Goal: Task Accomplishment & Management: Use online tool/utility

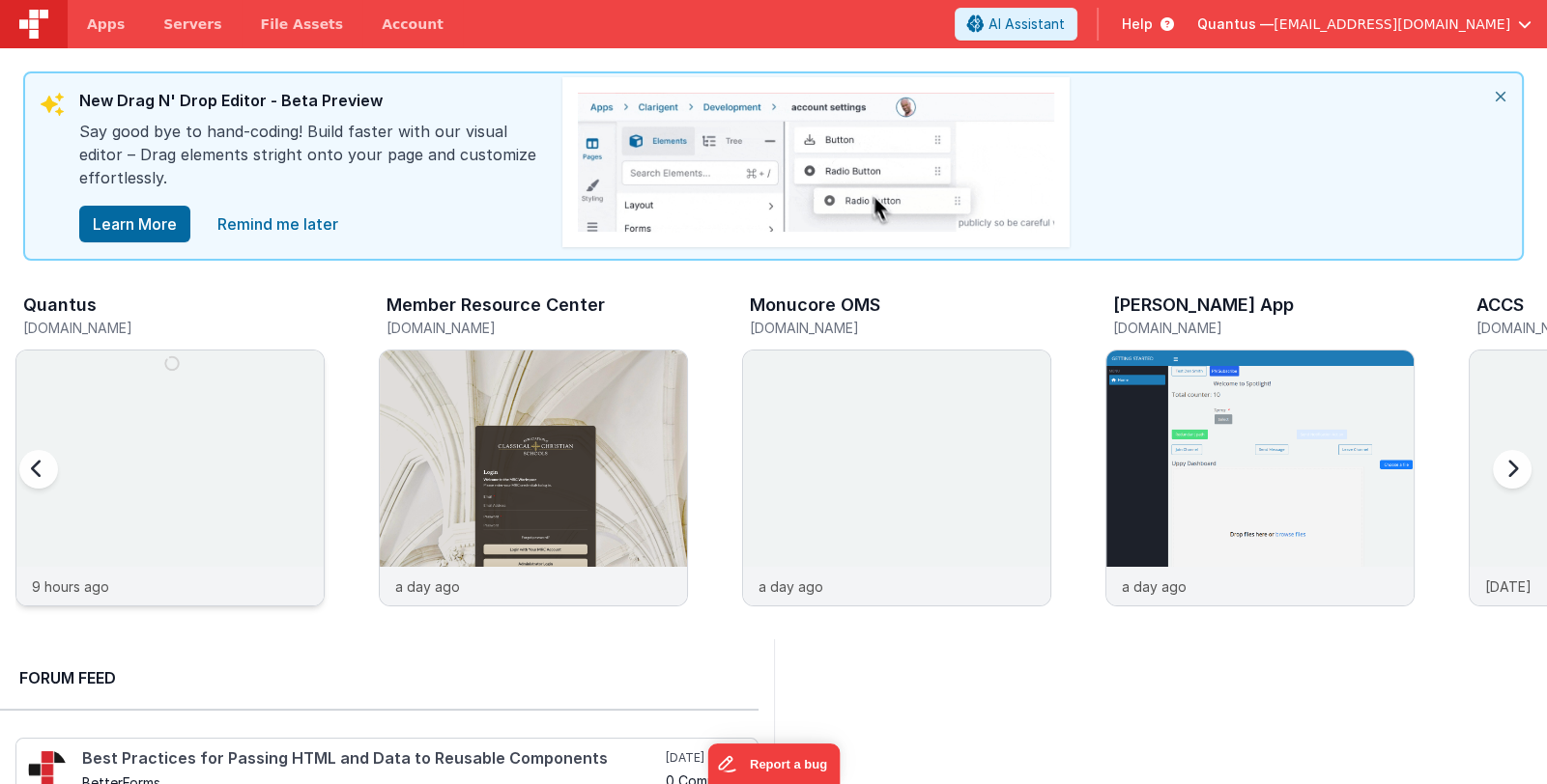
click at [170, 443] on img at bounding box center [170, 504] width 308 height 308
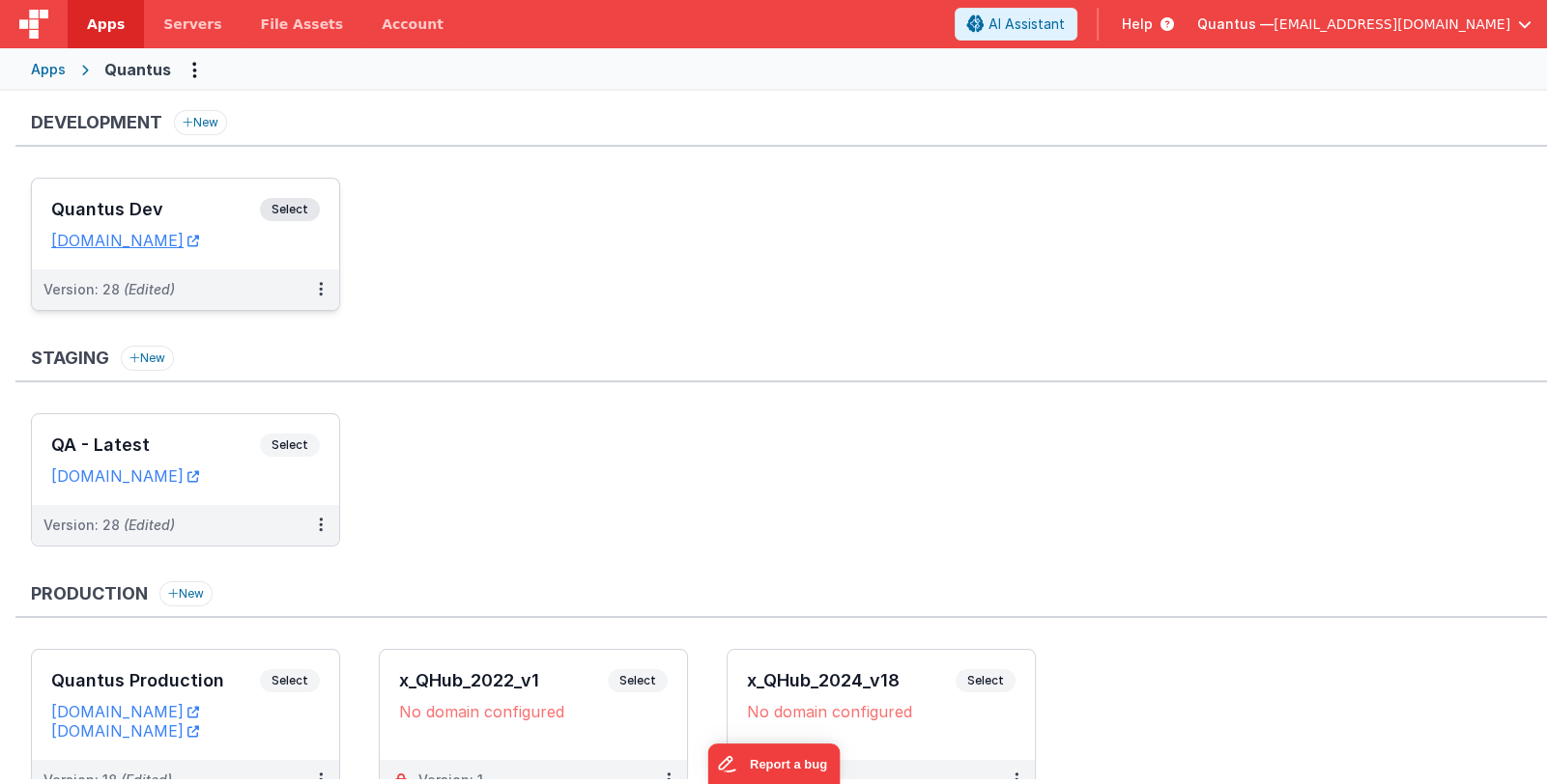
click at [202, 221] on div "Quantus Dev Select" at bounding box center [185, 214] width 268 height 32
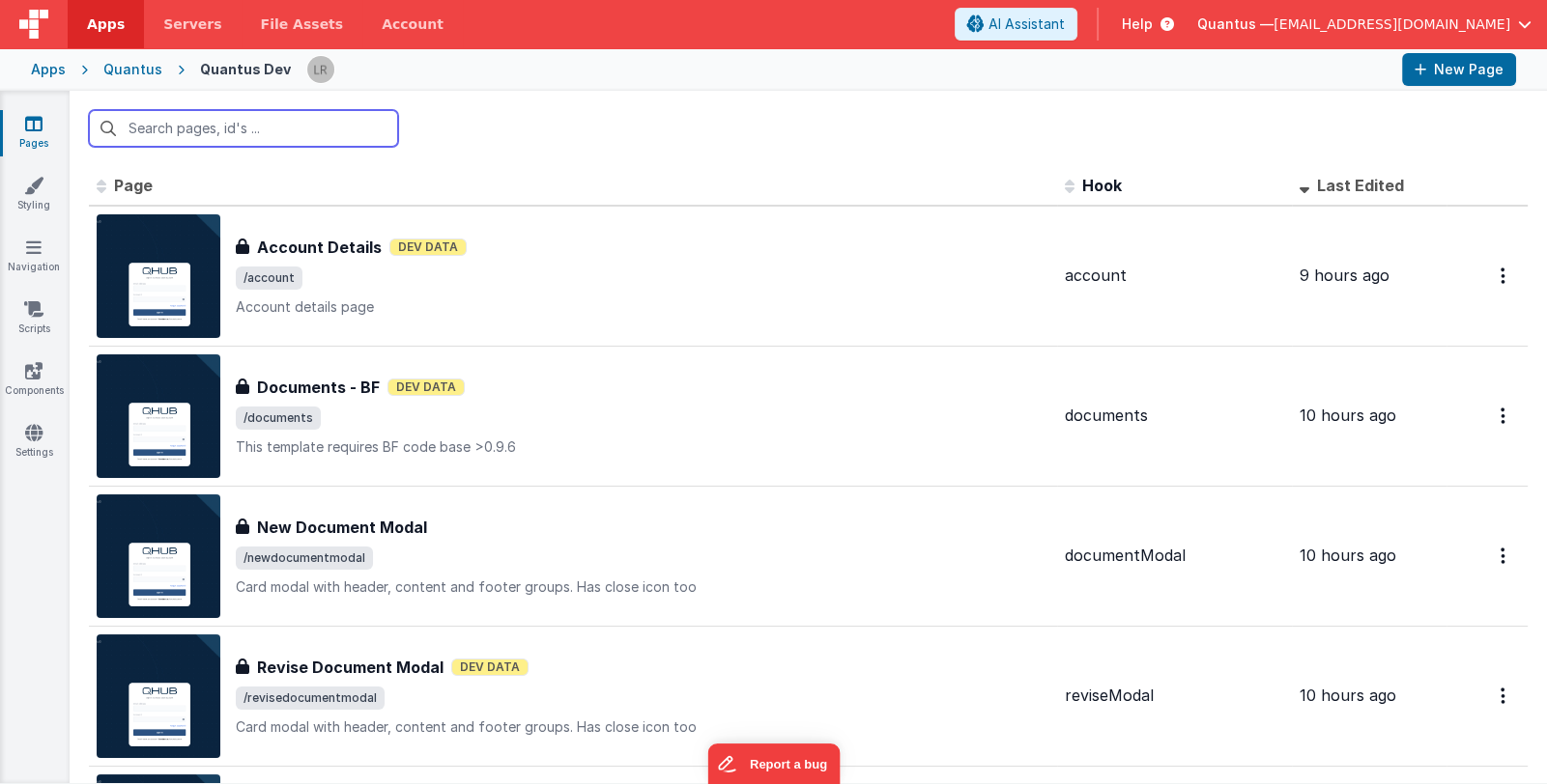
click at [280, 127] on input "text" at bounding box center [243, 128] width 310 height 36
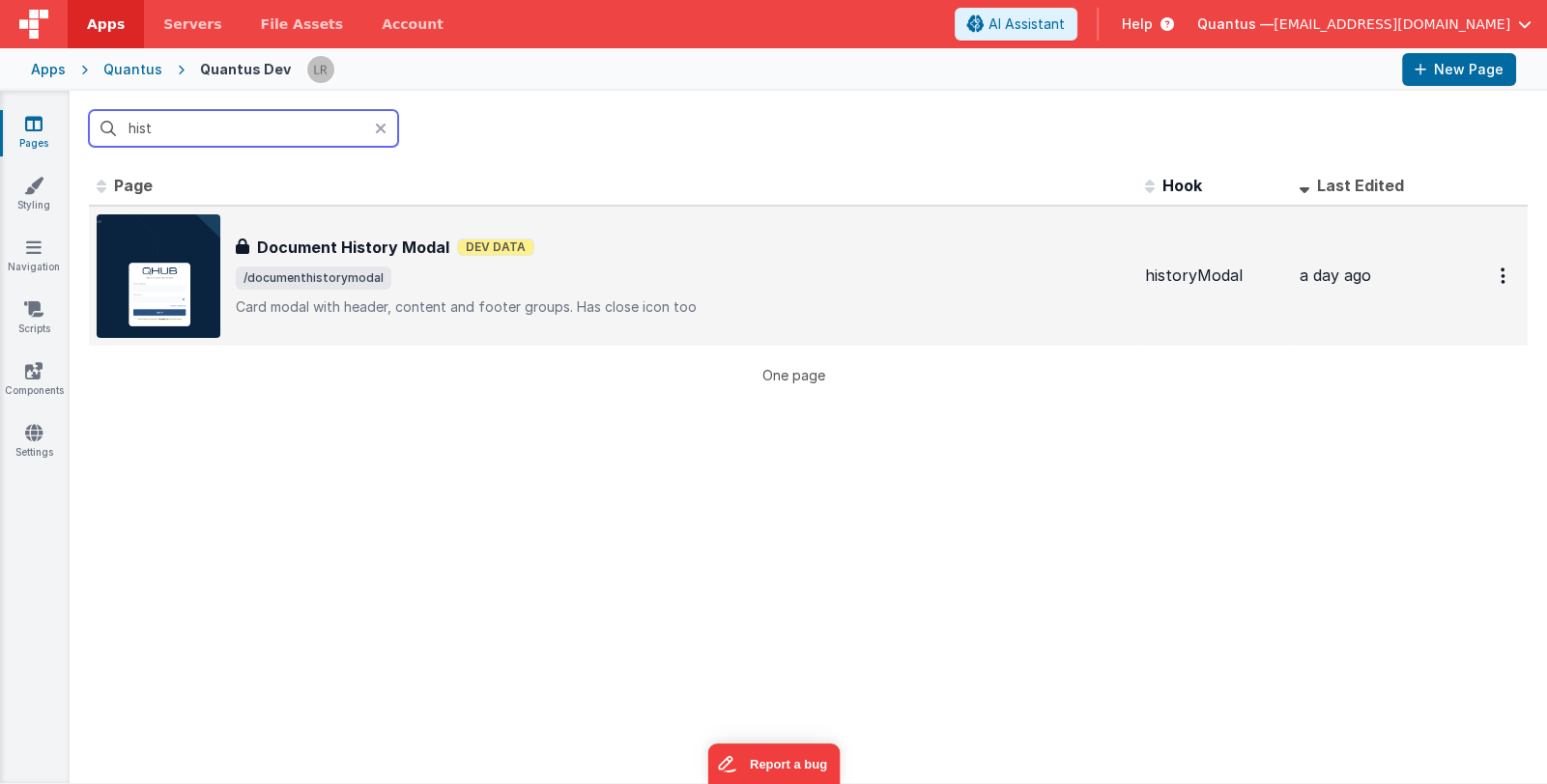
type input "hist"
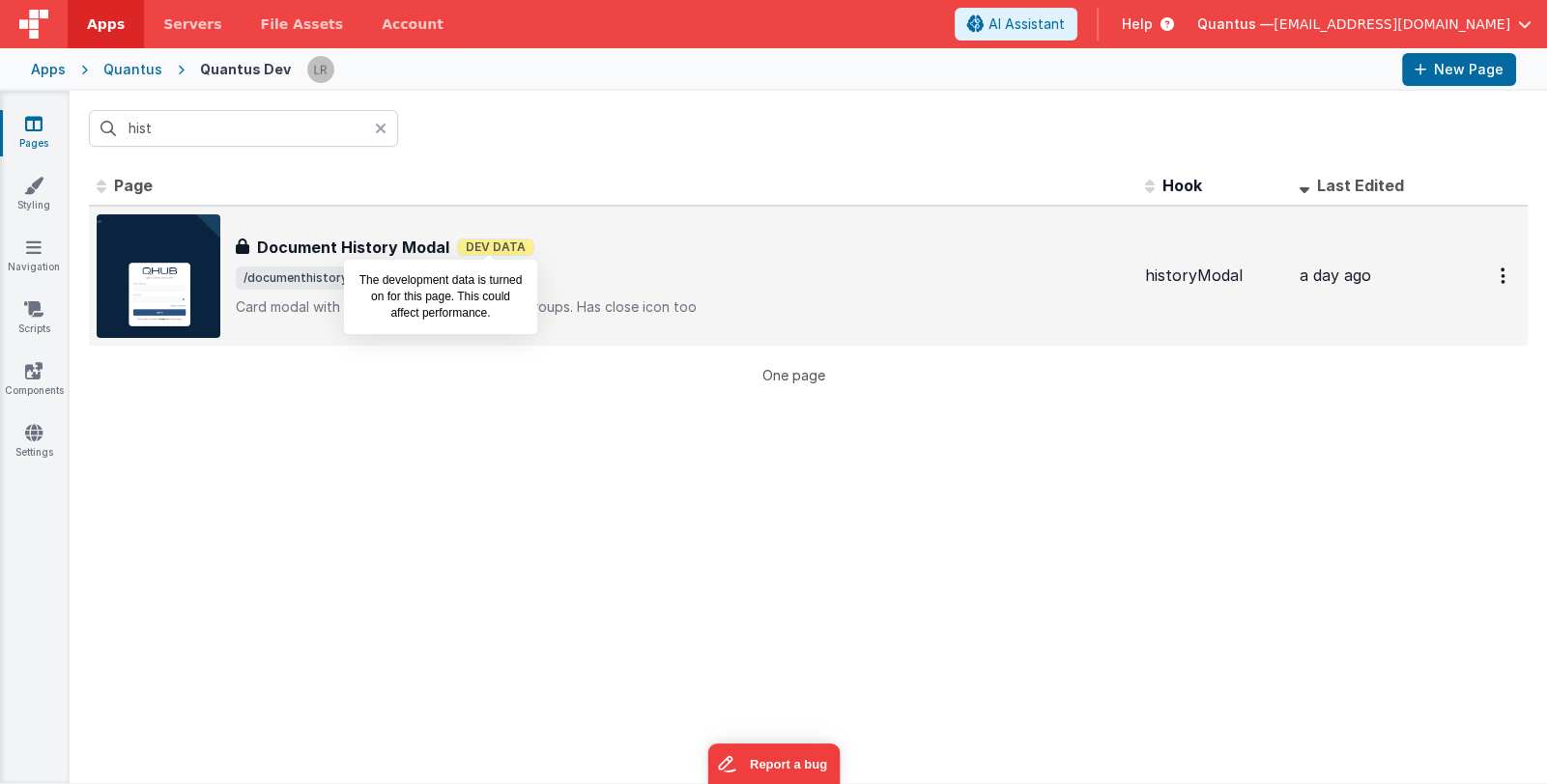
click at [519, 252] on span "Dev Data" at bounding box center [495, 248] width 78 height 18
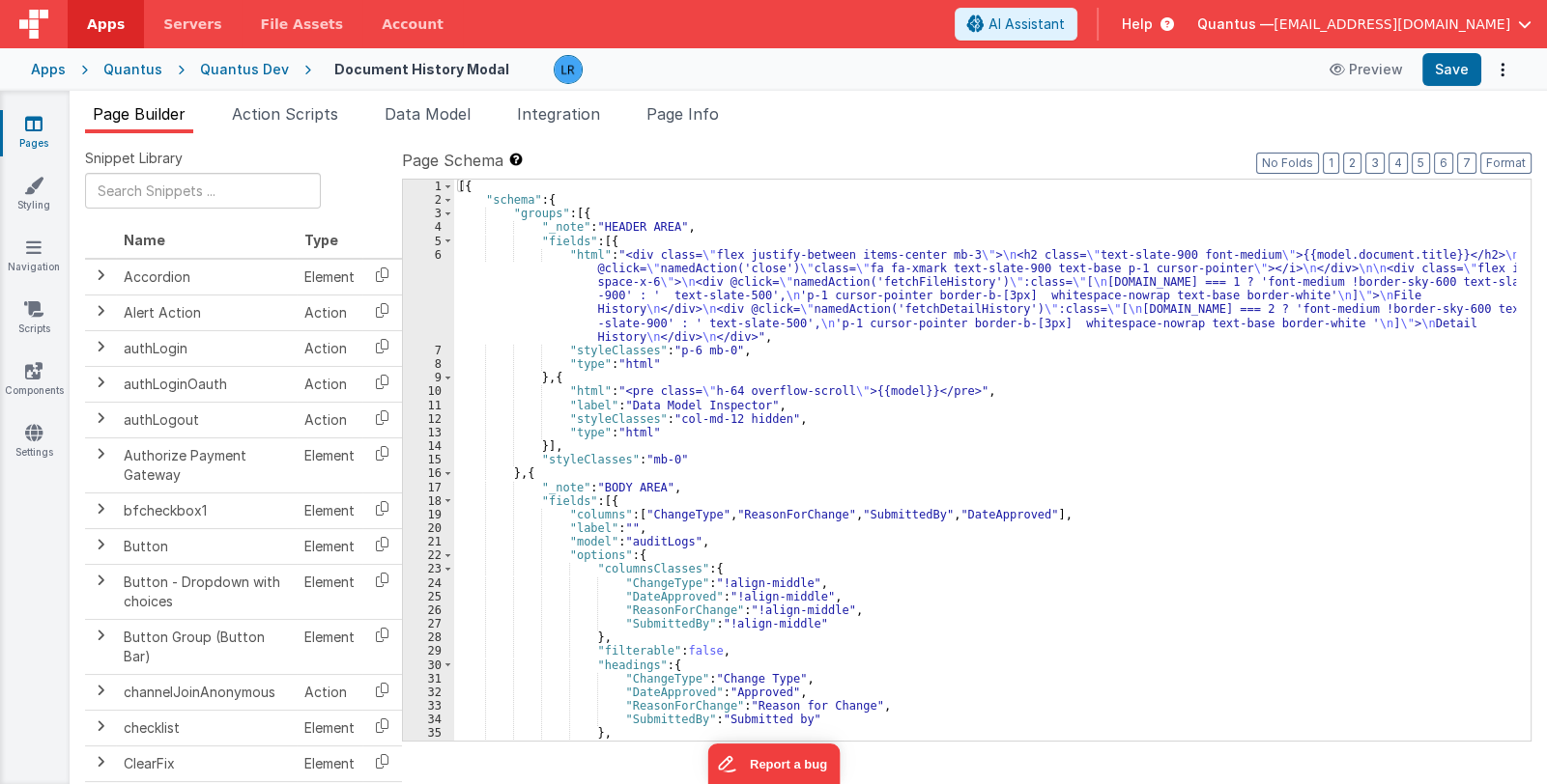
click at [618, 501] on div "[{ "schema" : { "groups" : [{ "_note" : "HEADER AREA" , "fields" : [{ "html" : …" at bounding box center [985, 475] width 1062 height 589
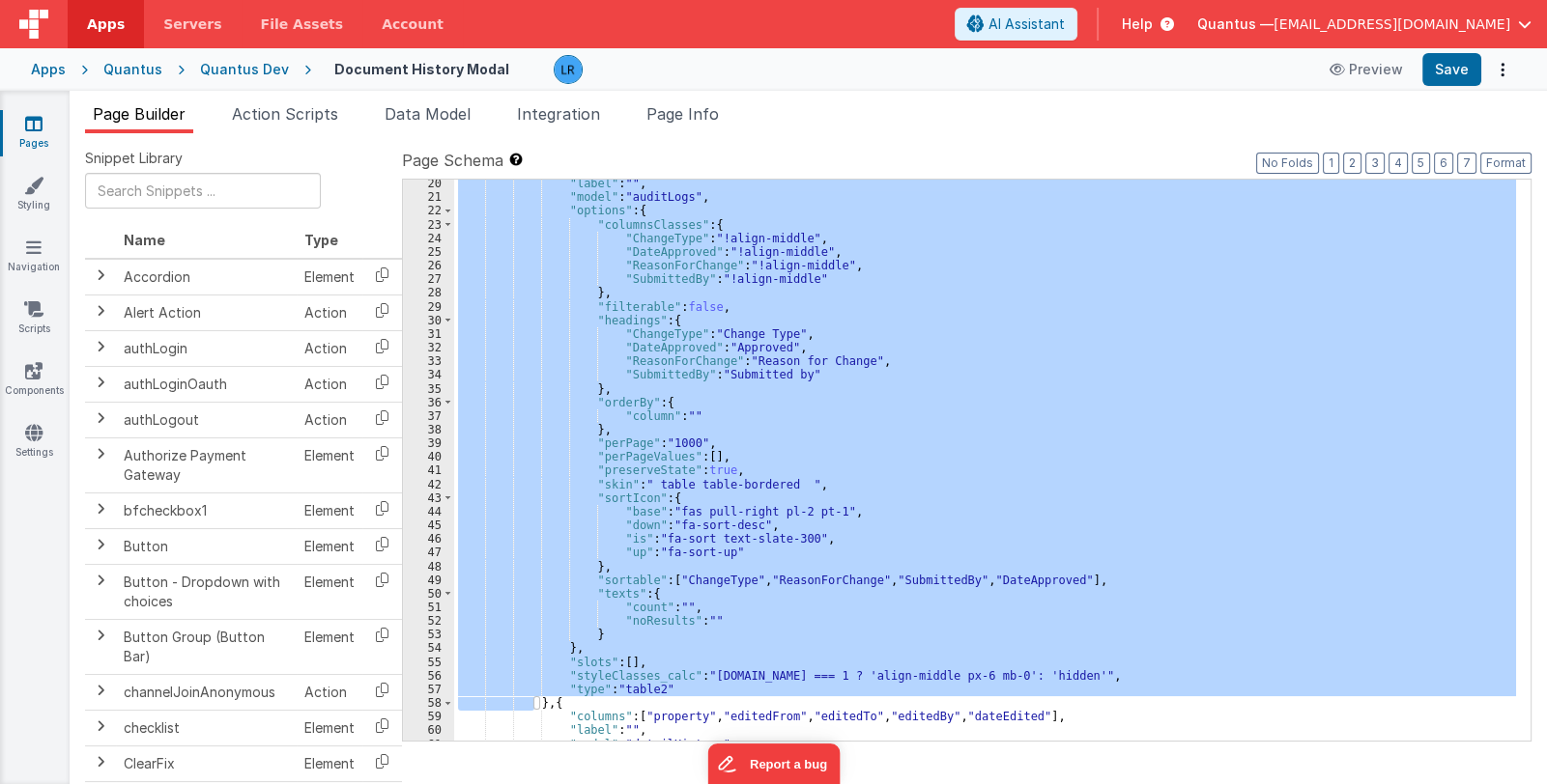
scroll to position [747, 0]
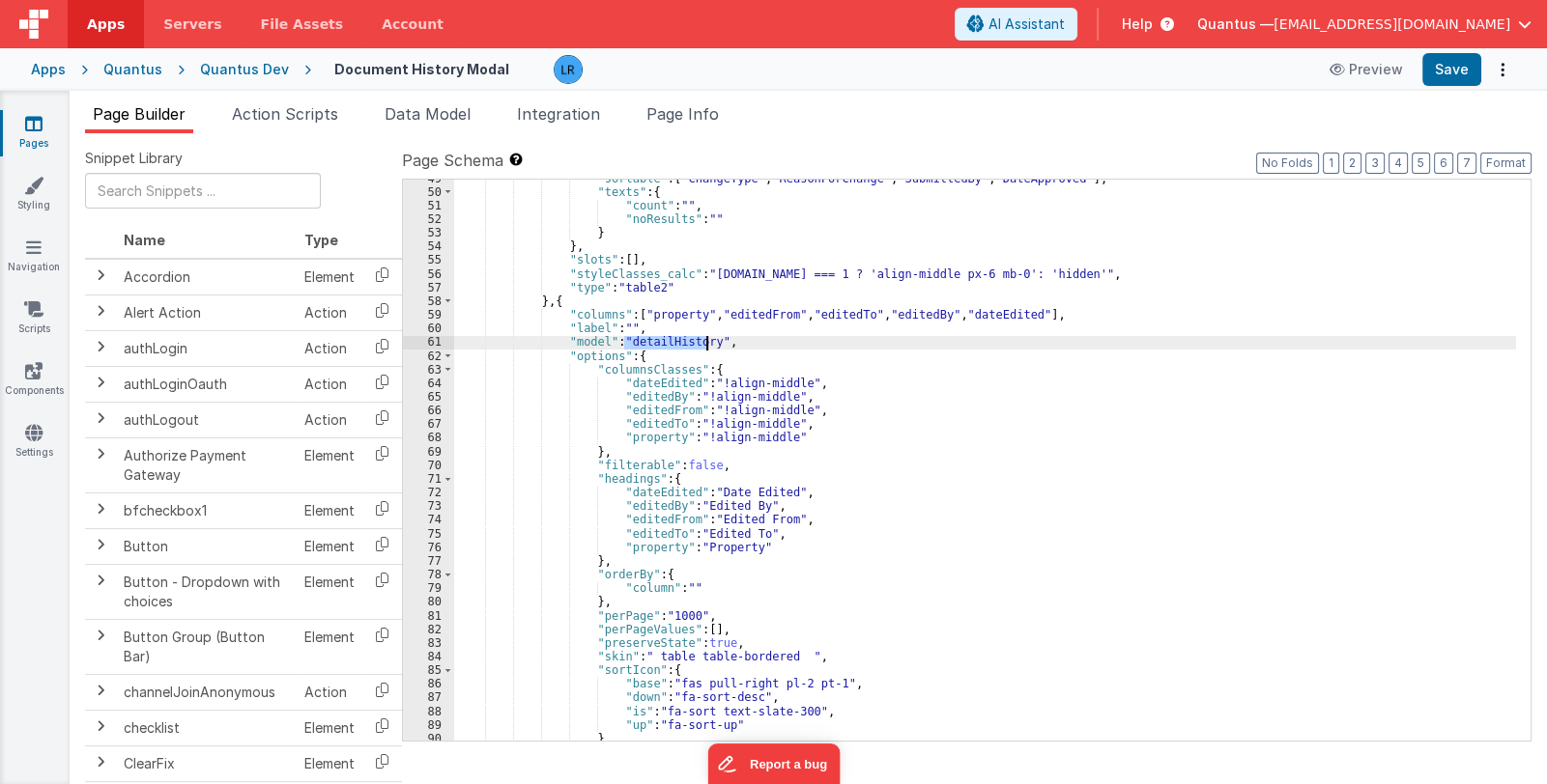
drag, startPoint x: 623, startPoint y: 341, endPoint x: 704, endPoint y: 342, distance: 81.0
click at [704, 342] on div ""sortable" : [ "ChangeType" , "ReasonForChange" , "SubmittedBy" , "DateApproved…" at bounding box center [985, 467] width 1062 height 589
click at [443, 112] on span "Data Model" at bounding box center [428, 114] width 86 height 20
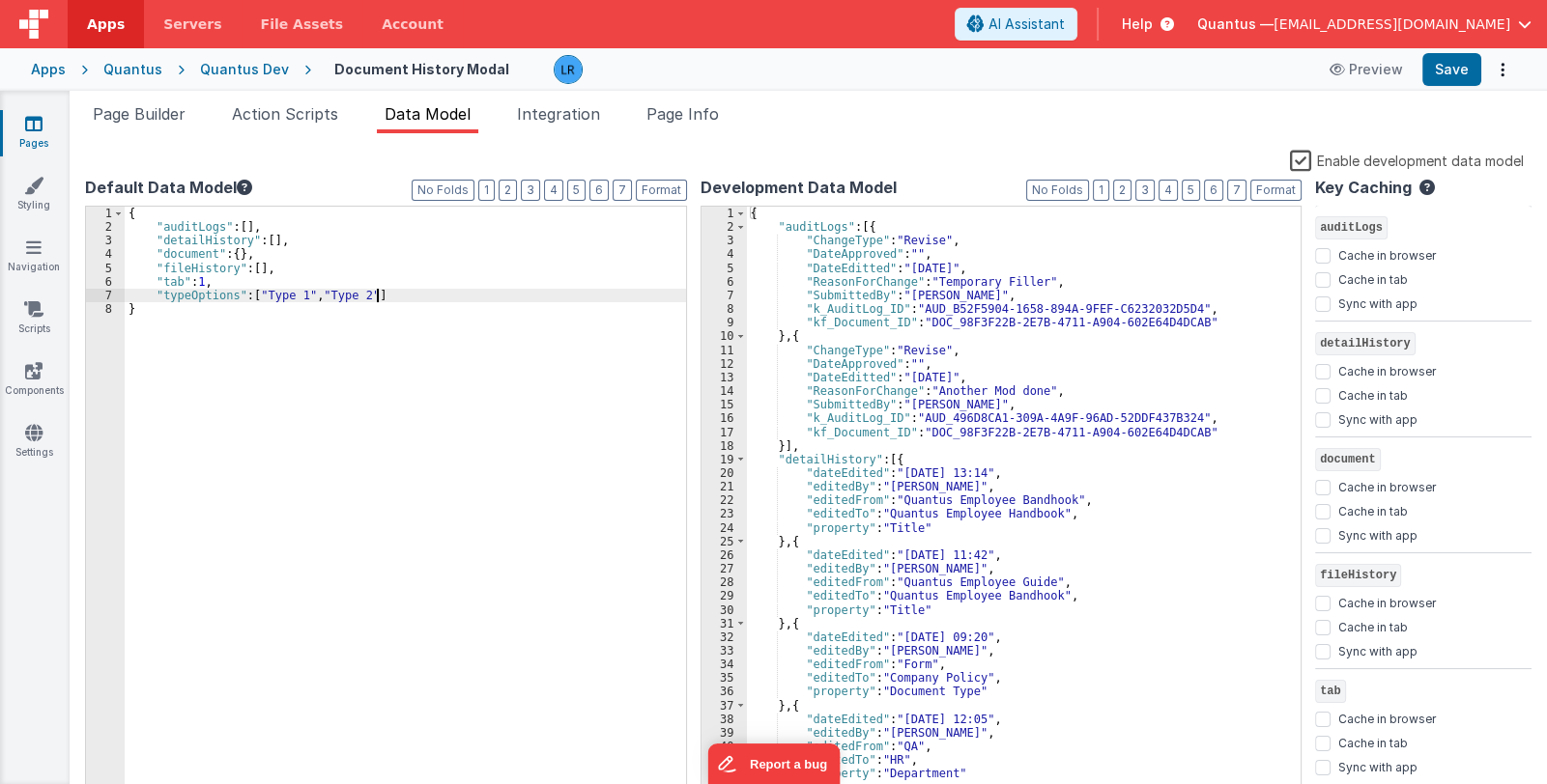
click at [396, 299] on div "{ "auditLogs" : [ ] , "detailHistory" : [ ] , "document" : { } , "fileHistory" …" at bounding box center [405, 517] width 561 height 622
drag, startPoint x: 160, startPoint y: 242, endPoint x: 241, endPoint y: 241, distance: 81.0
click at [241, 241] on div "{ "auditLogs" : [ ] , "detailHistory" : [ ] , "document" : { } , "fileHistory" …" at bounding box center [405, 517] width 561 height 622
click at [739, 223] on span at bounding box center [740, 227] width 11 height 14
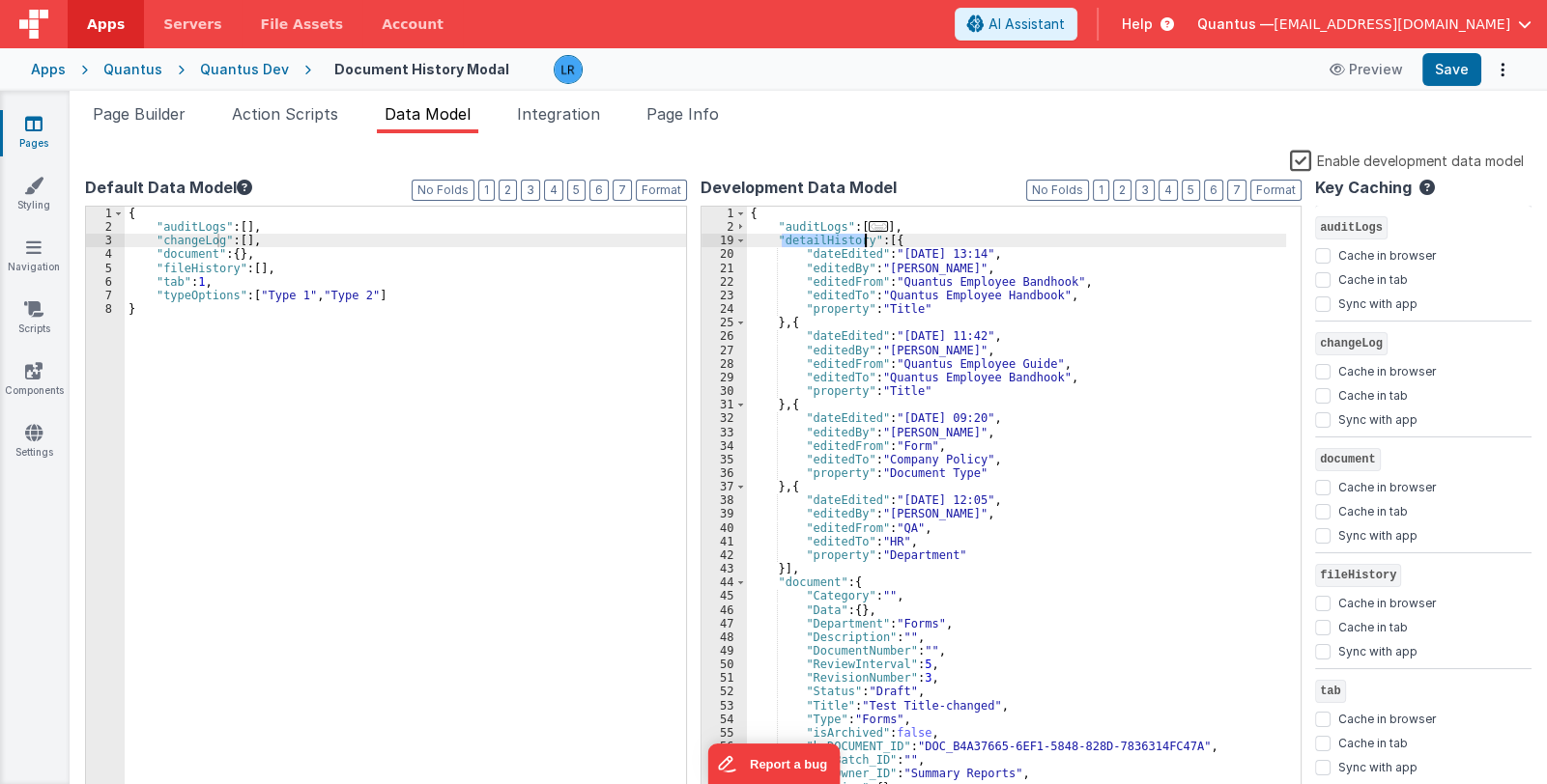
drag, startPoint x: 782, startPoint y: 243, endPoint x: 865, endPoint y: 243, distance: 83.0
click at [865, 243] on div "{ "auditLogs" : [ ... ] , "detailHistory" : [{ "dateEdited" : "[DATE] 13:14" , …" at bounding box center [1017, 517] width 541 height 622
click at [129, 113] on span "Page Builder" at bounding box center [139, 114] width 92 height 20
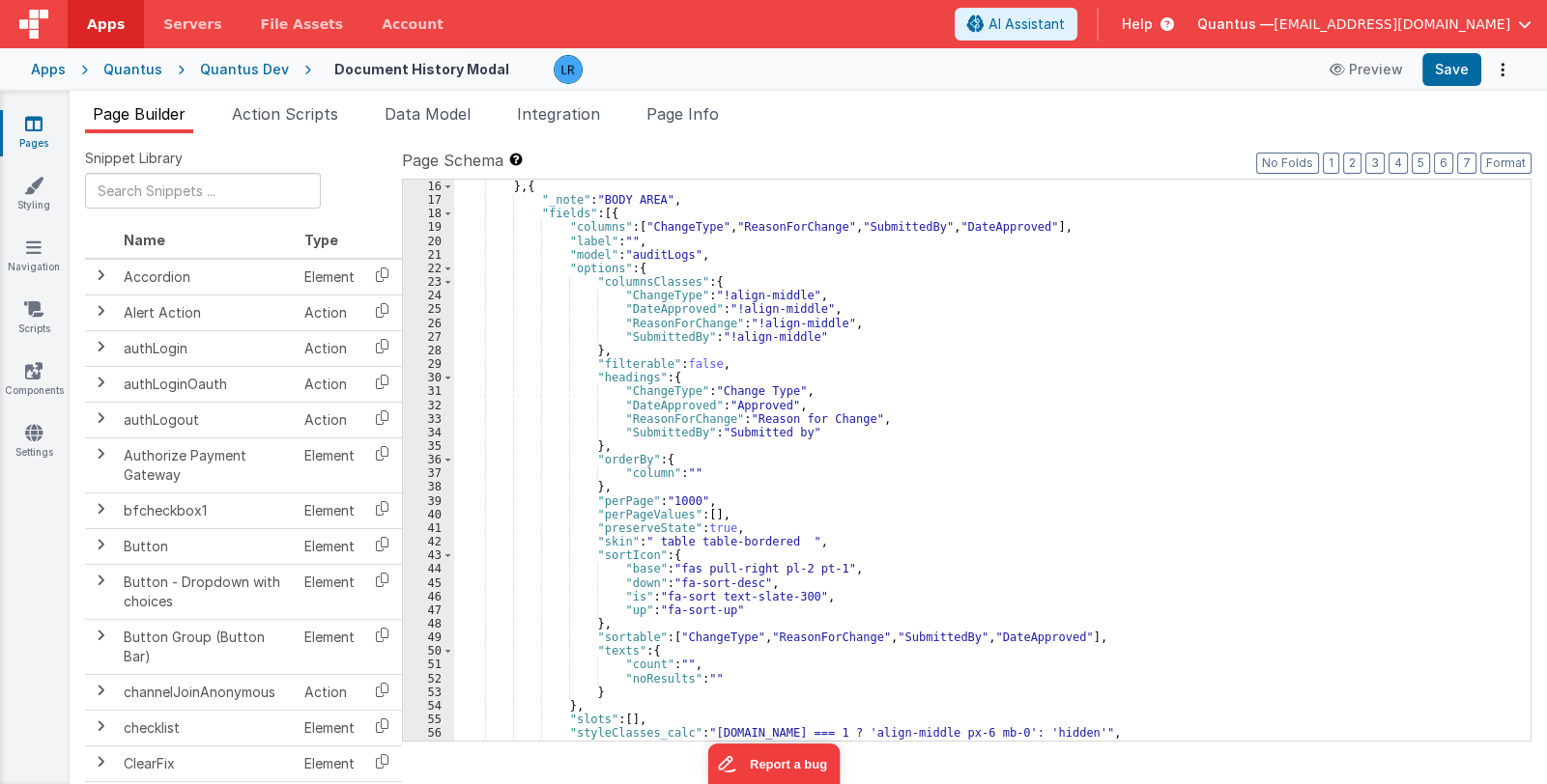
scroll to position [0, 0]
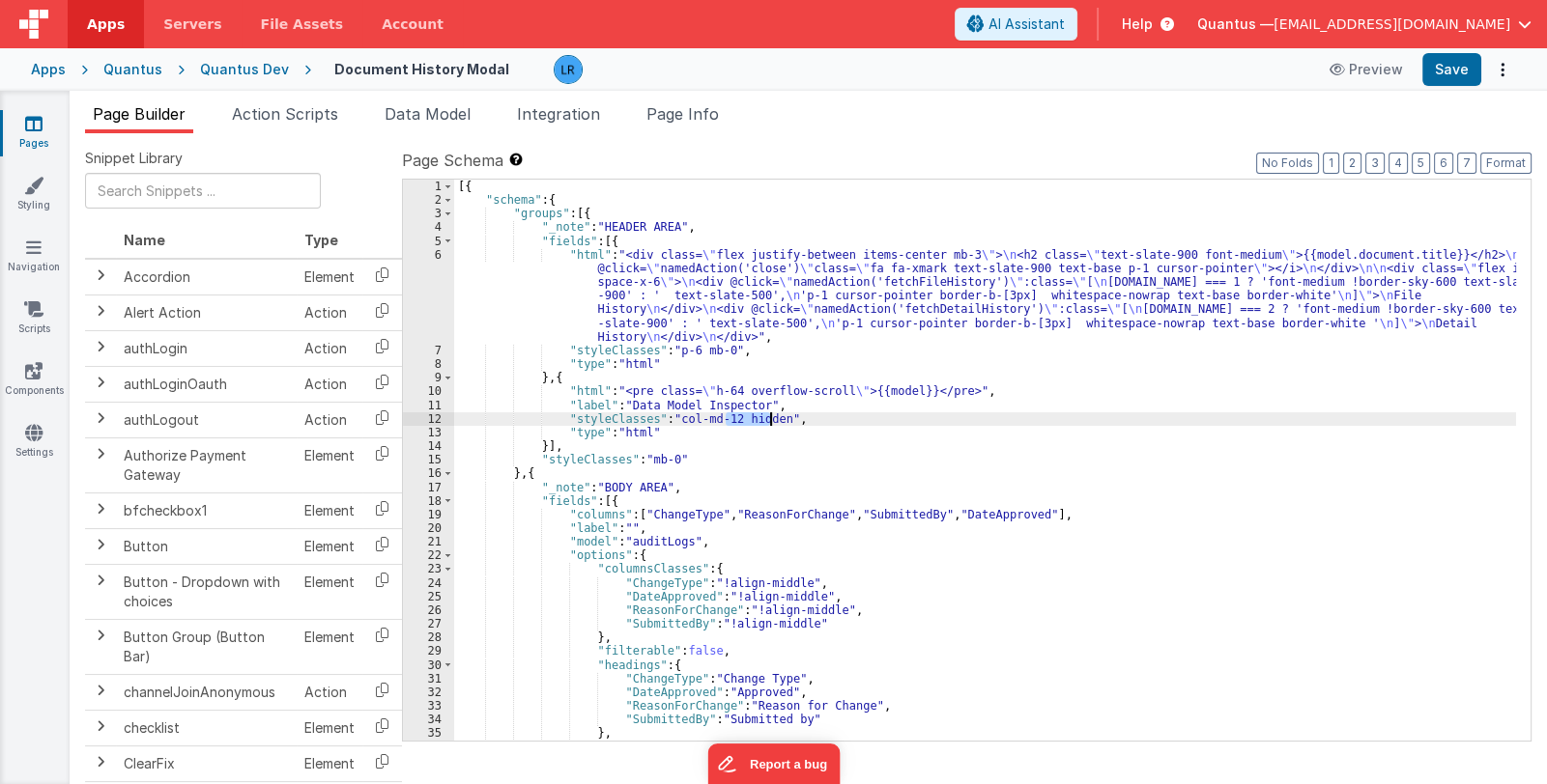
drag, startPoint x: 724, startPoint y: 420, endPoint x: 768, endPoint y: 418, distance: 44.0
click at [768, 418] on div "[{ "schema" : { "groups" : [{ "_note" : "HEADER AREA" , "fields" : [{ "html" : …" at bounding box center [985, 475] width 1062 height 589
click at [1447, 76] on button "Save" at bounding box center [1452, 69] width 59 height 32
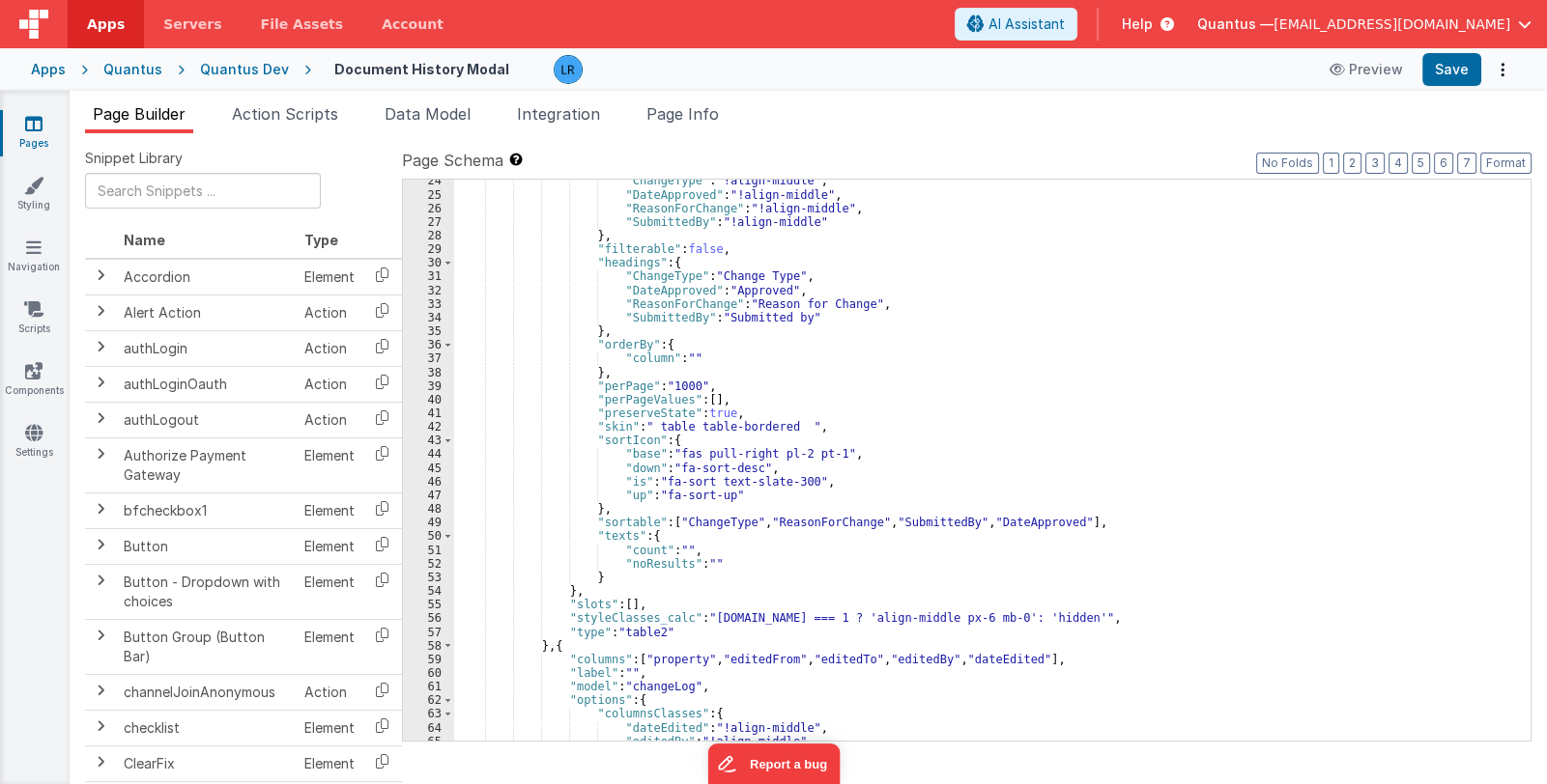
scroll to position [632, 0]
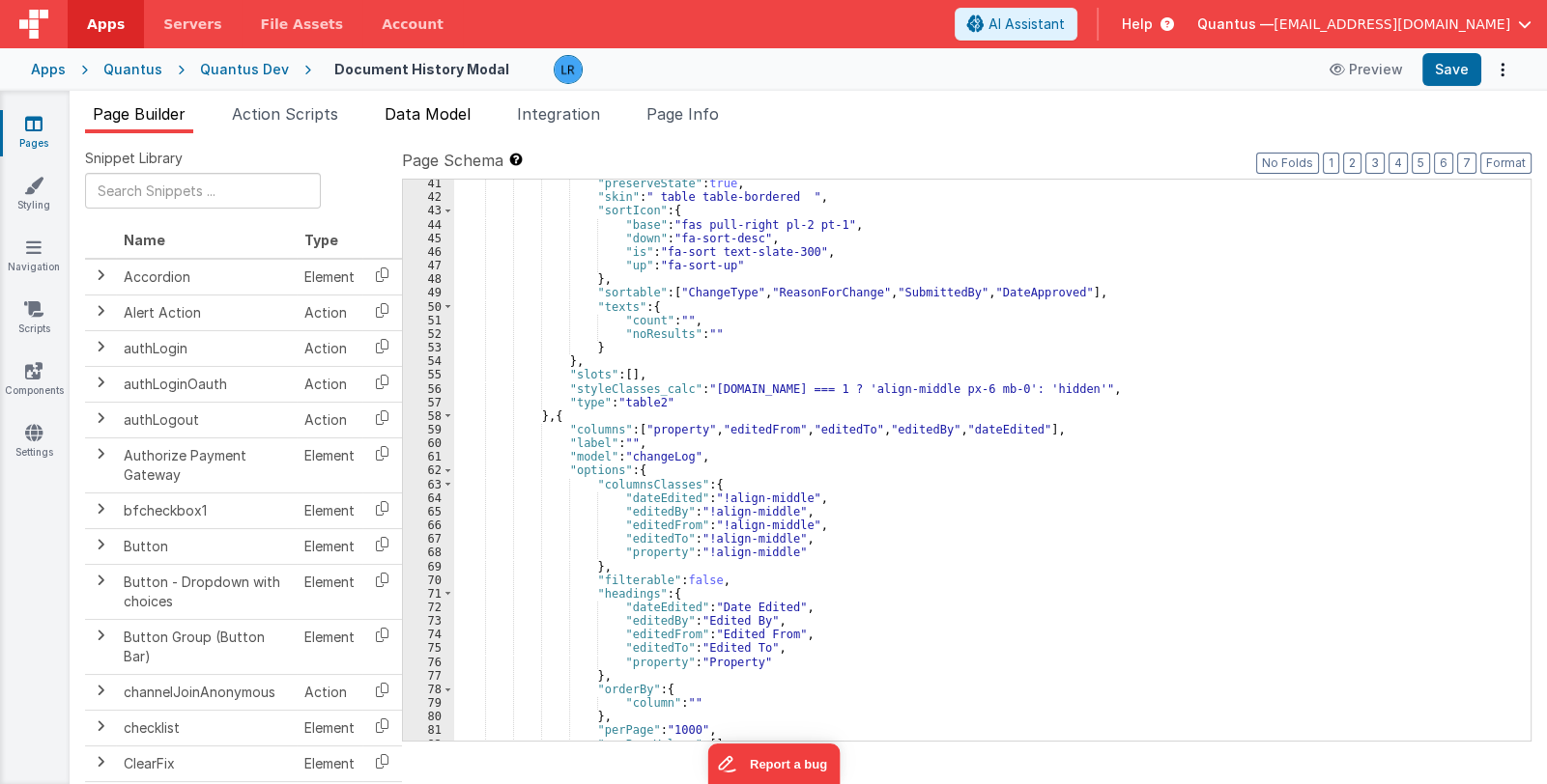
click at [407, 117] on span "Data Model" at bounding box center [428, 114] width 86 height 20
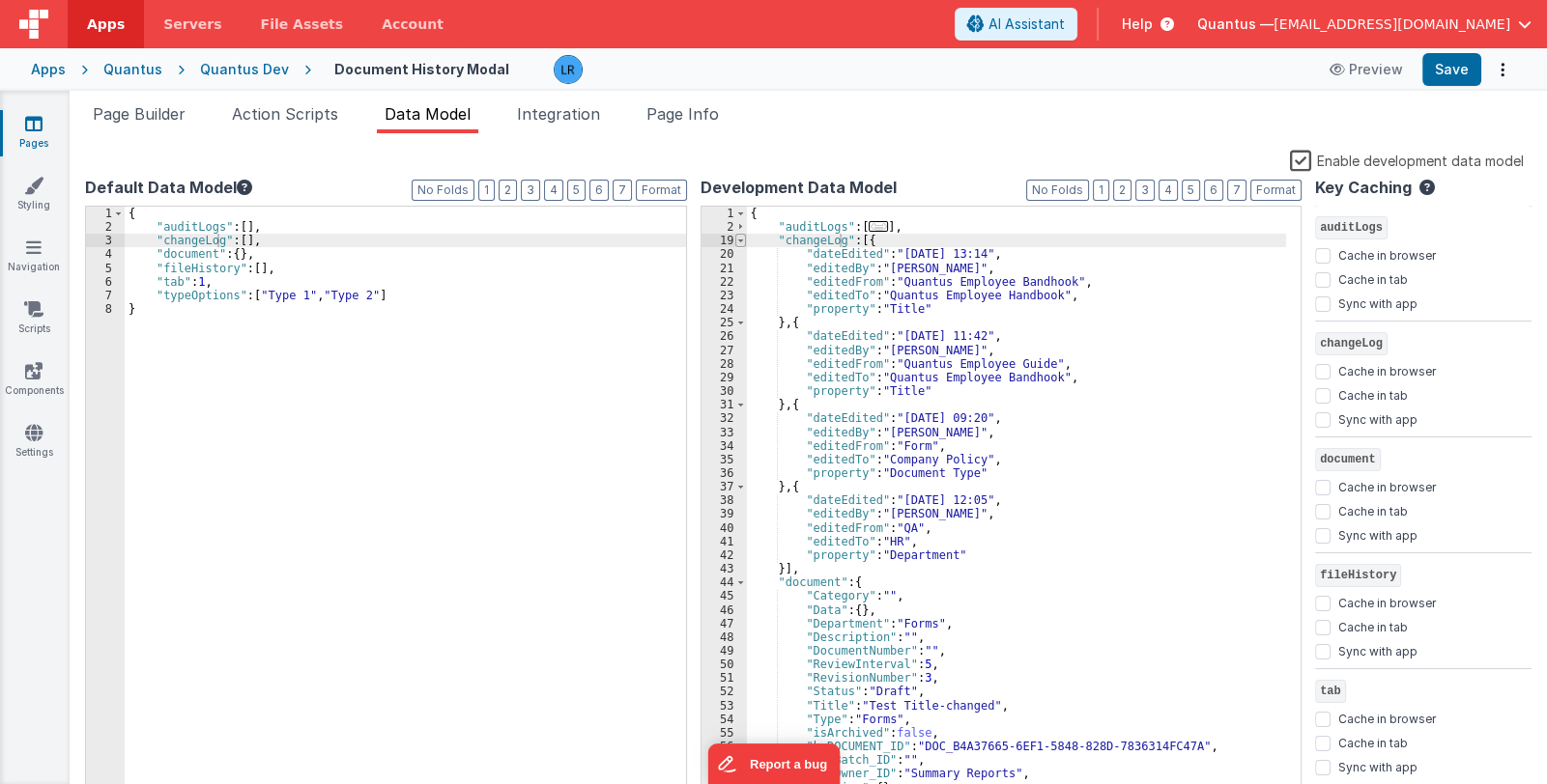
click at [738, 236] on span at bounding box center [740, 241] width 11 height 14
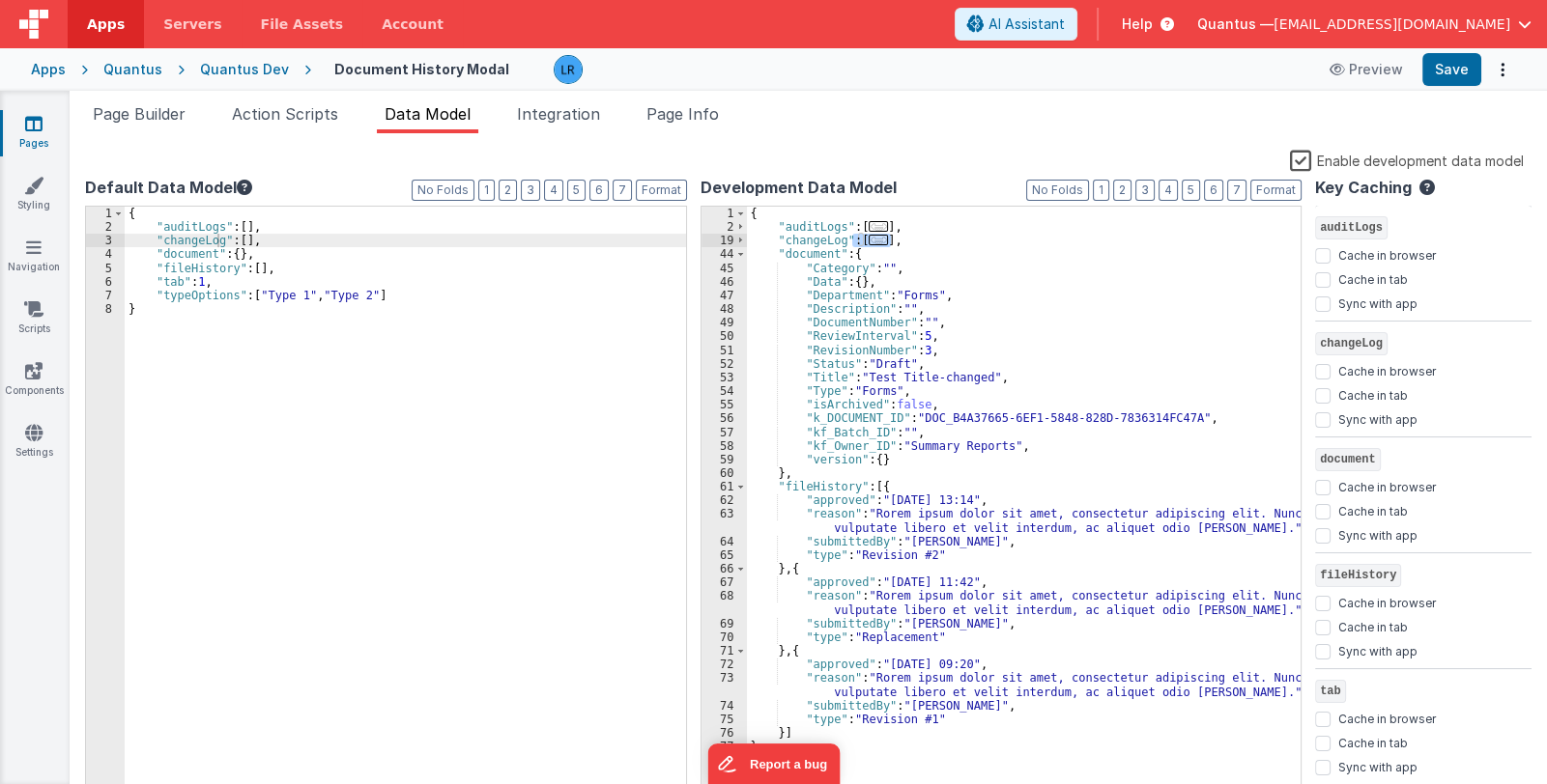
drag, startPoint x: 855, startPoint y: 240, endPoint x: 889, endPoint y: 240, distance: 34.0
click at [889, 240] on div "{ "auditLogs" : [ ... ] , "changeLog" : [ ... ] , "document" : { "Category" : "…" at bounding box center [1024, 517] width 554 height 622
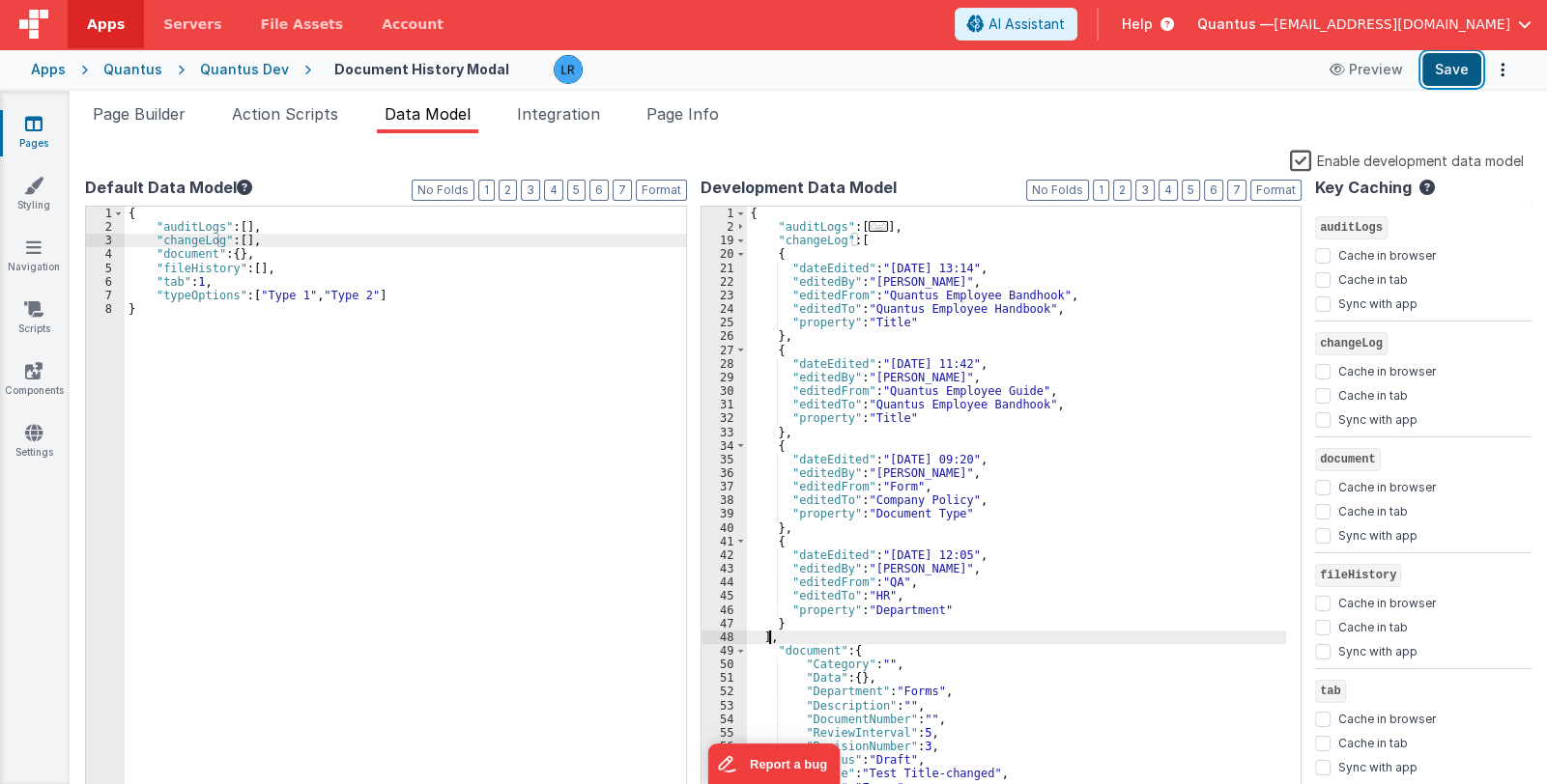
click at [1460, 74] on button "Save" at bounding box center [1452, 69] width 59 height 32
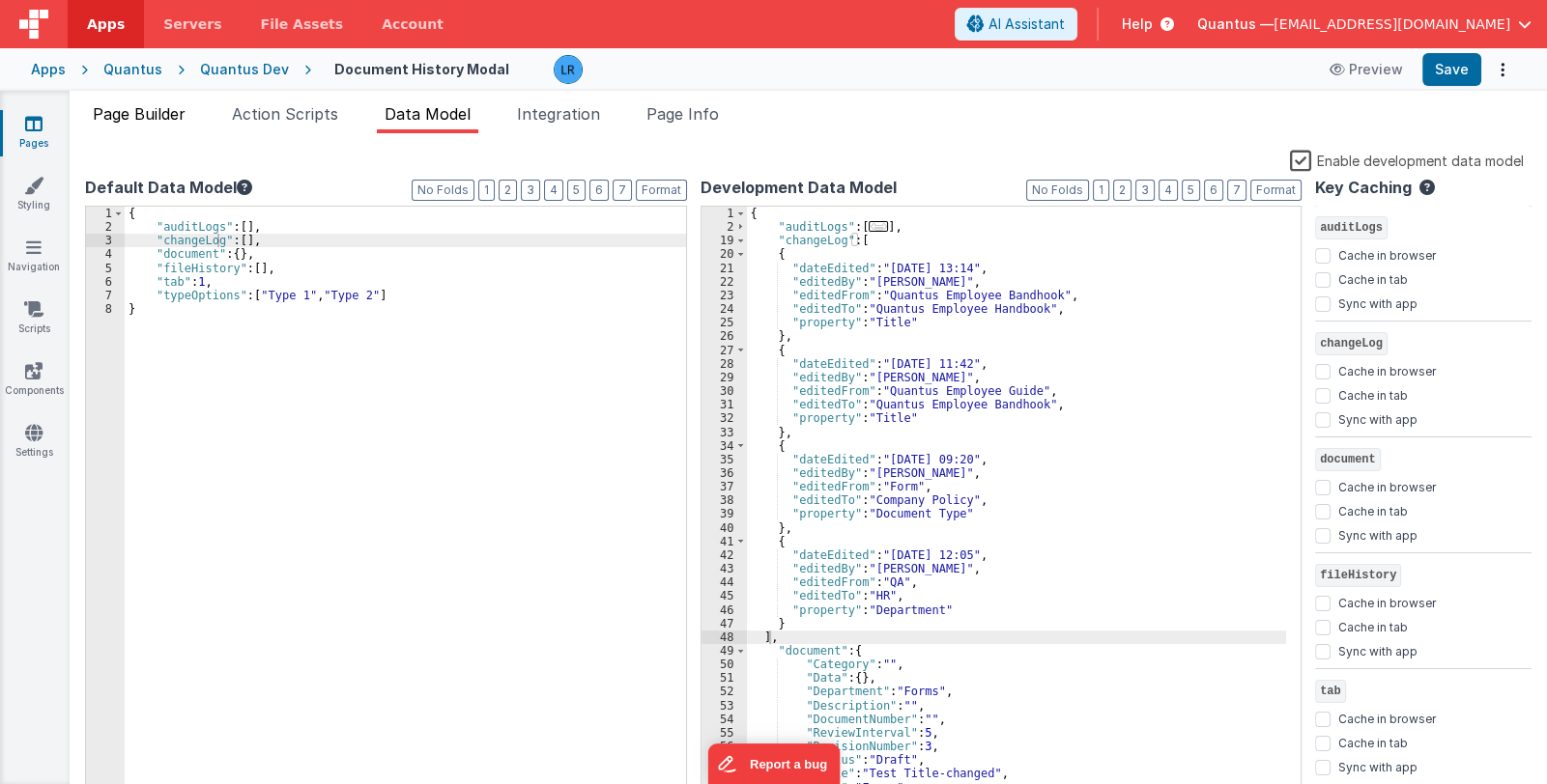
click at [159, 122] on span "Page Builder" at bounding box center [139, 114] width 92 height 20
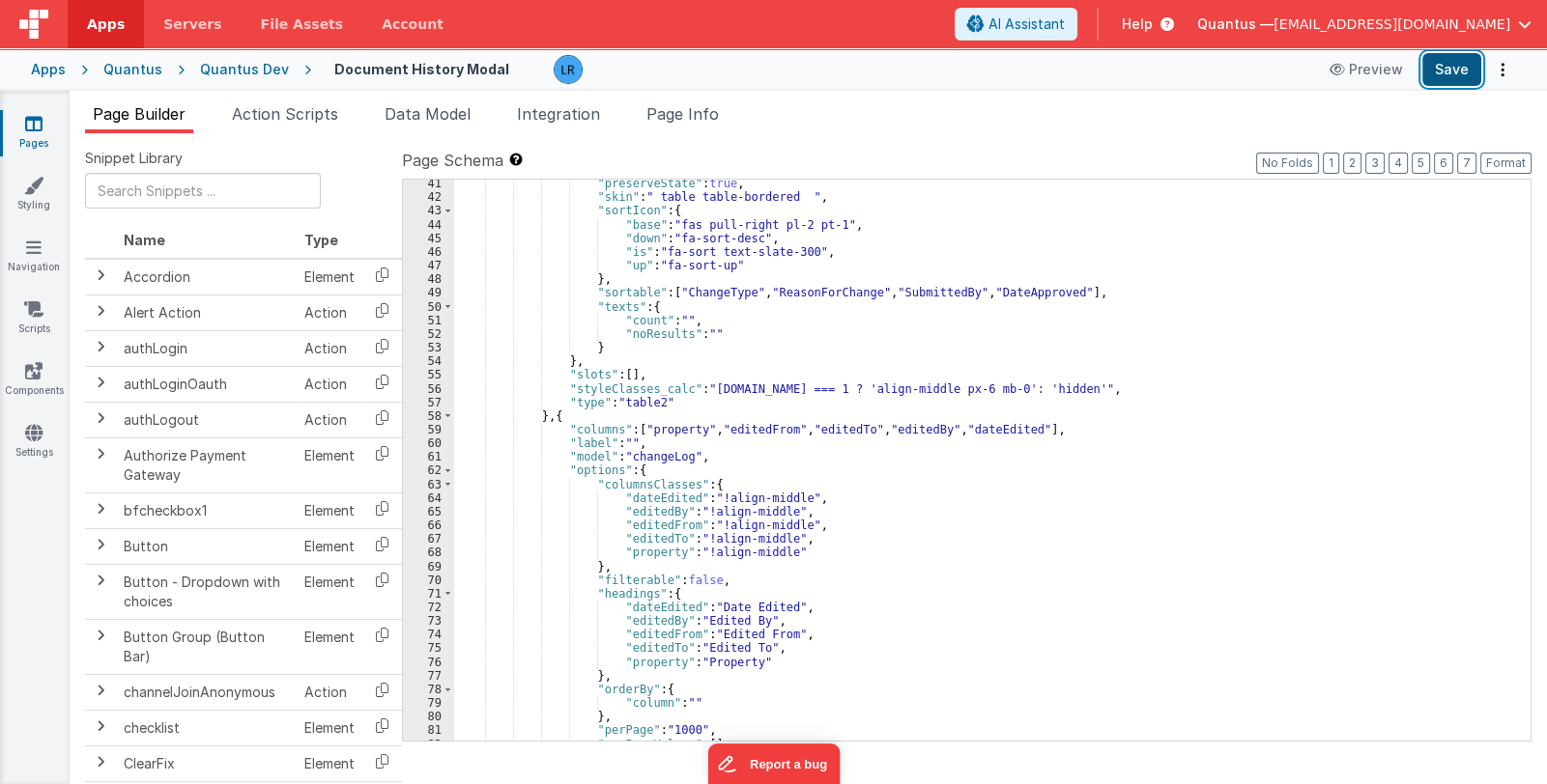
click at [1456, 70] on button "Save" at bounding box center [1452, 69] width 59 height 32
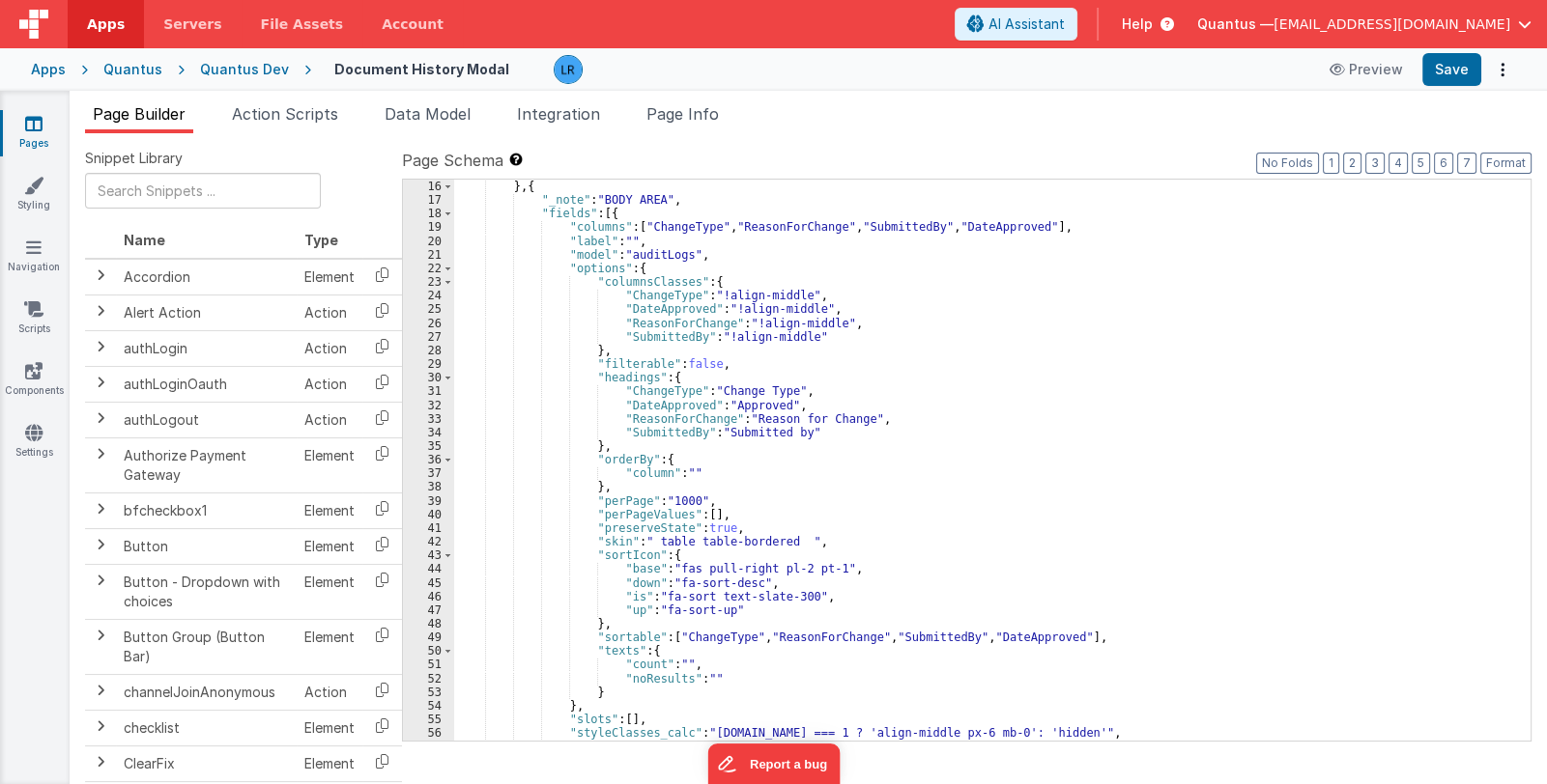
scroll to position [57, 0]
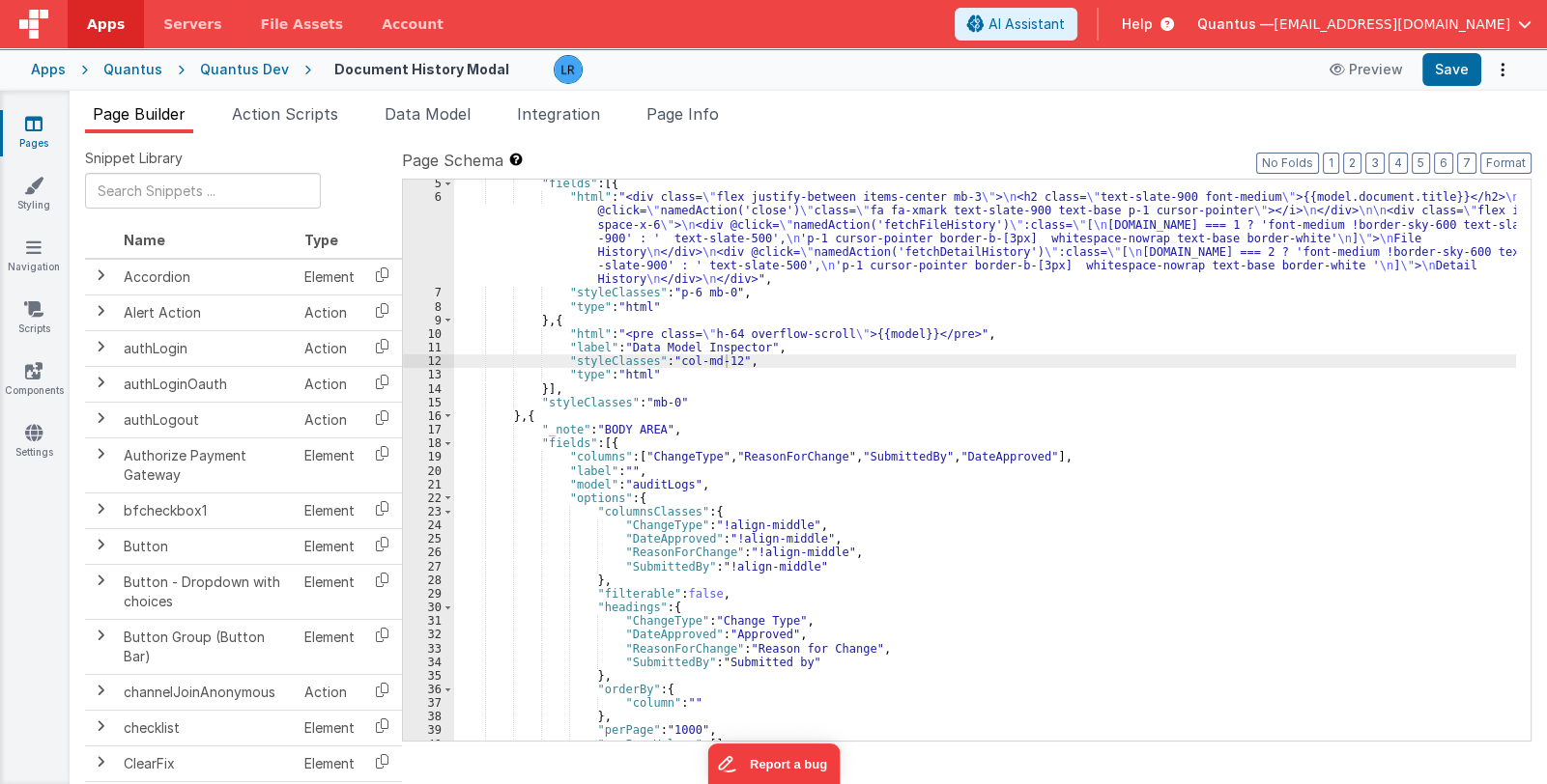
click at [723, 359] on div ""fields" : [{ "html" : "<div class= \" flex justify-between items-center mb-3 \…" at bounding box center [985, 472] width 1062 height 589
click at [1441, 66] on button "Save" at bounding box center [1452, 69] width 59 height 32
drag, startPoint x: 732, startPoint y: 361, endPoint x: 774, endPoint y: 361, distance: 42.0
click at [774, 361] on div ""fields" : [{ "html" : "<div class= \" flex justify-between items-center mb-3 \…" at bounding box center [985, 472] width 1062 height 589
click at [1437, 81] on button "Save" at bounding box center [1452, 69] width 59 height 32
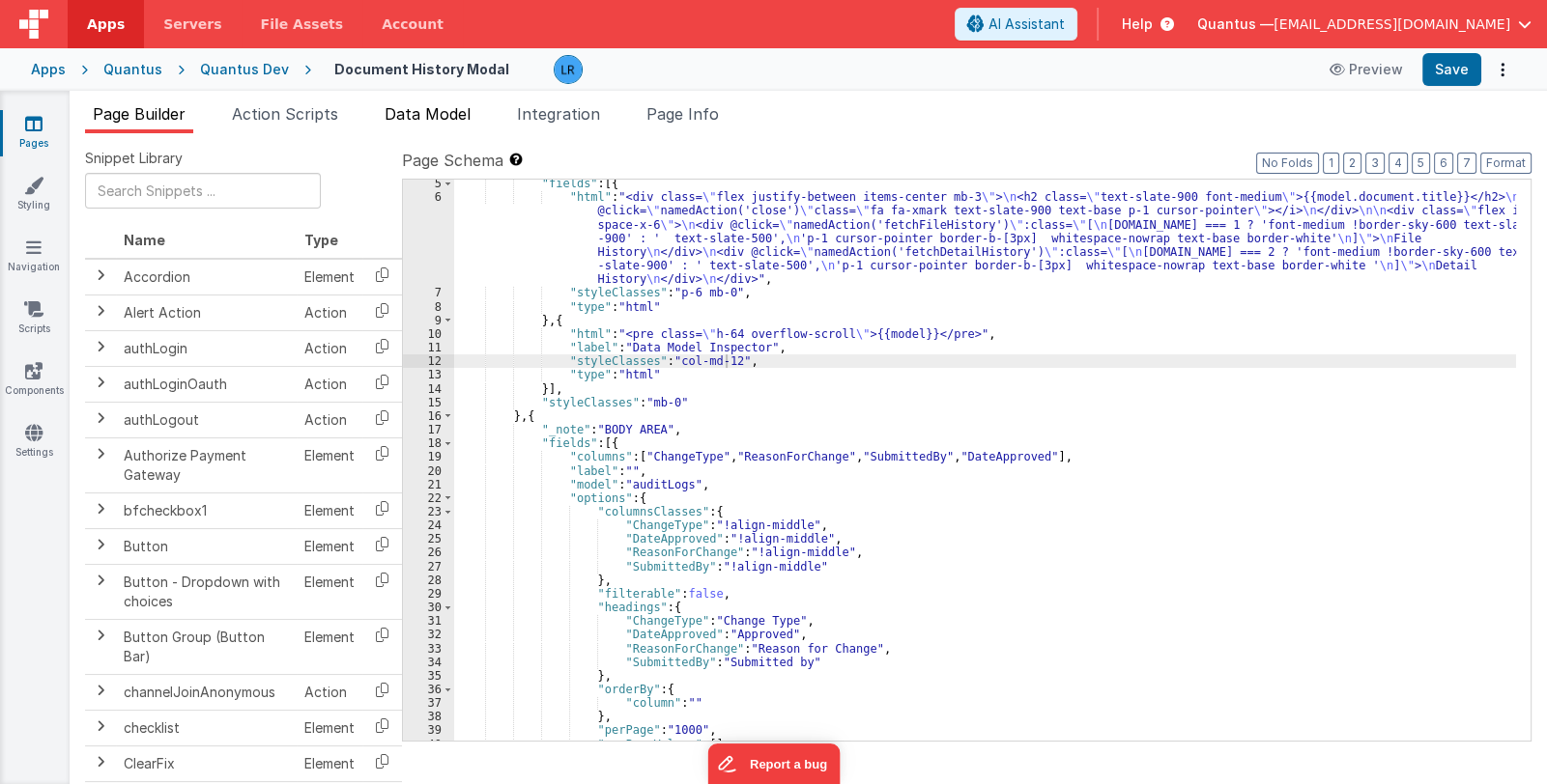
click at [455, 119] on span "Data Model" at bounding box center [428, 114] width 86 height 20
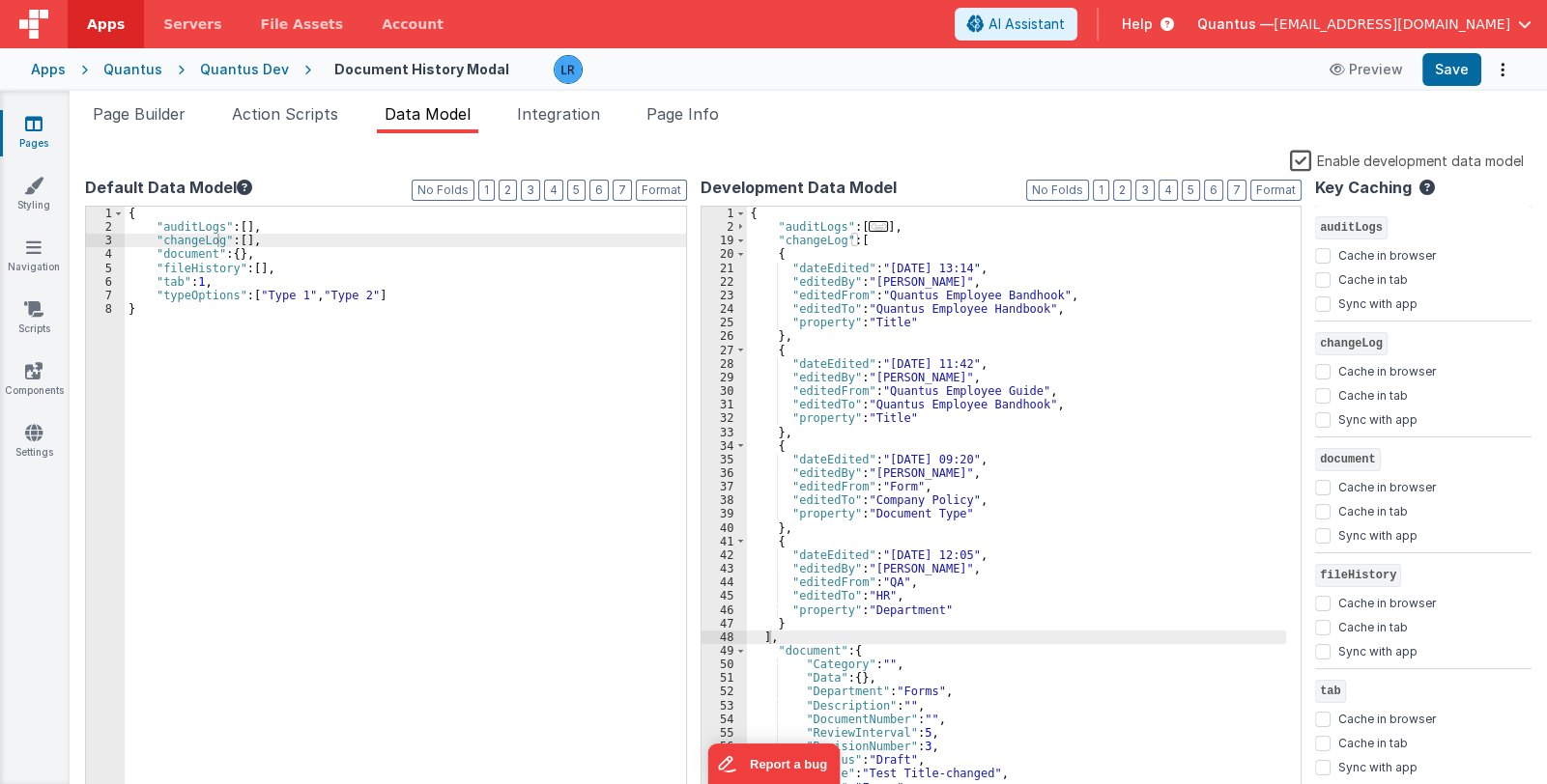
click at [1309, 161] on label "Enable development data model" at bounding box center [1407, 159] width 234 height 23
click at [0, 0] on input "Enable development data model" at bounding box center [0, 0] width 0 height 0
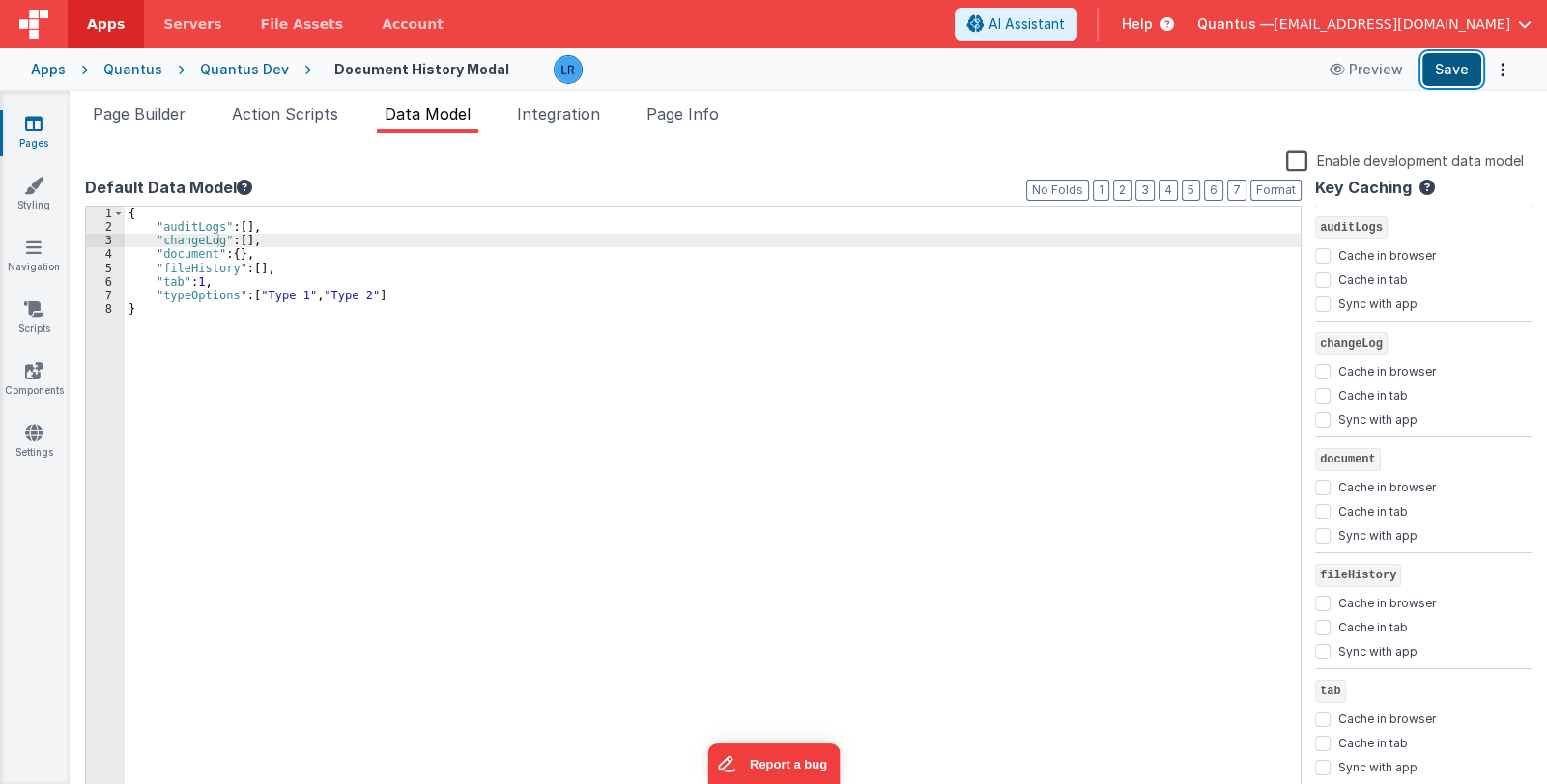
click at [1461, 69] on button "Save" at bounding box center [1452, 69] width 59 height 32
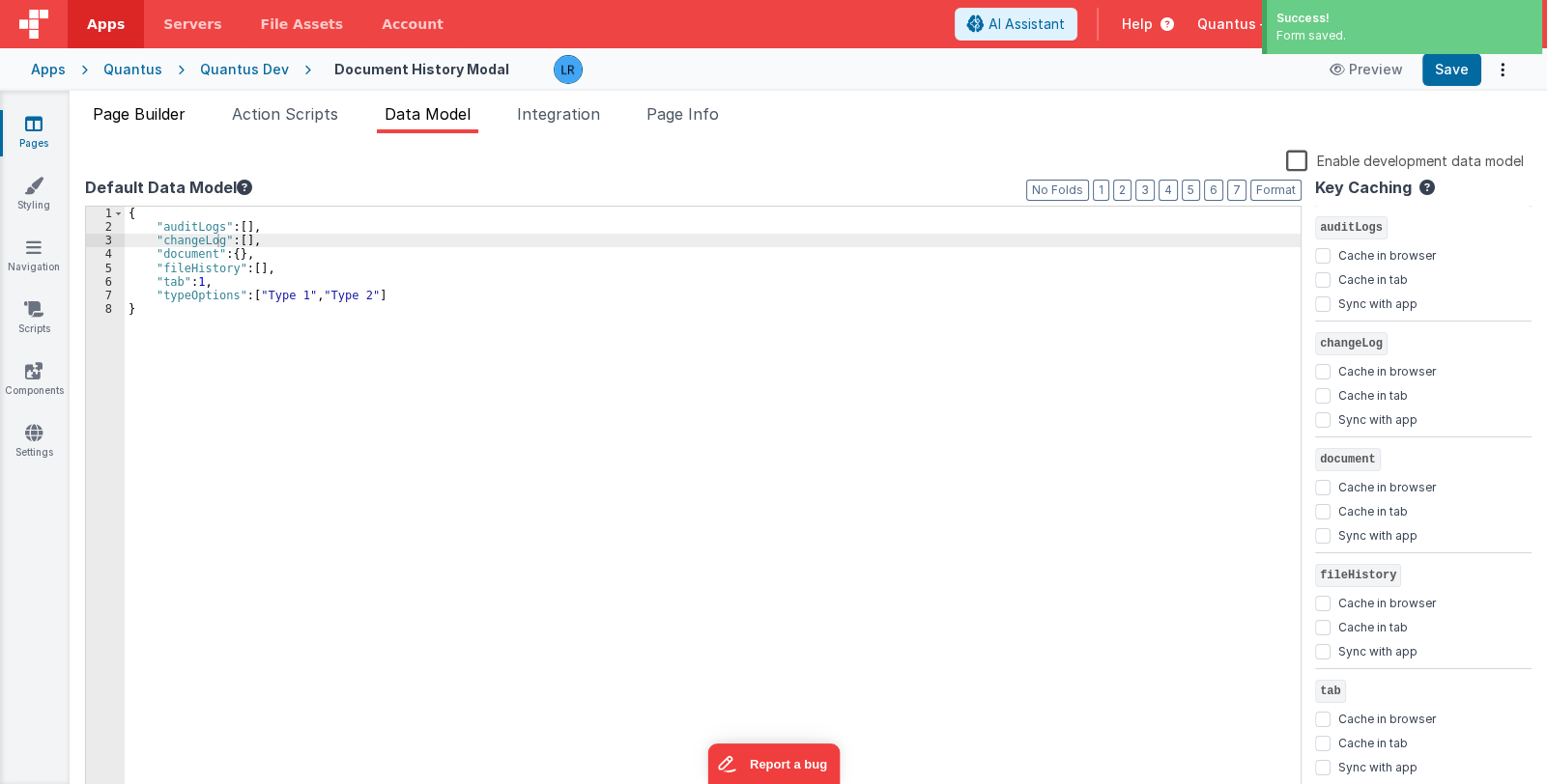
click at [149, 111] on span "Page Builder" at bounding box center [139, 114] width 92 height 20
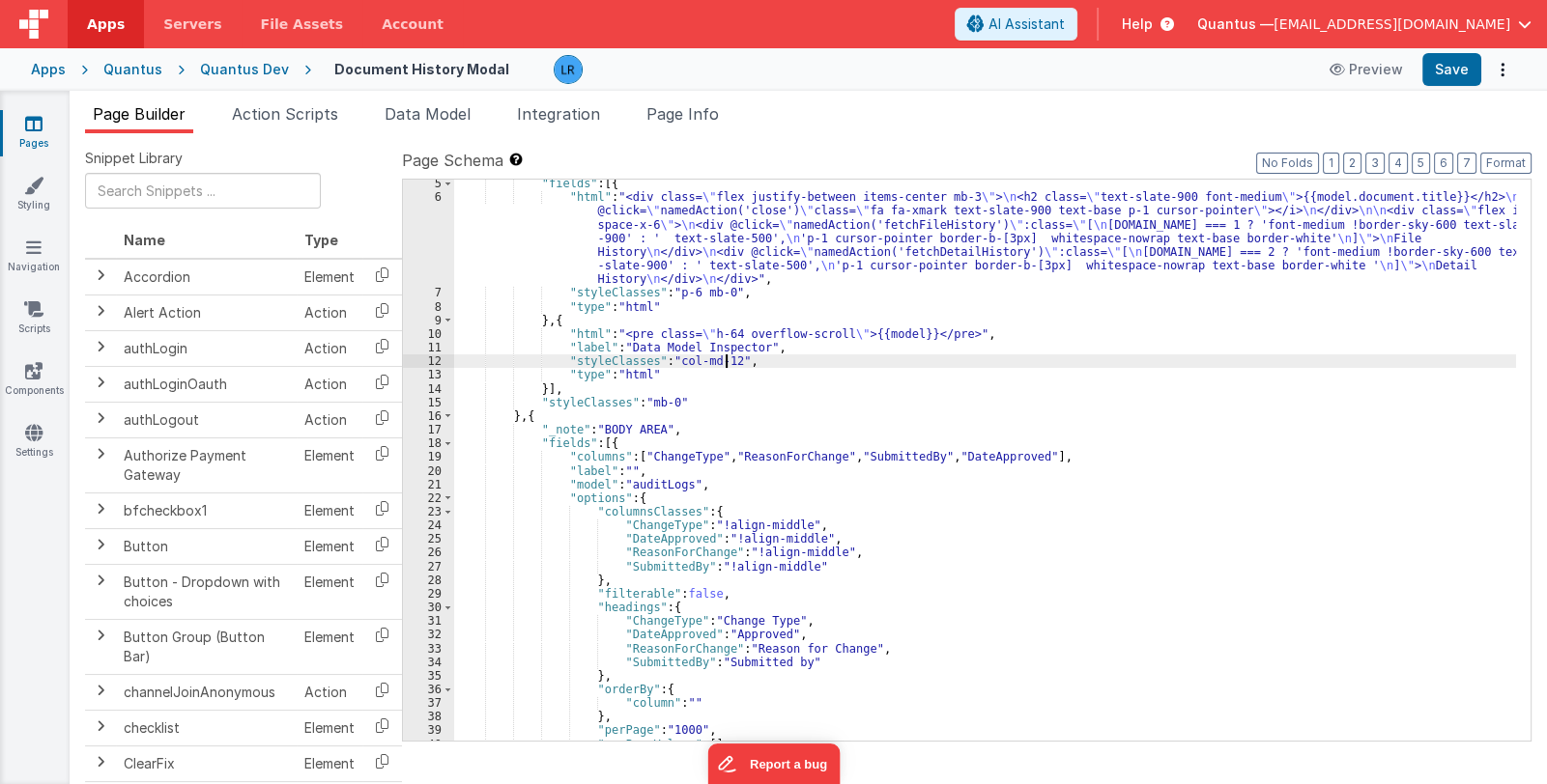
click at [724, 362] on div ""fields" : [{ "html" : "<div class= \" flex justify-between items-center mb-3 \…" at bounding box center [985, 472] width 1062 height 589
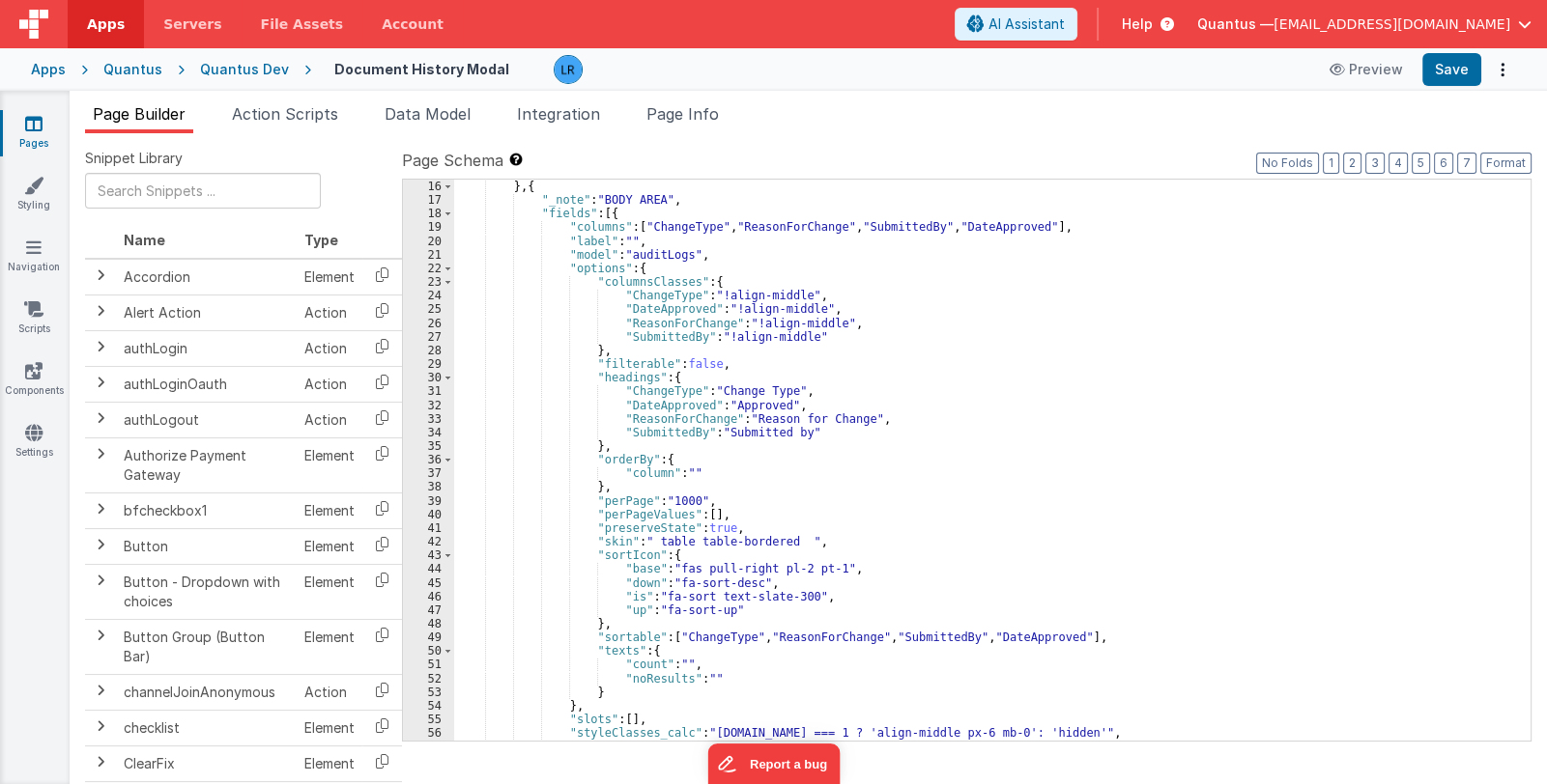
scroll to position [575, 0]
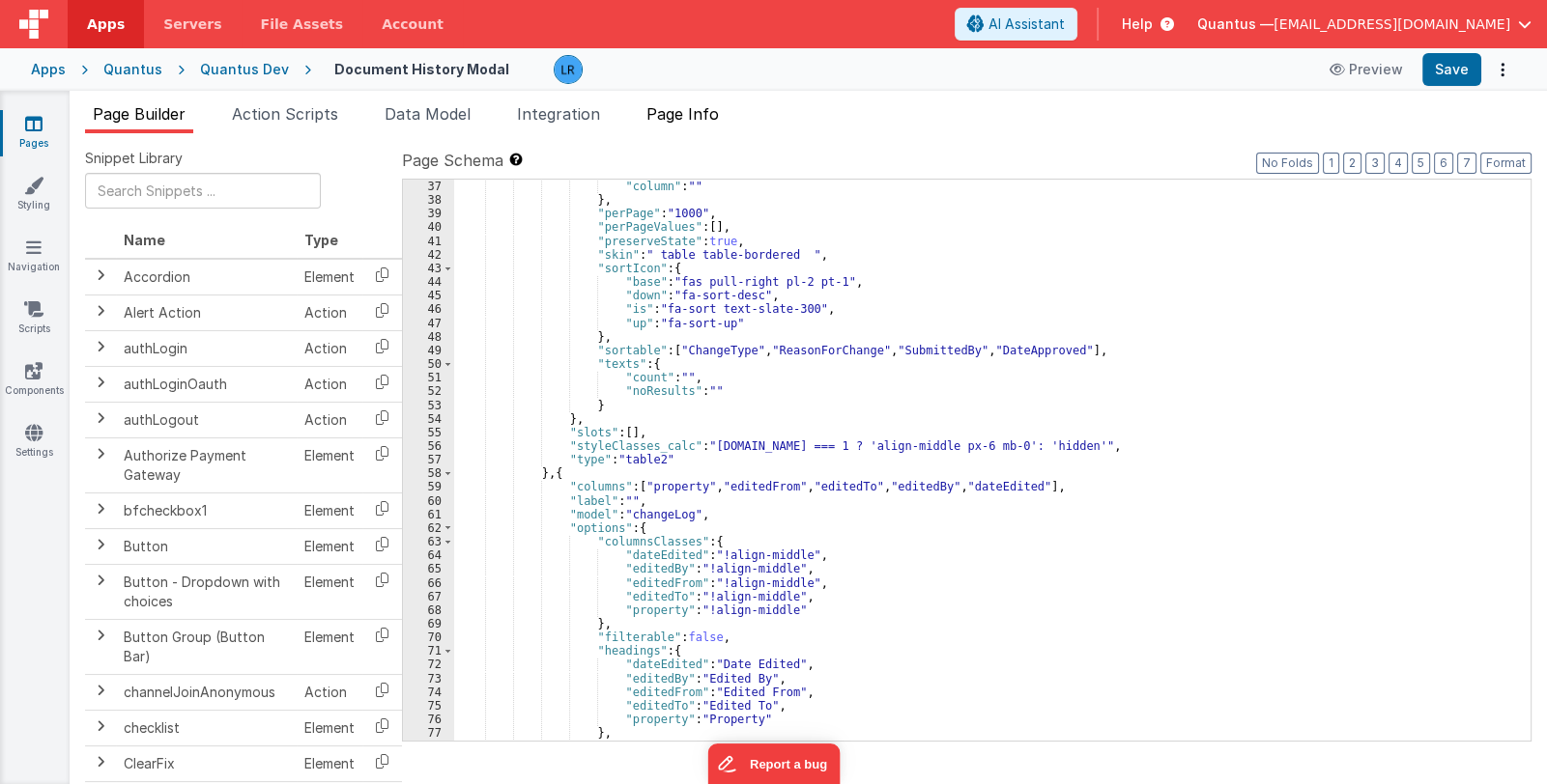
click at [691, 116] on span "Page Info" at bounding box center [683, 114] width 73 height 20
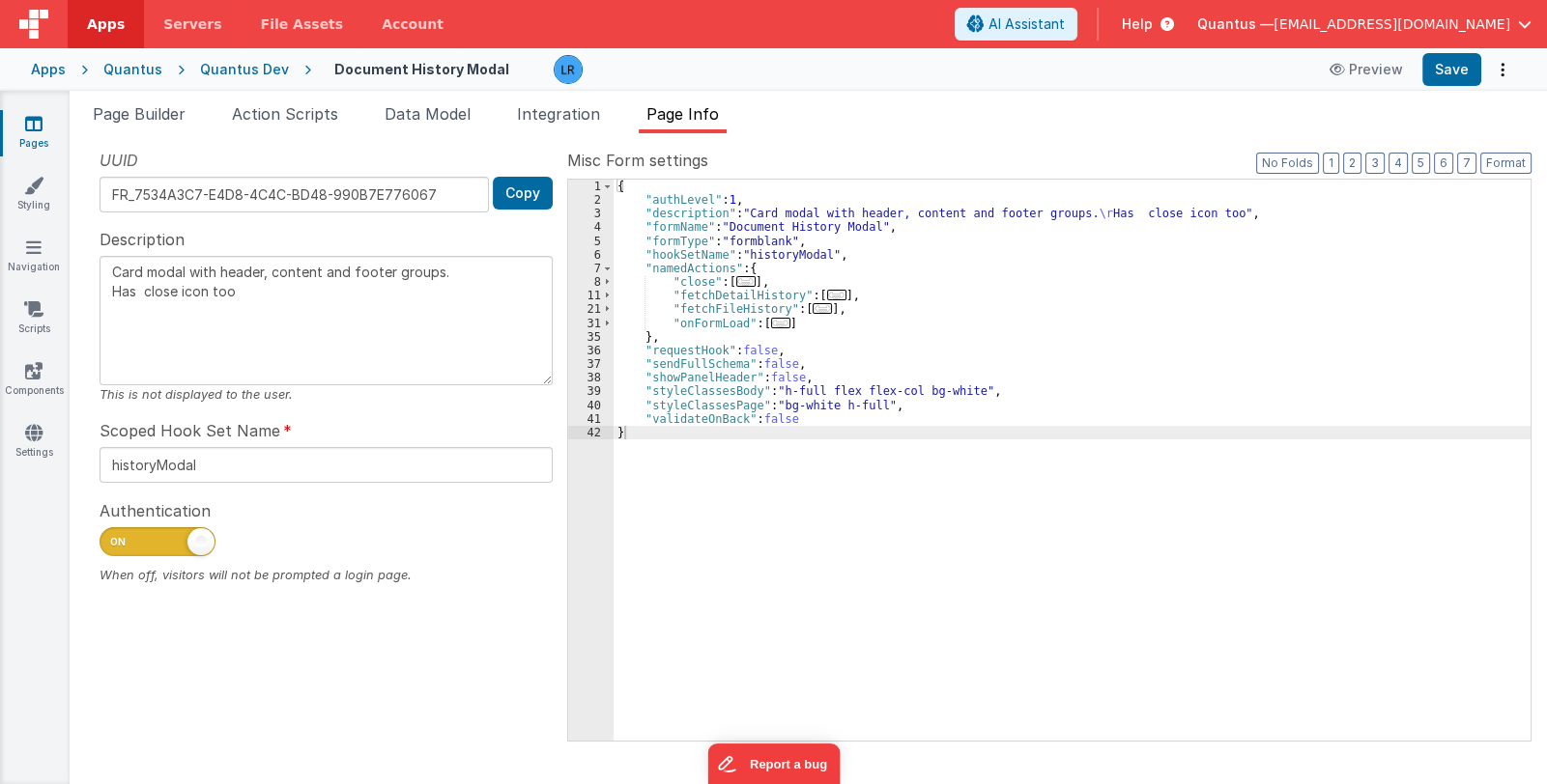
click at [828, 298] on span "..." at bounding box center [837, 295] width 20 height 11
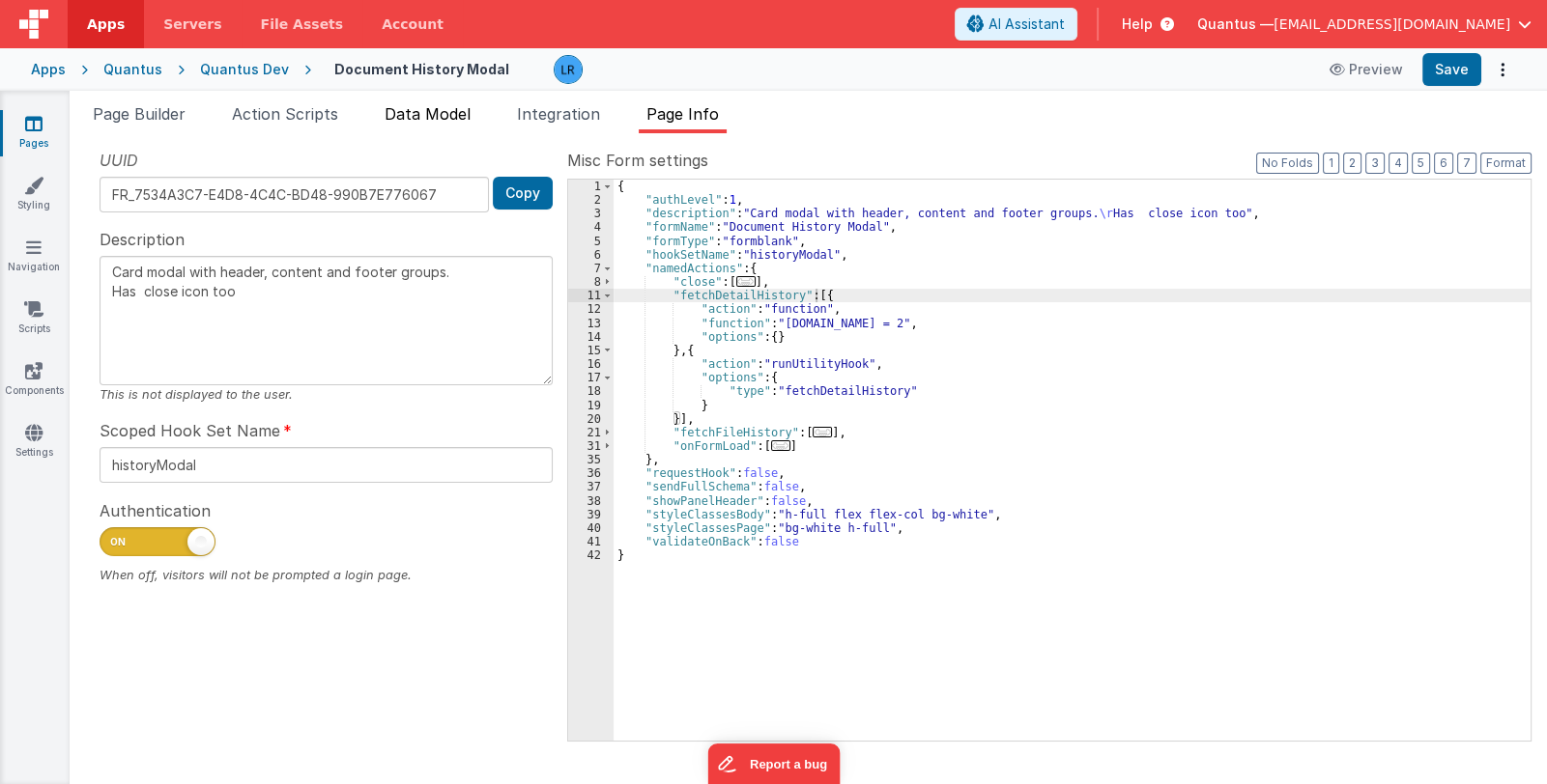
click at [457, 110] on span "Data Model" at bounding box center [428, 114] width 86 height 20
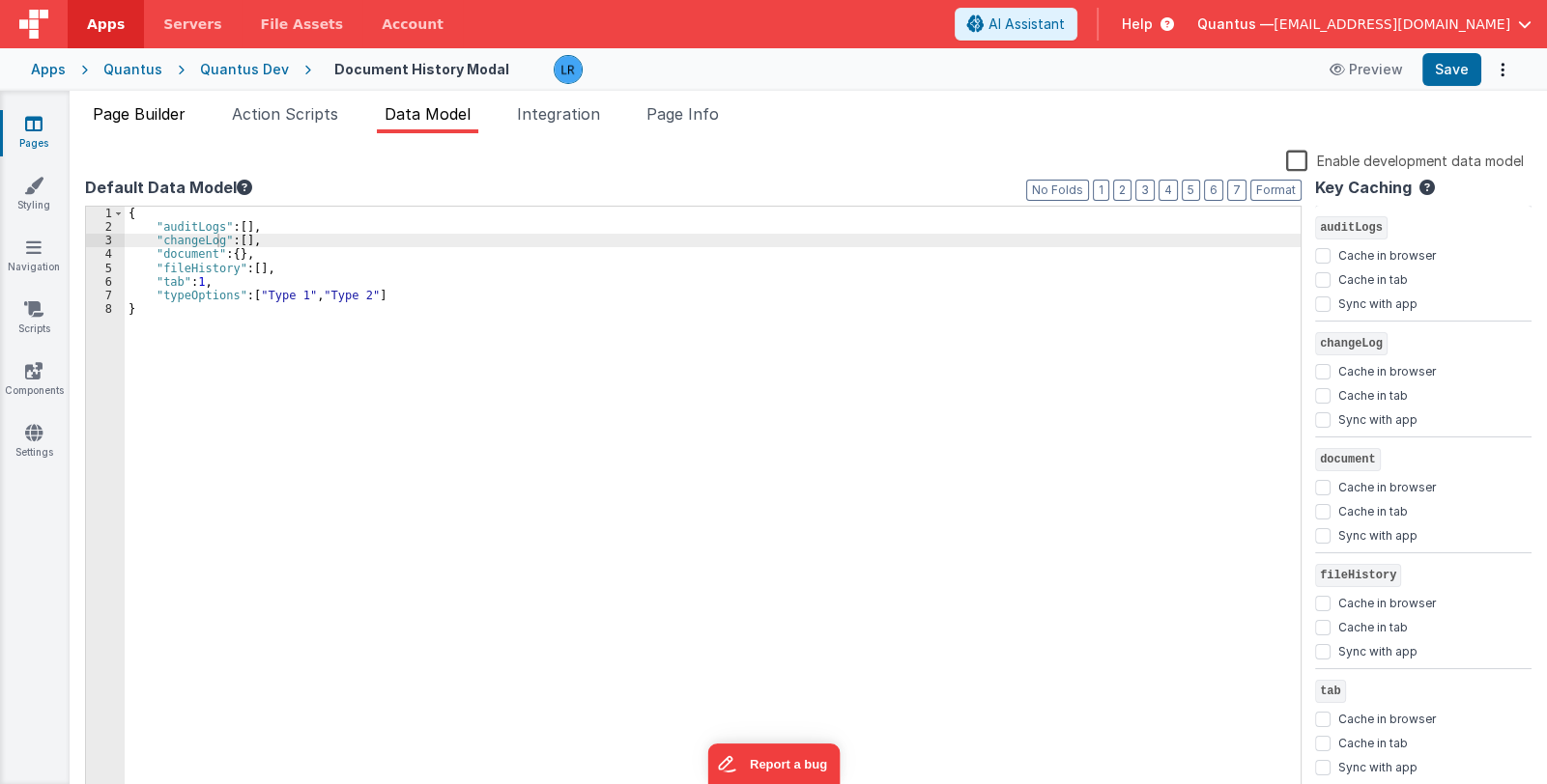
click at [161, 106] on span "Page Builder" at bounding box center [139, 114] width 92 height 20
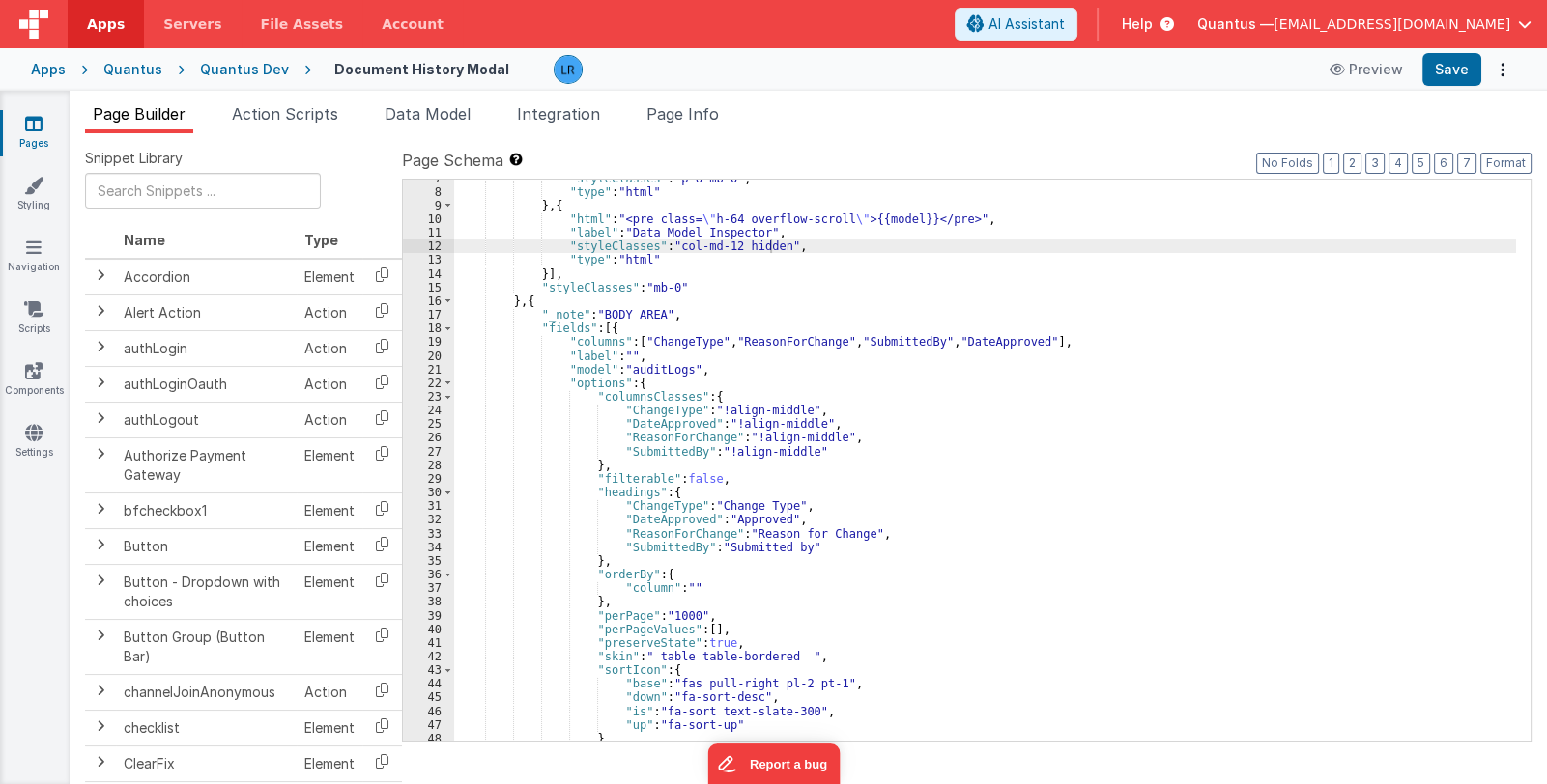
scroll to position [115, 0]
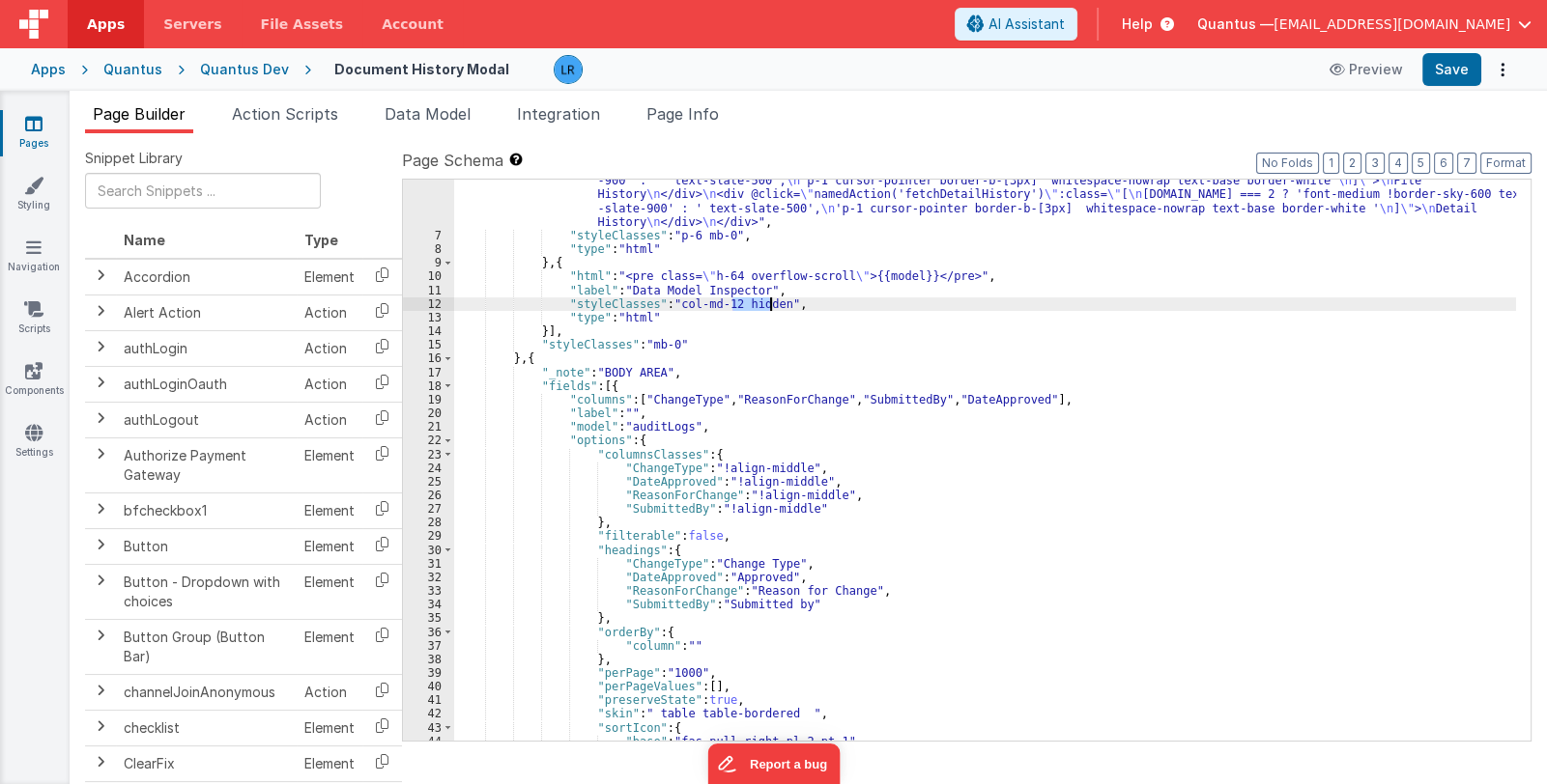
drag, startPoint x: 730, startPoint y: 304, endPoint x: 773, endPoint y: 304, distance: 43.0
click at [773, 304] on div ""html" : "<div class= \" flex justify-between items-center mb-3 \" > \n <h2 cla…" at bounding box center [985, 469] width 1062 height 671
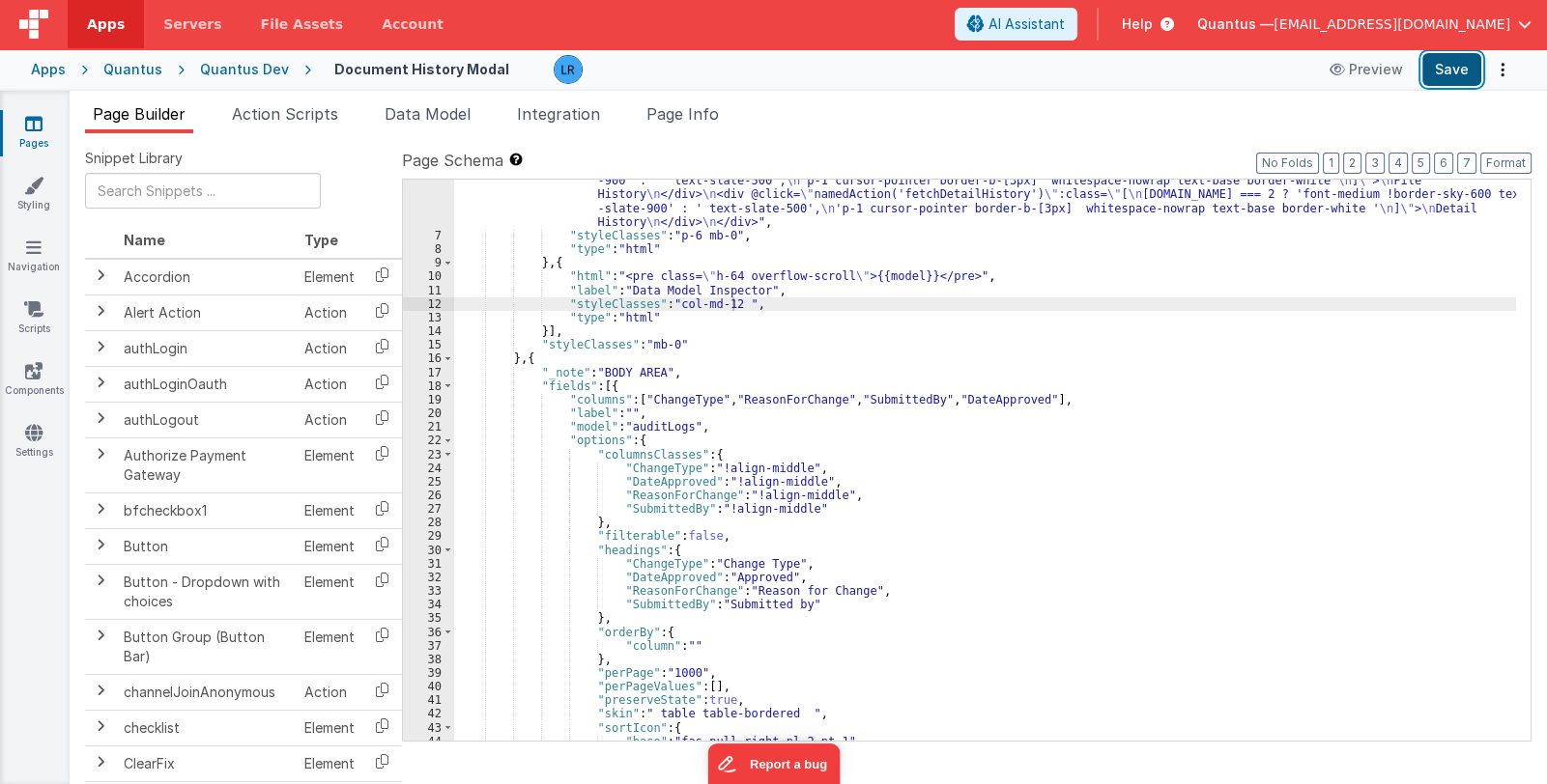
click at [1443, 61] on button "Save" at bounding box center [1452, 69] width 59 height 32
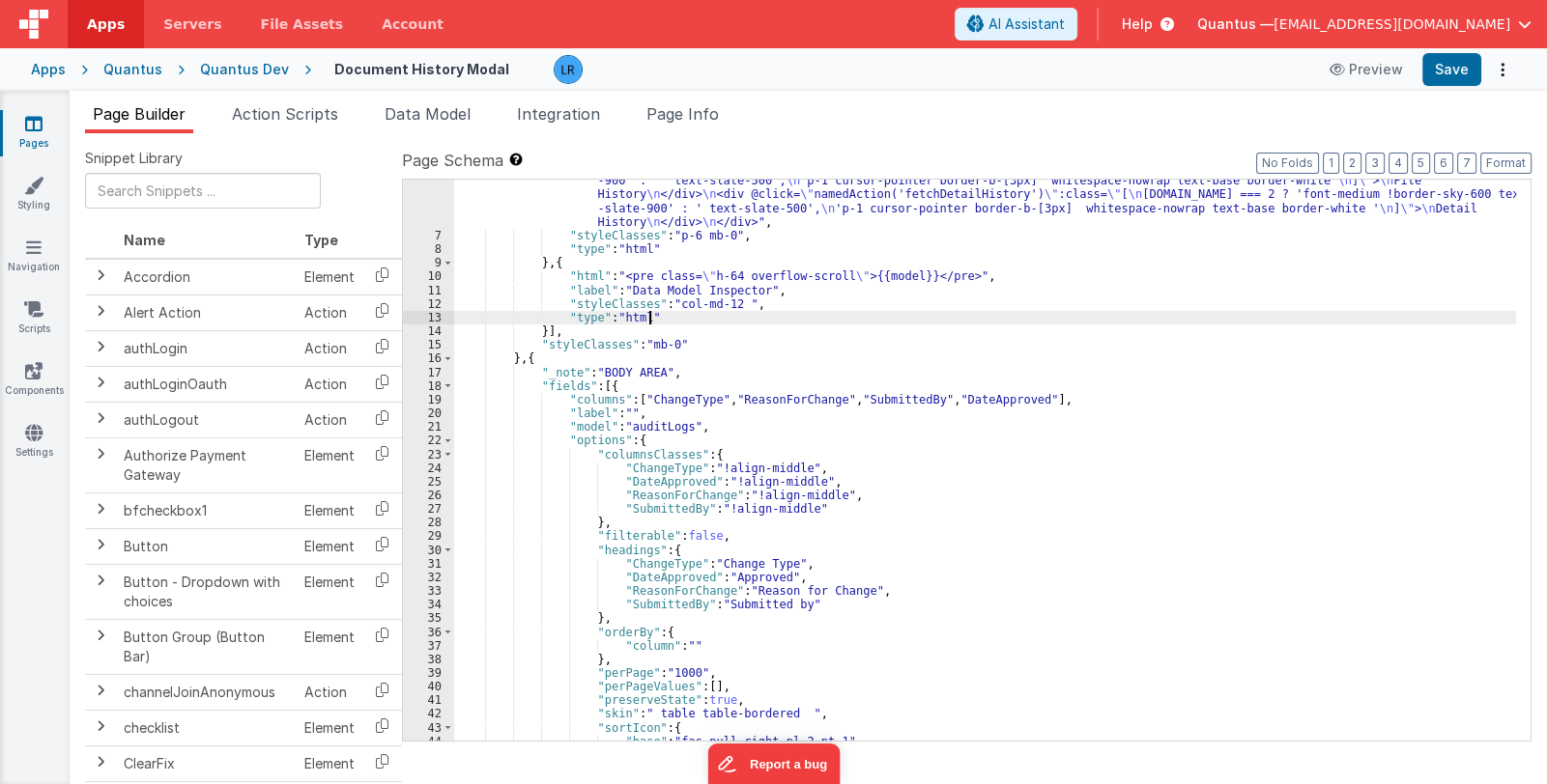
click at [728, 310] on div ""html" : "<div class= \" flex justify-between items-center mb-3 \" > \n <h2 cla…" at bounding box center [985, 469] width 1062 height 671
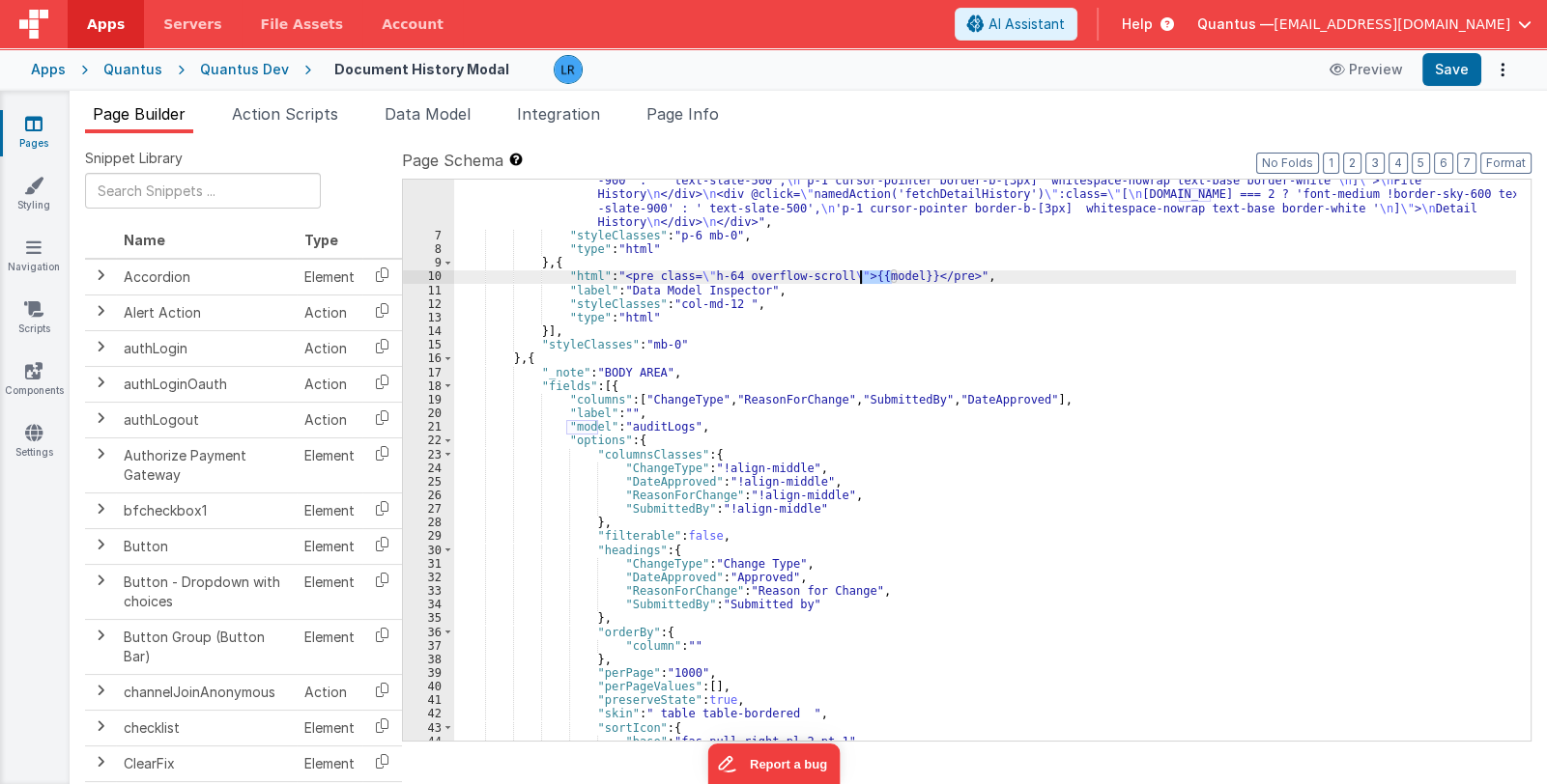
drag, startPoint x: 890, startPoint y: 274, endPoint x: 859, endPoint y: 276, distance: 31.1
click at [859, 276] on div ""html" : "<div class= \" flex justify-between items-center mb-3 \" > \n <h2 cla…" at bounding box center [985, 469] width 1062 height 671
click at [1452, 69] on button "Save" at bounding box center [1452, 69] width 59 height 32
drag, startPoint x: 860, startPoint y: 279, endPoint x: 877, endPoint y: 279, distance: 17.0
click at [877, 279] on div ""html" : "<div class= \" flex justify-between items-center mb-3 \" > \n <h2 cla…" at bounding box center [985, 469] width 1062 height 671
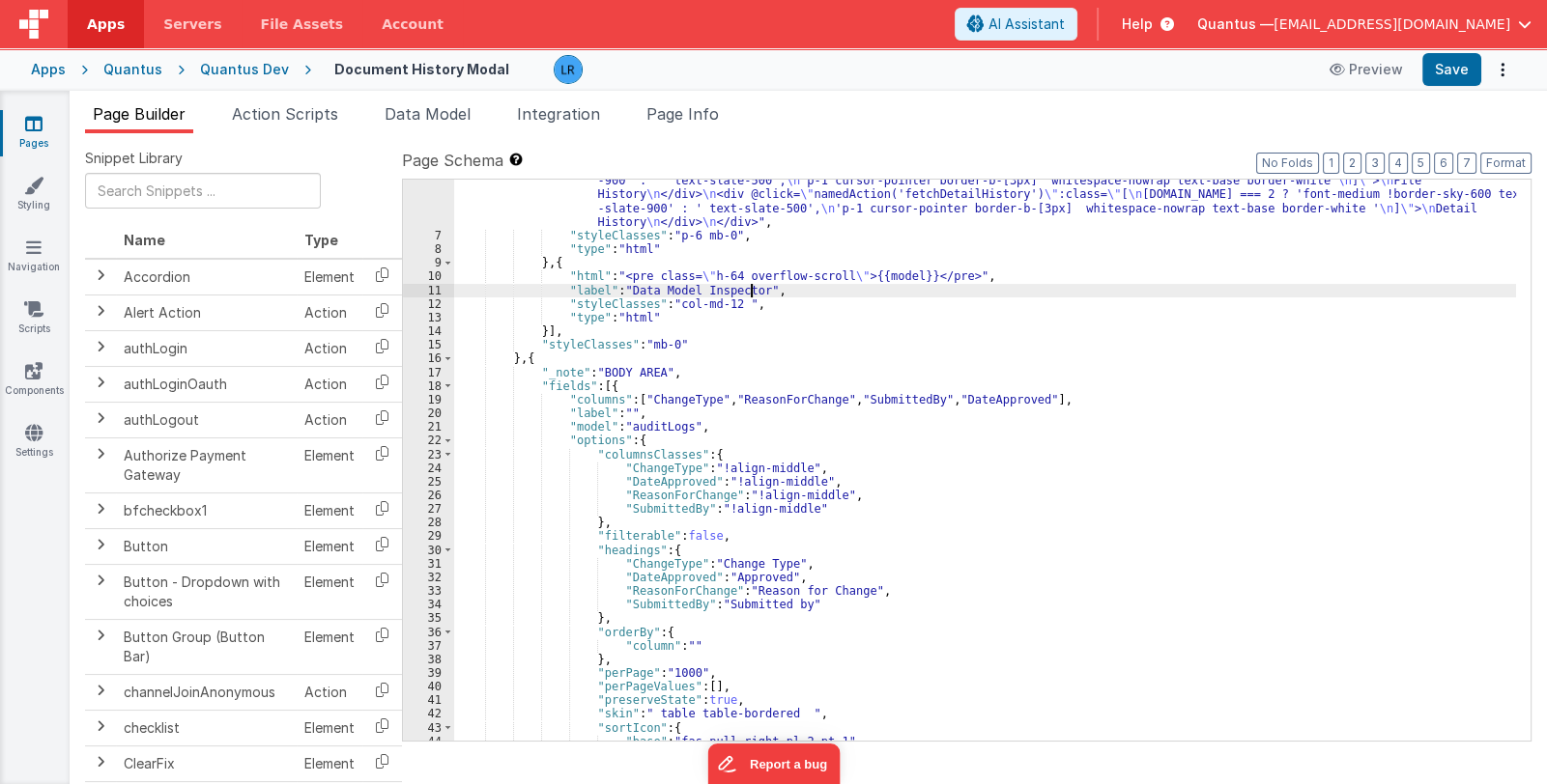
click at [750, 290] on div ""html" : "<div class= \" flex justify-between items-center mb-3 \" > \n <h2 cla…" at bounding box center [985, 469] width 1062 height 671
click at [1467, 76] on button "Save" at bounding box center [1452, 69] width 59 height 32
click at [711, 117] on span "Page Info" at bounding box center [683, 114] width 73 height 20
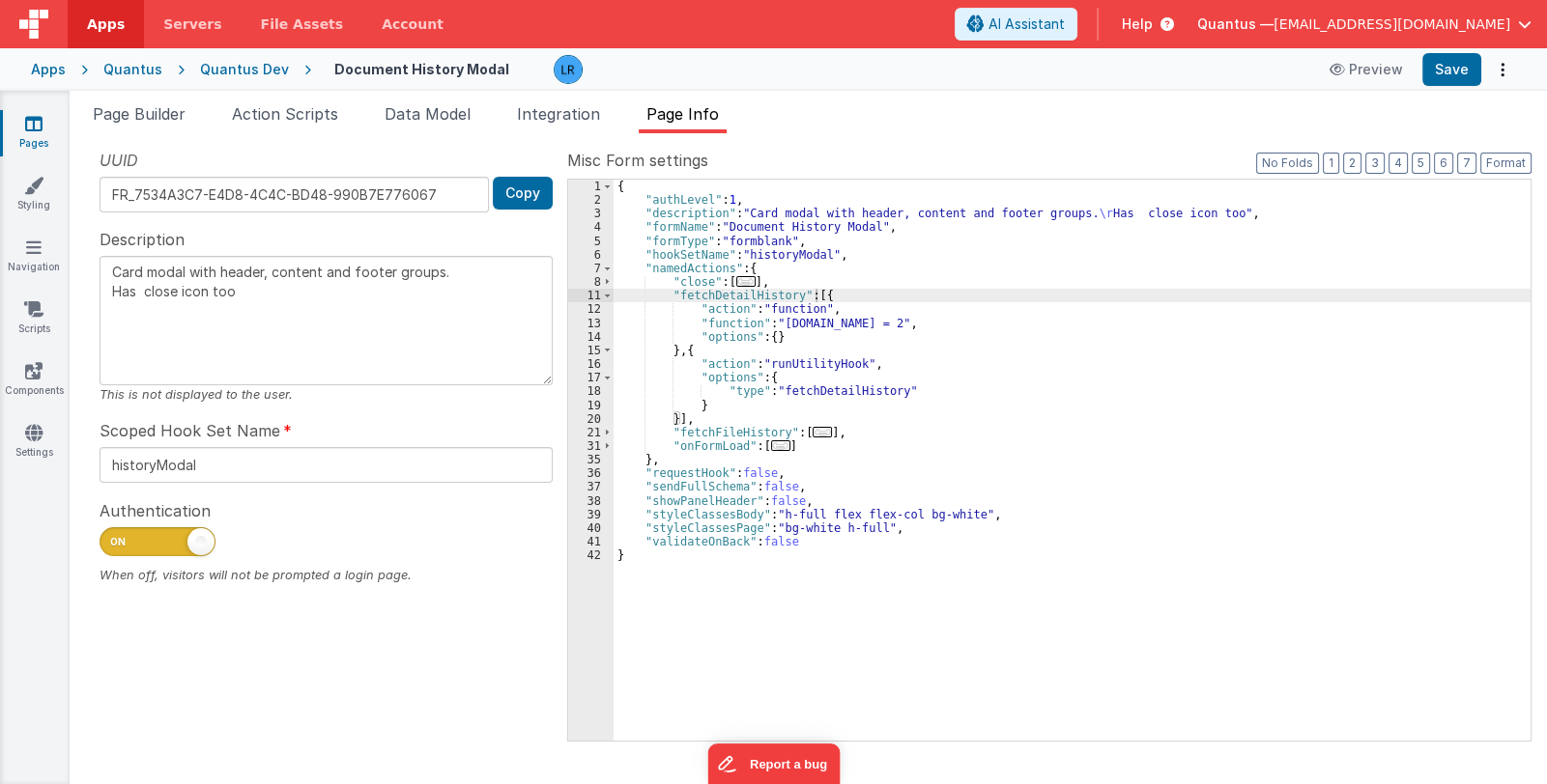
click at [772, 451] on span "..." at bounding box center [781, 445] width 20 height 11
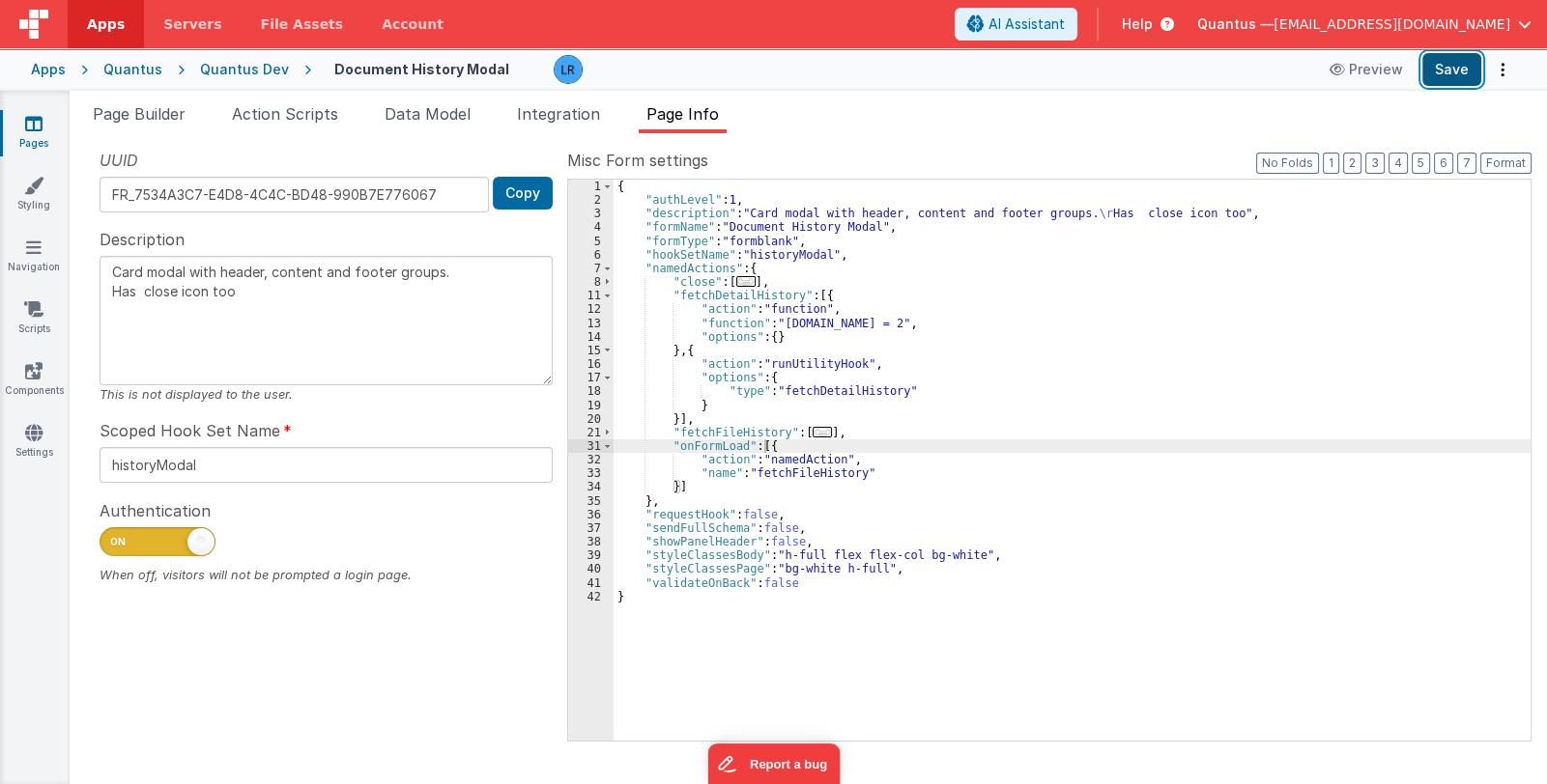
click at [1439, 80] on button "Save" at bounding box center [1452, 69] width 59 height 32
click at [25, 131] on link "Pages" at bounding box center [33, 133] width 70 height 38
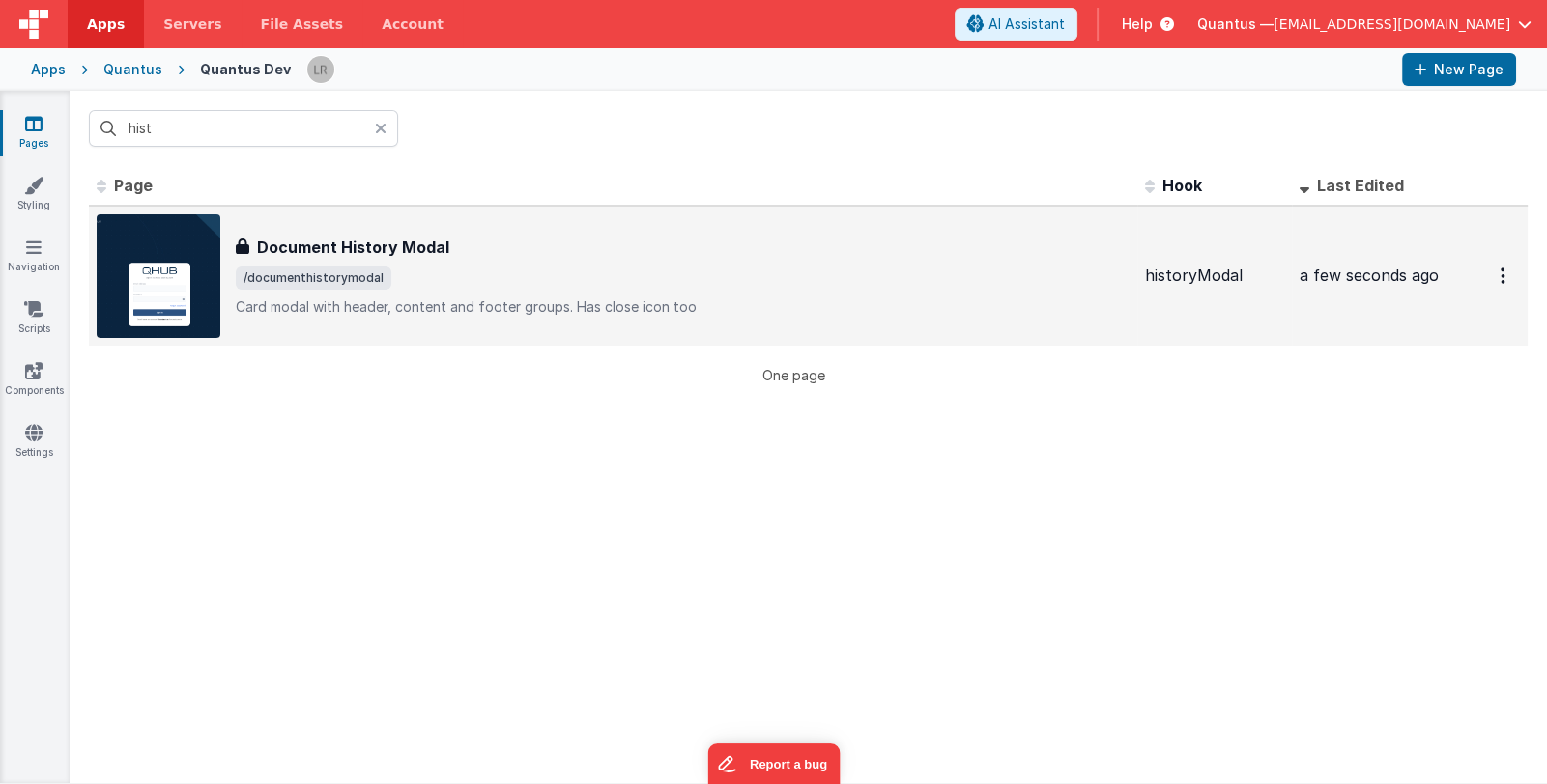
click at [488, 259] on div "Document History Modal Document History Modal /documenthistorymodal Card modal …" at bounding box center [682, 276] width 893 height 82
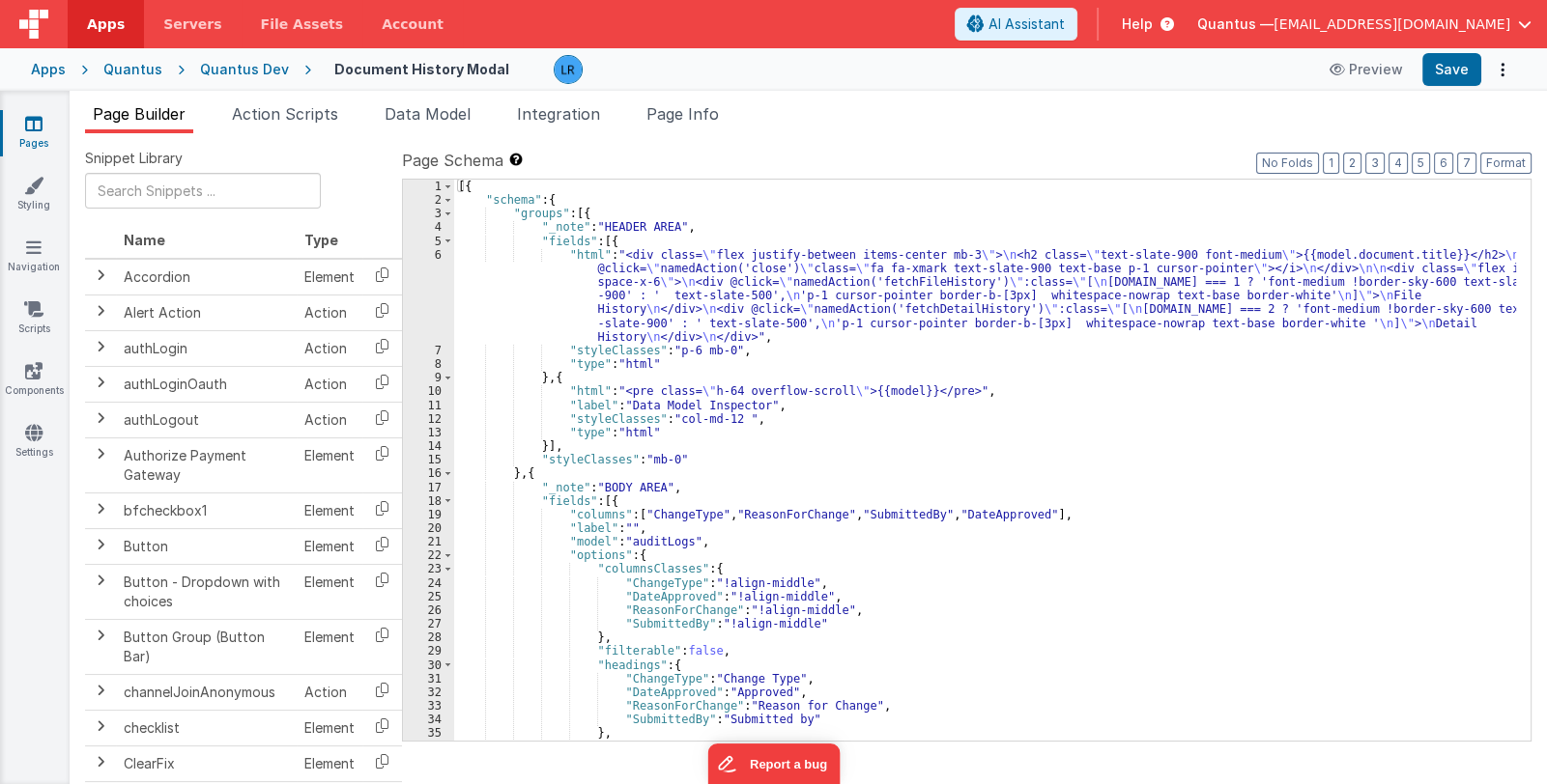
click at [730, 420] on div "[{ "schema" : { "groups" : [{ "_note" : "HEADER AREA" , "fields" : [{ "html" : …" at bounding box center [985, 475] width 1062 height 589
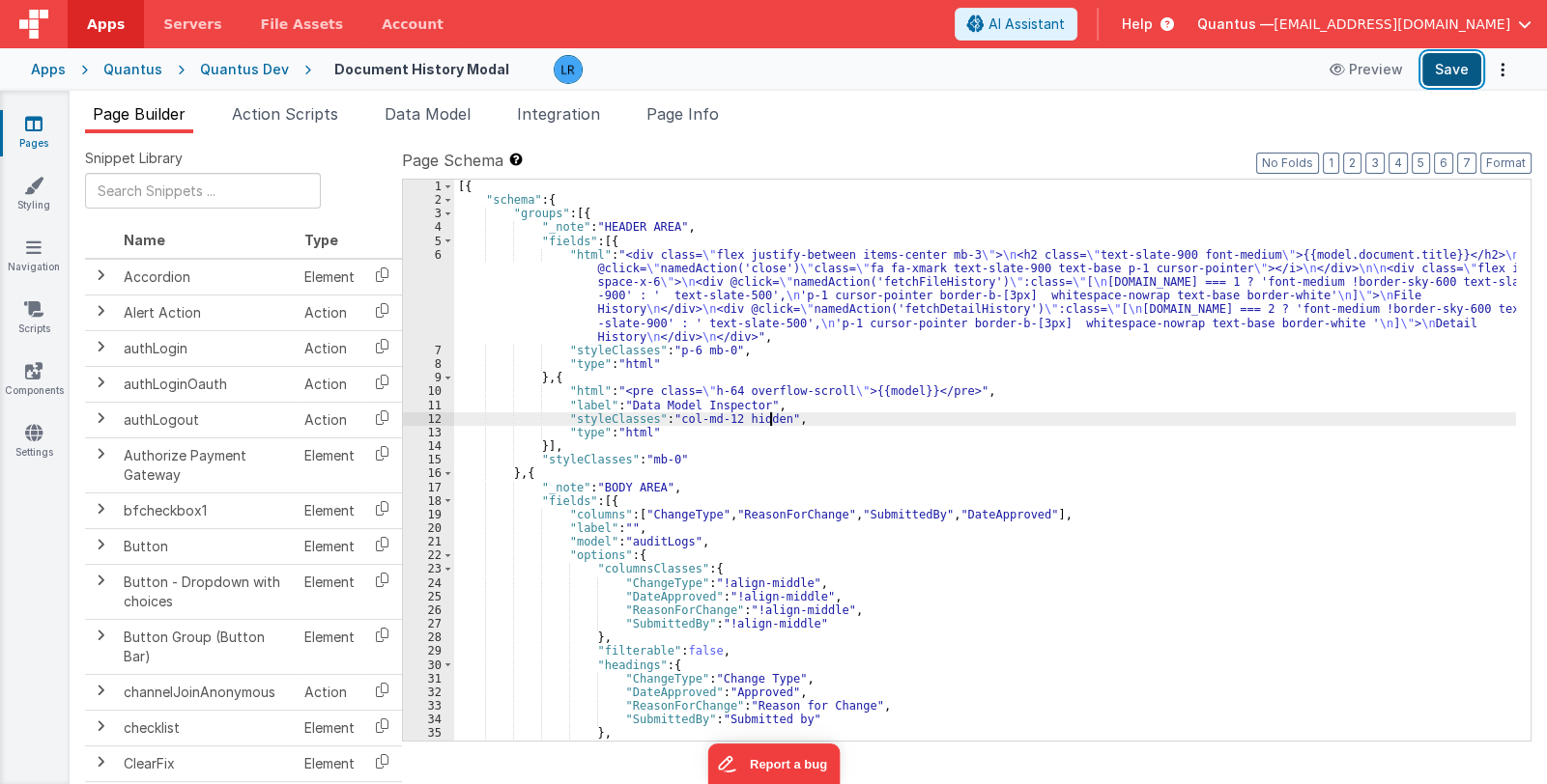
click at [1437, 56] on button "Save" at bounding box center [1452, 69] width 59 height 32
drag, startPoint x: 730, startPoint y: 417, endPoint x: 771, endPoint y: 420, distance: 41.1
click at [771, 420] on div "[{ "schema" : { "groups" : [{ "_note" : "HEADER AREA" , "fields" : [{ "html" : …" at bounding box center [985, 475] width 1062 height 589
click at [1469, 67] on button "Save" at bounding box center [1452, 69] width 59 height 32
click at [1470, 76] on button "Save" at bounding box center [1452, 69] width 59 height 32
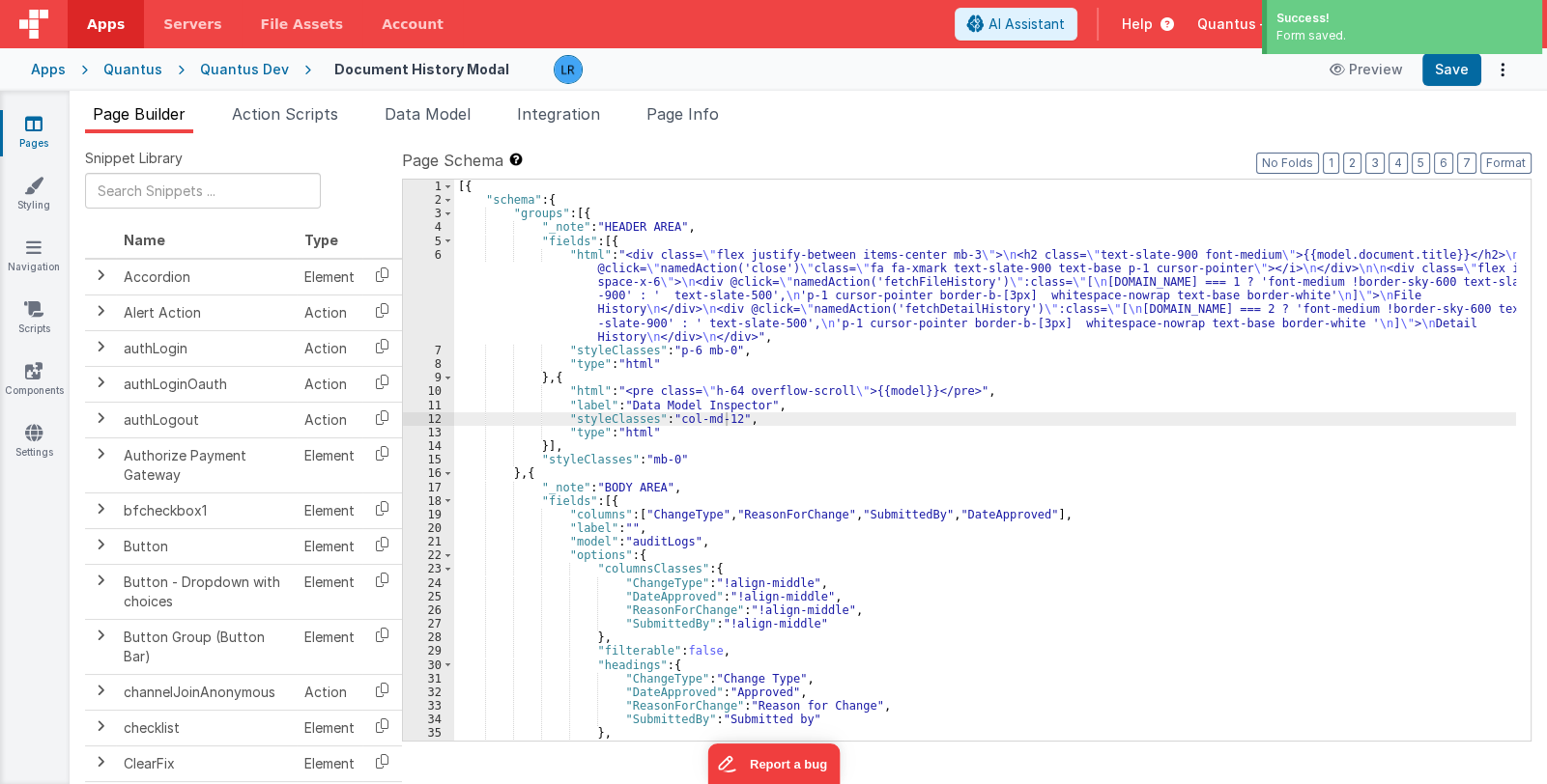
click at [44, 131] on link "Pages" at bounding box center [33, 133] width 70 height 38
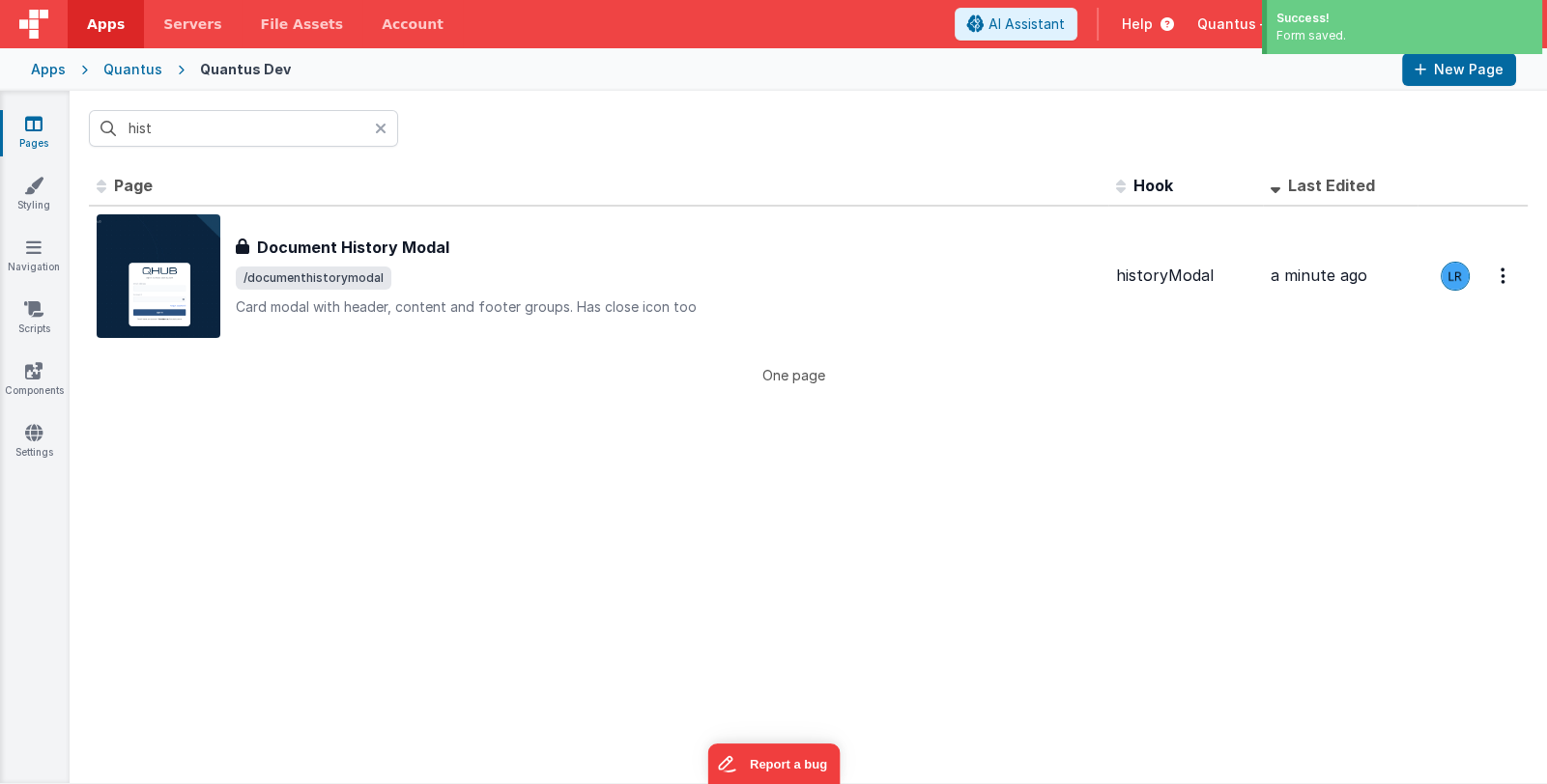
click at [375, 126] on icon at bounding box center [380, 129] width 12 height 16
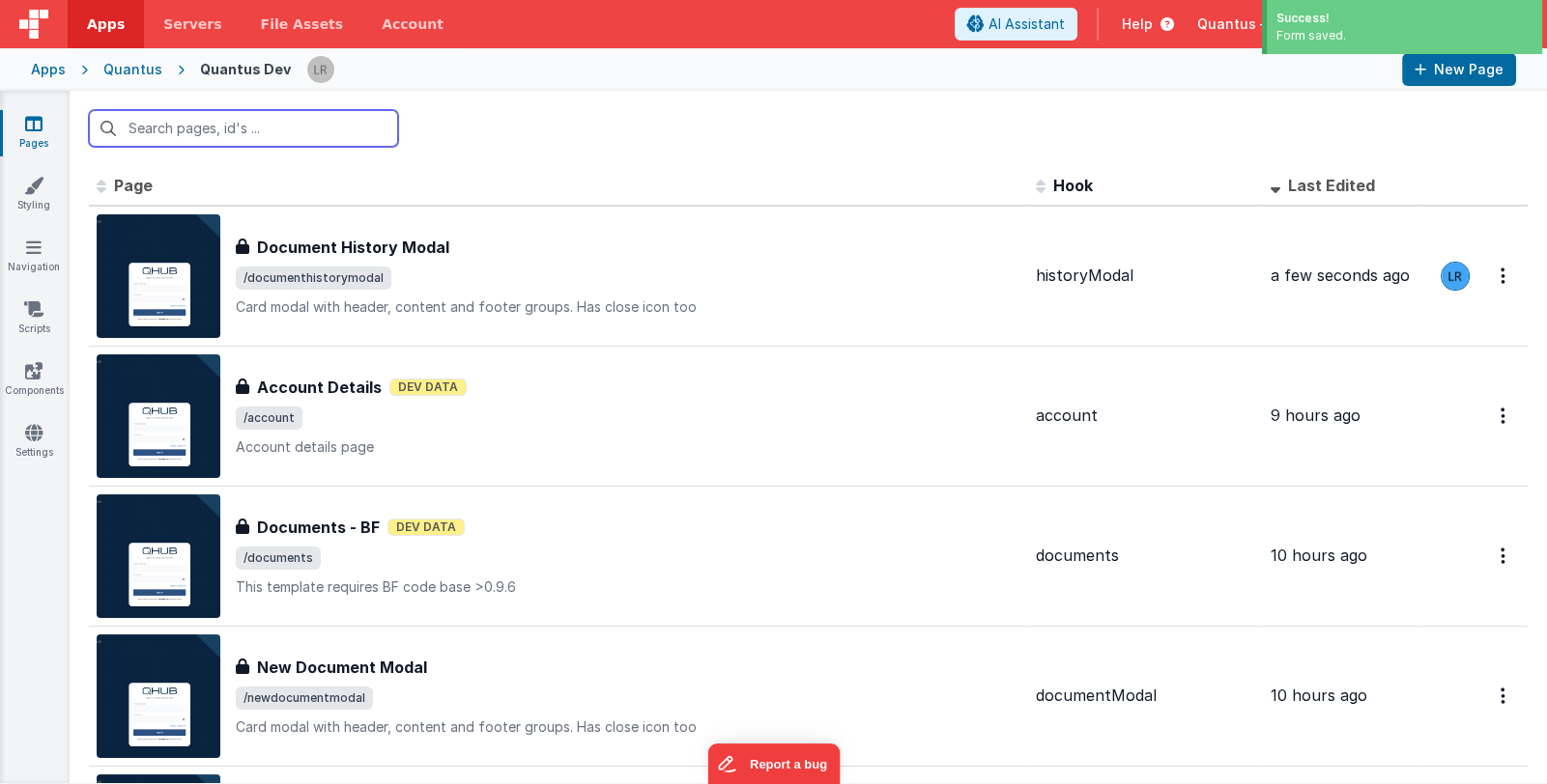
click at [363, 130] on input "text" at bounding box center [243, 128] width 310 height 36
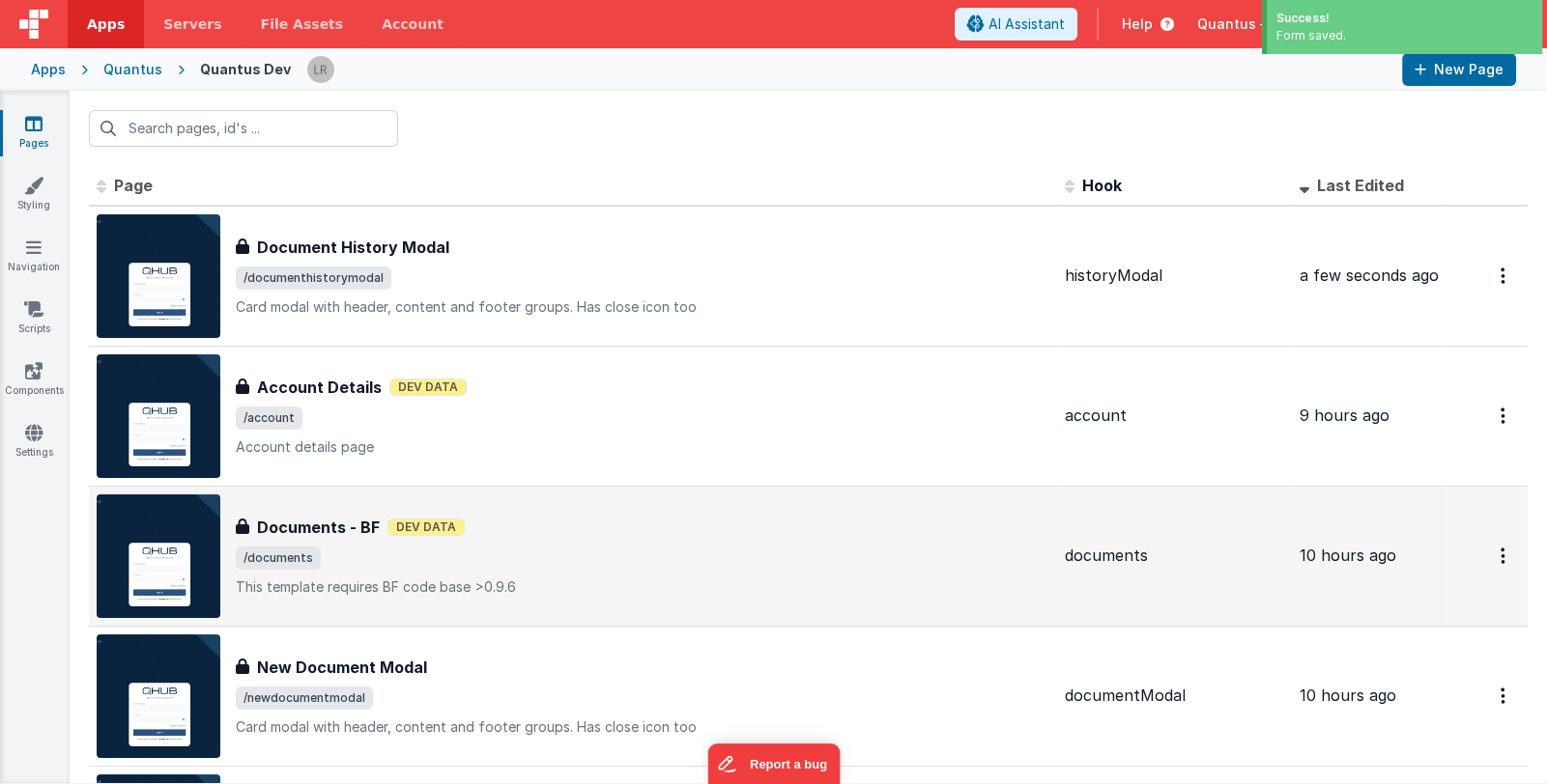
click at [577, 494] on div "Documents - BF Documents - BF Dev Data /documents This template requires BF cod…" at bounding box center [572, 556] width 952 height 124
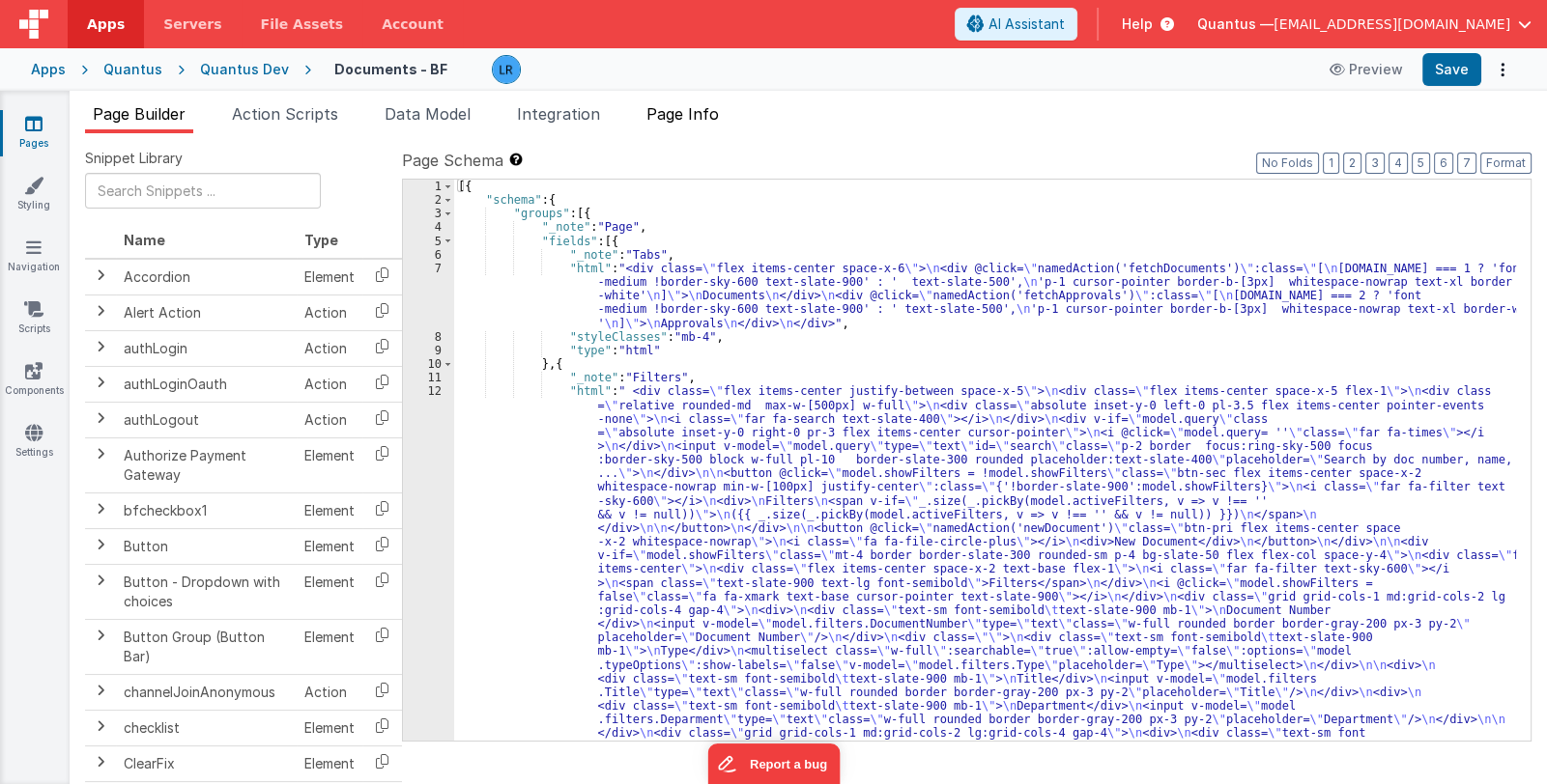
click at [710, 110] on span "Page Info" at bounding box center [683, 114] width 73 height 20
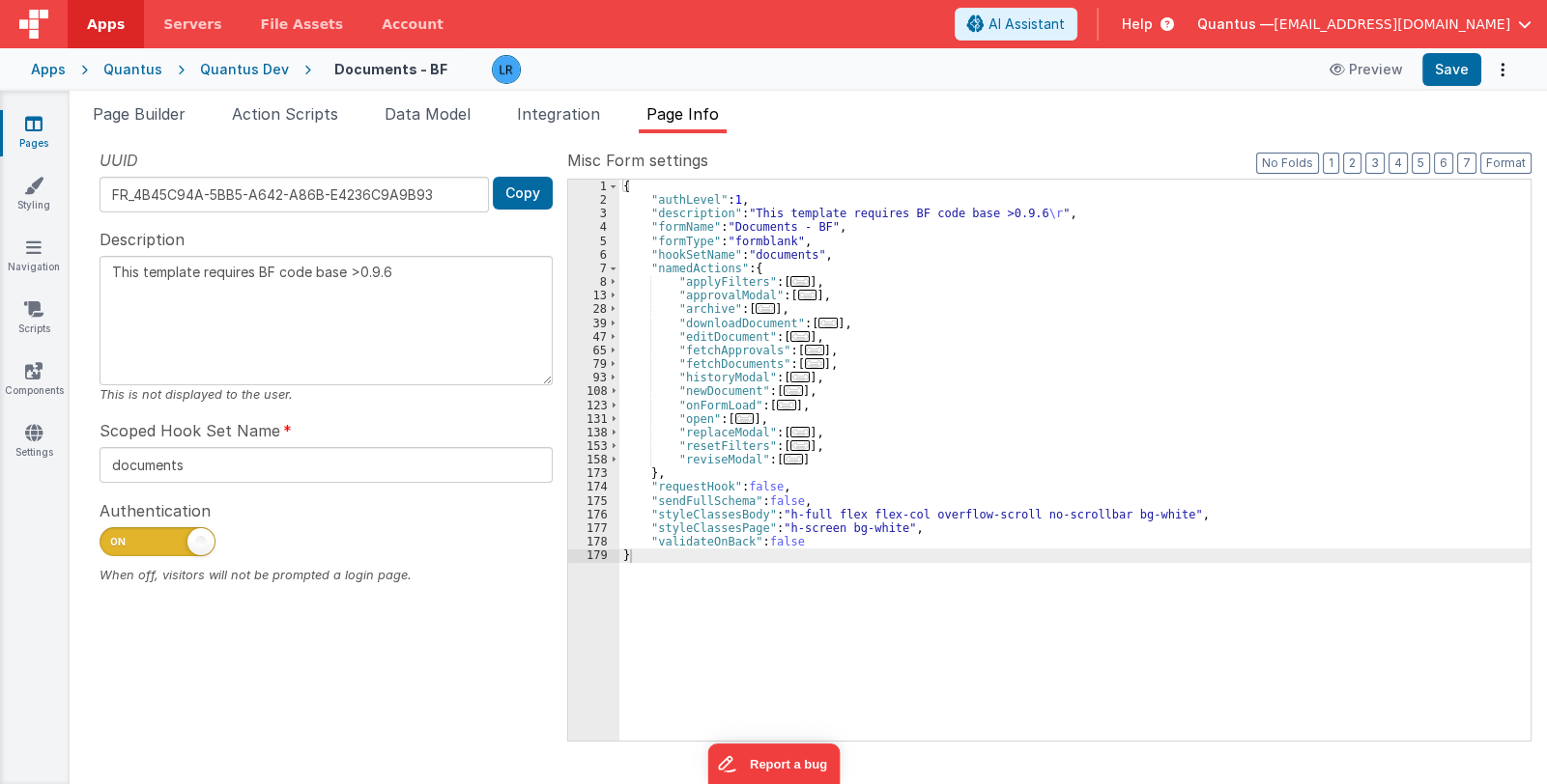
click at [790, 372] on span "..." at bounding box center [800, 377] width 20 height 11
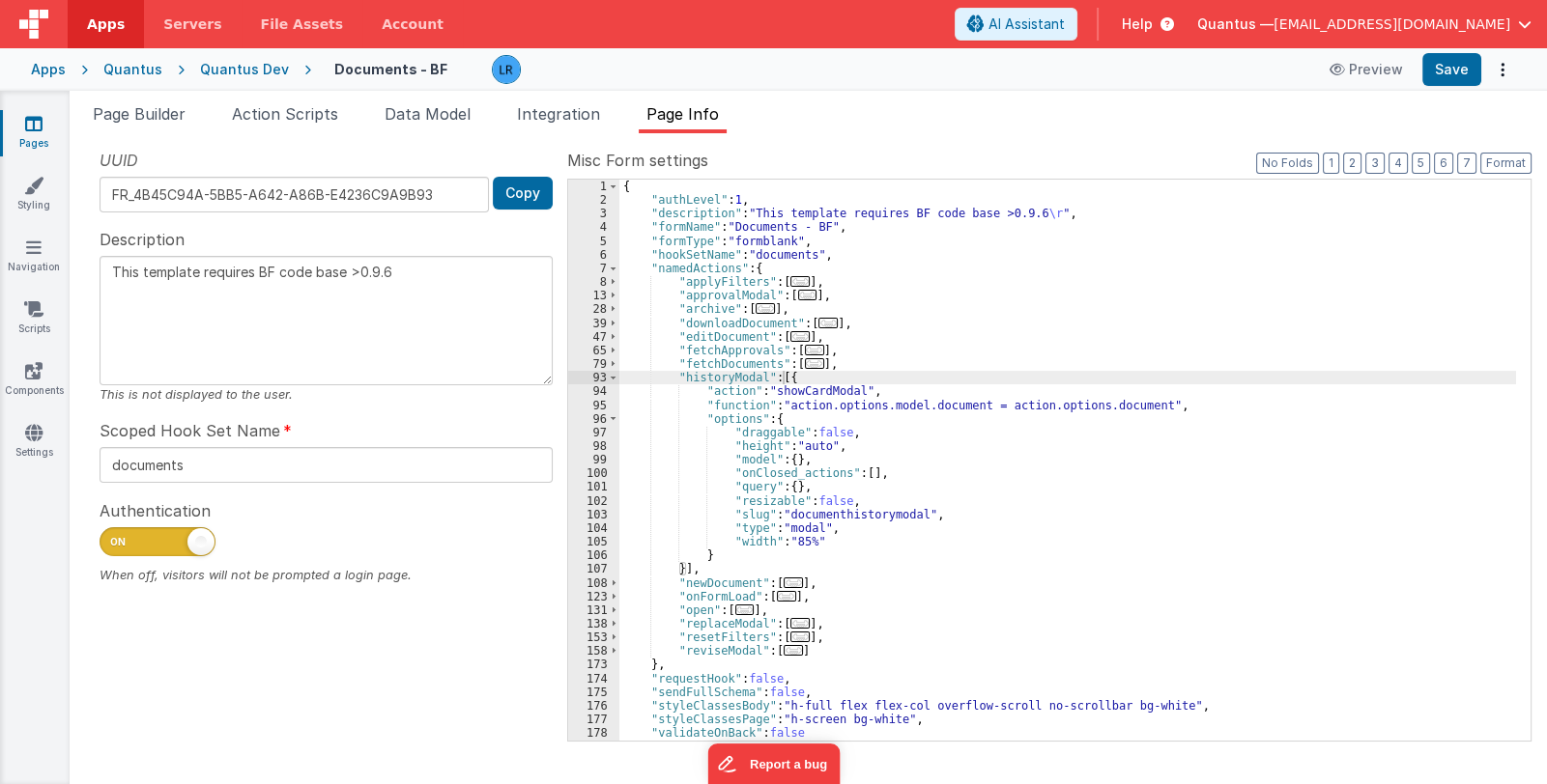
click at [36, 131] on icon at bounding box center [34, 124] width 18 height 20
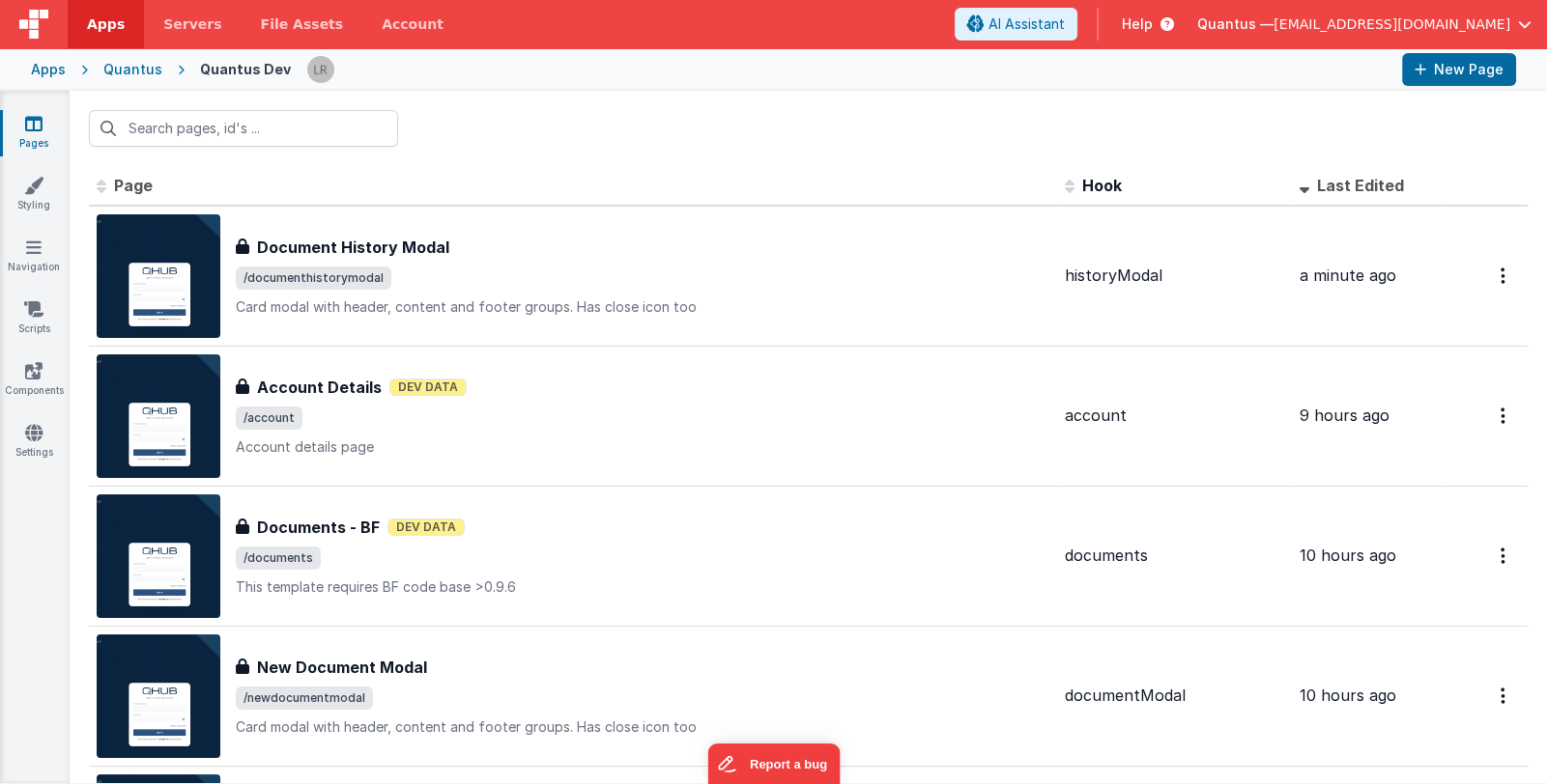
click at [1324, 187] on span "Last Edited" at bounding box center [1360, 186] width 86 height 20
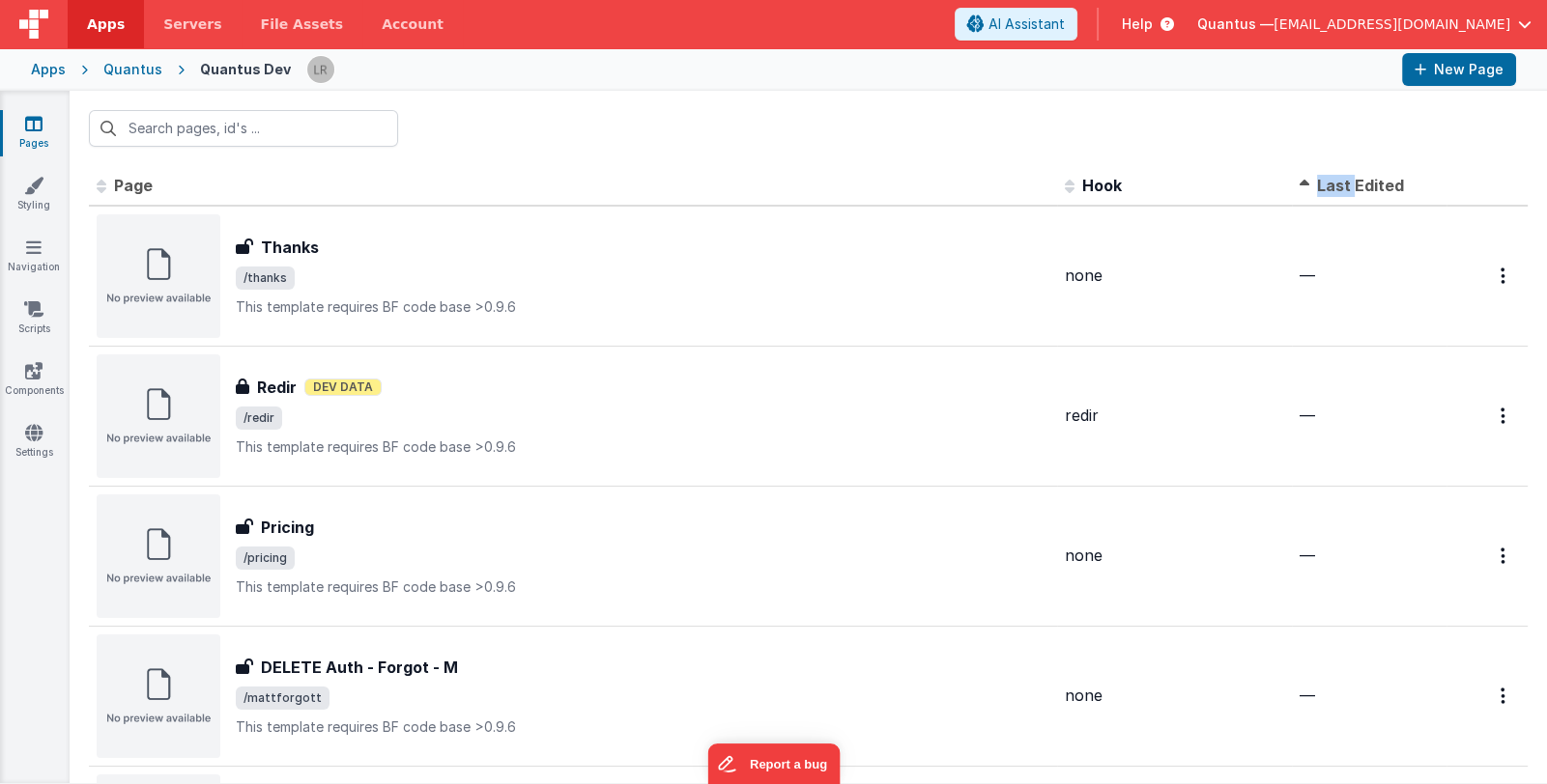
click at [1324, 187] on span "Last Edited" at bounding box center [1360, 186] width 86 height 20
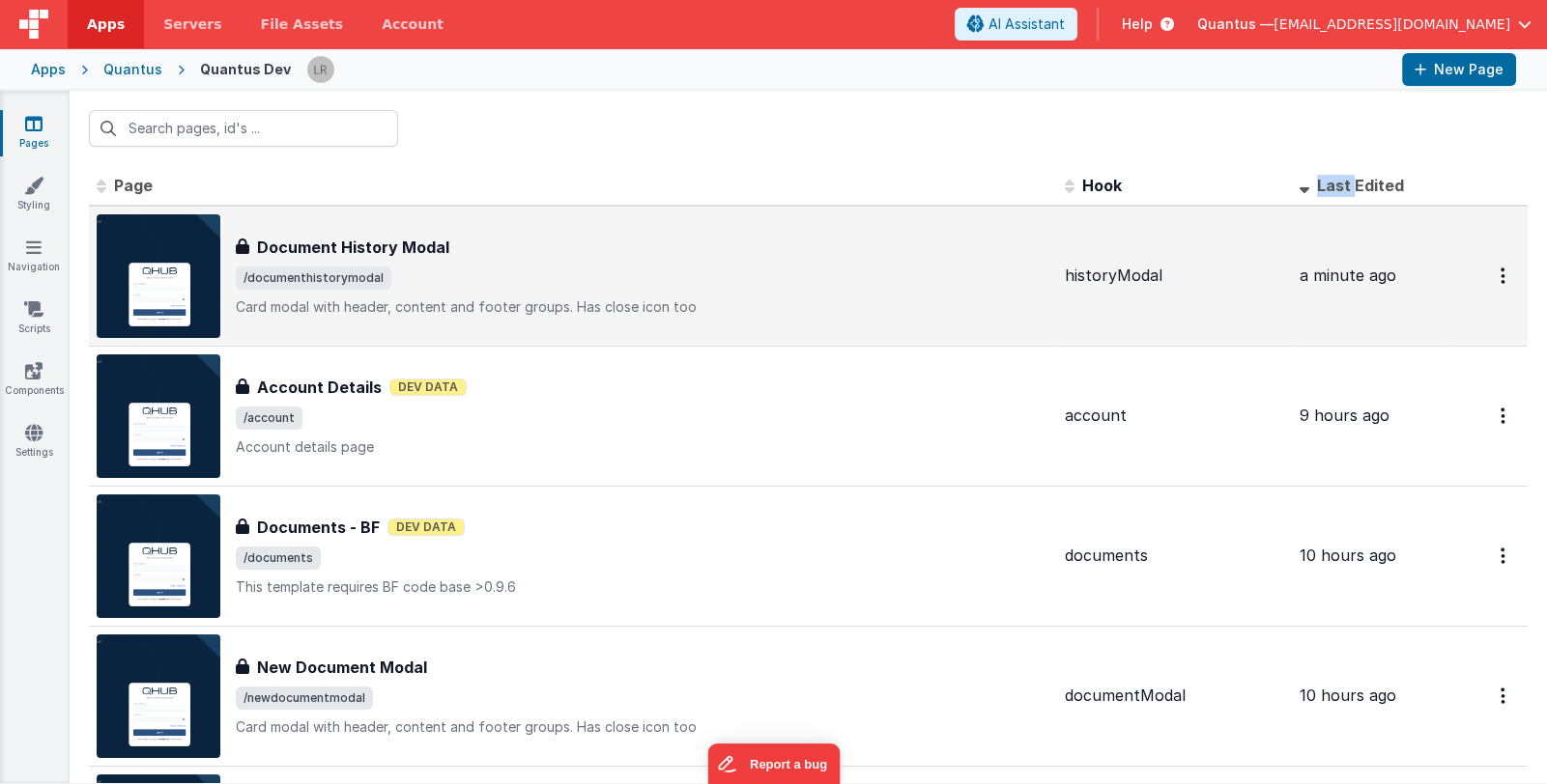
click at [614, 268] on span "/documenthistorymodal" at bounding box center [643, 278] width 814 height 24
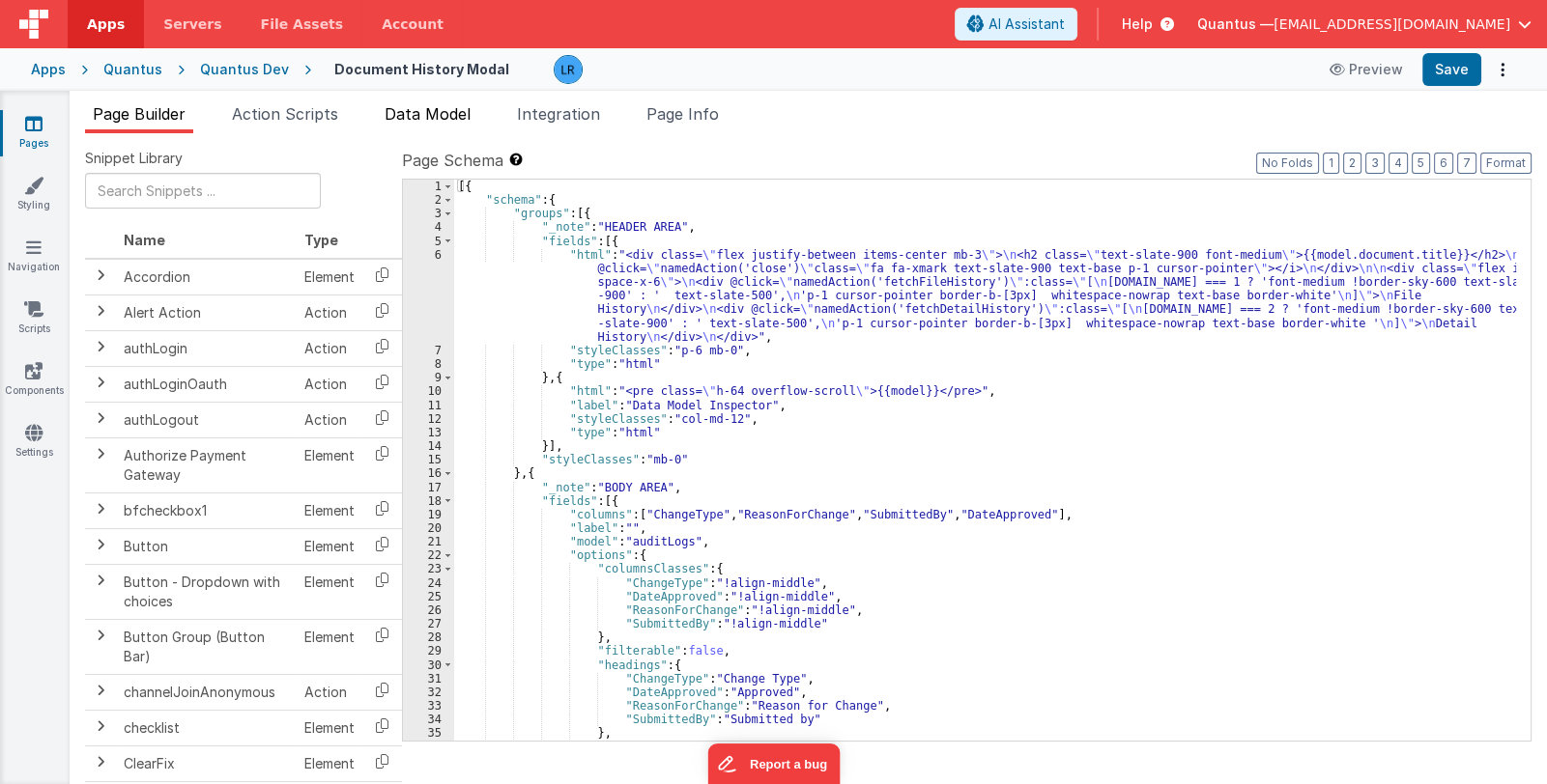
click at [446, 117] on span "Data Model" at bounding box center [428, 114] width 86 height 20
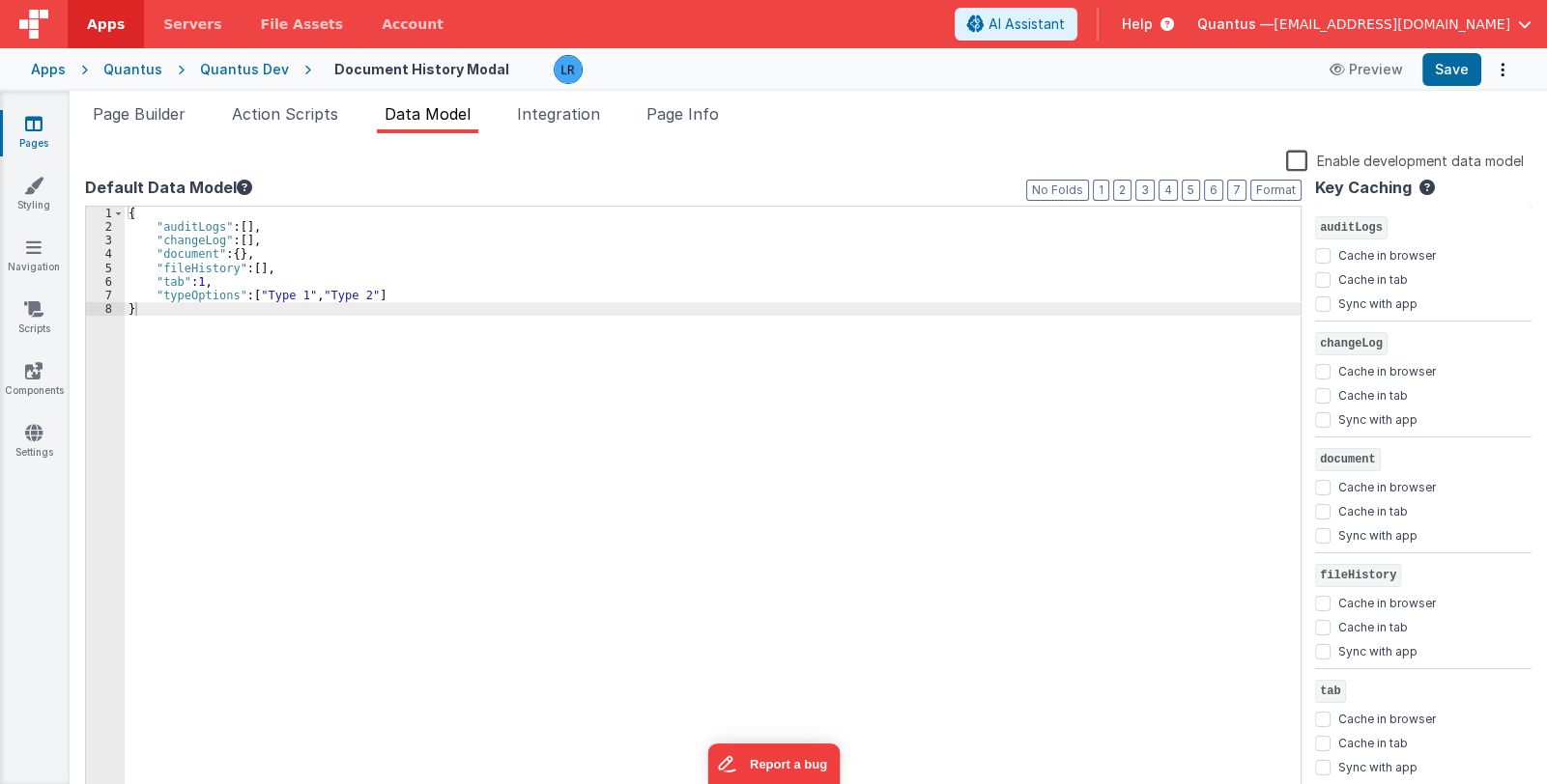
click at [1319, 156] on label "Enable development data model" at bounding box center [1405, 159] width 238 height 23
click at [0, 0] on input "Enable development data model" at bounding box center [0, 0] width 0 height 0
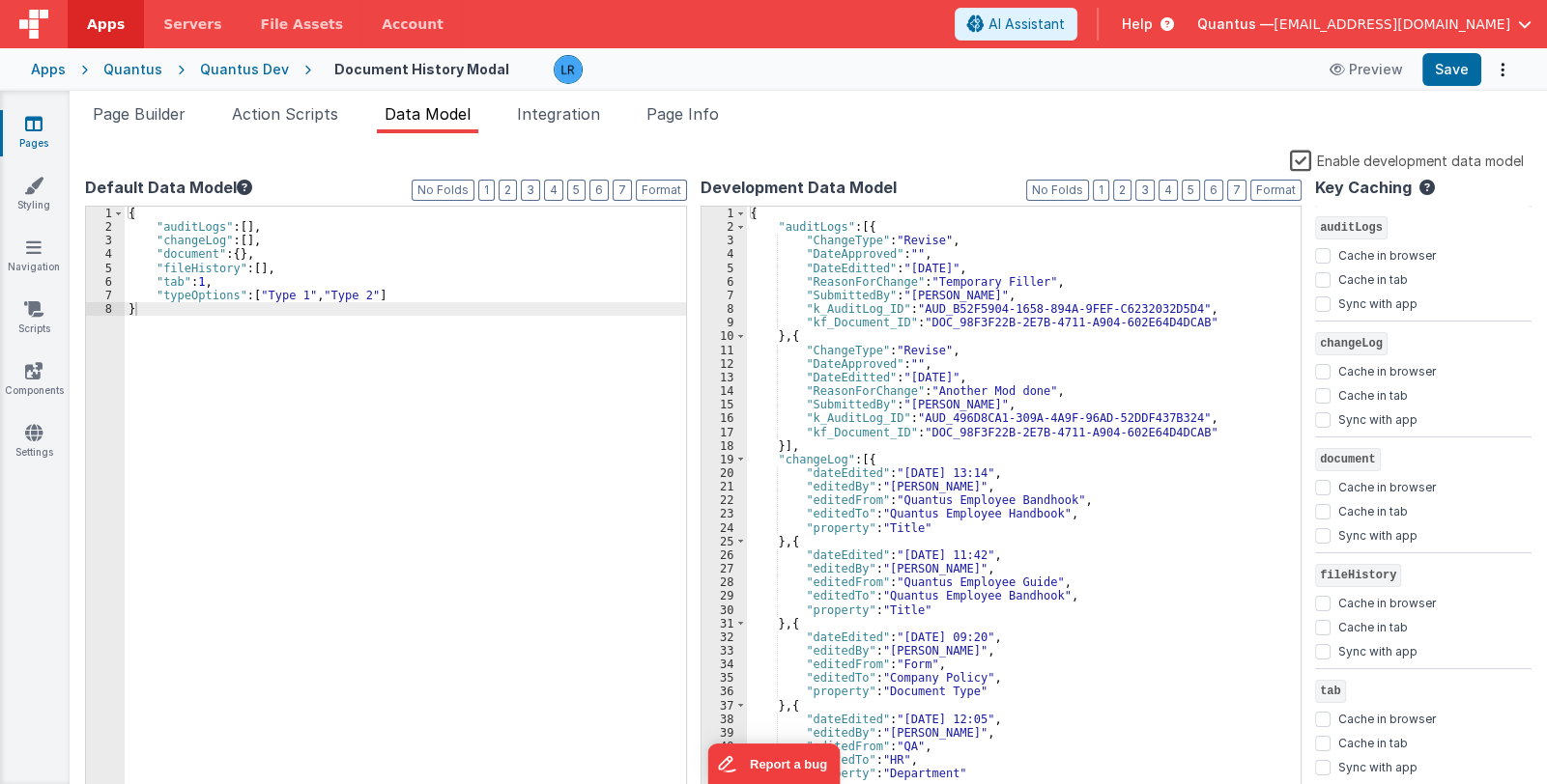
click at [1319, 156] on label "Enable development data model" at bounding box center [1407, 159] width 234 height 23
click at [0, 0] on input "Enable development data model" at bounding box center [0, 0] width 0 height 0
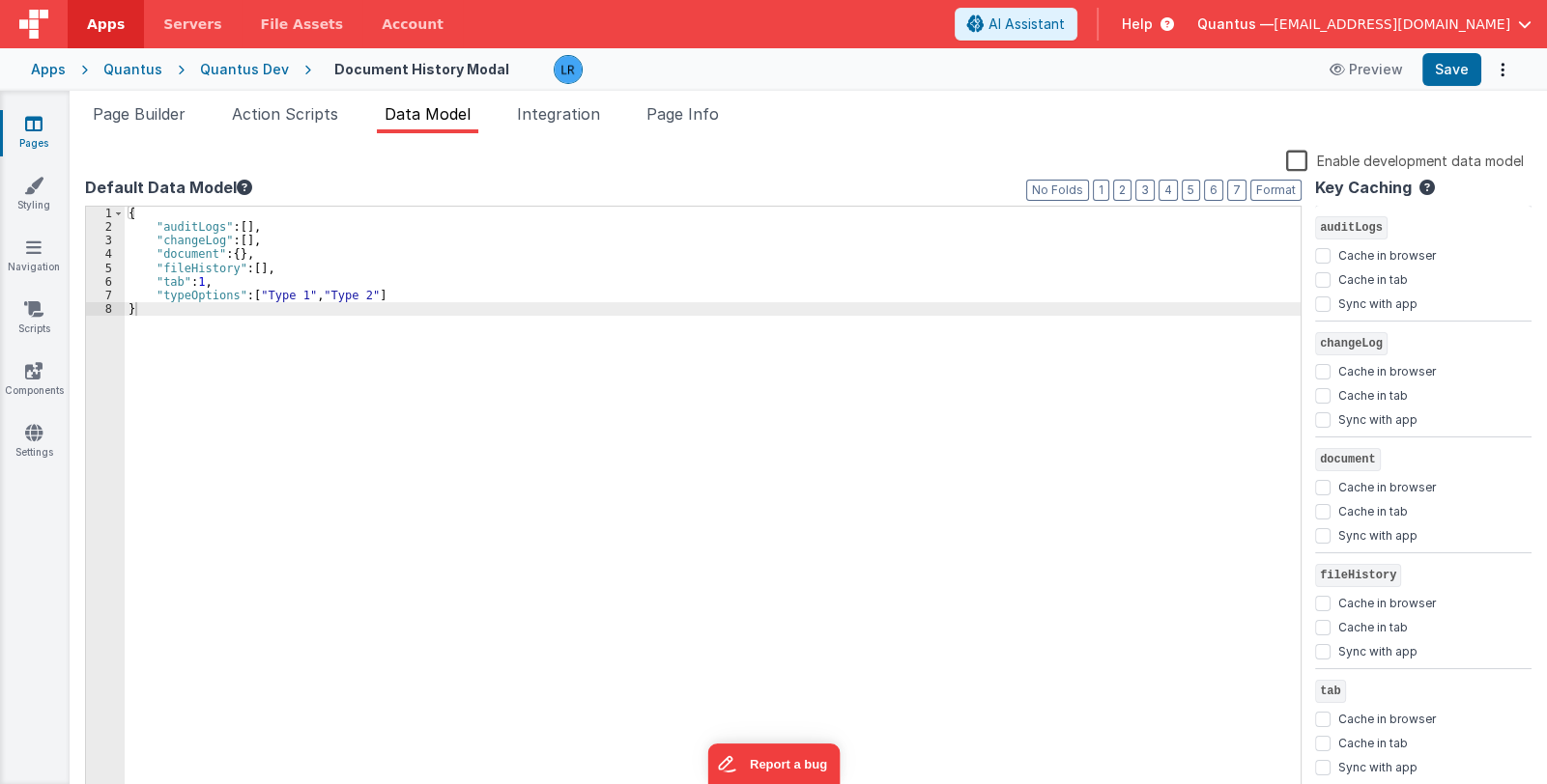
click at [218, 239] on div "{ "auditLogs" : [ ] , "changeLog" : [ ] , "document" : { } , "fileHistory" : [ …" at bounding box center [713, 517] width 1176 height 622
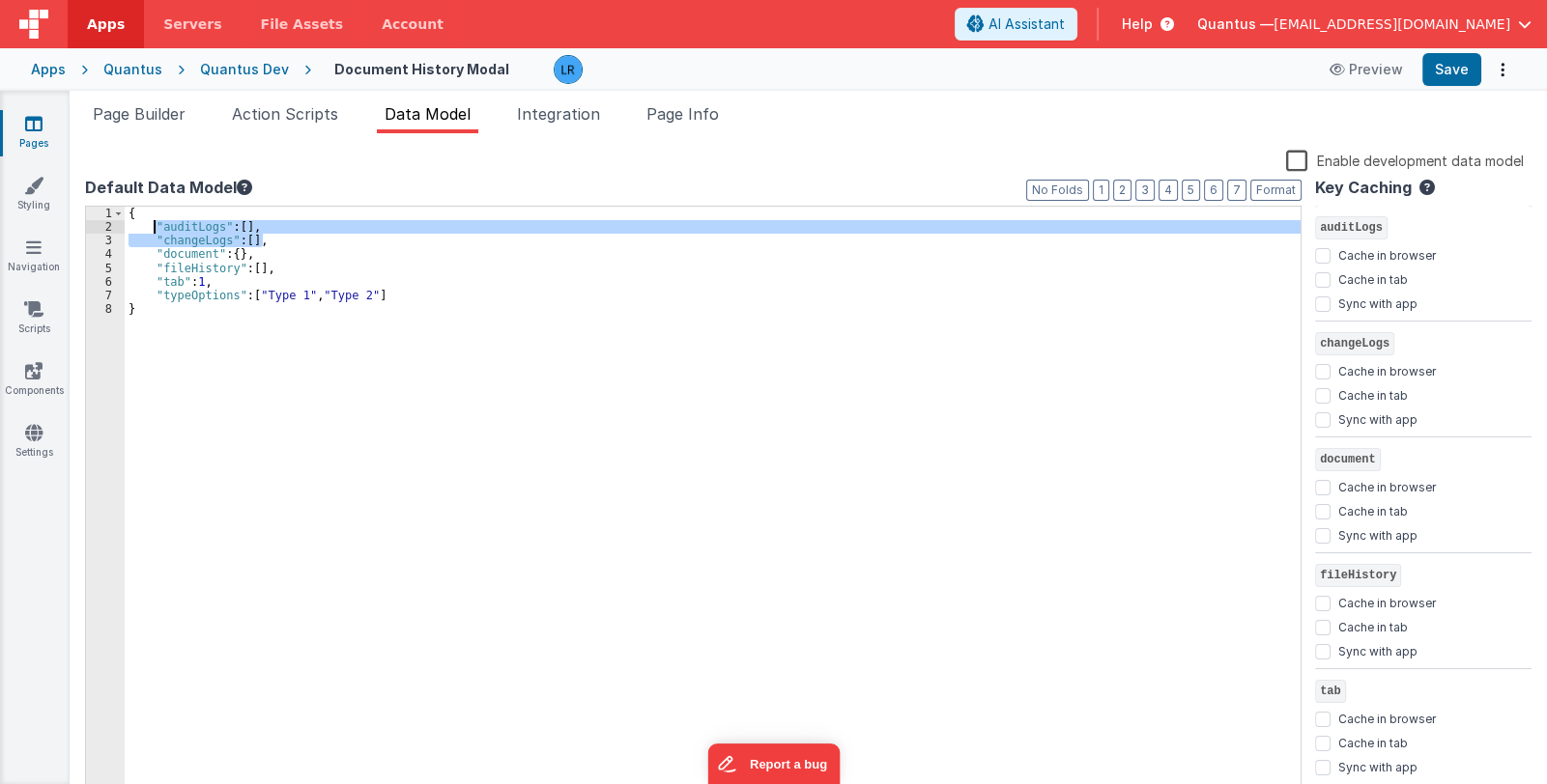
drag, startPoint x: 261, startPoint y: 241, endPoint x: 155, endPoint y: 225, distance: 107.2
click at [155, 225] on div "{ "auditLogs" : [ ] , "changeLogs" : [ ] , "document" : { } , "fileHistory" : […" at bounding box center [713, 517] width 1176 height 622
click at [309, 242] on div "{ "auditLogs" : [ ] , "changeLogs" : [ ] , "document" : { } , "fileHistory" : […" at bounding box center [713, 503] width 1176 height 594
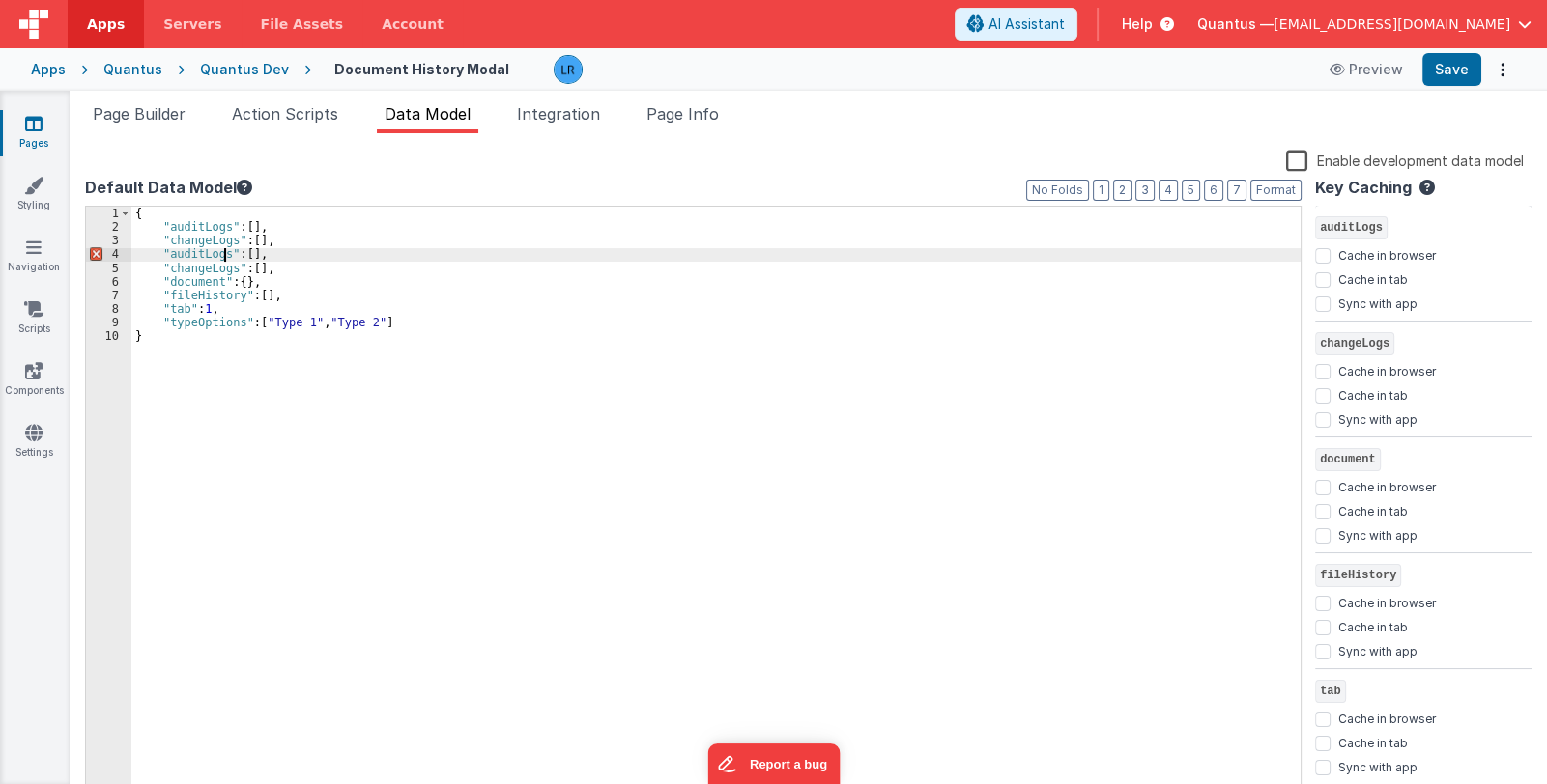
click at [223, 256] on div "{ "auditLogs" : [ ] , "changeLogs" : [ ] , "auditLogs" : [ ] , "changeLogs" : […" at bounding box center [716, 517] width 1170 height 622
click at [227, 268] on div "{ "auditLogs" : [ ] , "changeLogs" : [ ] , "auditLog" : [ ] , "changeLogs" : [ …" at bounding box center [716, 517] width 1170 height 622
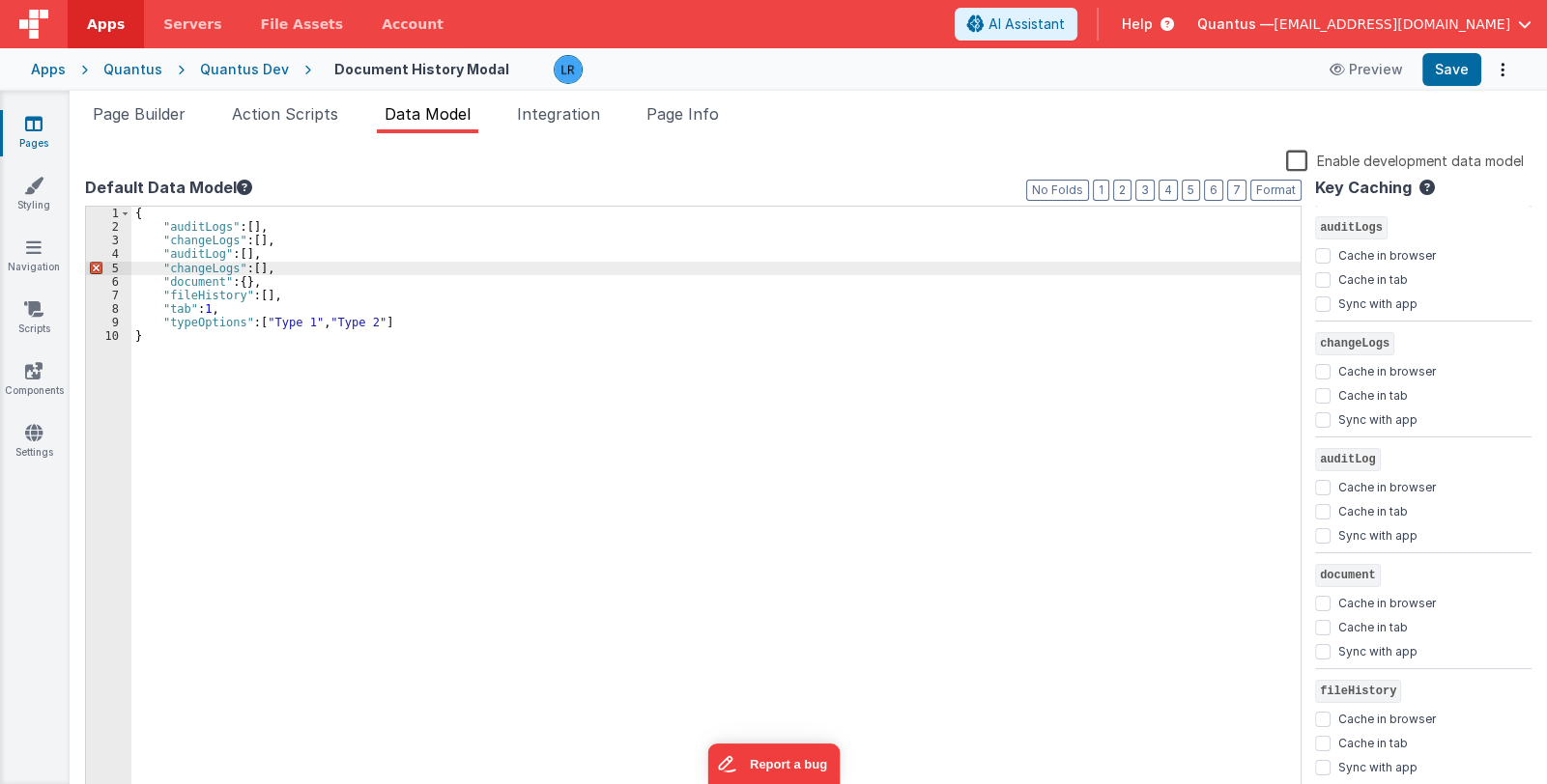
click at [229, 265] on div "{ "auditLogs" : [ ] , "changeLogs" : [ ] , "auditLog" : [ ] , "changeLogs" : [ …" at bounding box center [716, 517] width 1170 height 622
click at [151, 111] on span "Page Builder" at bounding box center [139, 114] width 92 height 20
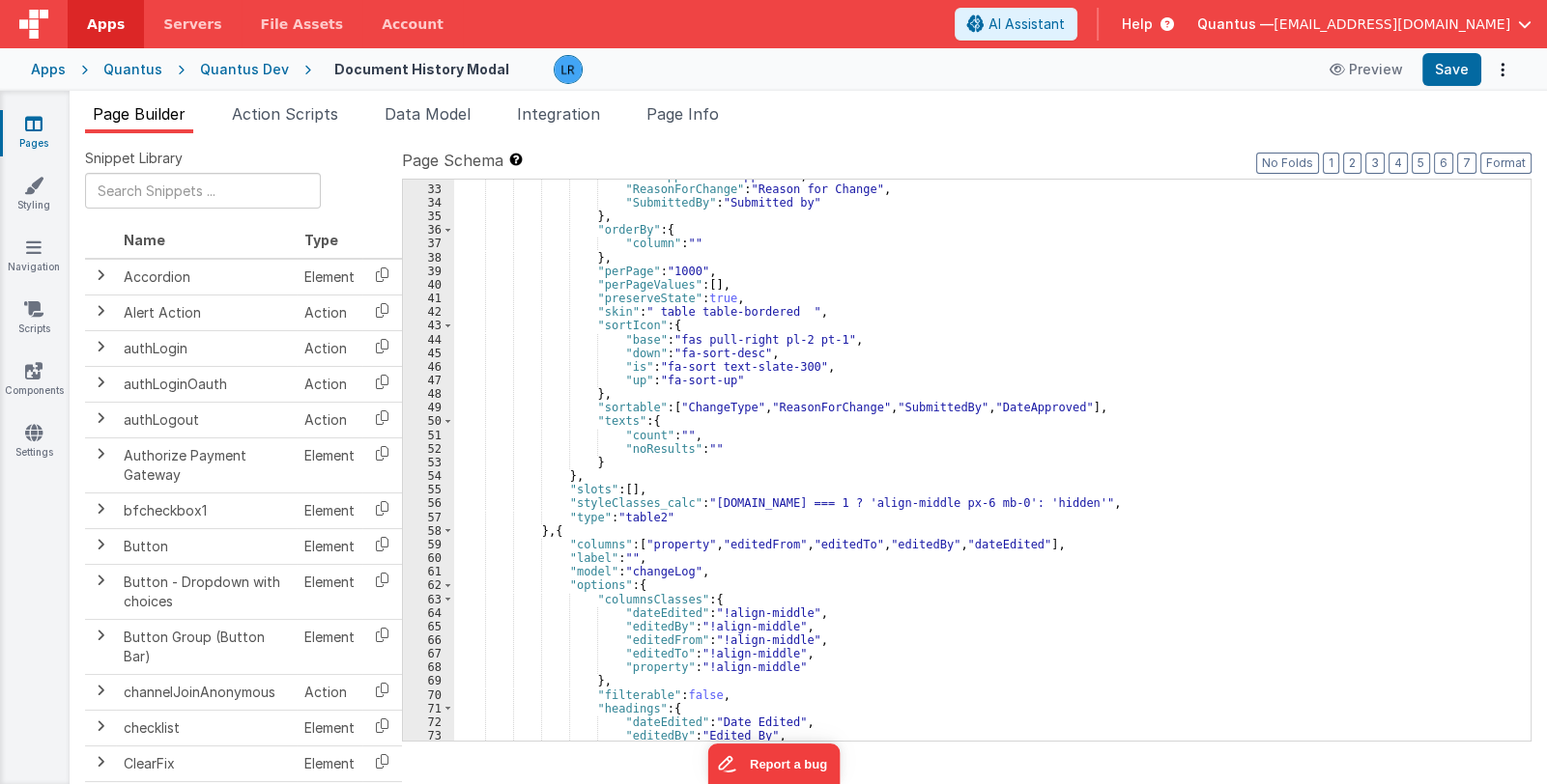
scroll to position [517, 0]
click at [679, 565] on div ""DateApproved" : "Approved" , "ReasonForChange" : "Reason for Change" , "Submit…" at bounding box center [985, 464] width 1062 height 589
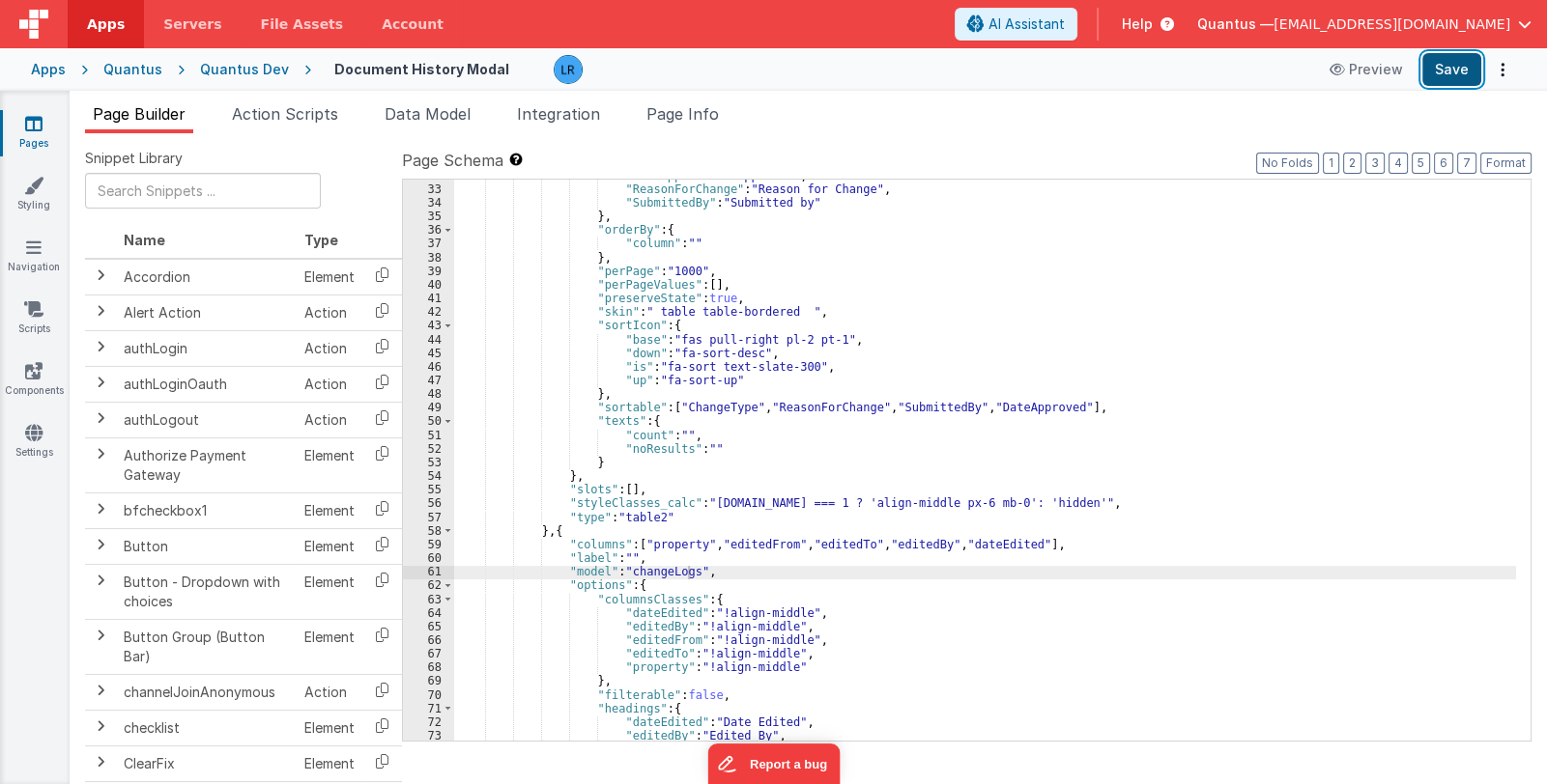
click at [1438, 63] on button "Save" at bounding box center [1452, 69] width 59 height 32
click at [35, 119] on icon at bounding box center [34, 124] width 18 height 20
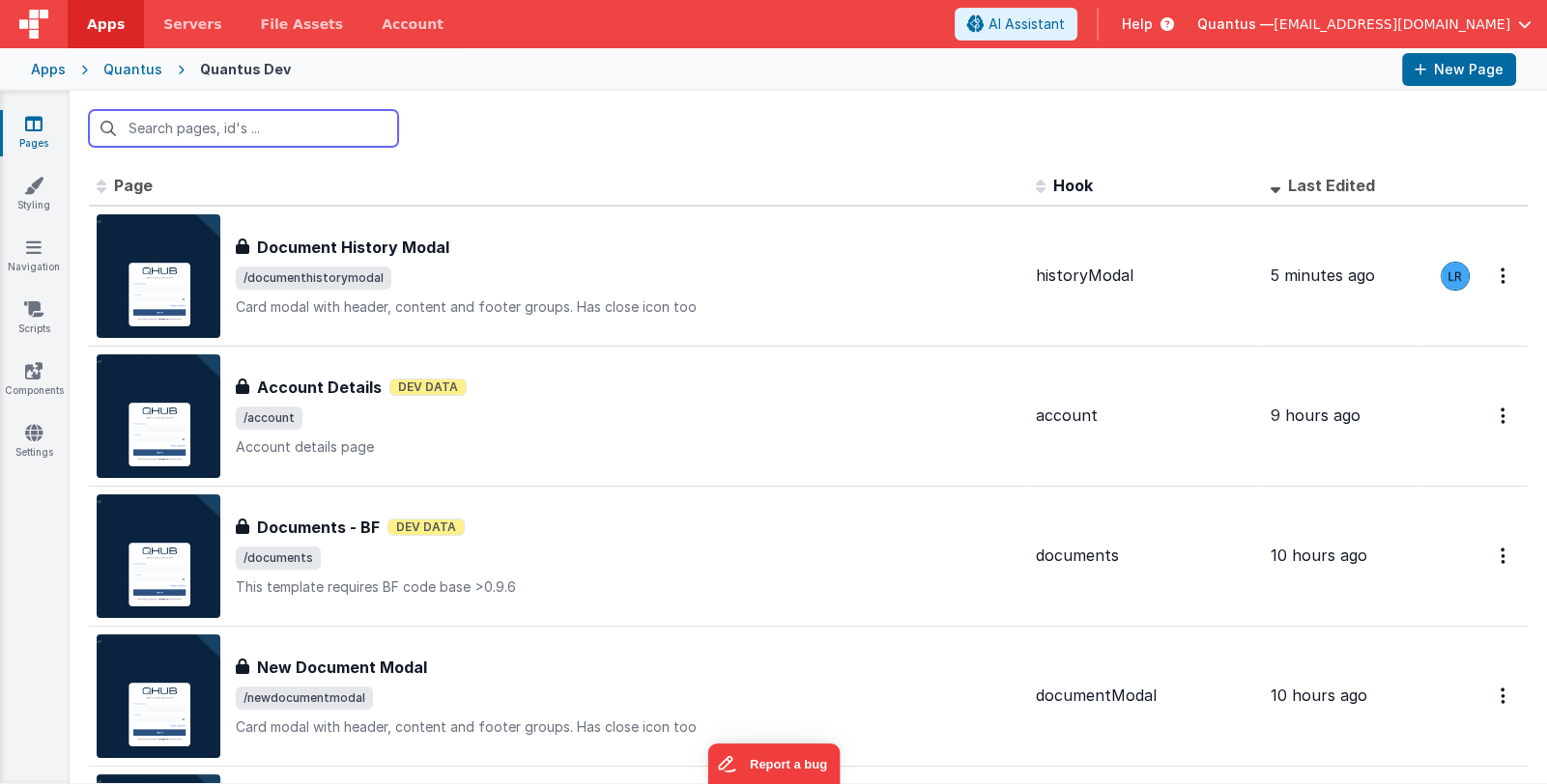
click at [234, 122] on input "text" at bounding box center [243, 128] width 310 height 36
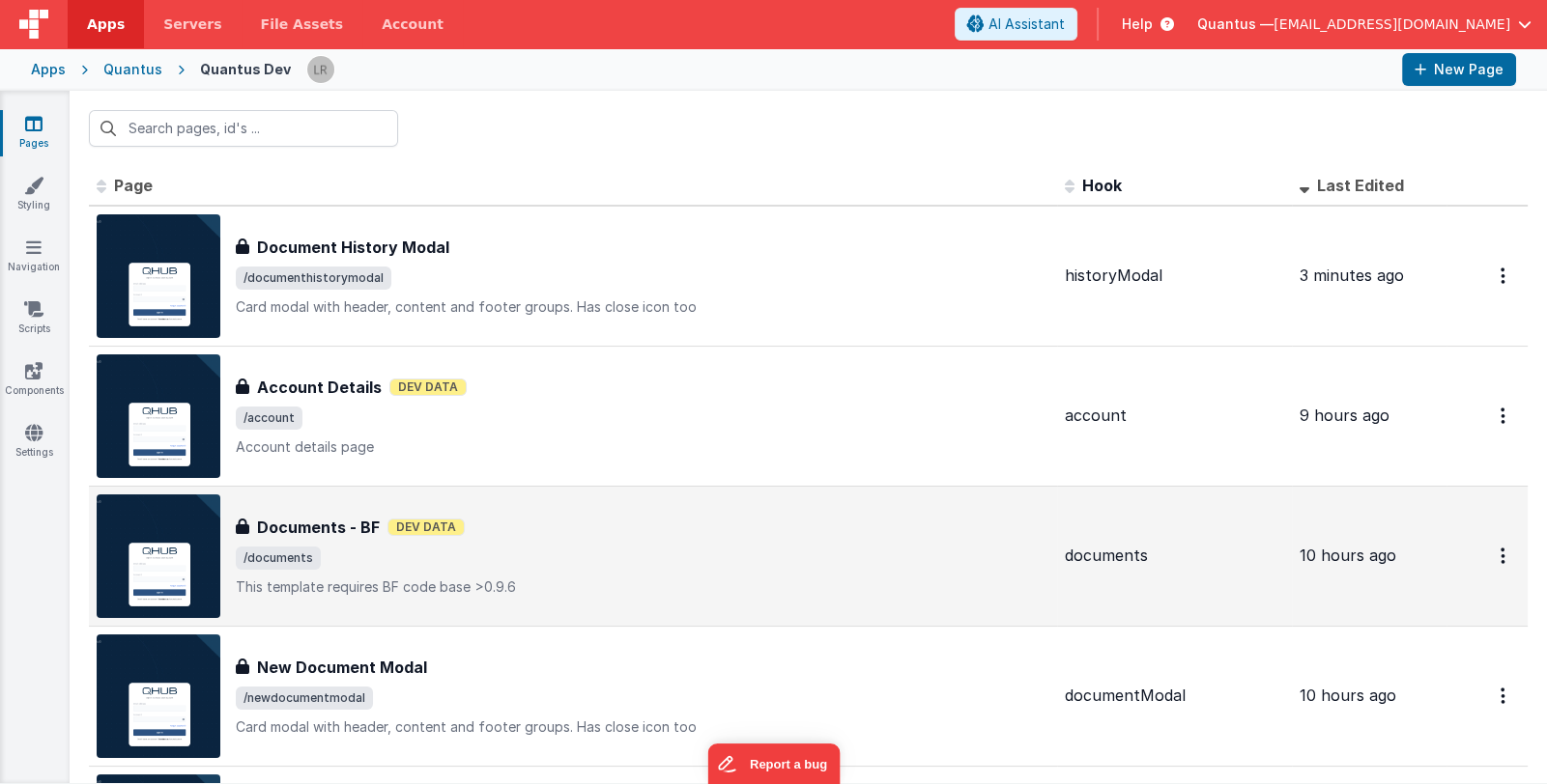
click at [555, 535] on div "Documents - BF Dev Data" at bounding box center [643, 528] width 814 height 24
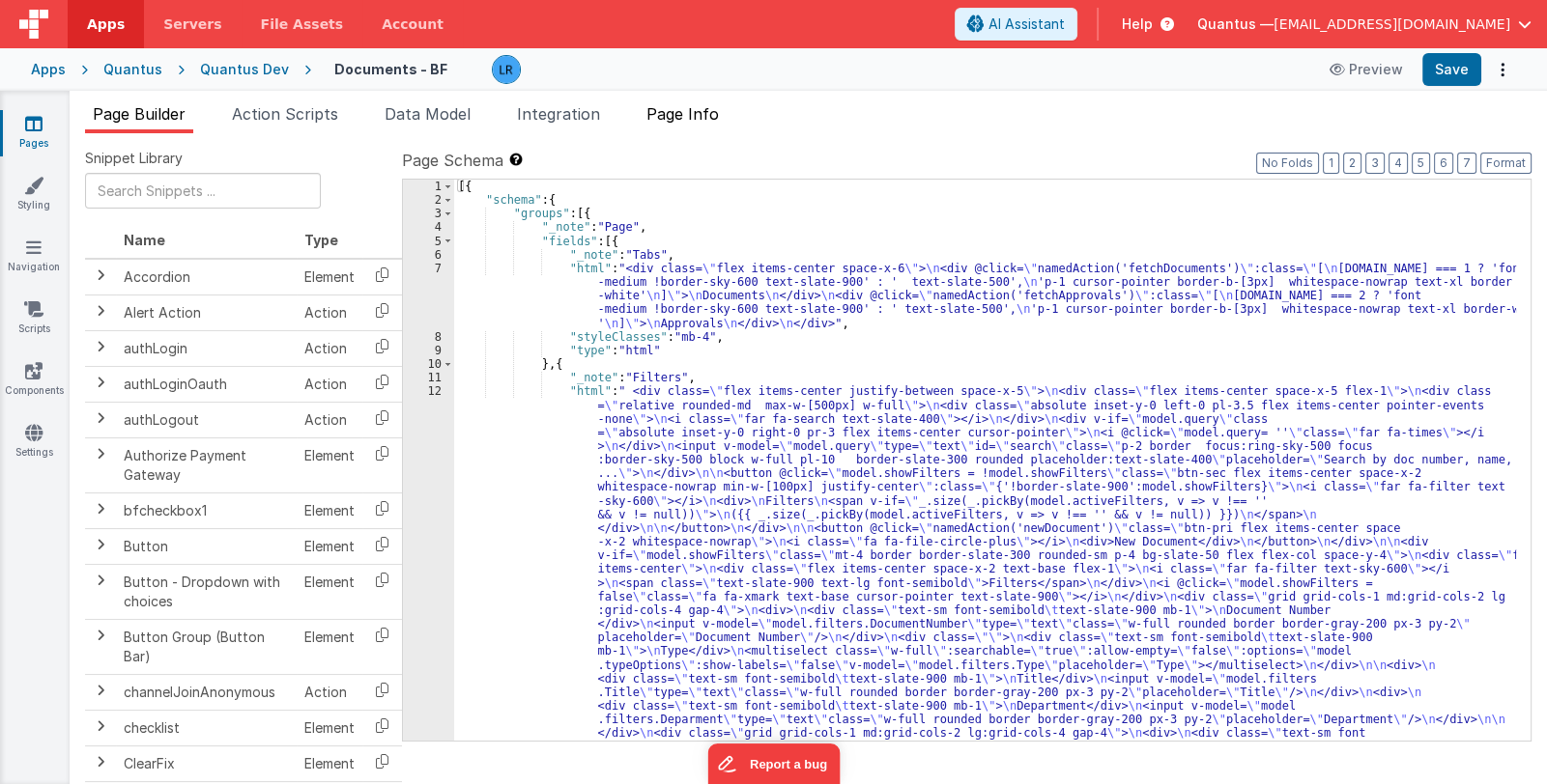
click at [705, 121] on span "Page Info" at bounding box center [683, 114] width 73 height 20
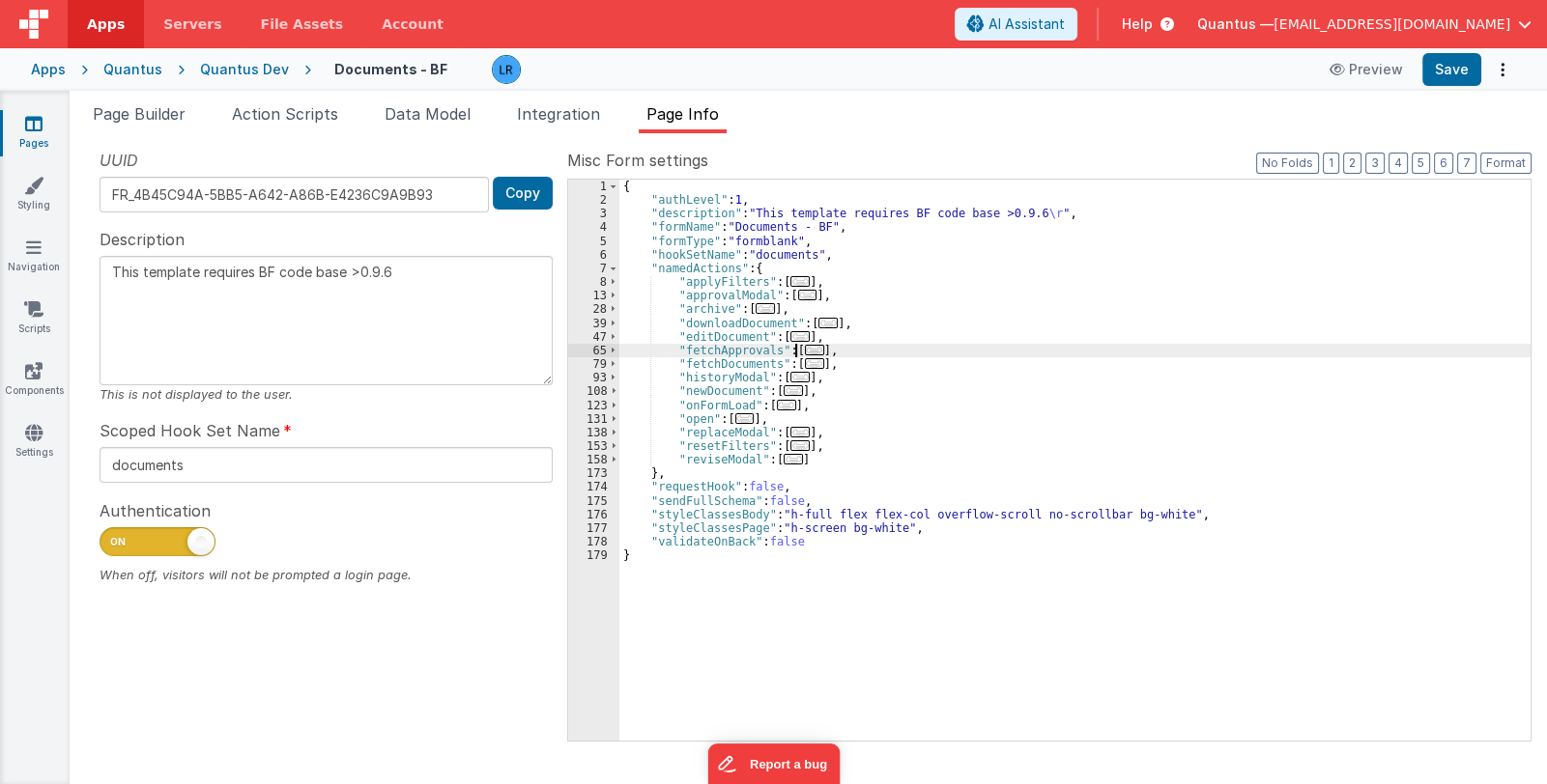
click at [805, 347] on span "..." at bounding box center [815, 350] width 20 height 11
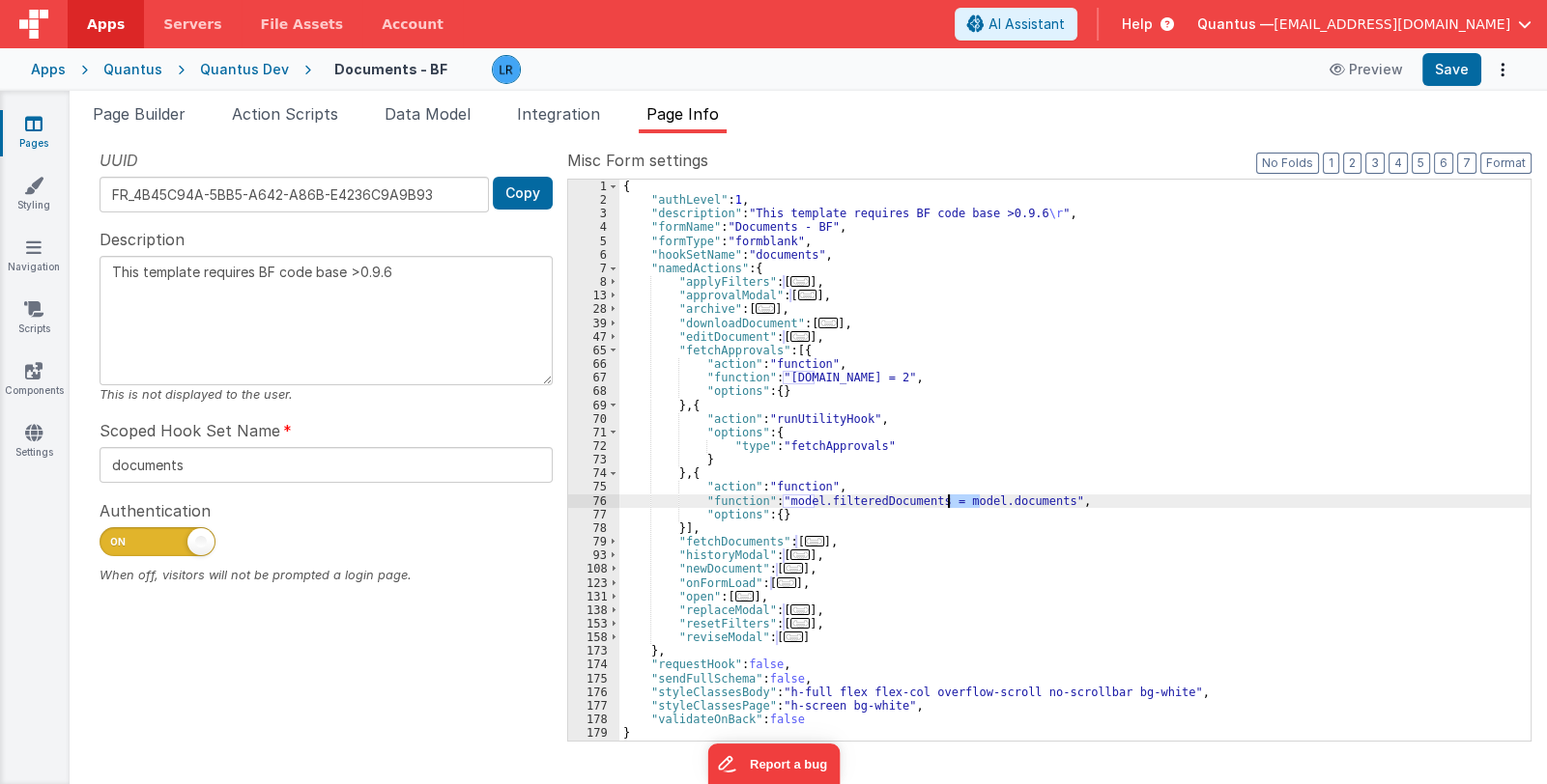
drag, startPoint x: 978, startPoint y: 502, endPoint x: 945, endPoint y: 500, distance: 33.1
click at [945, 500] on div "{ "authLevel" : 1 , "description" : "This template requires BF code base >0.9.6…" at bounding box center [1074, 475] width 911 height 589
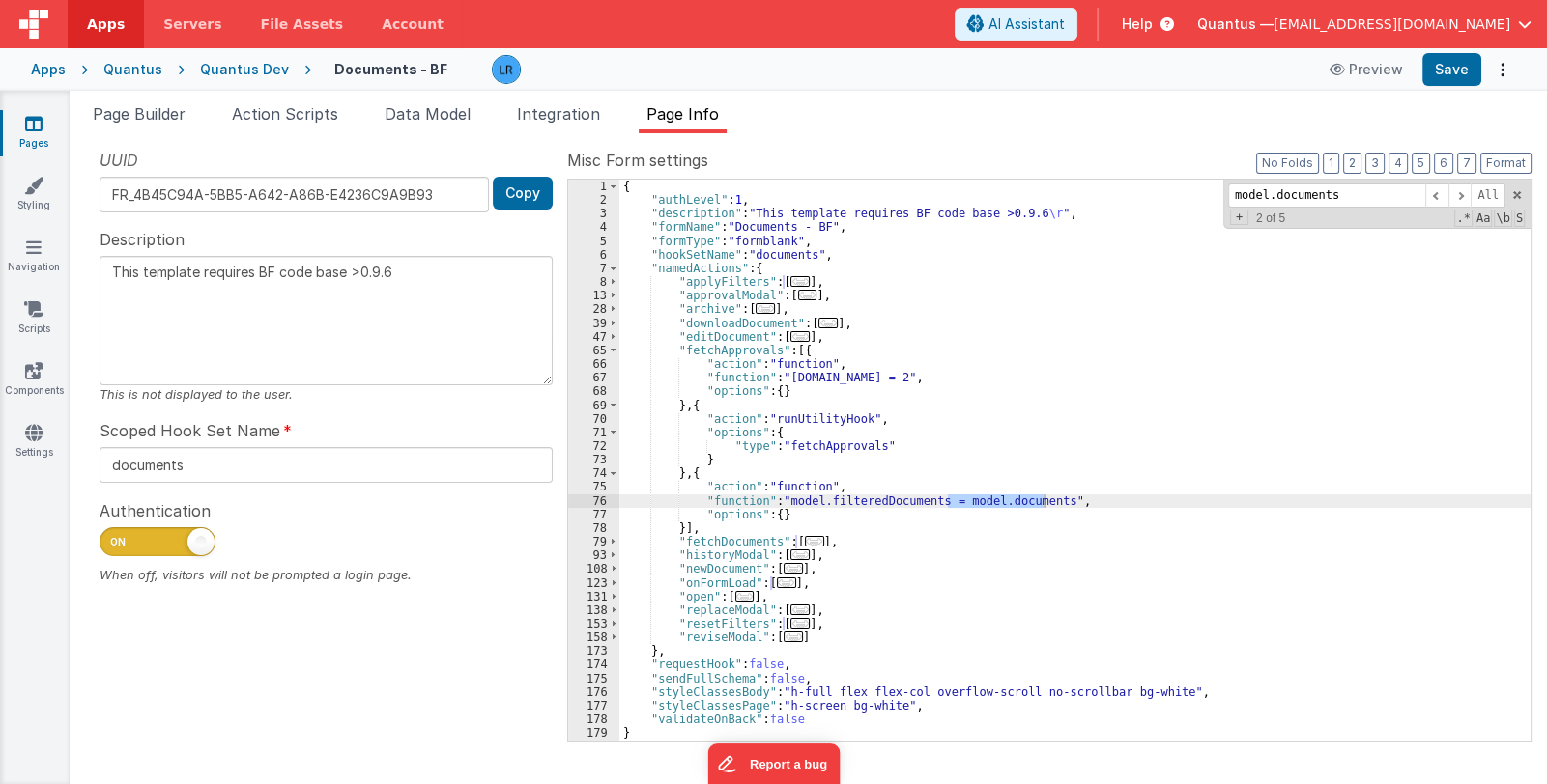
type input "model.documents"
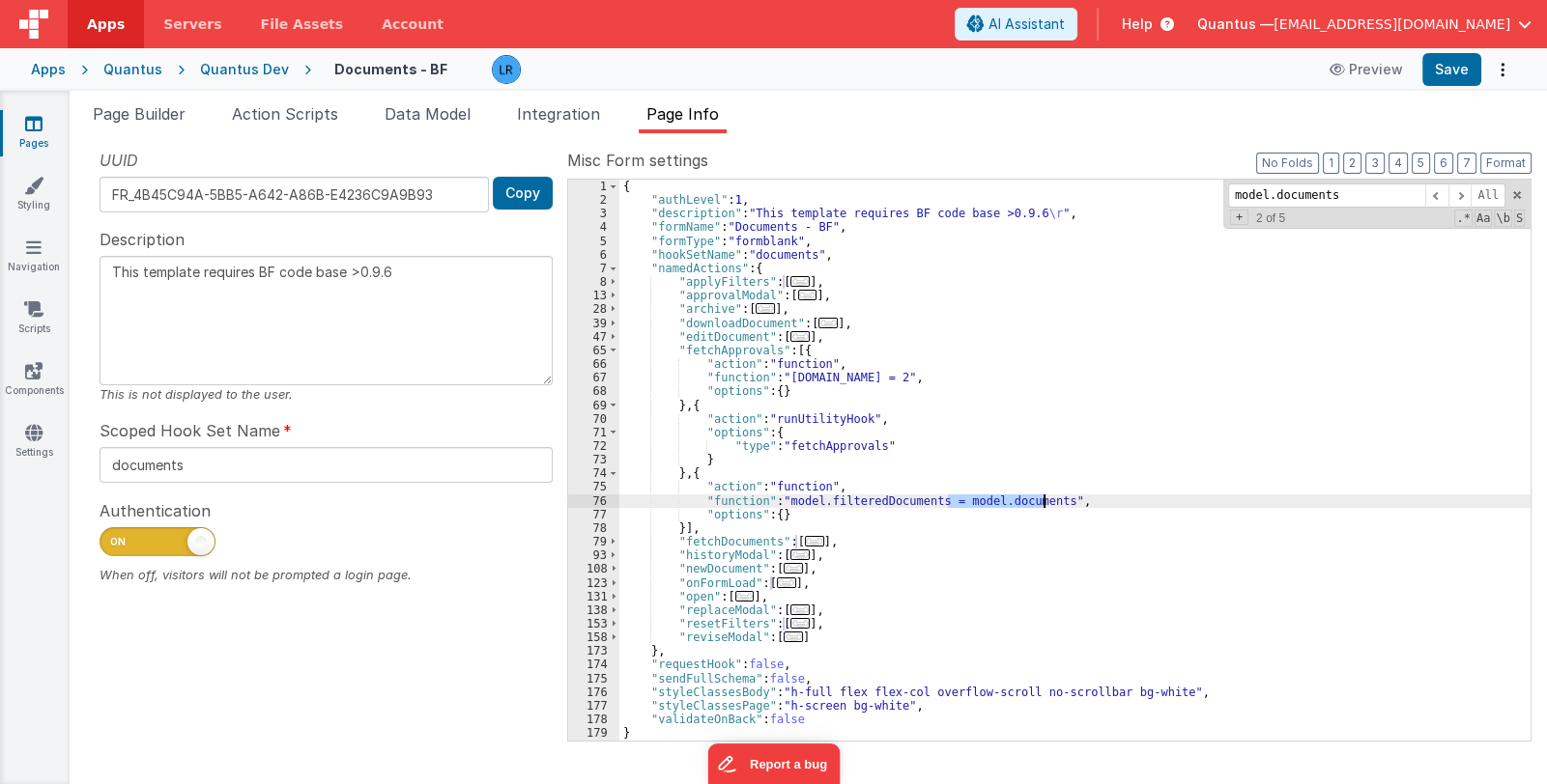
click at [955, 500] on div "{ "authLevel" : 1 , "description" : "This template requires BF code base >0.9.6…" at bounding box center [1074, 460] width 911 height 561
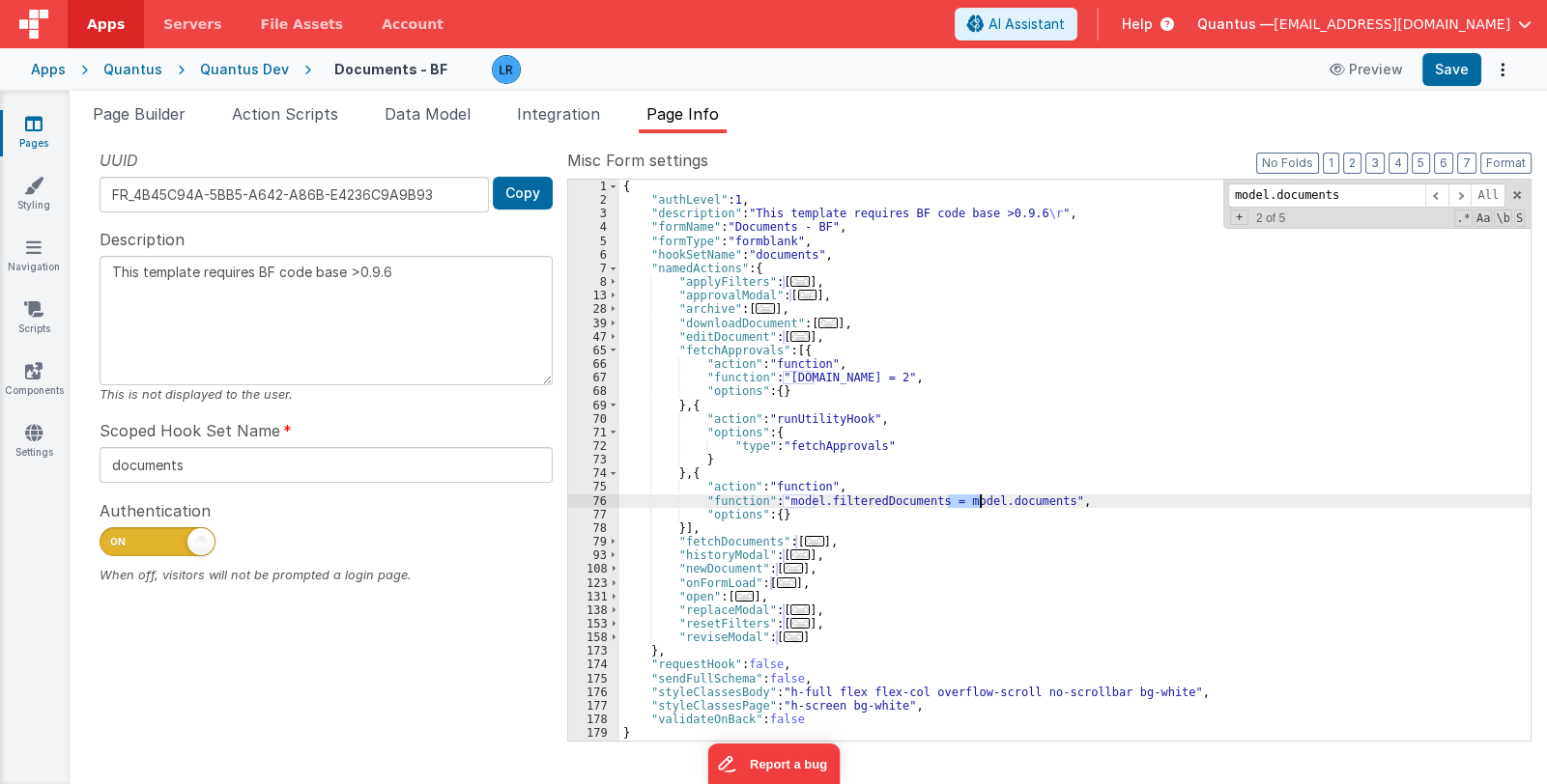
drag, startPoint x: 949, startPoint y: 500, endPoint x: 978, endPoint y: 500, distance: 29.0
click at [978, 500] on div "{ "authLevel" : 1 , "description" : "This template requires BF code base >0.9.6…" at bounding box center [1074, 475] width 911 height 589
type textarea "This template requires BF code base >0.9.6"
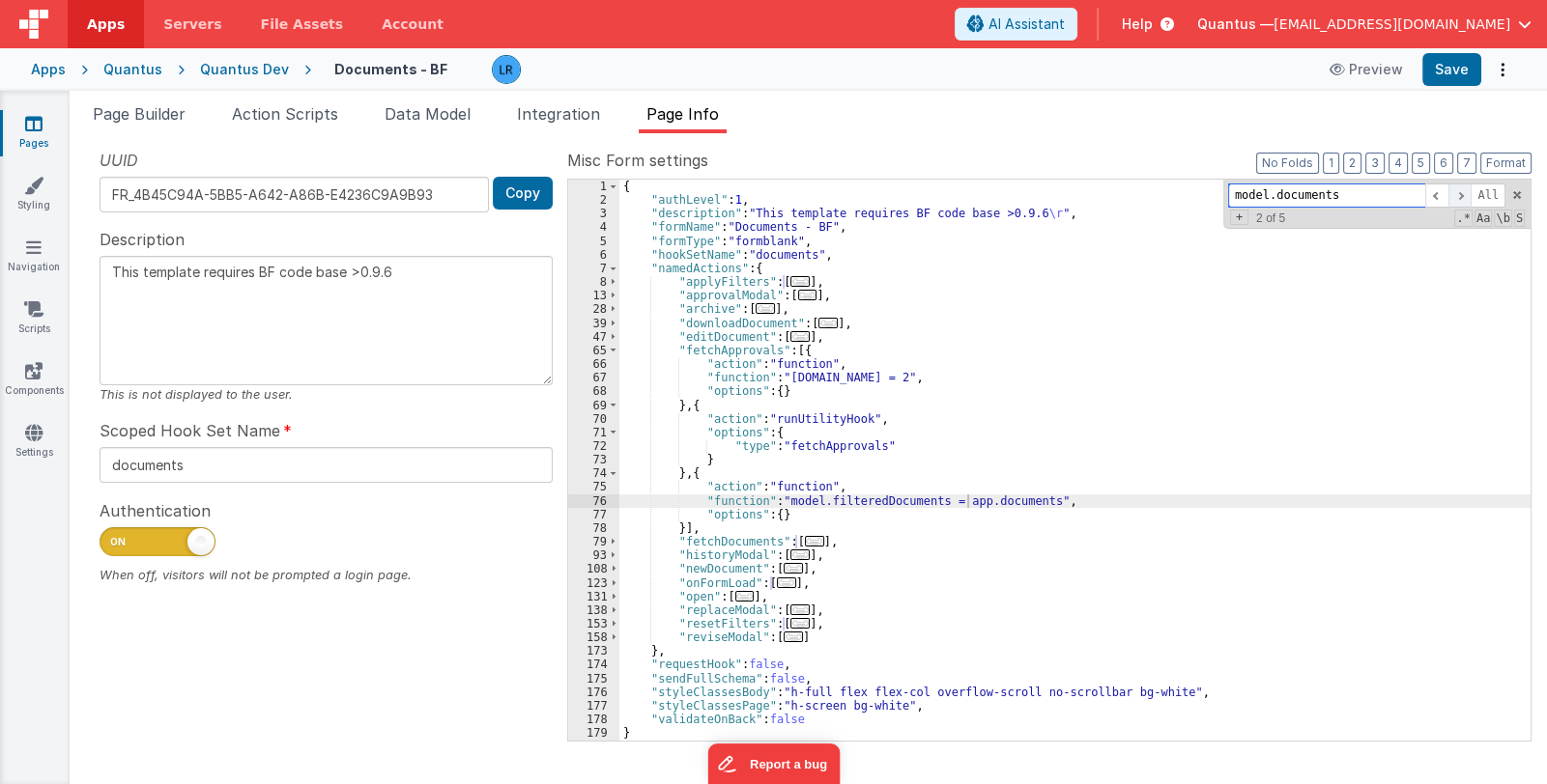
click at [1460, 194] on span at bounding box center [1461, 196] width 24 height 25
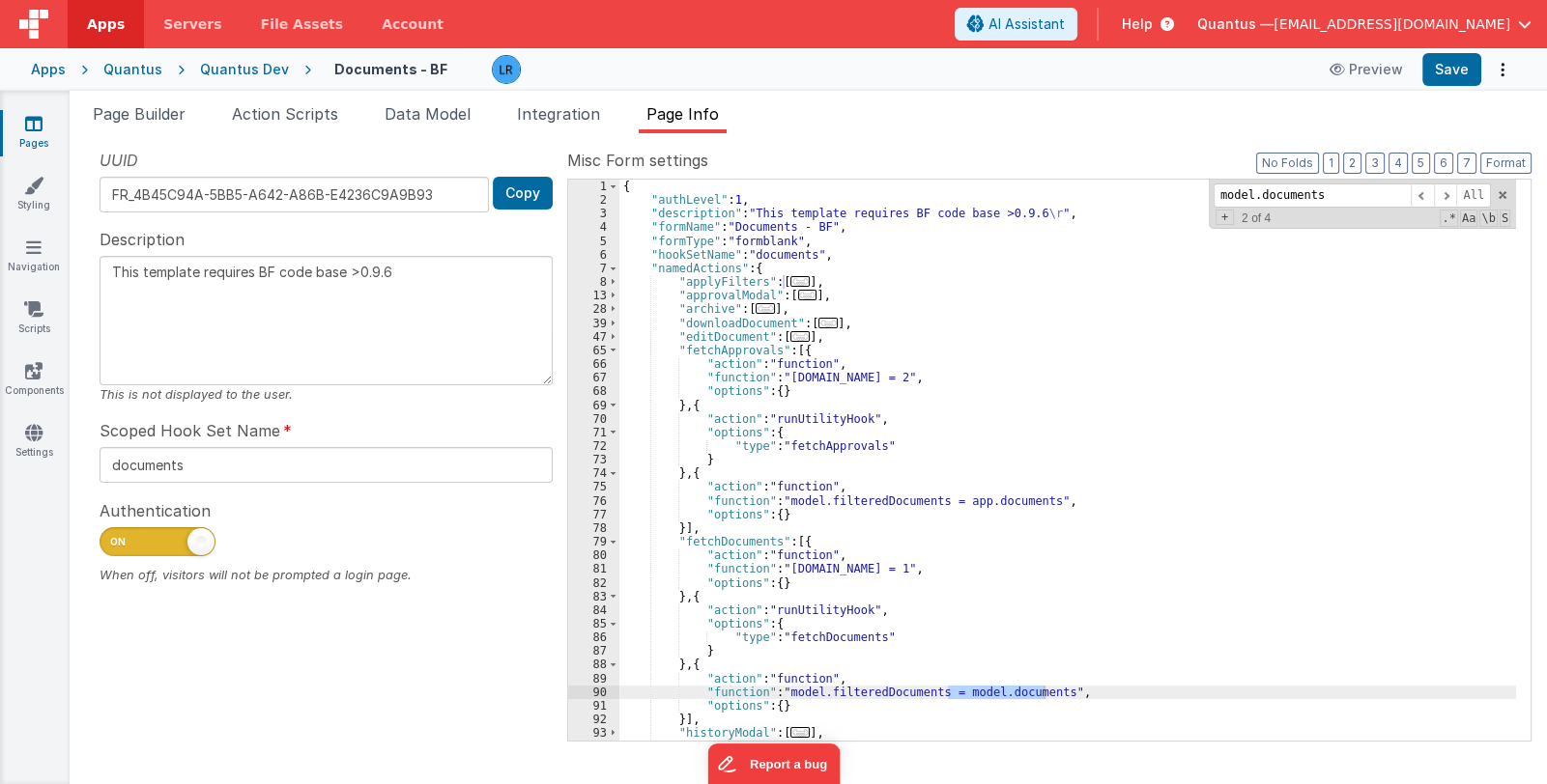
click at [952, 692] on div "{ "authLevel" : 1 , "description" : "This template requires BF code base >0.9.6…" at bounding box center [1067, 460] width 896 height 561
drag, startPoint x: 946, startPoint y: 693, endPoint x: 978, endPoint y: 690, distance: 32.1
click at [978, 690] on div "{ "authLevel" : 1 , "description" : "This template requires BF code base >0.9.6…" at bounding box center [1067, 475] width 896 height 589
type textarea "This template requires BF code base >0.9.6"
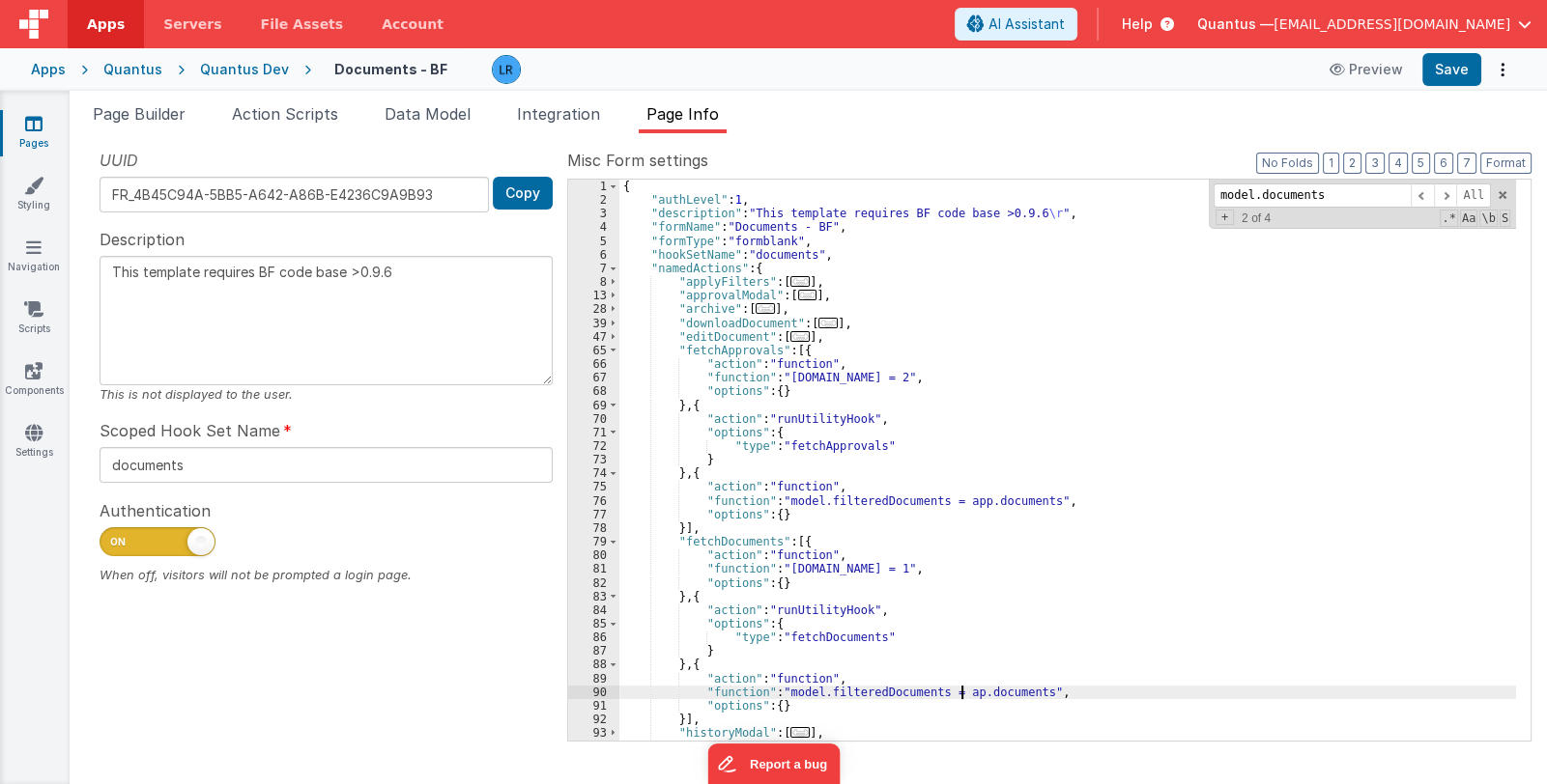
type textarea "This template requires BF code base >0.9.6"
click at [1455, 196] on span at bounding box center [1446, 196] width 24 height 25
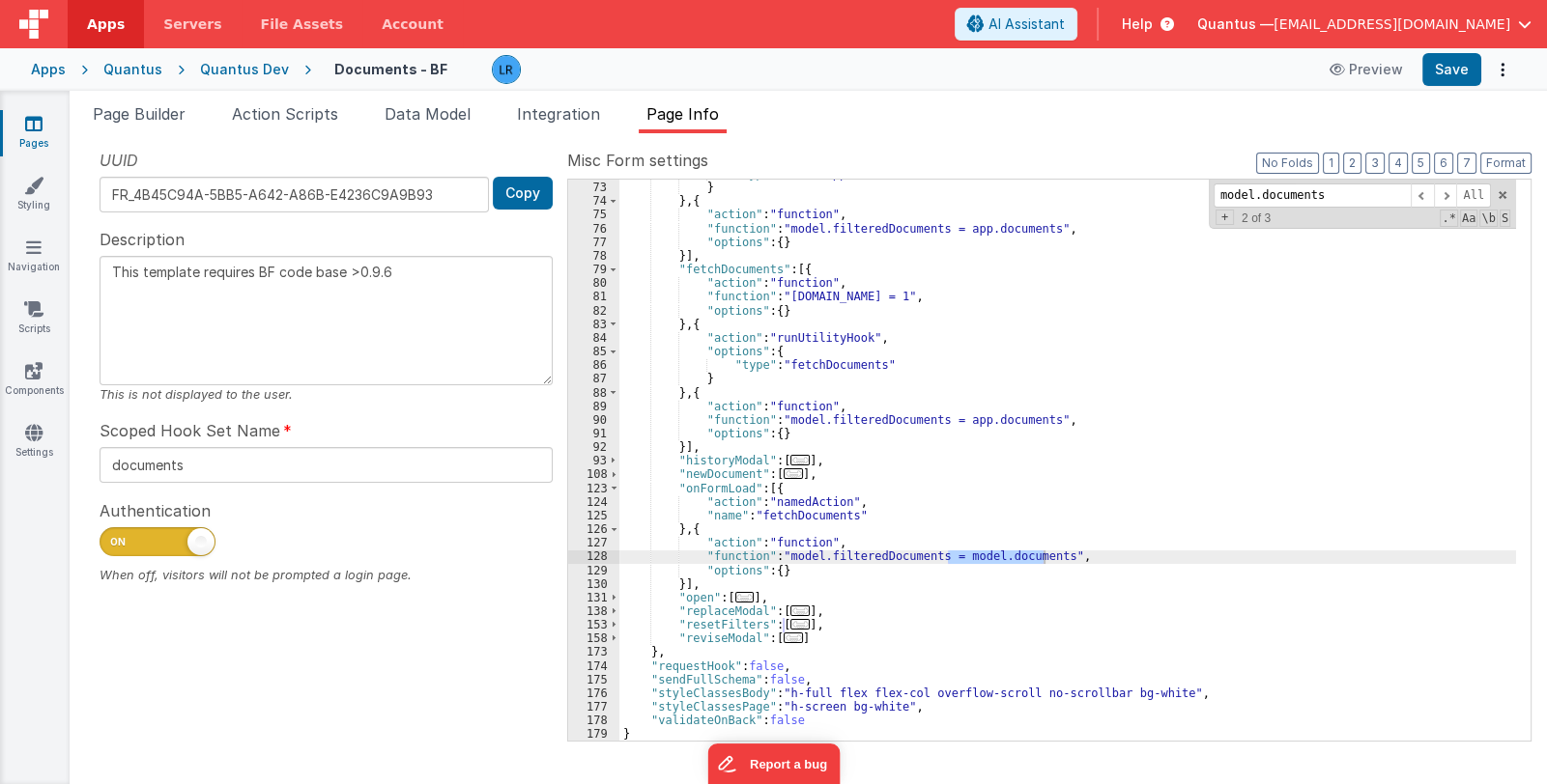
click at [986, 553] on div ""type" : "fetchApprovals" } } , { "action" : "function" , "function" : "model.f…" at bounding box center [1067, 460] width 896 height 561
drag, startPoint x: 947, startPoint y: 555, endPoint x: 977, endPoint y: 553, distance: 30.1
click at [977, 553] on div ""type" : "fetchApprovals" } } , { "action" : "function" , "function" : "model.f…" at bounding box center [1067, 462] width 896 height 589
type textarea "This template requires BF code base >0.9.6"
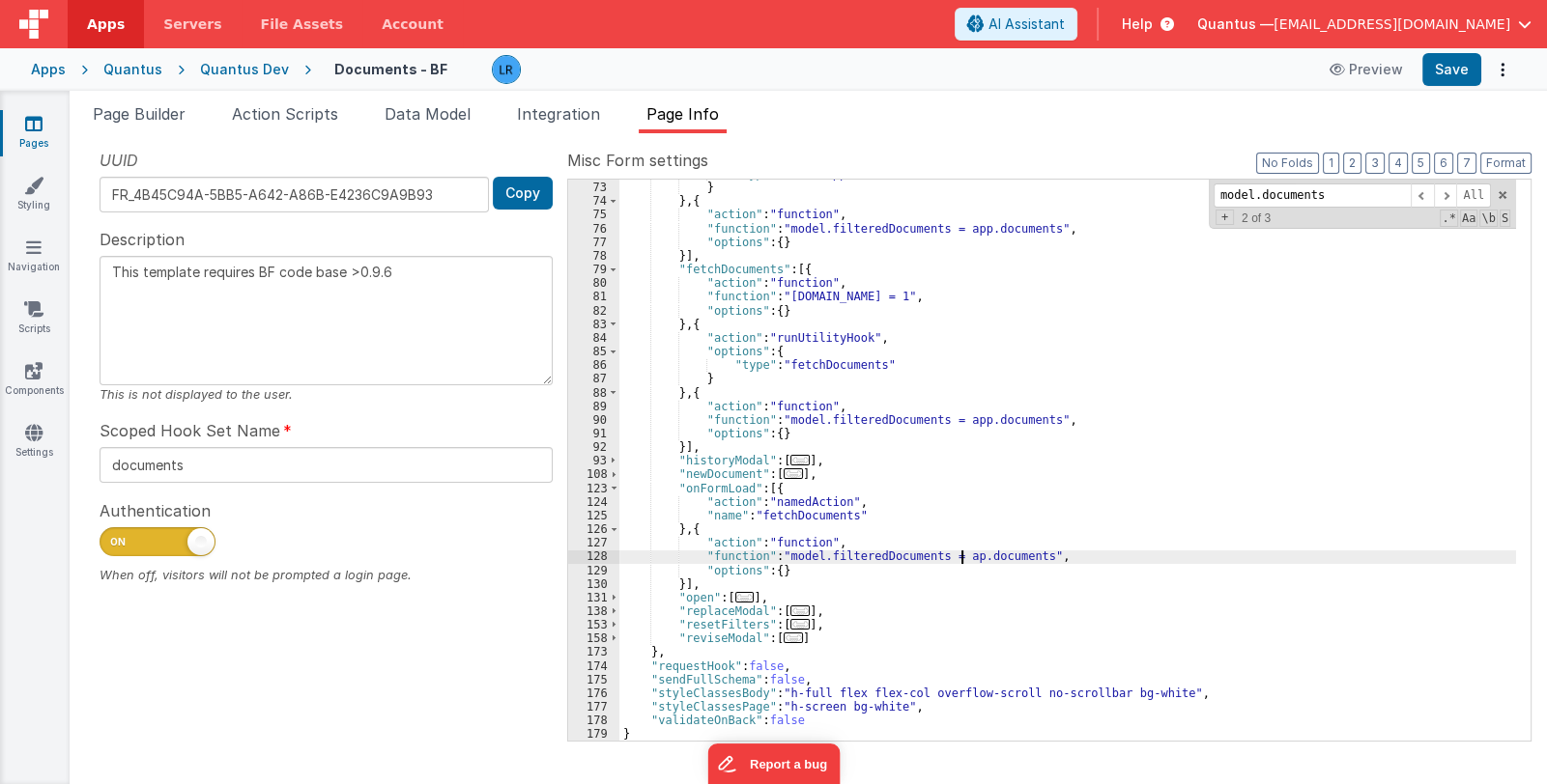
type textarea "This template requires BF code base >0.9.6"
click at [581, 553] on div "128" at bounding box center [594, 556] width 51 height 14
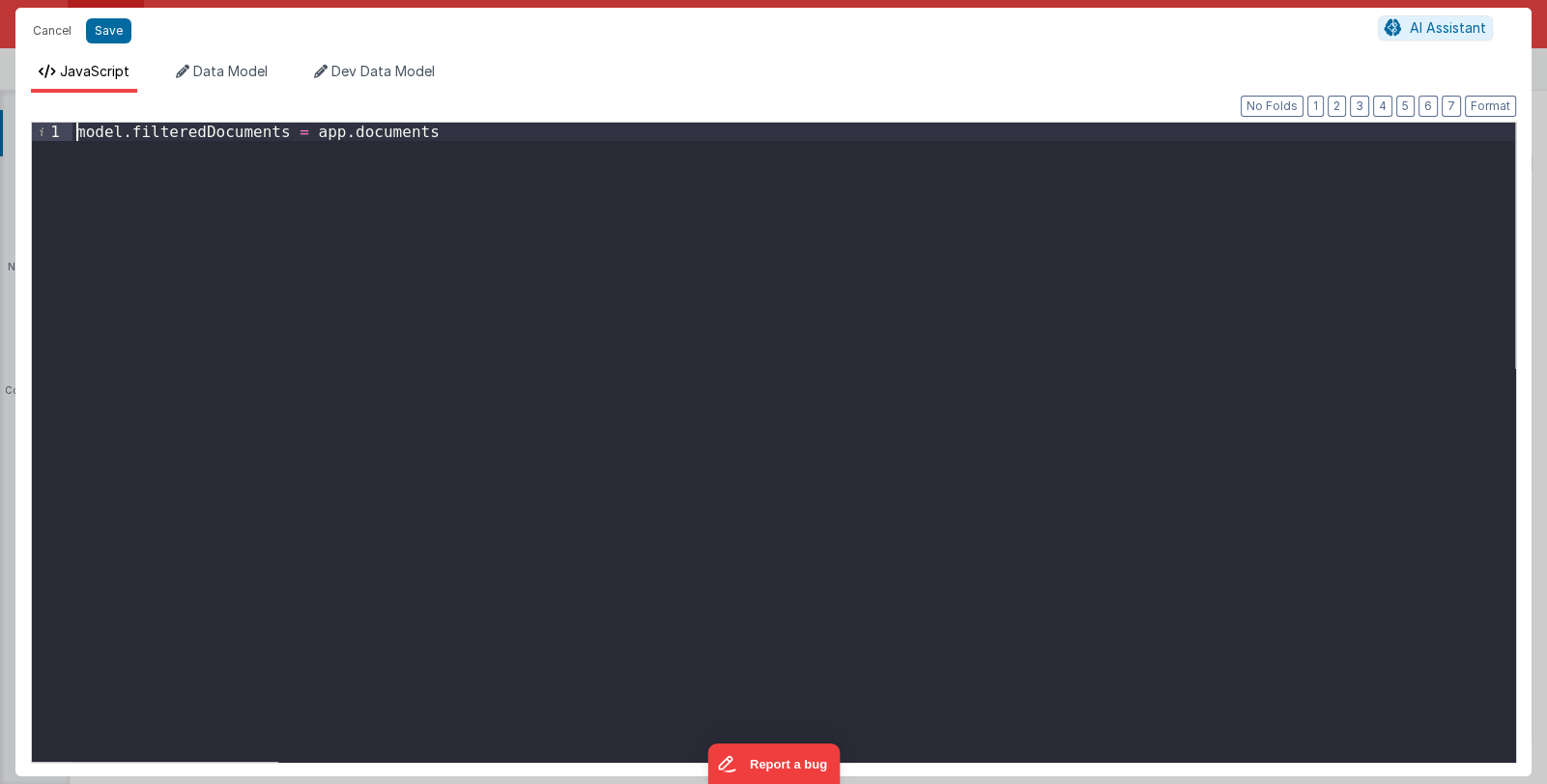
click at [79, 134] on div "model . filteredDocuments = app . documents" at bounding box center [794, 461] width 1443 height 676
drag, startPoint x: 295, startPoint y: 153, endPoint x: 454, endPoint y: 160, distance: 159.2
click at [454, 160] on div "model . documents = model . filteredDocuments = app . documents" at bounding box center [794, 461] width 1443 height 676
click at [244, 129] on div "model . documents = model . filteredDocuments = app . documents" at bounding box center [794, 461] width 1443 height 676
drag, startPoint x: 201, startPoint y: 132, endPoint x: 43, endPoint y: 127, distance: 158.1
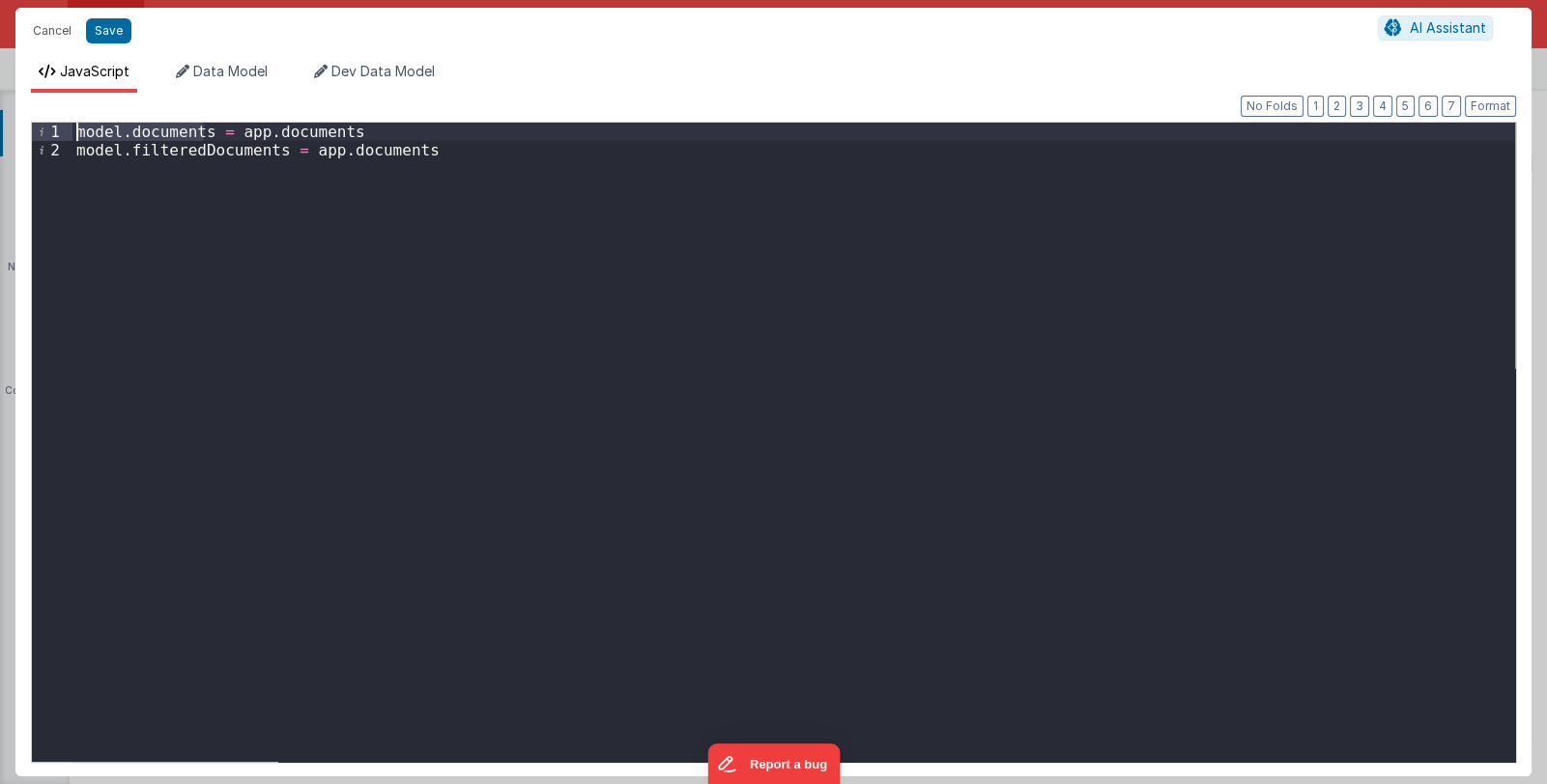
click at [43, 127] on div "1 2 model . documents = app . documents model . filteredDocuments = app . docum…" at bounding box center [773, 442] width 1485 height 642
drag, startPoint x: 305, startPoint y: 149, endPoint x: 465, endPoint y: 154, distance: 160.1
click at [465, 154] on div "model . documents = app . documents model . filteredDocuments = app . documents" at bounding box center [794, 461] width 1443 height 676
click at [101, 29] on button "Save" at bounding box center [109, 31] width 45 height 26
type textarea "This template requires BF code base >0.9.6"
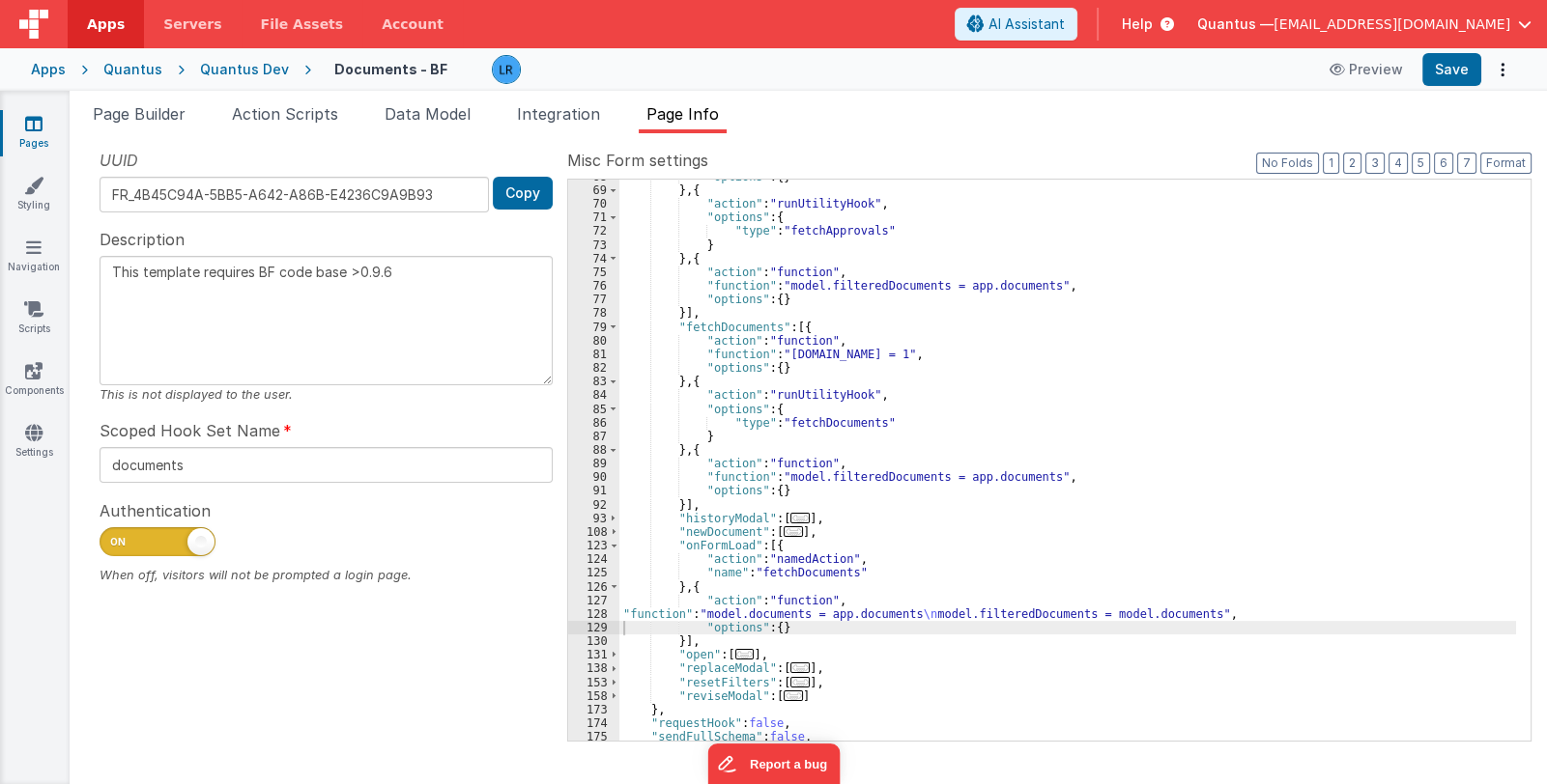
scroll to position [157, 0]
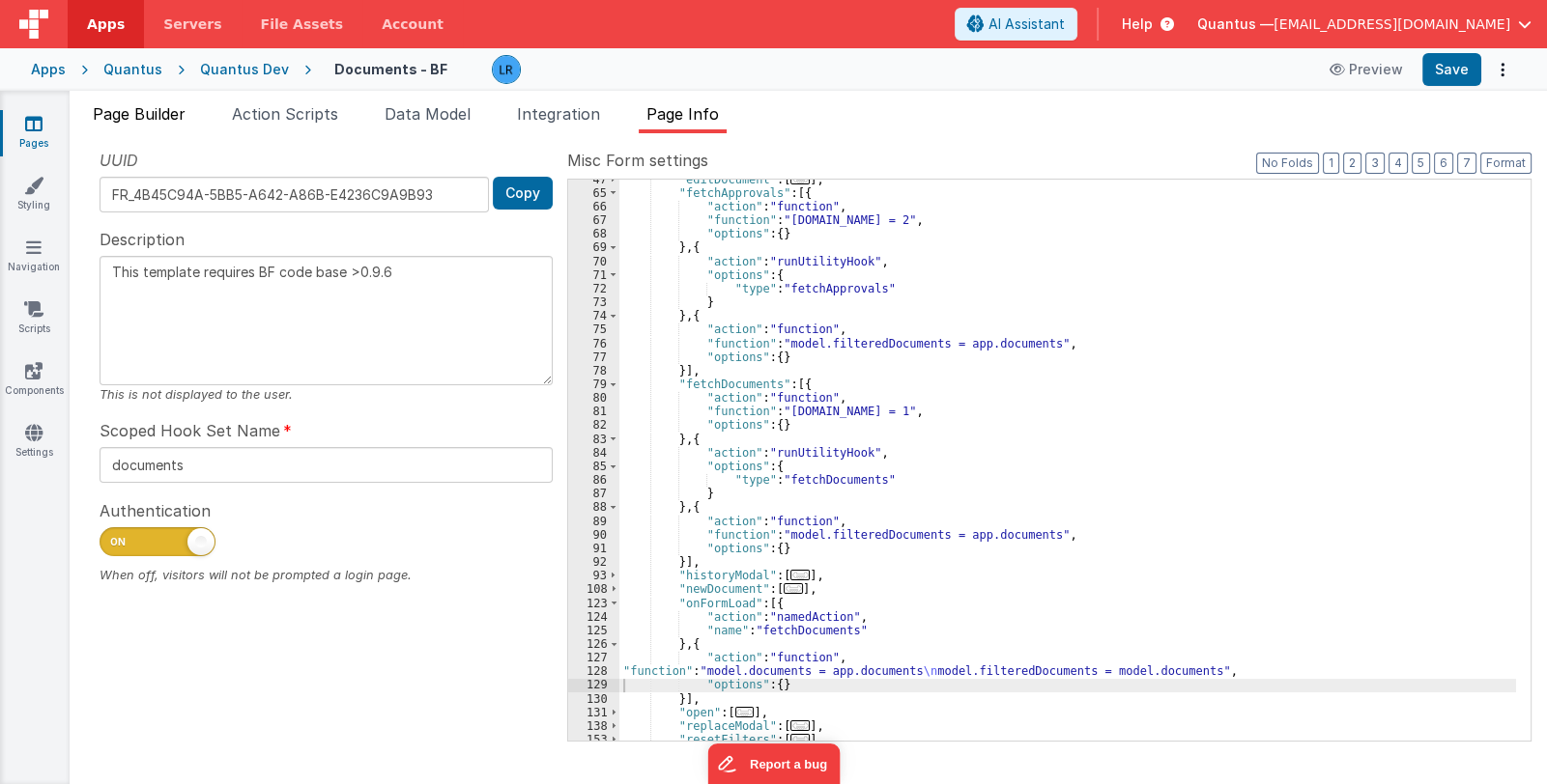
click at [165, 109] on span "Page Builder" at bounding box center [139, 114] width 92 height 20
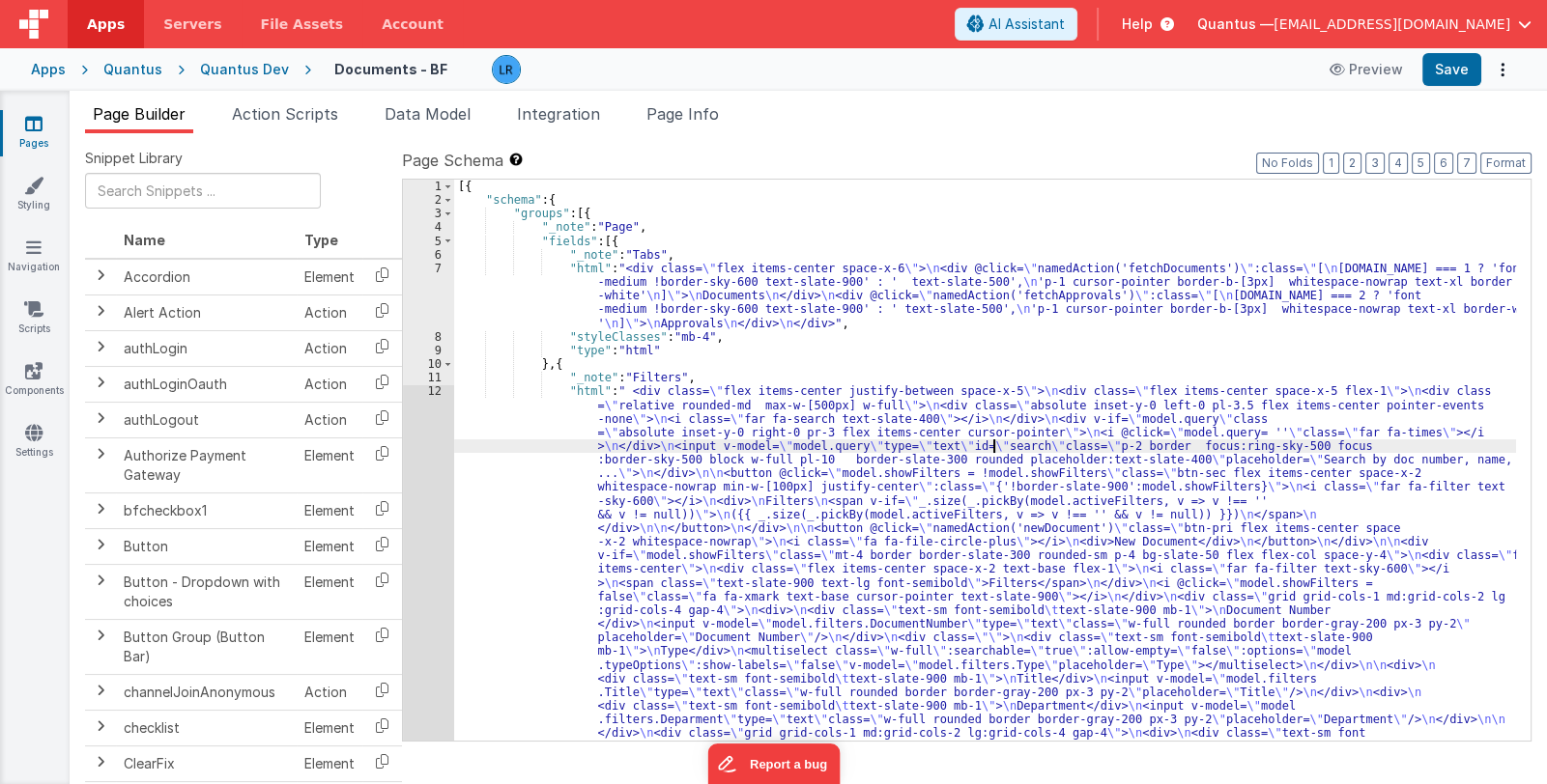
click at [991, 447] on div "[{ "schema" : { "groups" : [{ "_note" : "Page" , "fields" : [{ "_note" : "Tabs"…" at bounding box center [985, 755] width 1062 height 1150
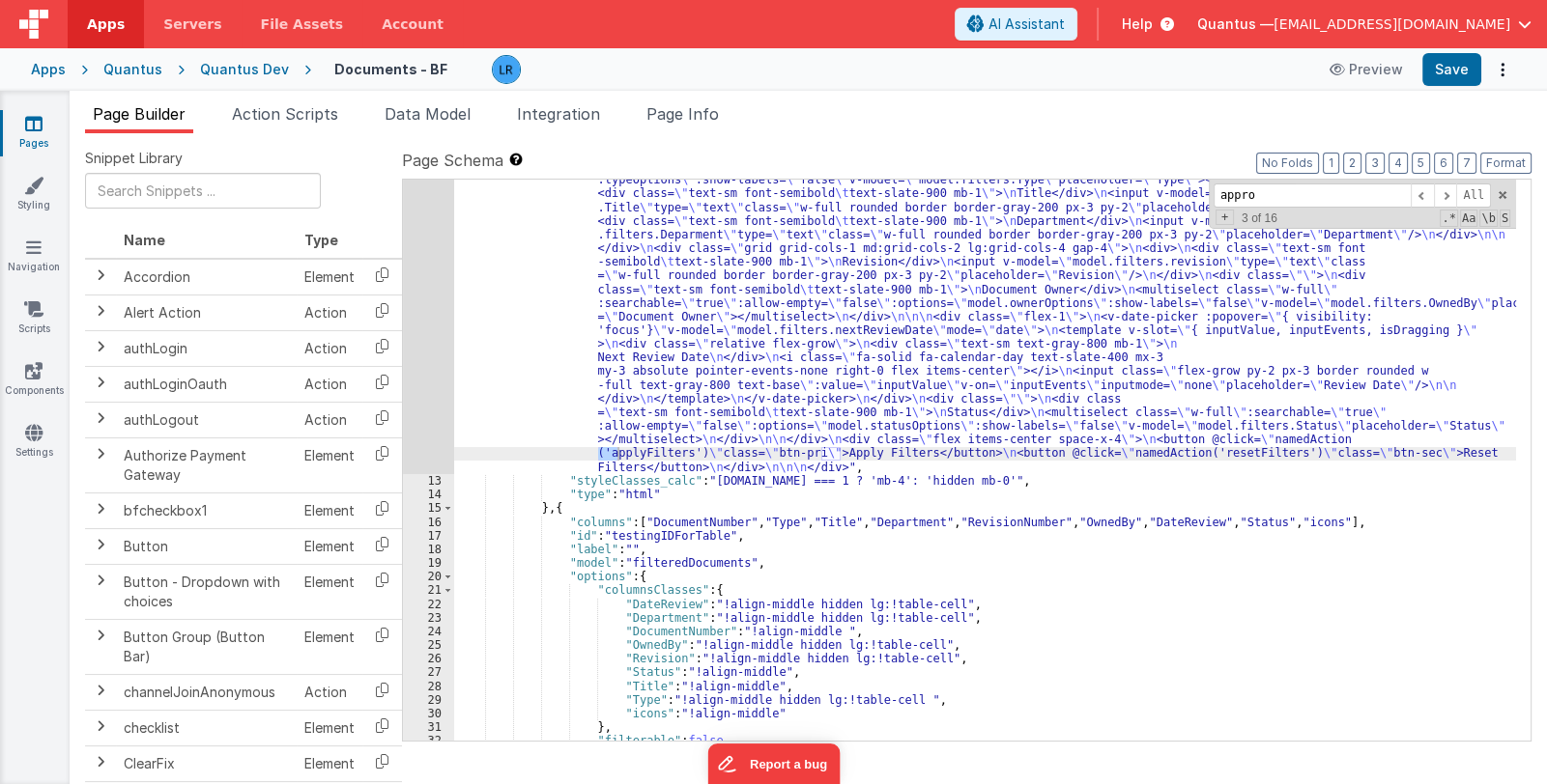
scroll to position [1497, 0]
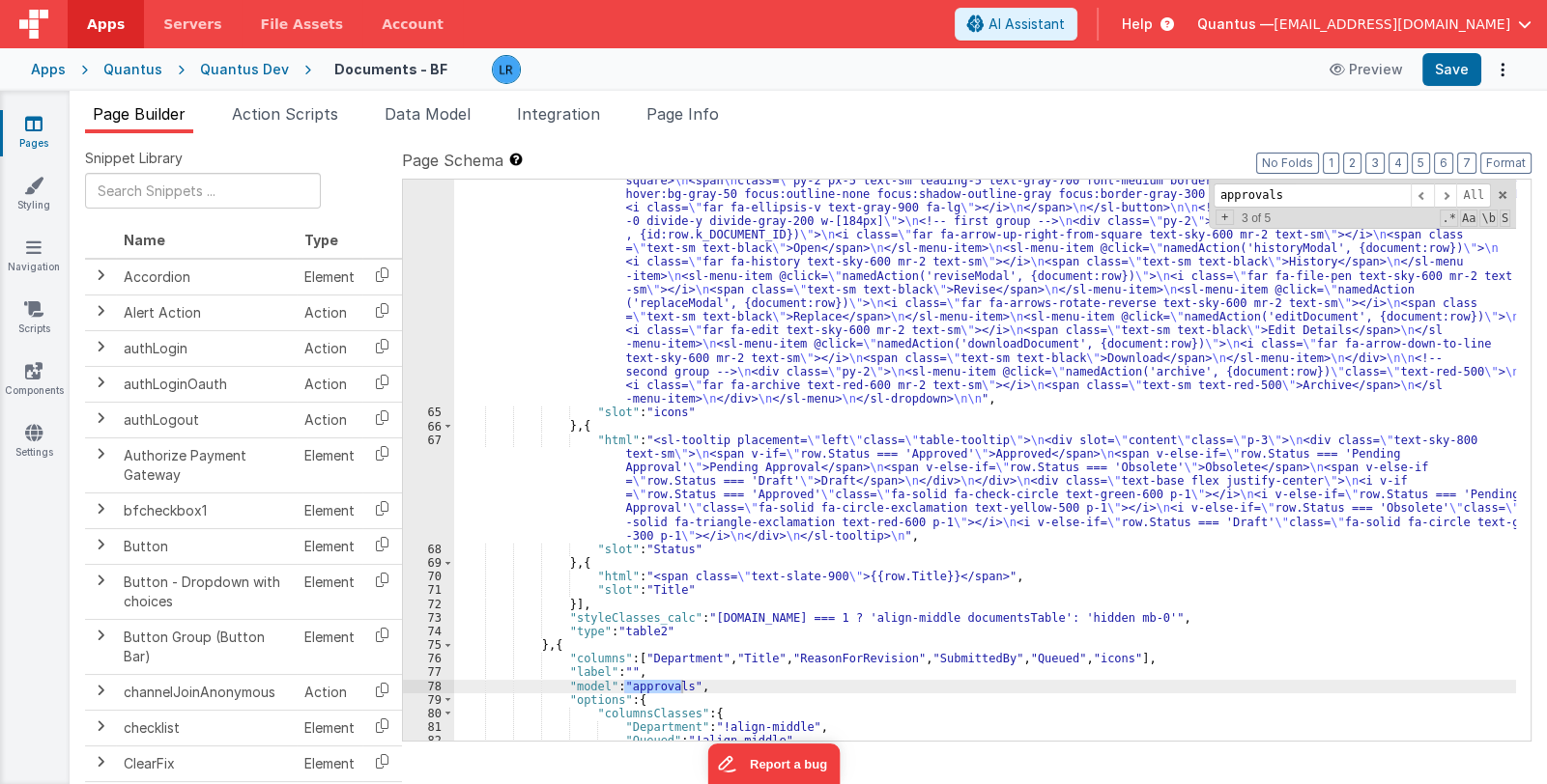
type input "approvals"
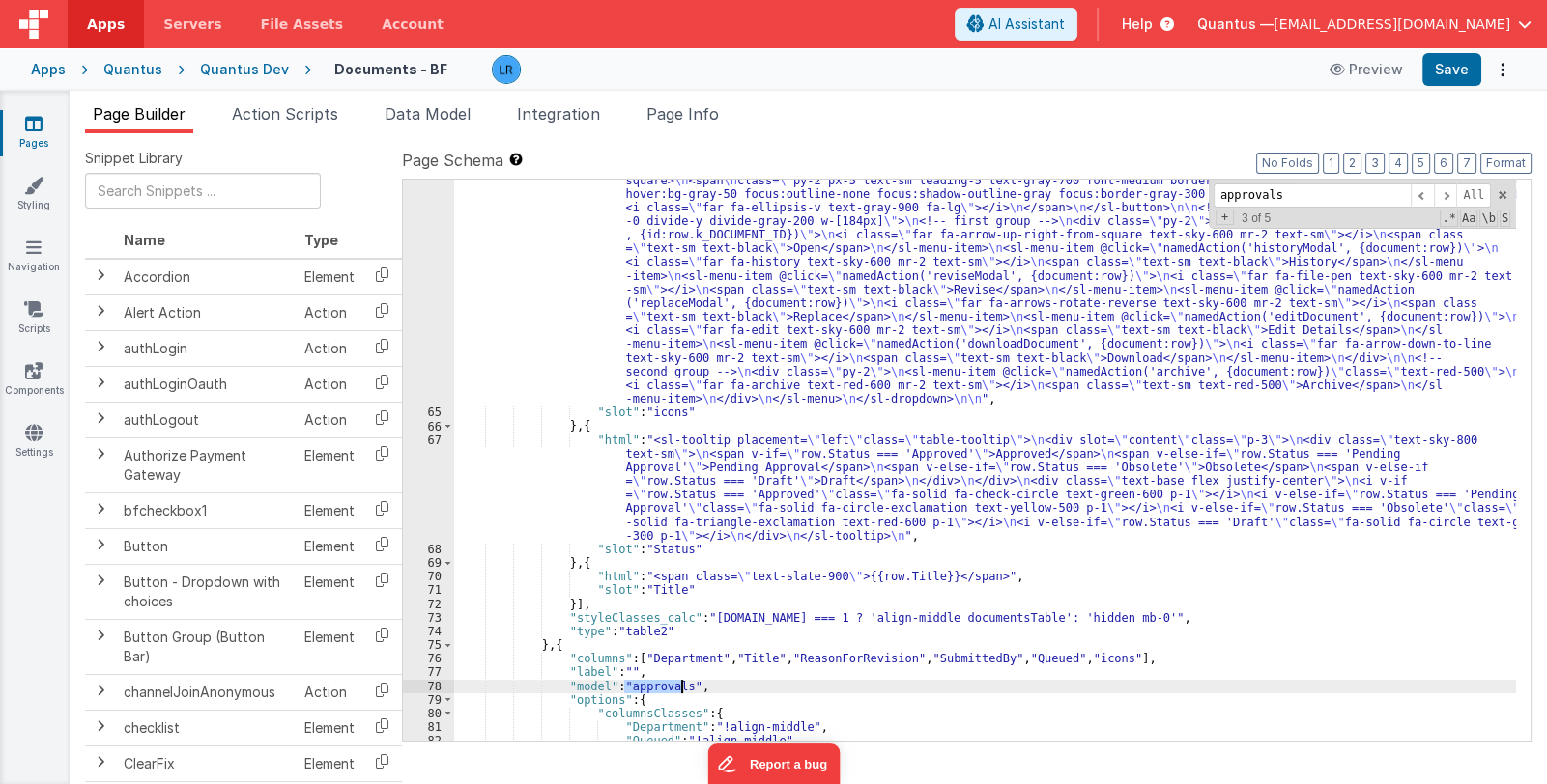
click at [632, 685] on div ""html" : "<sl-dropdown hoist placement= \" bottom-end \" > \n <!-- trigger butt…" at bounding box center [985, 460] width 1062 height 561
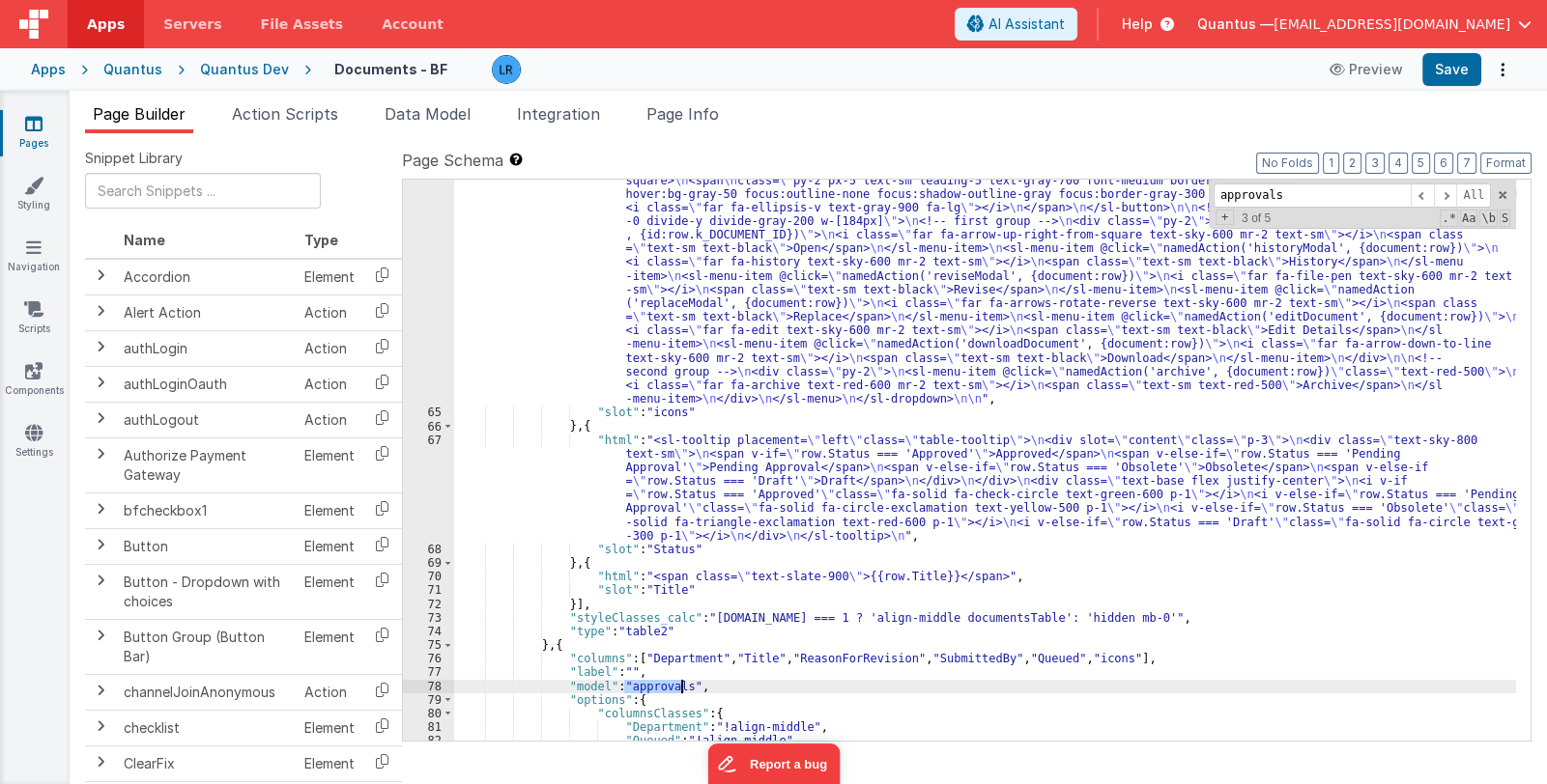
drag, startPoint x: 623, startPoint y: 687, endPoint x: 680, endPoint y: 685, distance: 57.0
click at [680, 685] on div ""html" : "<sl-dropdown hoist placement= \" bottom-end \" > \n <!-- trigger butt…" at bounding box center [985, 570] width 1062 height 822
click at [719, 107] on span "Page Info" at bounding box center [683, 114] width 73 height 20
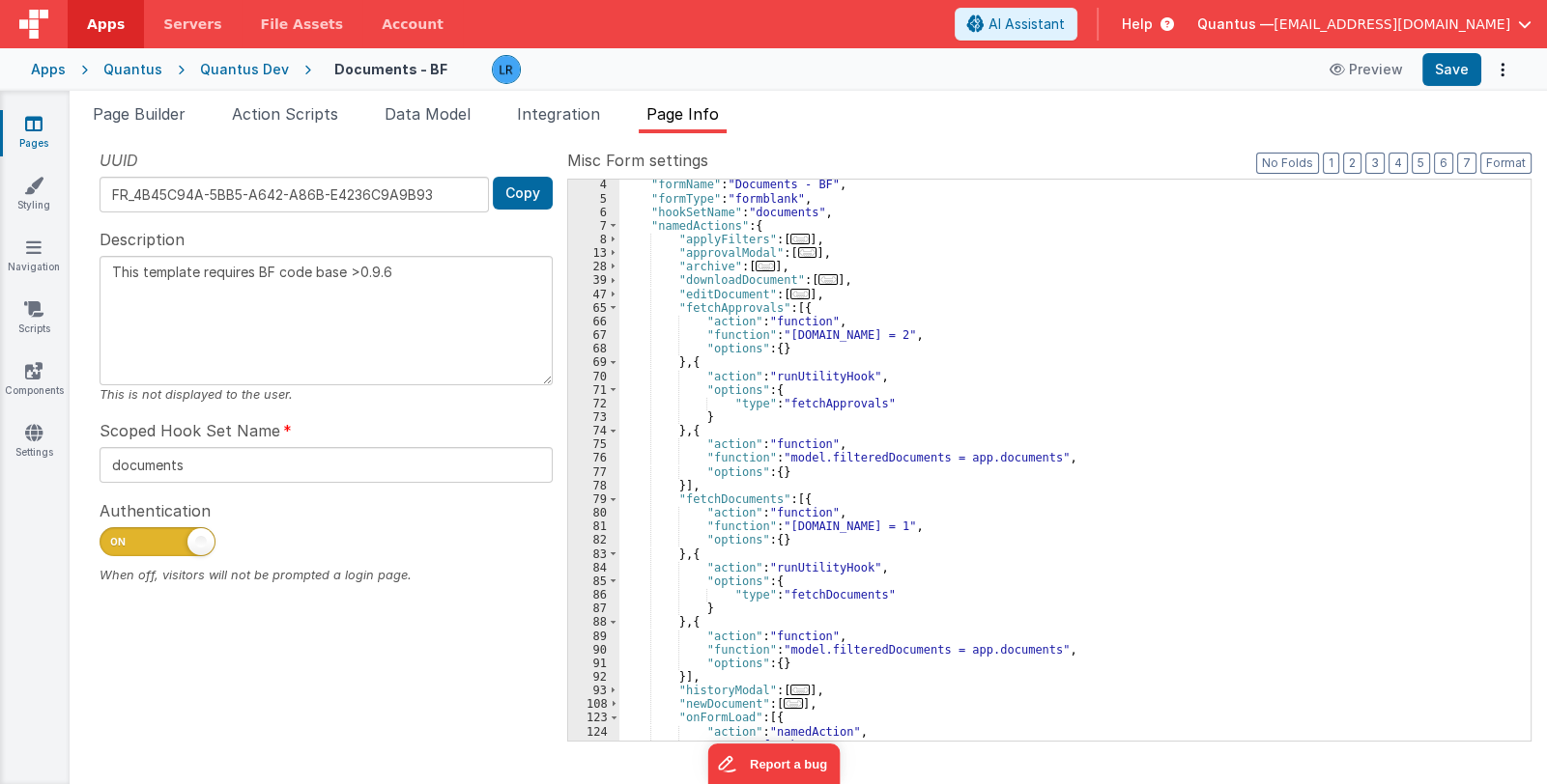
scroll to position [42, 0]
click at [792, 457] on div ""formName" : "Documents - BF" , "formType" : "formblank" , "hookSetName" : "doc…" at bounding box center [1067, 473] width 896 height 589
click at [592, 456] on div "76" at bounding box center [594, 458] width 51 height 14
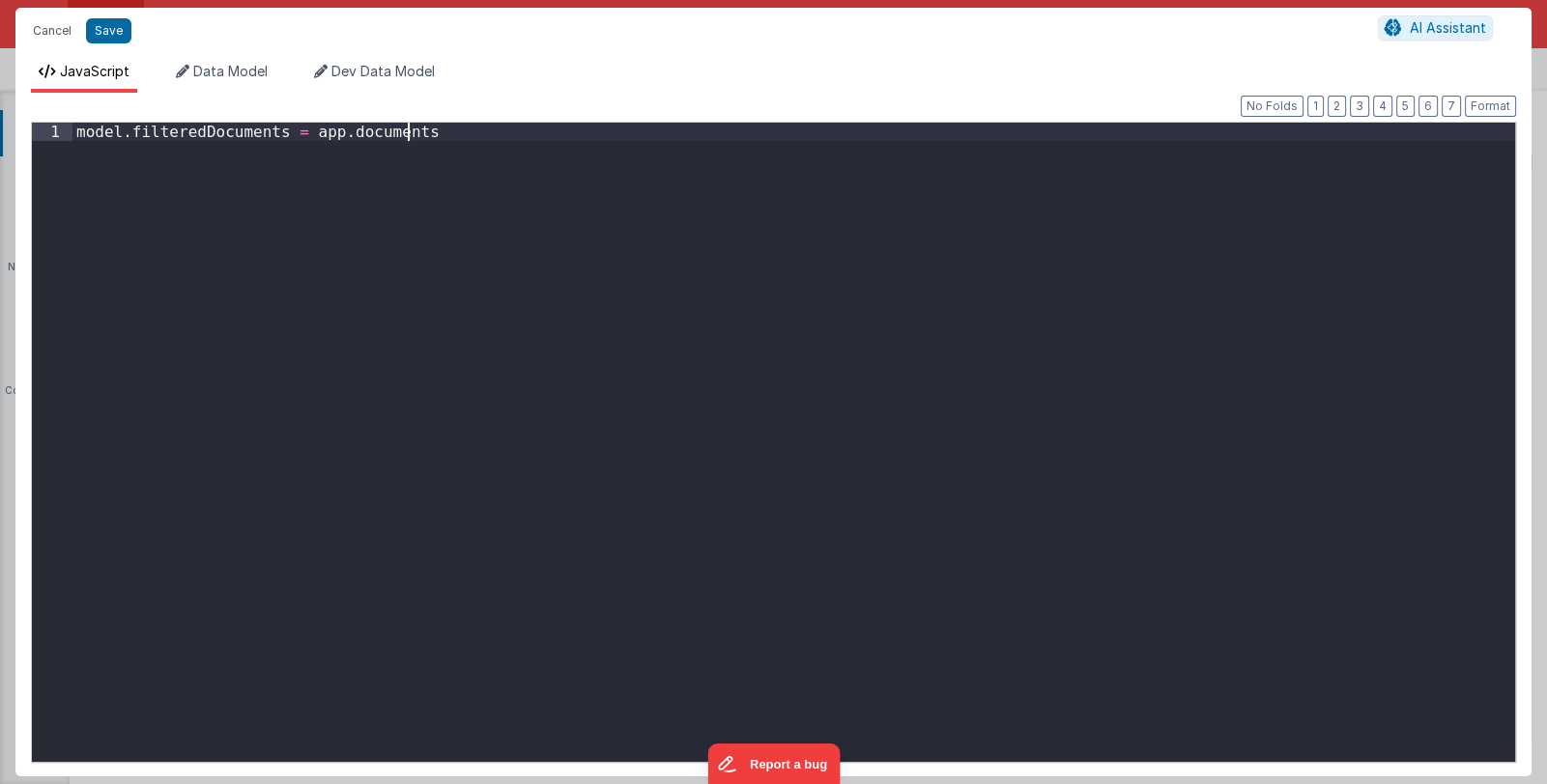
click at [592, 456] on div "model . filteredDocuments = app . documents" at bounding box center [794, 461] width 1443 height 676
click at [76, 132] on div "model . filteredDocuments = app . documents" at bounding box center [794, 461] width 1443 height 676
click at [432, 134] on div "model . filteredDocuments = app . documents" at bounding box center [794, 461] width 1443 height 676
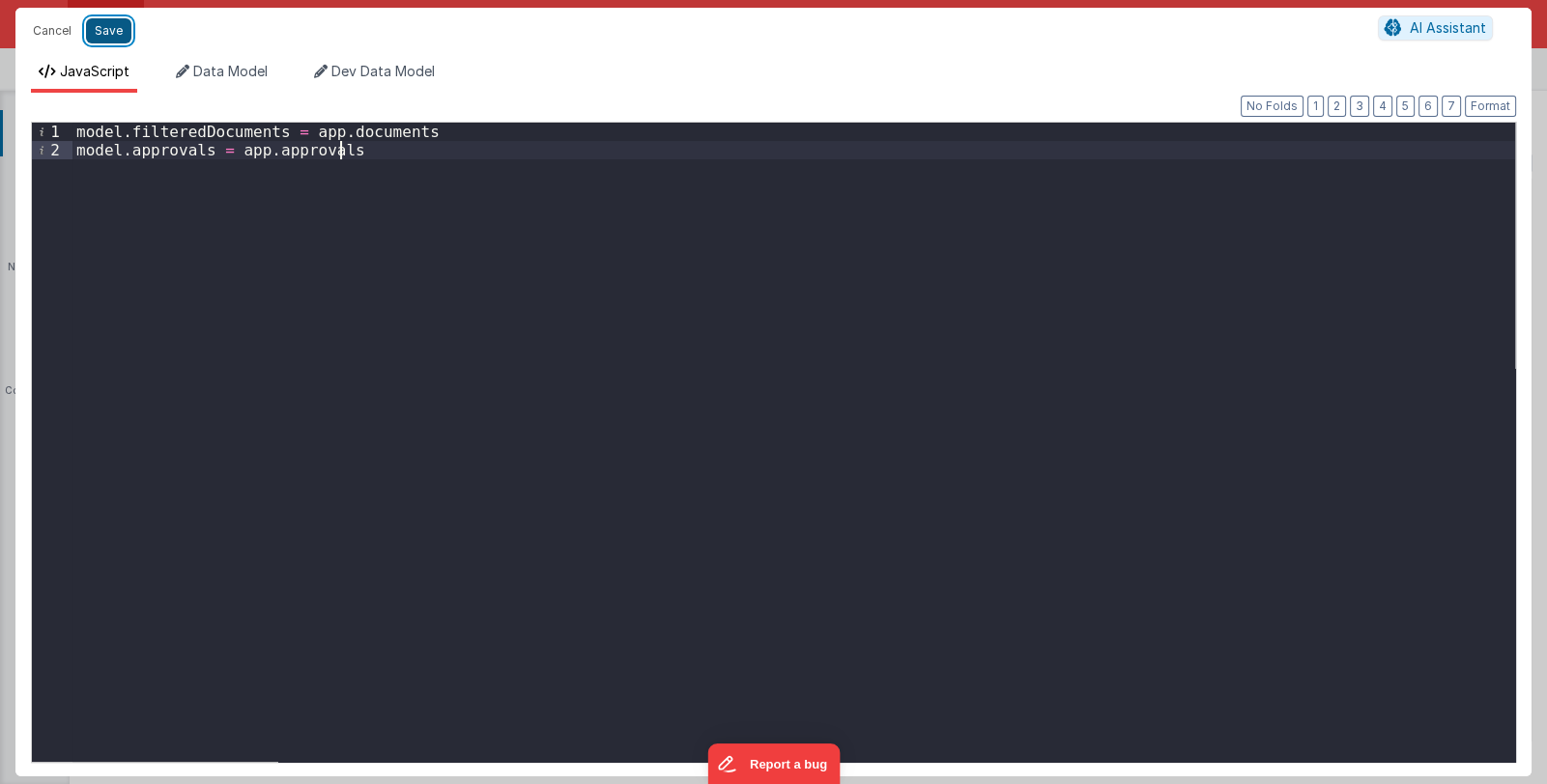
click at [98, 28] on button "Save" at bounding box center [109, 31] width 45 height 26
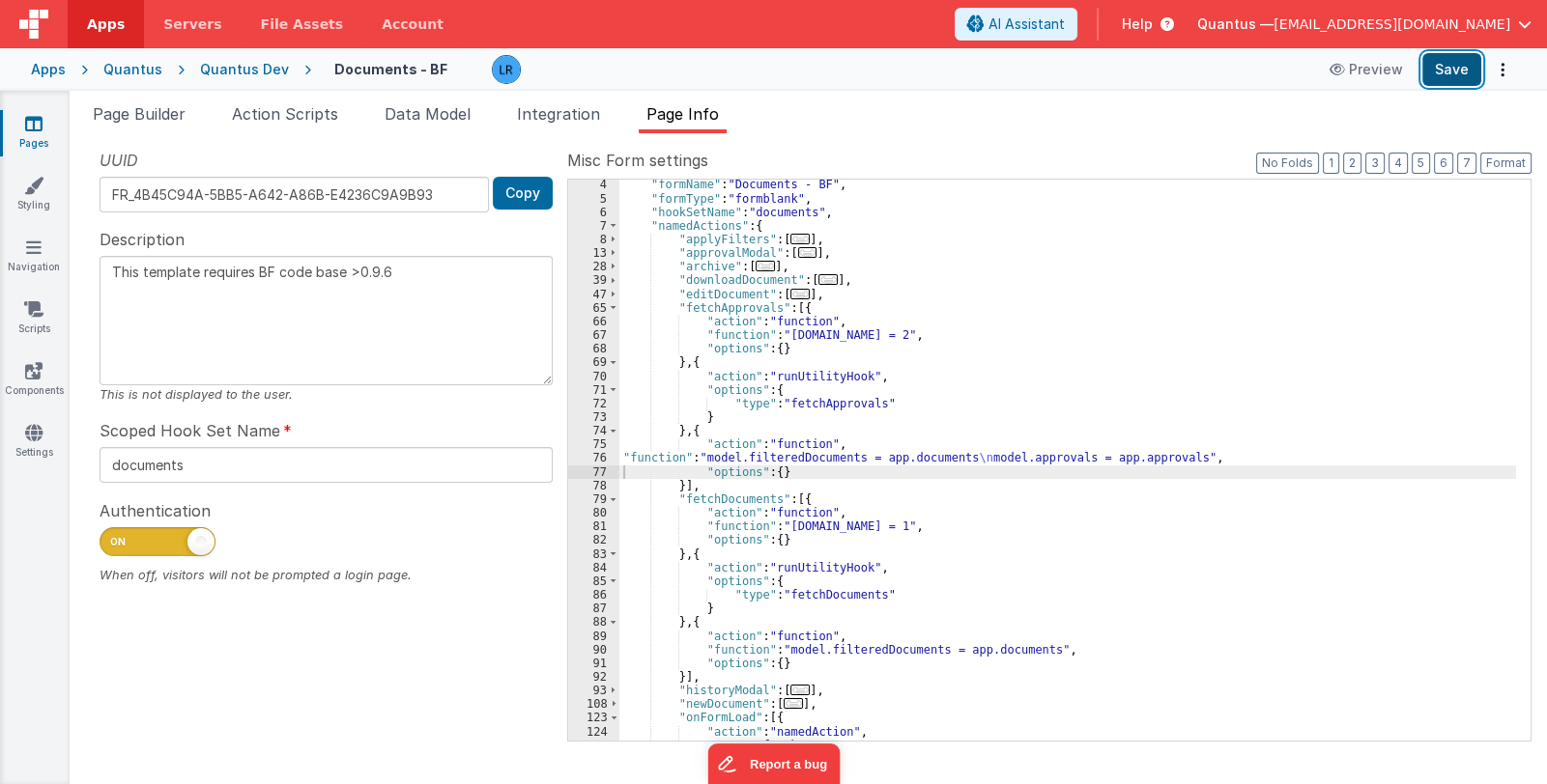
click at [1447, 74] on button "Save" at bounding box center [1452, 69] width 59 height 32
click at [723, 459] on div ""formName" : "Documents - BF" , "formType" : "formblank" , "hookSetName" : "doc…" at bounding box center [1067, 473] width 896 height 589
click at [600, 460] on div "76" at bounding box center [594, 458] width 51 height 14
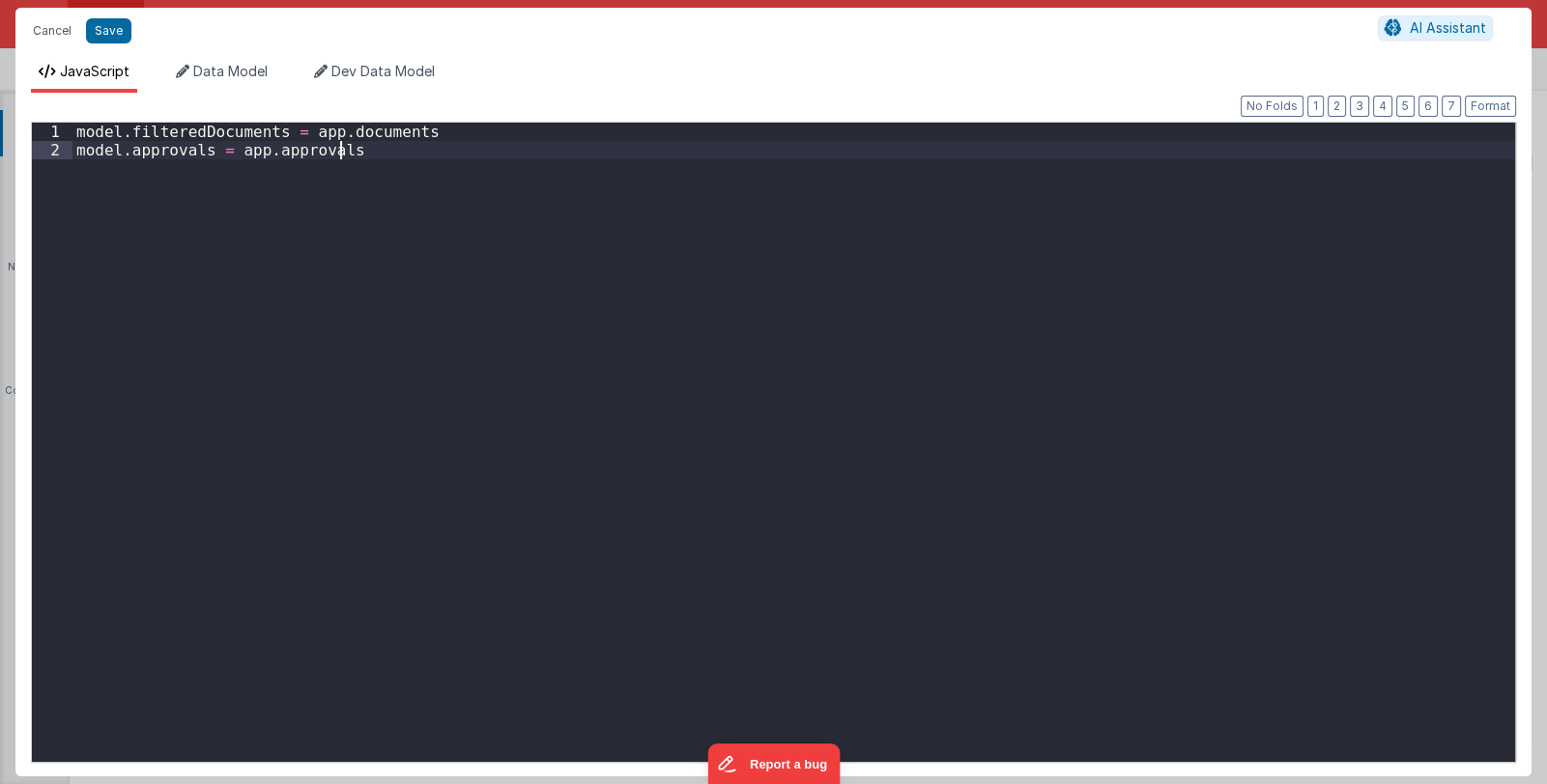
click at [600, 460] on div "model . filteredDocuments = app . documents model . approvals = app . approvals" at bounding box center [794, 461] width 1443 height 676
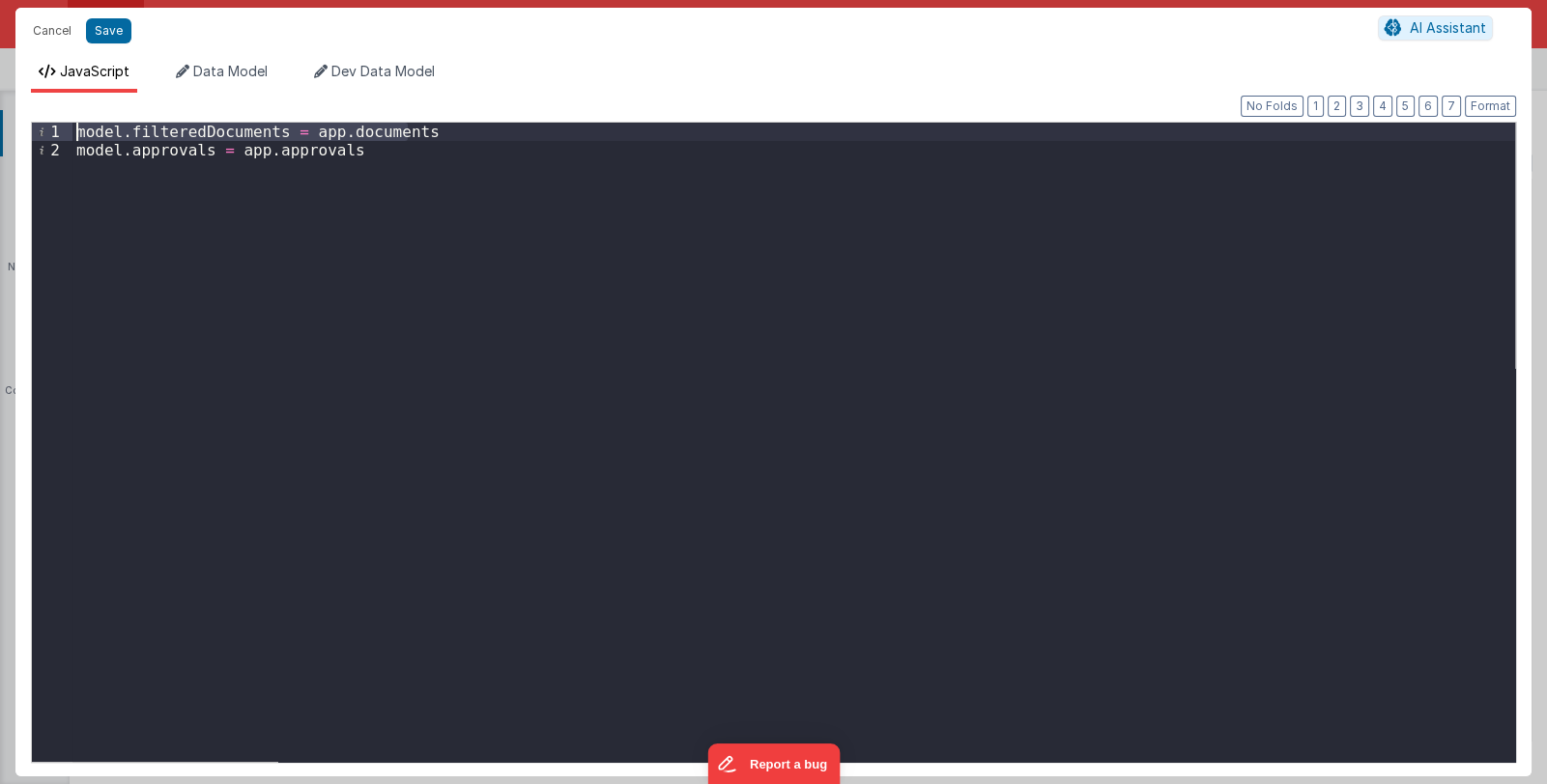
drag, startPoint x: 434, startPoint y: 139, endPoint x: 73, endPoint y: 129, distance: 361.1
click at [73, 129] on div "model . filteredDocuments = app . documents model . approvals = app . approvals" at bounding box center [794, 461] width 1443 height 676
click at [75, 152] on div "model . approvals = app . approvals" at bounding box center [794, 461] width 1443 height 676
click at [108, 28] on button "Save" at bounding box center [109, 31] width 45 height 26
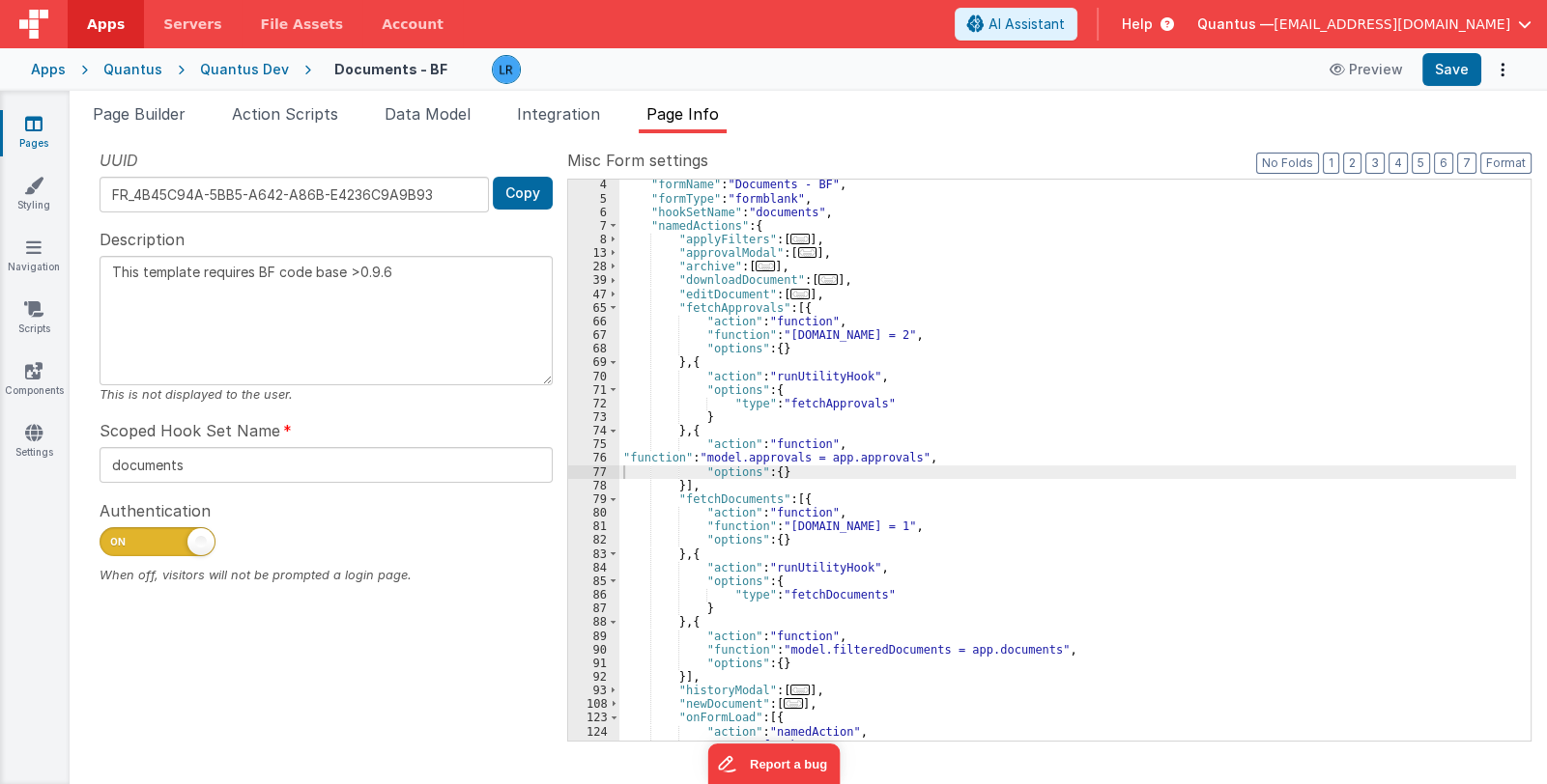
click at [768, 644] on div ""formName" : "Documents - BF" , "formType" : "formblank" , "hookSetName" : "doc…" at bounding box center [1067, 473] width 896 height 589
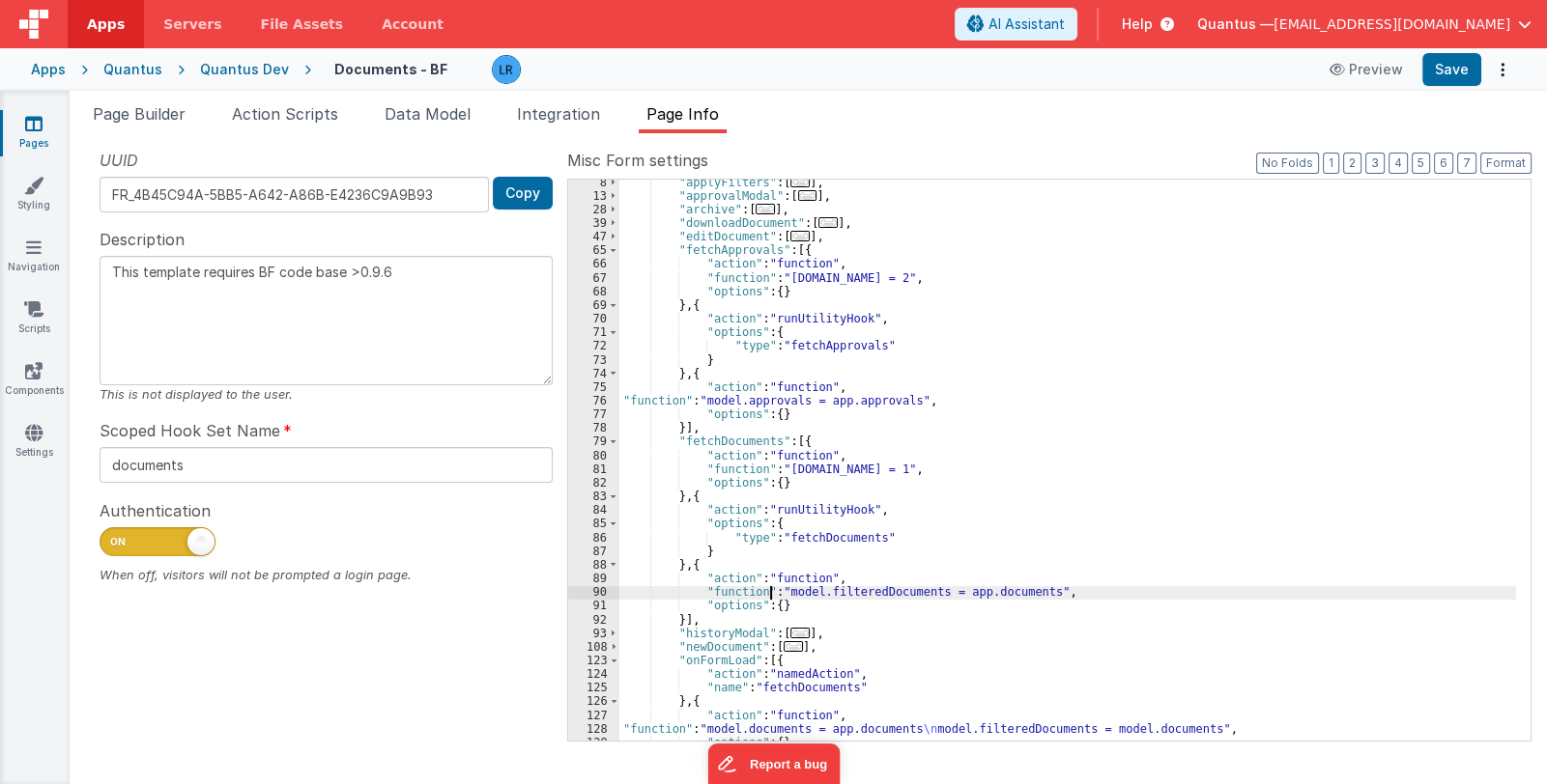
scroll to position [157, 0]
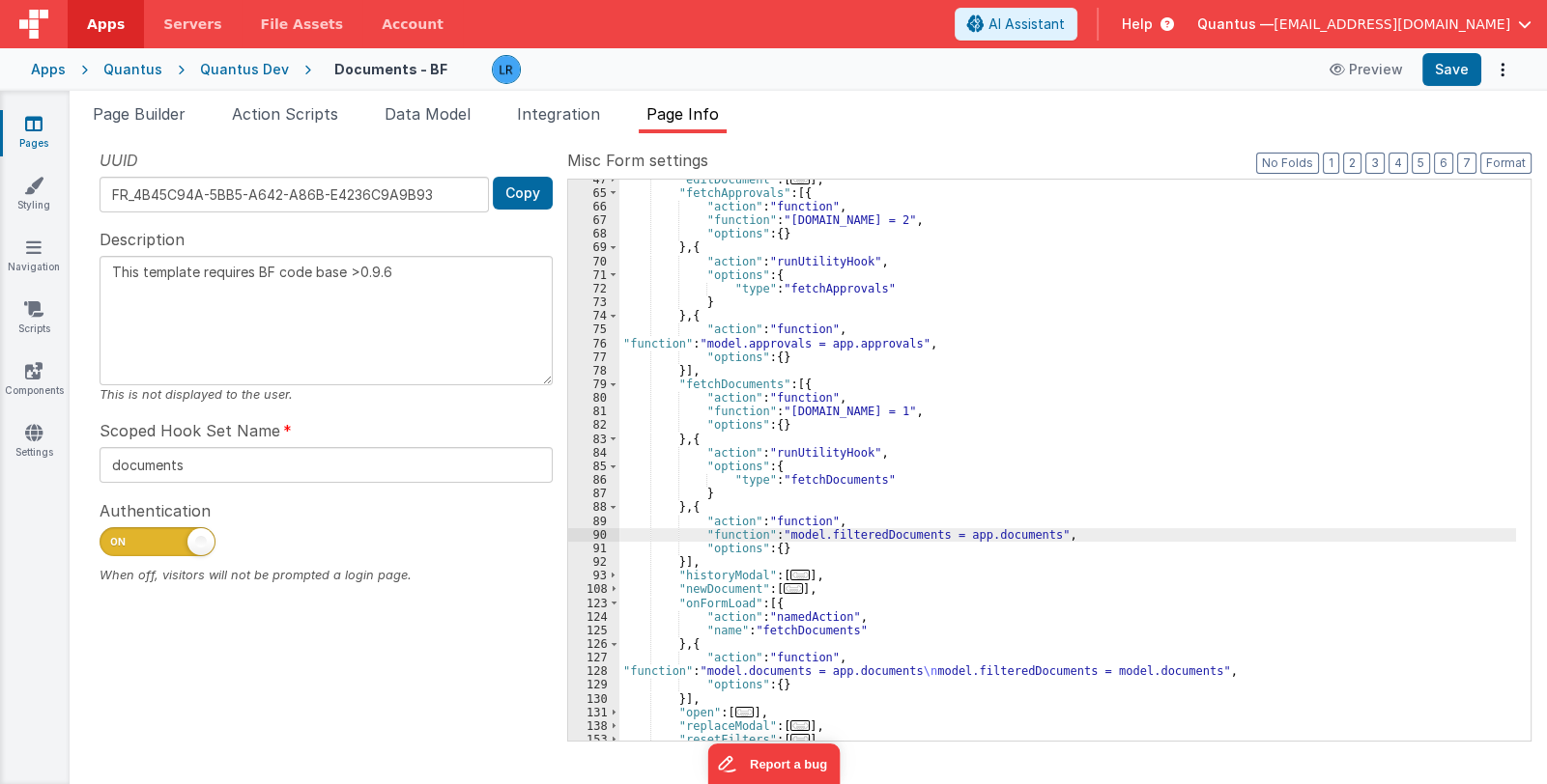
click at [595, 668] on div "128" at bounding box center [594, 671] width 51 height 14
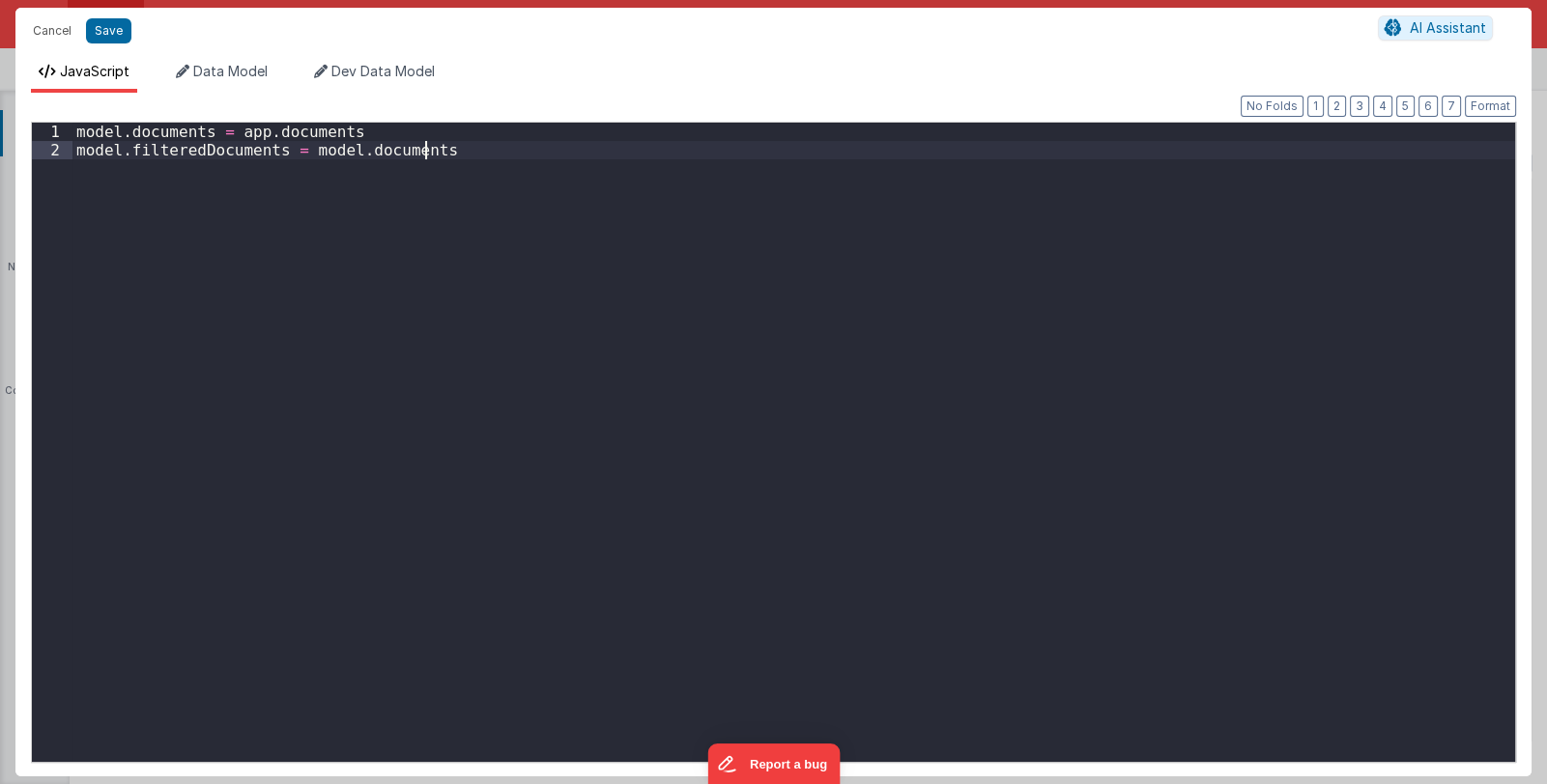
click at [595, 668] on div "model . documents = app . documents model . filteredDocuments = model . documen…" at bounding box center [794, 461] width 1443 height 676
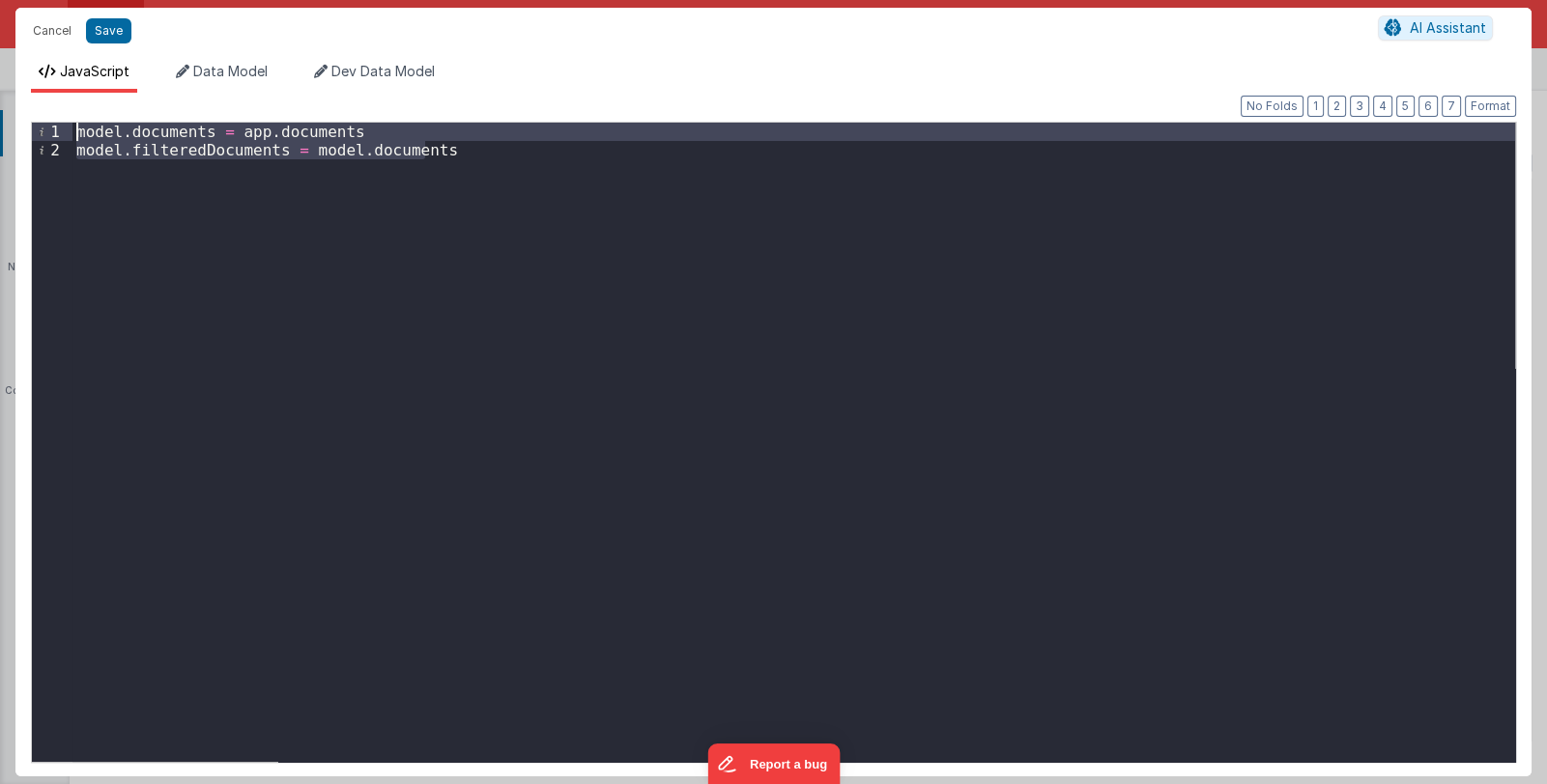
drag, startPoint x: 461, startPoint y: 158, endPoint x: 18, endPoint y: 129, distance: 443.9
click at [18, 129] on div "Format 7 6 5 4 3 2 1 No Folds 1 2 model . documents = app . documents model . f…" at bounding box center [774, 434] width 1517 height 684
click at [101, 28] on button "Save" at bounding box center [109, 31] width 45 height 26
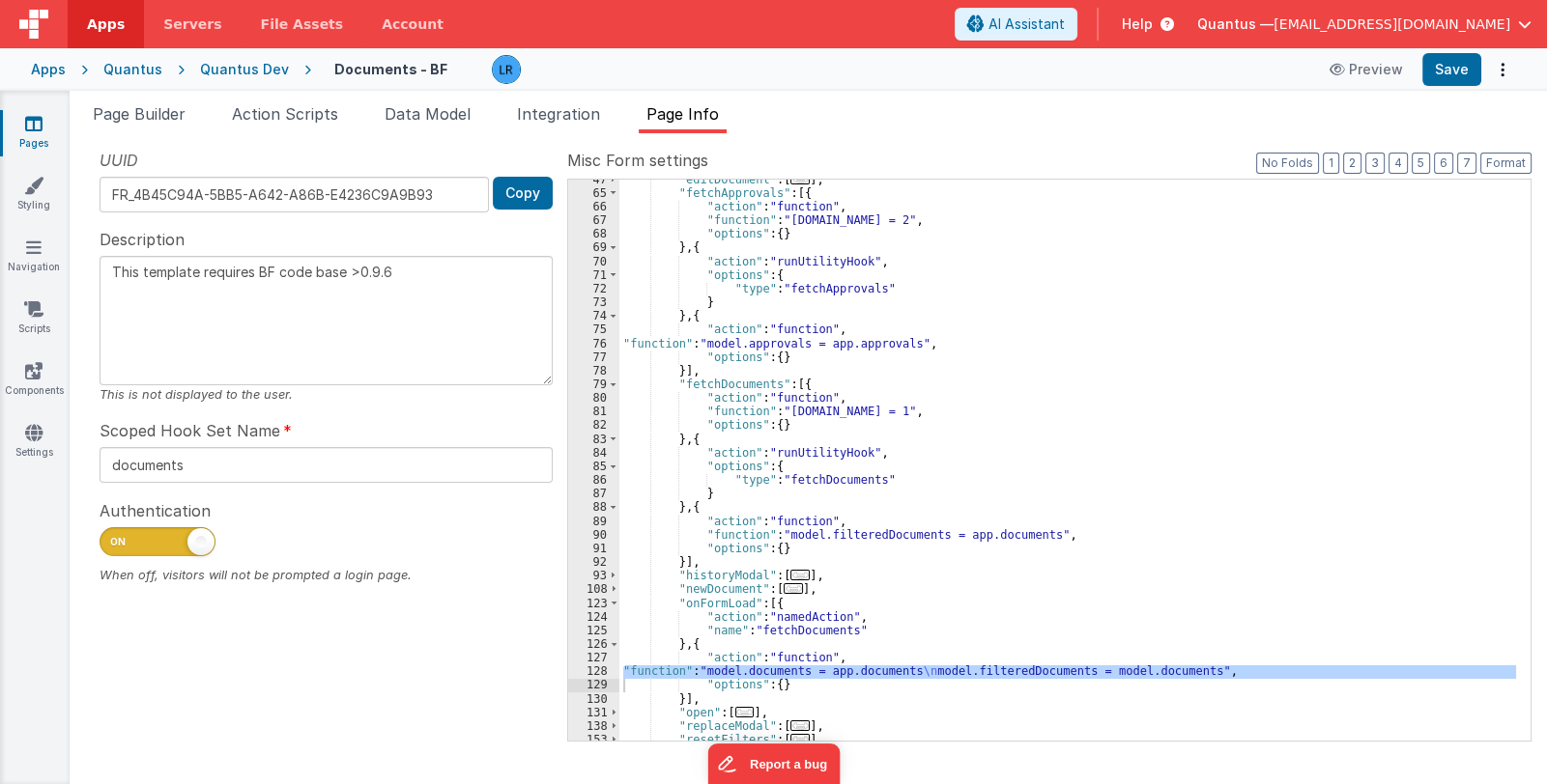
click at [888, 526] on div ""editDocument" : [ ... ] , "fetchApprovals" : [{ "action" : "function" , "funct…" at bounding box center [1067, 468] width 896 height 589
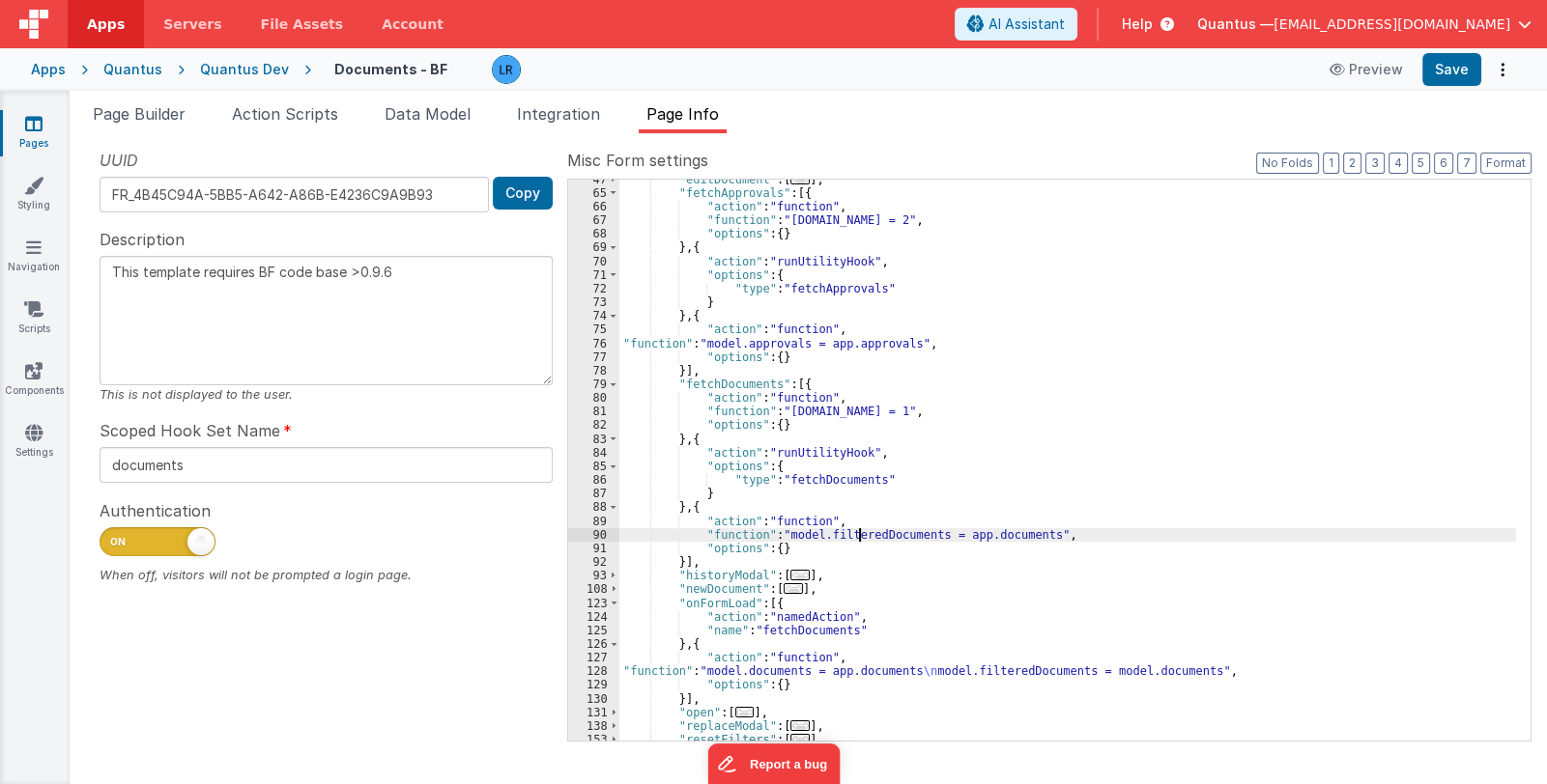
click at [862, 534] on div ""editDocument" : [ ... ] , "fetchApprovals" : [{ "action" : "function" , "funct…" at bounding box center [1067, 468] width 896 height 589
click at [586, 534] on div "90" at bounding box center [594, 535] width 51 height 14
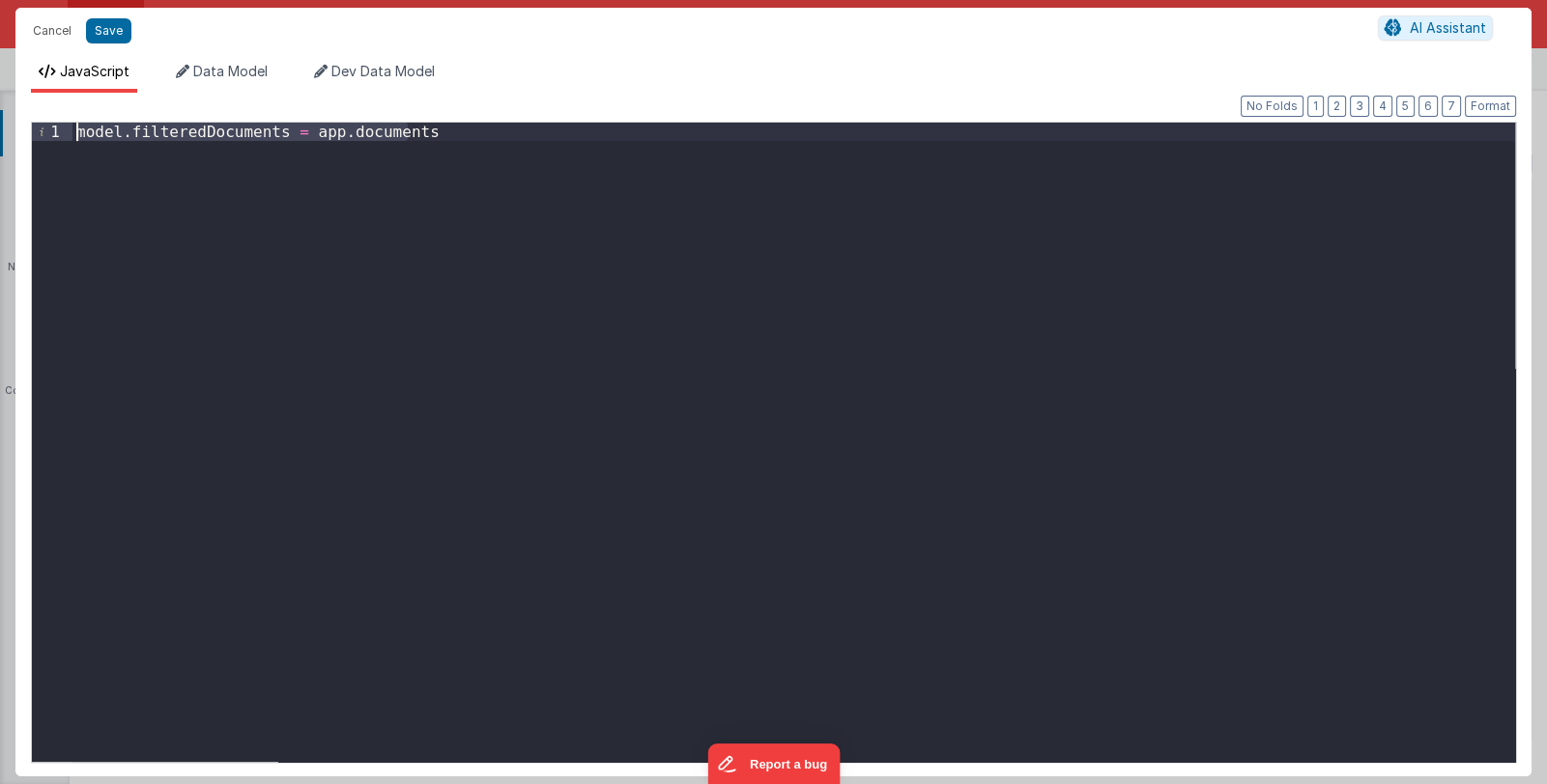
drag, startPoint x: 429, startPoint y: 135, endPoint x: 72, endPoint y: 136, distance: 357.0
click at [72, 136] on div "1 model . filteredDocuments = app . documents XXXXXXXXXXXXXXXXXXXXXXXXXXXXXXXXX…" at bounding box center [773, 442] width 1485 height 642
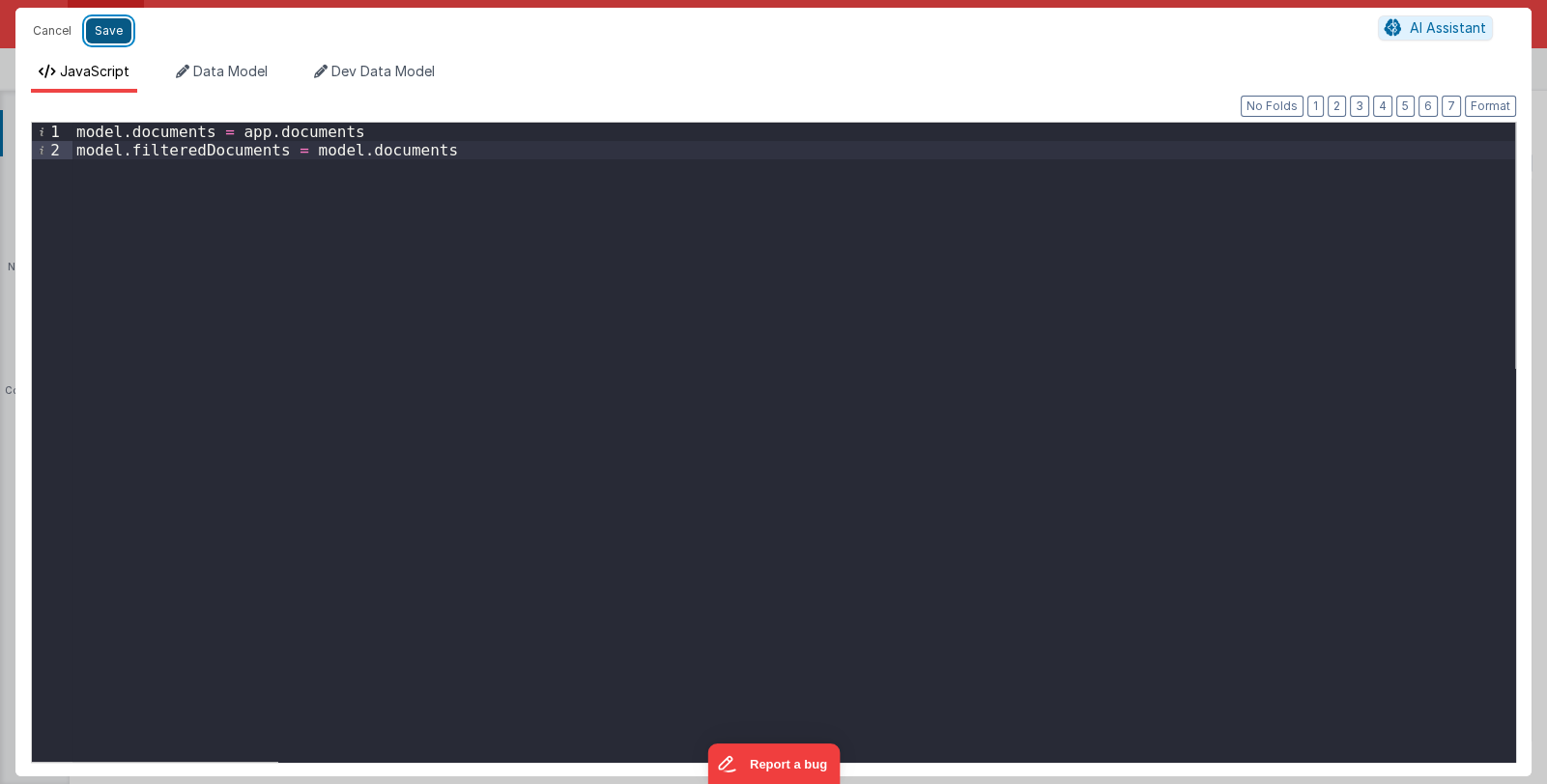
click at [122, 30] on button "Save" at bounding box center [109, 31] width 45 height 26
type textarea "This template requires BF code base >0.9.6"
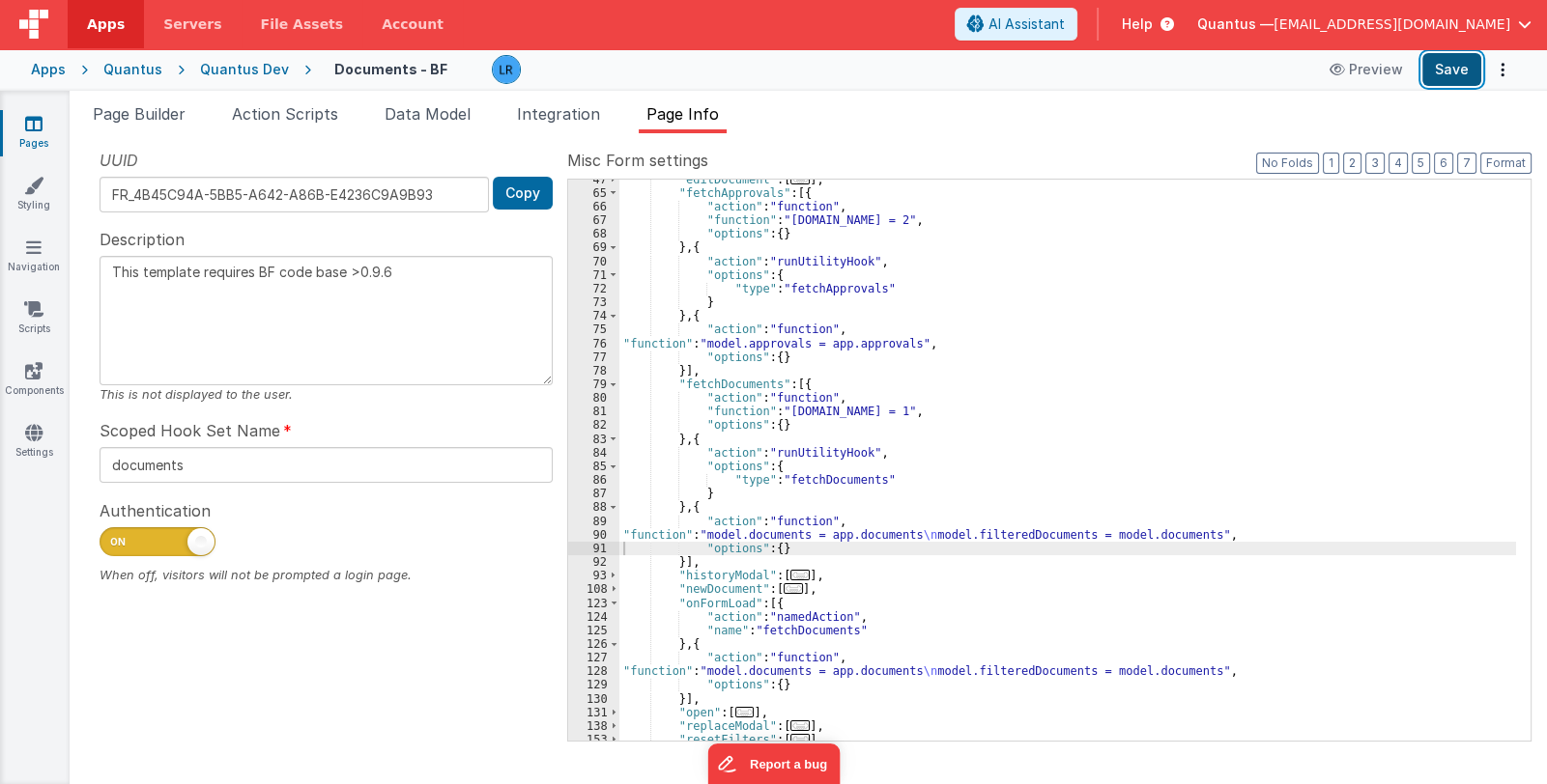
click at [1430, 68] on button "Save" at bounding box center [1452, 69] width 59 height 32
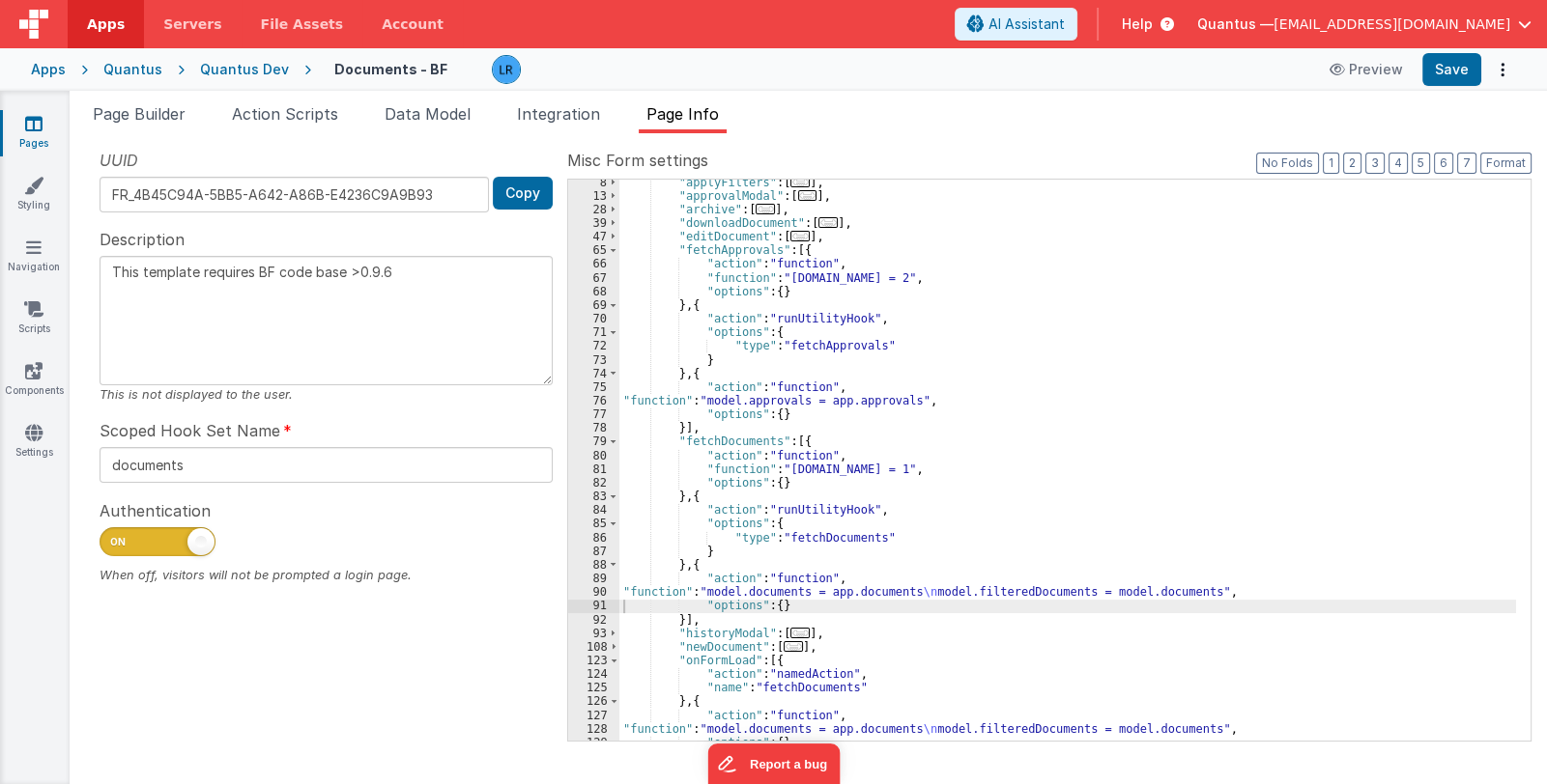
scroll to position [42, 0]
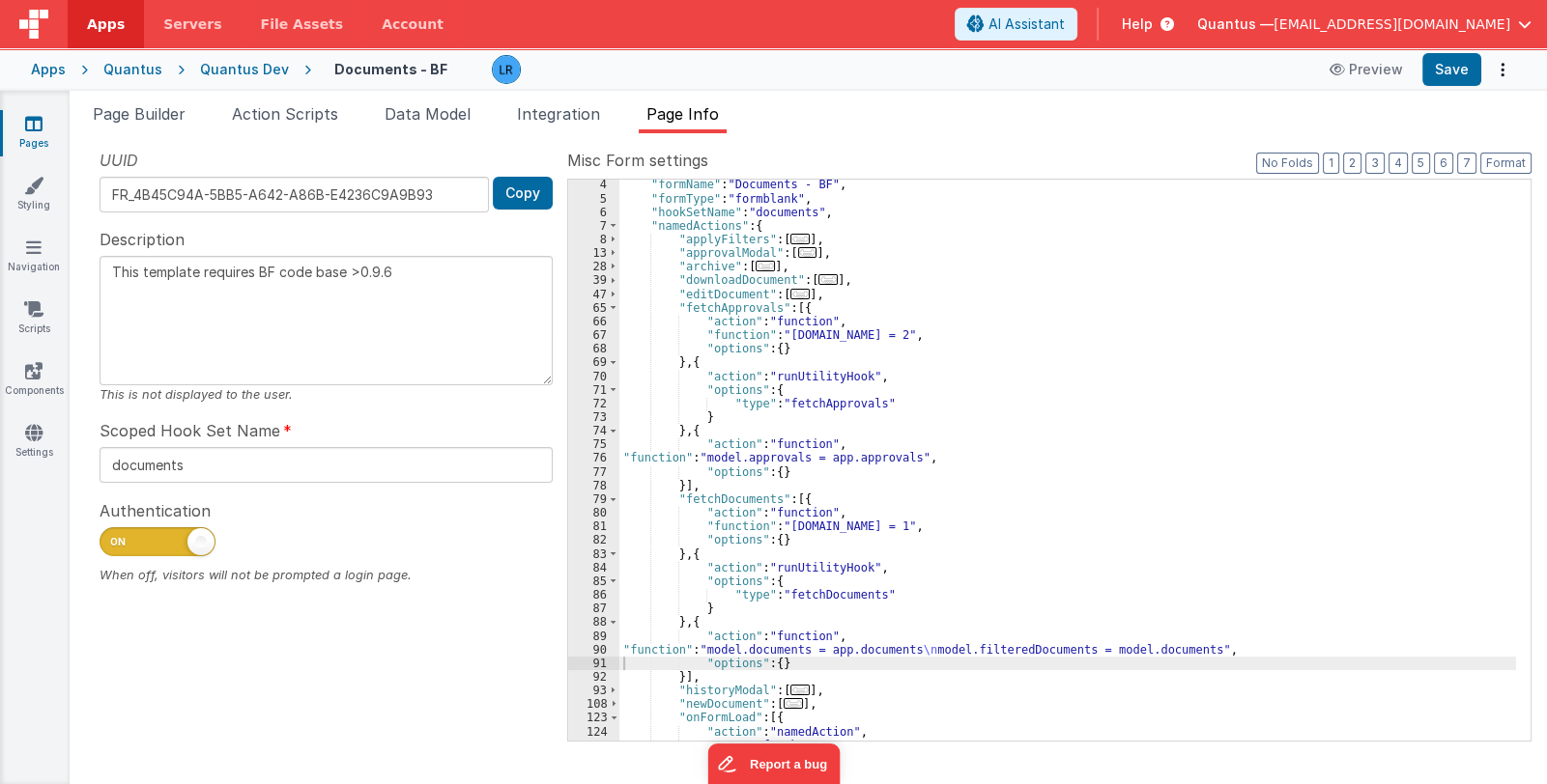
click at [769, 333] on div ""formName" : "Documents - BF" , "formType" : "formblank" , "hookSetName" : "doc…" at bounding box center [1067, 473] width 896 height 589
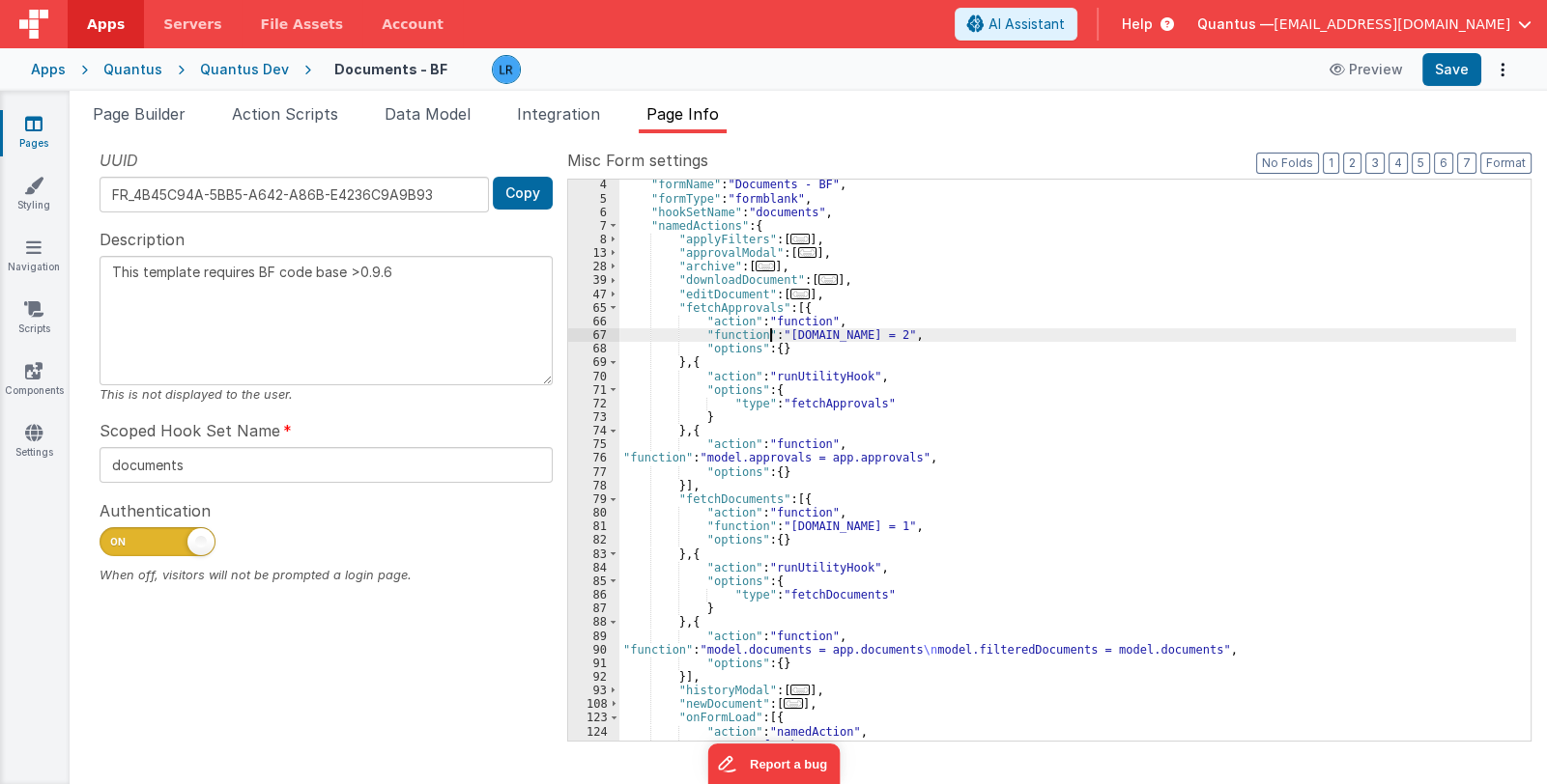
click at [804, 308] on div ""formName" : "Documents - BF" , "formType" : "formblank" , "hookSetName" : "doc…" at bounding box center [1067, 473] width 896 height 589
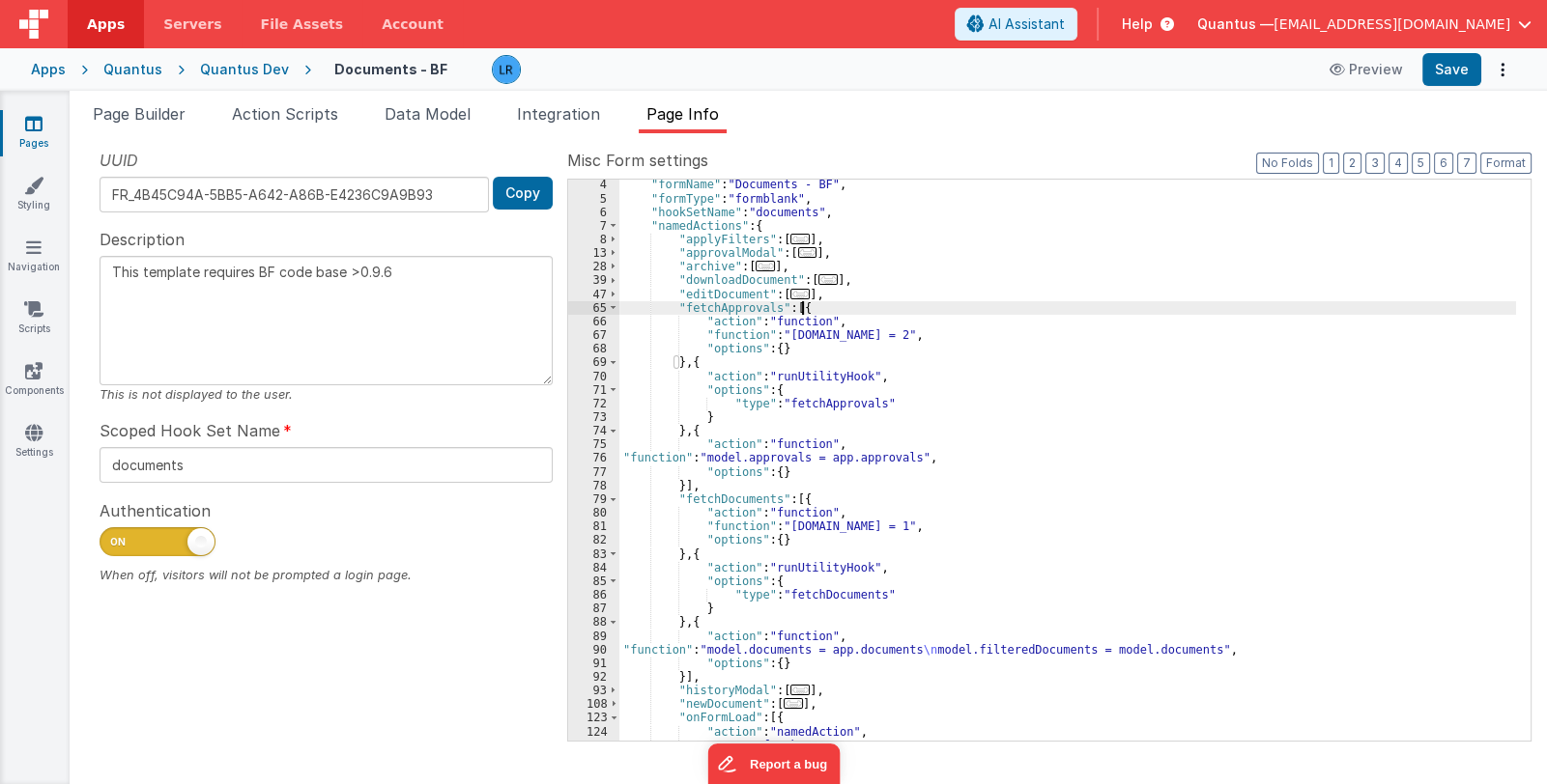
click at [804, 308] on div ""formName" : "Documents - BF" , "formType" : "formblank" , "hookSetName" : "doc…" at bounding box center [1067, 473] width 896 height 589
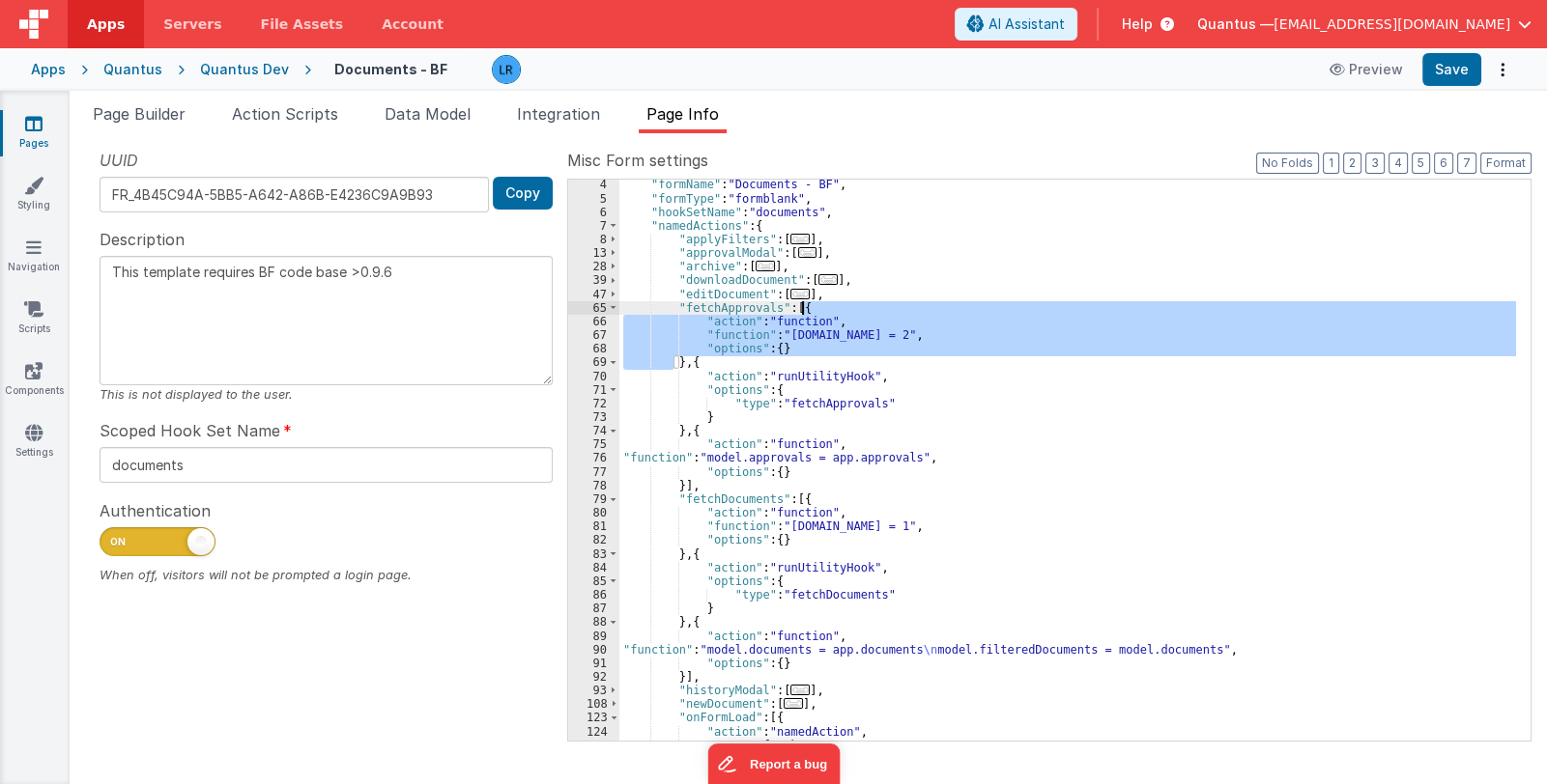
click at [750, 336] on div ""formName" : "Documents - BF" , "formType" : "formblank" , "hookSetName" : "doc…" at bounding box center [1067, 460] width 896 height 561
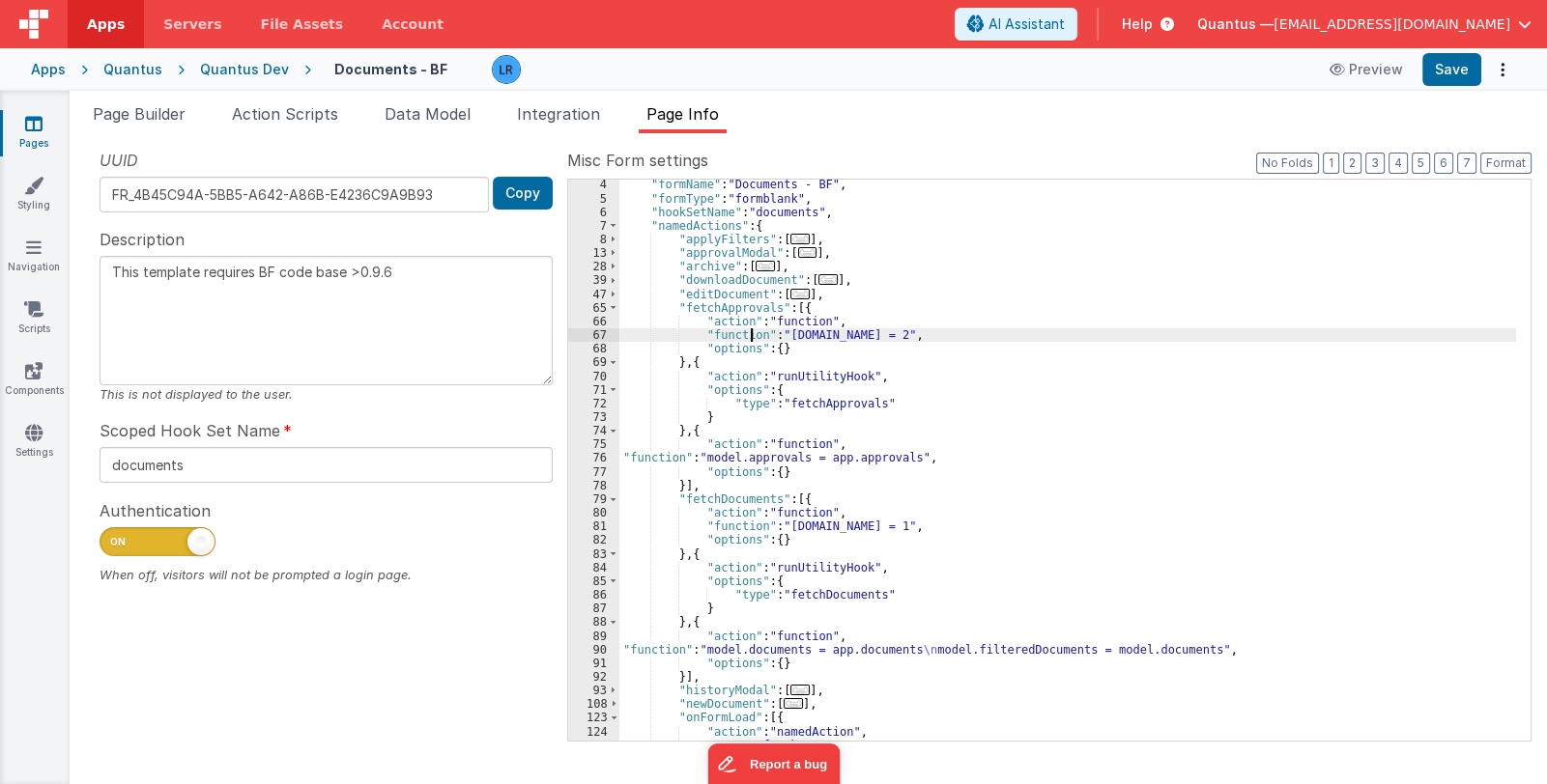
click at [592, 331] on div "67" at bounding box center [594, 335] width 51 height 14
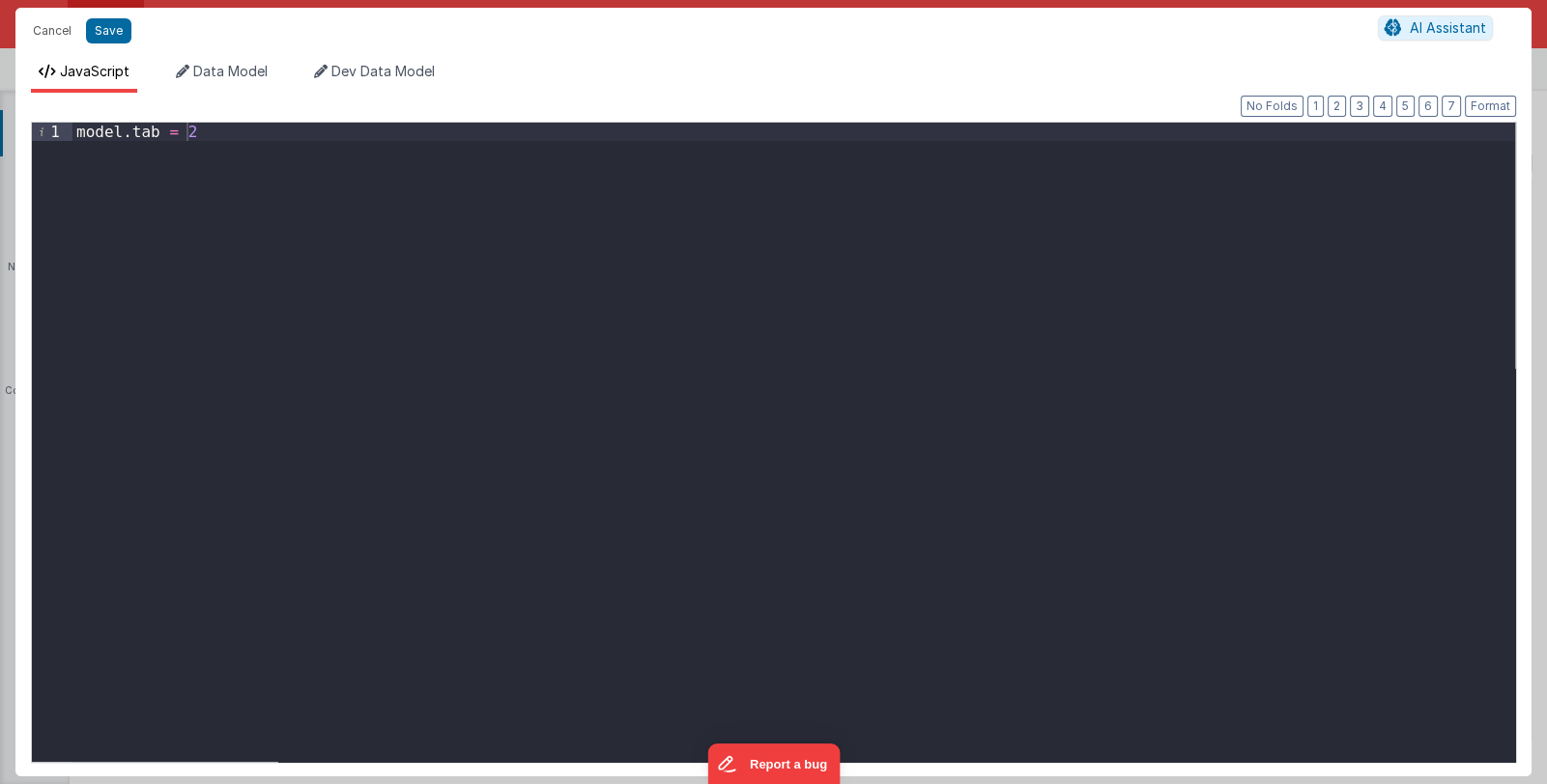
click at [305, 132] on div "model . tab = 2" at bounding box center [794, 461] width 1443 height 676
drag, startPoint x: 292, startPoint y: 153, endPoint x: 45, endPoint y: 151, distance: 247.0
click at [45, 151] on div "1 2 model . tab = 2 model . isLoading = true XXXXXXXXXXXXXXXXXXXXXXXXXXXXXXXXXX…" at bounding box center [773, 442] width 1485 height 642
click at [118, 28] on button "Save" at bounding box center [109, 31] width 45 height 26
type textarea "This template requires BF code base >0.9.6"
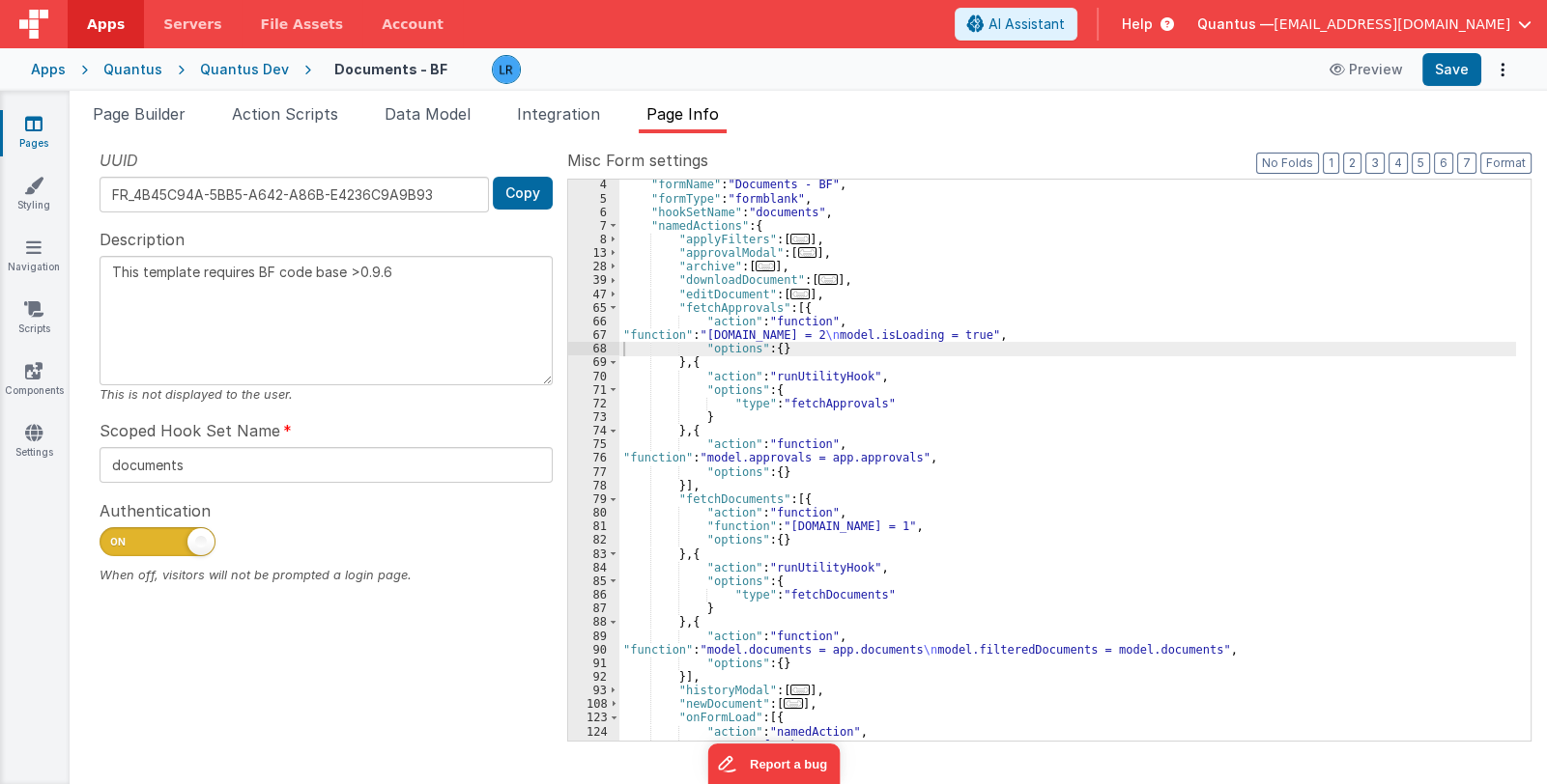
click at [743, 455] on div ""formName" : "Documents - BF" , "formType" : "formblank" , "hookSetName" : "doc…" at bounding box center [1067, 473] width 896 height 589
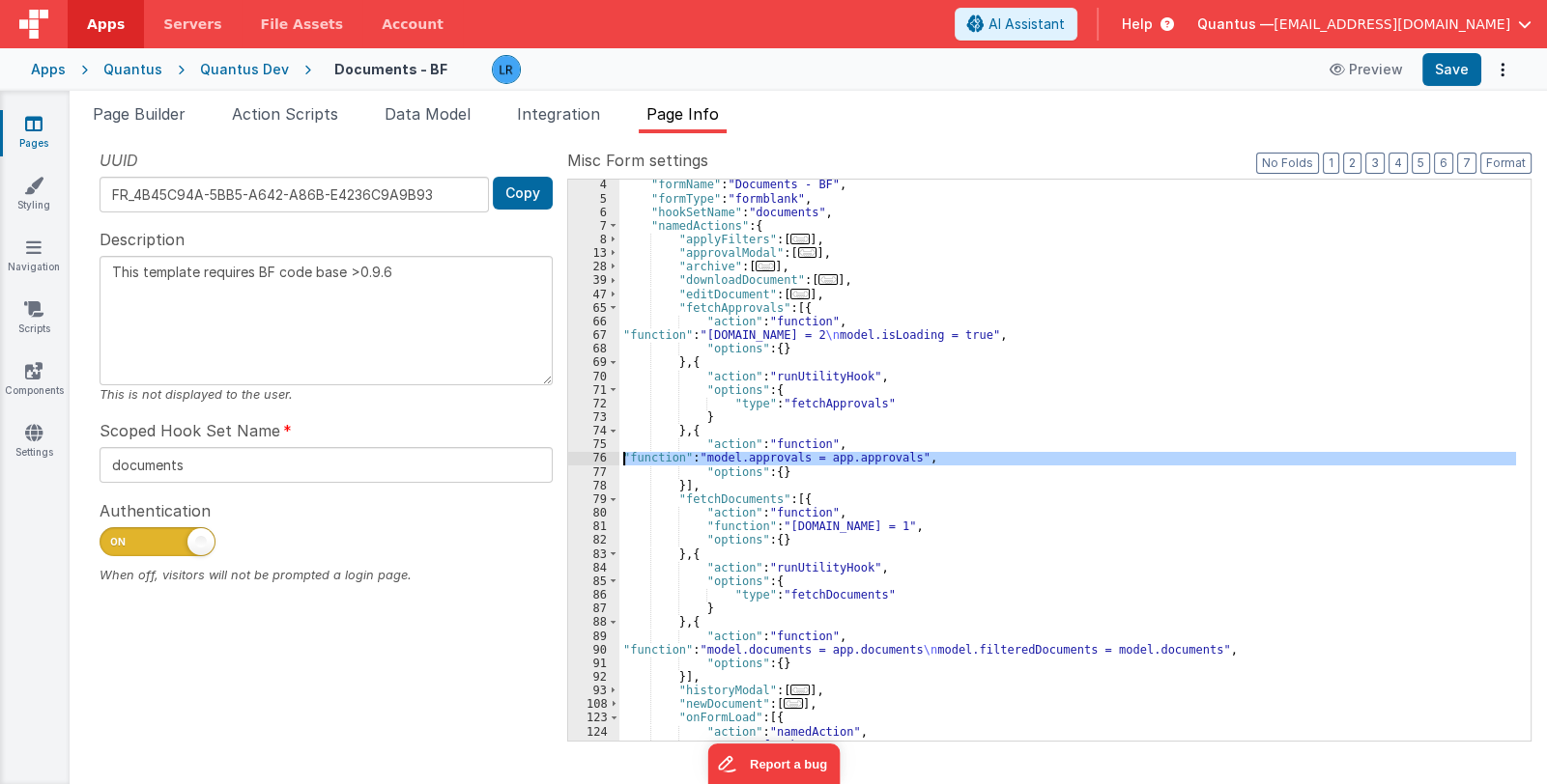
click at [586, 456] on div "76" at bounding box center [594, 458] width 51 height 14
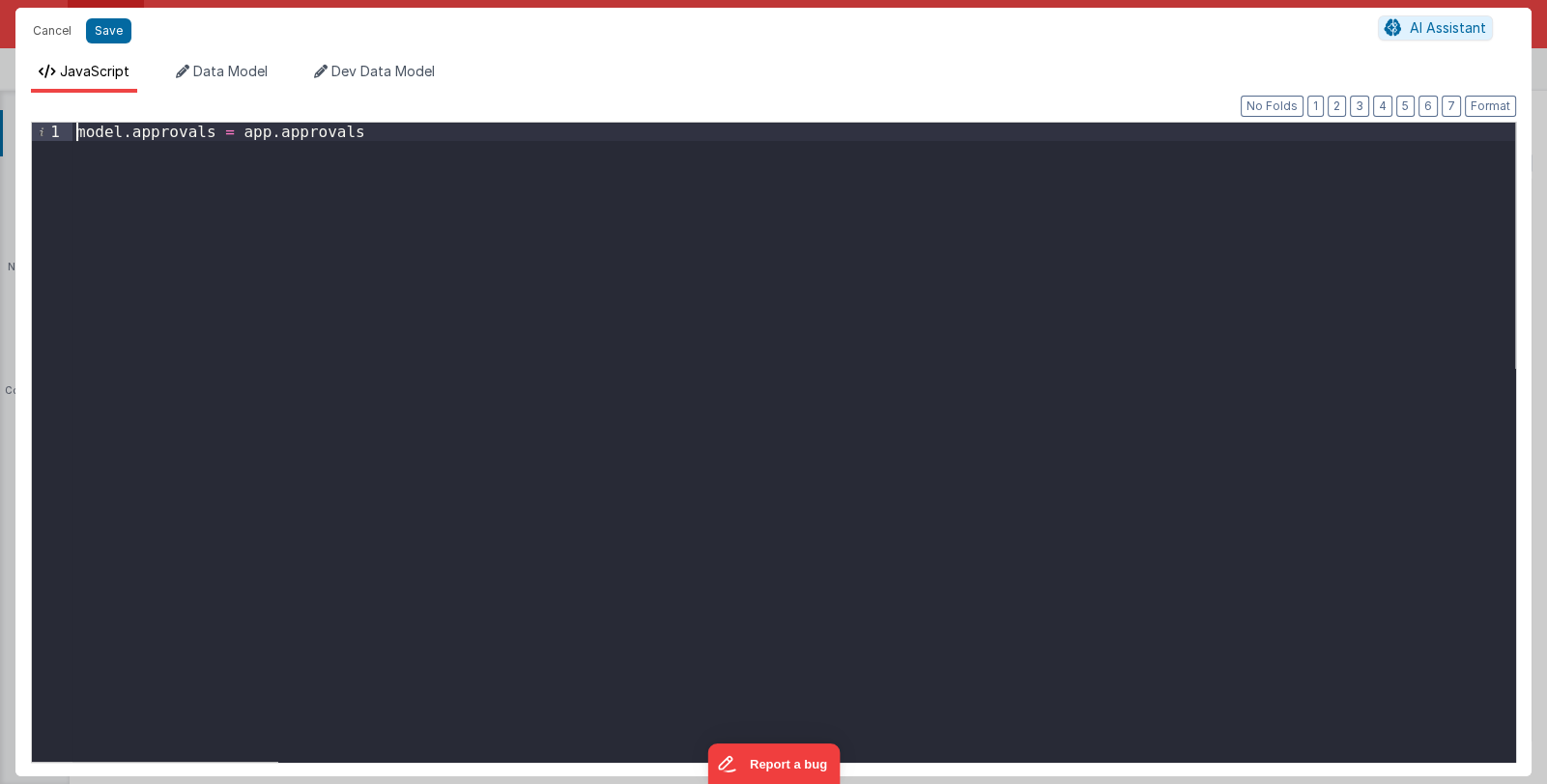
click at [74, 133] on div "model . approvals = app . approvals" at bounding box center [794, 461] width 1443 height 676
click at [374, 139] on div "model . approvals = app . approvals" at bounding box center [794, 461] width 1443 height 676
paste textarea
click at [86, 28] on button "Save" at bounding box center [109, 31] width 45 height 26
type textarea "This template requires BF code base >0.9.6"
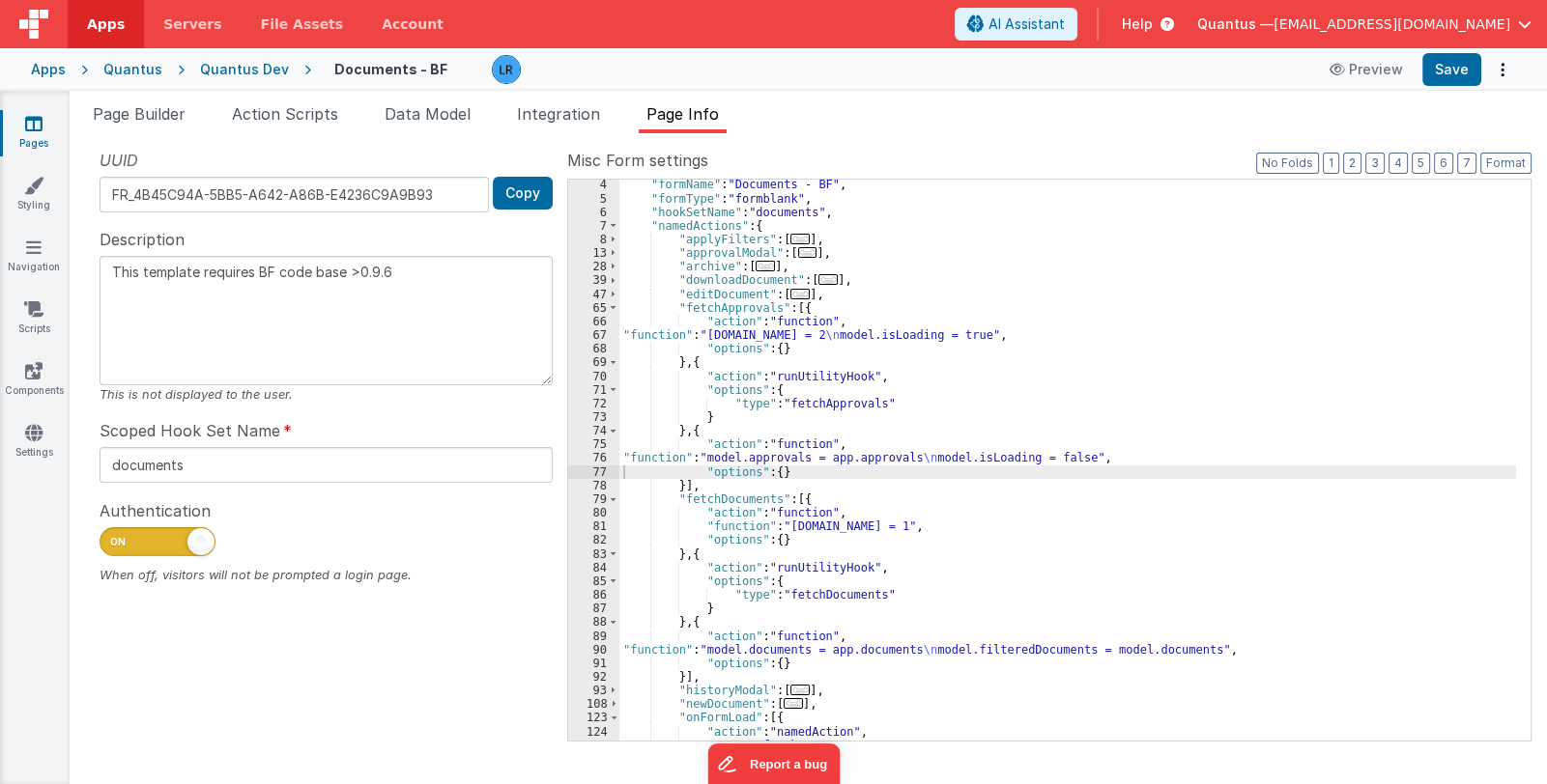
scroll to position [99, 0]
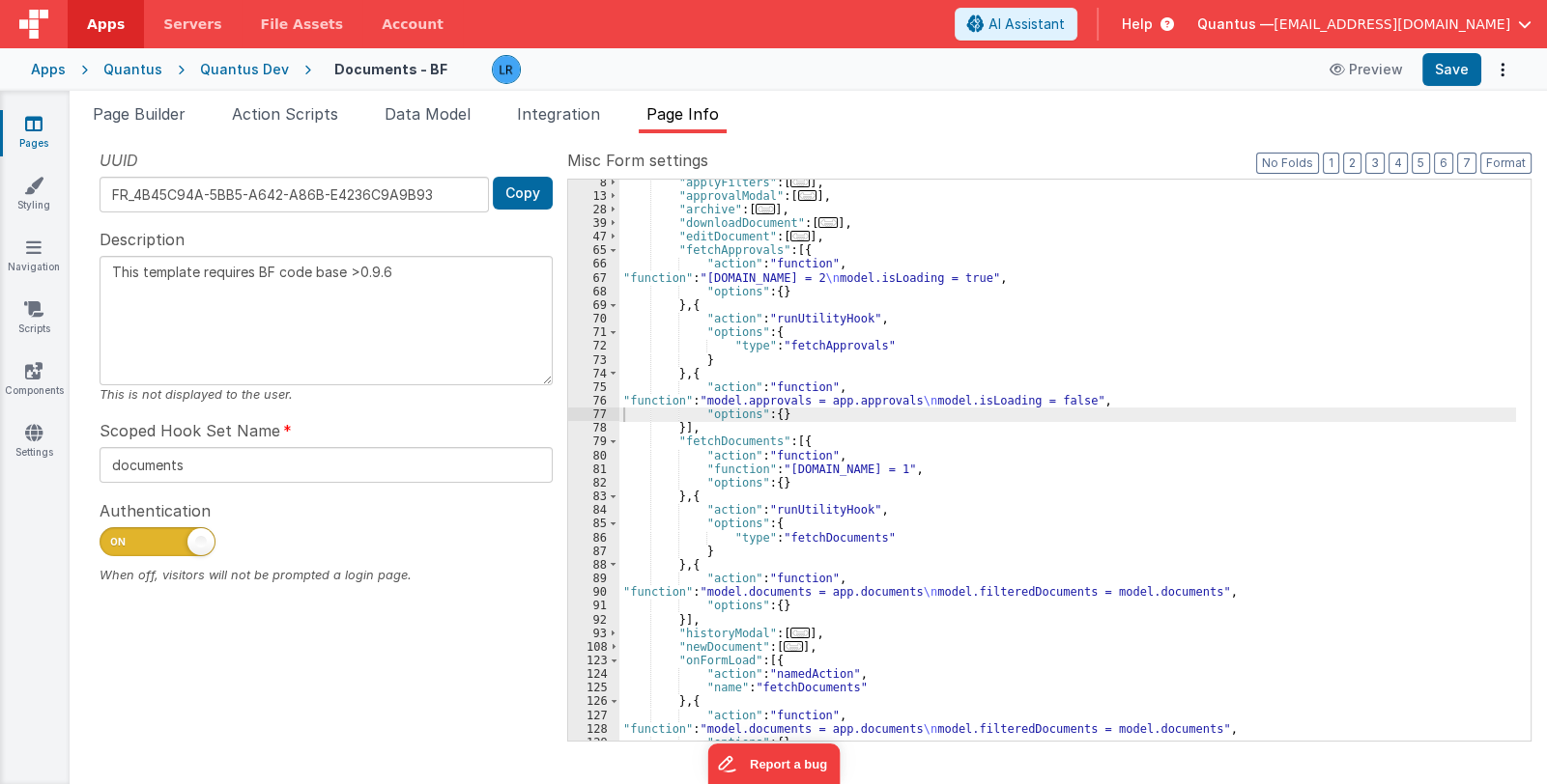
click at [792, 468] on div ""applyFilters" : [ ... ] , "approvalModal" : [ ... ] , "archive" : [ ... ] , "d…" at bounding box center [1067, 471] width 896 height 589
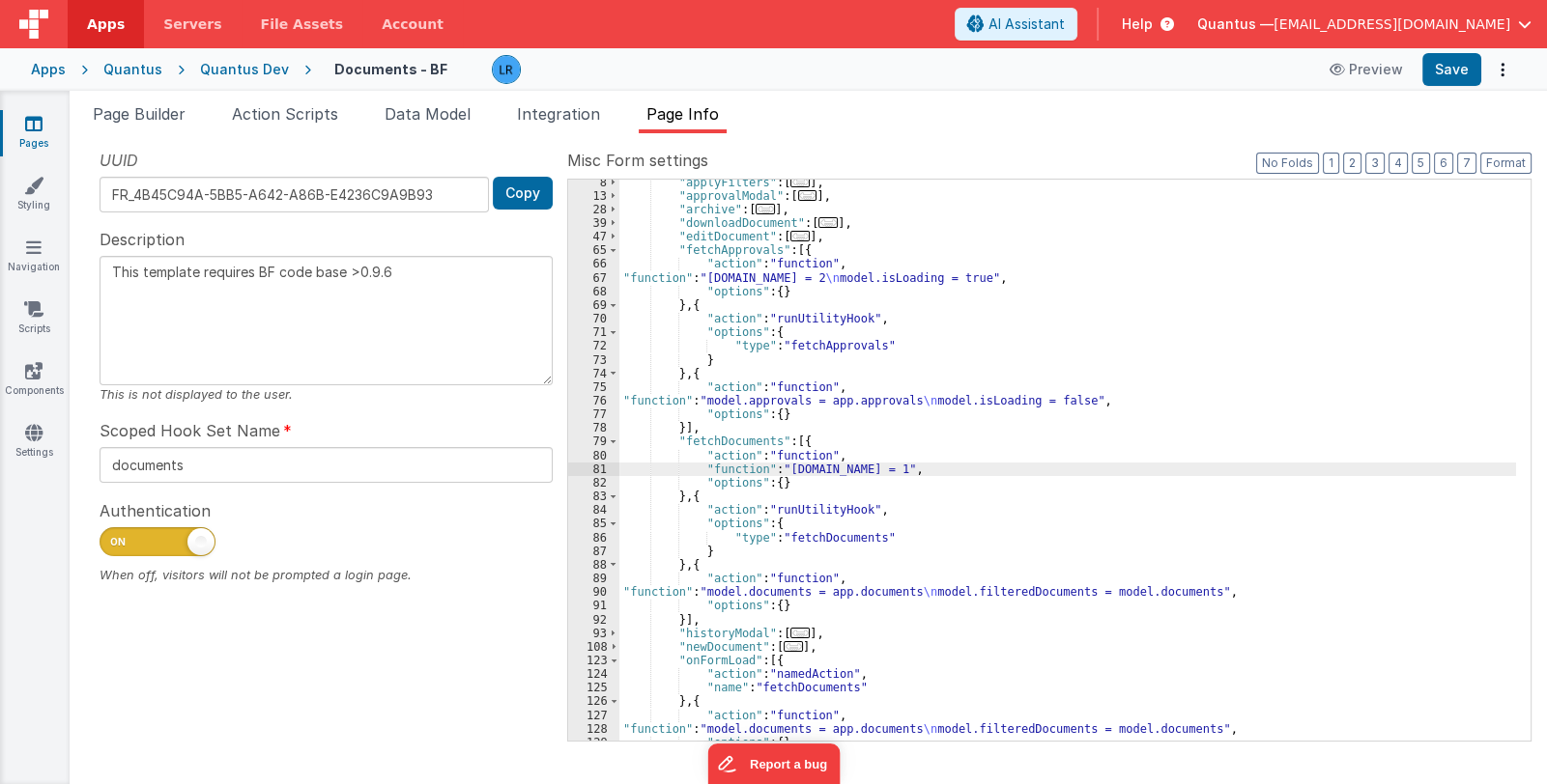
click at [594, 465] on div "81" at bounding box center [594, 470] width 51 height 14
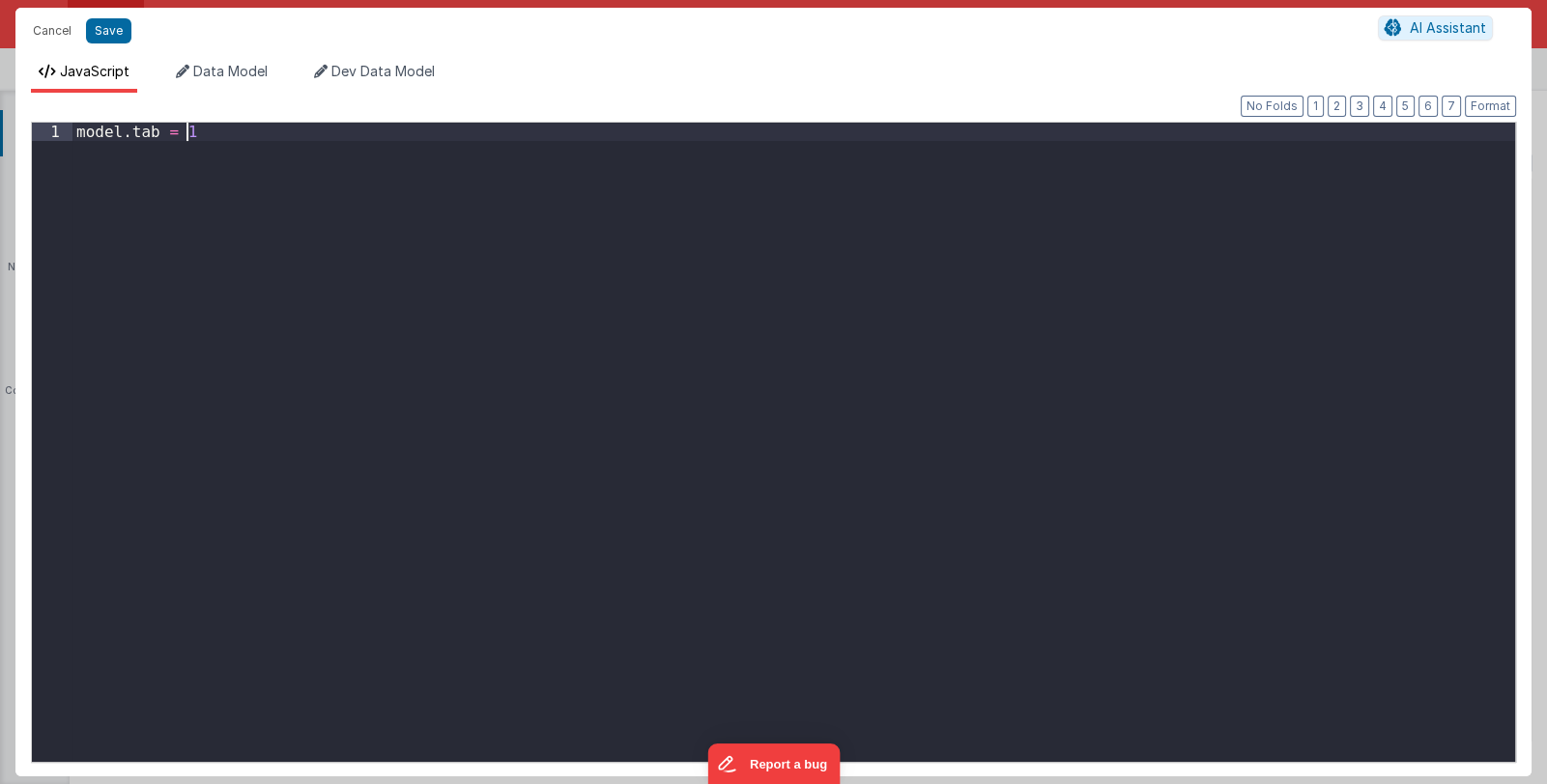
click at [594, 465] on div "model . tab = 1" at bounding box center [794, 461] width 1443 height 676
click at [263, 148] on div "model . tab = 1" at bounding box center [794, 461] width 1443 height 676
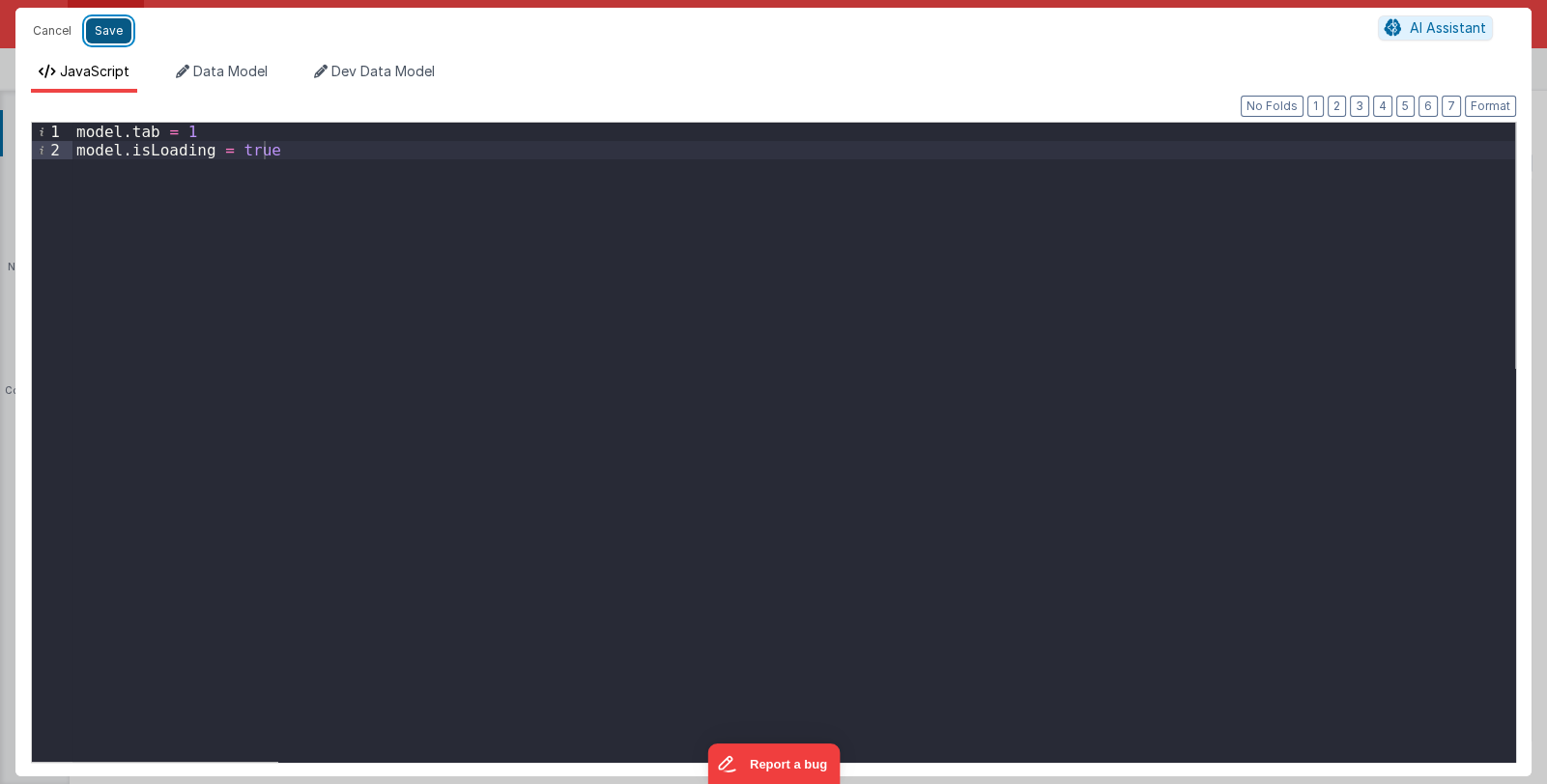
click at [94, 33] on button "Save" at bounding box center [109, 31] width 45 height 26
type textarea "This template requires BF code base >0.9.6"
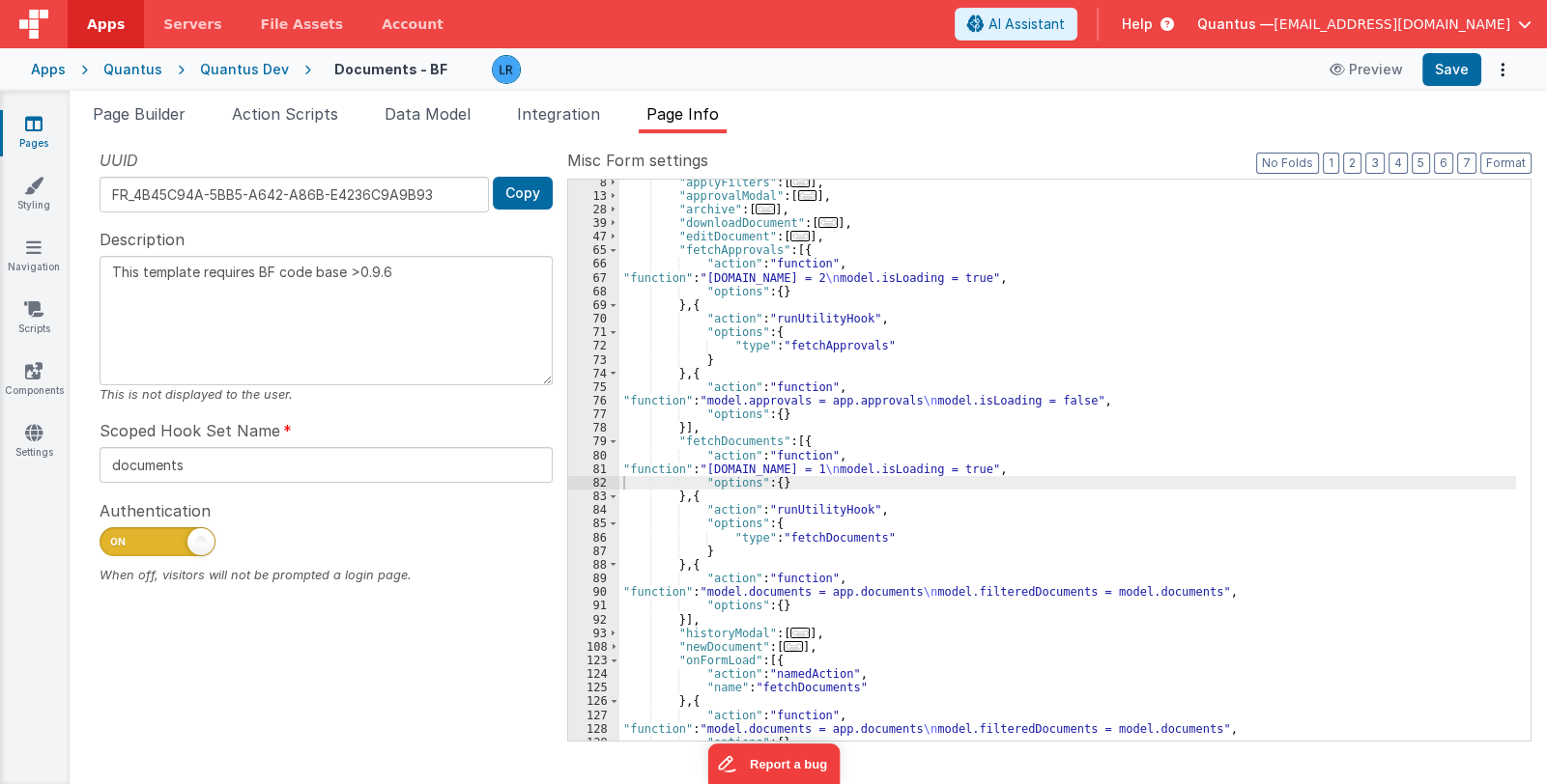
click at [810, 439] on div ""applyFilters" : [ ... ] , "approvalModal" : [ ... ] , "archive" : [ ... ] , "d…" at bounding box center [1067, 471] width 896 height 589
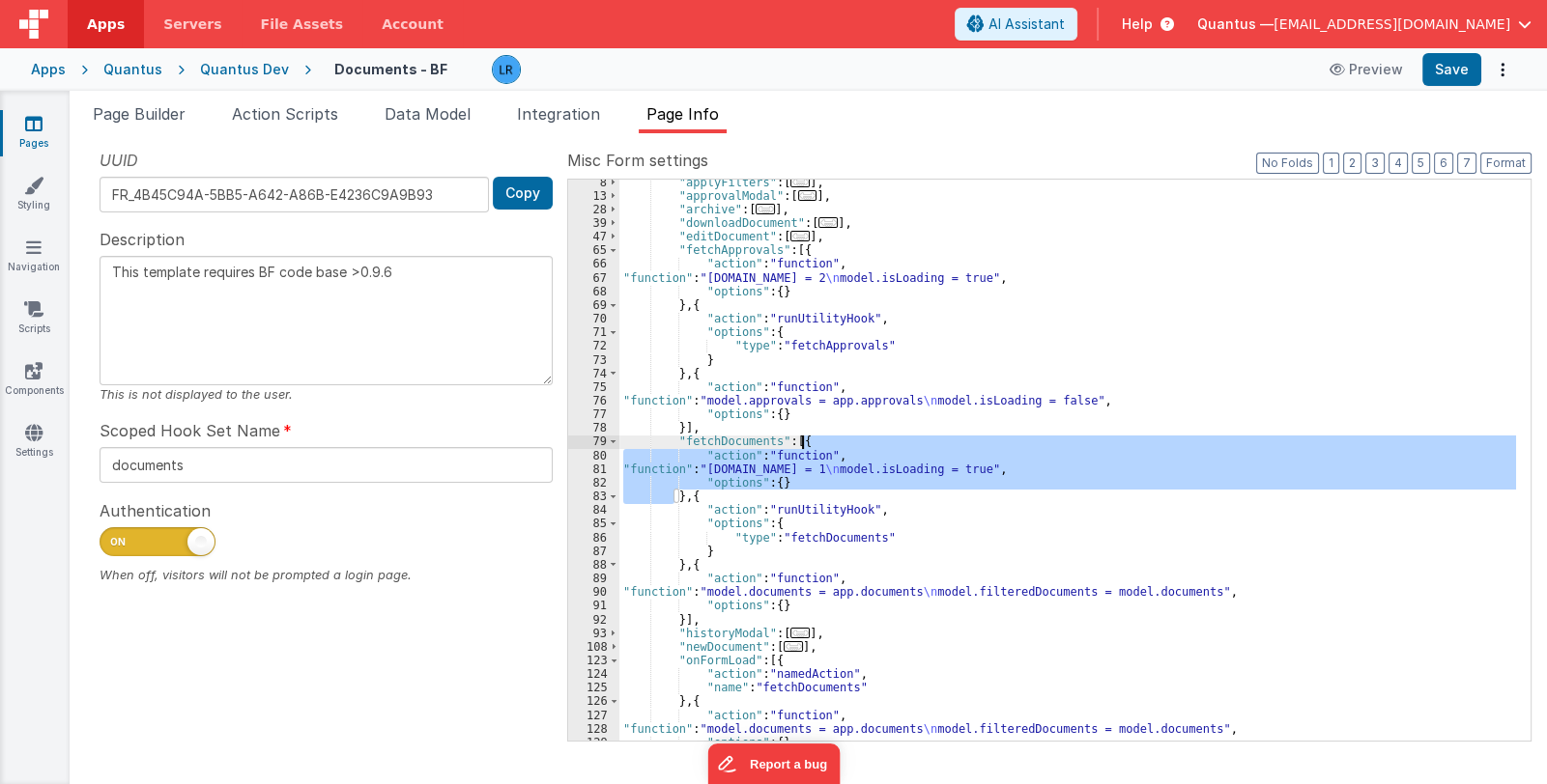
click at [810, 439] on div ""applyFilters" : [ ... ] , "approvalModal" : [ ... ] , "archive" : [ ... ] , "d…" at bounding box center [1067, 471] width 896 height 589
click at [791, 437] on div ""applyFilters" : [ ... ] , "approvalModal" : [ ... ] , "archive" : [ ... ] , "d…" at bounding box center [1067, 471] width 896 height 589
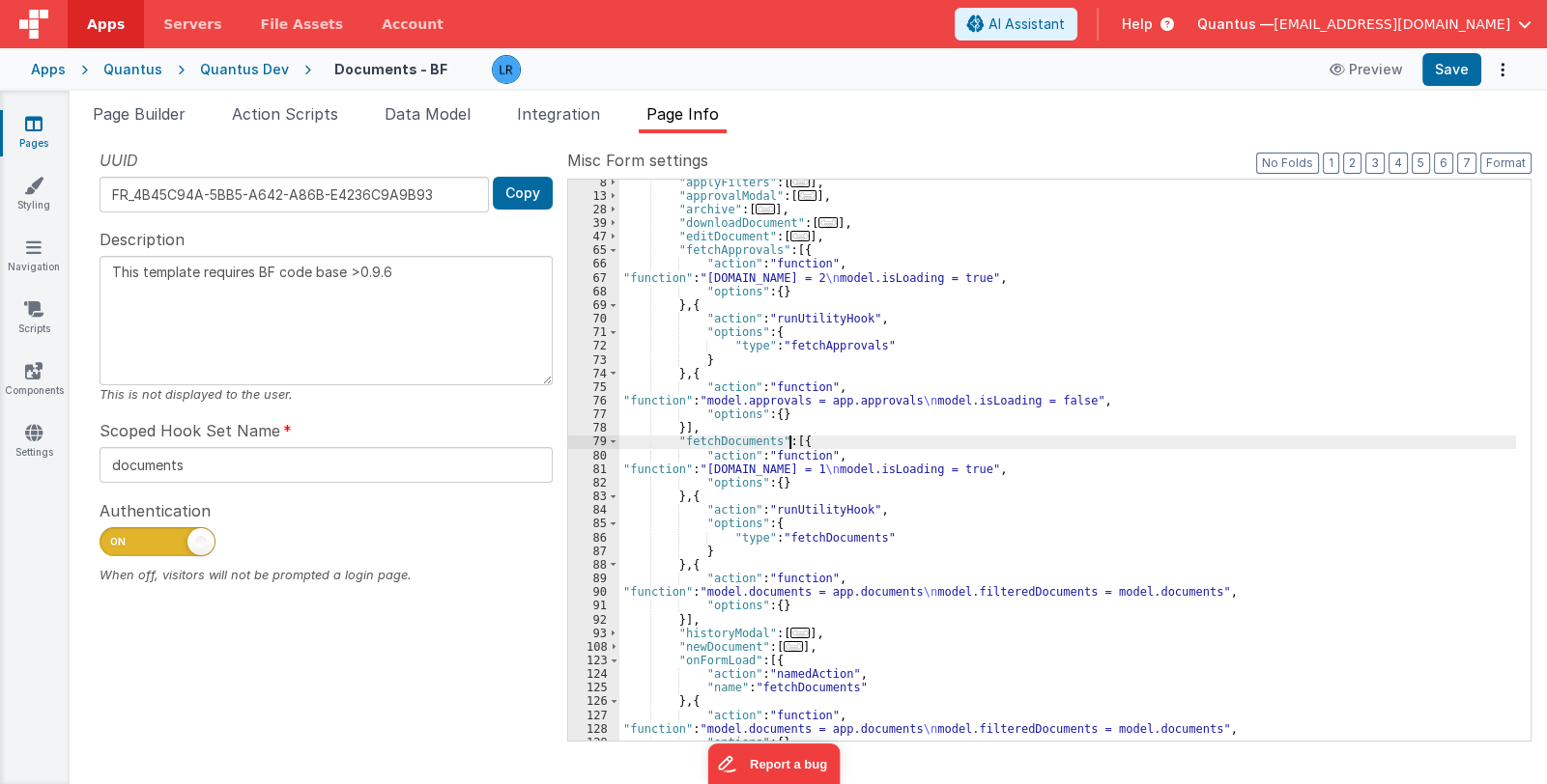
click at [791, 437] on div ""applyFilters" : [ ... ] , "approvalModal" : [ ... ] , "archive" : [ ... ] , "d…" at bounding box center [1067, 471] width 896 height 589
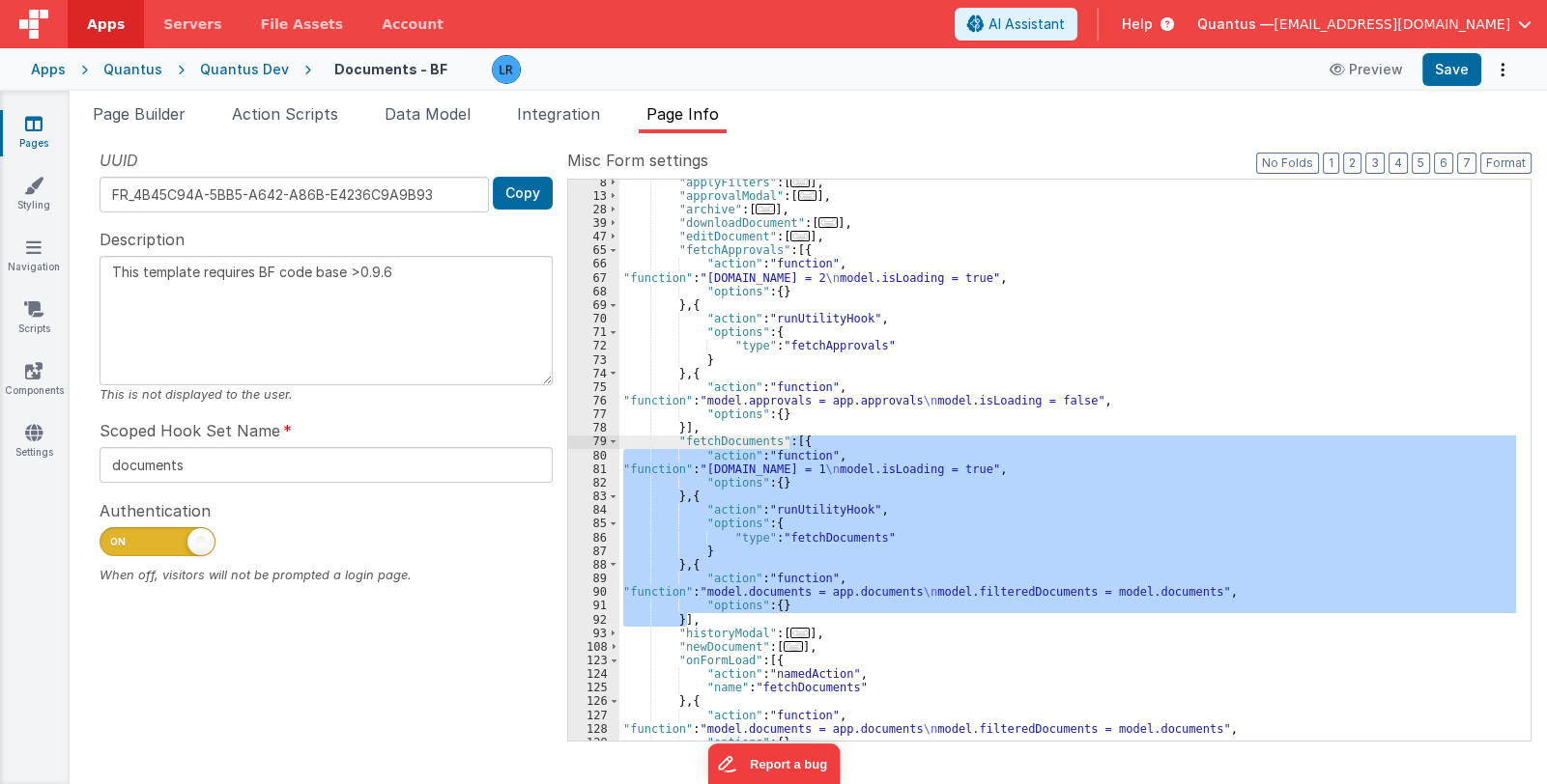
click at [736, 583] on div ""applyFilters" : [ ... ] , "approvalModal" : [ ... ] , "archive" : [ ... ] , "d…" at bounding box center [1067, 460] width 896 height 561
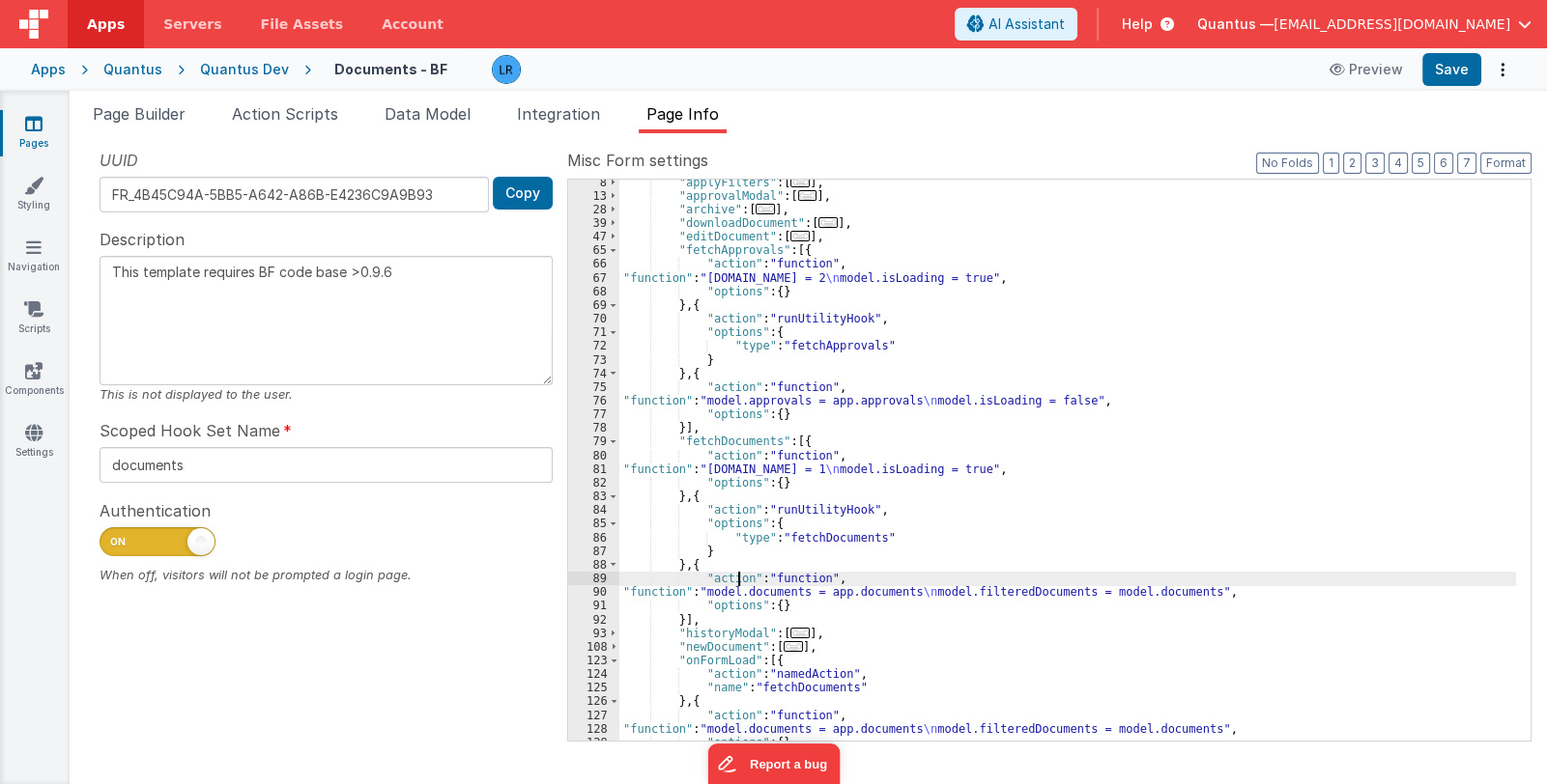
click at [649, 593] on div ""applyFilters" : [ ... ] , "approvalModal" : [ ... ] , "archive" : [ ... ] , "d…" at bounding box center [1067, 471] width 896 height 589
click at [593, 592] on div "90" at bounding box center [594, 592] width 51 height 14
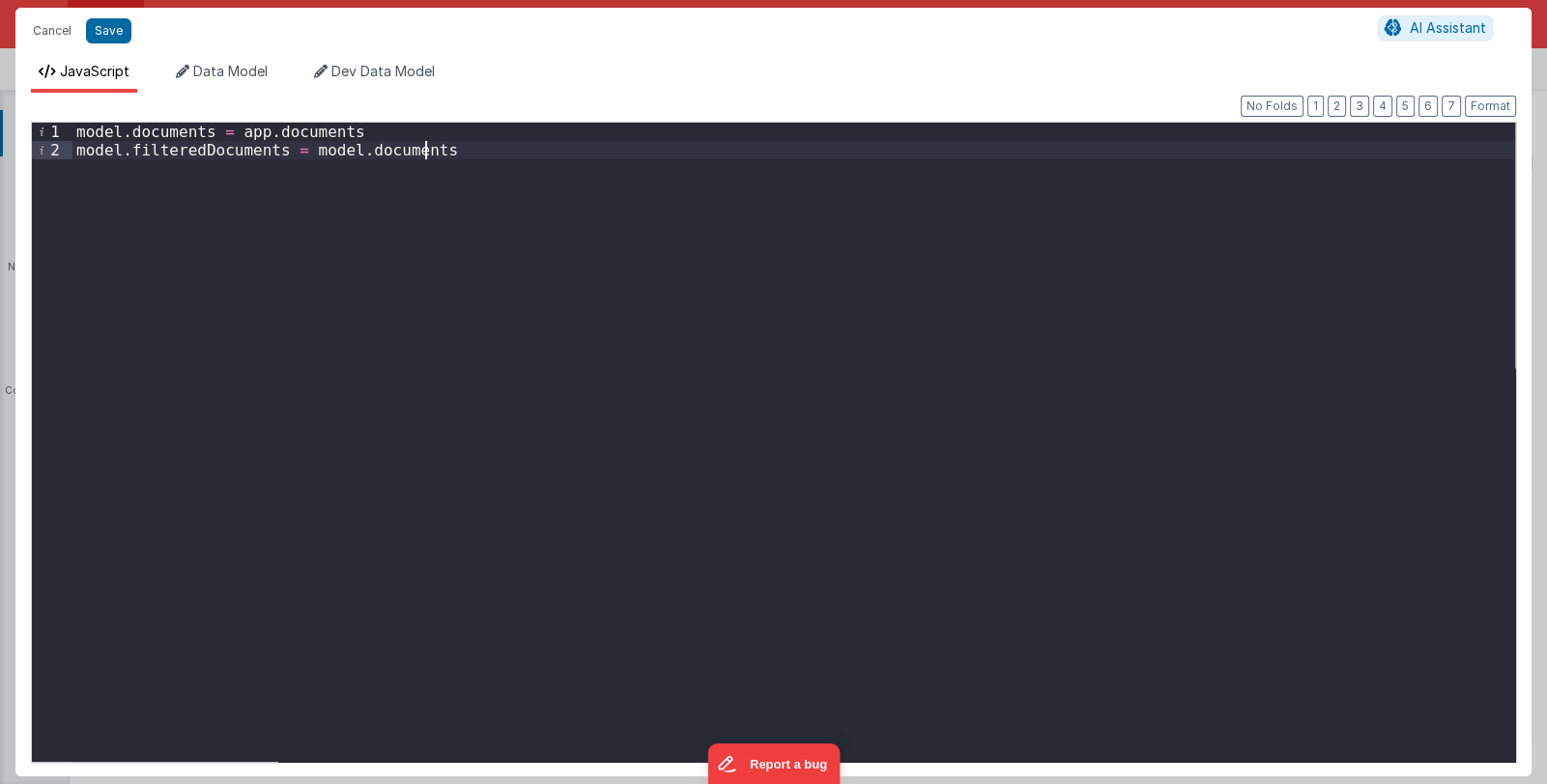
click at [459, 148] on div "model . documents = app . documents model . filteredDocuments = model . documen…" at bounding box center [794, 461] width 1443 height 676
paste textarea
click at [114, 28] on button "Save" at bounding box center [109, 31] width 45 height 26
type textarea "This template requires BF code base >0.9.6"
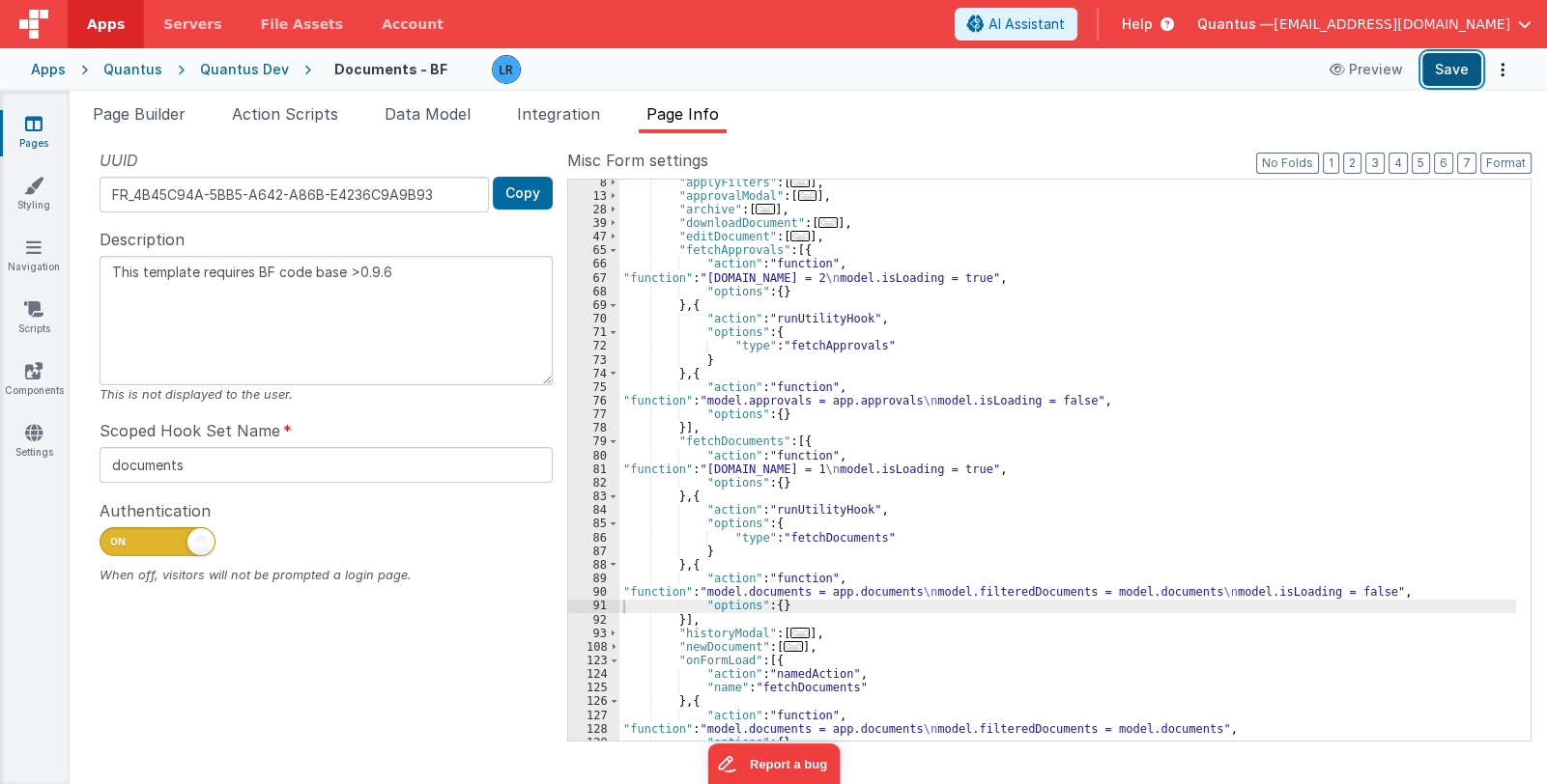
click at [1448, 68] on button "Save" at bounding box center [1452, 69] width 59 height 32
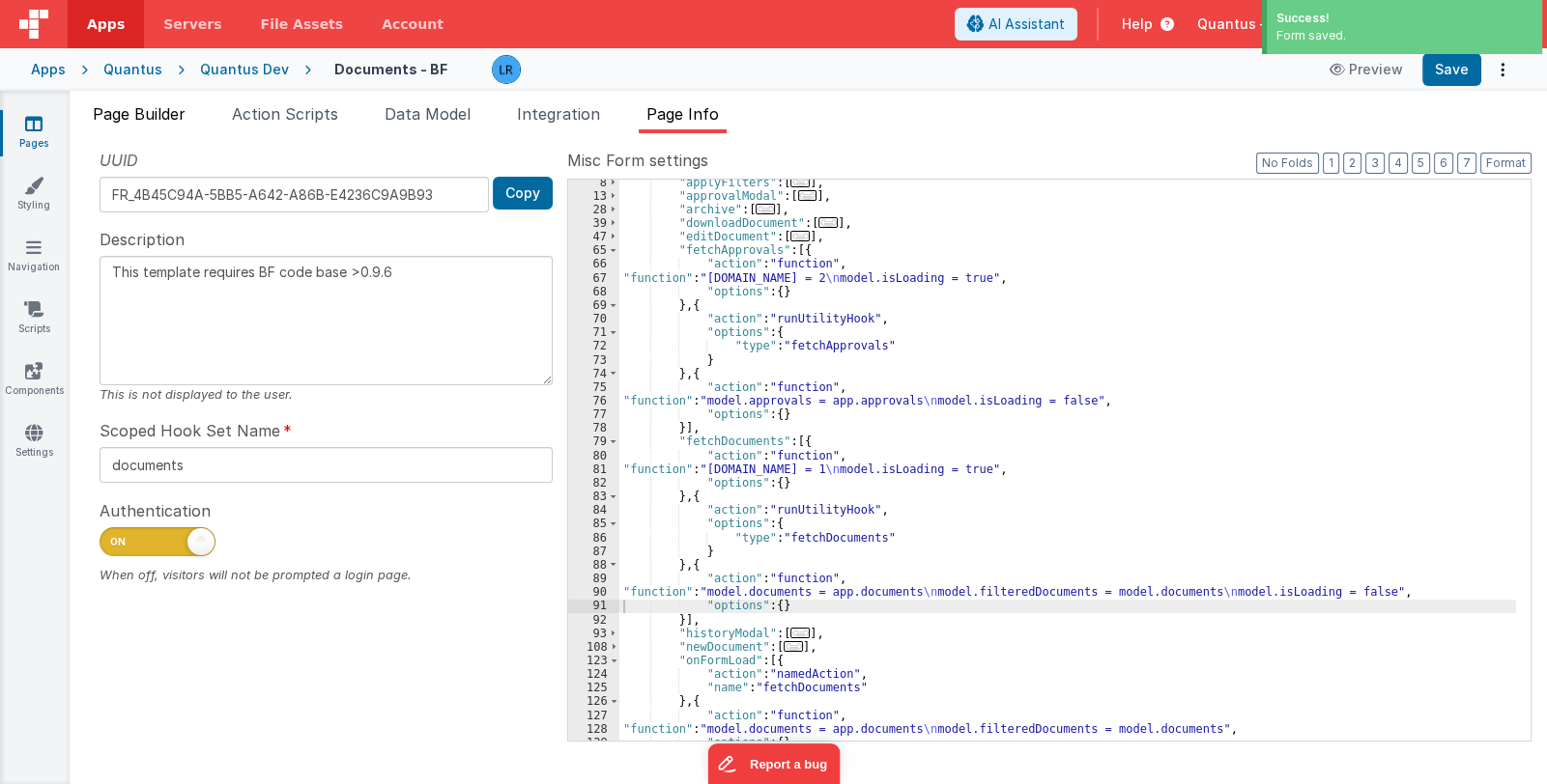
click at [169, 114] on span "Page Builder" at bounding box center [139, 114] width 92 height 20
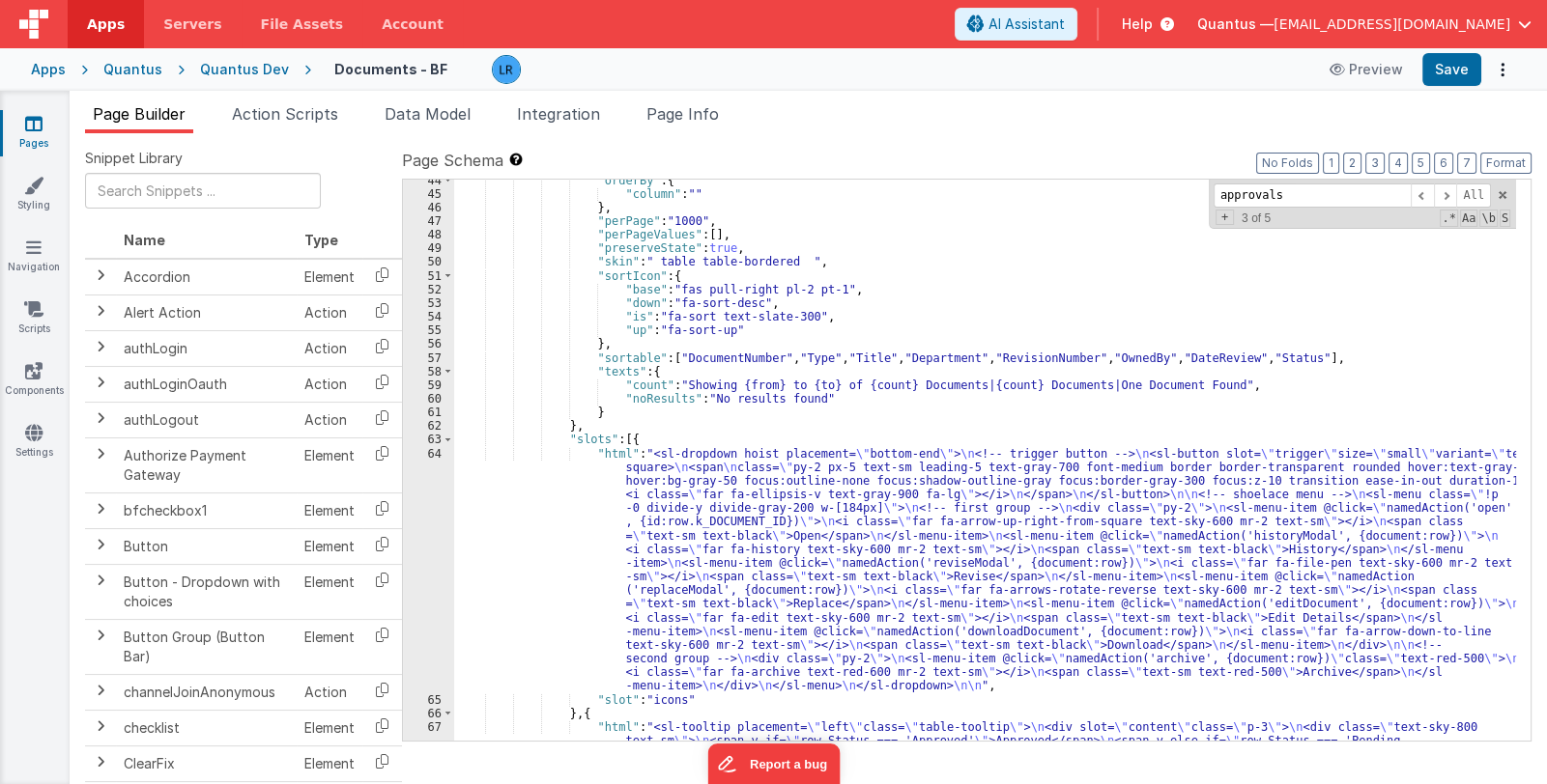
scroll to position [1210, 0]
click at [597, 413] on div ""orderBy" : { "column" : "" } , "perPage" : "1000" , "perPageValues" : [ ] , "p…" at bounding box center [985, 517] width 1062 height 686
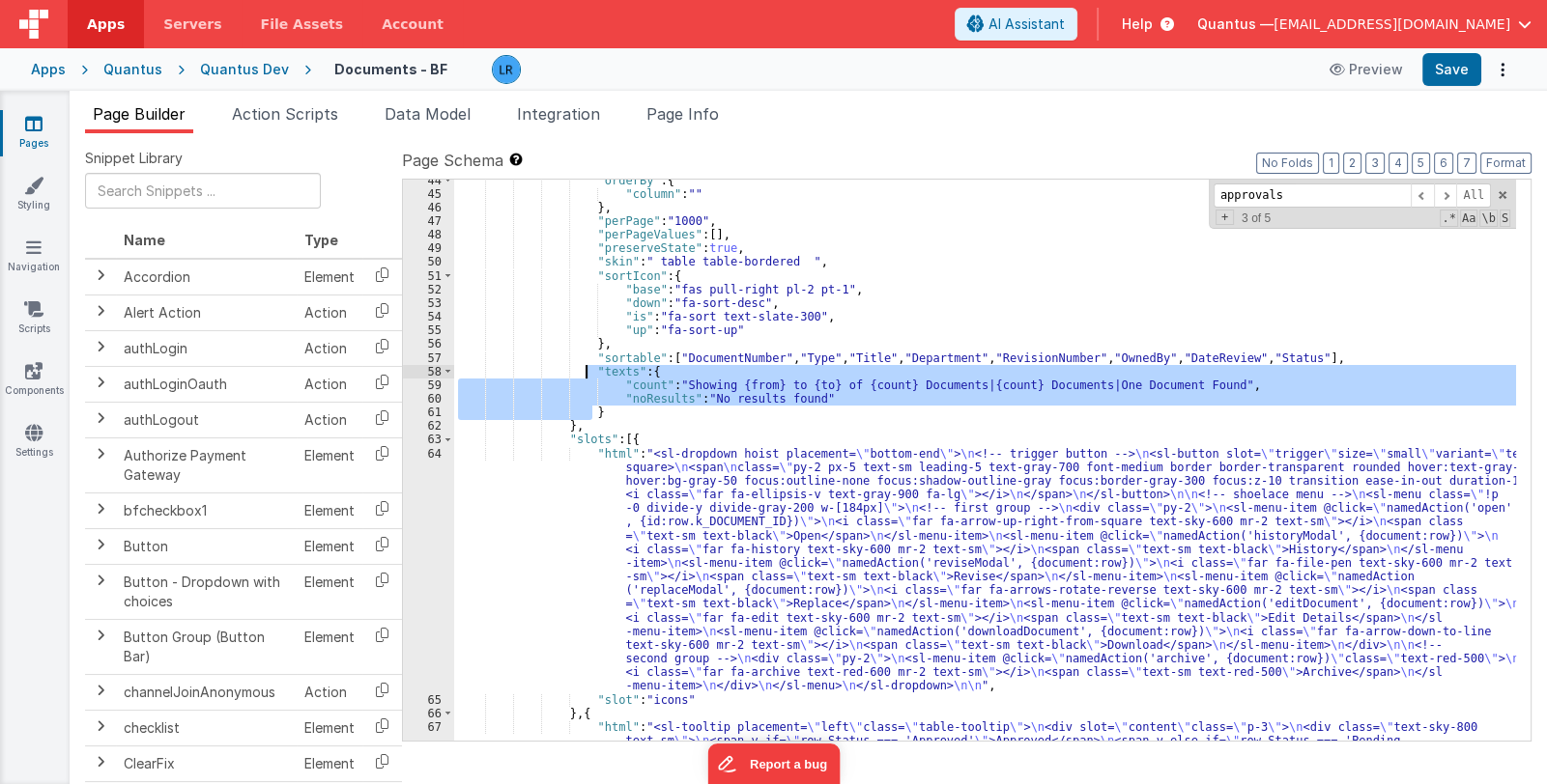
drag, startPoint x: 597, startPoint y: 414, endPoint x: 586, endPoint y: 367, distance: 48.3
click at [586, 367] on div ""orderBy" : { "column" : "" } , "perPage" : "1000" , "perPageValues" : [ ] , "p…" at bounding box center [985, 517] width 1062 height 686
click at [613, 413] on div ""orderBy" : { "column" : "" } , "perPage" : "1000" , "perPageValues" : [ ] , "p…" at bounding box center [985, 460] width 1062 height 561
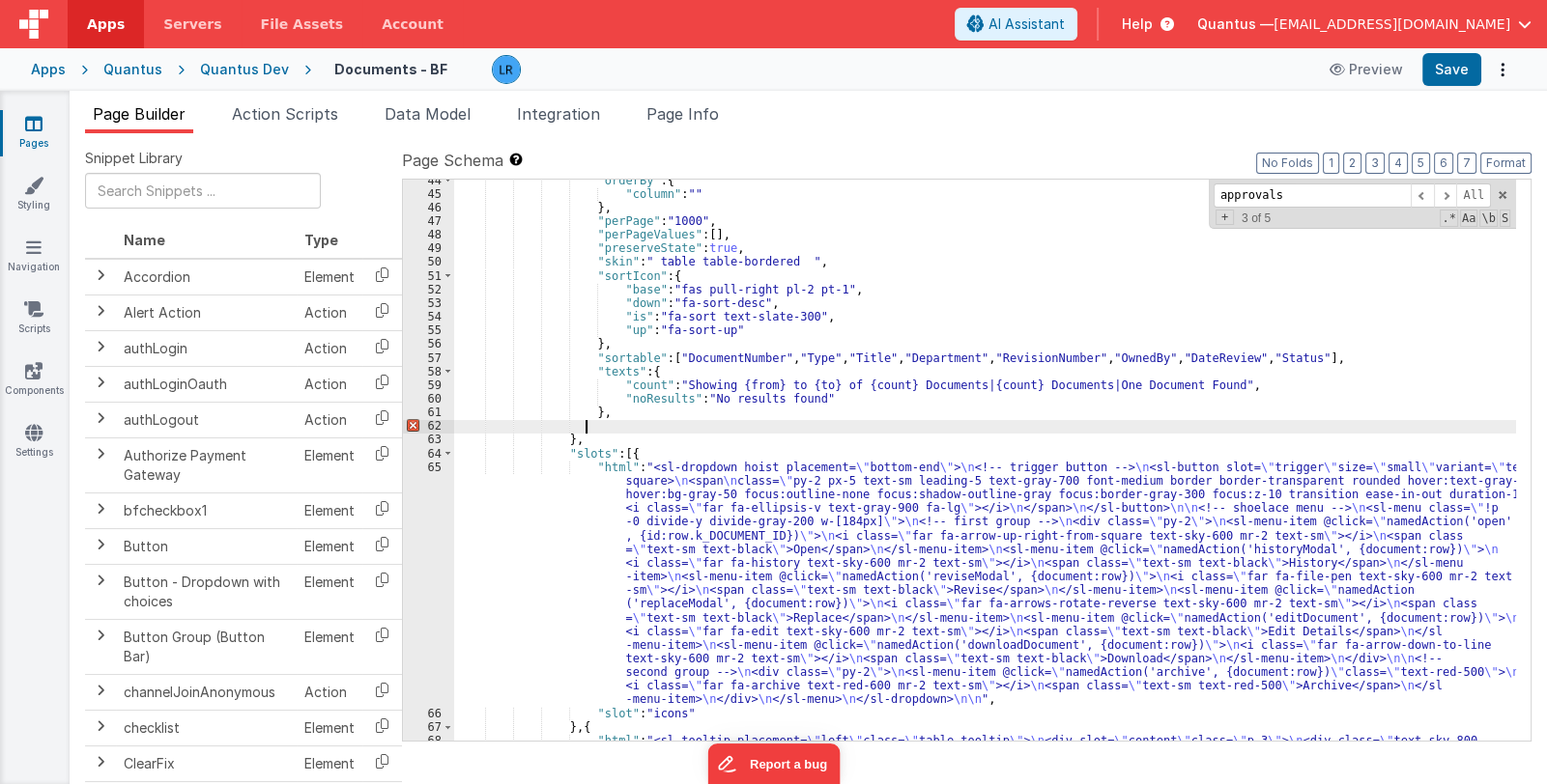
paste textarea
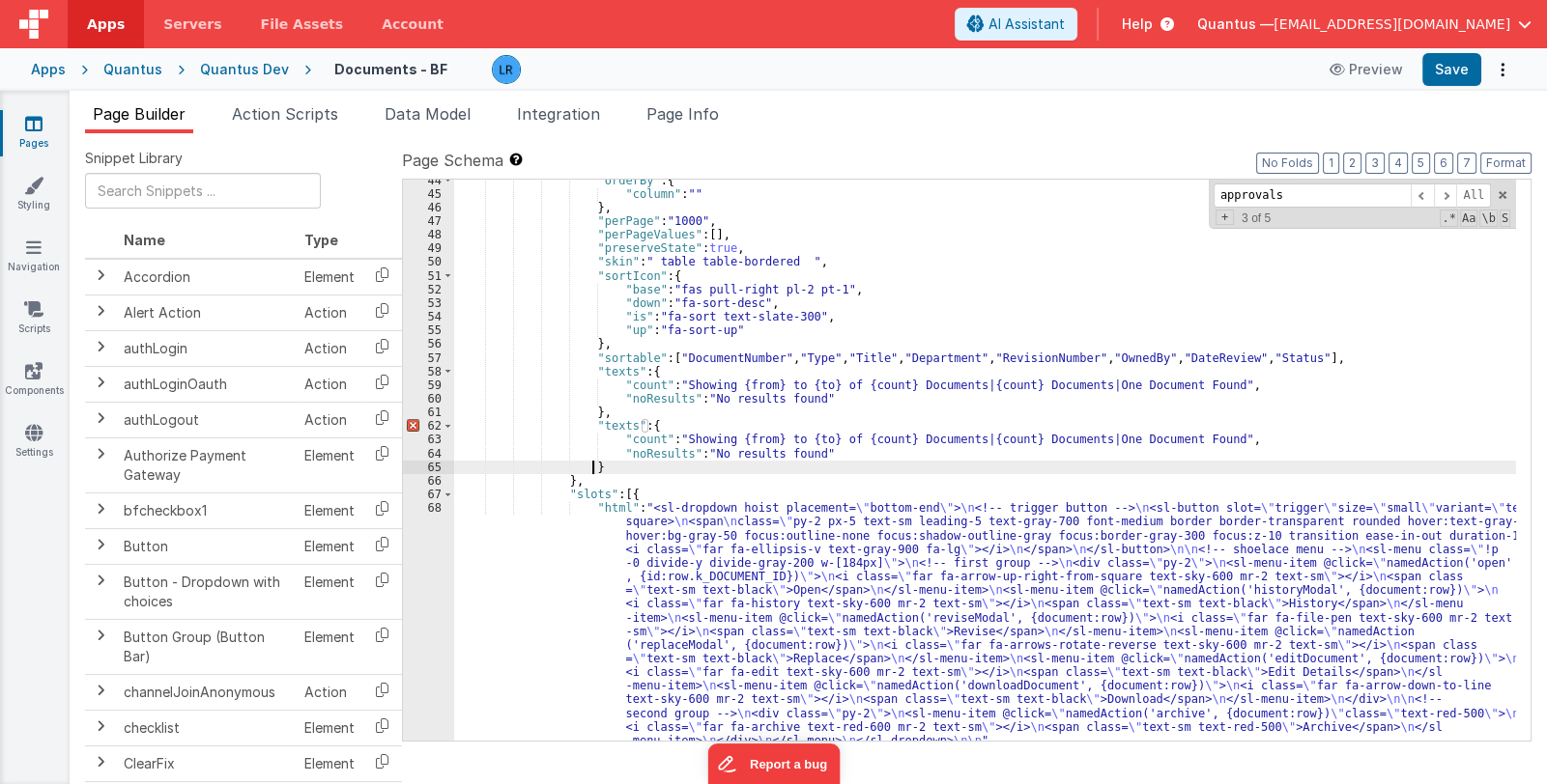
click at [623, 428] on div ""orderBy" : { "column" : "" } , "perPage" : "1000" , "perPageValues" : [ ] , "p…" at bounding box center [985, 469] width 1062 height 589
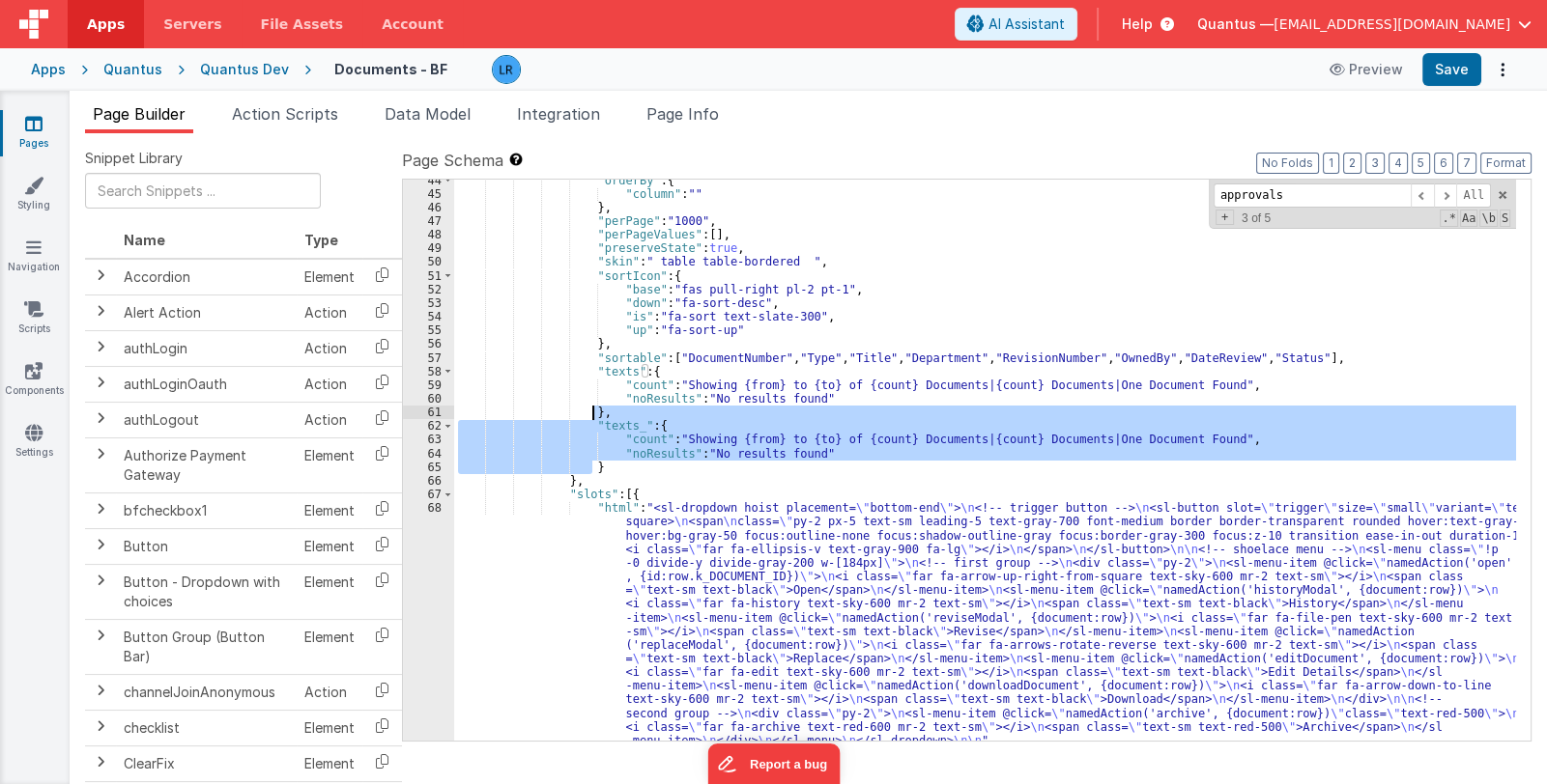
drag, startPoint x: 608, startPoint y: 472, endPoint x: 595, endPoint y: 415, distance: 58.5
click at [595, 415] on div ""orderBy" : { "column" : "" } , "perPage" : "1000" , "perPageValues" : [ ] , "p…" at bounding box center [985, 469] width 1062 height 589
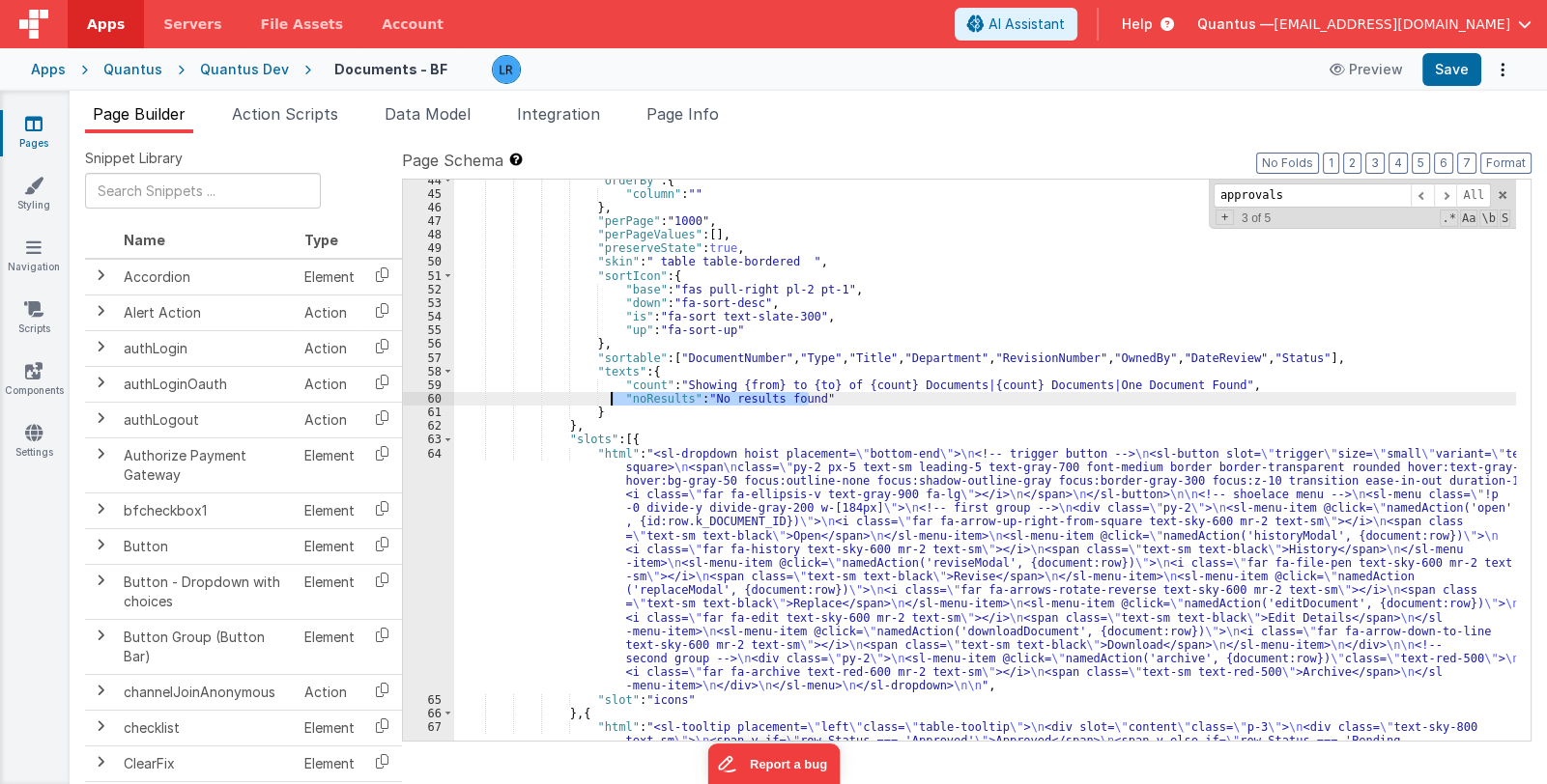
drag, startPoint x: 806, startPoint y: 399, endPoint x: 610, endPoint y: 399, distance: 196.0
click at [610, 399] on div ""orderBy" : { "column" : "" } , "perPage" : "1000" , "perPageValues" : [ ] , "p…" at bounding box center [985, 517] width 1062 height 686
click at [595, 411] on div ""orderBy" : { "column" : "" } , "perPage" : "1000" , "perPageValues" : [ ] , "p…" at bounding box center [985, 517] width 1062 height 686
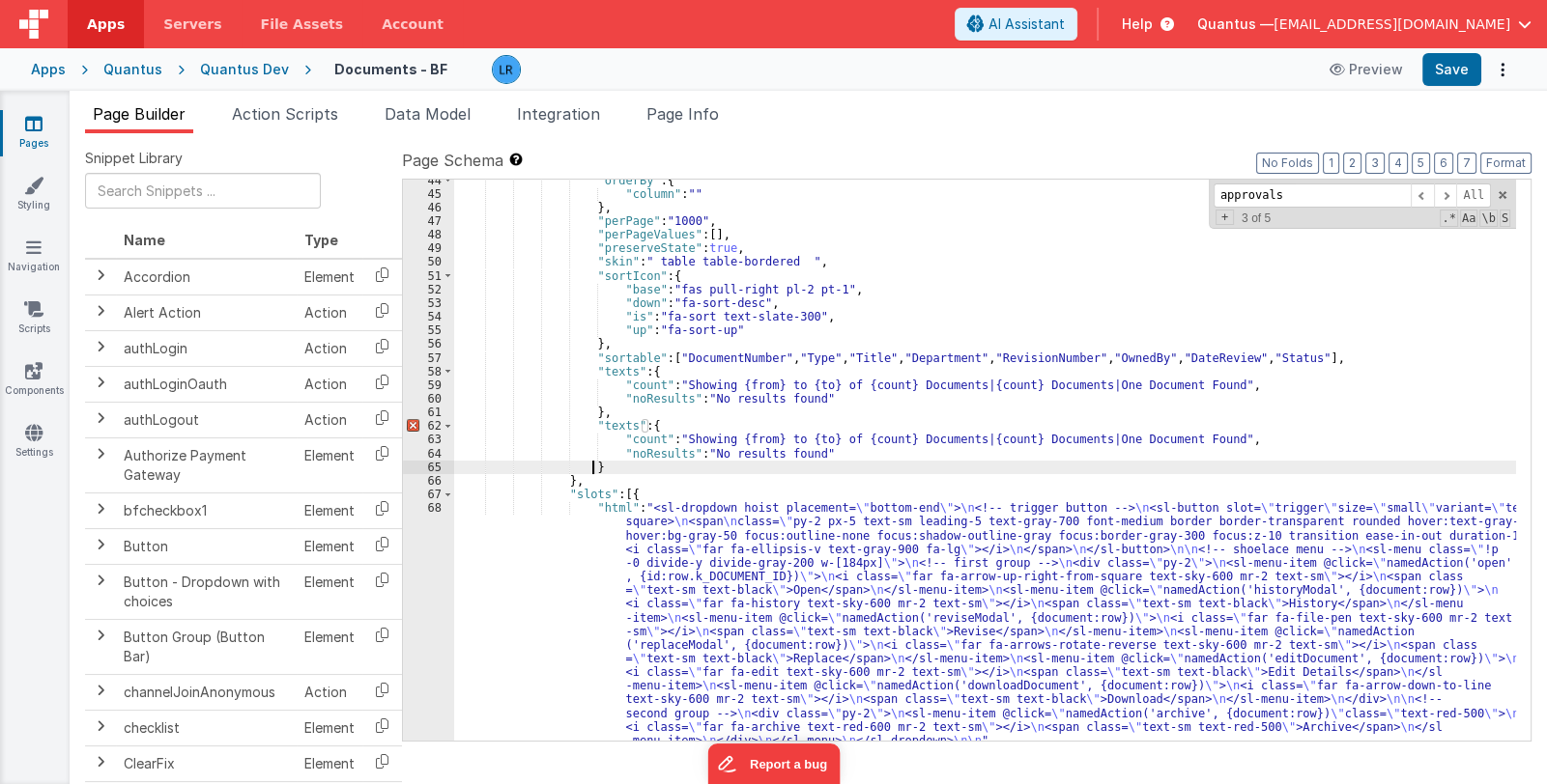
click at [622, 425] on div ""orderBy" : { "column" : "" } , "perPage" : "1000" , "perPageValues" : [ ] , "p…" at bounding box center [985, 469] width 1062 height 589
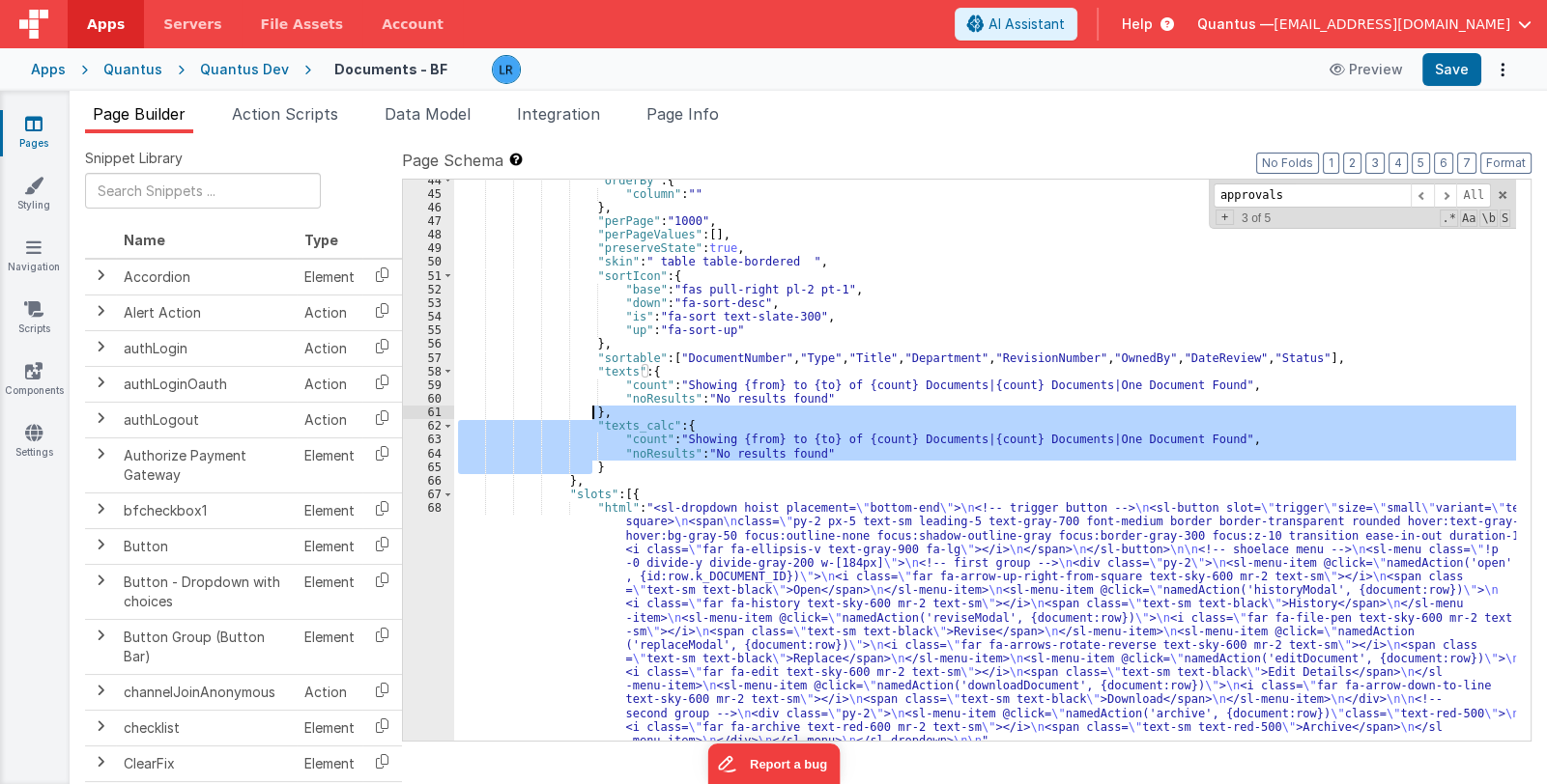
drag, startPoint x: 594, startPoint y: 467, endPoint x: 594, endPoint y: 418, distance: 49.0
click at [594, 418] on div ""orderBy" : { "column" : "" } , "perPage" : "1000" , "perPageValues" : [ ] , "p…" at bounding box center [985, 469] width 1062 height 589
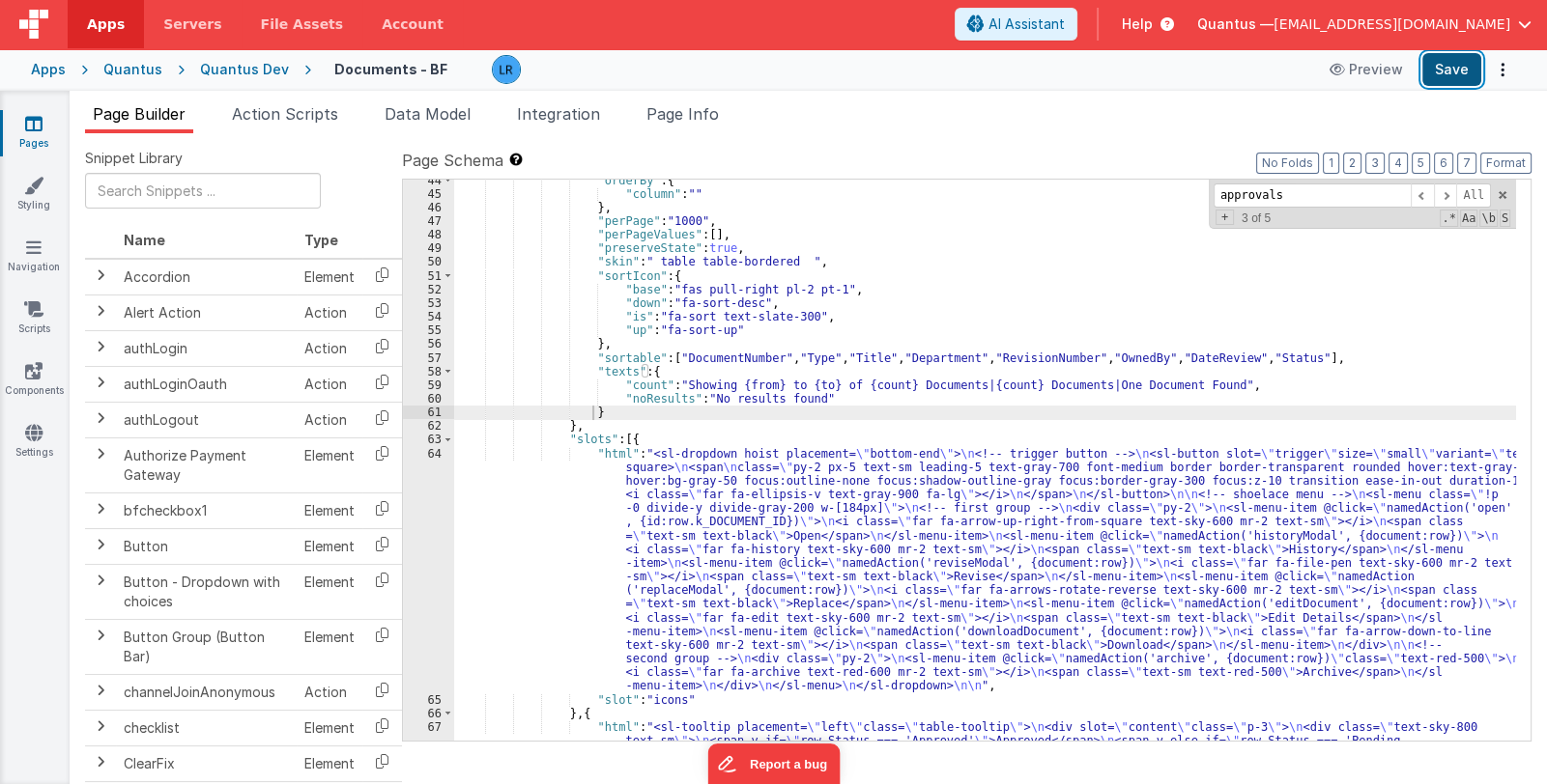
click at [1459, 61] on button "Save" at bounding box center [1452, 69] width 59 height 32
click at [811, 396] on div ""orderBy" : { "column" : "" } , "perPage" : "1000" , "perPageValues" : [ ] , "p…" at bounding box center [985, 517] width 1062 height 686
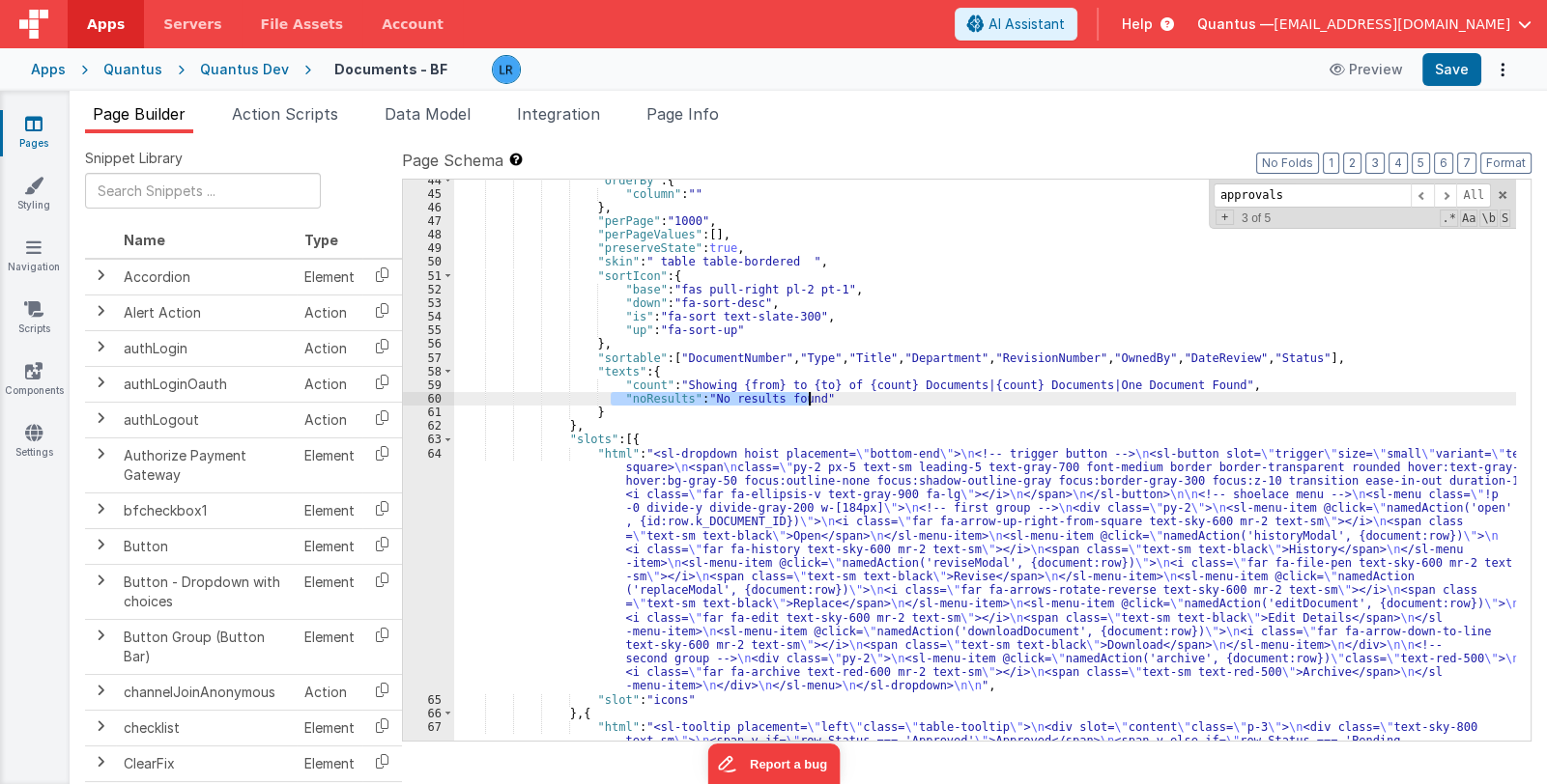
drag, startPoint x: 609, startPoint y: 396, endPoint x: 821, endPoint y: 399, distance: 212.0
click at [821, 399] on div ""orderBy" : { "column" : "" } , "perPage" : "1000" , "perPageValues" : [ ] , "p…" at bounding box center [985, 517] width 1062 height 686
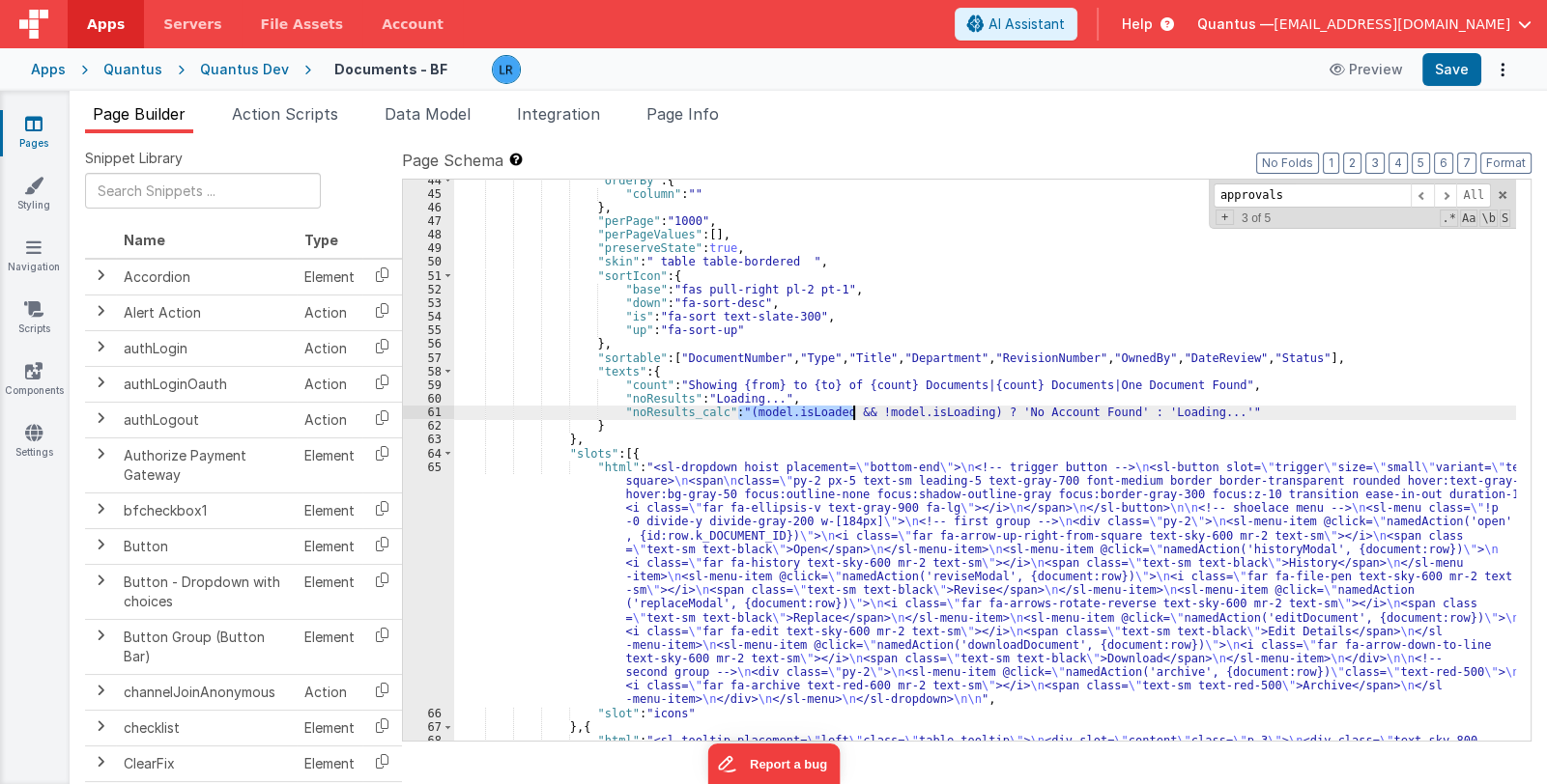
drag, startPoint x: 737, startPoint y: 411, endPoint x: 851, endPoint y: 409, distance: 114.0
click at [851, 409] on div ""orderBy" : { "column" : "" } , "perPage" : "1000" , "perPageValues" : [ ] , "p…" at bounding box center [985, 517] width 1062 height 686
drag, startPoint x: 889, startPoint y: 411, endPoint x: 939, endPoint y: 413, distance: 50.0
click at [939, 413] on div ""orderBy" : { "column" : "" } , "perPage" : "1000" , "perPageValues" : [ ] , "p…" at bounding box center [985, 517] width 1062 height 686
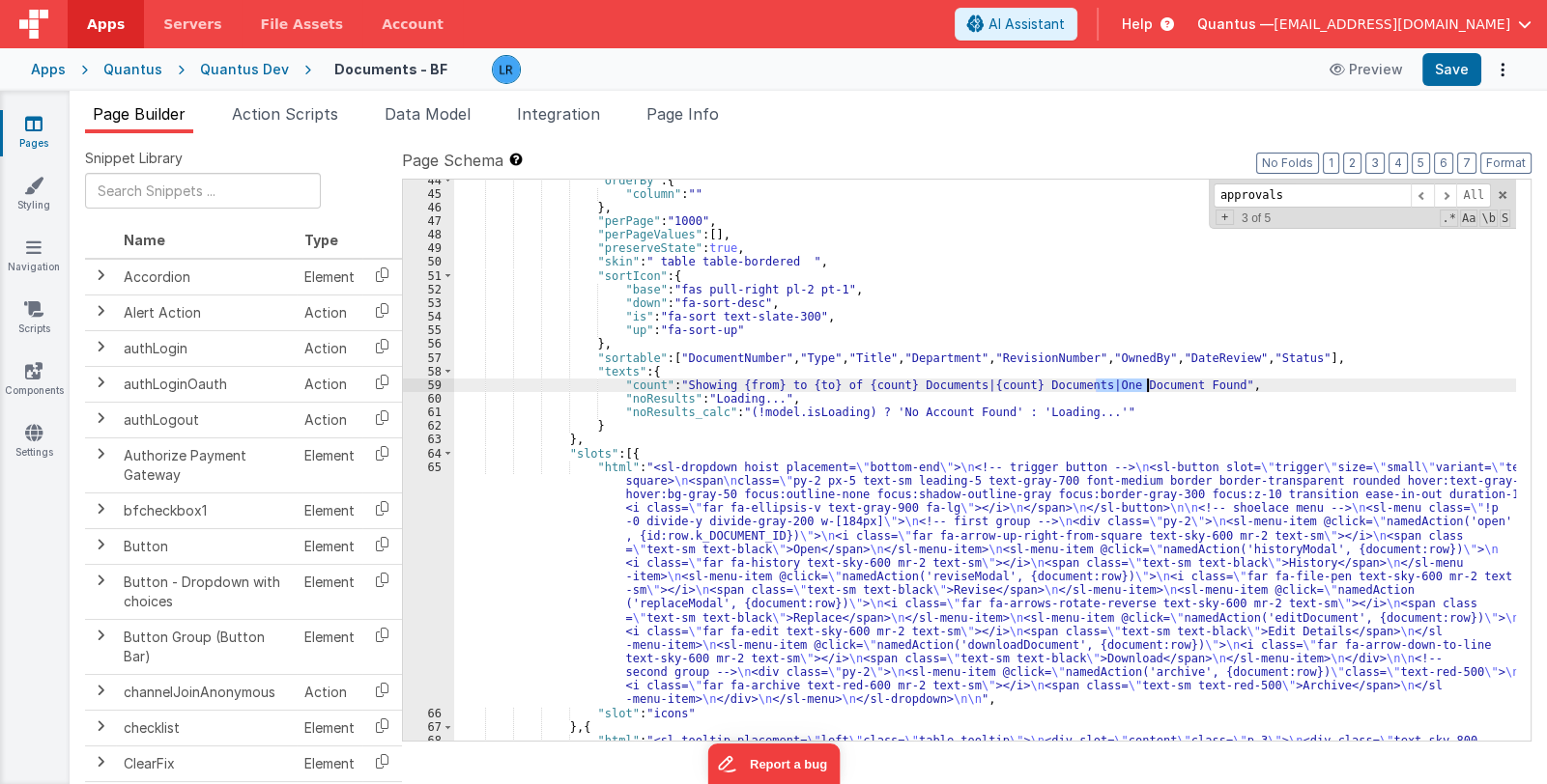
drag, startPoint x: 1095, startPoint y: 384, endPoint x: 1146, endPoint y: 388, distance: 51.2
click at [1146, 388] on div ""orderBy" : { "column" : "" } , "perPage" : "1000" , "perPageValues" : [ ] , "p…" at bounding box center [985, 517] width 1062 height 686
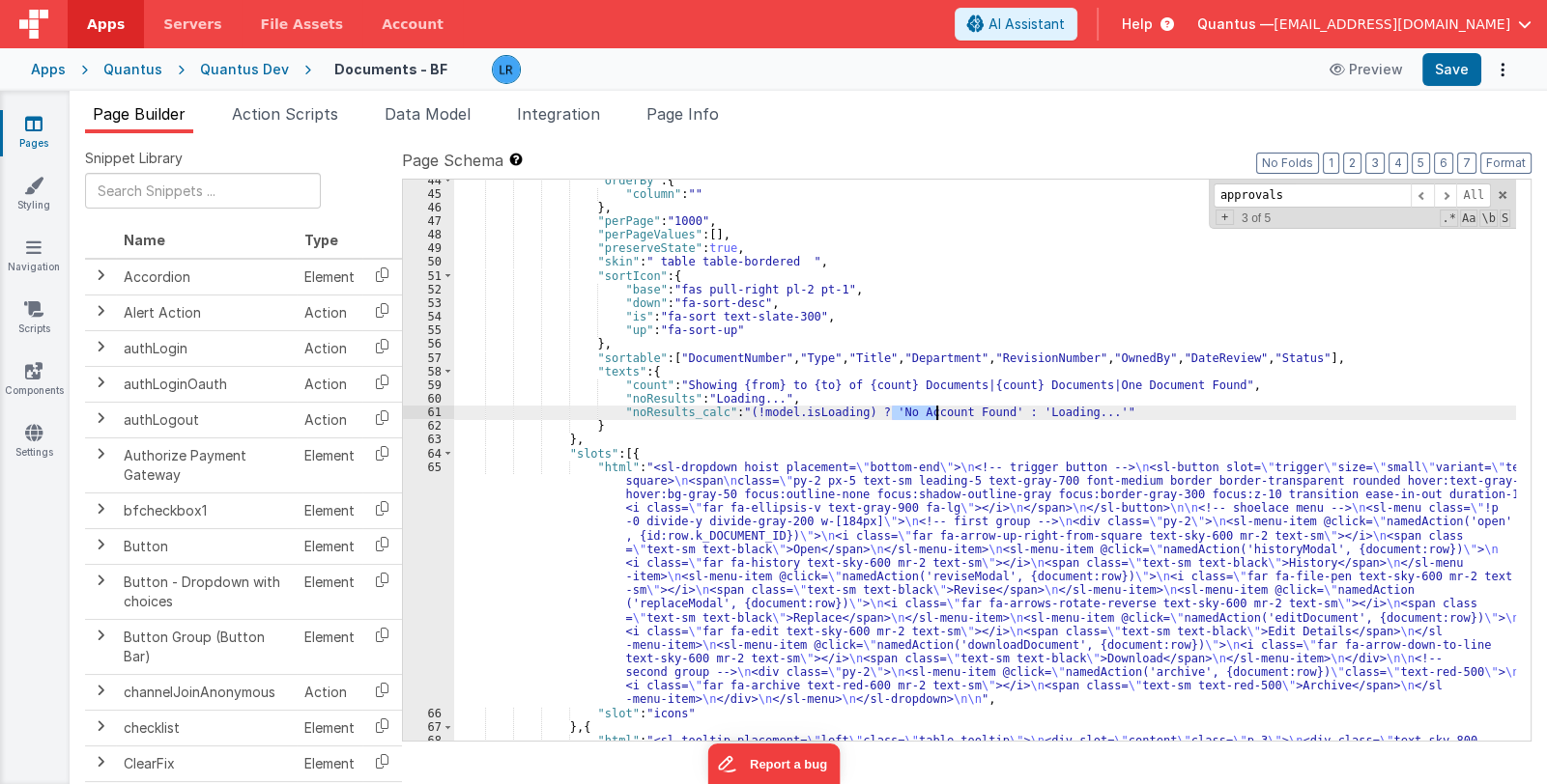
drag, startPoint x: 889, startPoint y: 411, endPoint x: 934, endPoint y: 413, distance: 45.0
click at [934, 413] on div ""orderBy" : { "column" : "" } , "perPage" : "1000" , "perPageValues" : [ ] , "p…" at bounding box center [985, 517] width 1062 height 686
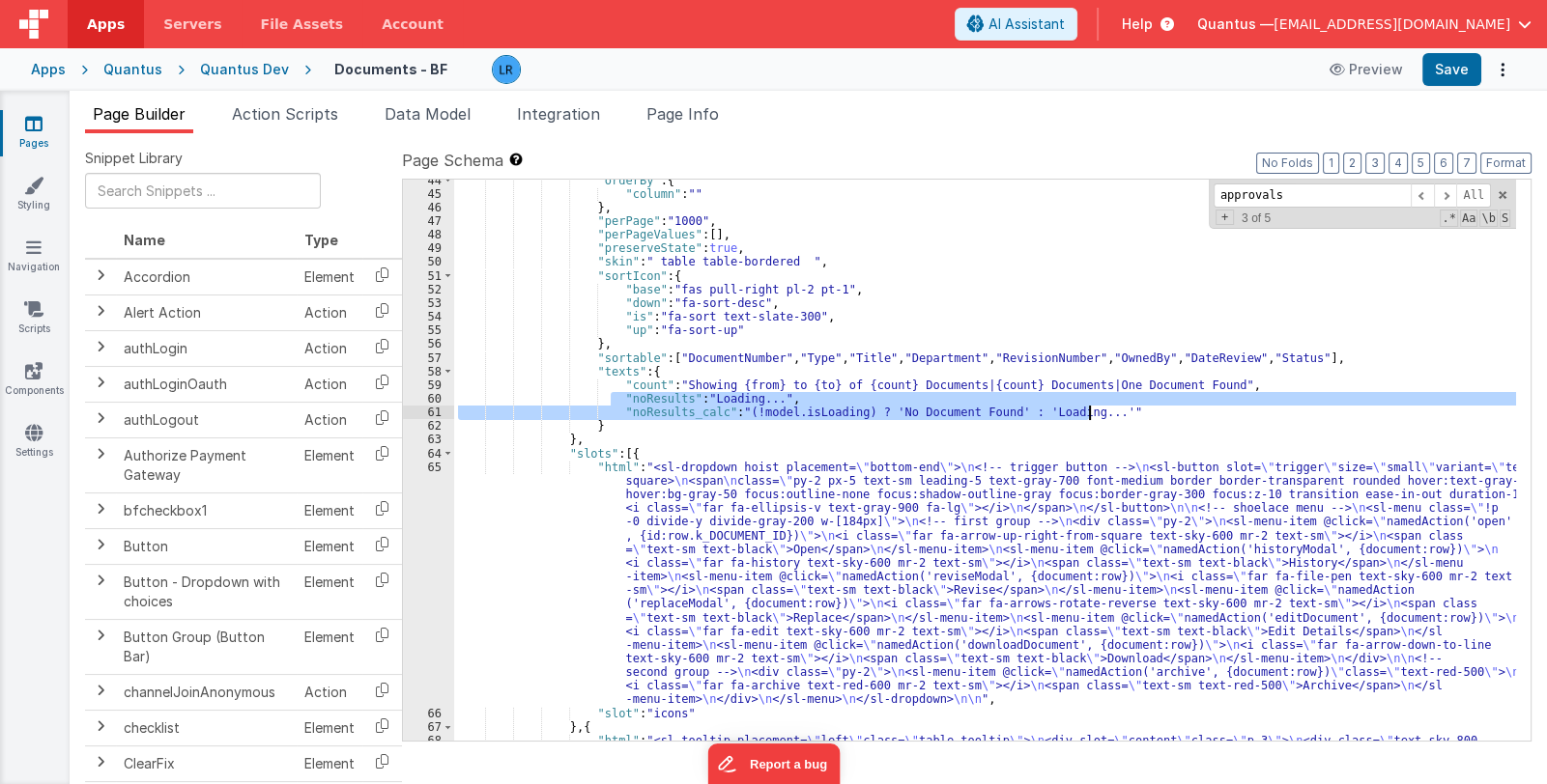
drag, startPoint x: 610, startPoint y: 397, endPoint x: 1112, endPoint y: 409, distance: 502.1
click at [1112, 409] on div ""orderBy" : { "column" : "" } , "perPage" : "1000" , "perPageValues" : [ ] , "p…" at bounding box center [985, 517] width 1062 height 686
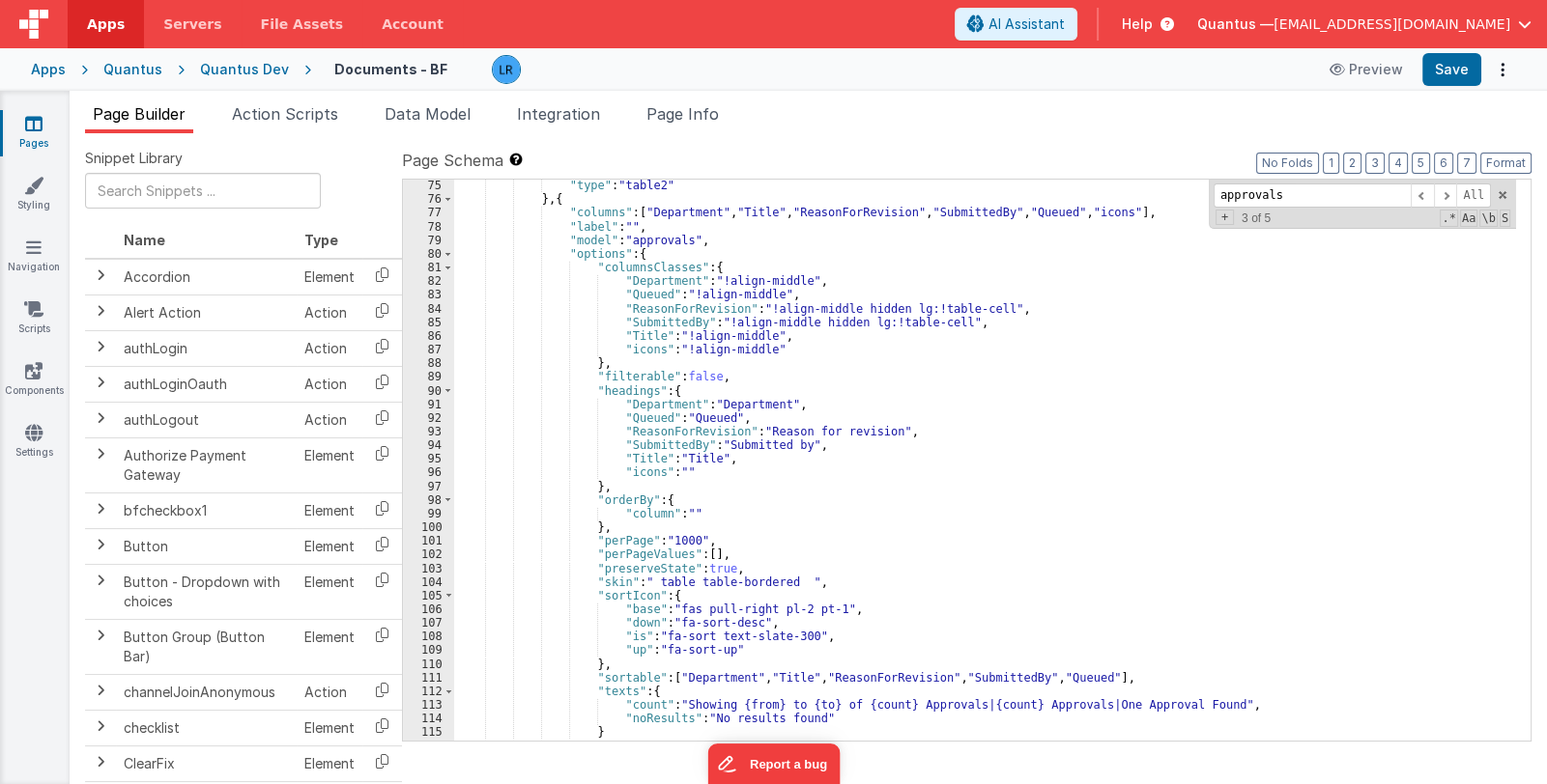
scroll to position [2130, 0]
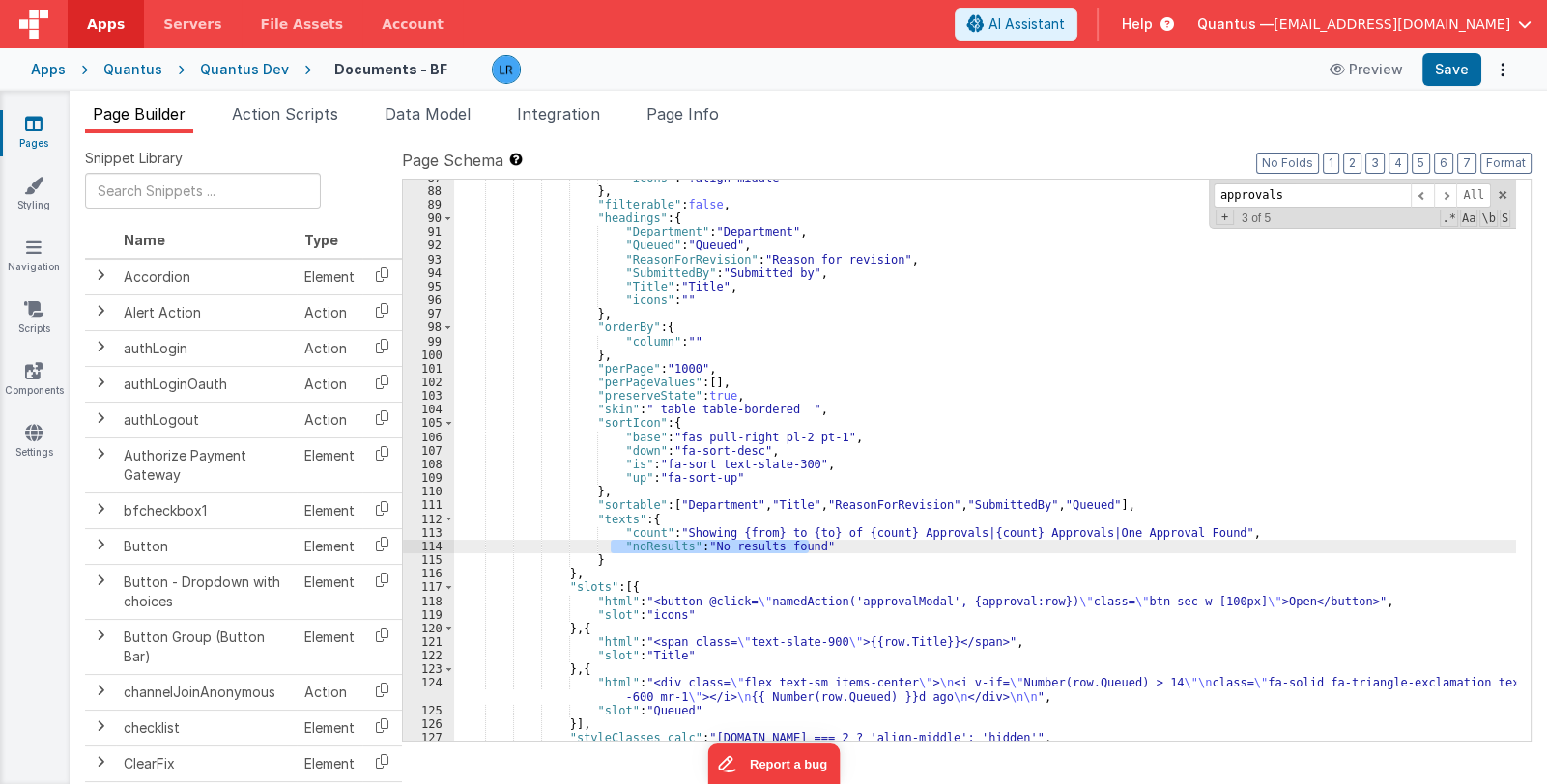
drag, startPoint x: 609, startPoint y: 544, endPoint x: 818, endPoint y: 547, distance: 209.0
click at [818, 547] on div ""icons" : "!align-middle" } , "filterable" : false , "headings" : { "Department…" at bounding box center [985, 466] width 1062 height 589
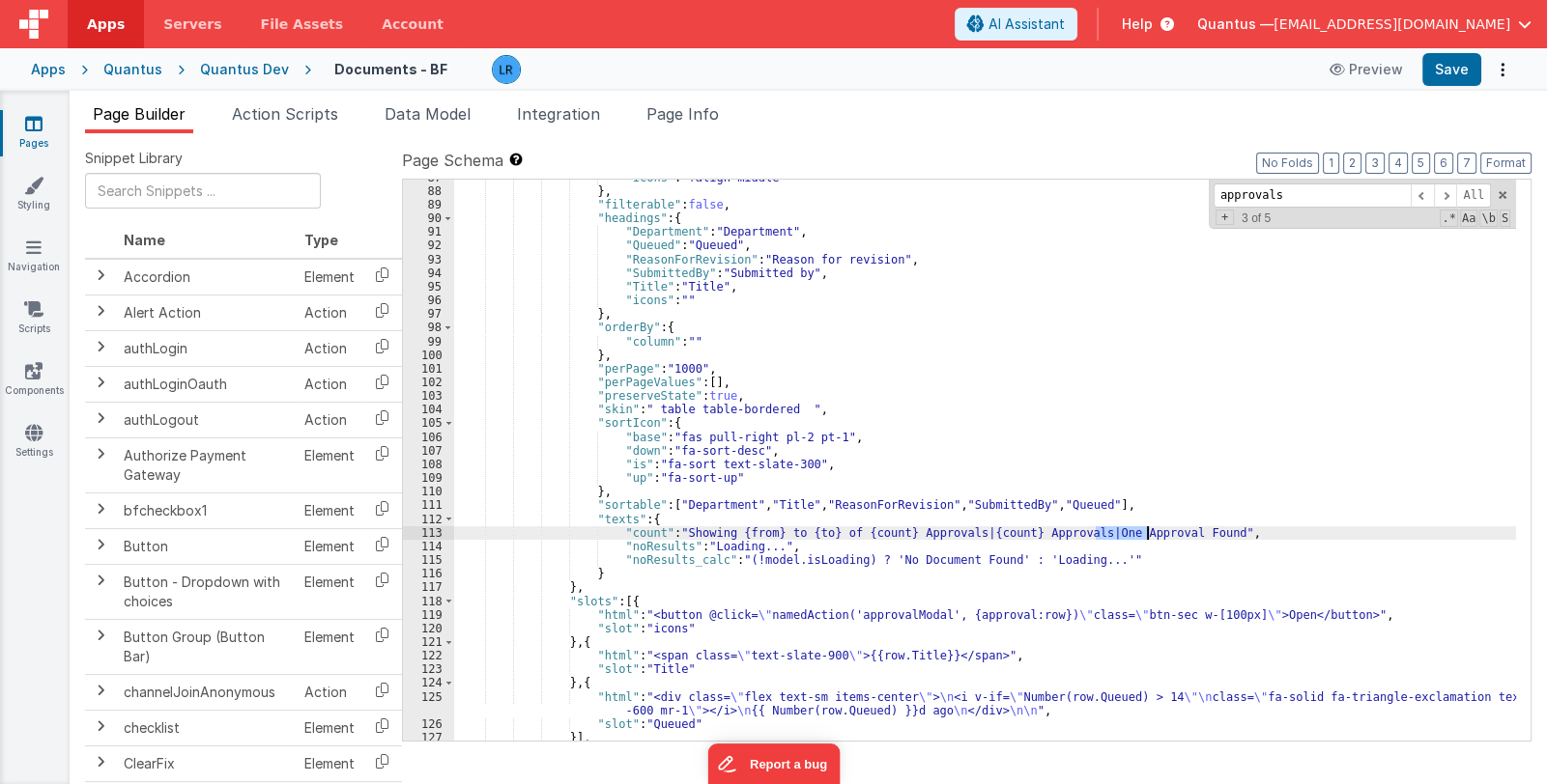
drag, startPoint x: 1096, startPoint y: 531, endPoint x: 1146, endPoint y: 532, distance: 50.0
click at [1146, 532] on div ""icons" : "!align-middle" } , "filterable" : false , "headings" : { "Department…" at bounding box center [985, 466] width 1062 height 589
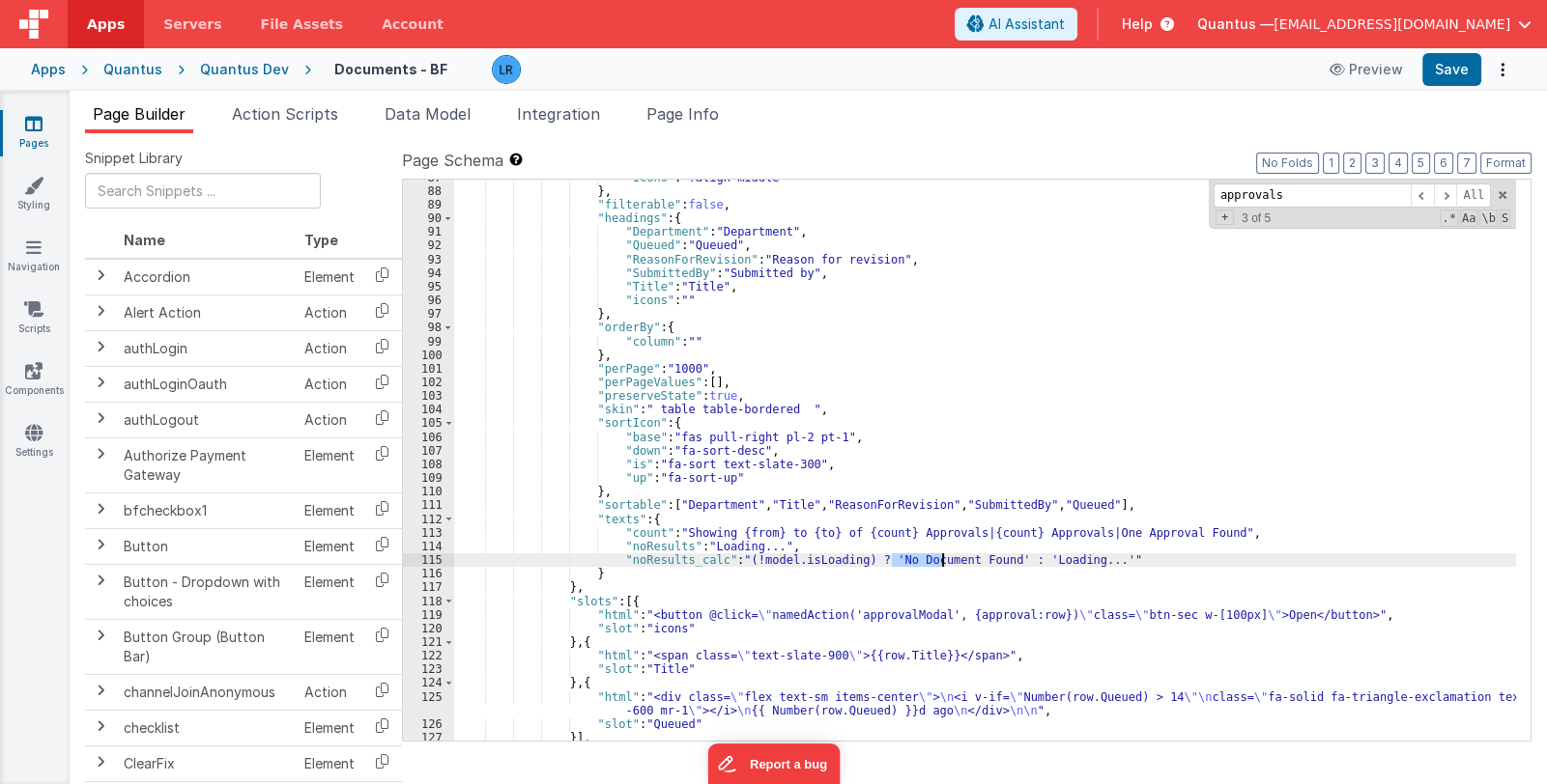
drag, startPoint x: 892, startPoint y: 560, endPoint x: 943, endPoint y: 560, distance: 51.0
click at [943, 560] on div ""icons" : "!align-middle" } , "filterable" : false , "headings" : { "Department…" at bounding box center [985, 466] width 1062 height 589
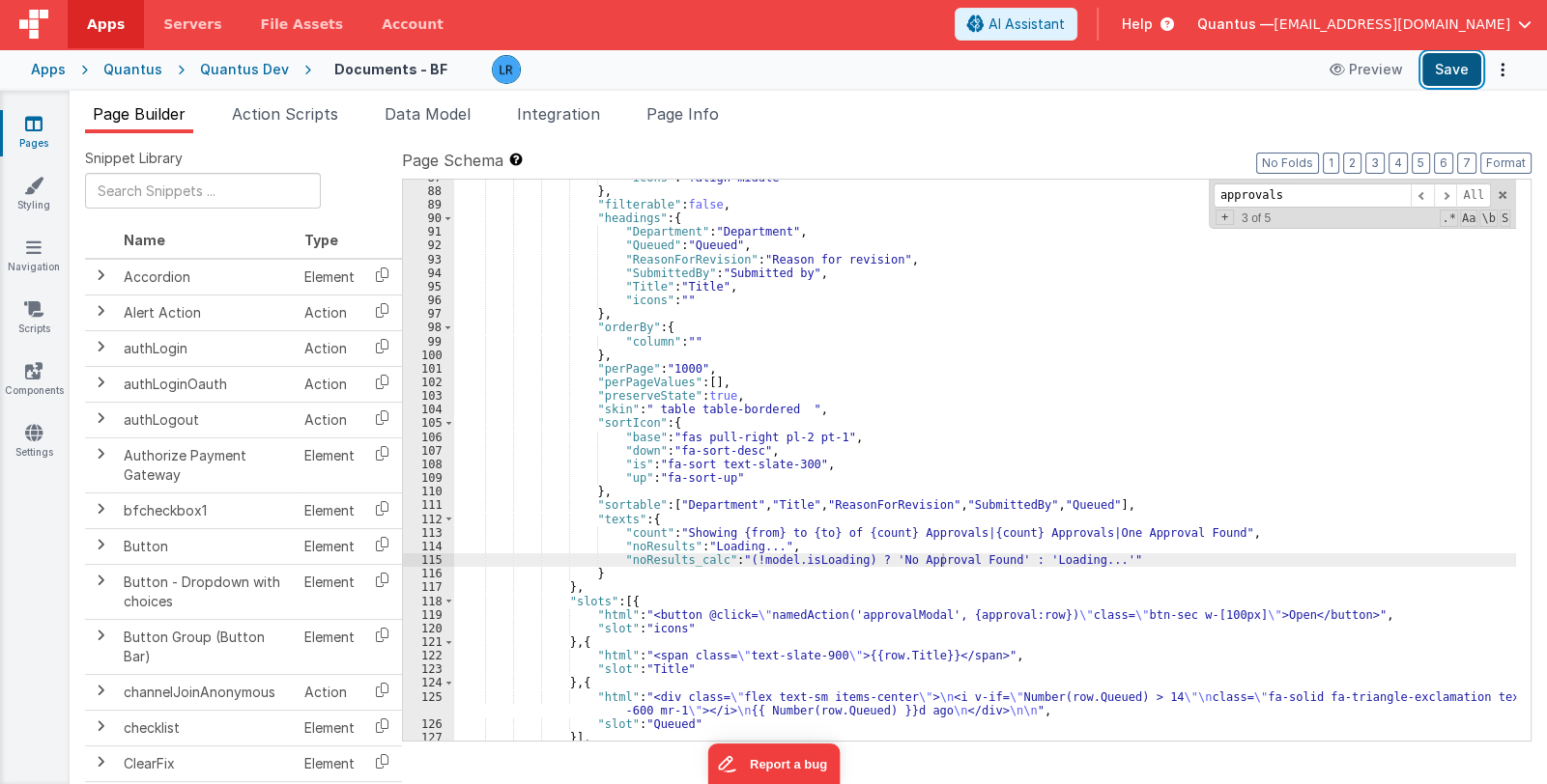
click at [1442, 65] on button "Save" at bounding box center [1452, 69] width 59 height 32
click at [10, 139] on link "Pages" at bounding box center [33, 133] width 70 height 38
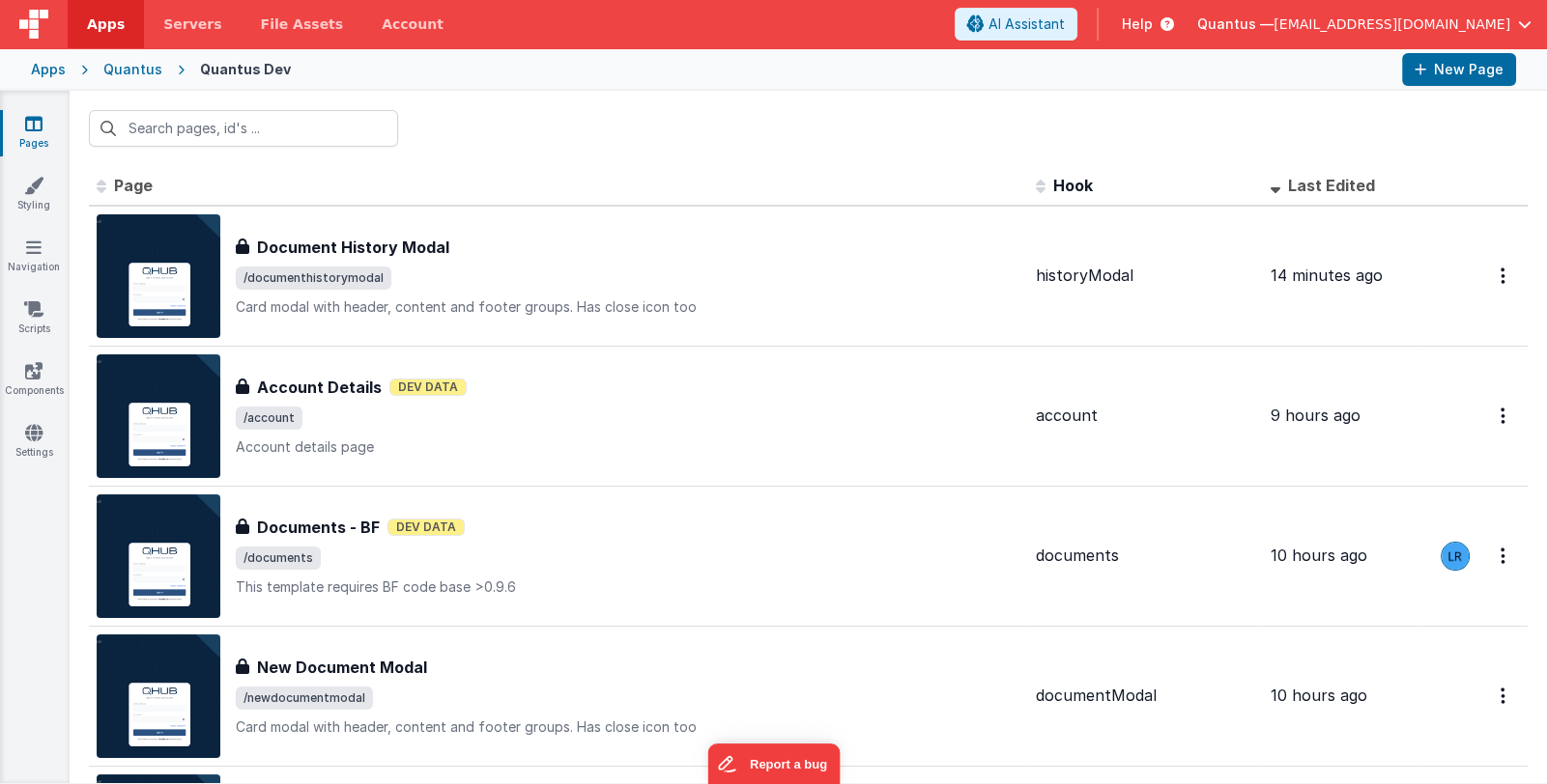
click at [50, 71] on div "Apps" at bounding box center [47, 70] width 34 height 20
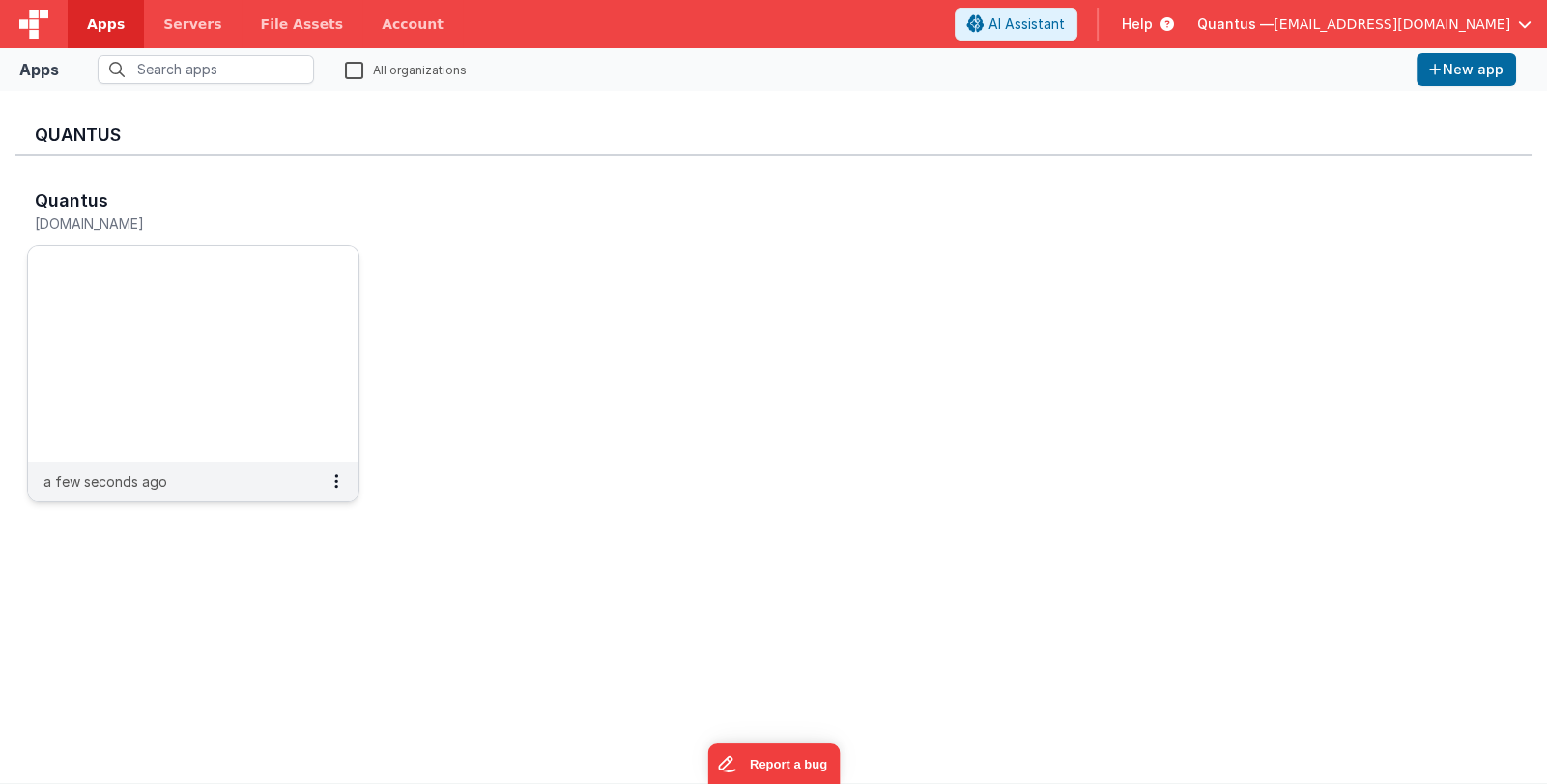
click at [146, 283] on img at bounding box center [194, 355] width 330 height 216
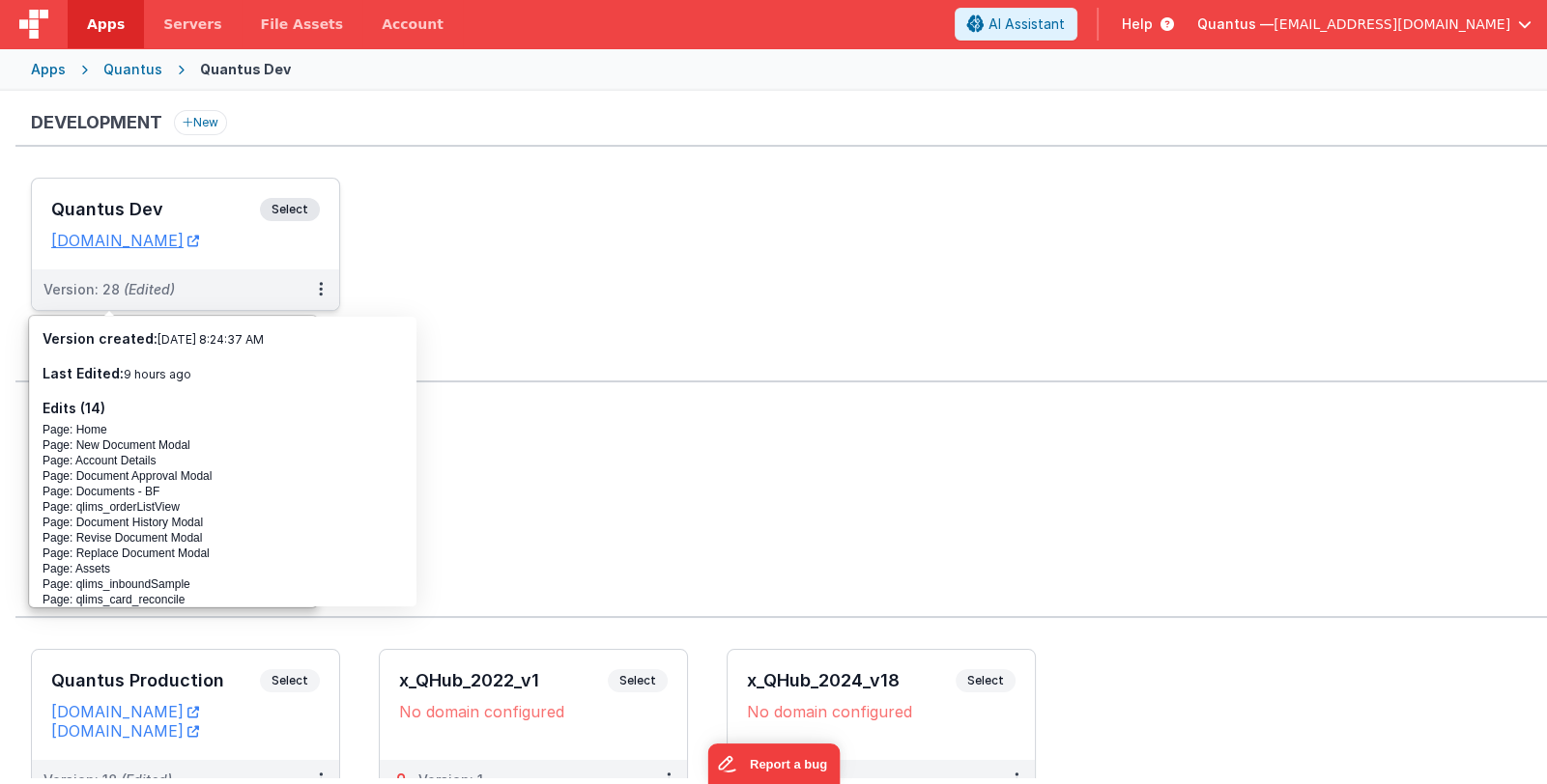
click at [160, 209] on h3 "Quantus Dev" at bounding box center [155, 210] width 208 height 20
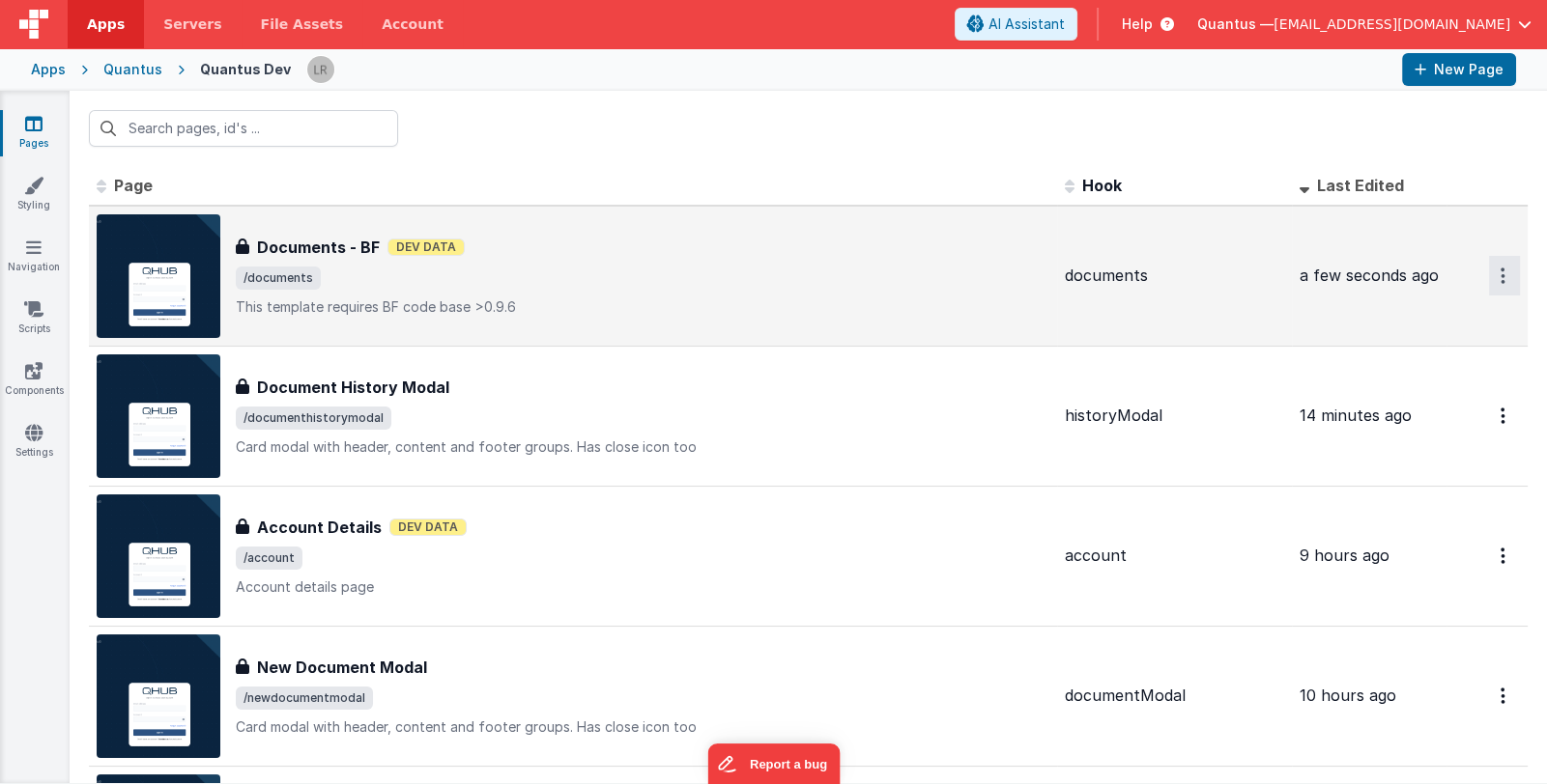
click at [1491, 277] on button "Options" at bounding box center [1504, 276] width 30 height 39
click at [1445, 319] on link "Preview" at bounding box center [1435, 320] width 170 height 34
click at [33, 136] on link "Pages" at bounding box center [33, 133] width 70 height 38
click at [57, 70] on div "Apps" at bounding box center [47, 70] width 34 height 20
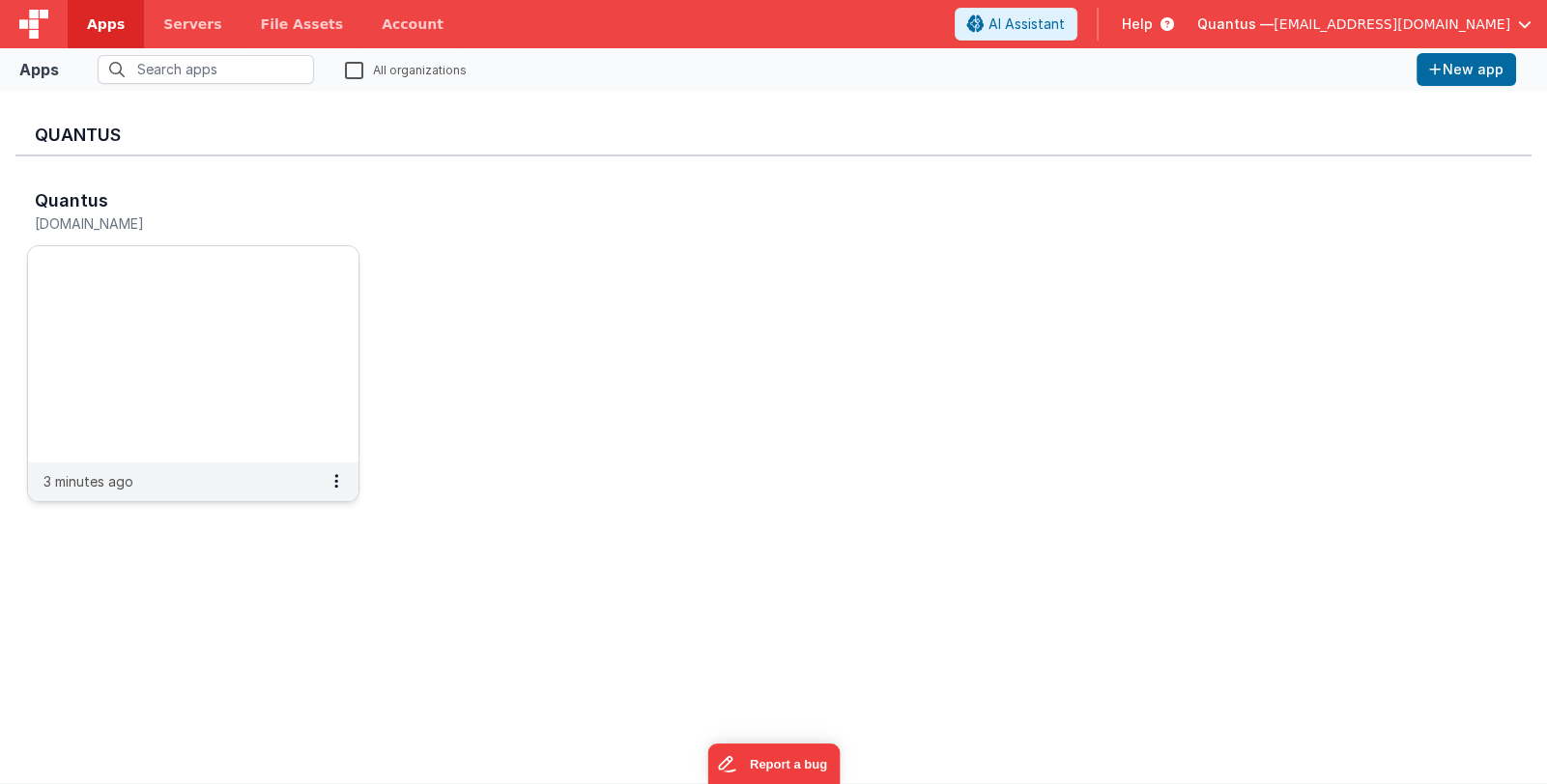
click at [136, 235] on div "Quantus [DOMAIN_NAME]" at bounding box center [172, 214] width 276 height 46
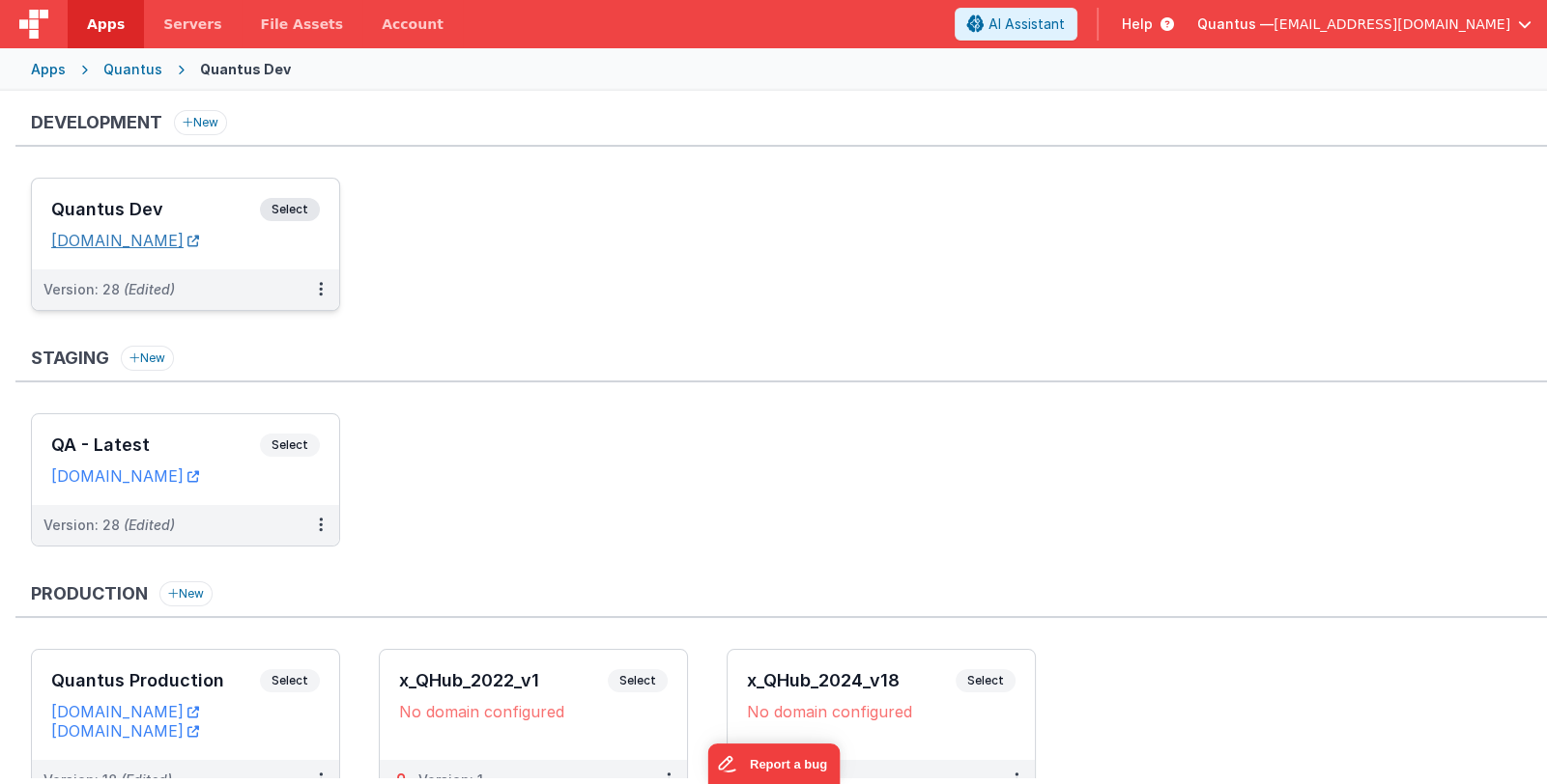
click at [140, 240] on link "[DOMAIN_NAME]" at bounding box center [125, 241] width 147 height 20
click at [201, 201] on h3 "Quantus Dev" at bounding box center [155, 210] width 208 height 20
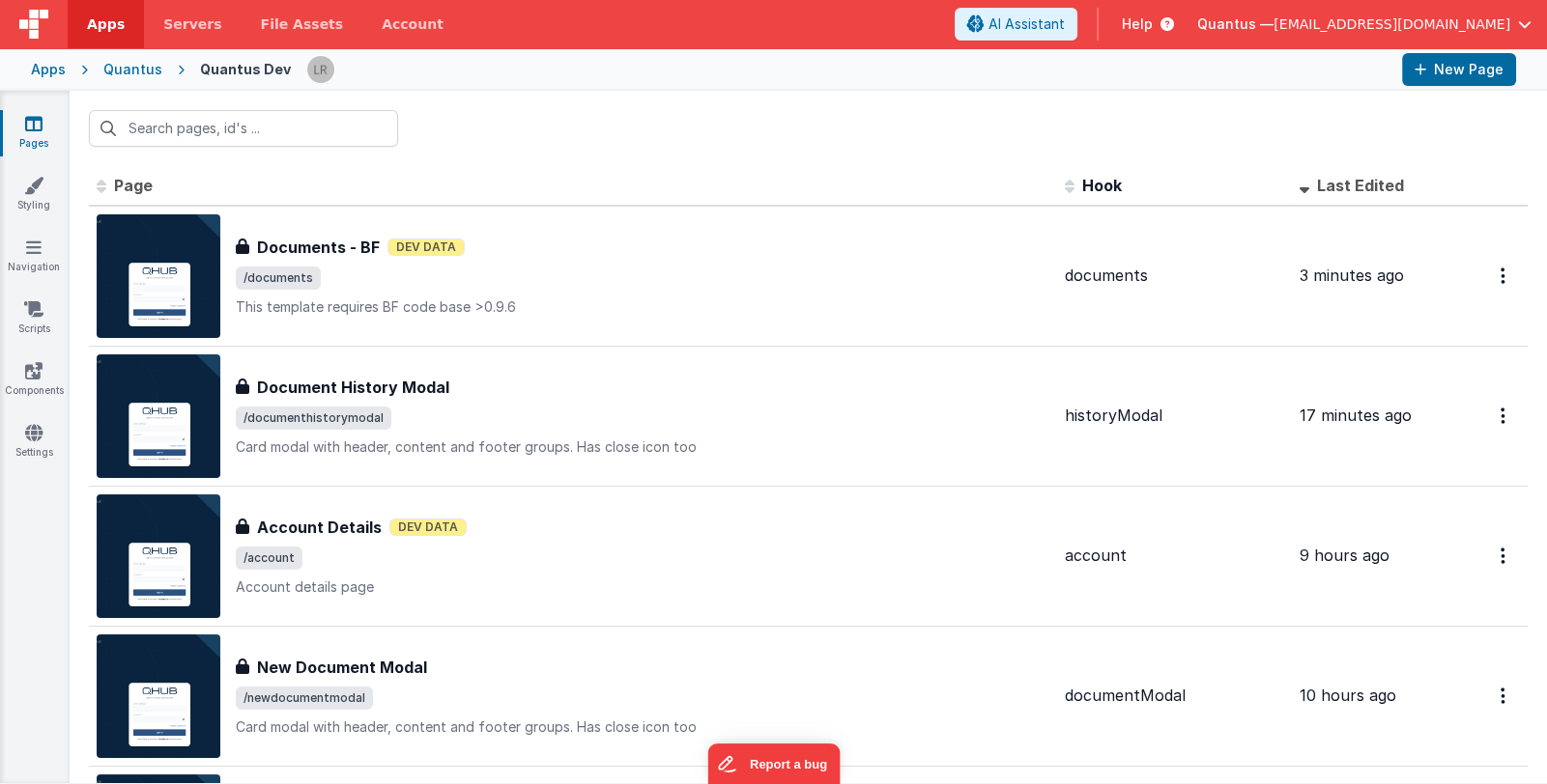
click at [467, 273] on span "/documents" at bounding box center [643, 278] width 814 height 24
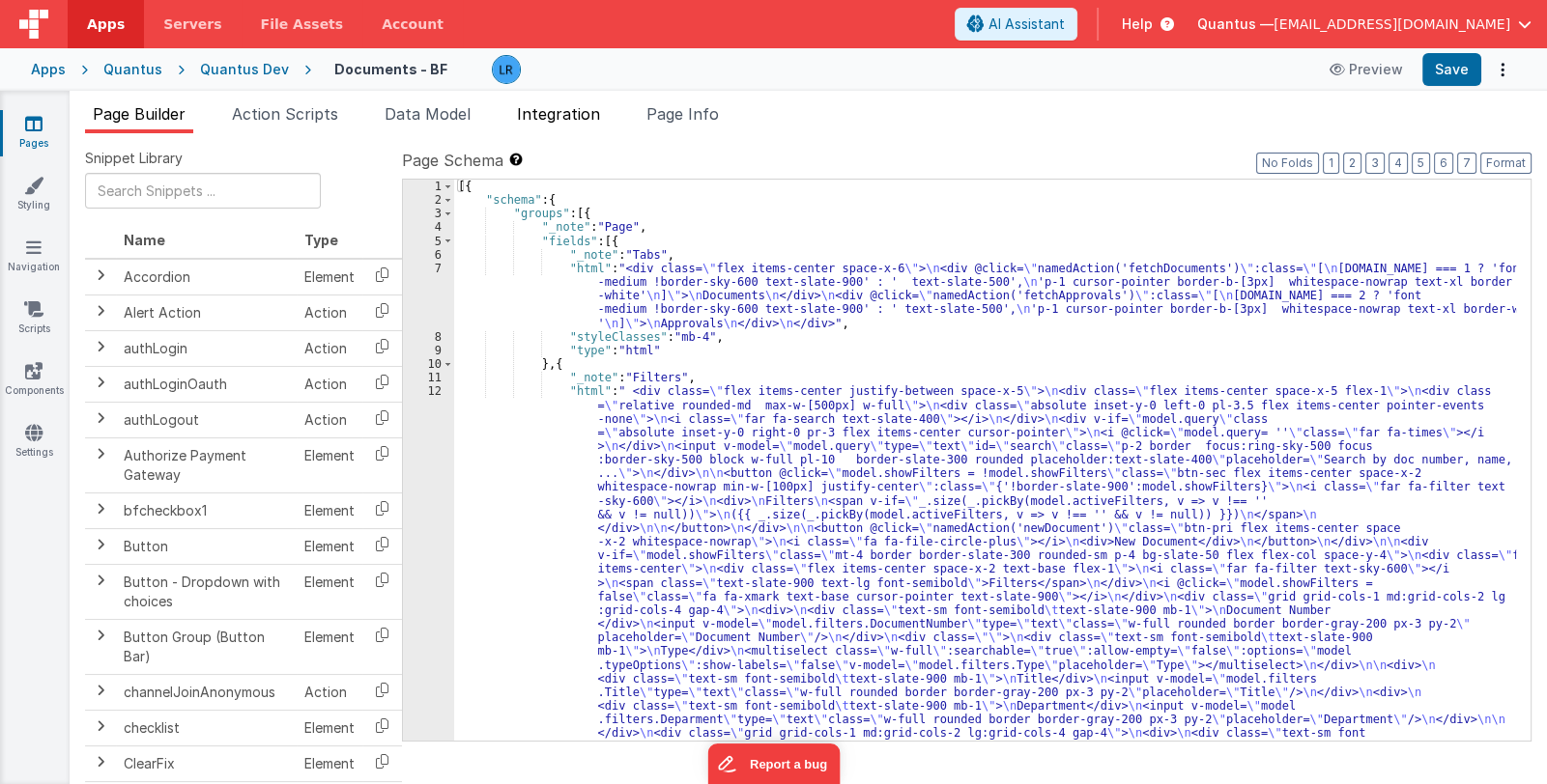
click at [560, 117] on span "Integration" at bounding box center [558, 114] width 84 height 20
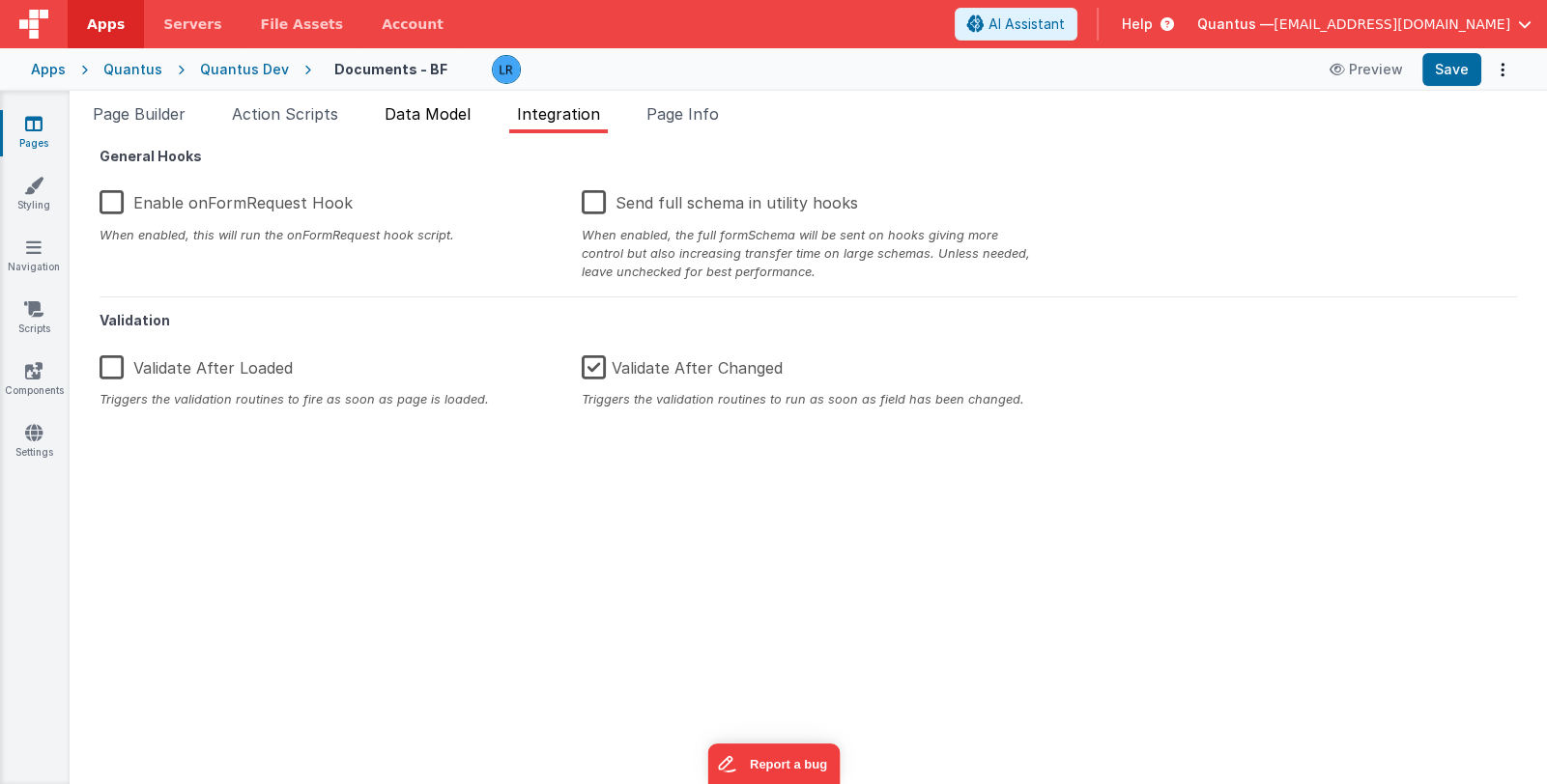
click at [444, 107] on span "Data Model" at bounding box center [428, 114] width 86 height 20
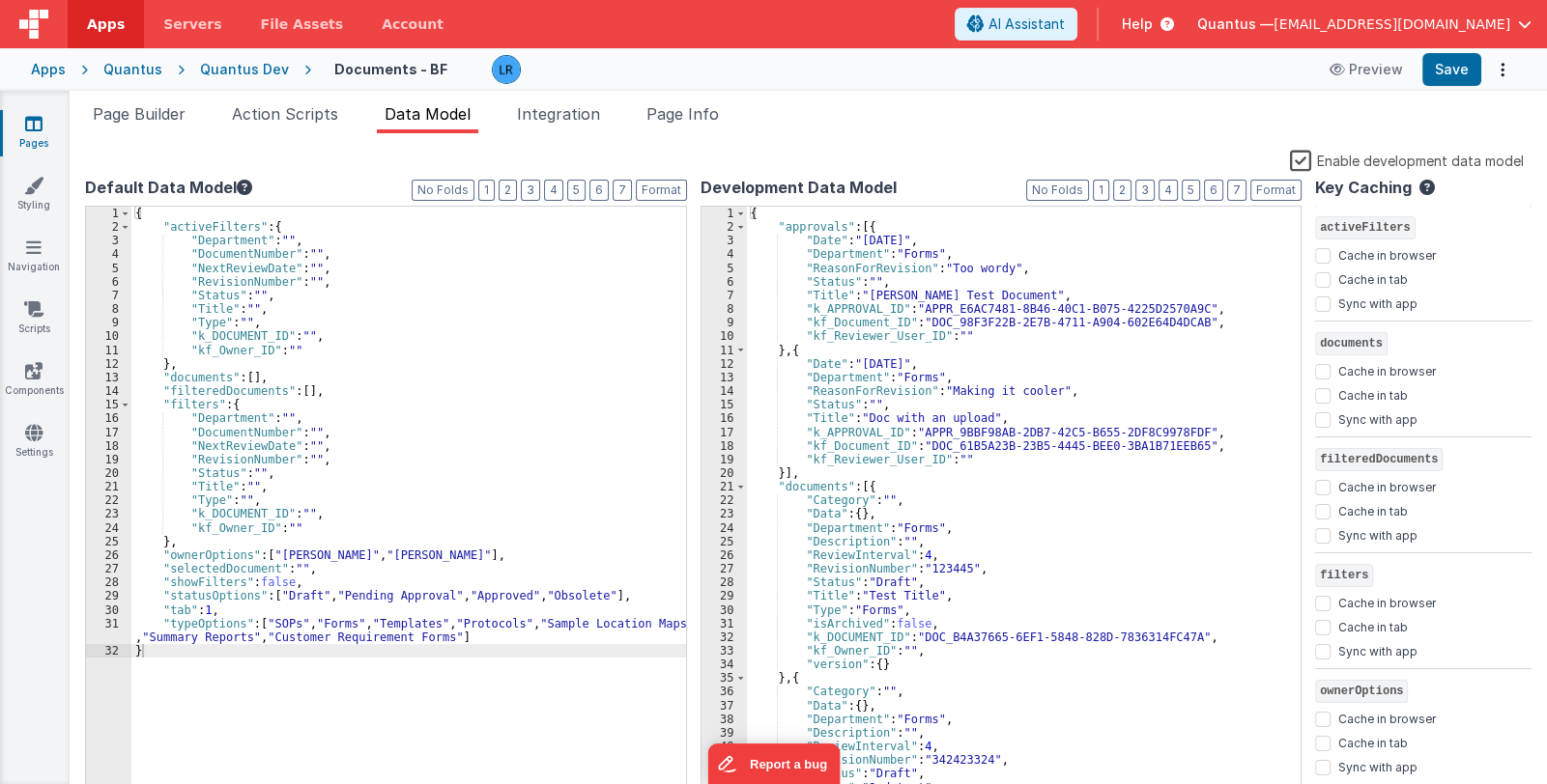
click at [1368, 157] on label "Enable development data model" at bounding box center [1407, 159] width 234 height 23
click at [0, 0] on input "Enable development data model" at bounding box center [0, 0] width 0 height 0
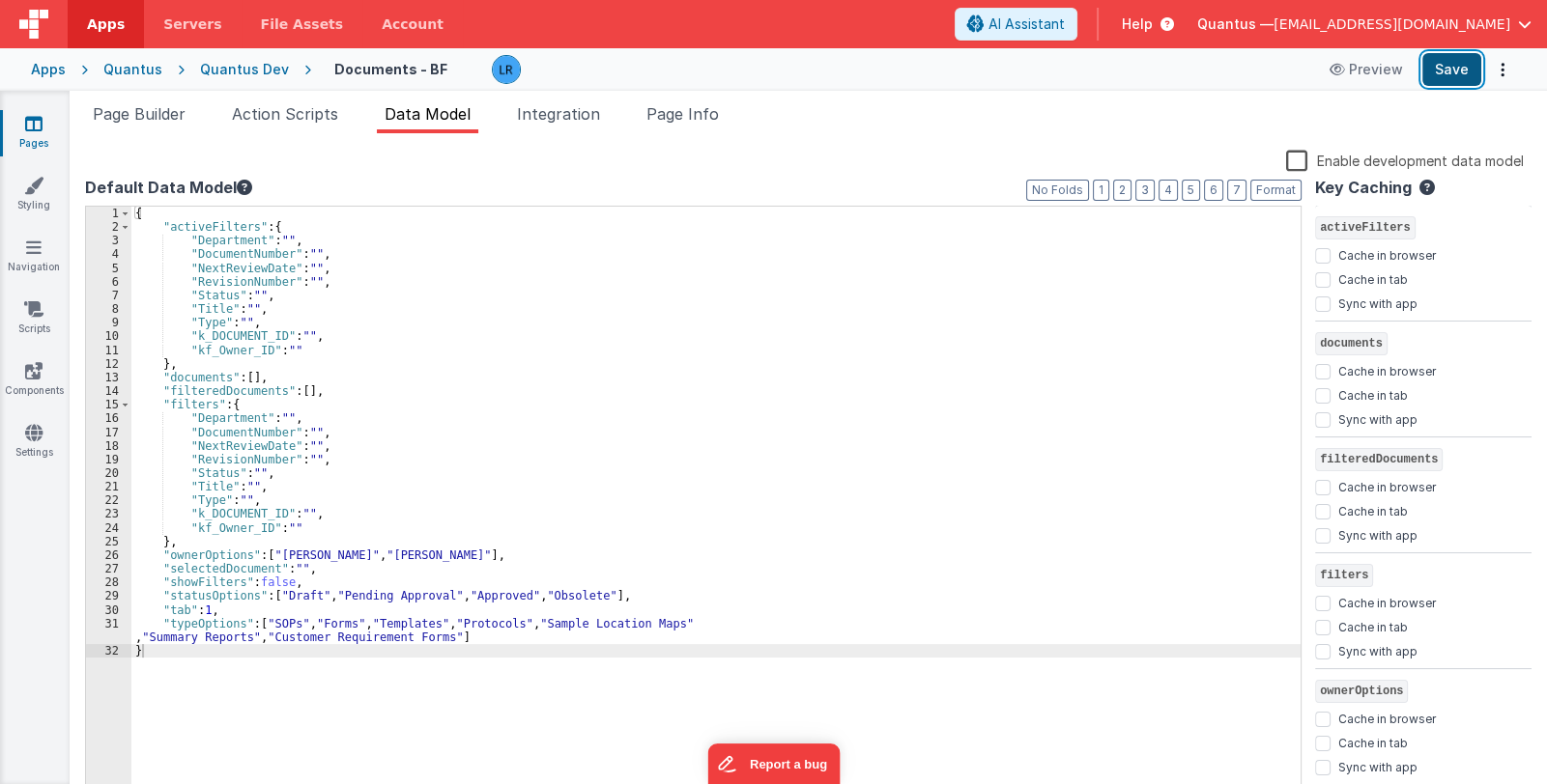
click at [1464, 75] on button "Save" at bounding box center [1452, 69] width 59 height 32
click at [35, 121] on icon at bounding box center [34, 124] width 18 height 20
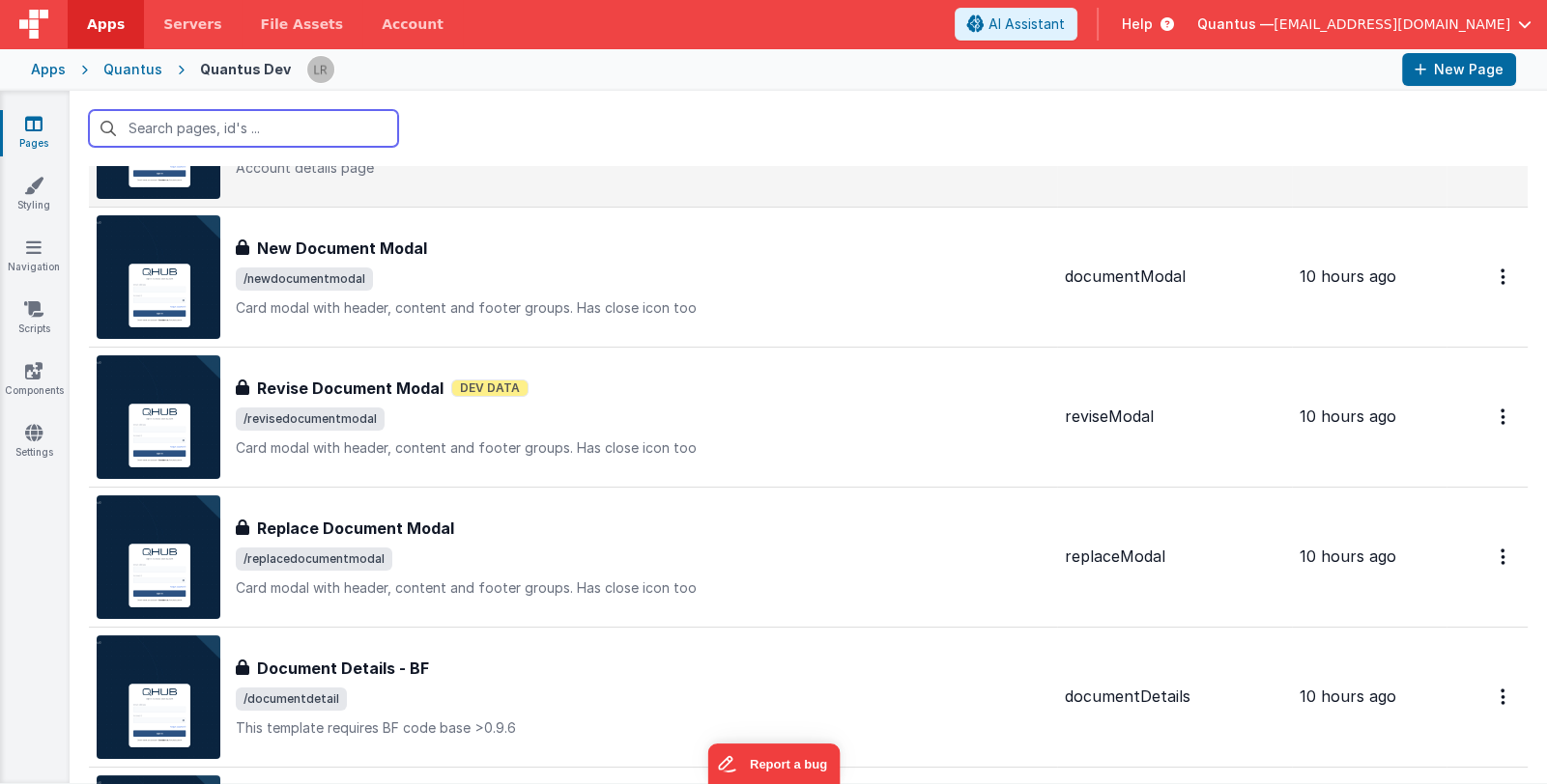
scroll to position [580, 0]
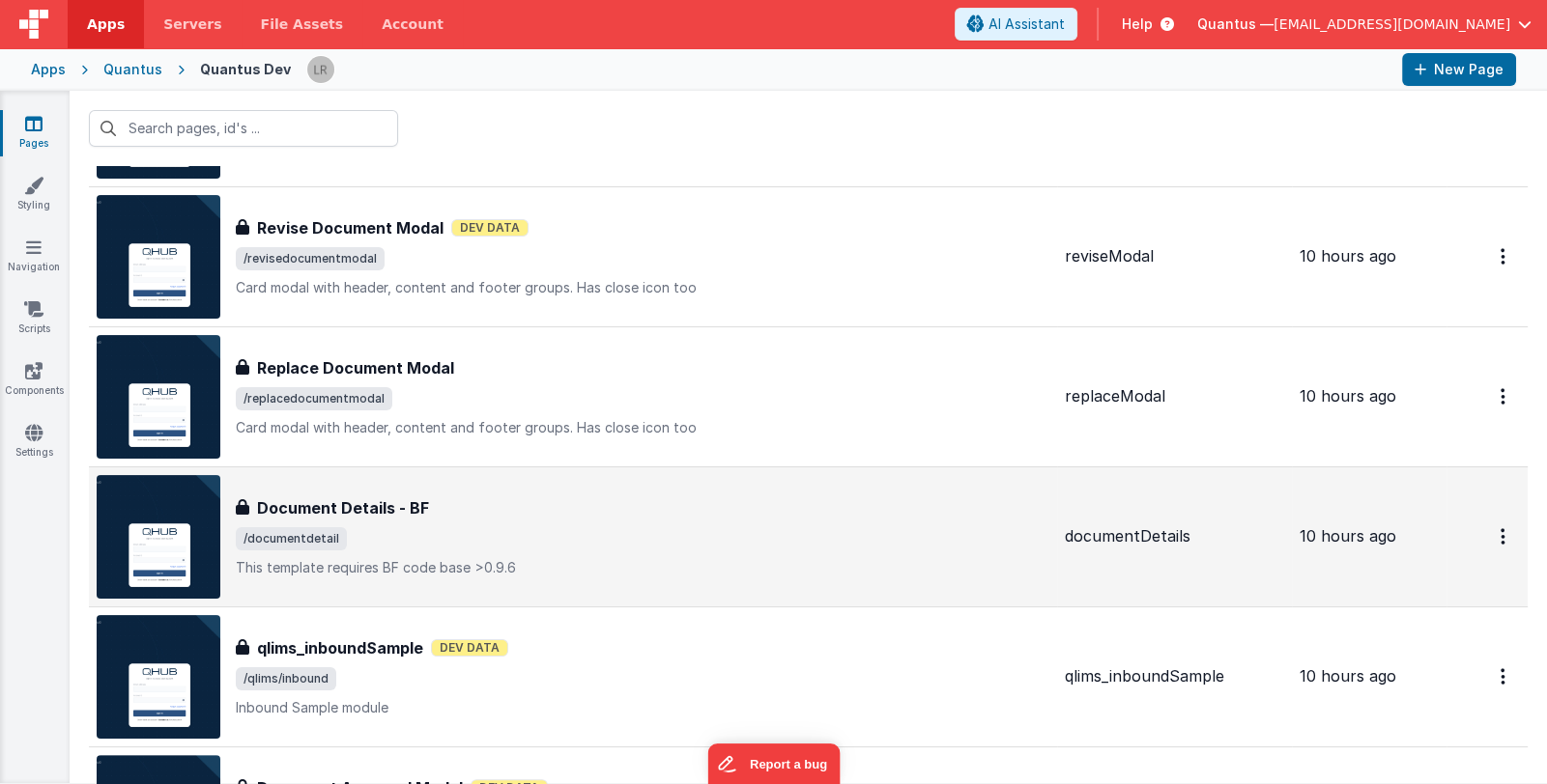
click at [602, 525] on div "Document Details - BF Document Details - BF /documentdetail This template requi…" at bounding box center [643, 536] width 814 height 82
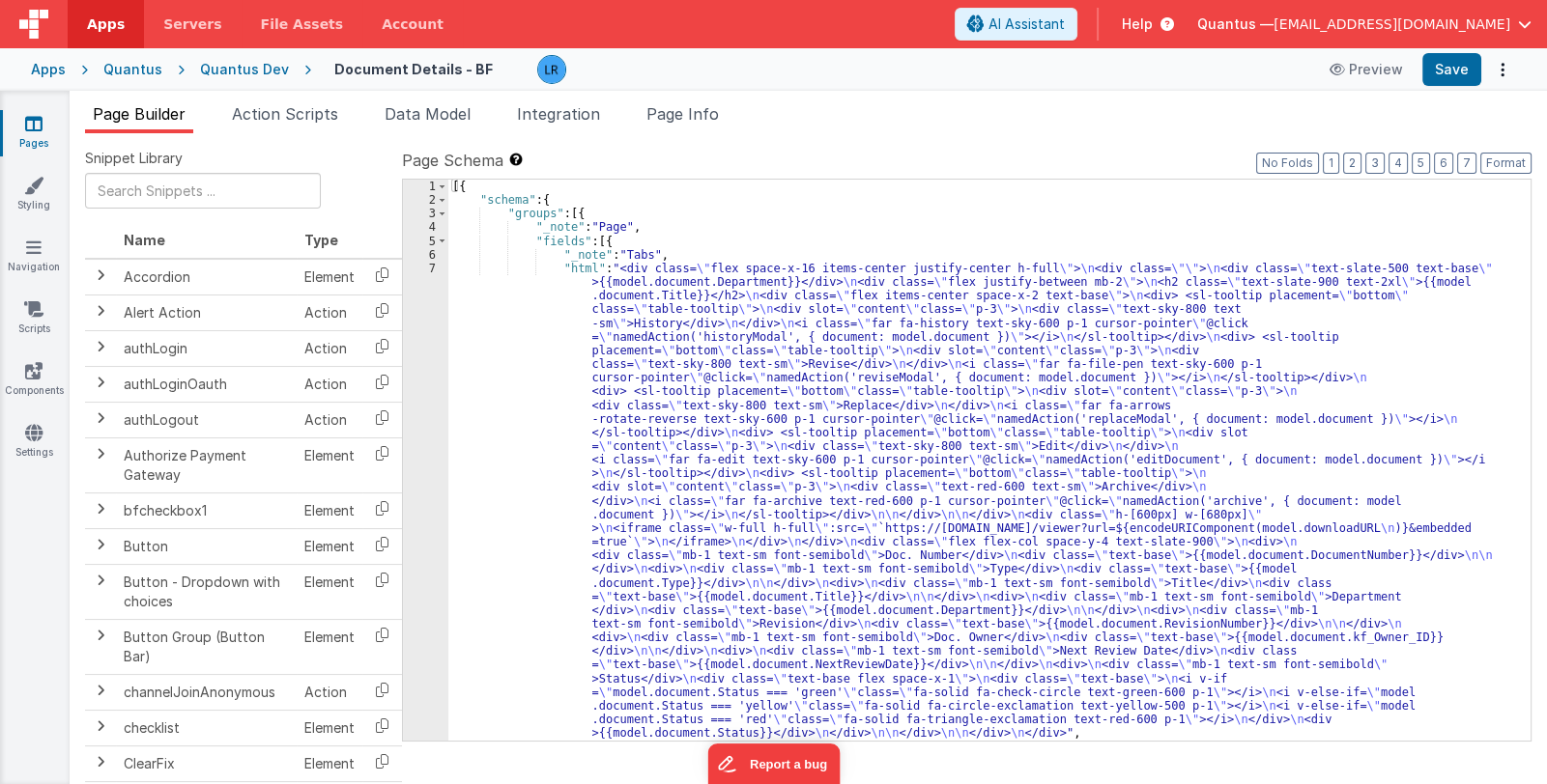
click at [803, 470] on div "[{ "schema" : { "groups" : [{ "_note" : "Page" , "fields" : [{ "_note" : "Tabs"…" at bounding box center [982, 475] width 1067 height 589
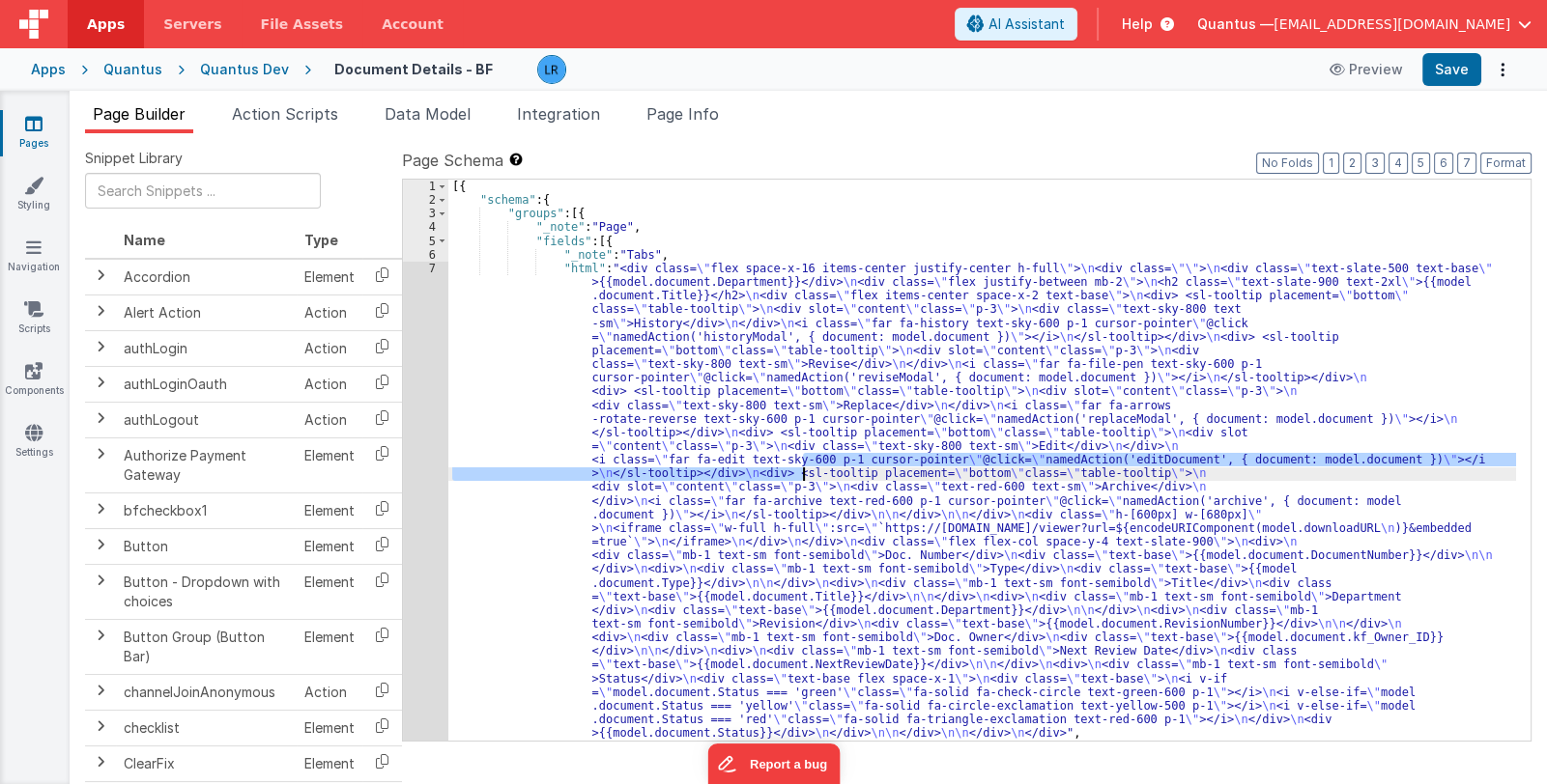
scroll to position [94, 0]
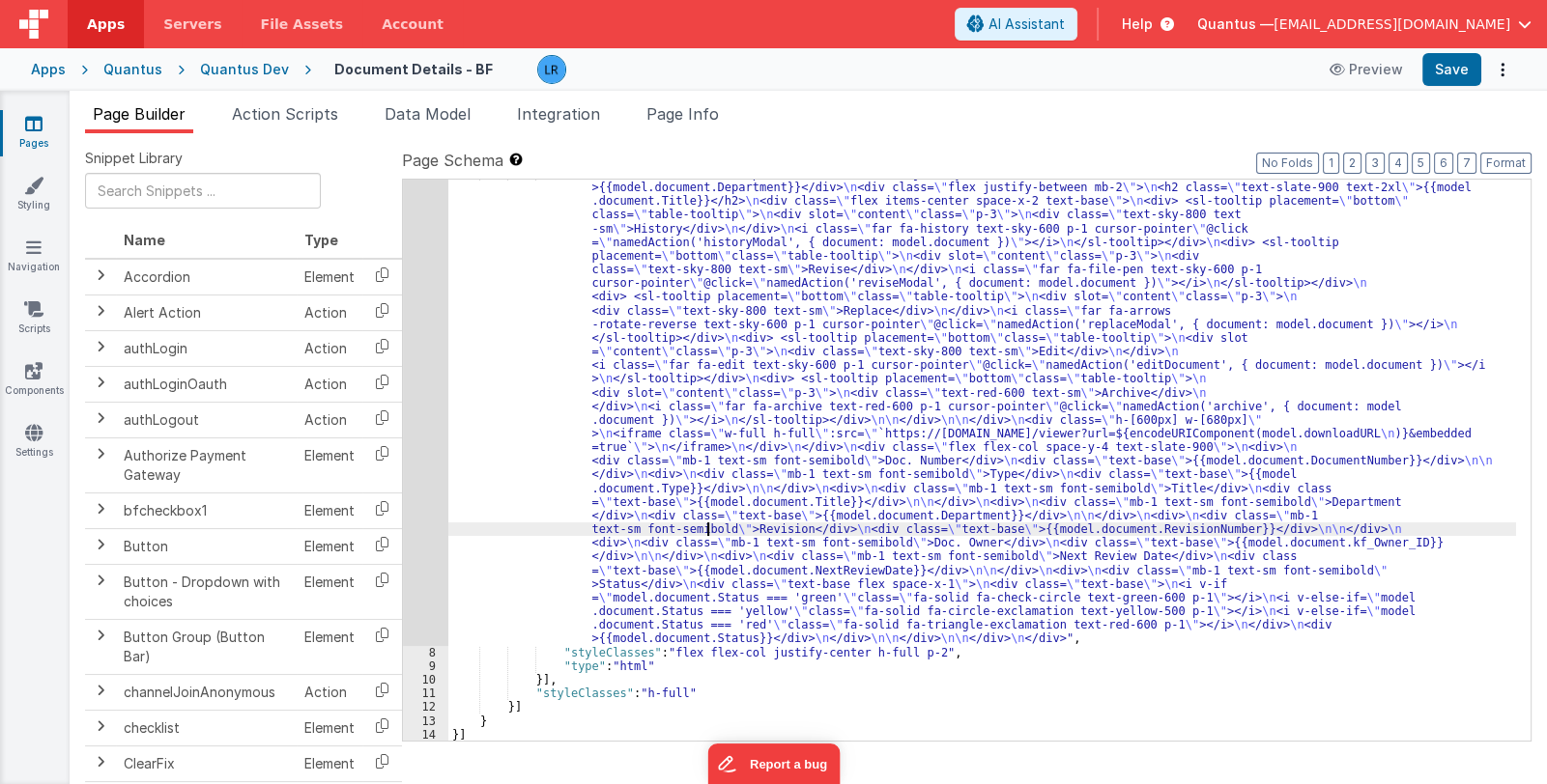
click at [706, 526] on div ""html" : "<div class= \" flex space-x-16 items-center justify-center h-full \" …" at bounding box center [982, 695] width 1067 height 1055
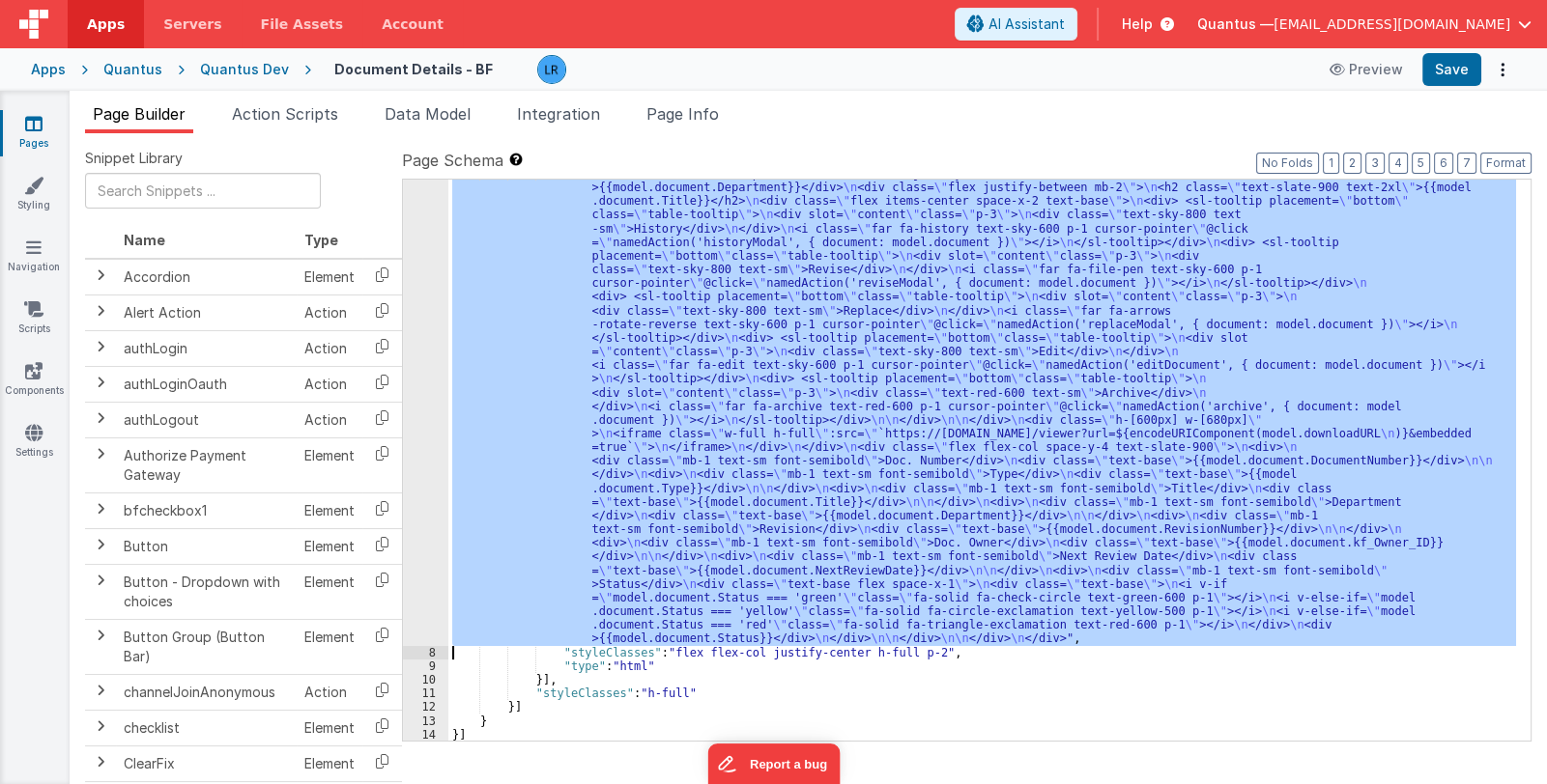
click at [427, 530] on div "7" at bounding box center [426, 407] width 45 height 479
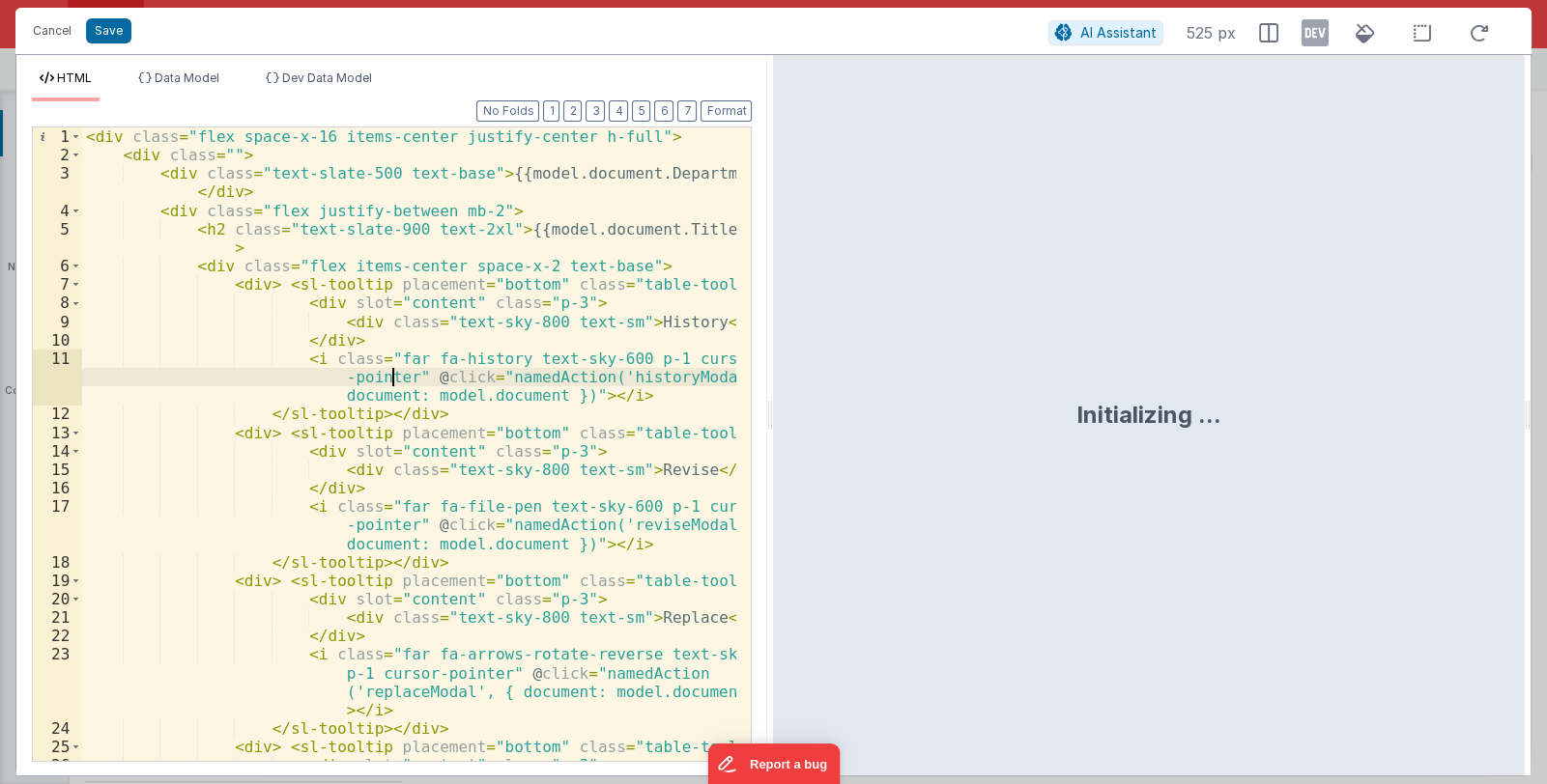
click at [560, 530] on div "< div class = "flex space-x-16 items-center justify-center h-full" > < div clas…" at bounding box center [410, 463] width 656 height 670
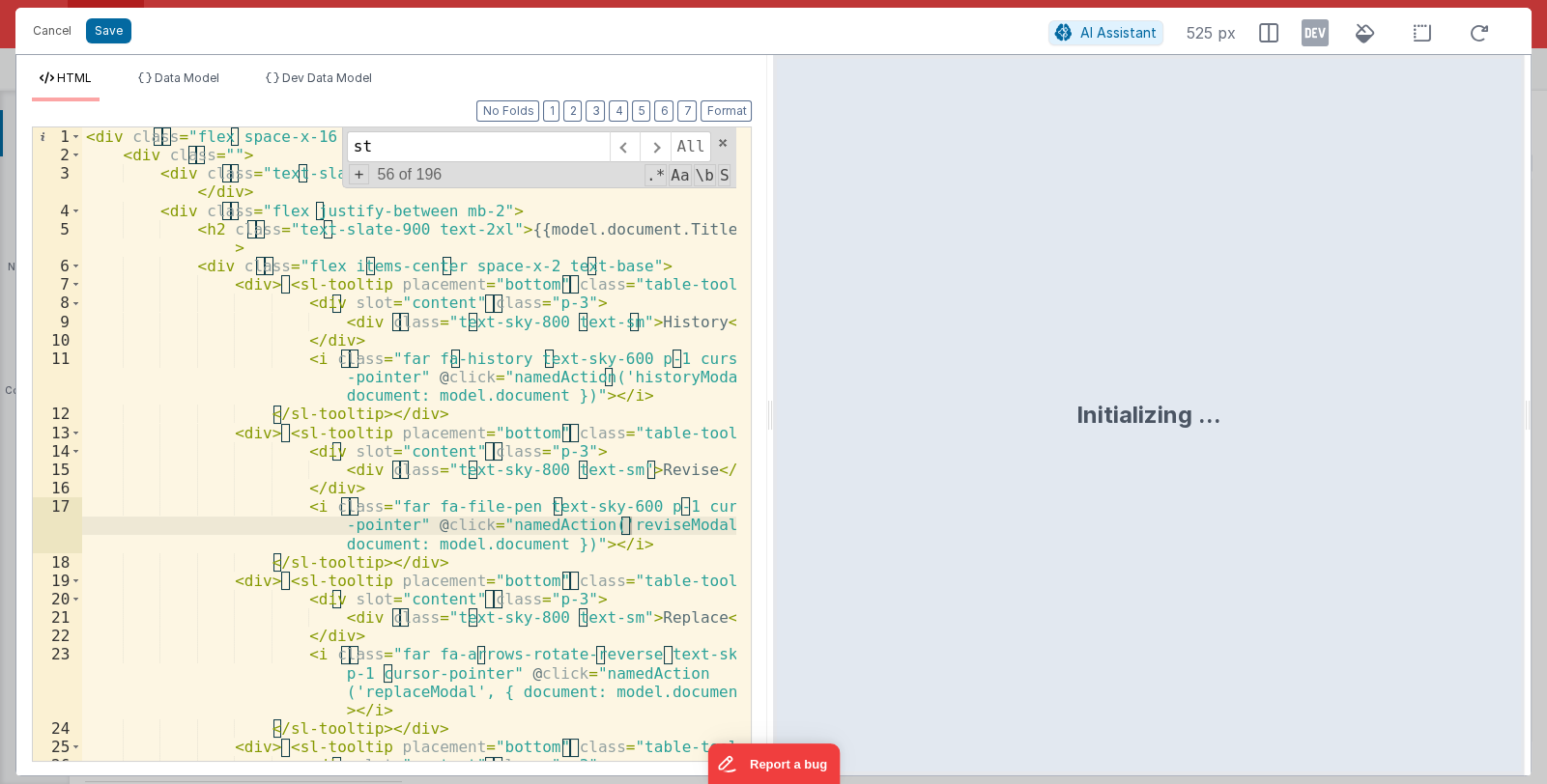
scroll to position [1496, 0]
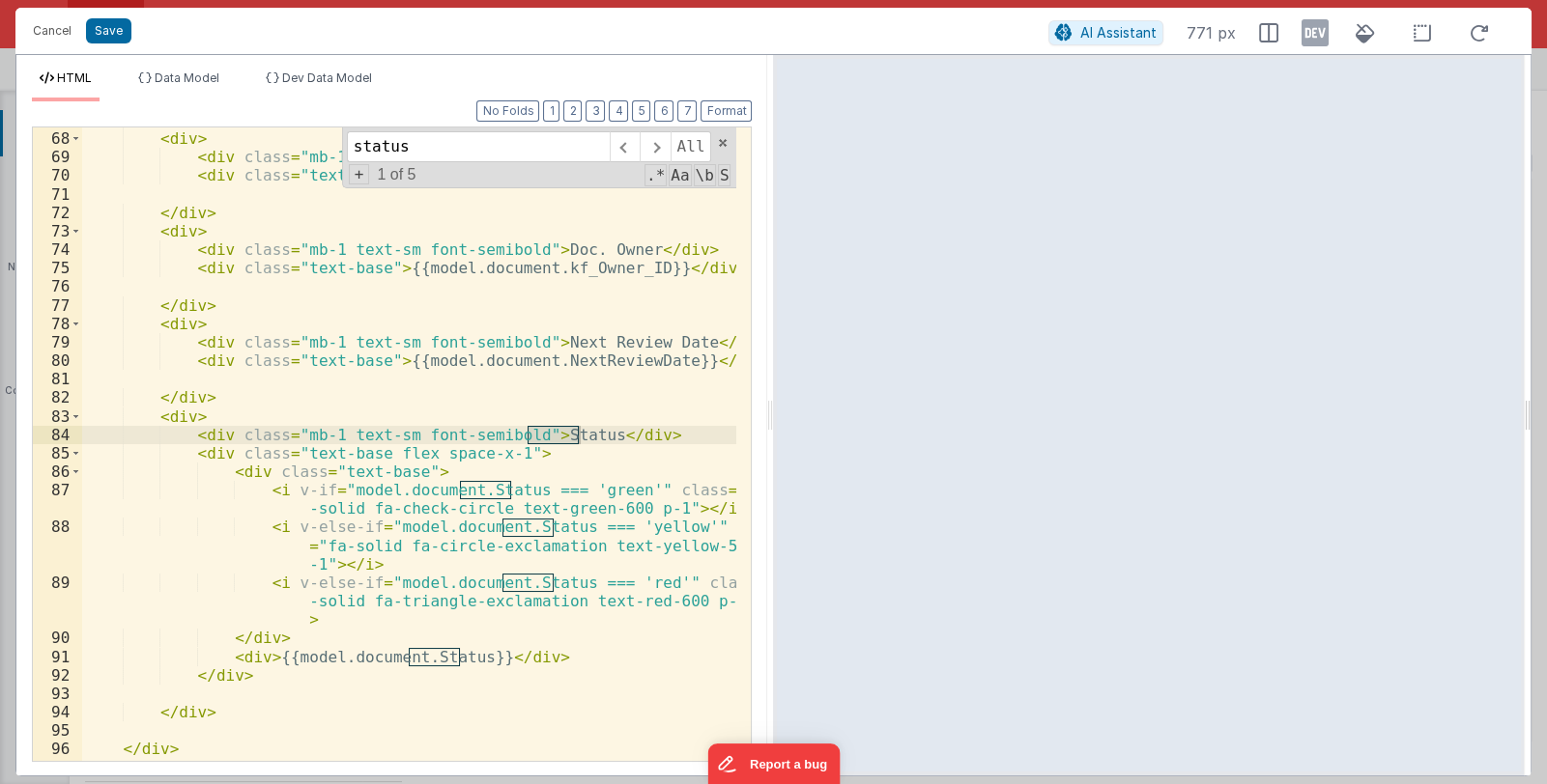
type input "status"
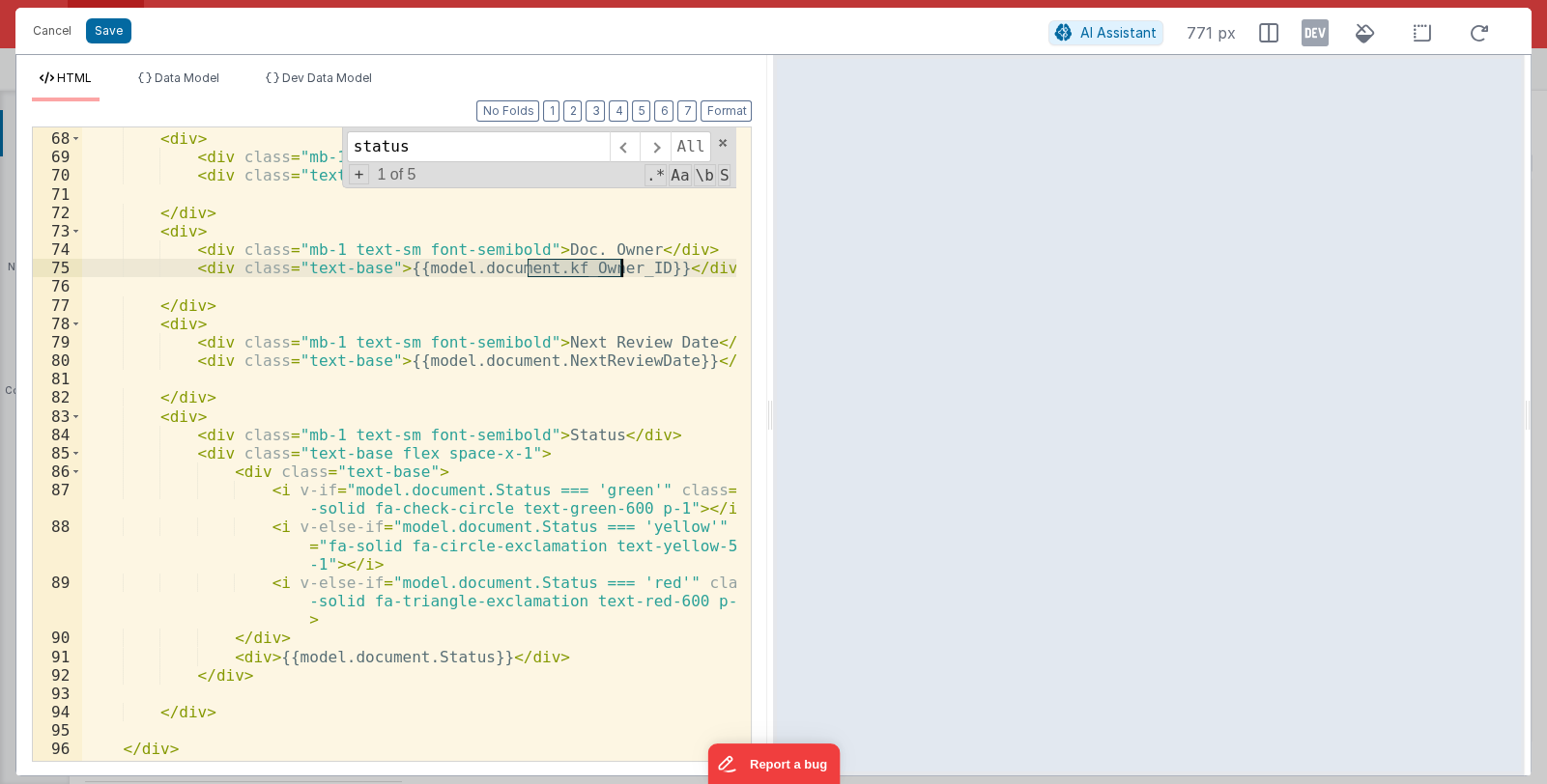
drag, startPoint x: 525, startPoint y: 269, endPoint x: 619, endPoint y: 273, distance: 94.1
click at [619, 273] on div "</ div > < div > < div class = "mb-1 text-sm font-semibold" > Revision </ div >…" at bounding box center [410, 446] width 656 height 670
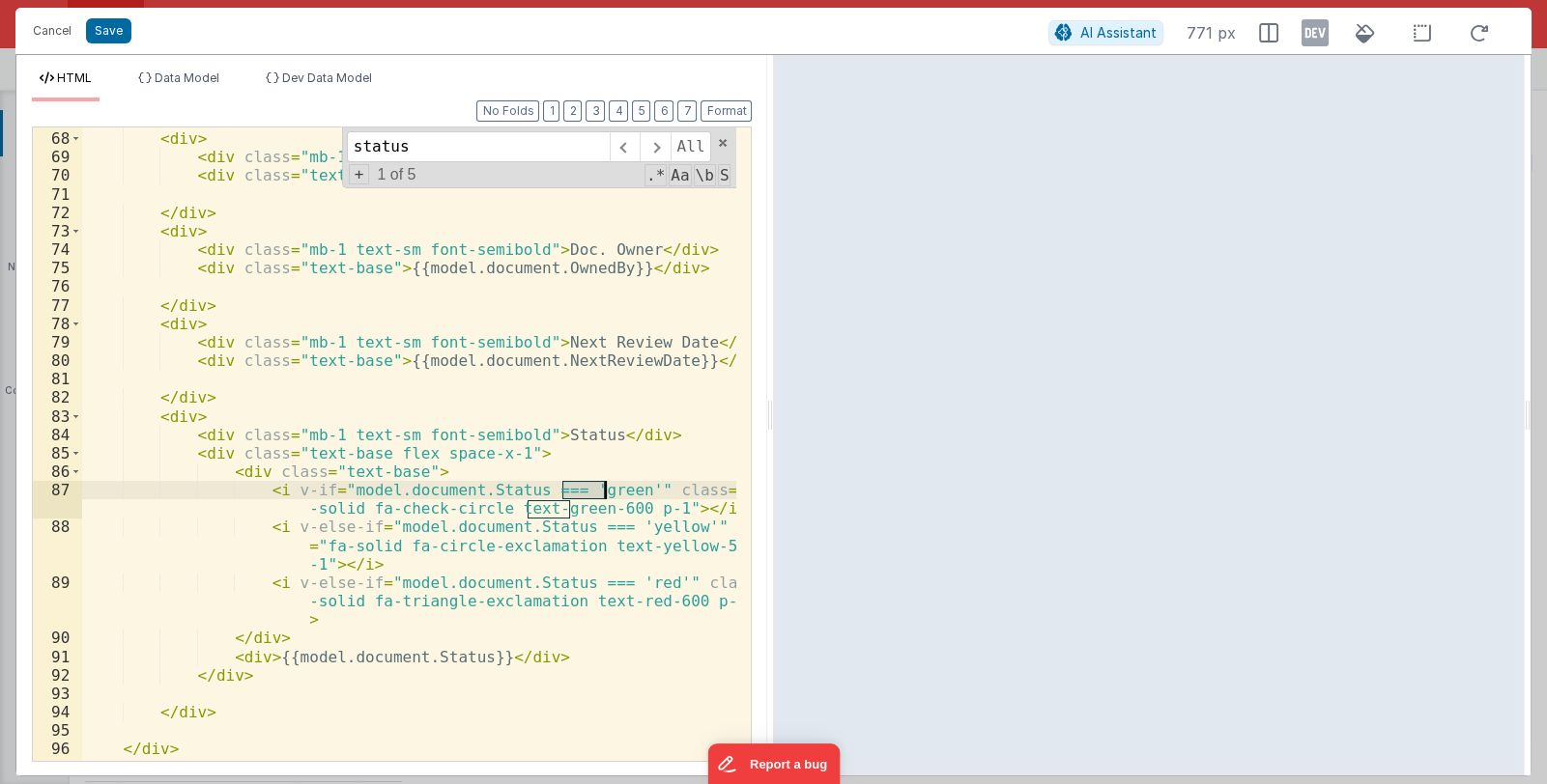
drag, startPoint x: 561, startPoint y: 490, endPoint x: 602, endPoint y: 490, distance: 41.0
click at [602, 490] on div "</ div > < div > < div class = "mb-1 text-sm font-semibold" > Revision </ div >…" at bounding box center [410, 446] width 656 height 670
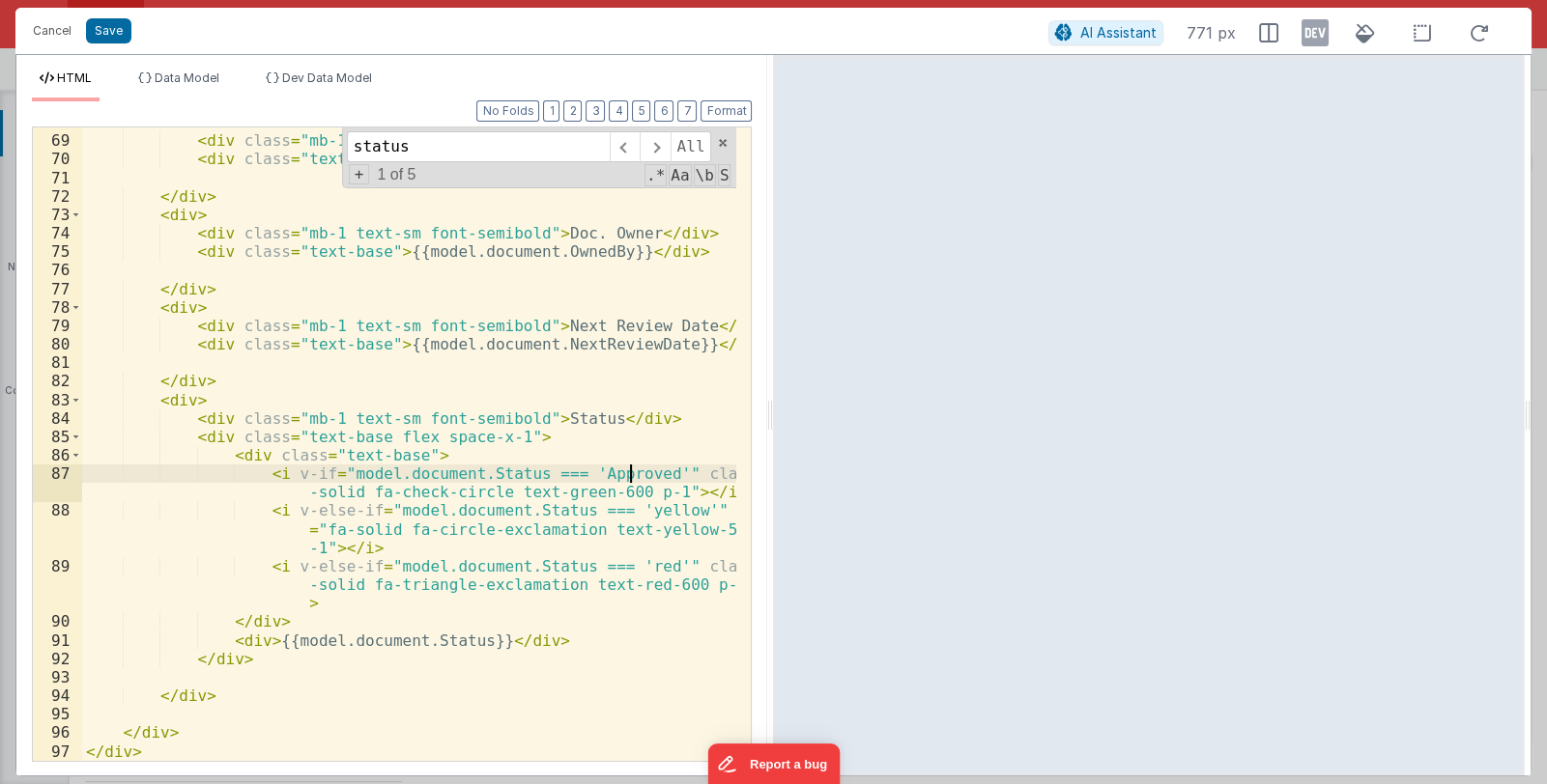
scroll to position [1513, 0]
click at [593, 509] on div "< div > < div class = "mb-1 text-sm font-semibold" > Revision </ div > < div cl…" at bounding box center [410, 448] width 656 height 670
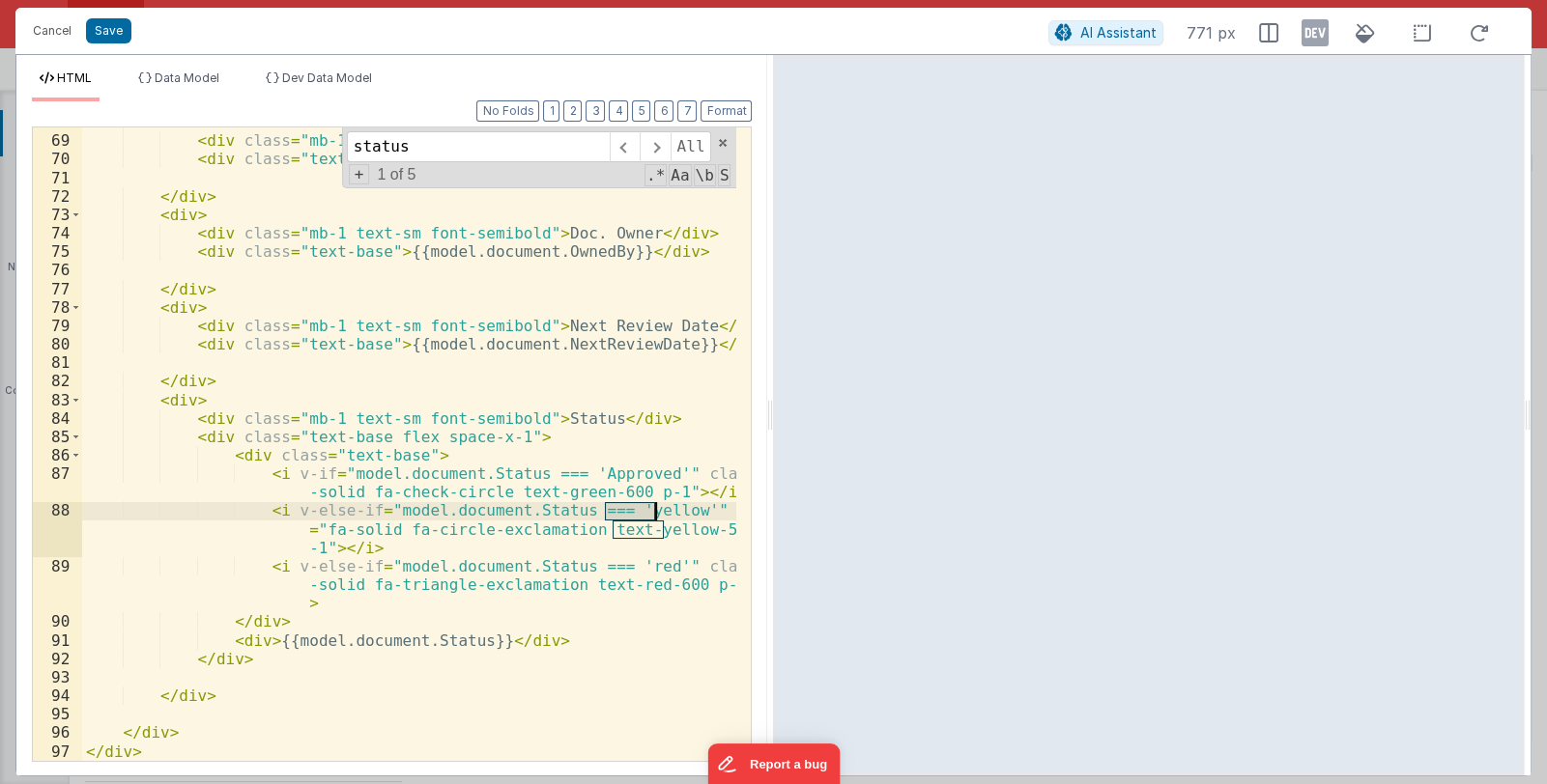
drag, startPoint x: 604, startPoint y: 512, endPoint x: 658, endPoint y: 509, distance: 54.1
click at [658, 509] on div "< div > < div class = "mb-1 text-sm font-semibold" > Revision </ div > < div cl…" at bounding box center [410, 448] width 656 height 670
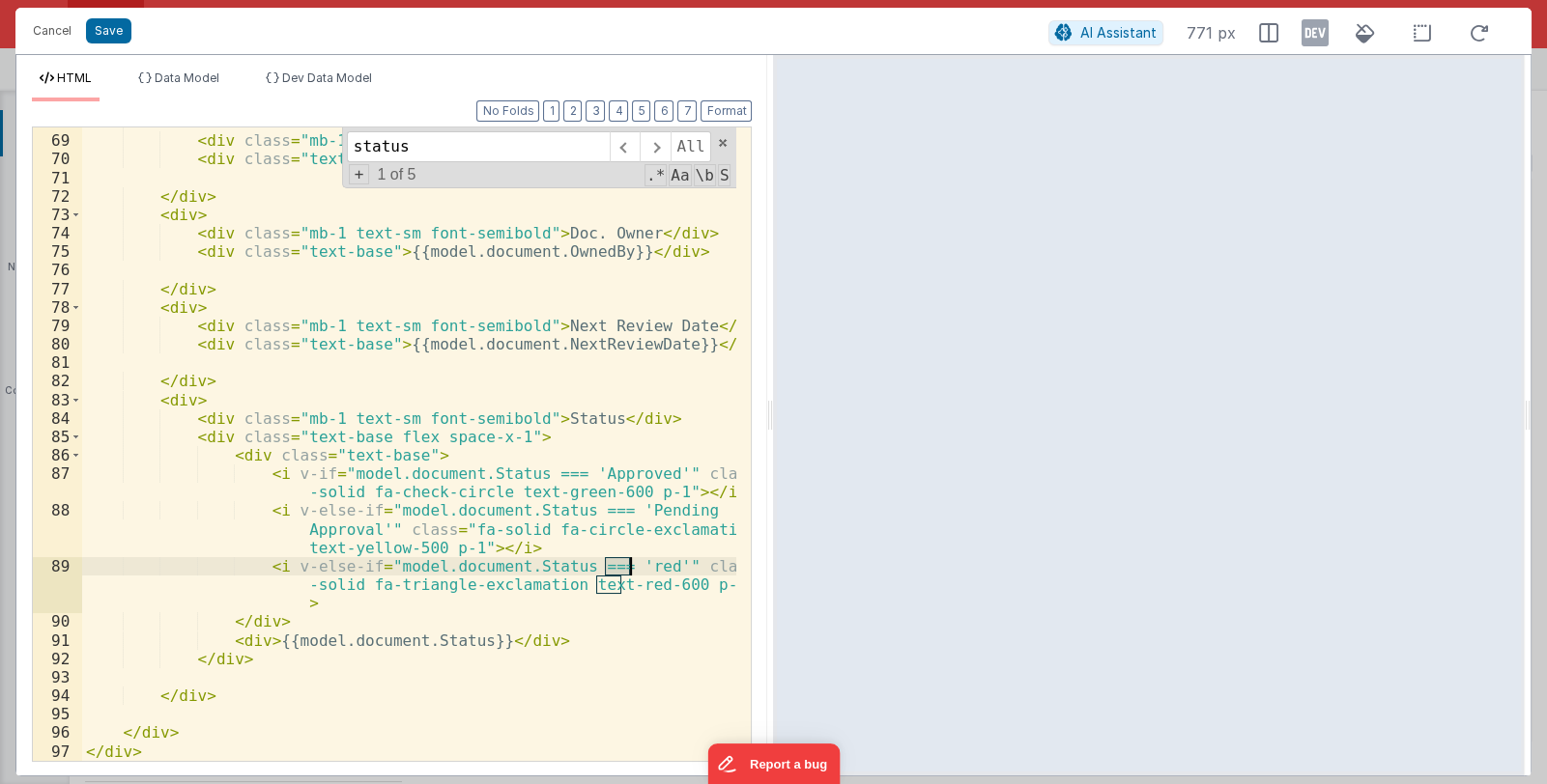
drag, startPoint x: 604, startPoint y: 566, endPoint x: 629, endPoint y: 566, distance: 25.0
click at [629, 566] on div "< div > < div class = "mb-1 text-sm font-semibold" > Revision </ div > < div cl…" at bounding box center [410, 448] width 656 height 670
click at [111, 34] on button "Save" at bounding box center [109, 31] width 45 height 26
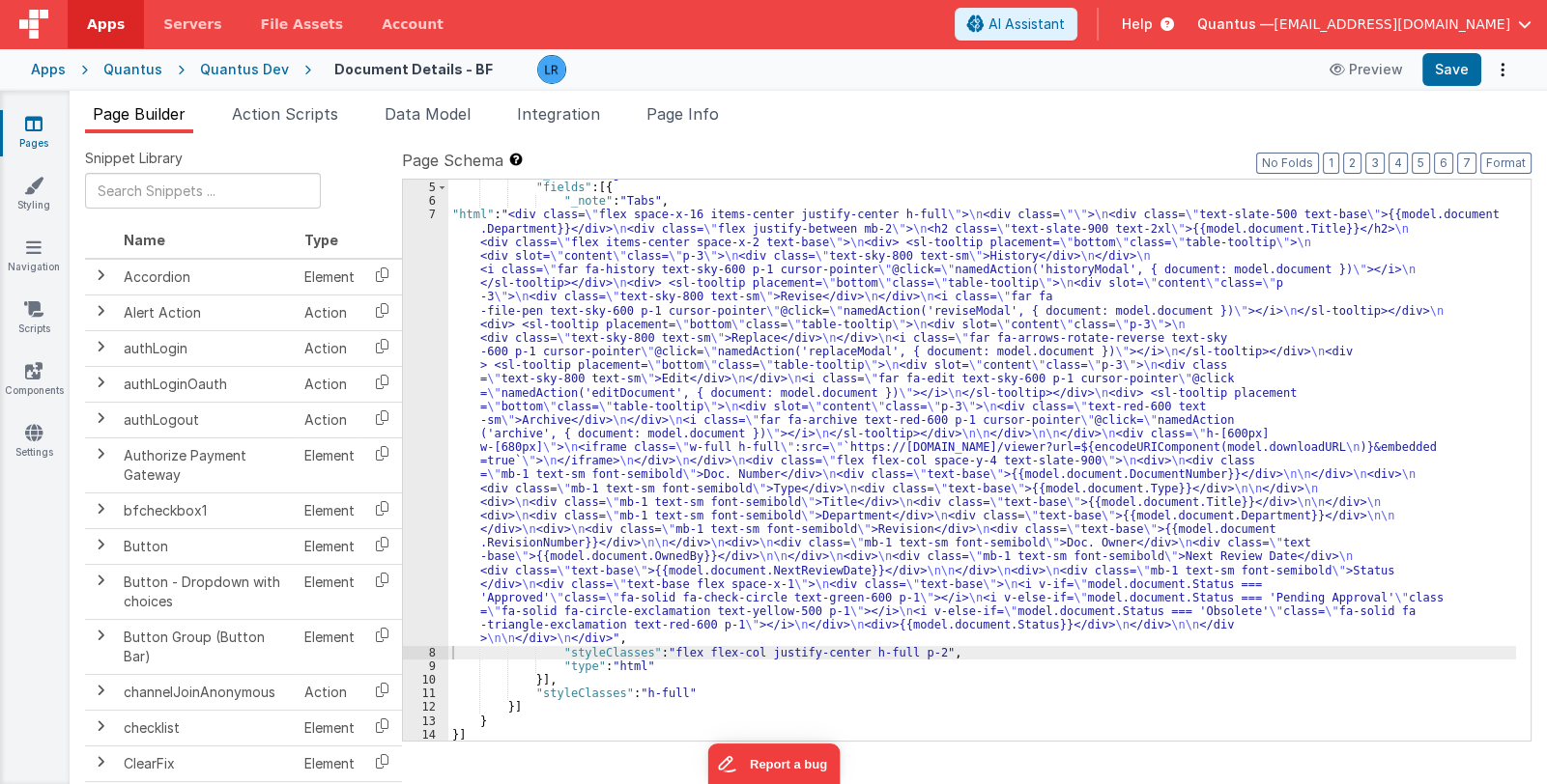
scroll to position [53, 0]
click at [1443, 69] on button "Save" at bounding box center [1452, 69] width 59 height 32
click at [34, 129] on icon at bounding box center [34, 124] width 18 height 20
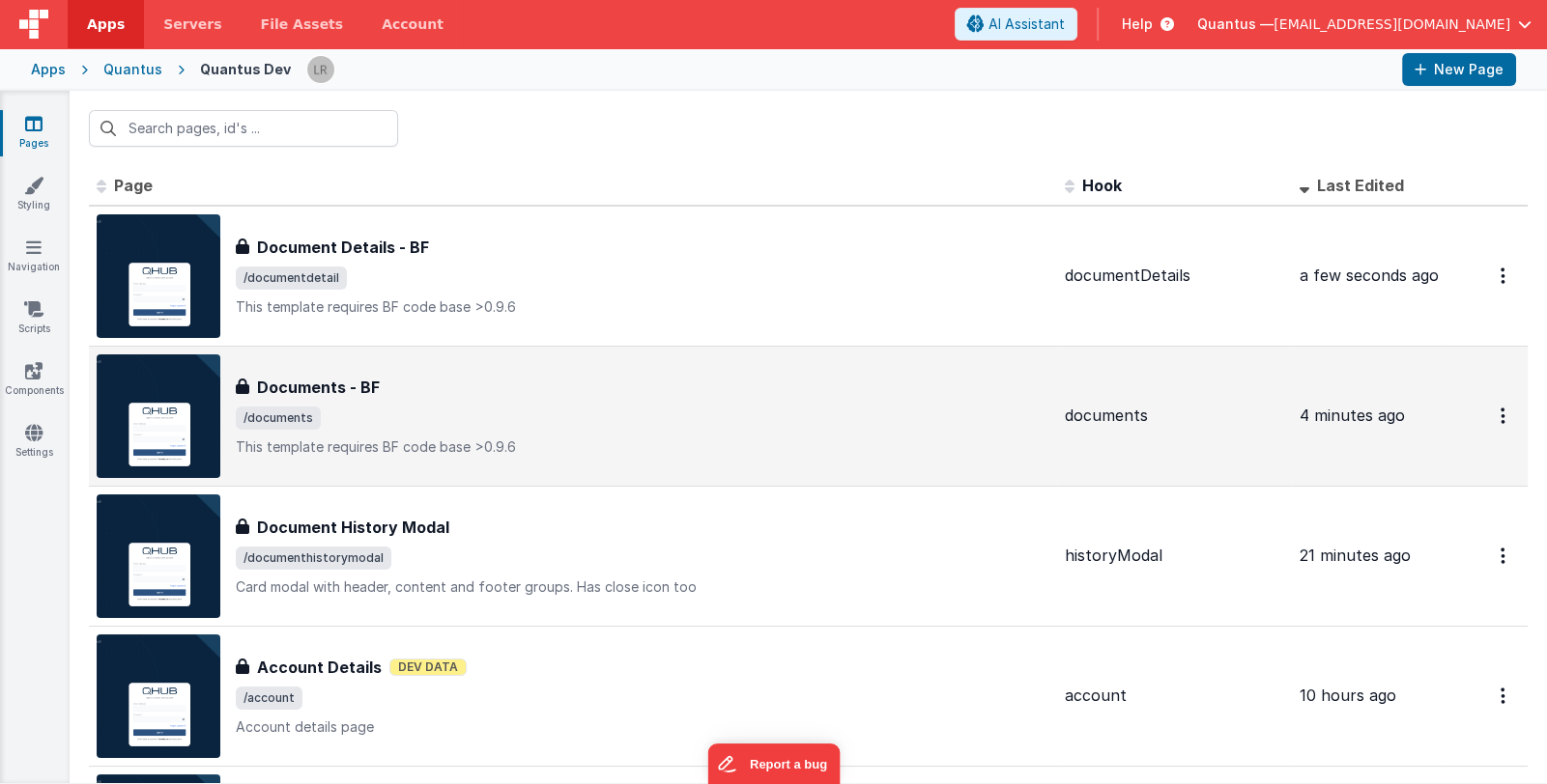
click at [610, 425] on span "/documents" at bounding box center [643, 419] width 814 height 24
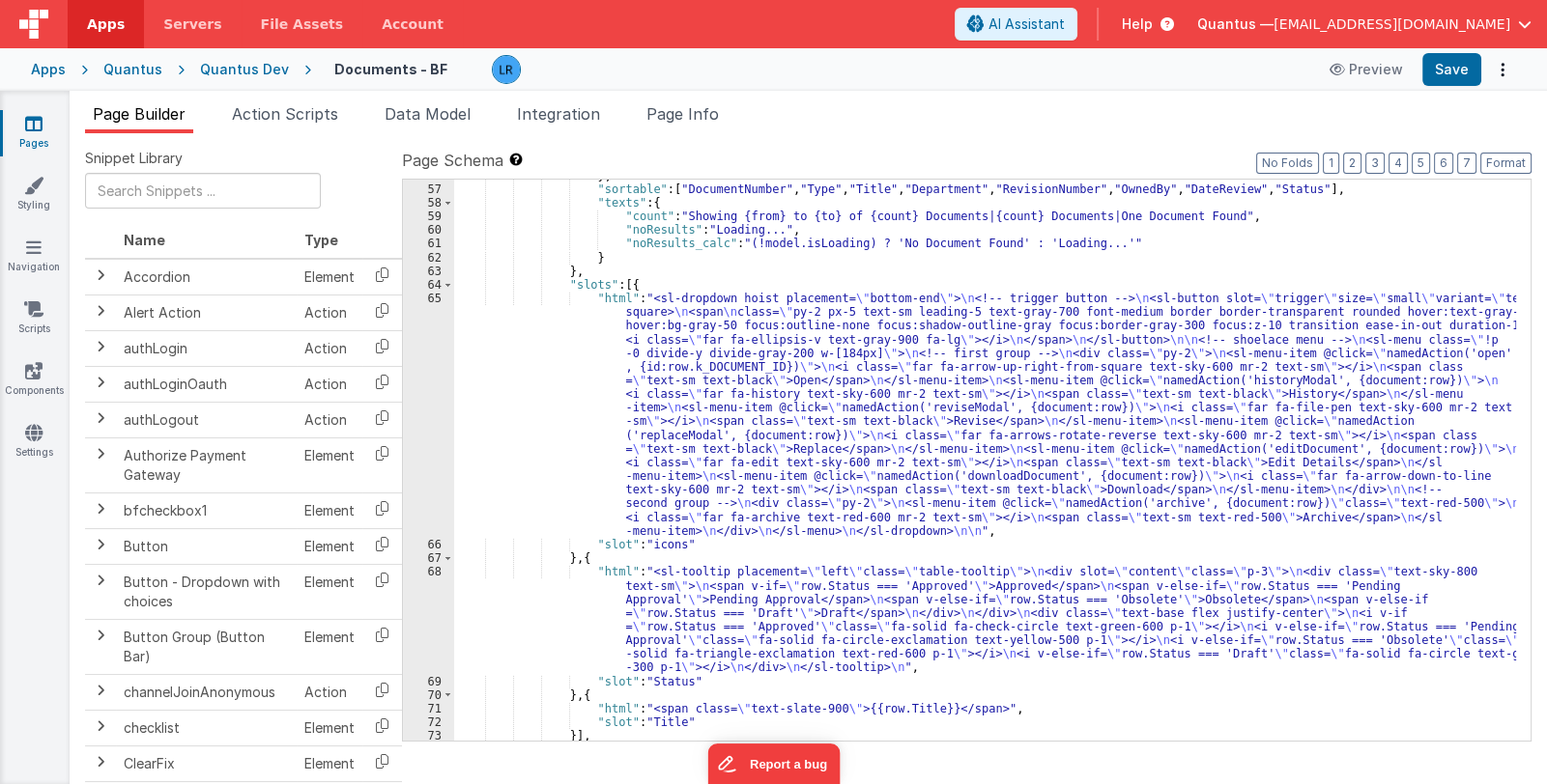
scroll to position [1379, 0]
click at [670, 621] on div "} , "sortable" : [ "DocumentNumber" , "Type" , "Title" , "Department" , "Revisi…" at bounding box center [985, 464] width 1062 height 589
click at [419, 632] on div "68" at bounding box center [429, 619] width 51 height 109
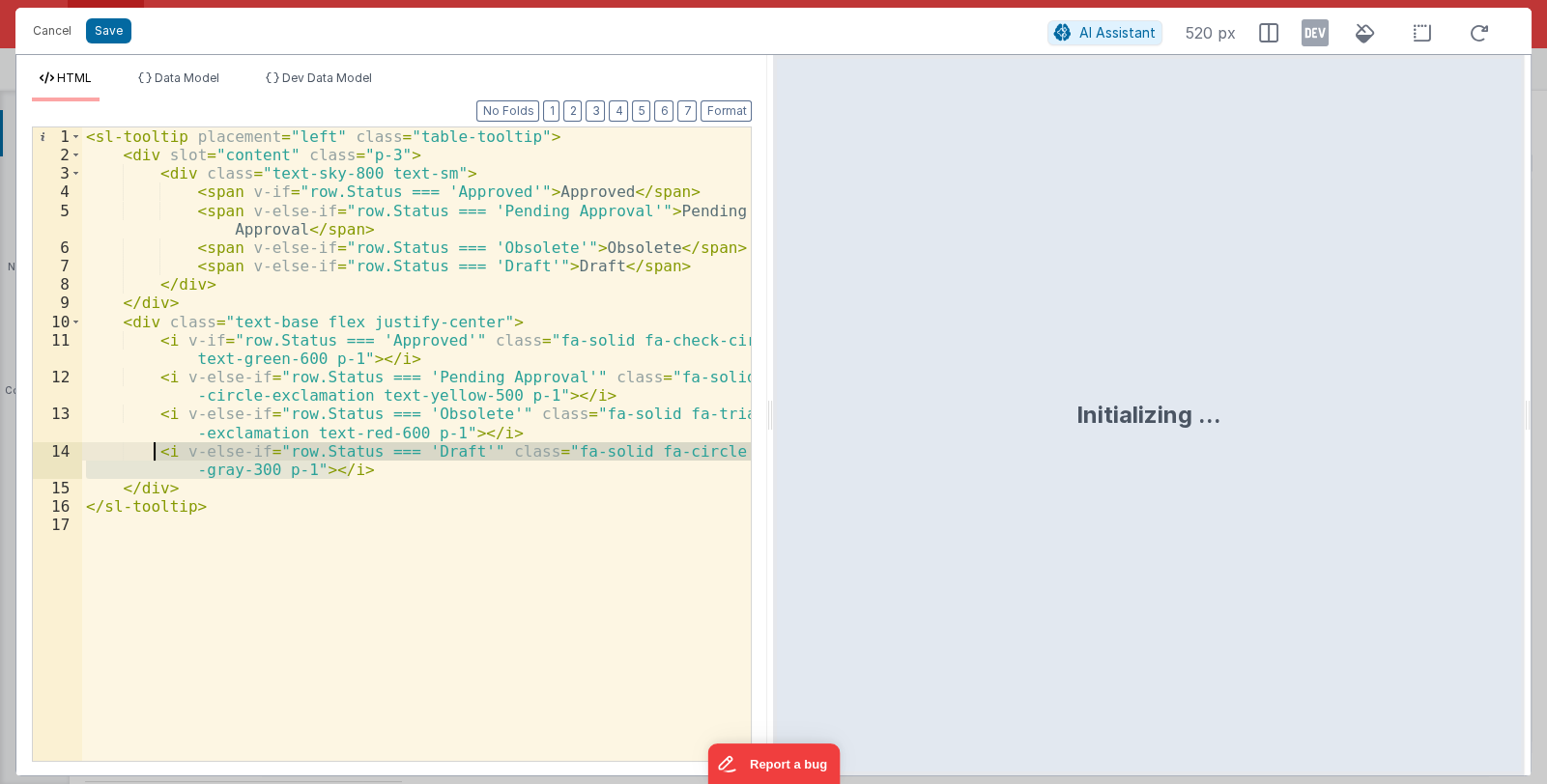
drag, startPoint x: 352, startPoint y: 468, endPoint x: 151, endPoint y: 452, distance: 201.6
click at [151, 452] on div "< sl-tooltip placement = "left" class = "table-tooltip" > < div slot = "content…" at bounding box center [417, 463] width 669 height 670
click at [43, 26] on button "Cancel" at bounding box center [52, 31] width 58 height 28
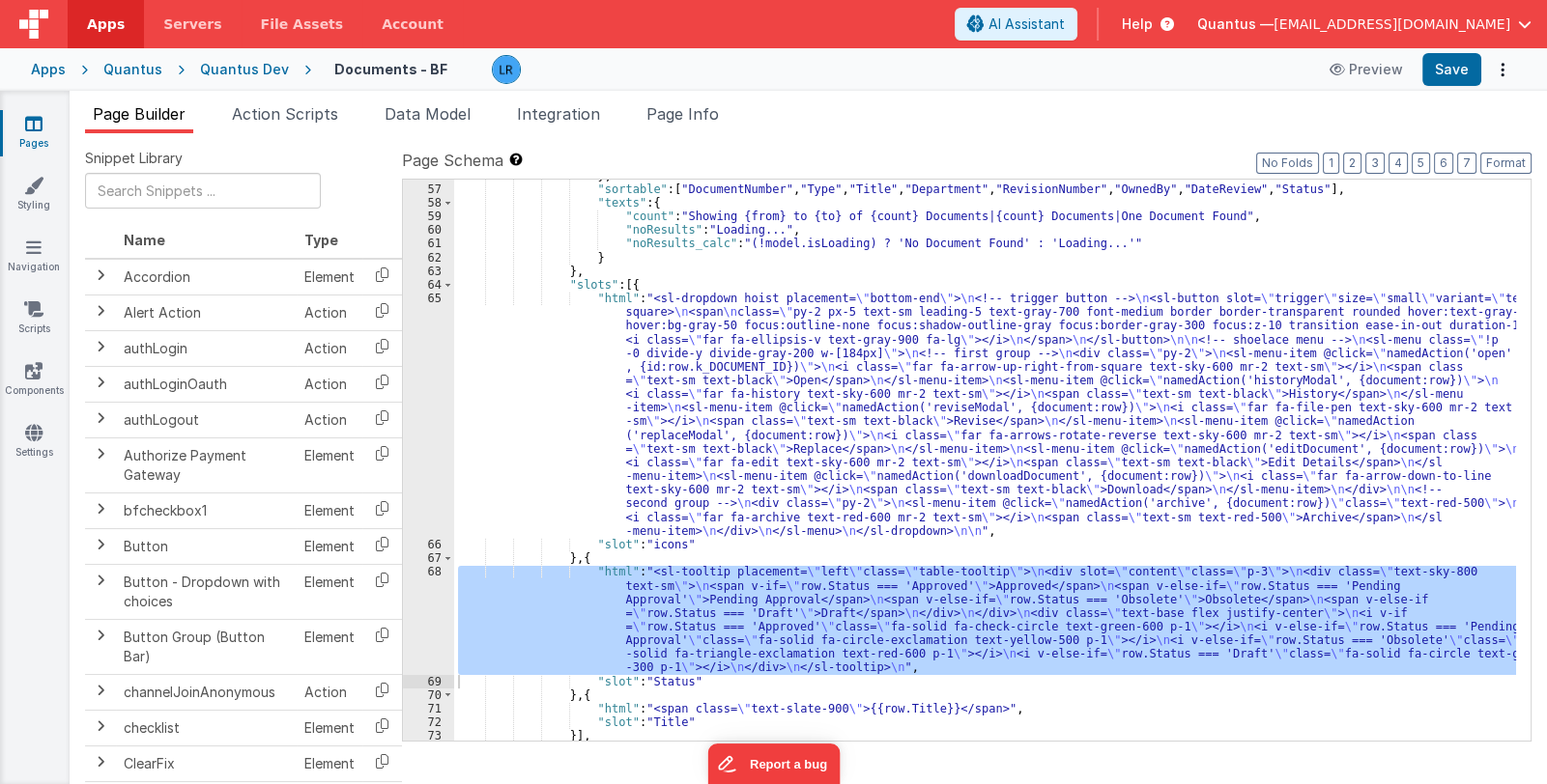
click at [38, 140] on link "Pages" at bounding box center [33, 133] width 70 height 38
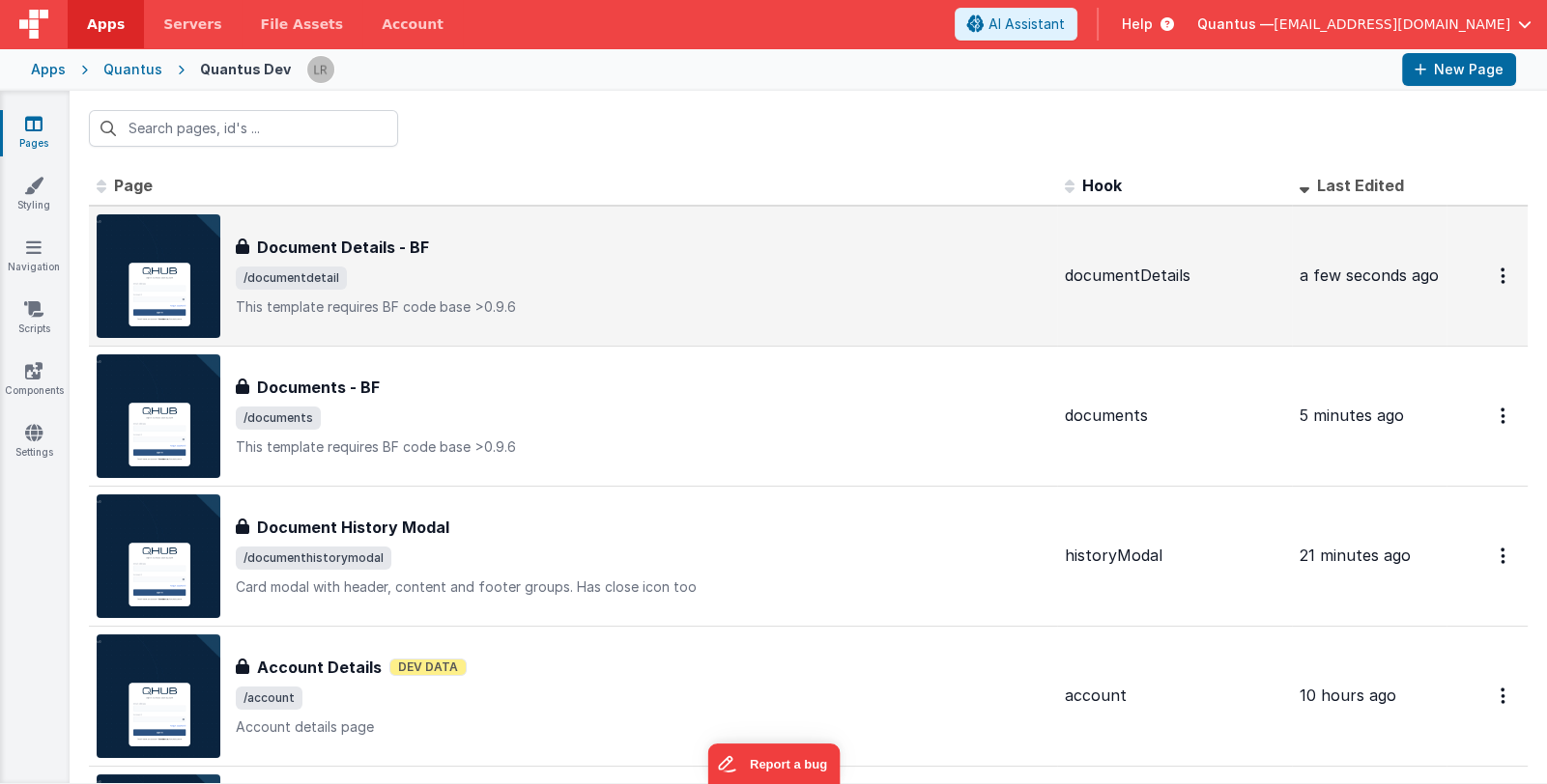
click at [467, 272] on span "/documentdetail" at bounding box center [643, 278] width 814 height 24
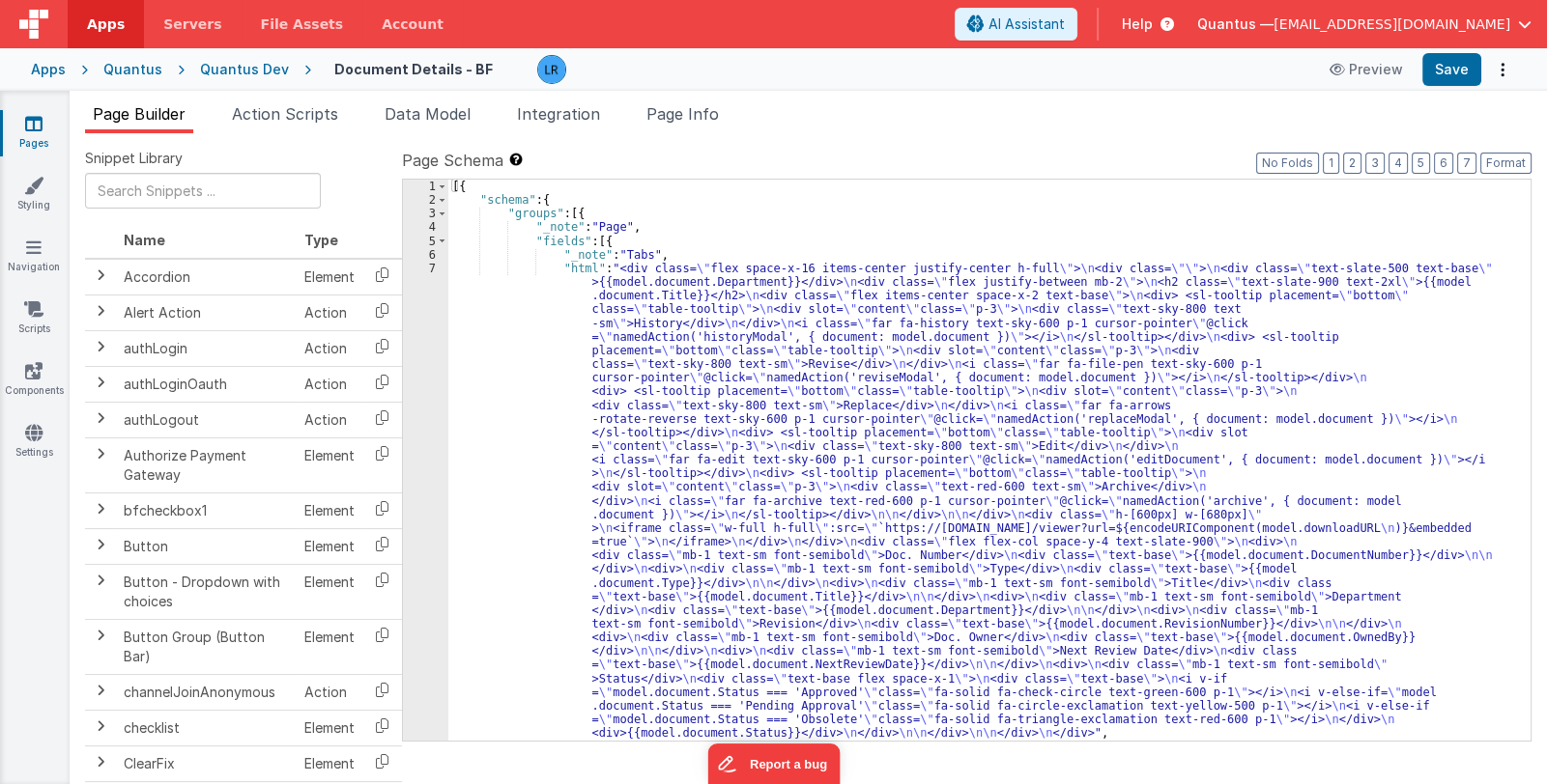
click at [744, 619] on div "[{ "schema" : { "groups" : [{ "_note" : "Page" , "fields" : [{ "_note" : "Tabs"…" at bounding box center [982, 475] width 1067 height 589
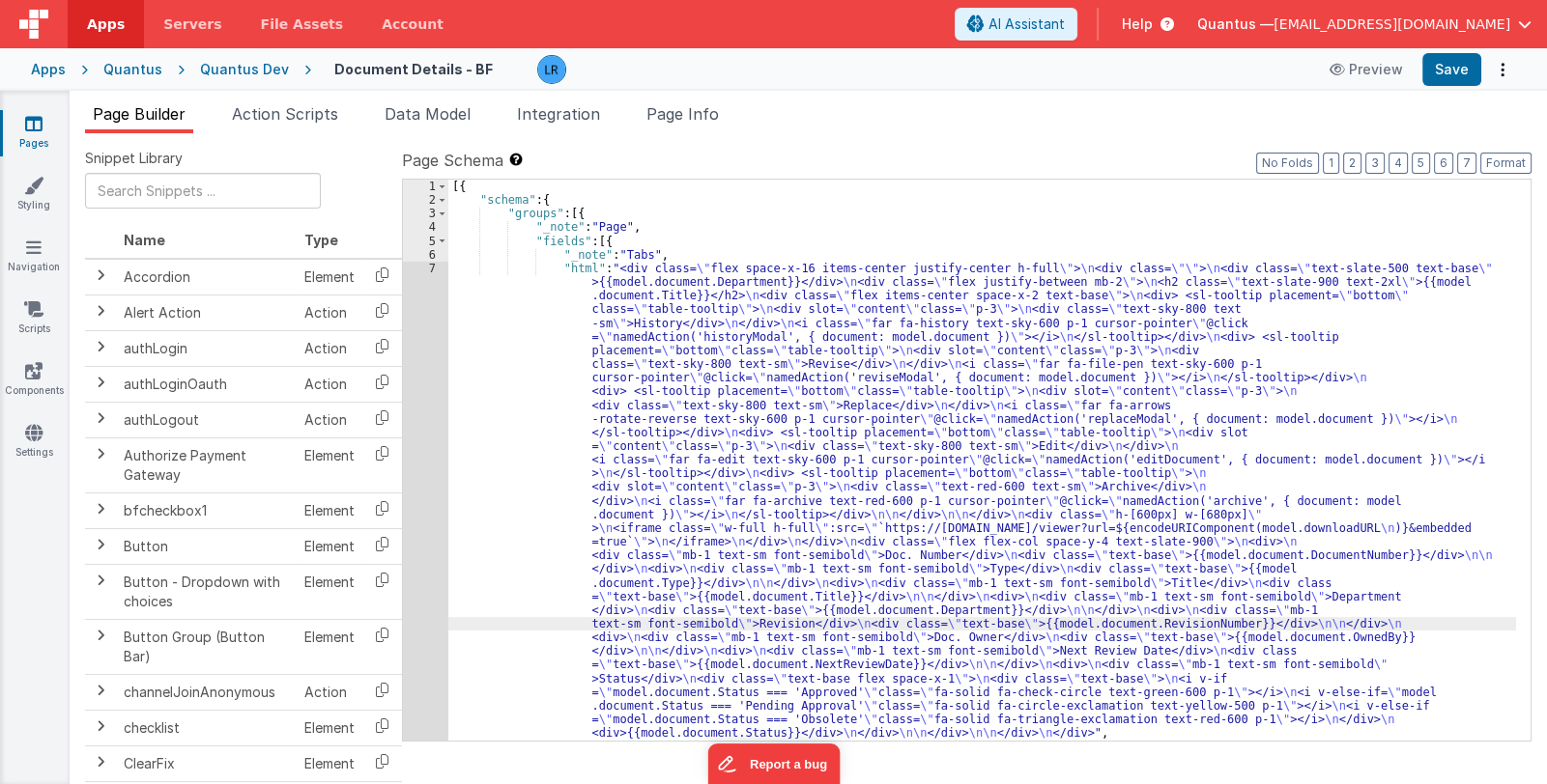
click at [426, 639] on div "7" at bounding box center [426, 501] width 45 height 479
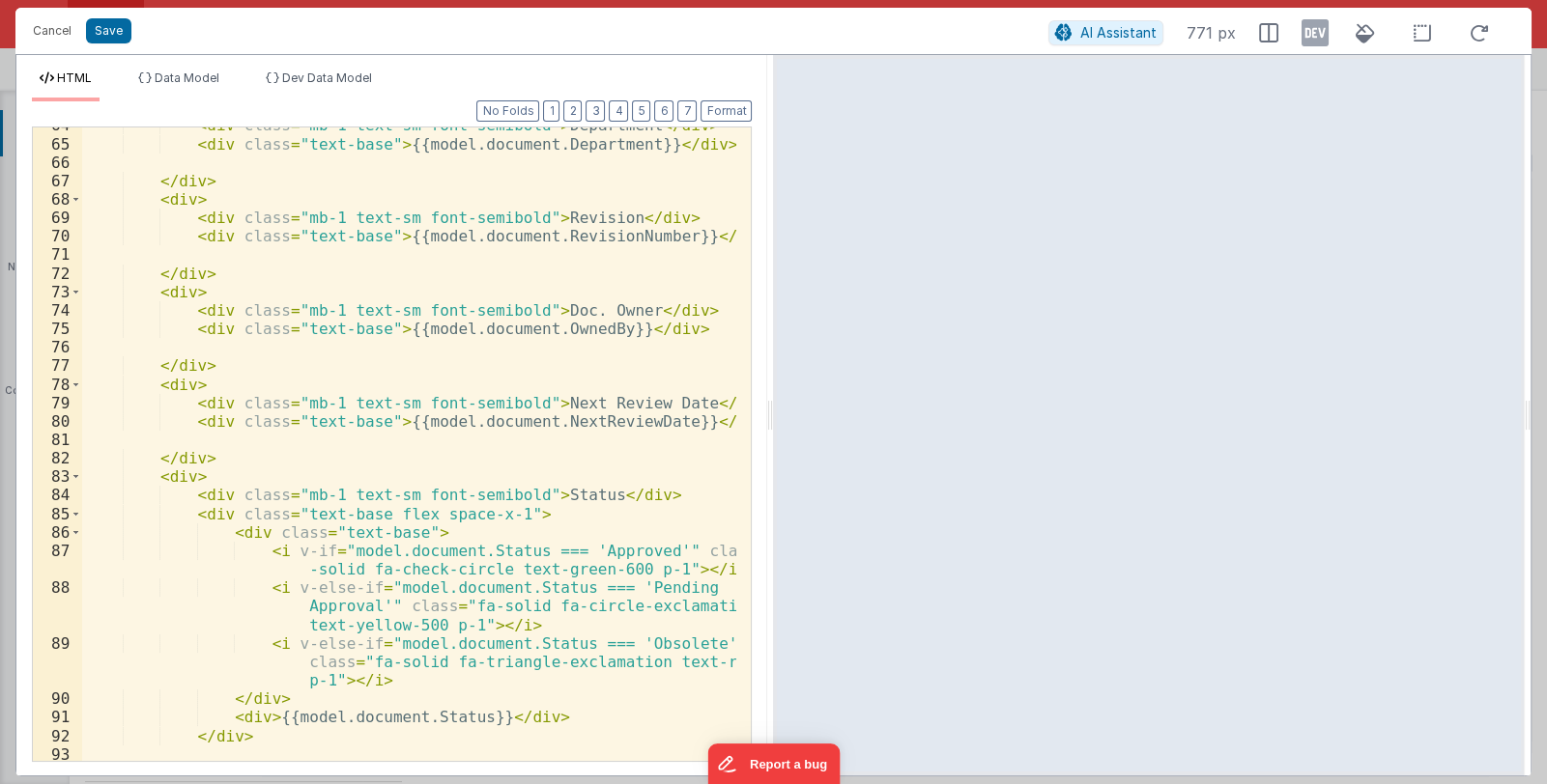
scroll to position [1436, 0]
click at [371, 681] on div "< div class = "mb-1 text-sm font-semibold" > Department </ div > < div class = …" at bounding box center [410, 451] width 656 height 670
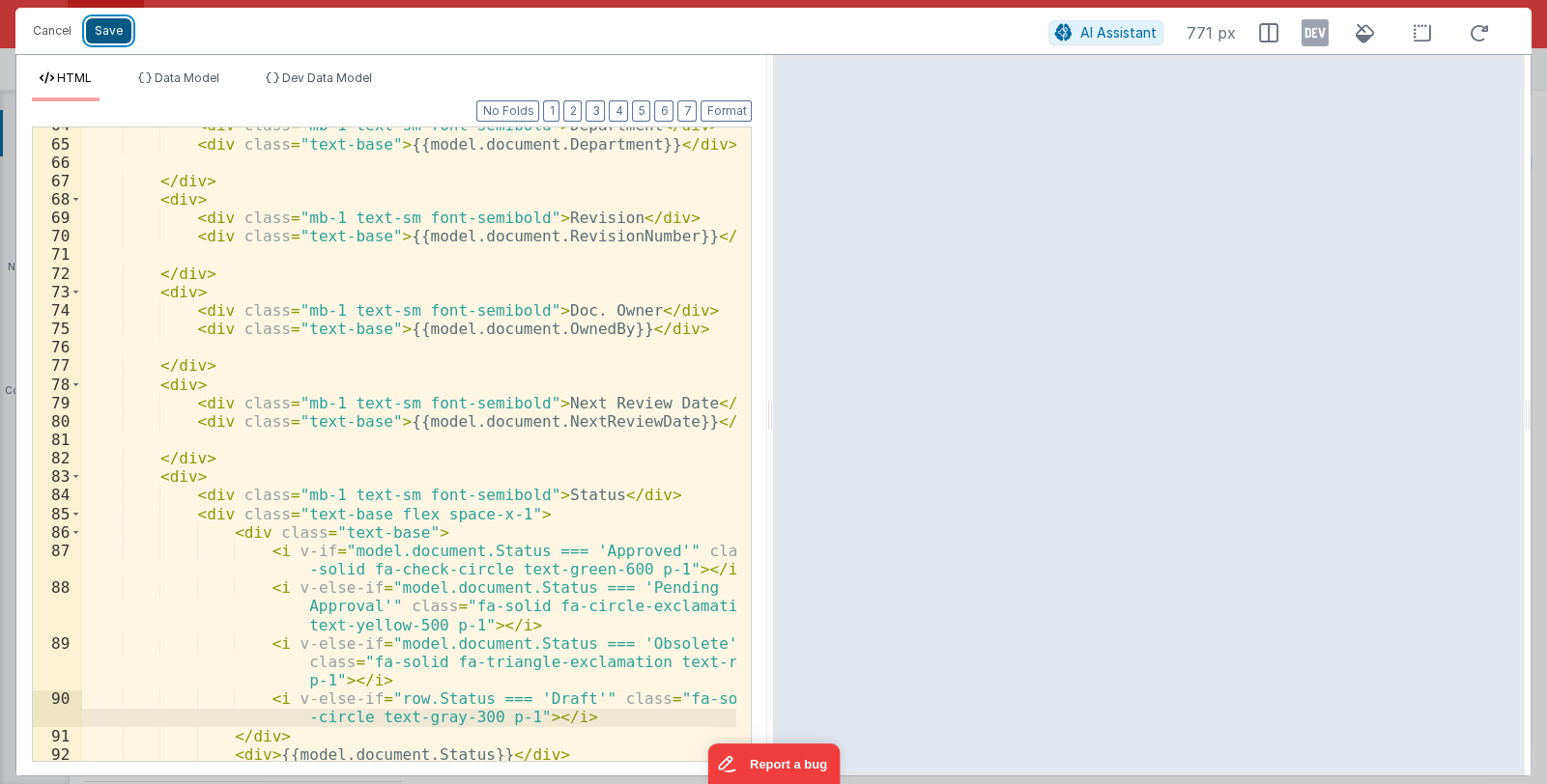
click at [101, 27] on button "Save" at bounding box center [109, 31] width 45 height 26
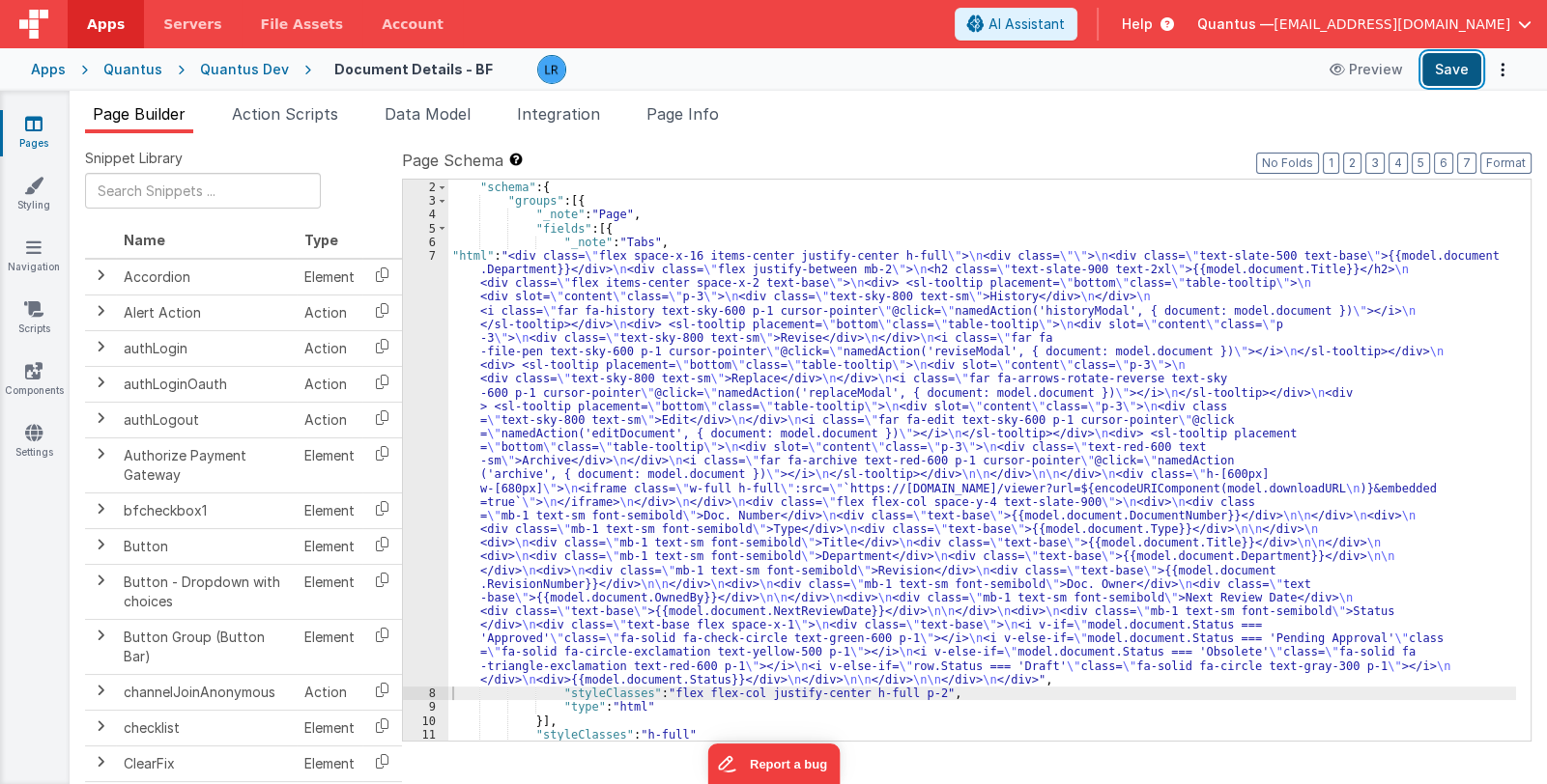
click at [1440, 70] on button "Save" at bounding box center [1452, 69] width 59 height 32
click at [593, 612] on div "[{ "schema" : { "groups" : [{ "_note" : "Page" , "fields" : [{ "_note" : "Tabs"…" at bounding box center [982, 462] width 1067 height 589
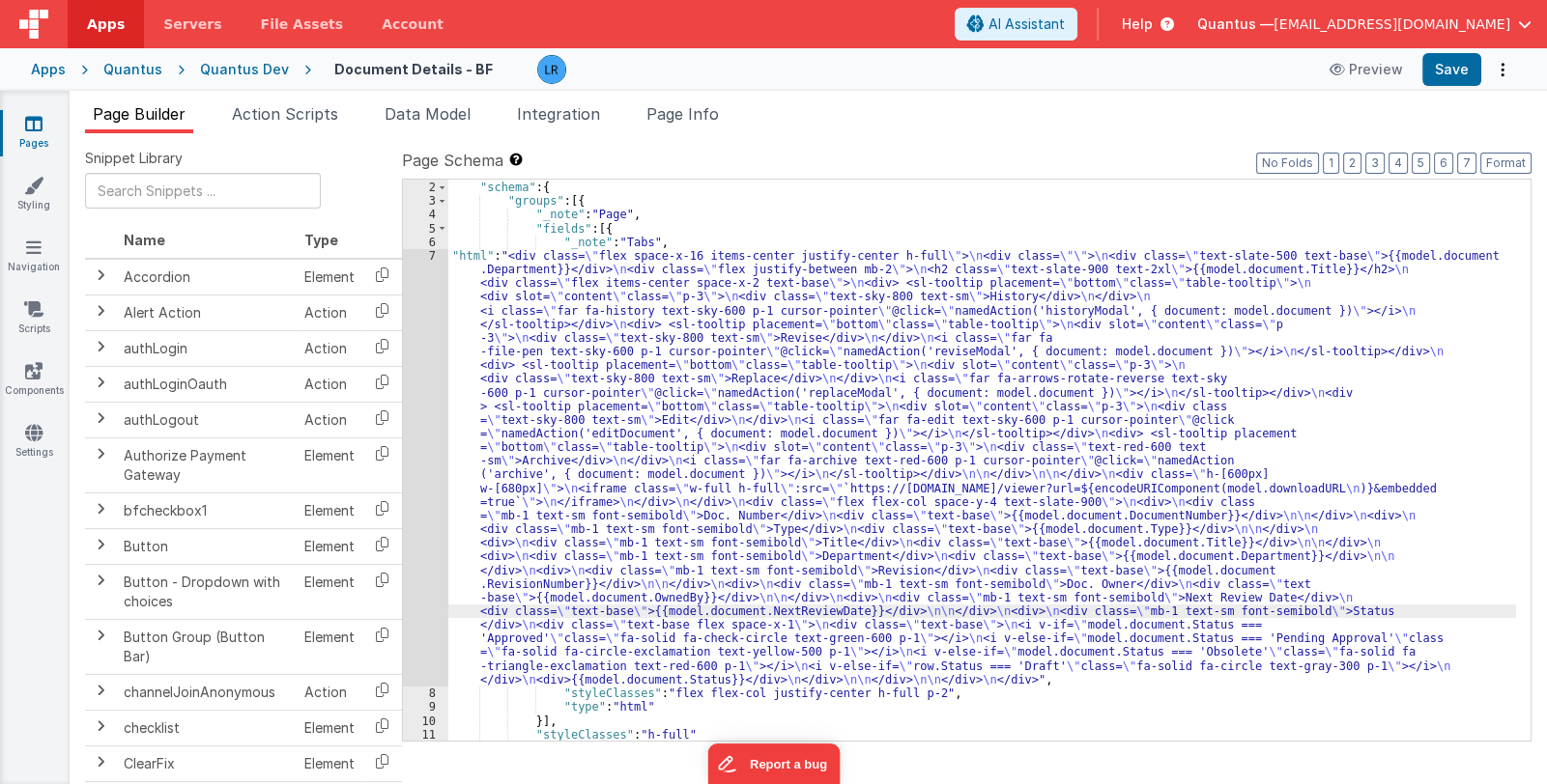
click at [421, 598] on div "7" at bounding box center [426, 468] width 45 height 437
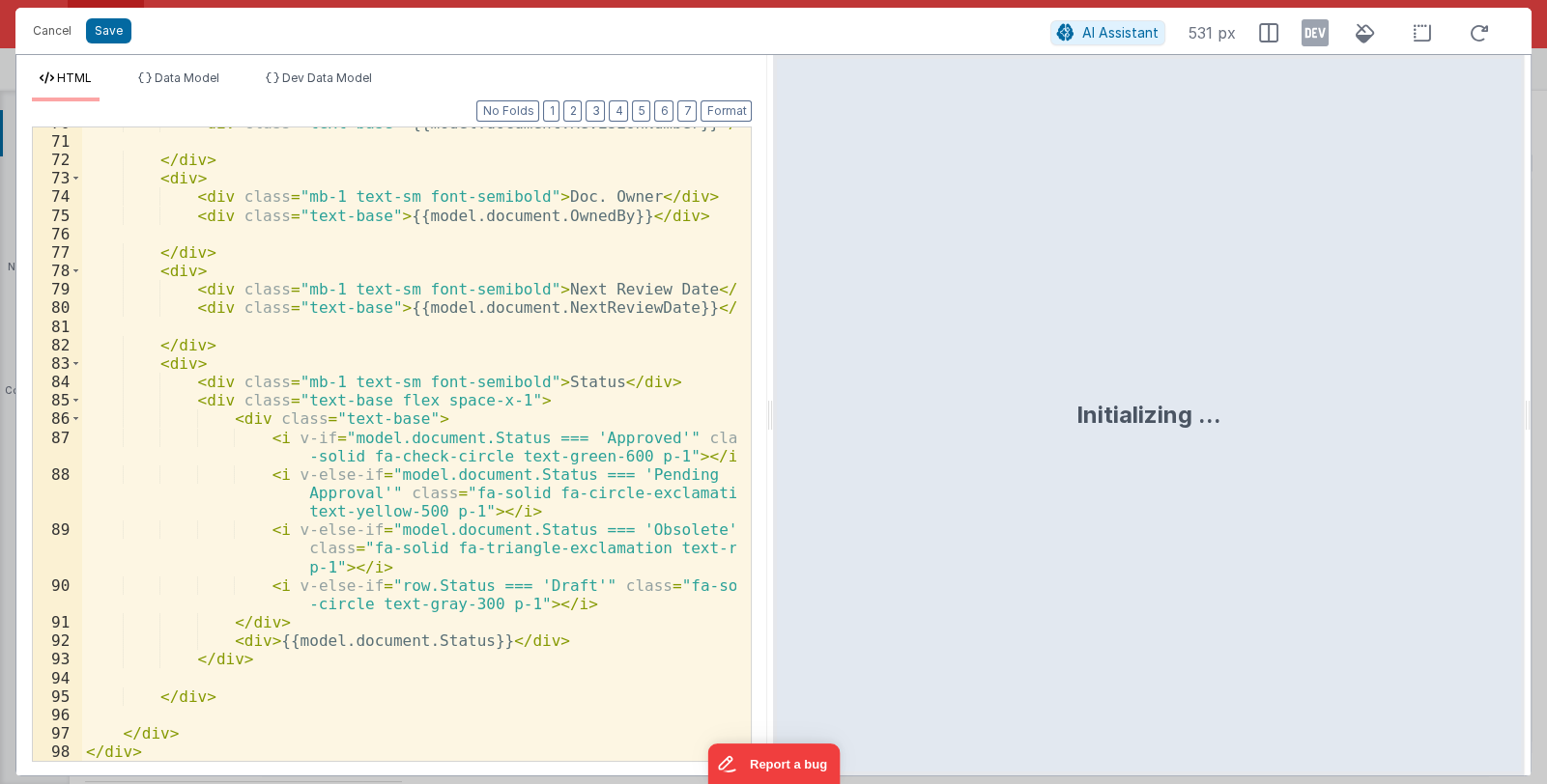
scroll to position [1549, 0]
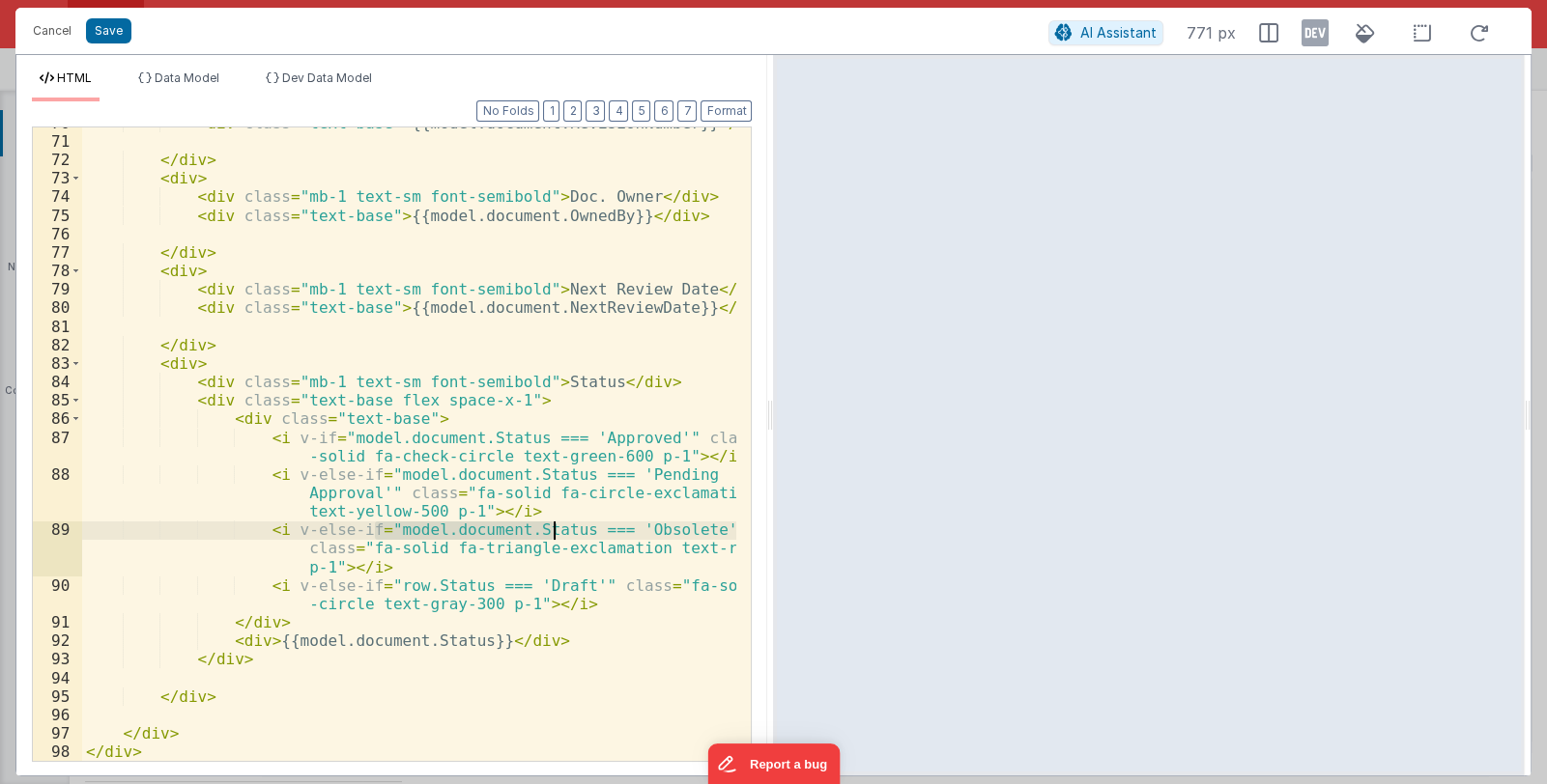
drag, startPoint x: 372, startPoint y: 532, endPoint x: 550, endPoint y: 534, distance: 178.0
click at [550, 534] on div "< div class = "text-base" > {{model.document.RevisionNumber}} </ div > </ div >…" at bounding box center [410, 449] width 656 height 670
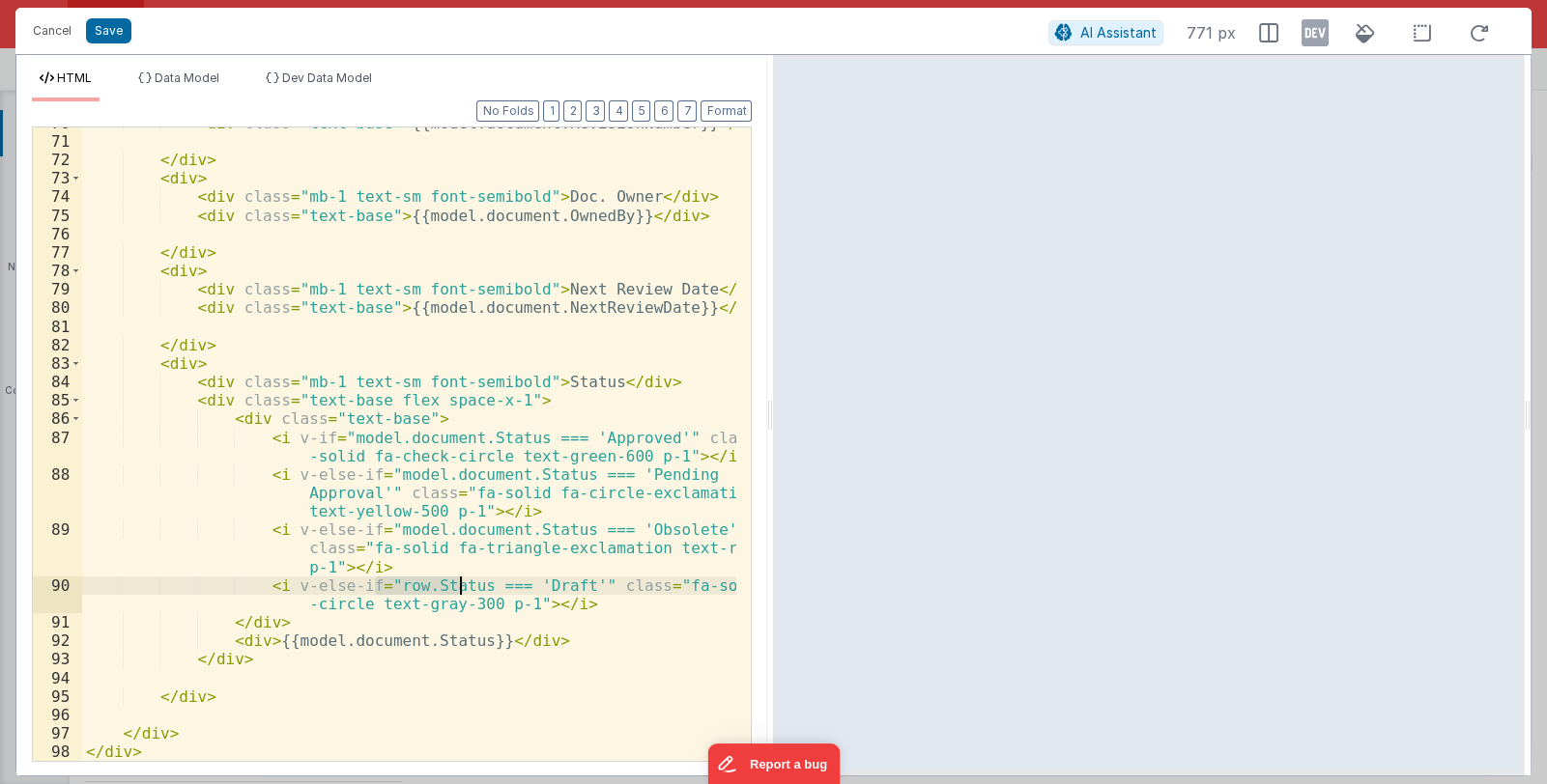
drag, startPoint x: 374, startPoint y: 588, endPoint x: 456, endPoint y: 586, distance: 82.0
click at [456, 586] on div "< div class = "text-base" > {{model.document.RevisionNumber}} </ div > </ div >…" at bounding box center [410, 449] width 656 height 670
click at [113, 32] on button "Save" at bounding box center [109, 31] width 45 height 26
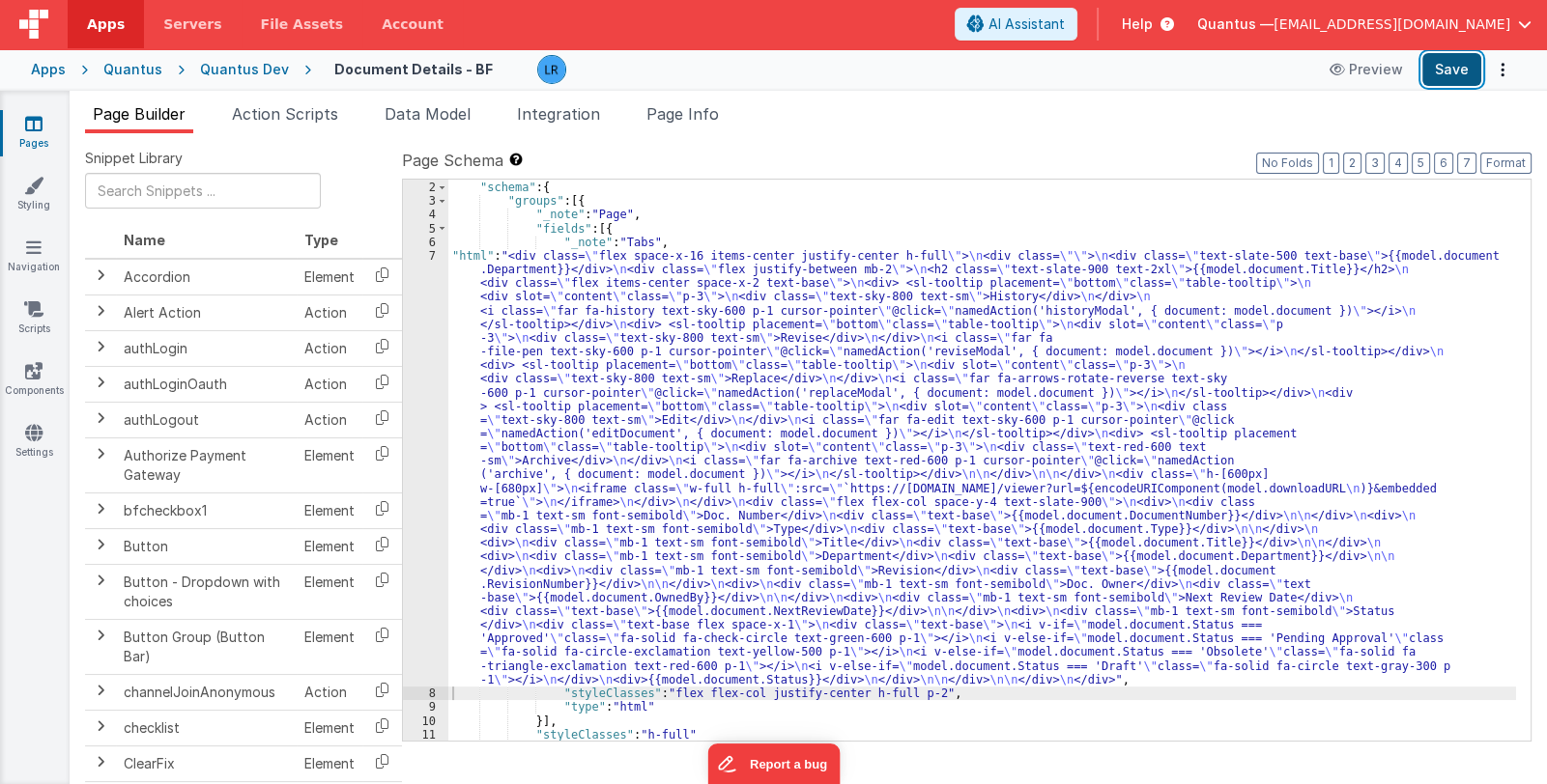
click at [1439, 71] on button "Save" at bounding box center [1452, 69] width 59 height 32
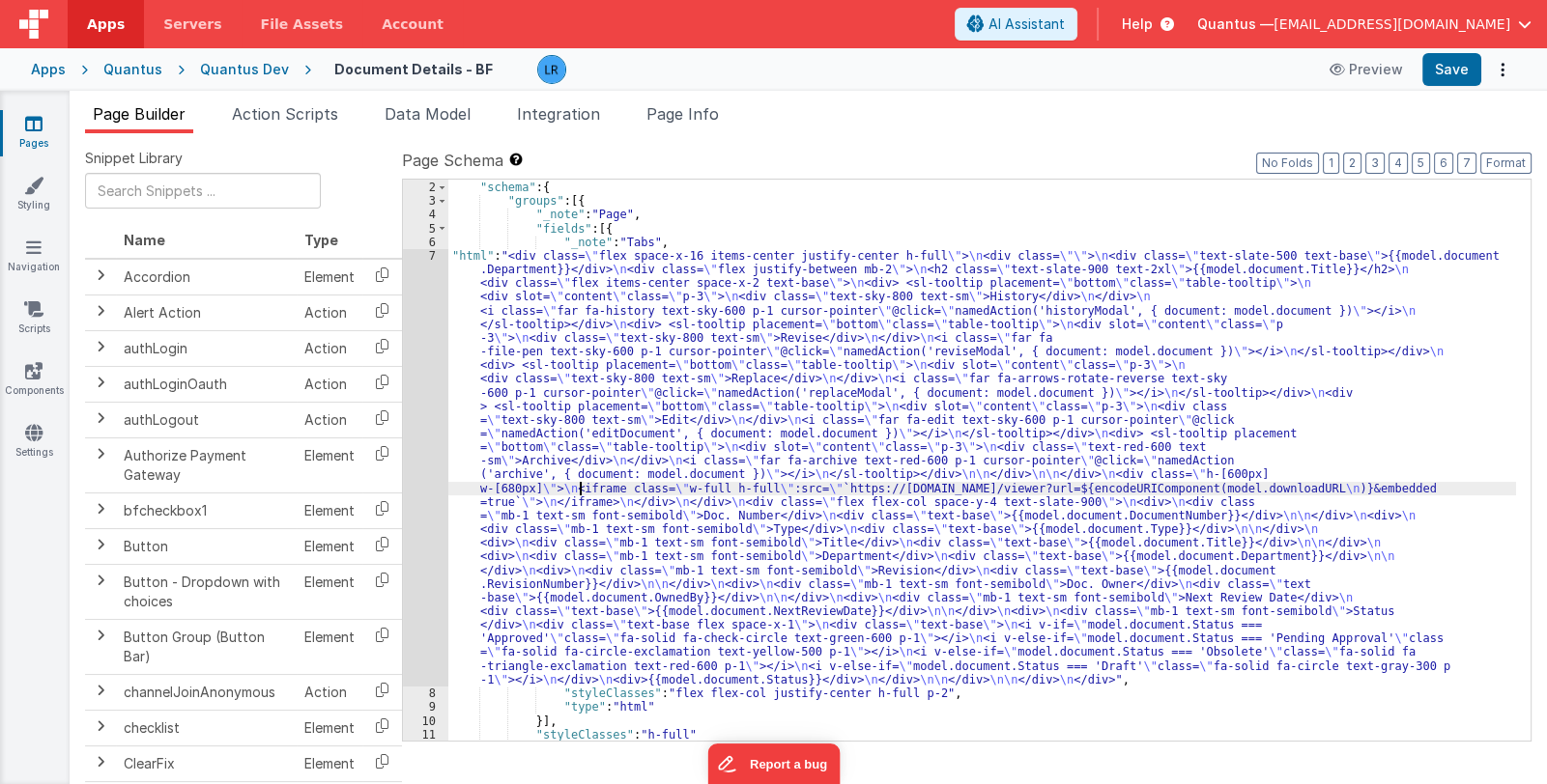
click at [577, 489] on div "[{ "schema" : { "groups" : [{ "_note" : "Page" , "fields" : [{ "_note" : "Tabs"…" at bounding box center [982, 462] width 1067 height 589
click at [431, 548] on div "7" at bounding box center [426, 468] width 45 height 437
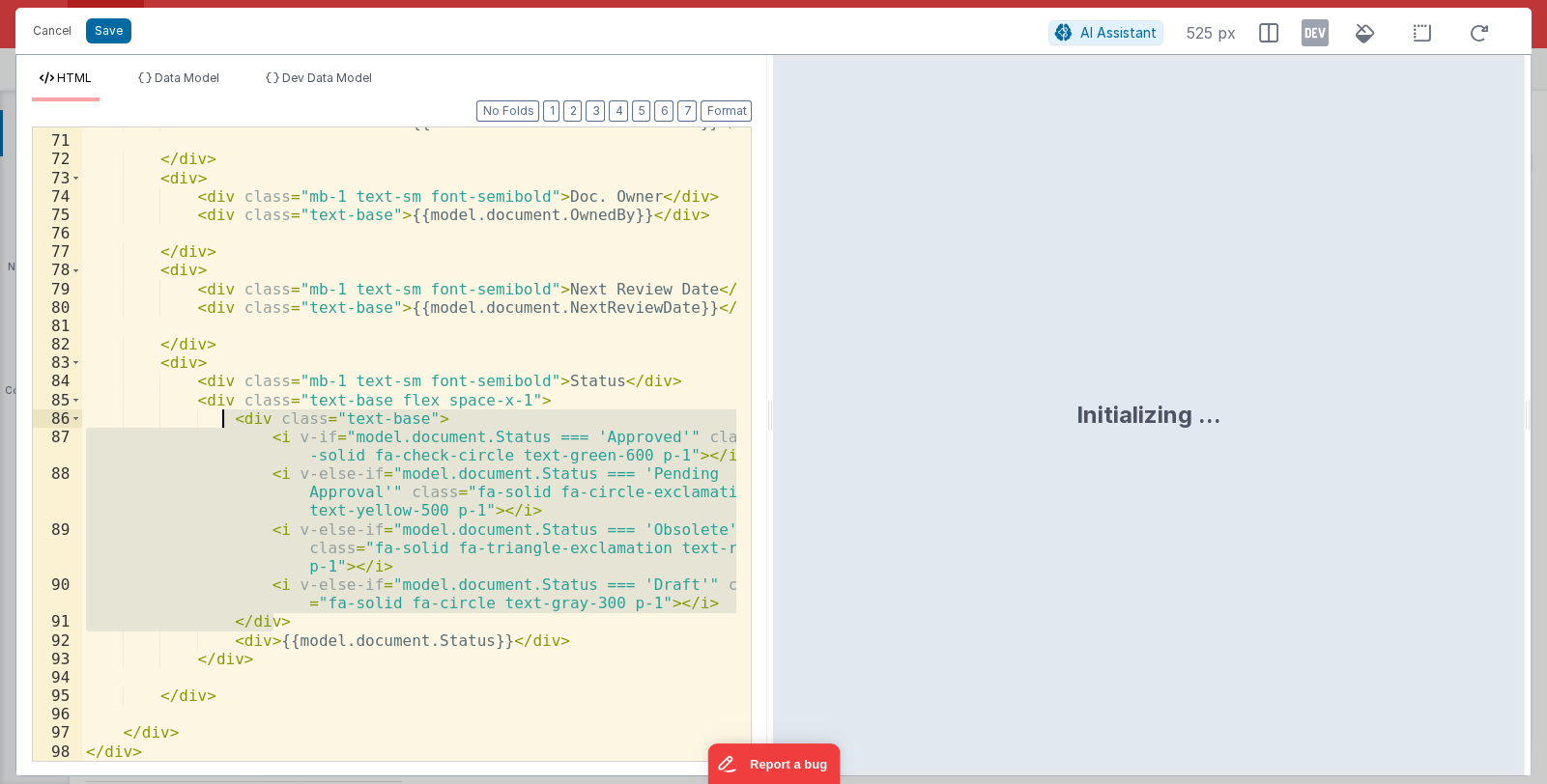
drag, startPoint x: 274, startPoint y: 619, endPoint x: 223, endPoint y: 420, distance: 205.4
click at [223, 420] on div "< div class = "text-base" > {{model.document.RevisionNumber}} </ div > </ div >…" at bounding box center [410, 448] width 656 height 670
click at [286, 620] on div "< div class = "text-base" > {{model.document.RevisionNumber}} </ div > </ div >…" at bounding box center [410, 444] width 655 height 634
drag, startPoint x: 274, startPoint y: 620, endPoint x: 222, endPoint y: 417, distance: 209.6
click at [222, 417] on div "< div class = "text-base" > {{model.document.RevisionNumber}} </ div > </ div >…" at bounding box center [410, 448] width 656 height 670
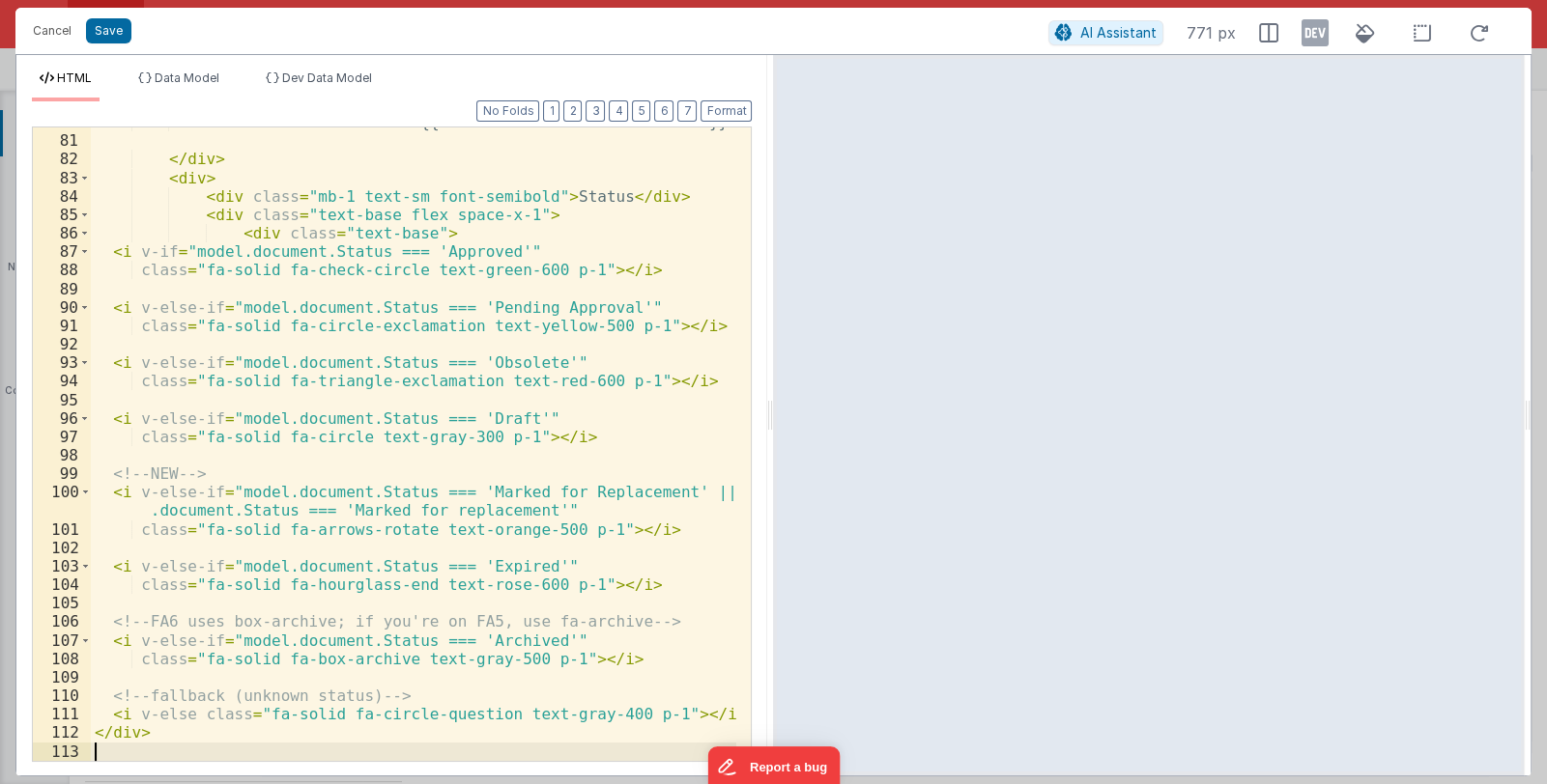
scroll to position [1736, 0]
click at [731, 116] on button "Format" at bounding box center [726, 111] width 51 height 22
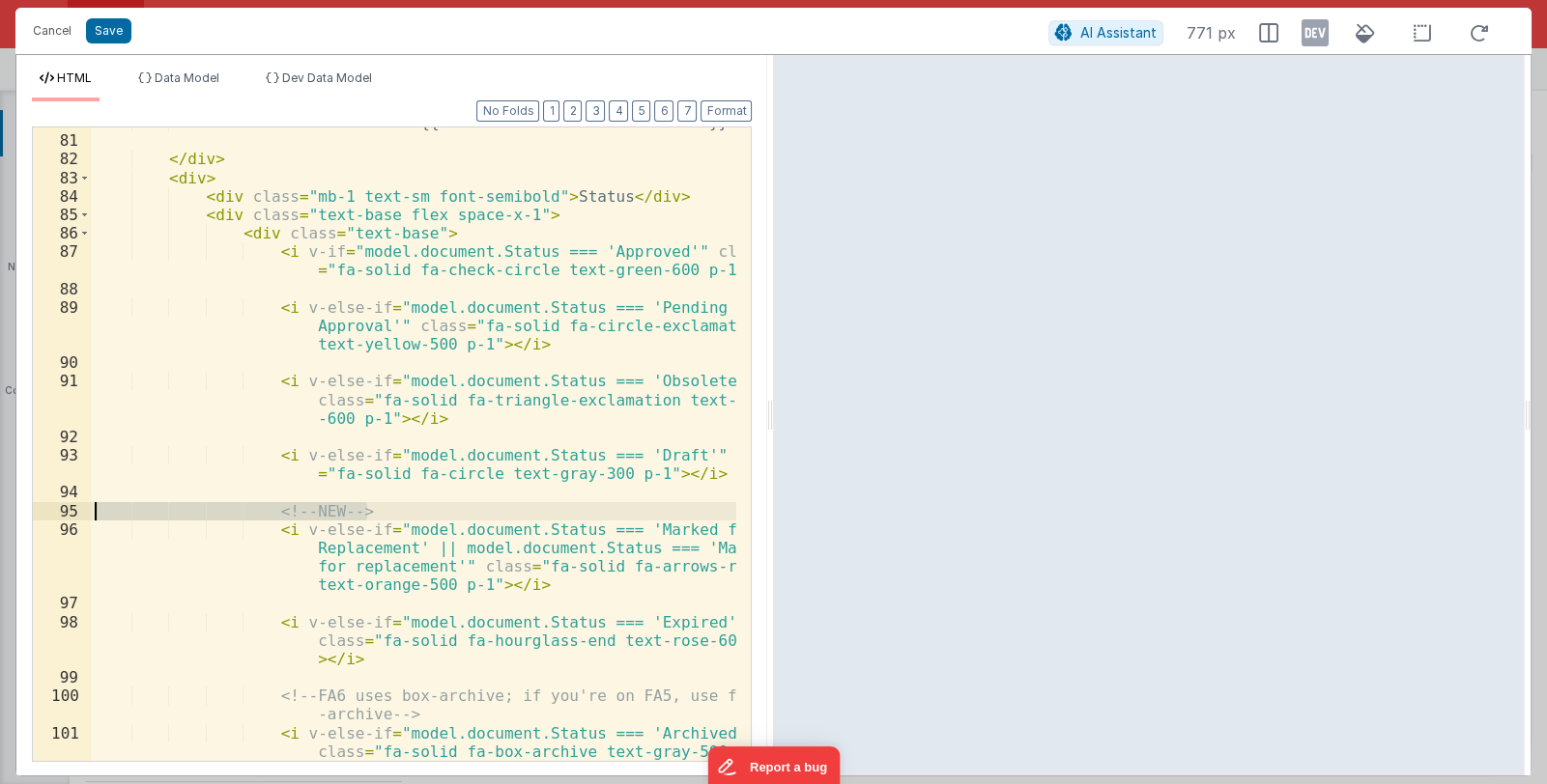
drag, startPoint x: 376, startPoint y: 514, endPoint x: 78, endPoint y: 517, distance: 298.0
click at [78, 517] on div "80 81 82 83 84 85 86 87 88 89 90 91 92 93 94 95 96 97 98 99 100 101 102 < div c…" at bounding box center [391, 444] width 719 height 636
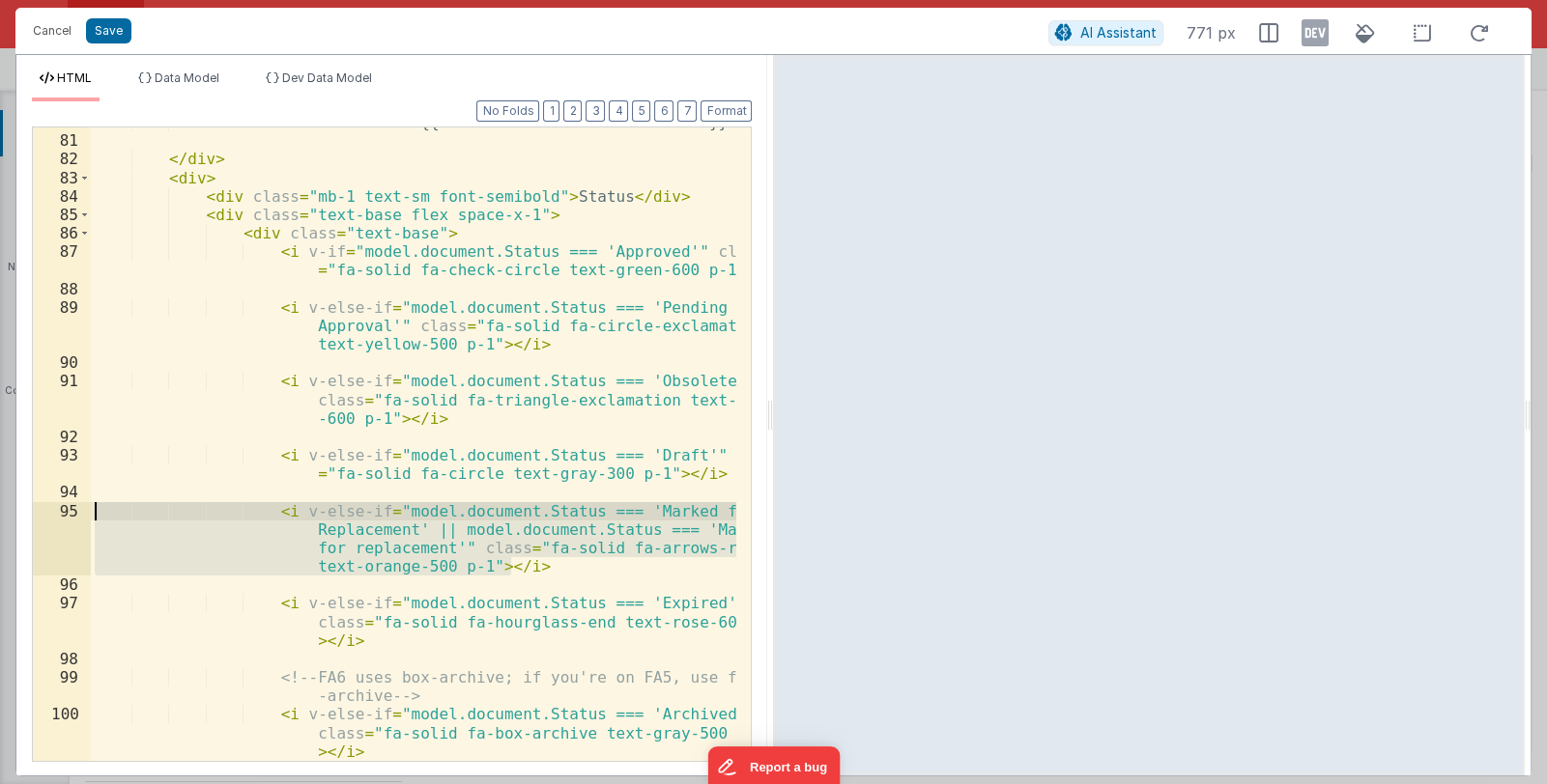
drag, startPoint x: 541, startPoint y: 568, endPoint x: 86, endPoint y: 506, distance: 459.2
click at [86, 506] on div "80 81 82 83 84 85 86 87 88 89 90 91 92 93 94 95 96 97 98 99 100 101 102 < div c…" at bounding box center [391, 444] width 719 height 636
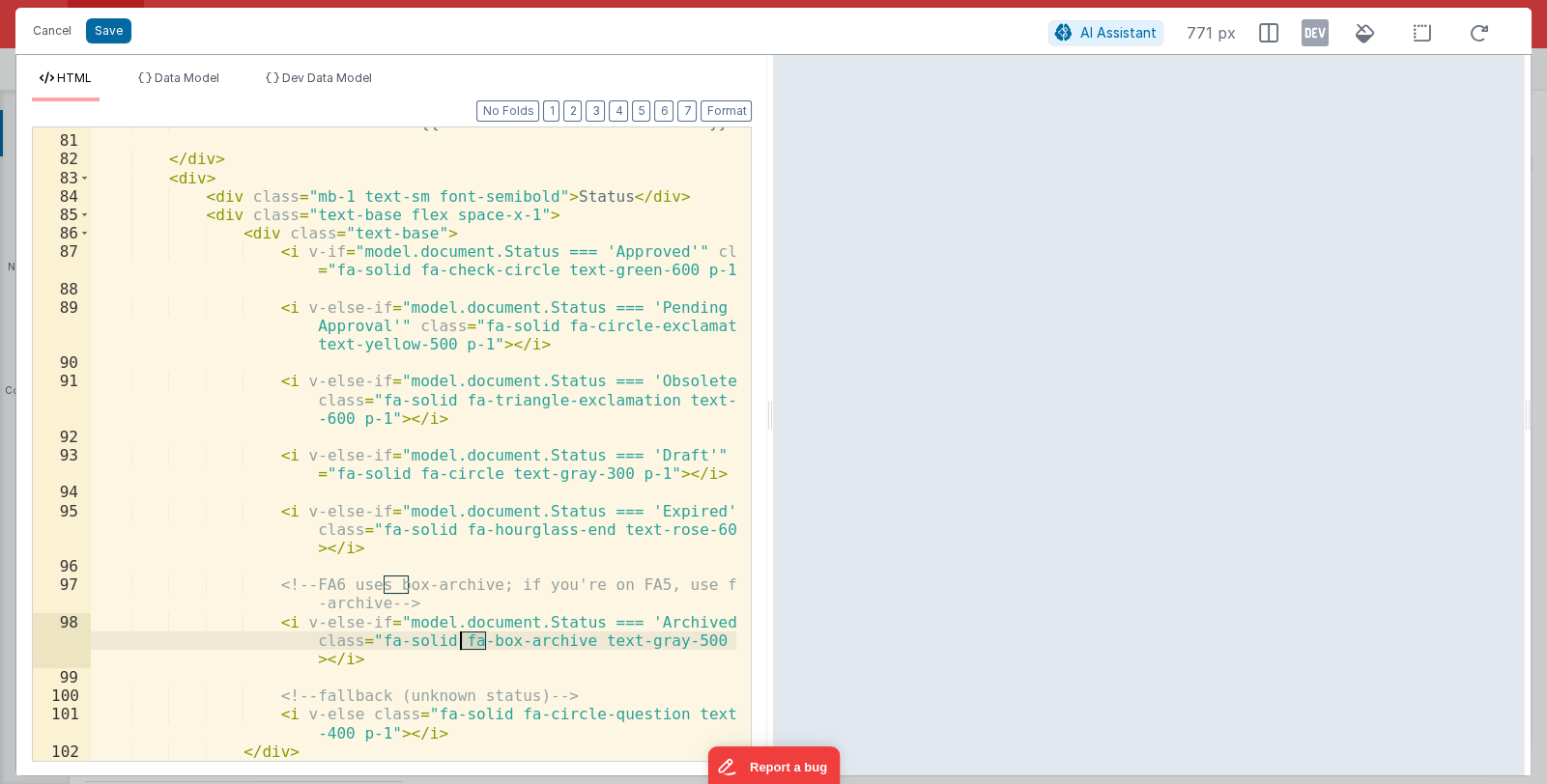
drag, startPoint x: 486, startPoint y: 639, endPoint x: 464, endPoint y: 641, distance: 22.1
click at [464, 641] on div "< div class = "text-base" > {{model.document.NextReviewDate}} </ div > </ div >…" at bounding box center [414, 448] width 647 height 670
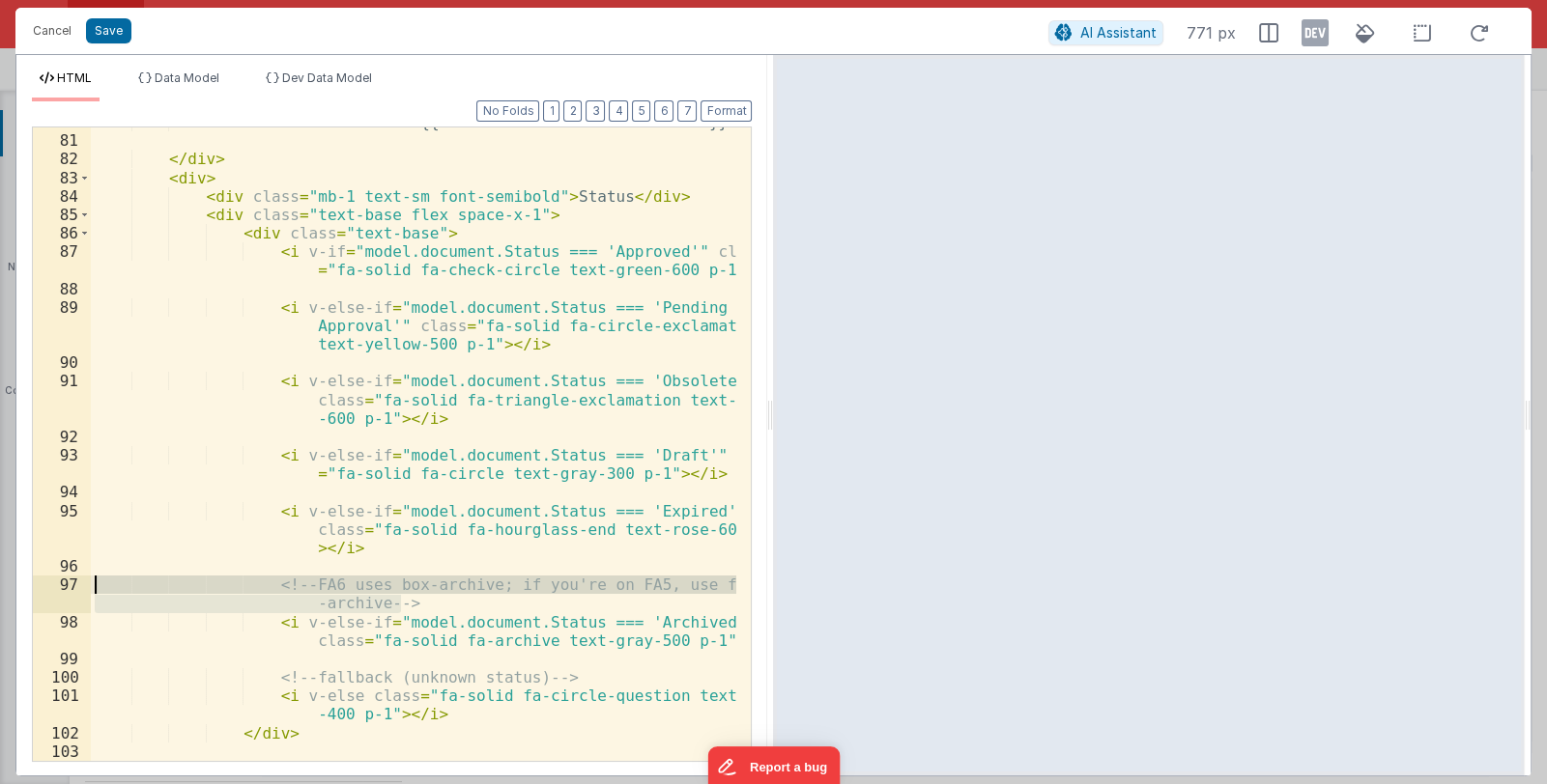
drag, startPoint x: 414, startPoint y: 604, endPoint x: 88, endPoint y: 583, distance: 326.7
click at [88, 583] on div "80 81 82 83 84 85 86 87 88 89 90 91 92 93 94 95 96 97 98 99 100 101 102 103 104…" at bounding box center [391, 444] width 719 height 636
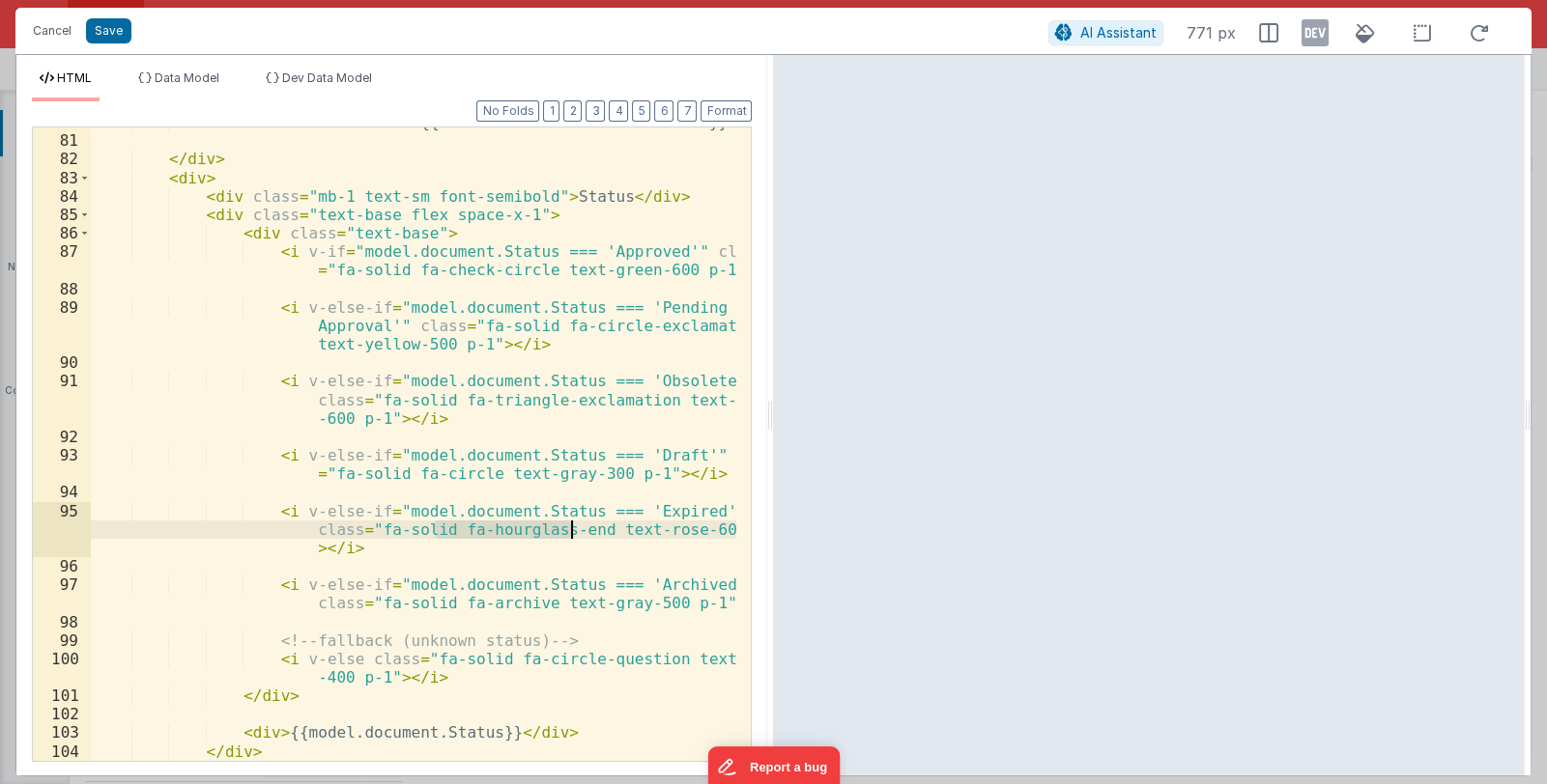
drag, startPoint x: 434, startPoint y: 530, endPoint x: 569, endPoint y: 529, distance: 135.0
click at [569, 529] on div "< div class = "text-base" > {{model.document.NextReviewDate}} </ div > </ div >…" at bounding box center [414, 448] width 647 height 670
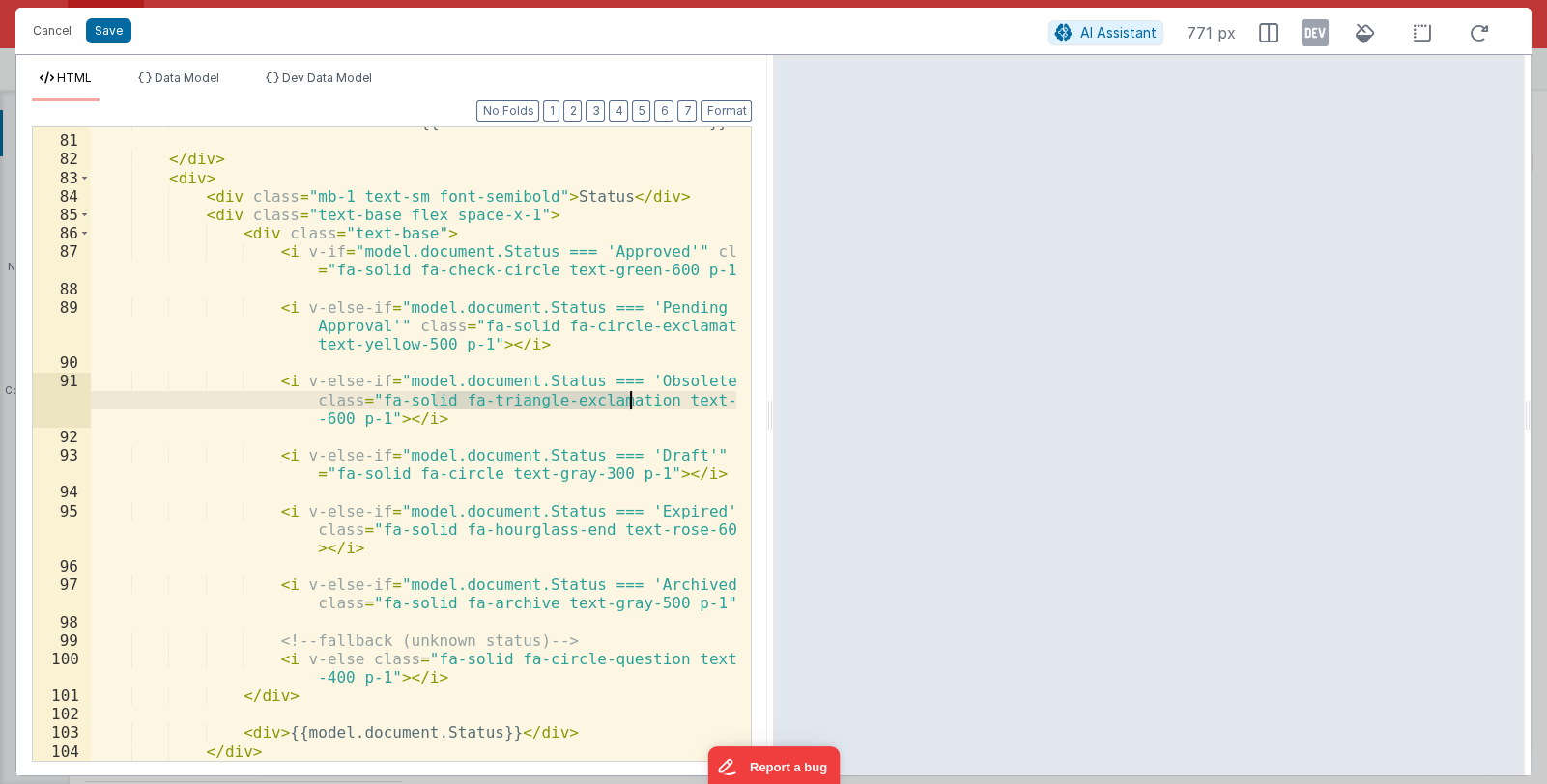
drag, startPoint x: 434, startPoint y: 403, endPoint x: 630, endPoint y: 405, distance: 196.0
click at [630, 405] on div "< div class = "text-base" > {{model.document.NextReviewDate}} </ div > </ div >…" at bounding box center [414, 448] width 647 height 670
click at [485, 401] on div "< div class = "text-base" > {{model.document.NextReviewDate}} </ div > </ div >…" at bounding box center [413, 444] width 646 height 634
drag, startPoint x: 436, startPoint y: 400, endPoint x: 632, endPoint y: 403, distance: 196.0
click at [632, 403] on div "< div class = "text-base" > {{model.document.NextReviewDate}} </ div > </ div >…" at bounding box center [414, 448] width 647 height 670
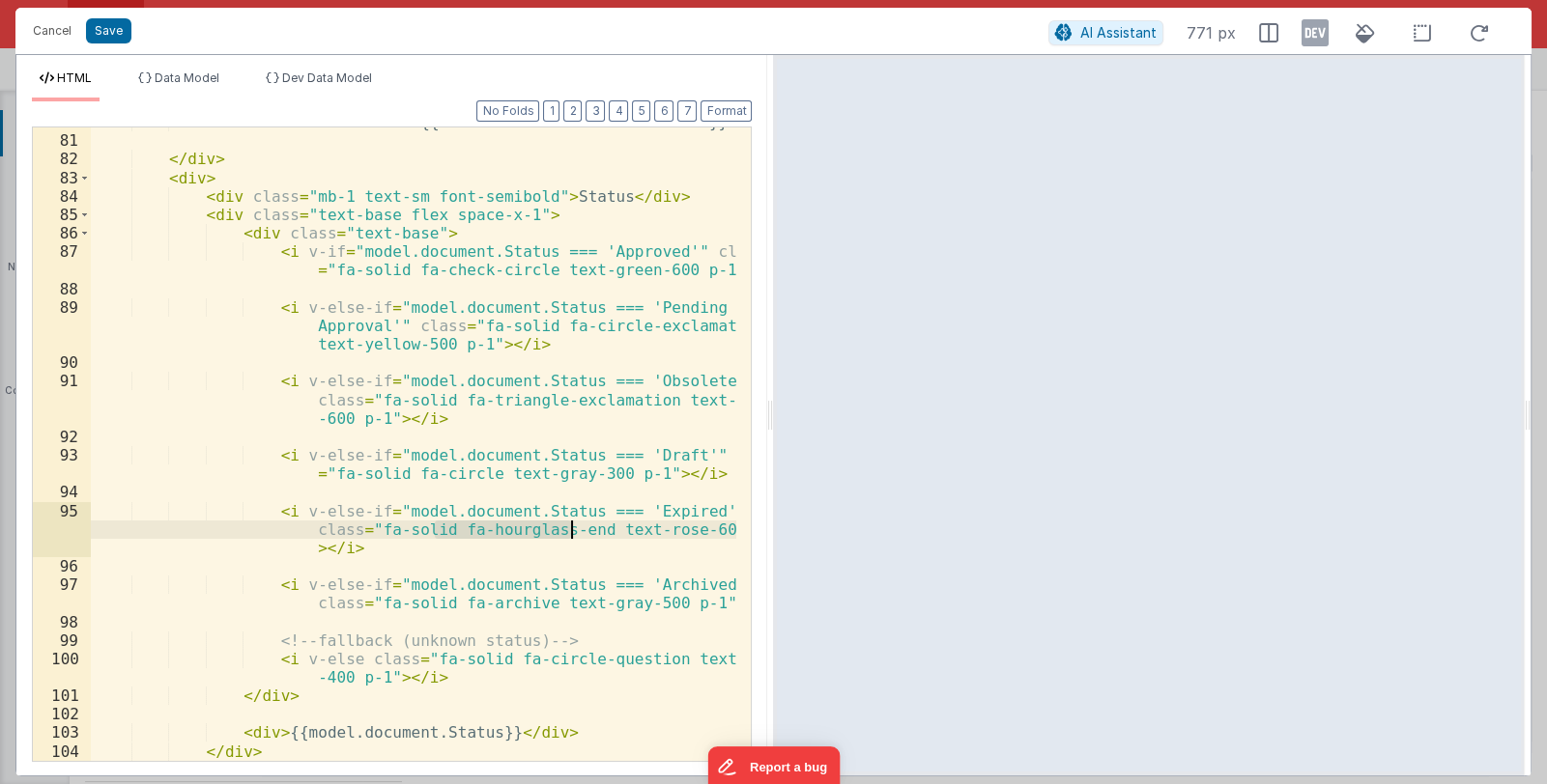
drag, startPoint x: 435, startPoint y: 529, endPoint x: 570, endPoint y: 531, distance: 135.0
click at [570, 531] on div "< div class = "text-base" > {{model.document.NextReviewDate}} </ div > </ div >…" at bounding box center [414, 448] width 647 height 670
drag, startPoint x: 681, startPoint y: 529, endPoint x: 717, endPoint y: 529, distance: 36.0
click at [717, 529] on div "< div class = "text-base" > {{model.document.NextReviewDate}} </ div > </ div >…" at bounding box center [414, 448] width 647 height 670
click at [717, 529] on div "< div class = "text-base" > {{model.document.NextReviewDate}} </ div > </ div >…" at bounding box center [413, 444] width 646 height 634
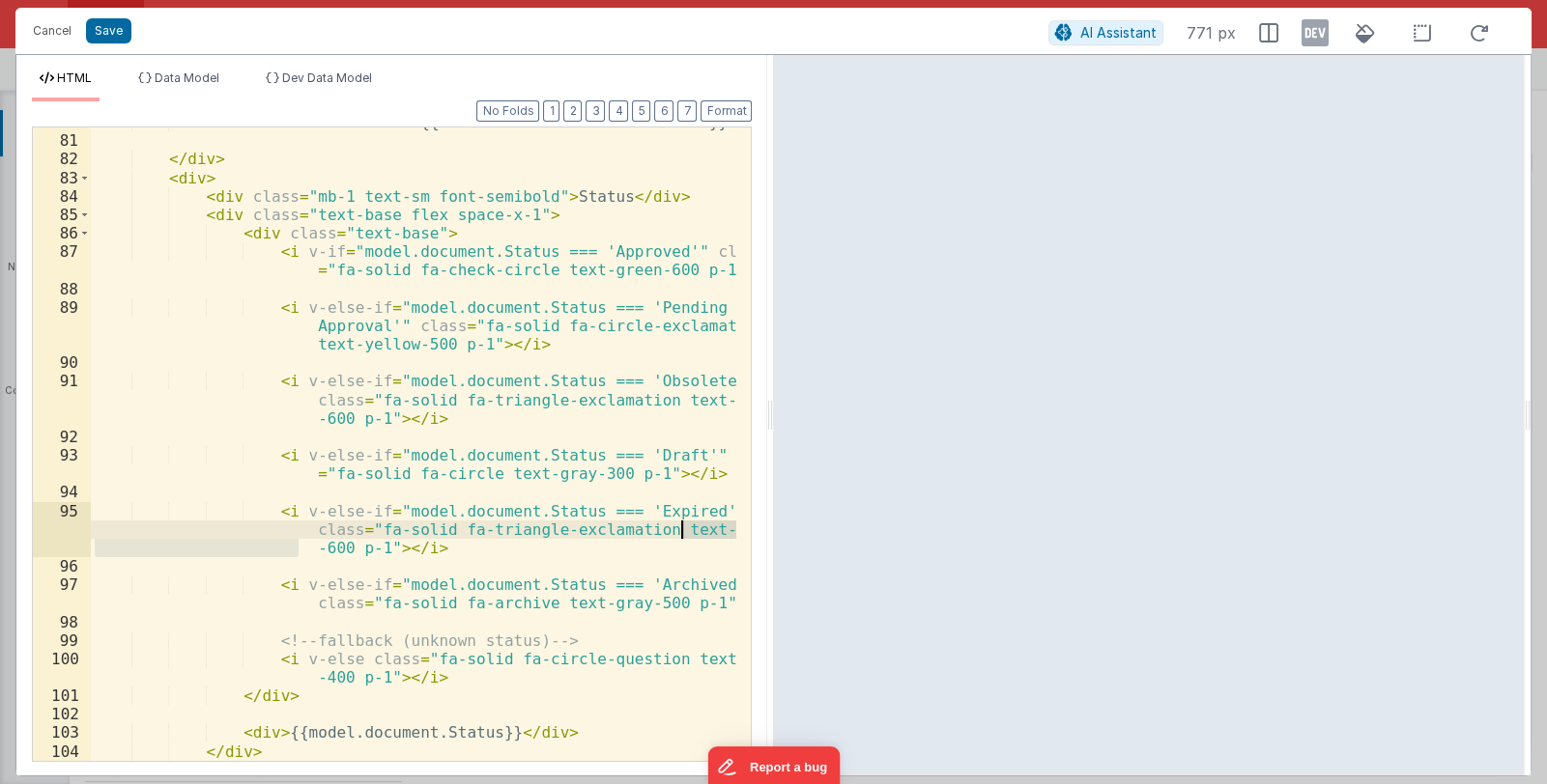
drag, startPoint x: 300, startPoint y: 548, endPoint x: 682, endPoint y: 531, distance: 382.4
click at [682, 531] on div "< div class = "text-base" > {{model.document.NextReviewDate}} </ div > </ div >…" at bounding box center [414, 448] width 647 height 670
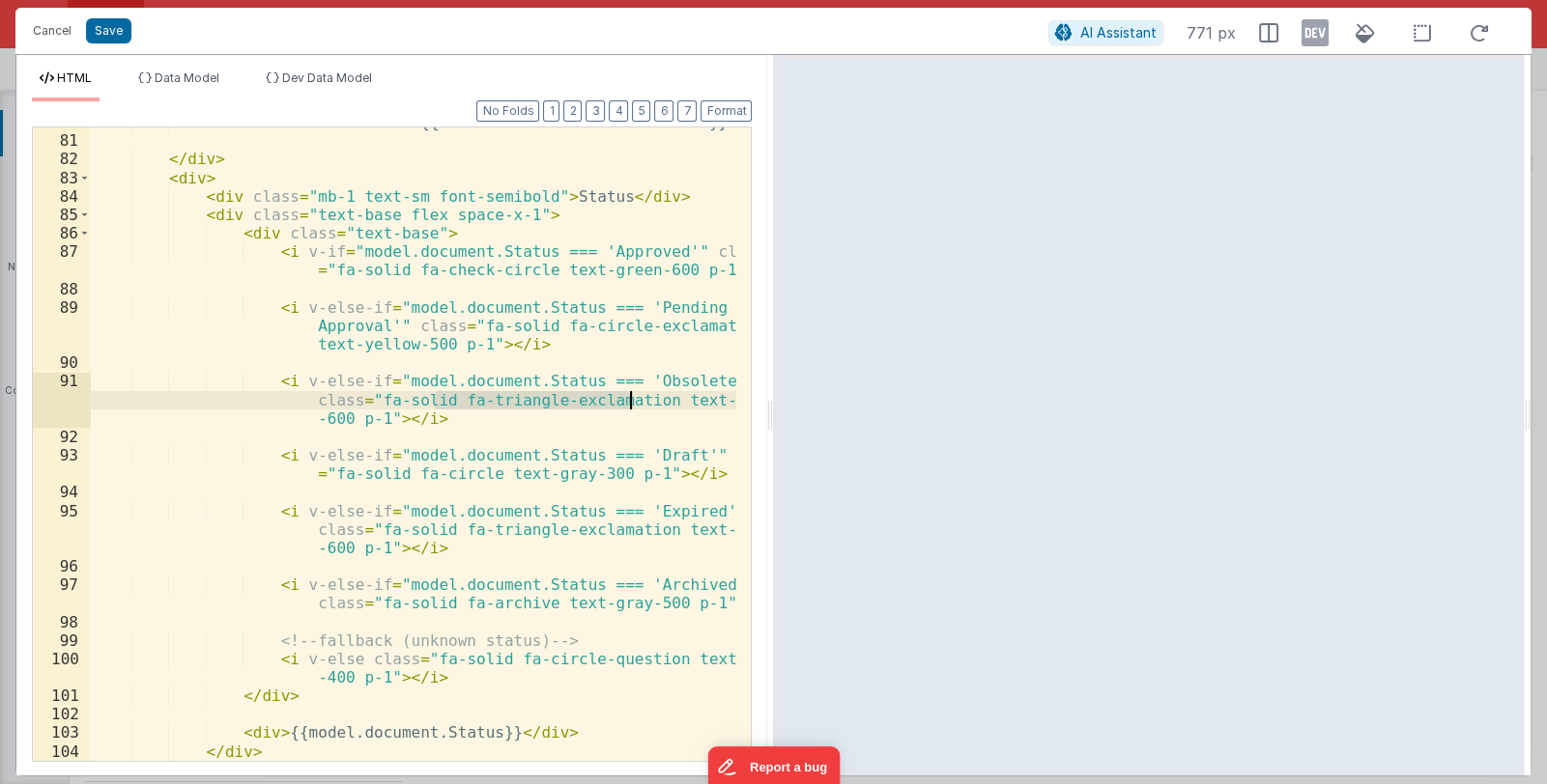
drag, startPoint x: 434, startPoint y: 401, endPoint x: 630, endPoint y: 403, distance: 196.0
click at [630, 403] on div "< div class = "text-base" > {{model.document.NextReviewDate}} </ div > </ div >…" at bounding box center [414, 448] width 647 height 670
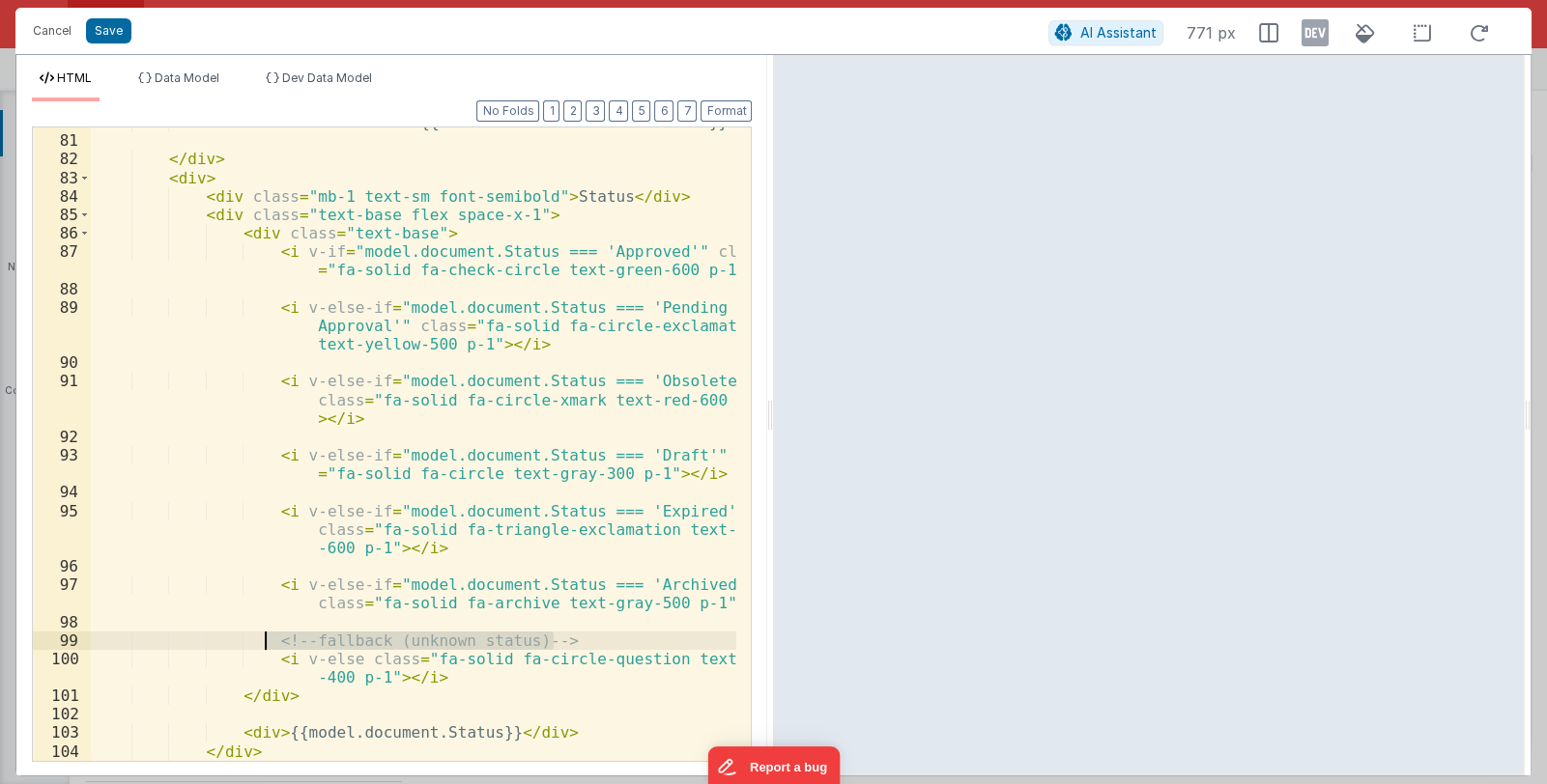
drag, startPoint x: 567, startPoint y: 637, endPoint x: 260, endPoint y: 641, distance: 307.0
click at [260, 641] on div "< div class = "text-base" > {{model.document.NextReviewDate}} </ div > </ div >…" at bounding box center [414, 448] width 647 height 670
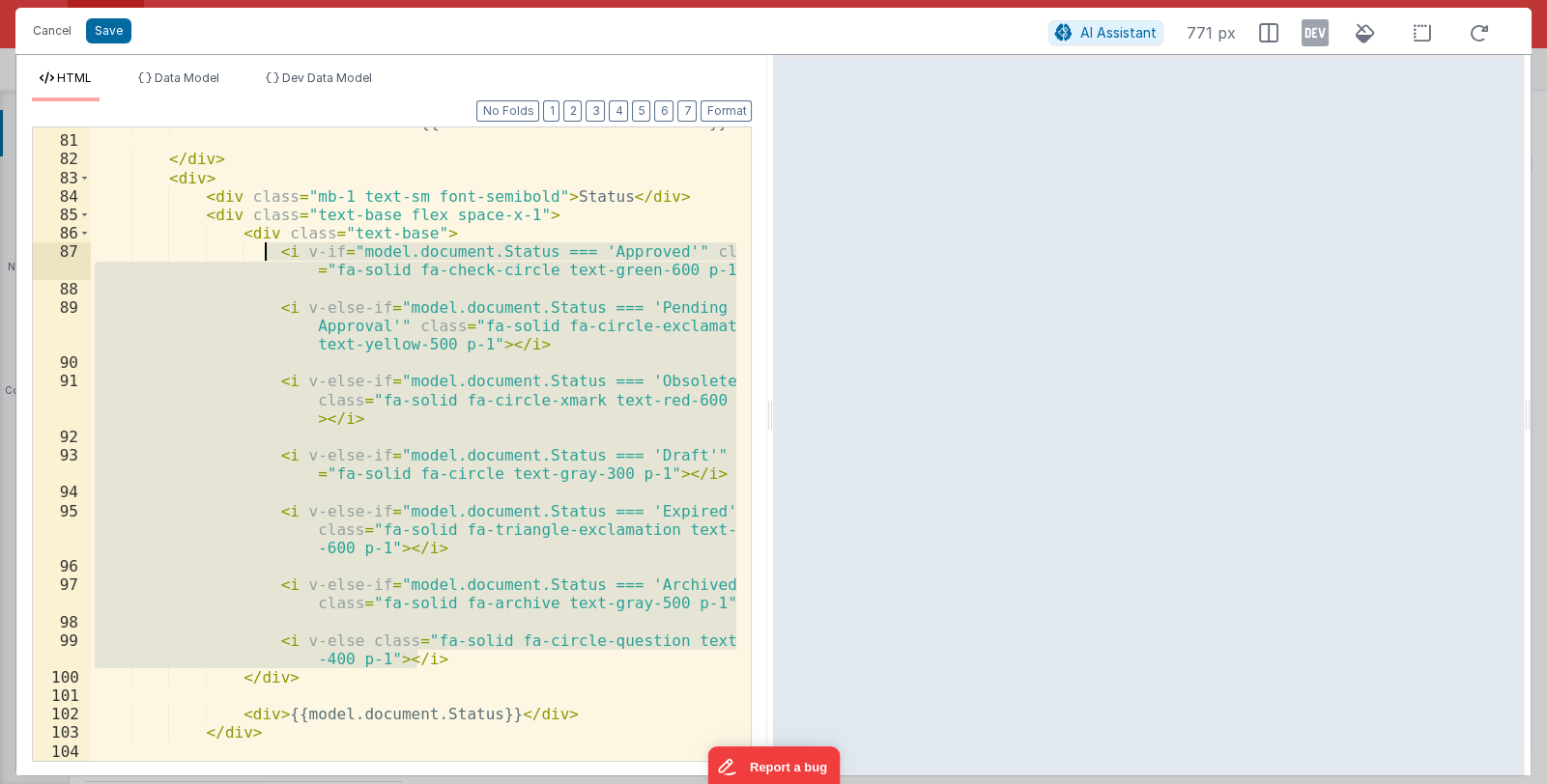
drag, startPoint x: 424, startPoint y: 656, endPoint x: 265, endPoint y: 257, distance: 429.5
click at [265, 257] on div "< div class = "text-base" > {{model.document.NextReviewDate}} </ div > </ div >…" at bounding box center [414, 448] width 647 height 670
click at [118, 27] on button "Save" at bounding box center [109, 31] width 45 height 26
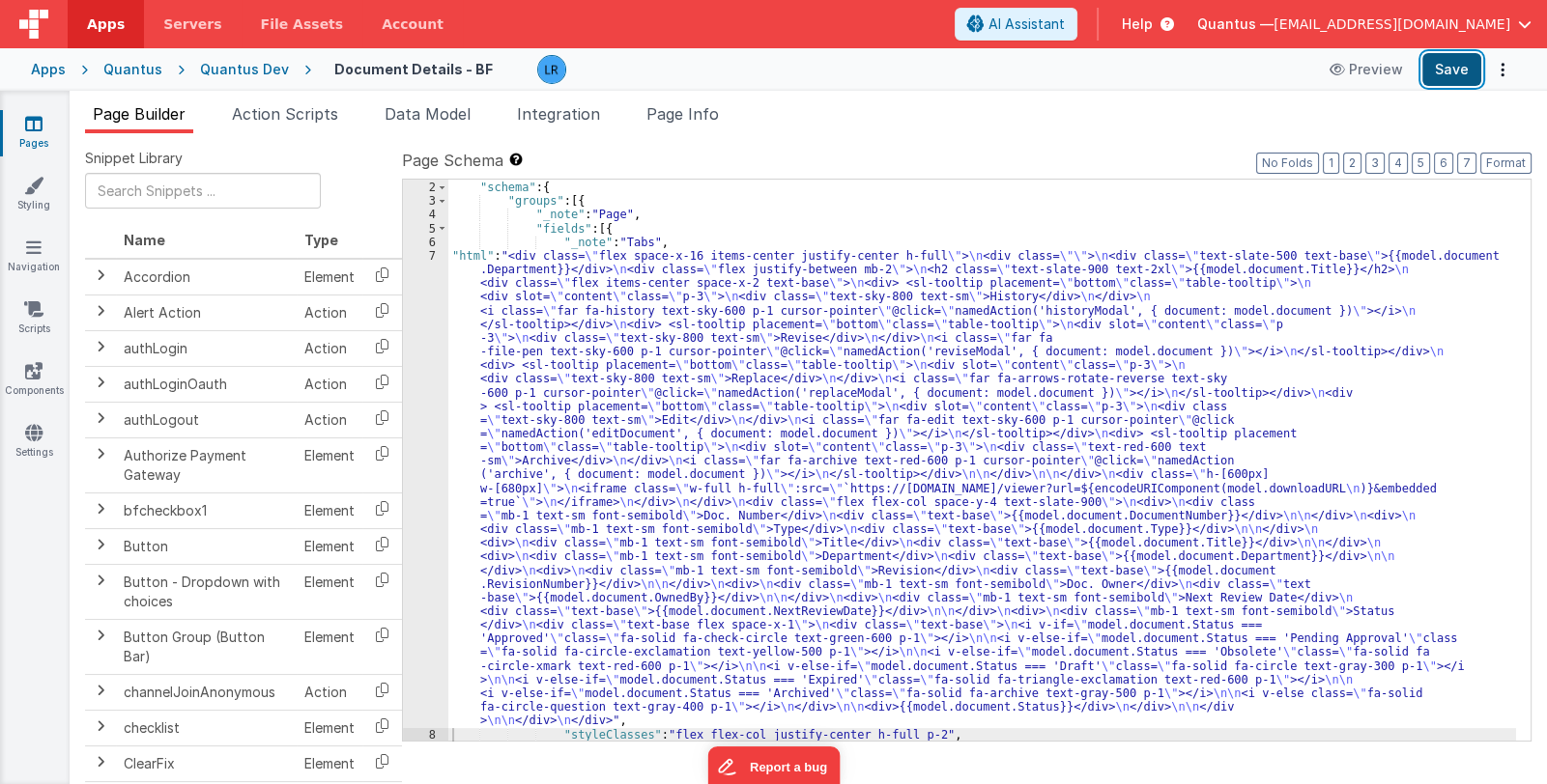
click at [1451, 69] on button "Save" at bounding box center [1452, 69] width 59 height 32
click at [35, 130] on icon at bounding box center [34, 124] width 18 height 20
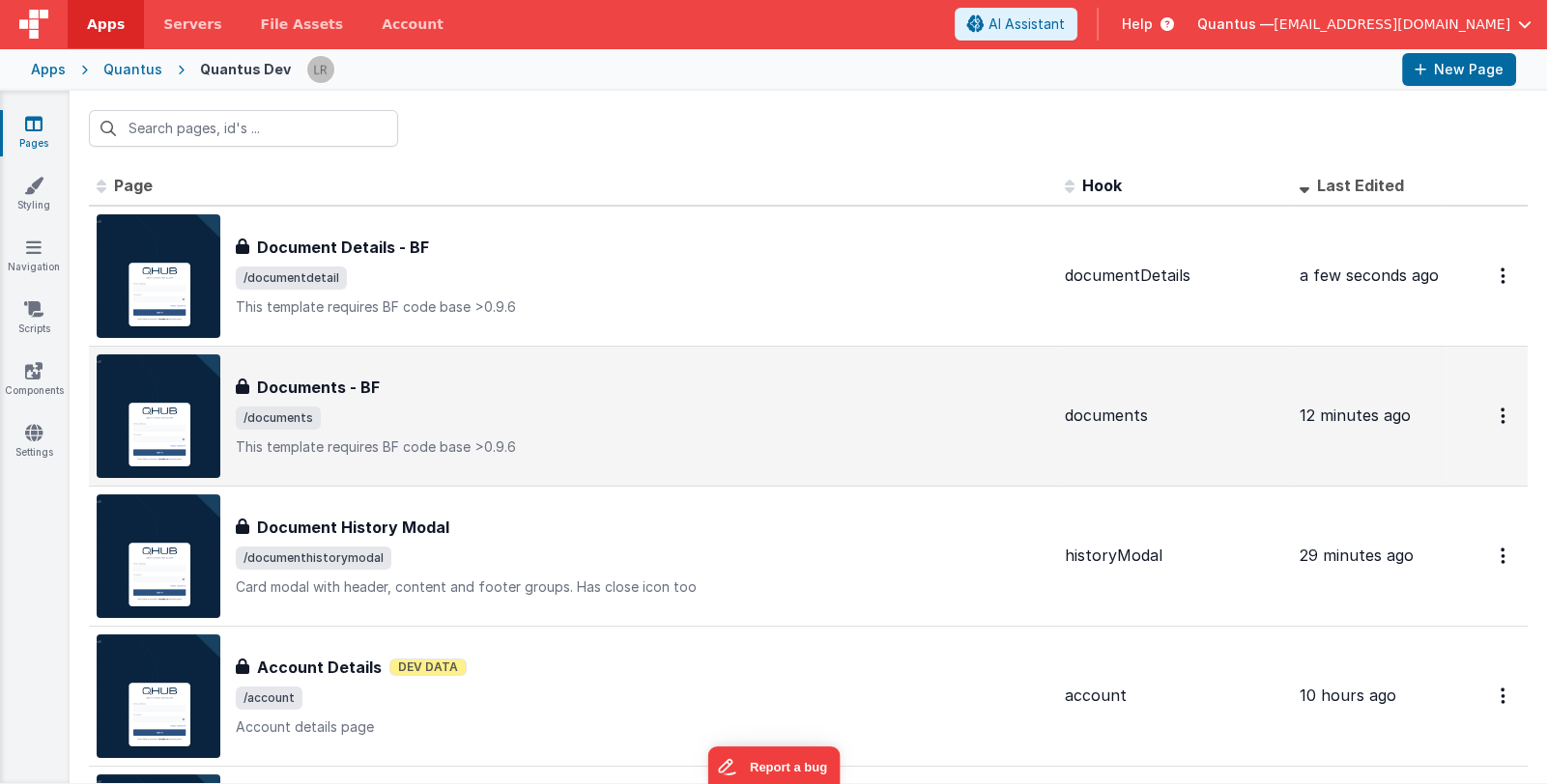
click at [653, 420] on span "/documents" at bounding box center [643, 419] width 814 height 24
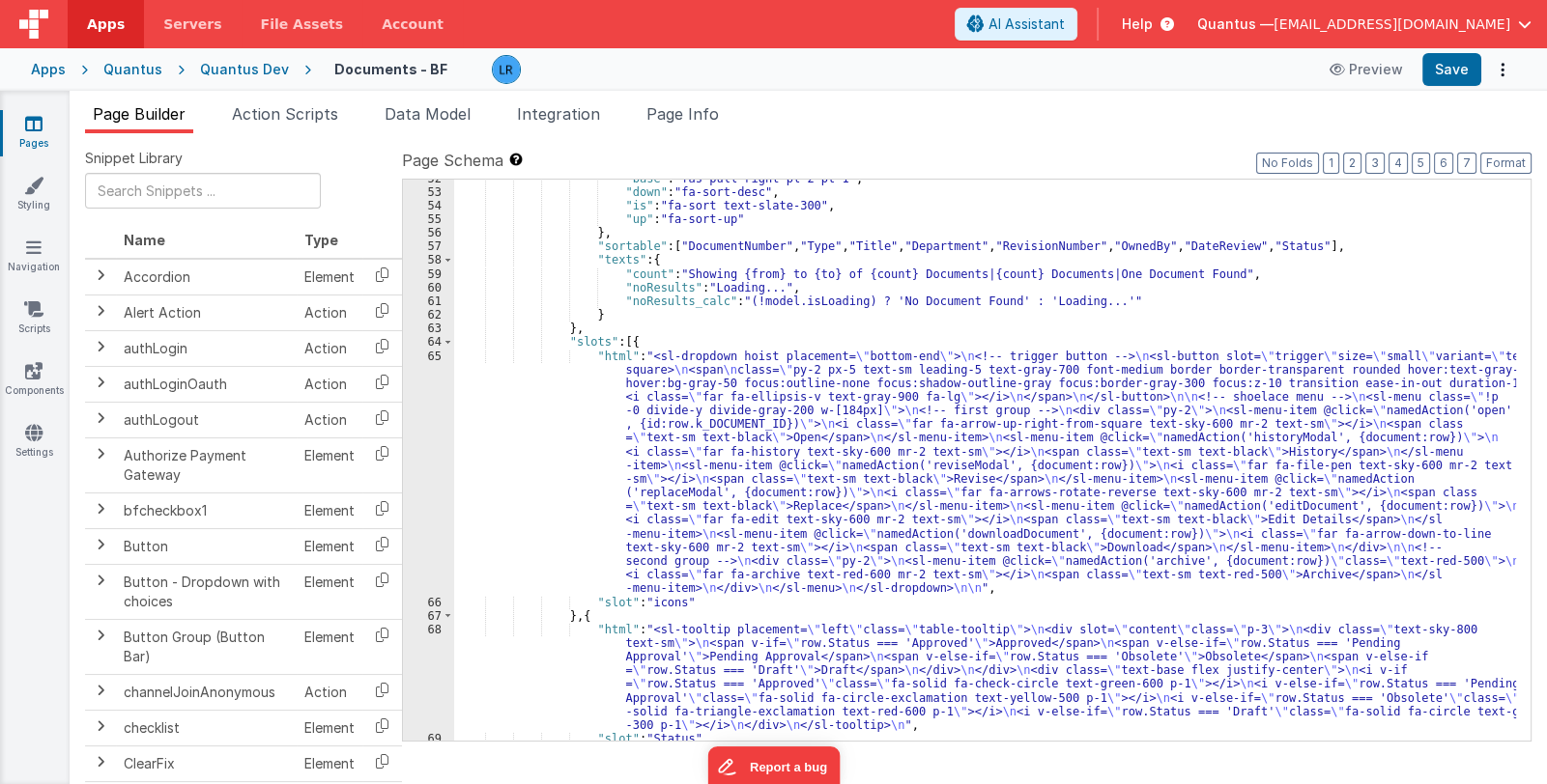
scroll to position [1321, 0]
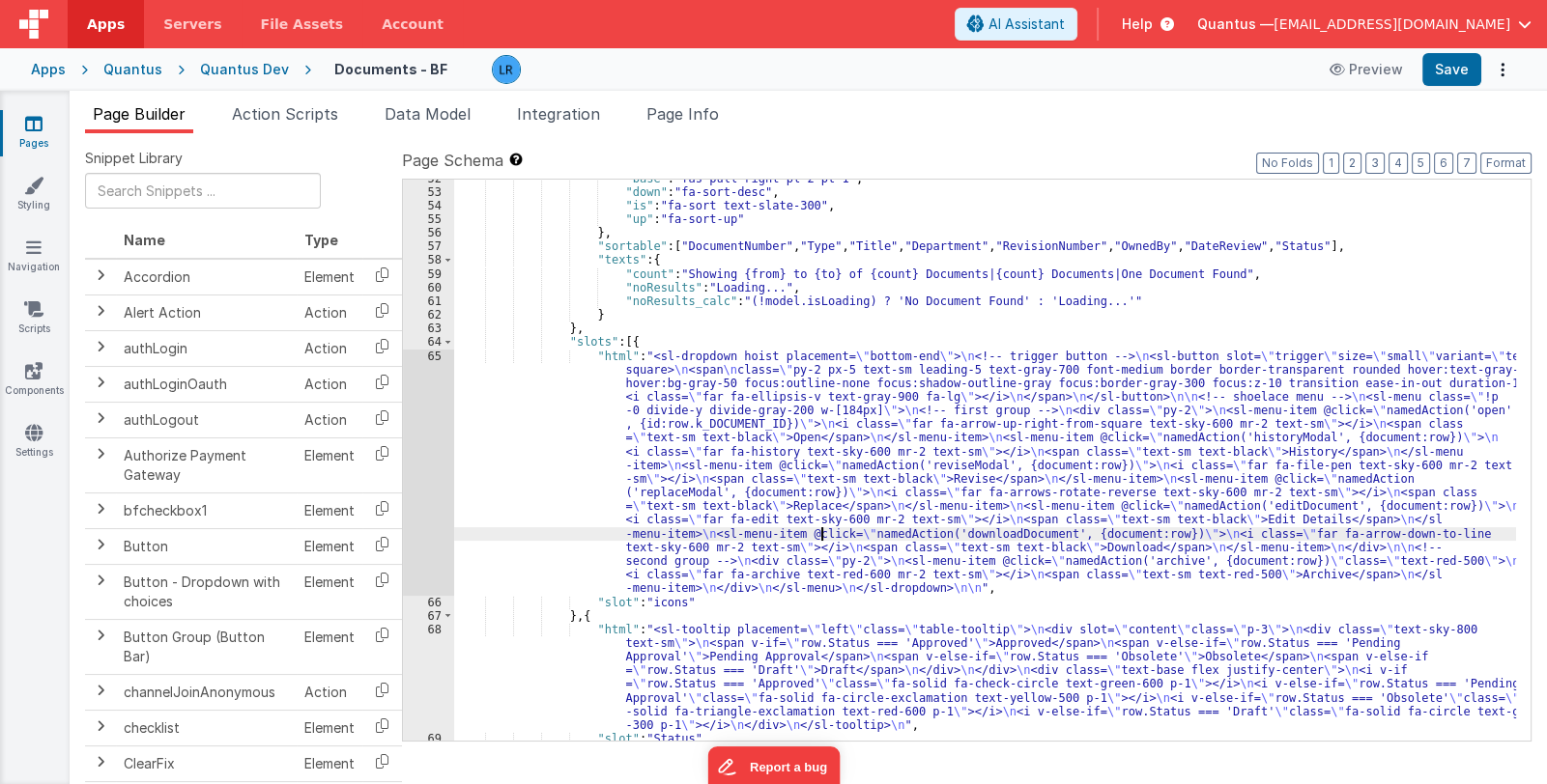
click at [825, 536] on div ""base" : "fas pull-right pl-2 pt-1" , "down" : "fa-sort-desc" , "is" : "fa-sort…" at bounding box center [985, 467] width 1062 height 589
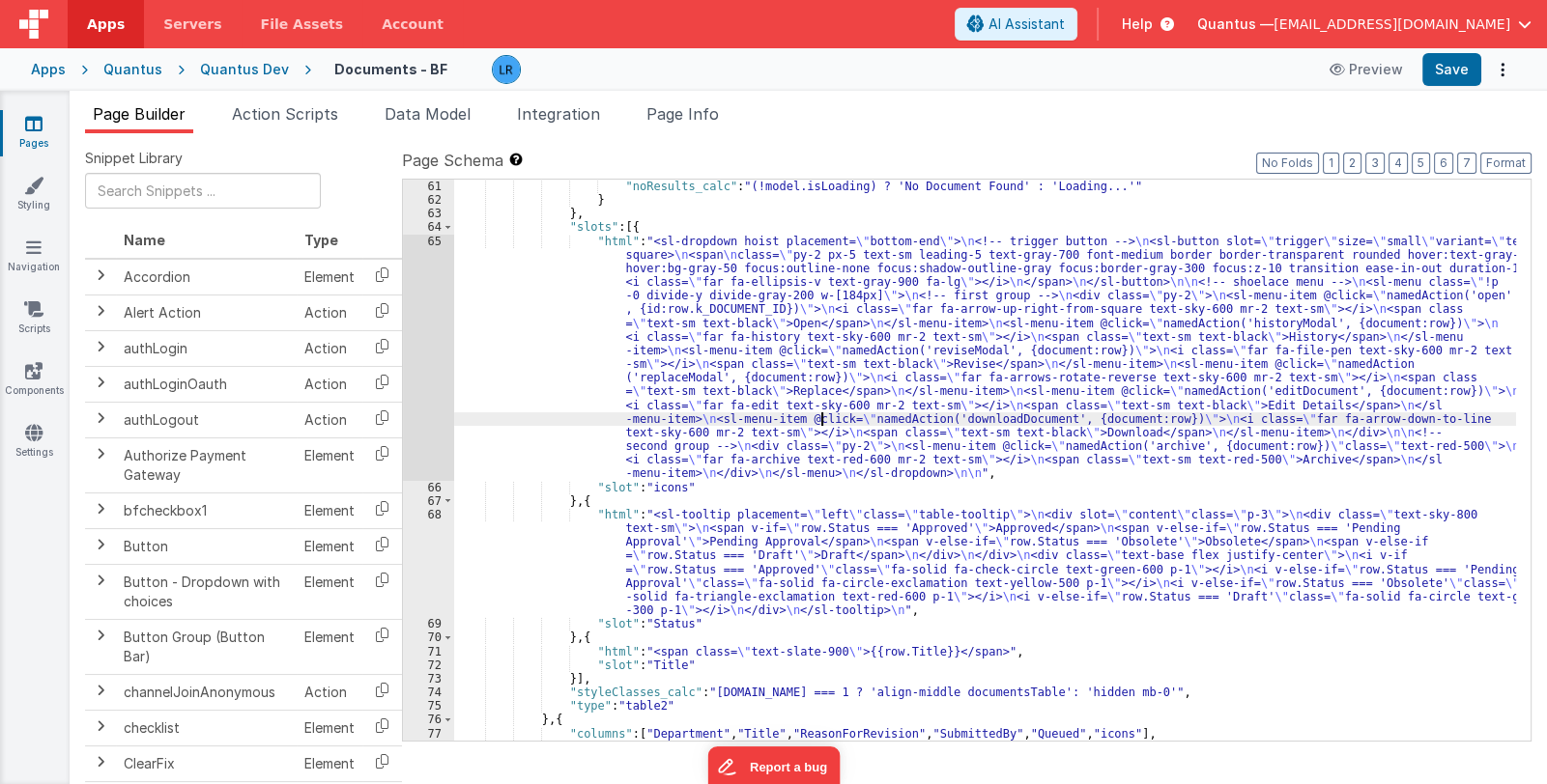
scroll to position [1436, 0]
click at [715, 556] on div ""noResults_calc" : "(!model.isLoading) ? 'No Document Found' : 'Loading...'" } …" at bounding box center [985, 475] width 1062 height 589
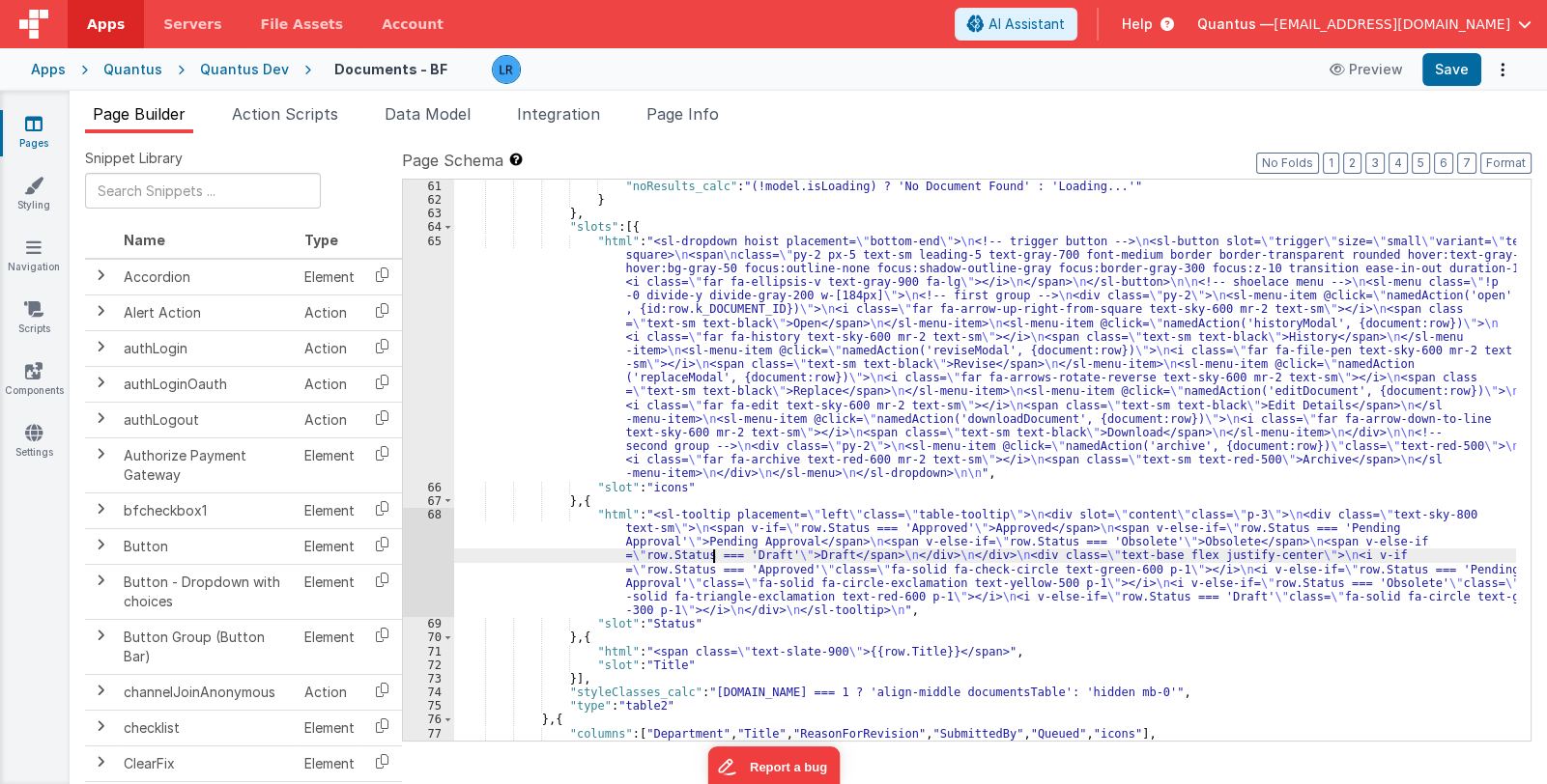
click at [427, 561] on div "68" at bounding box center [429, 562] width 51 height 109
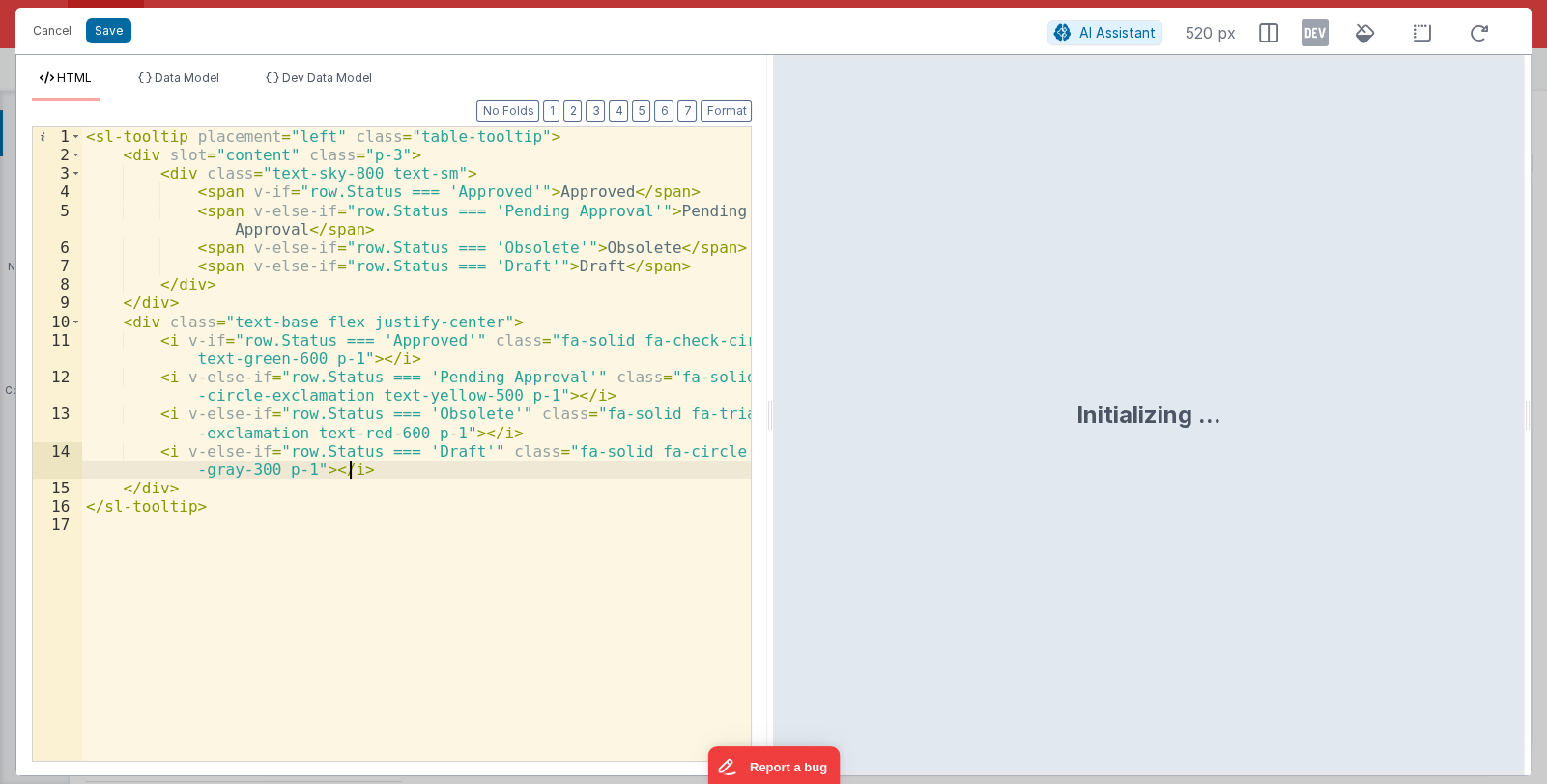
click at [348, 472] on div "< sl-tooltip placement = "left" class = "table-tooltip" > < div slot = "content…" at bounding box center [417, 463] width 669 height 670
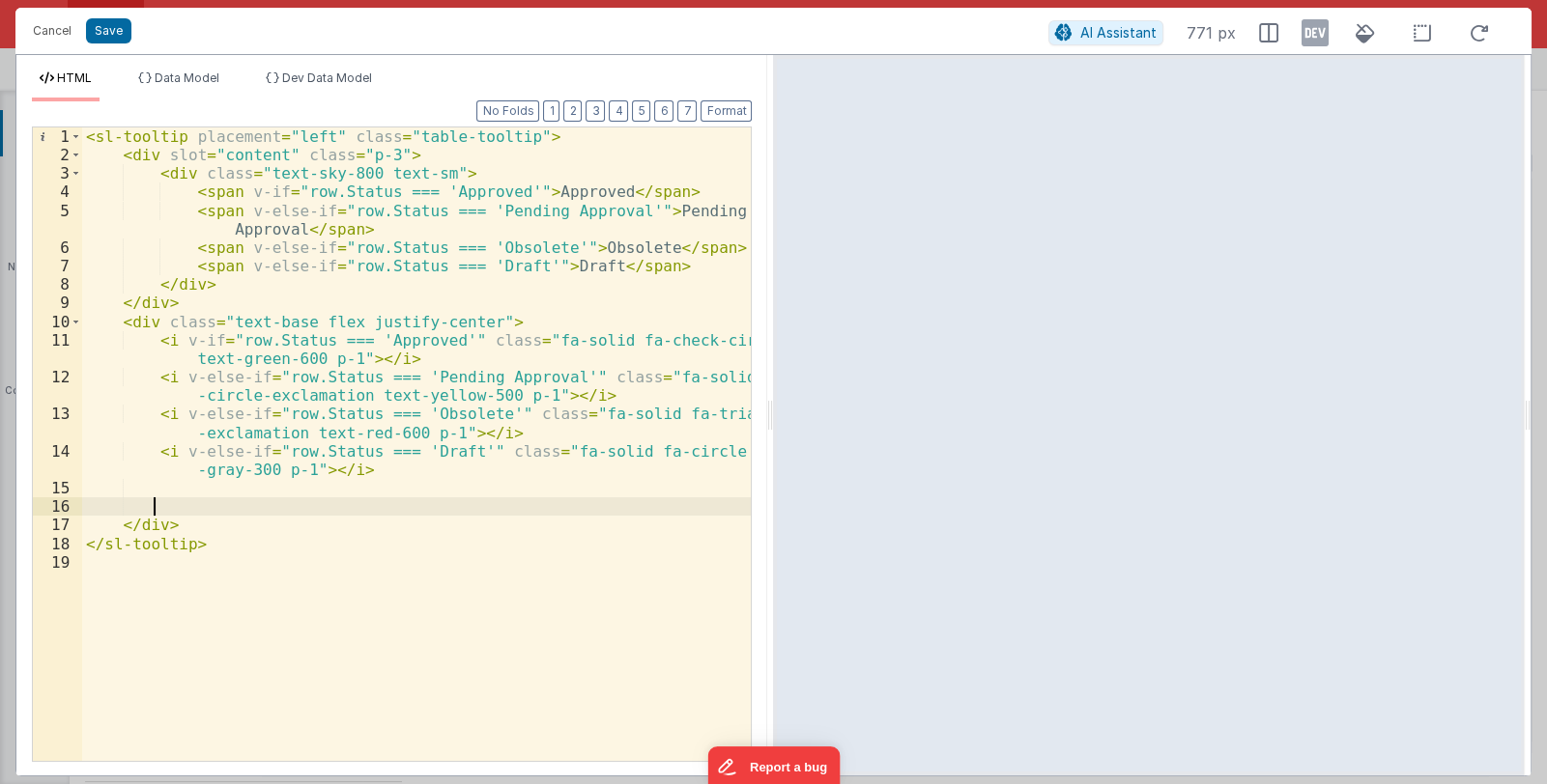
scroll to position [143, 0]
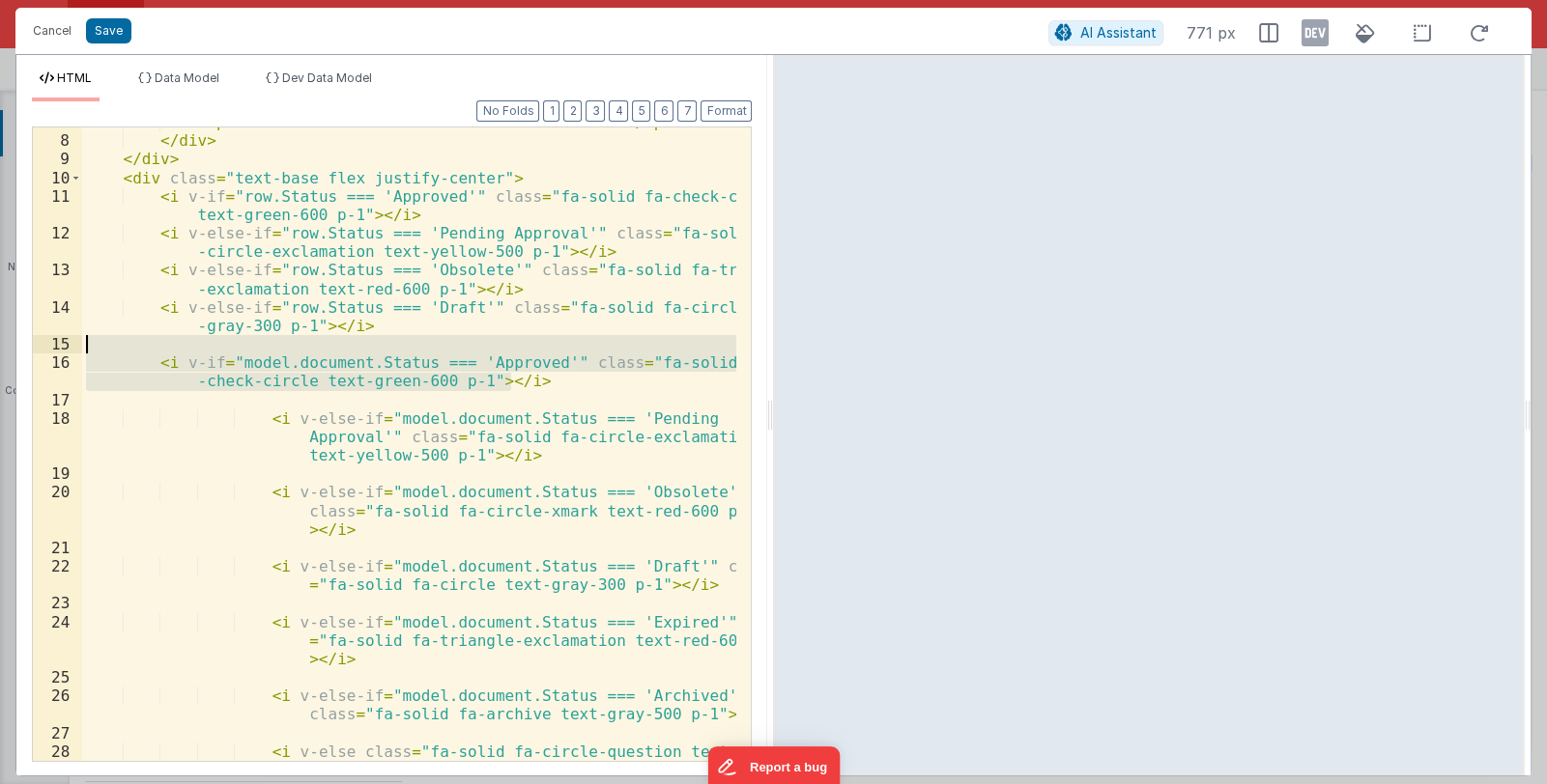
drag, startPoint x: 439, startPoint y: 373, endPoint x: 78, endPoint y: 351, distance: 361.7
click at [78, 351] on div "7 8 9 10 11 12 13 14 15 16 17 18 19 20 21 22 23 24 25 26 27 28 29 < span v-else…" at bounding box center [391, 444] width 719 height 636
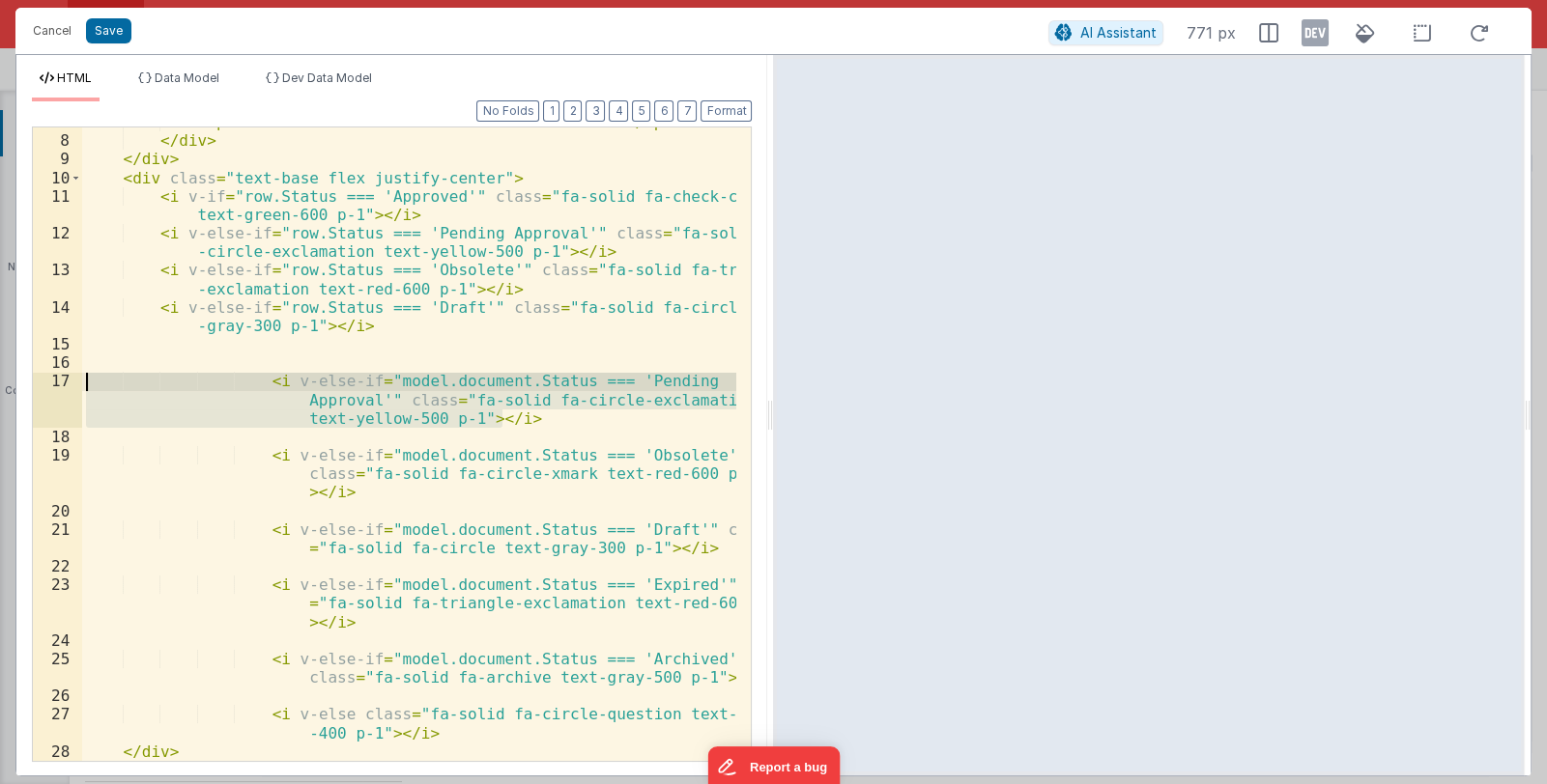
drag, startPoint x: 531, startPoint y: 413, endPoint x: 29, endPoint y: 369, distance: 503.9
click at [29, 369] on div "Format 7 6 5 4 3 2 1 No Folds 7 8 9 10 11 12 13 14 15 16 17 18 19 20 21 22 23 2…" at bounding box center [392, 438] width 751 height 674
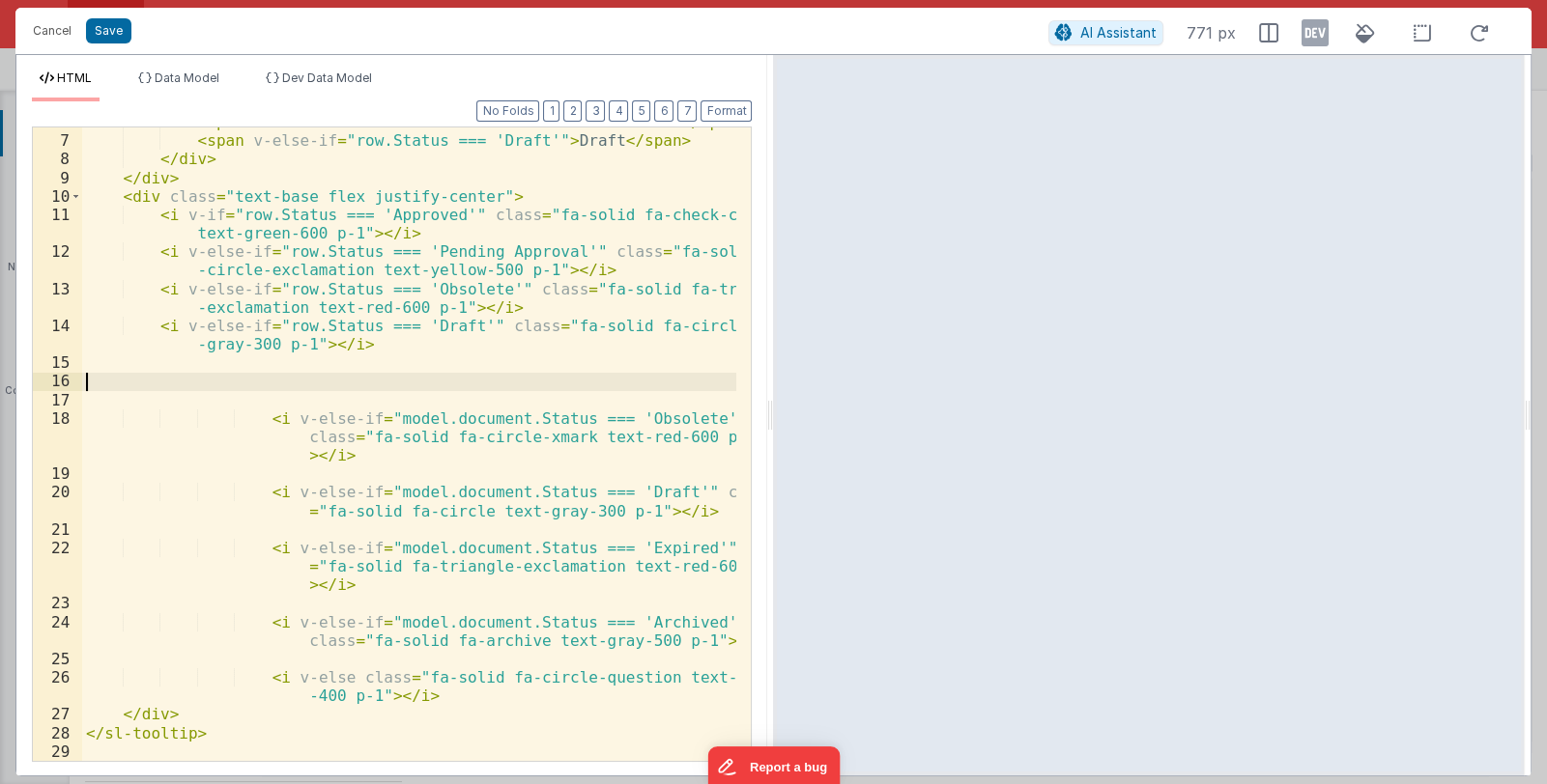
scroll to position [125, 0]
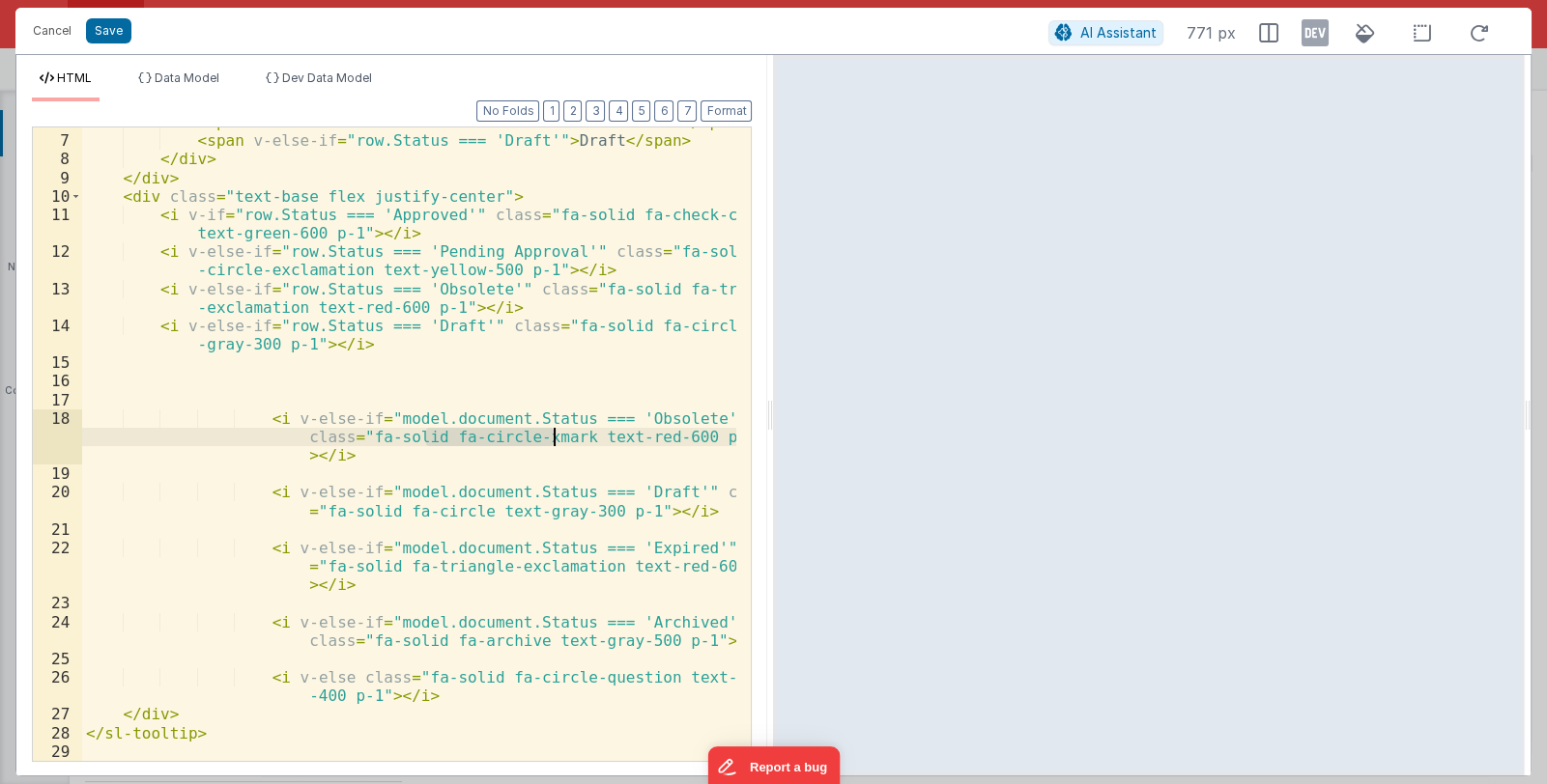
drag, startPoint x: 426, startPoint y: 437, endPoint x: 555, endPoint y: 433, distance: 129.1
click at [555, 432] on div "< span v-else-if = "row.Status === 'Obsolete'" > Obsolete </ span > < span v-el…" at bounding box center [410, 448] width 656 height 670
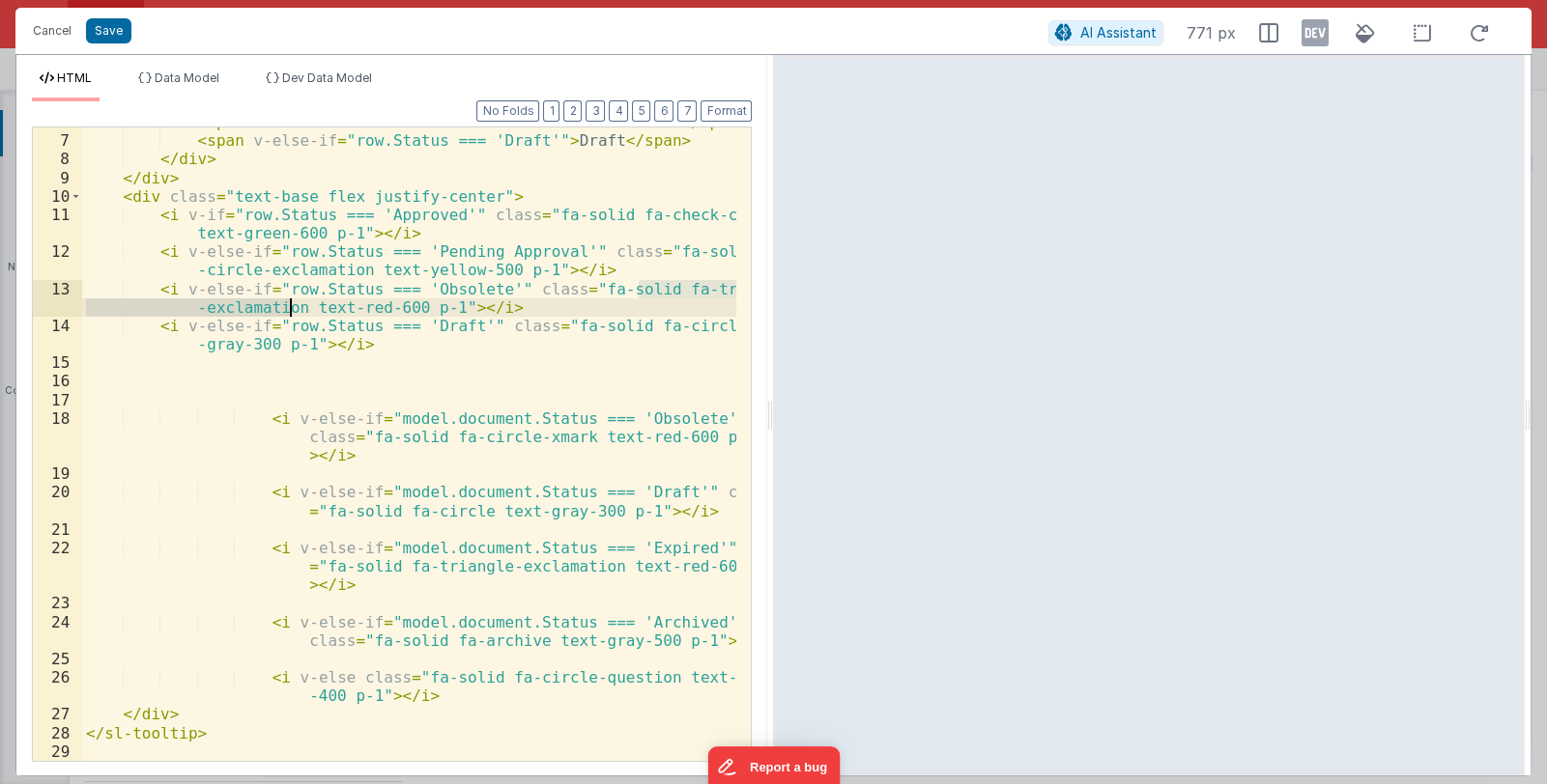
drag, startPoint x: 638, startPoint y: 288, endPoint x: 287, endPoint y: 308, distance: 351.6
click at [287, 308] on div "< span v-else-if = "row.Status === 'Obsolete'" > Obsolete </ span > < span v-el…" at bounding box center [410, 448] width 656 height 670
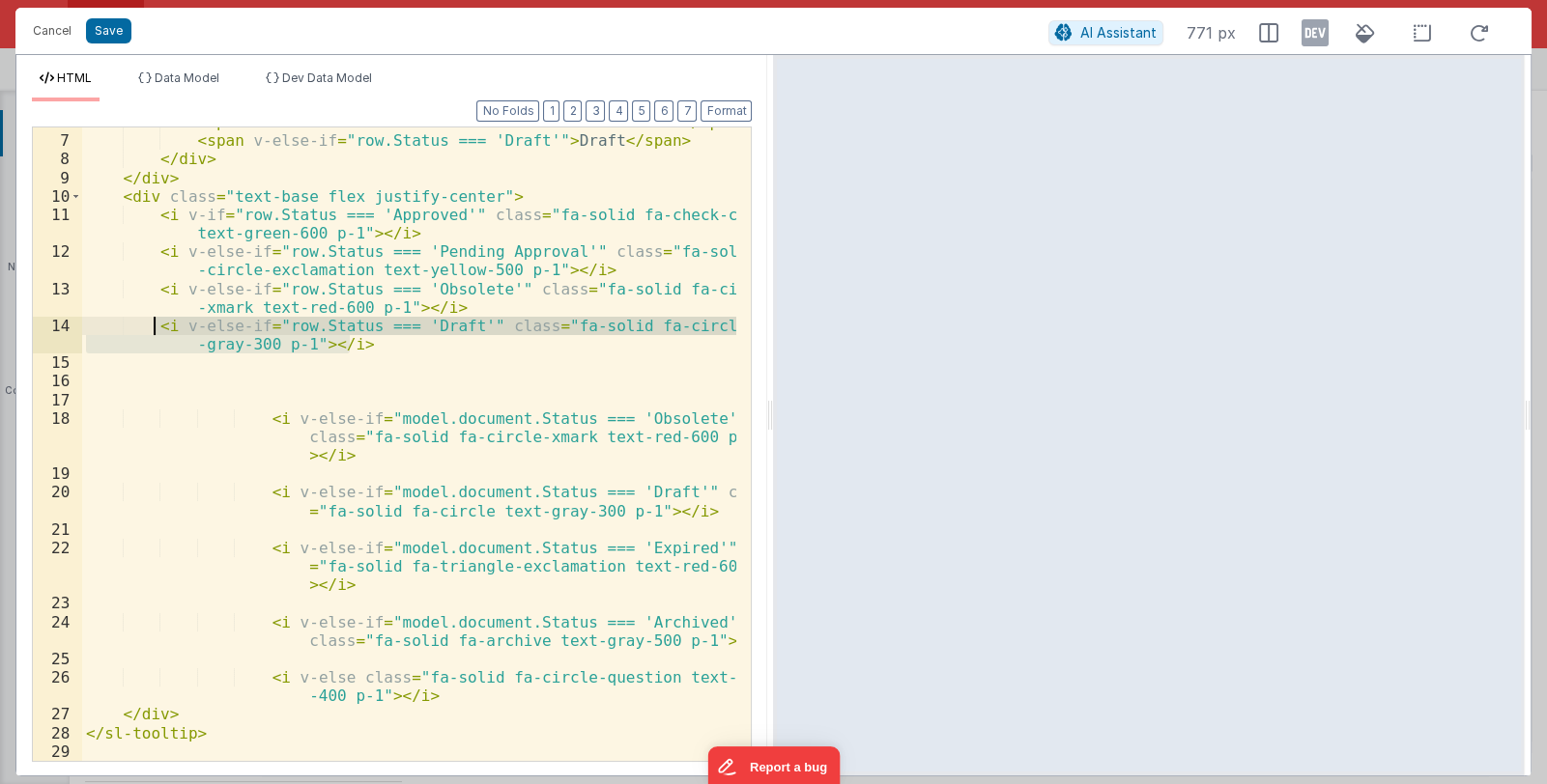
drag, startPoint x: 349, startPoint y: 345, endPoint x: 154, endPoint y: 326, distance: 195.9
click at [154, 326] on div "< span v-else-if = "row.Status === 'Obsolete'" > Obsolete </ span > < span v-el…" at bounding box center [410, 448] width 656 height 670
click at [375, 346] on div "< span v-else-if = "row.Status === 'Obsolete'" > Obsolete </ span > < span v-el…" at bounding box center [410, 444] width 655 height 634
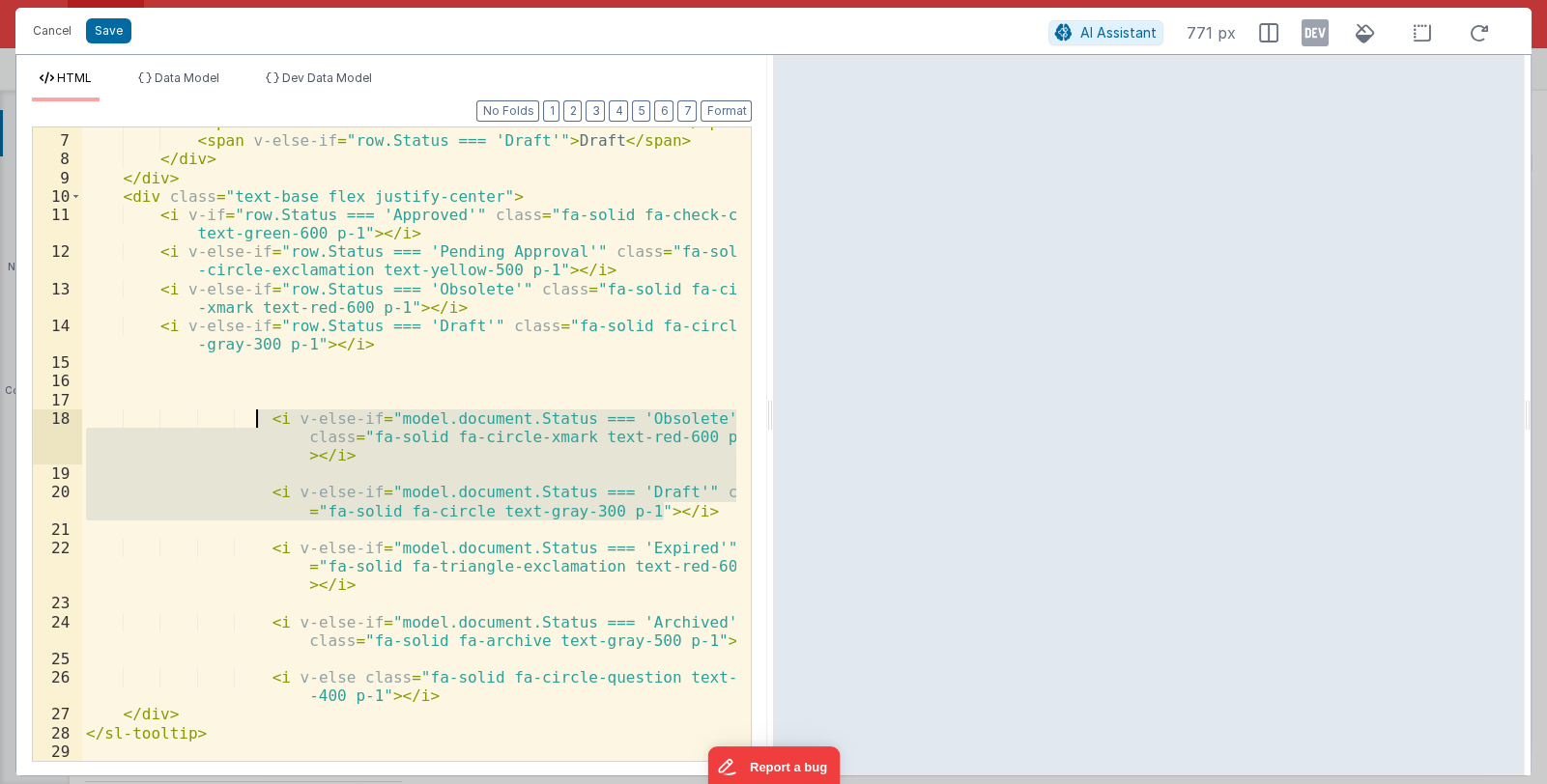
drag, startPoint x: 680, startPoint y: 510, endPoint x: 256, endPoint y: 417, distance: 434.1
click at [256, 417] on div "< span v-else-if = "row.Status === 'Obsolete'" > Obsolete </ span > < span v-el…" at bounding box center [410, 448] width 656 height 670
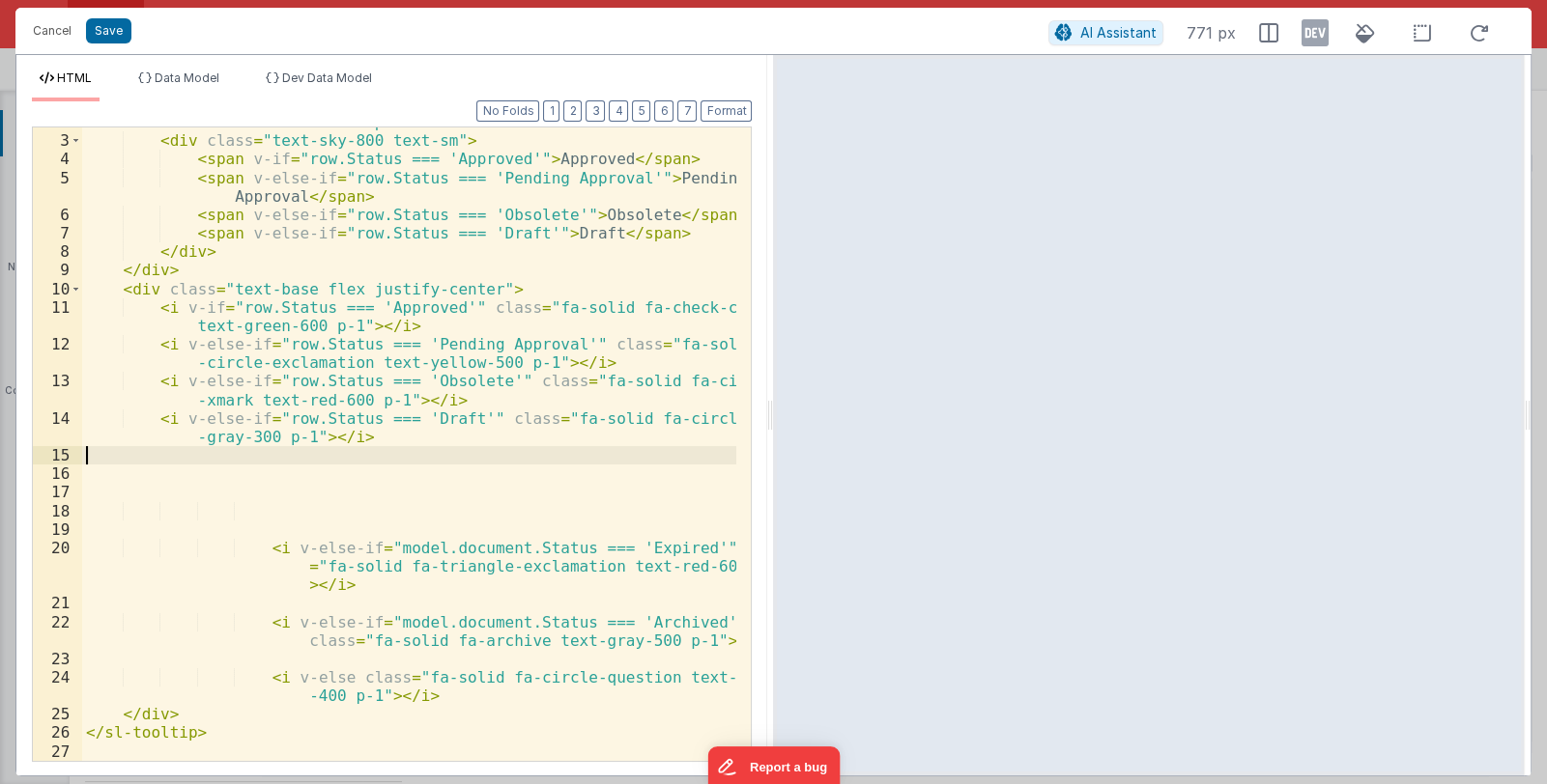
click at [164, 456] on div "< div slot = "content" class = "p-3" > < div class = "text-sky-800 text-sm" > <…" at bounding box center [410, 448] width 656 height 670
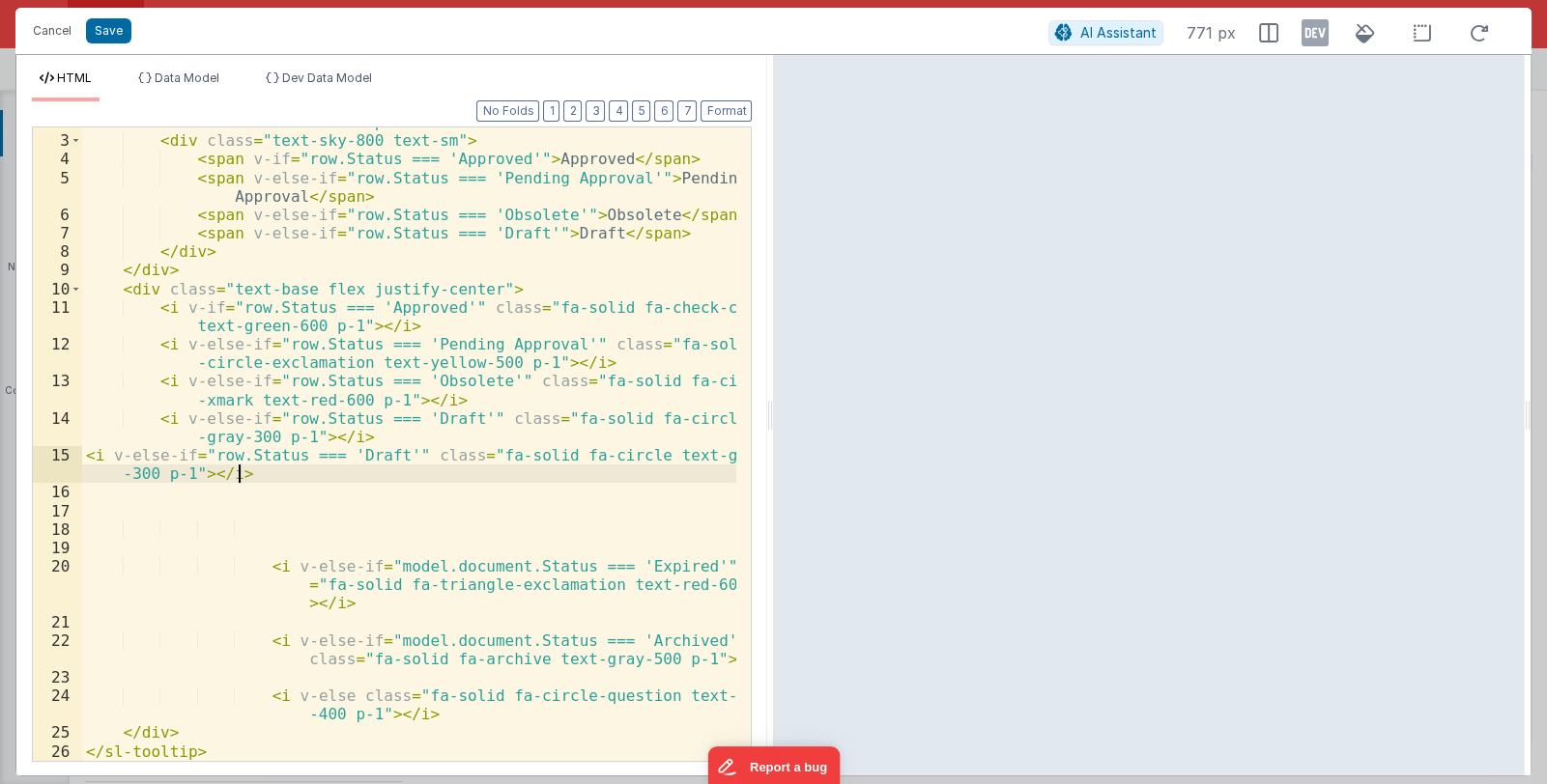
scroll to position [32, 0]
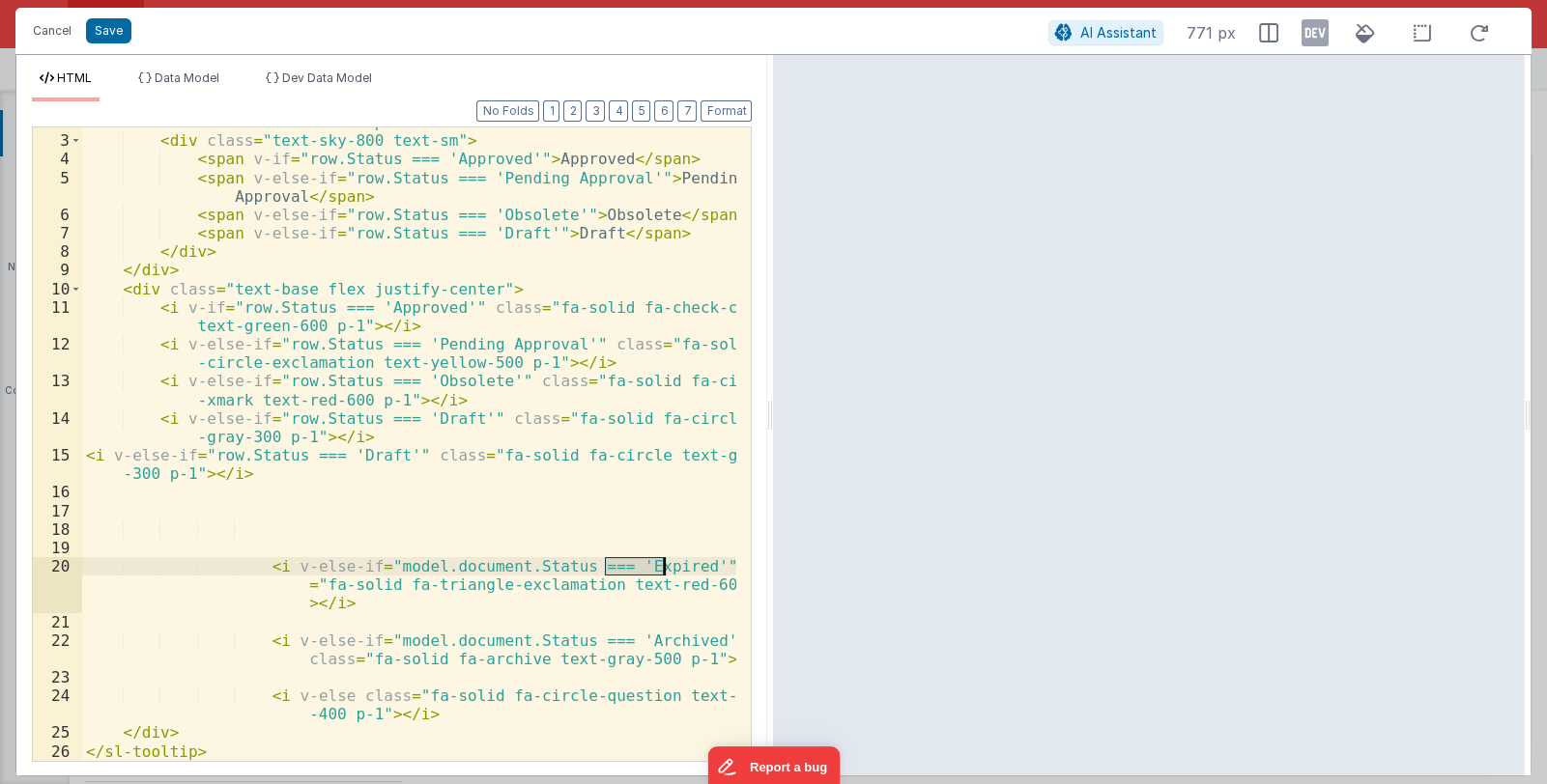
drag, startPoint x: 603, startPoint y: 567, endPoint x: 662, endPoint y: 565, distance: 59.0
click at [662, 565] on div "< div slot = "content" class = "p-3" > < div class = "text-sky-800 text-sm" > <…" at bounding box center [410, 448] width 656 height 670
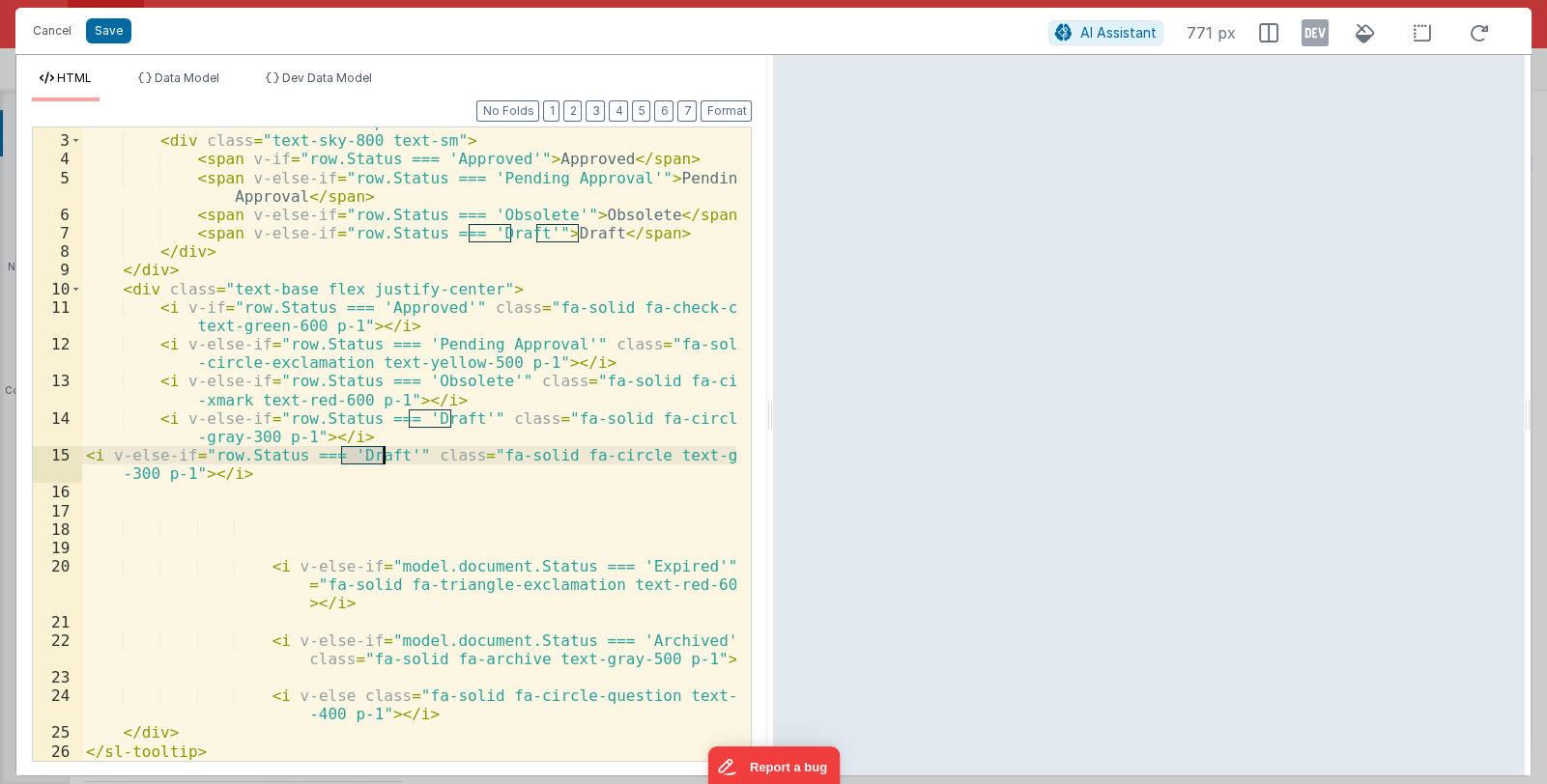
drag, startPoint x: 339, startPoint y: 457, endPoint x: 384, endPoint y: 457, distance: 45.0
click at [384, 457] on div "< div slot = "content" class = "p-3" > < div class = "text-sky-800 text-sm" > <…" at bounding box center [410, 448] width 656 height 670
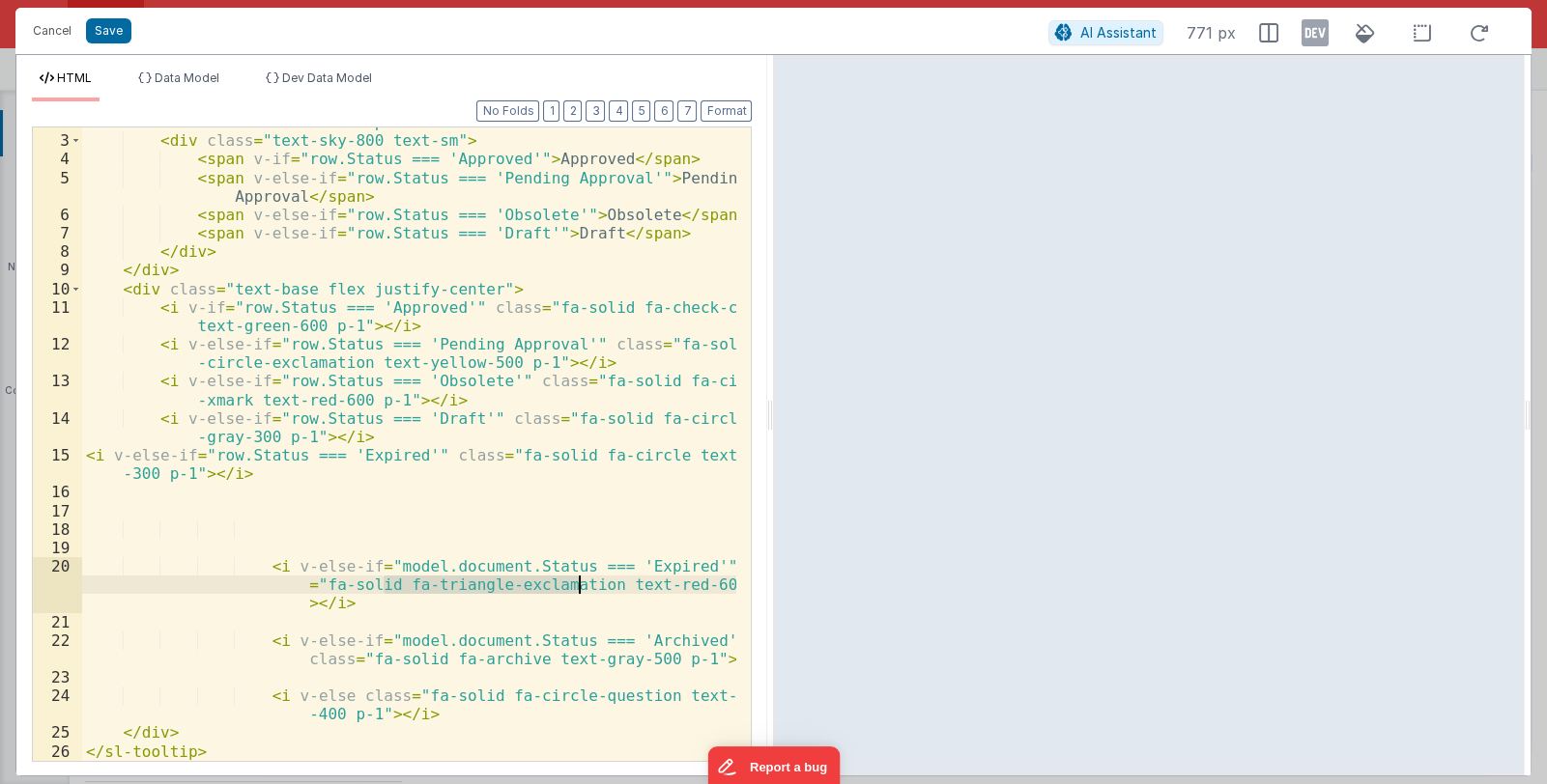
drag, startPoint x: 384, startPoint y: 585, endPoint x: 581, endPoint y: 587, distance: 197.0
click at [581, 587] on div "< div slot = "content" class = "p-3" > < div class = "text-sky-800 text-sm" > <…" at bounding box center [410, 448] width 656 height 670
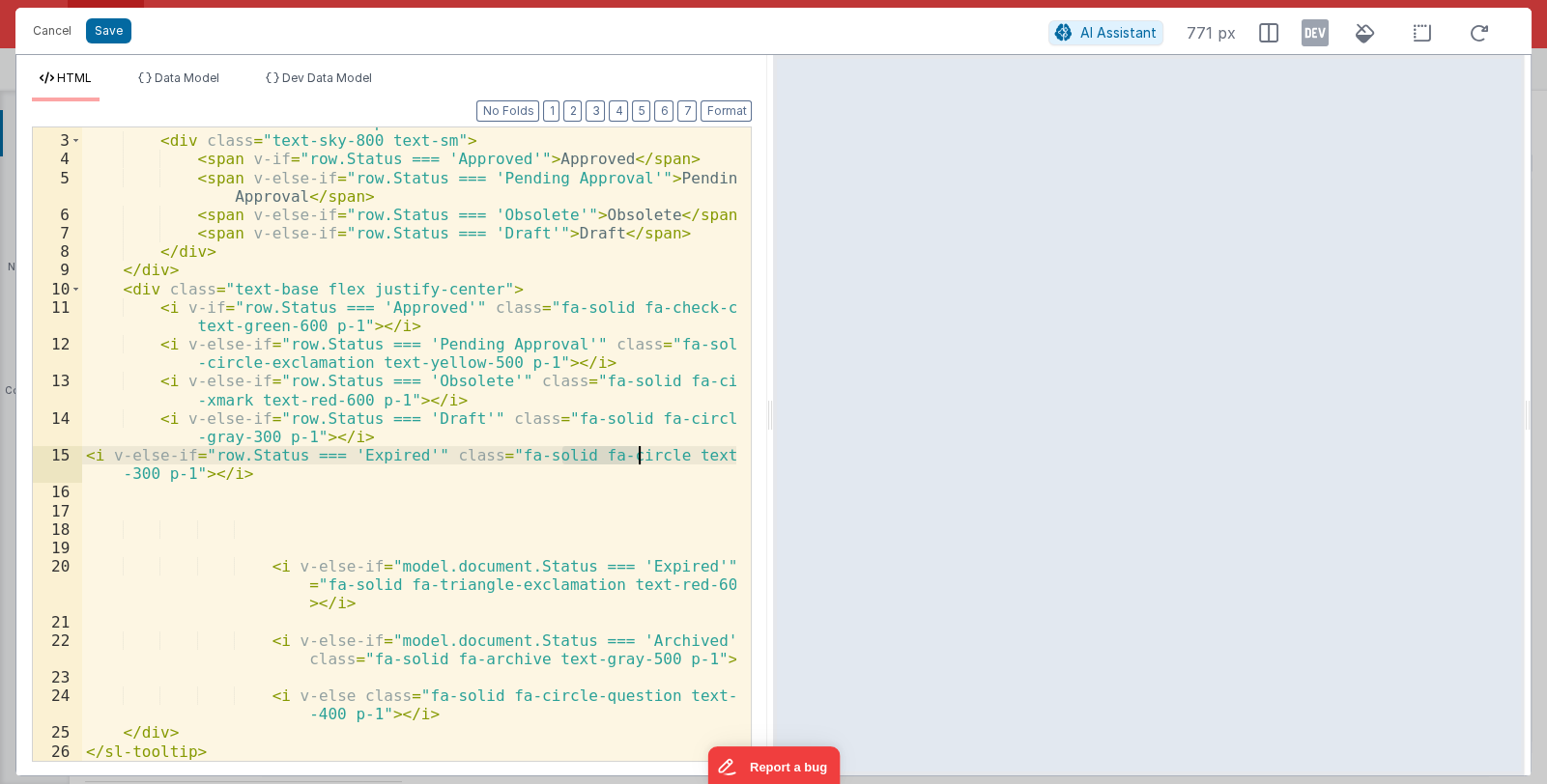
drag, startPoint x: 560, startPoint y: 456, endPoint x: 637, endPoint y: 461, distance: 77.2
click at [637, 461] on div "< div slot = "content" class = "p-3" > < div class = "text-sky-800 text-sm" > <…" at bounding box center [410, 448] width 656 height 670
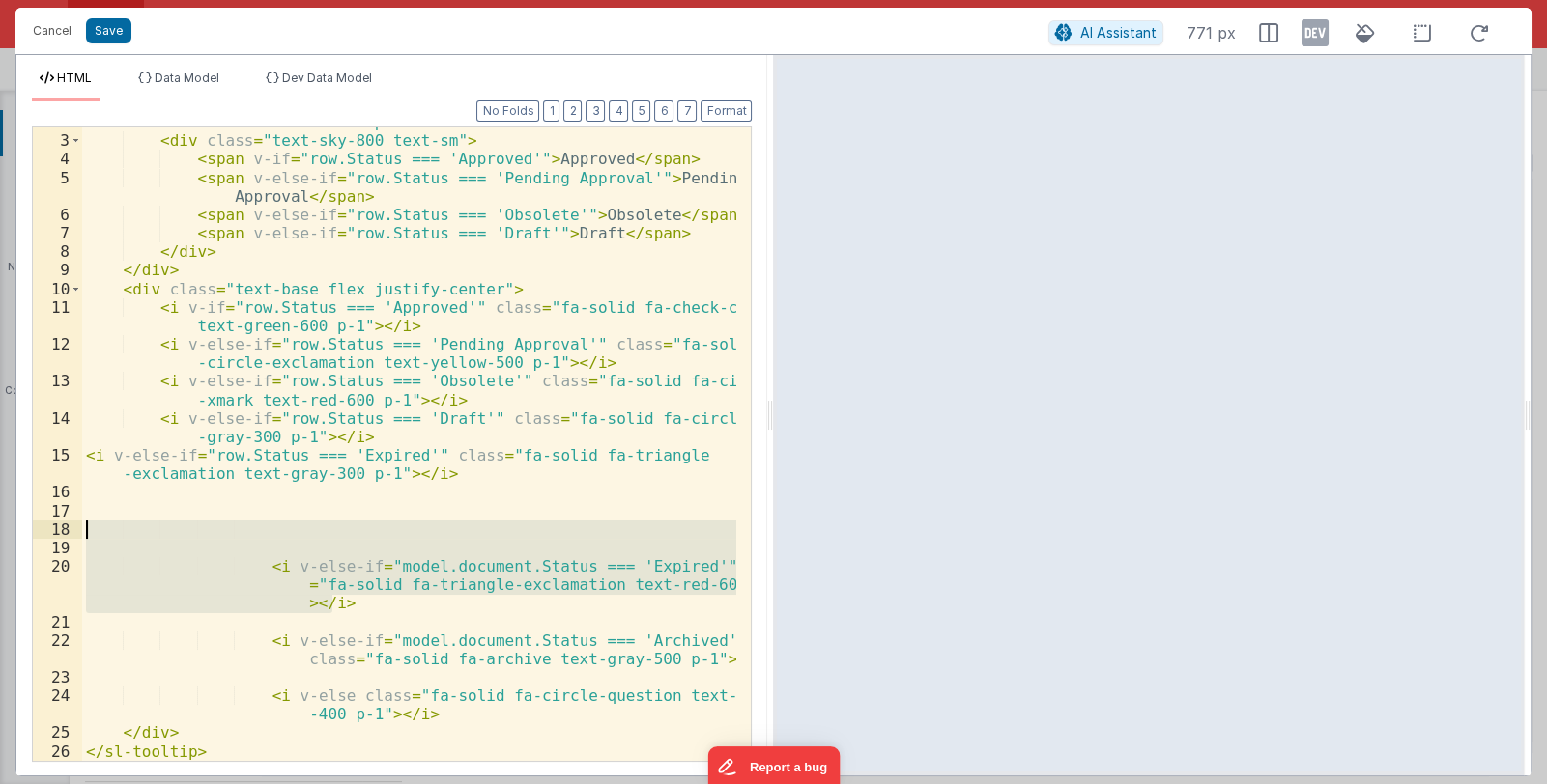
drag, startPoint x: 365, startPoint y: 607, endPoint x: 43, endPoint y: 534, distance: 330.2
click at [43, 534] on div "2 3 4 5 6 7 8 9 10 11 12 13 14 15 16 17 18 19 20 21 22 23 24 25 26 27 < div slo…" at bounding box center [391, 444] width 719 height 636
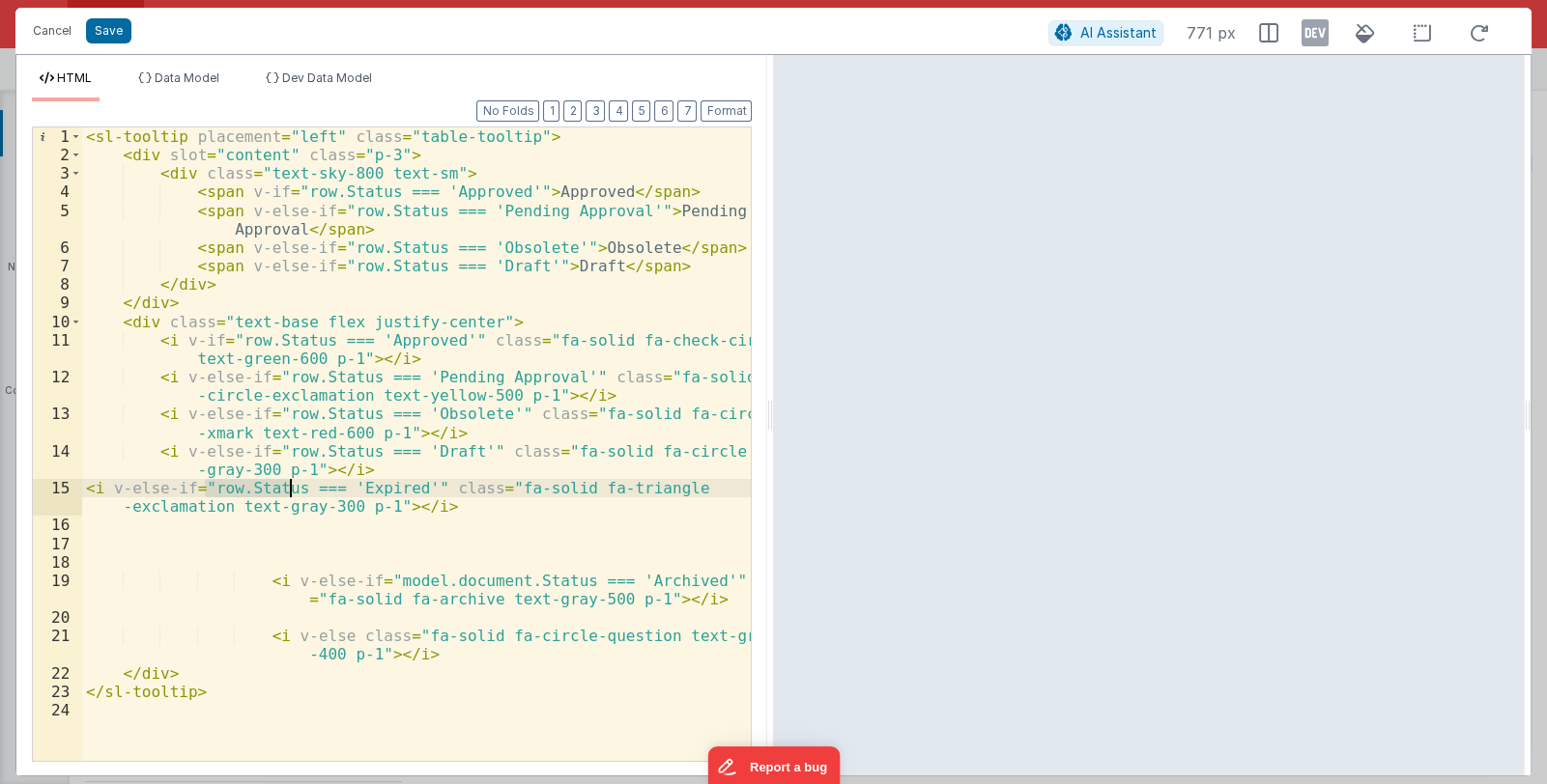
drag, startPoint x: 207, startPoint y: 489, endPoint x: 288, endPoint y: 494, distance: 81.2
click at [288, 494] on div "< sl-tooltip placement = "left" class = "table-tooltip" > < div slot = "content…" at bounding box center [417, 463] width 669 height 670
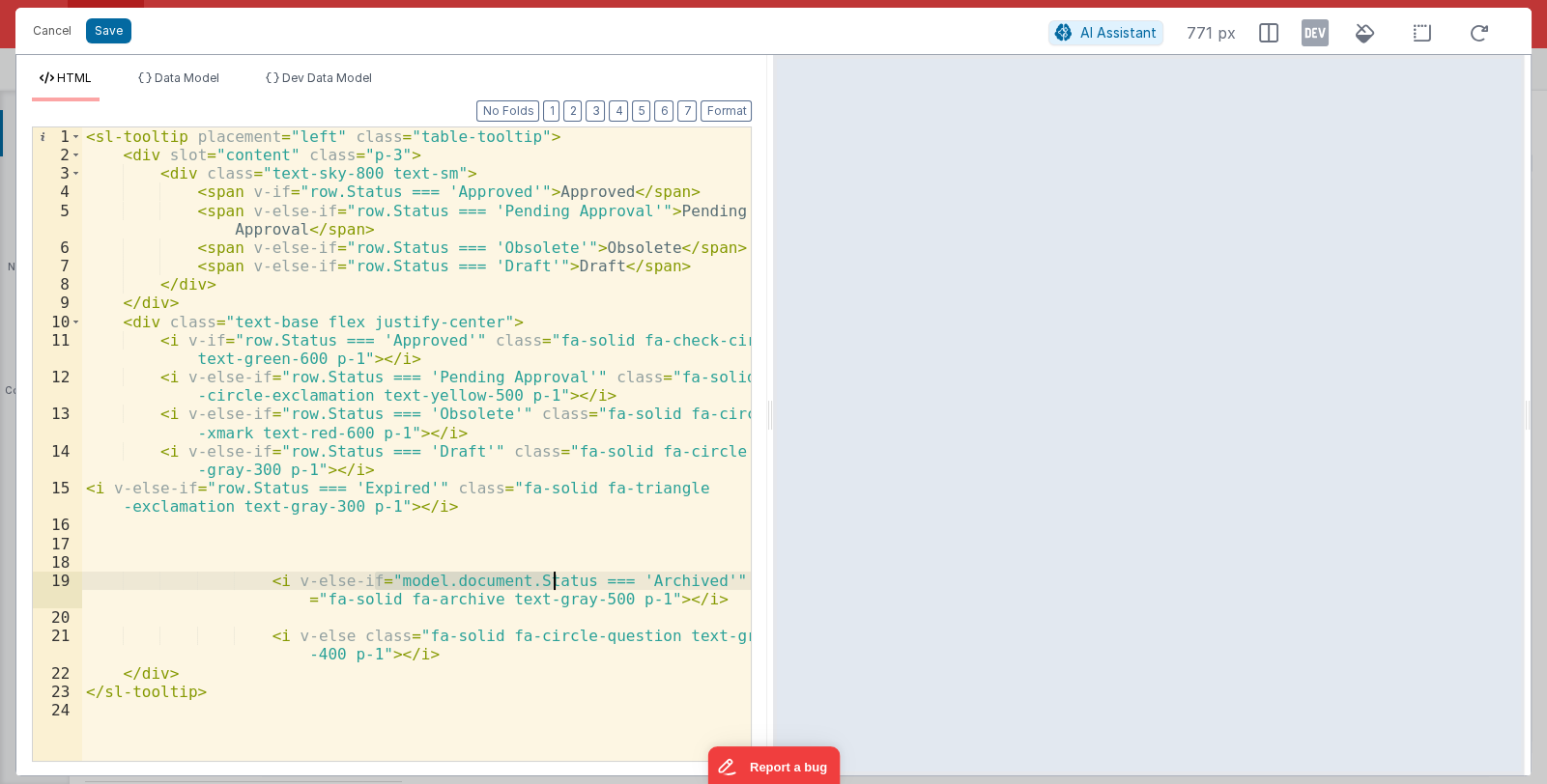
drag, startPoint x: 374, startPoint y: 582, endPoint x: 550, endPoint y: 584, distance: 176.0
click at [550, 584] on div "< sl-tooltip placement = "left" class = "table-tooltip" > < div slot = "content…" at bounding box center [417, 463] width 669 height 670
click at [724, 104] on button "Format" at bounding box center [726, 111] width 51 height 22
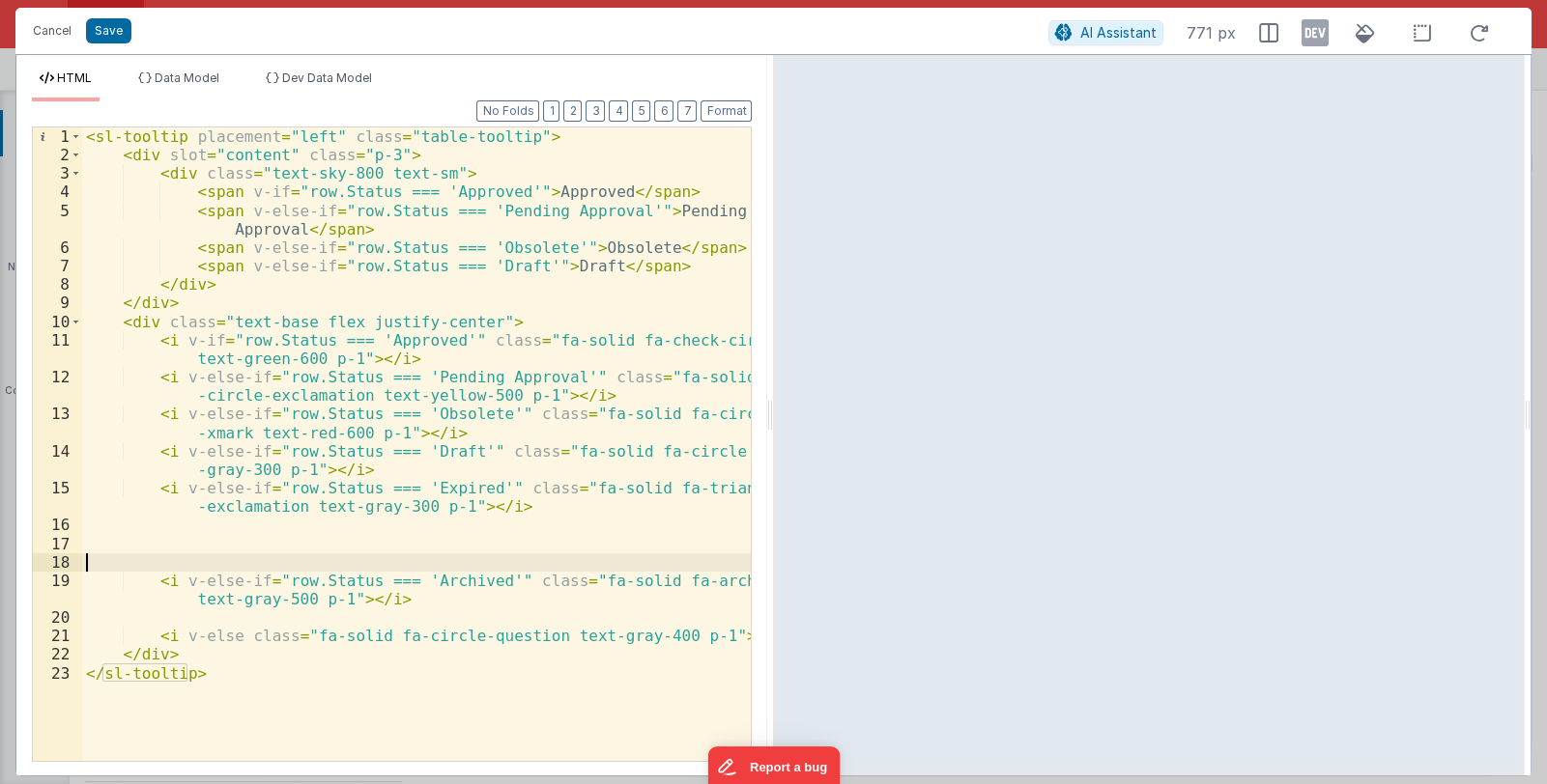
click at [201, 557] on div "< sl-tooltip placement = "left" class = "table-tooltip" > < div slot = "content…" at bounding box center [417, 463] width 669 height 670
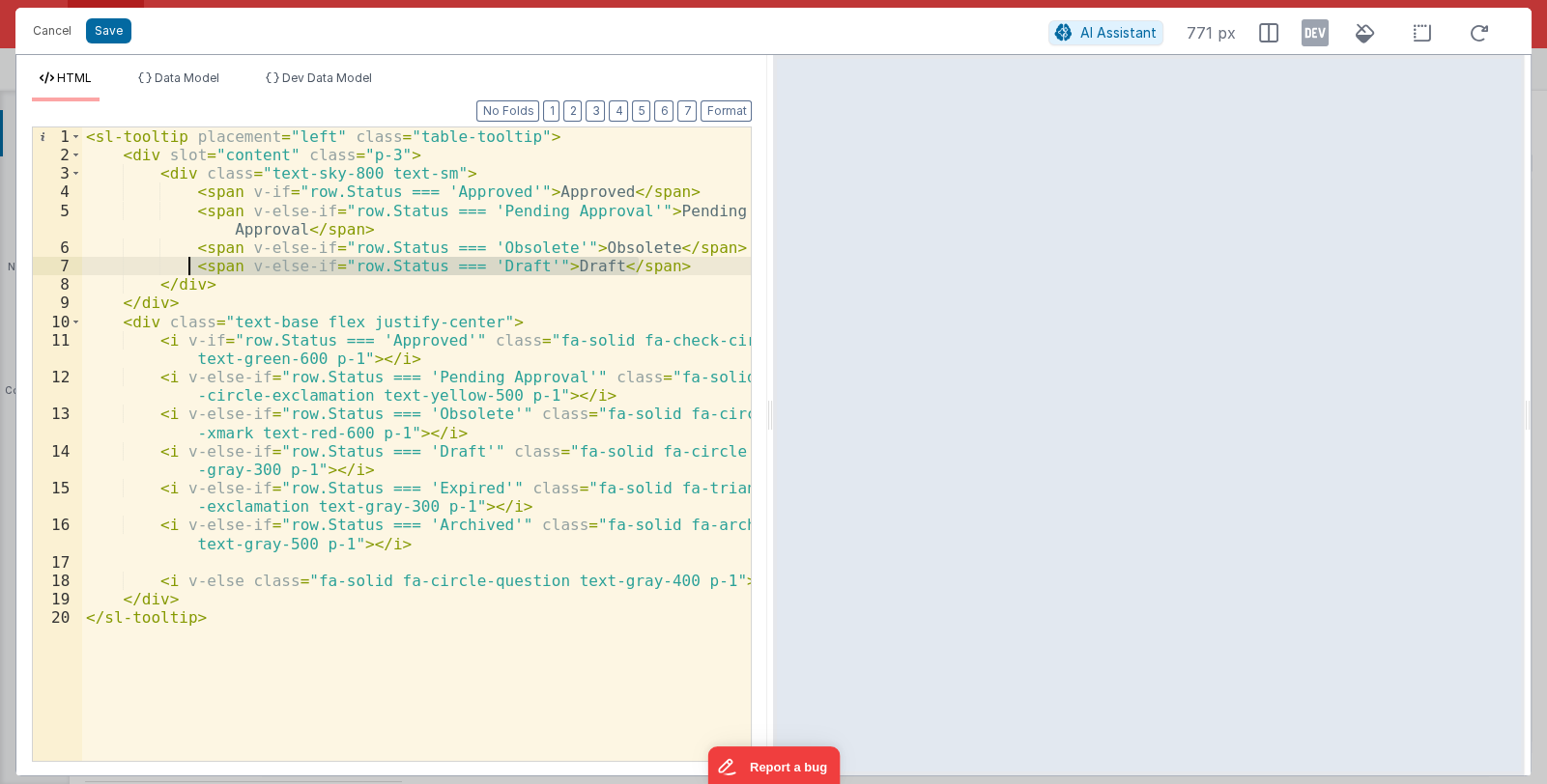
drag, startPoint x: 638, startPoint y: 264, endPoint x: 189, endPoint y: 263, distance: 449.0
click at [189, 263] on div "< sl-tooltip placement = "left" class = "table-tooltip" > < div slot = "content…" at bounding box center [417, 463] width 669 height 670
click at [648, 267] on div "< sl-tooltip placement = "left" class = "table-tooltip" > < div slot = "content…" at bounding box center [417, 444] width 668 height 634
click at [110, 30] on button "Save" at bounding box center [109, 31] width 45 height 26
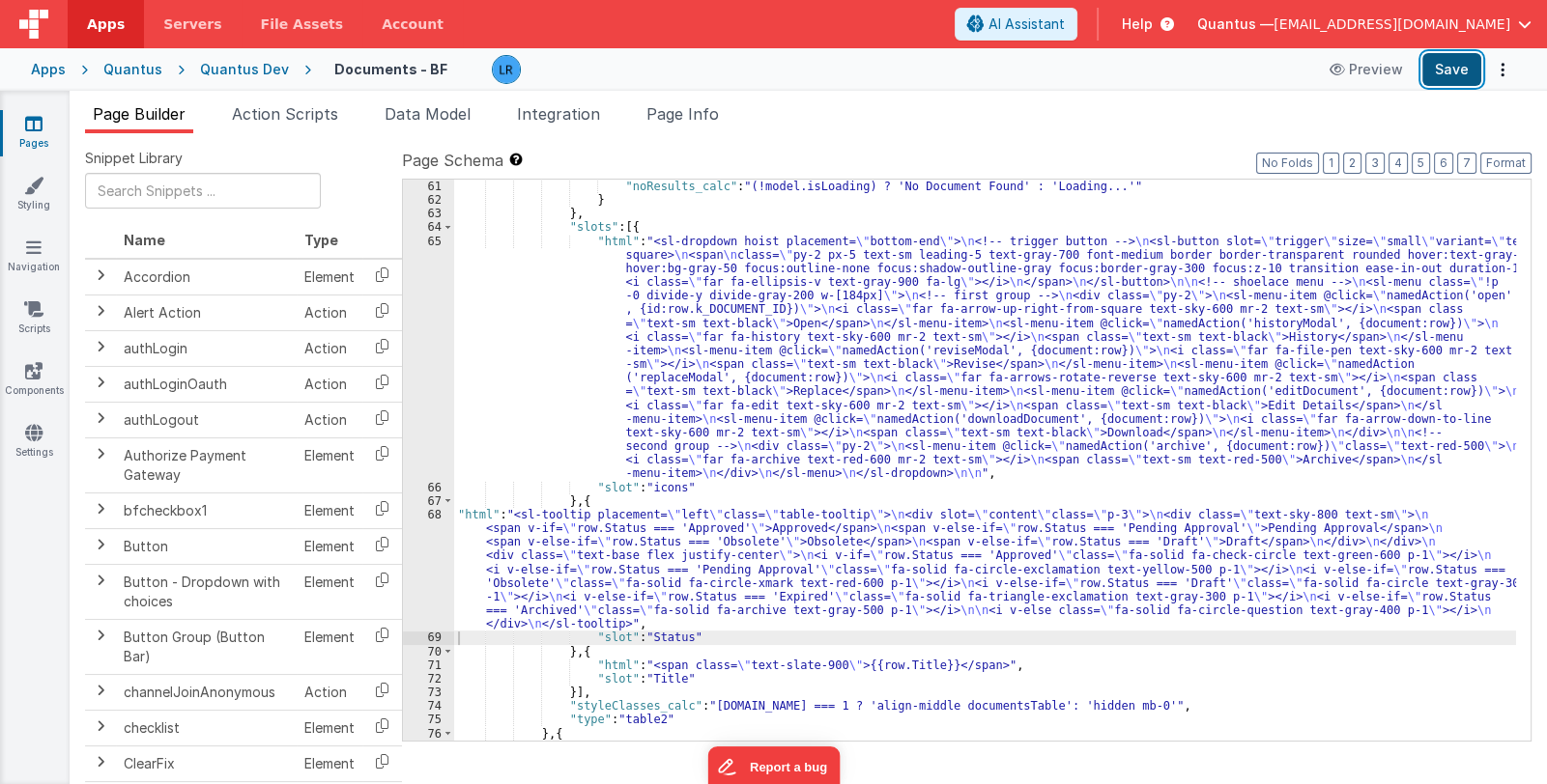
click at [1437, 79] on button "Save" at bounding box center [1452, 69] width 59 height 32
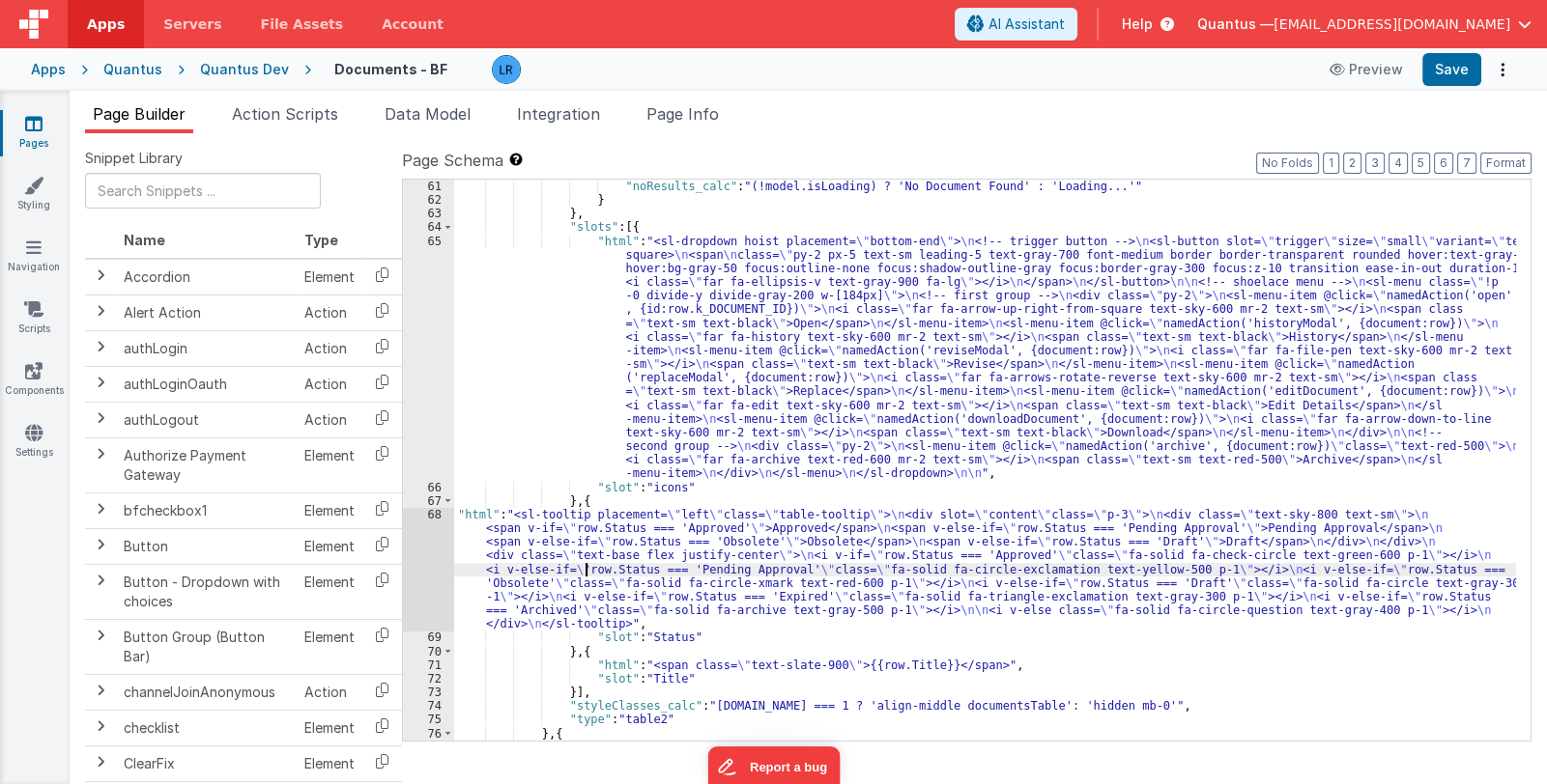
click at [584, 566] on div ""noResults_calc" : "(!model.isLoading) ? 'No Document Found' : 'Loading...'" } …" at bounding box center [985, 475] width 1062 height 589
click at [691, 553] on div ""noResults_calc" : "(!model.isLoading) ? 'No Document Found' : 'Loading...'" } …" at bounding box center [985, 475] width 1062 height 589
click at [425, 568] on div "68" at bounding box center [429, 570] width 51 height 124
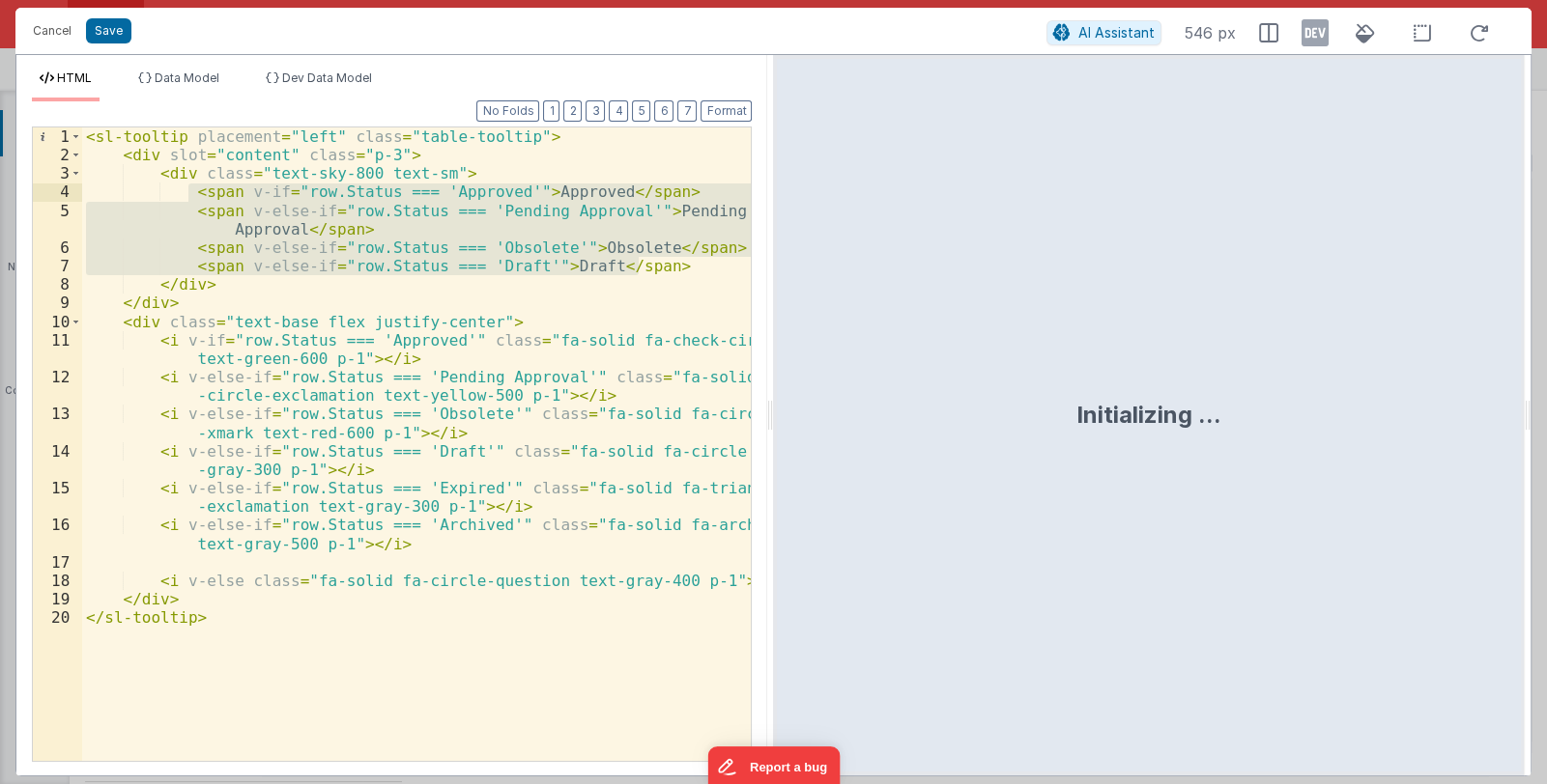
drag, startPoint x: 648, startPoint y: 268, endPoint x: 189, endPoint y: 192, distance: 465.2
click at [189, 192] on div "< sl-tooltip placement = "left" class = "table-tooltip" > < div slot = "content…" at bounding box center [417, 463] width 669 height 670
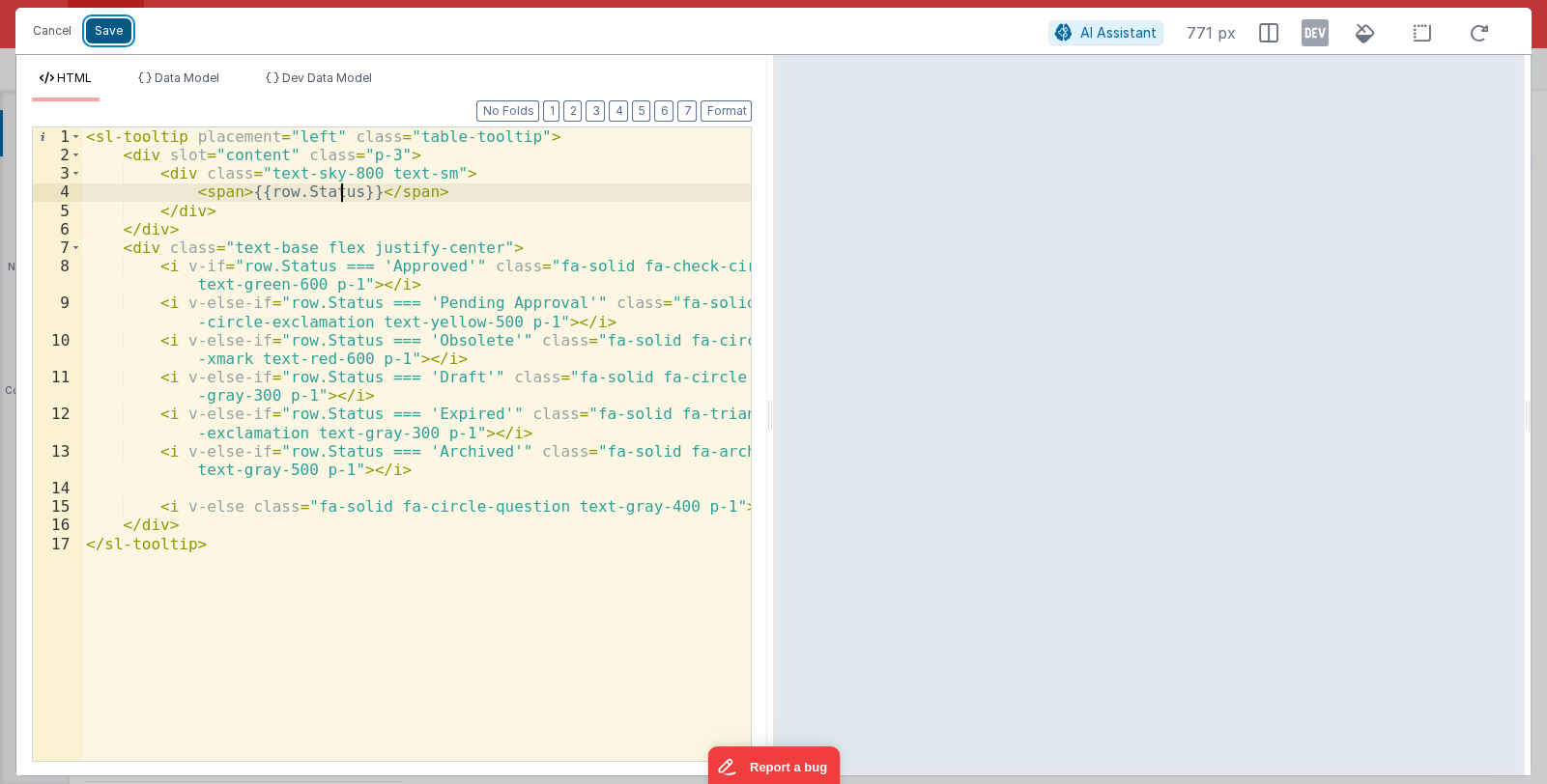
click at [92, 22] on button "Save" at bounding box center [109, 31] width 45 height 26
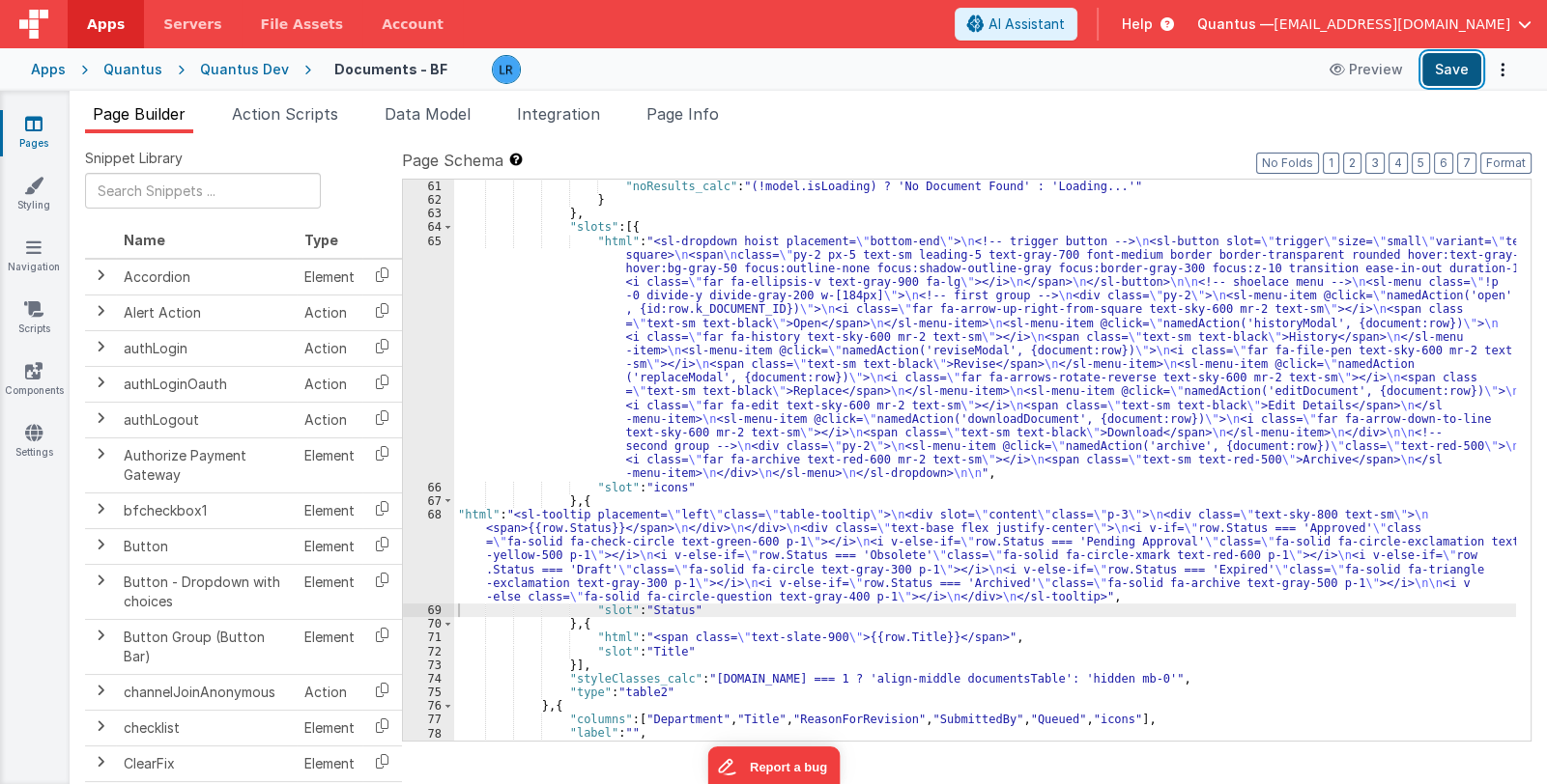
click at [1434, 71] on button "Save" at bounding box center [1452, 69] width 59 height 32
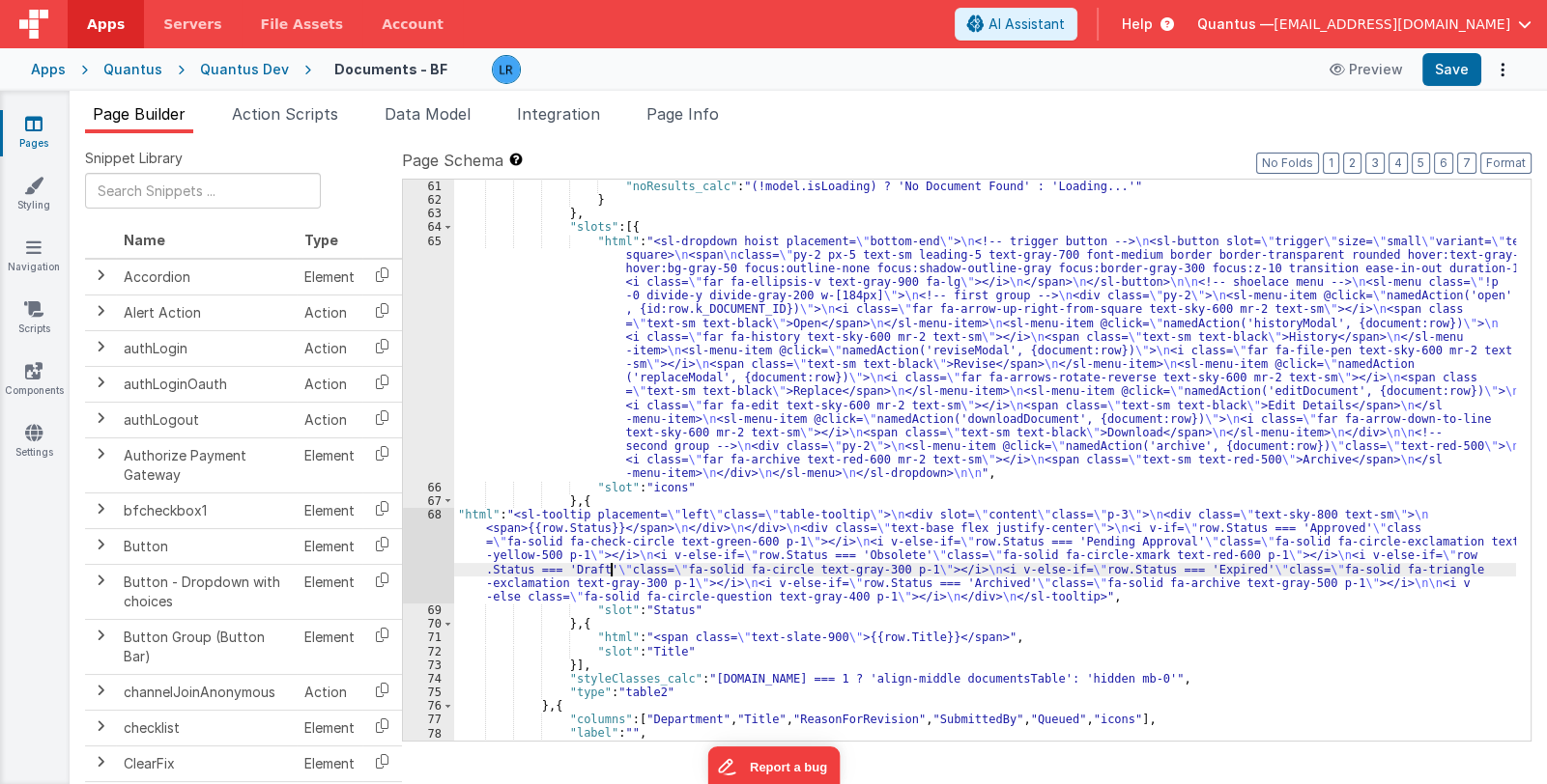
click at [610, 573] on div ""noResults_calc" : "(!model.isLoading) ? 'No Document Found' : 'Loading...'" } …" at bounding box center [985, 475] width 1062 height 589
click at [432, 567] on div "68" at bounding box center [429, 555] width 51 height 95
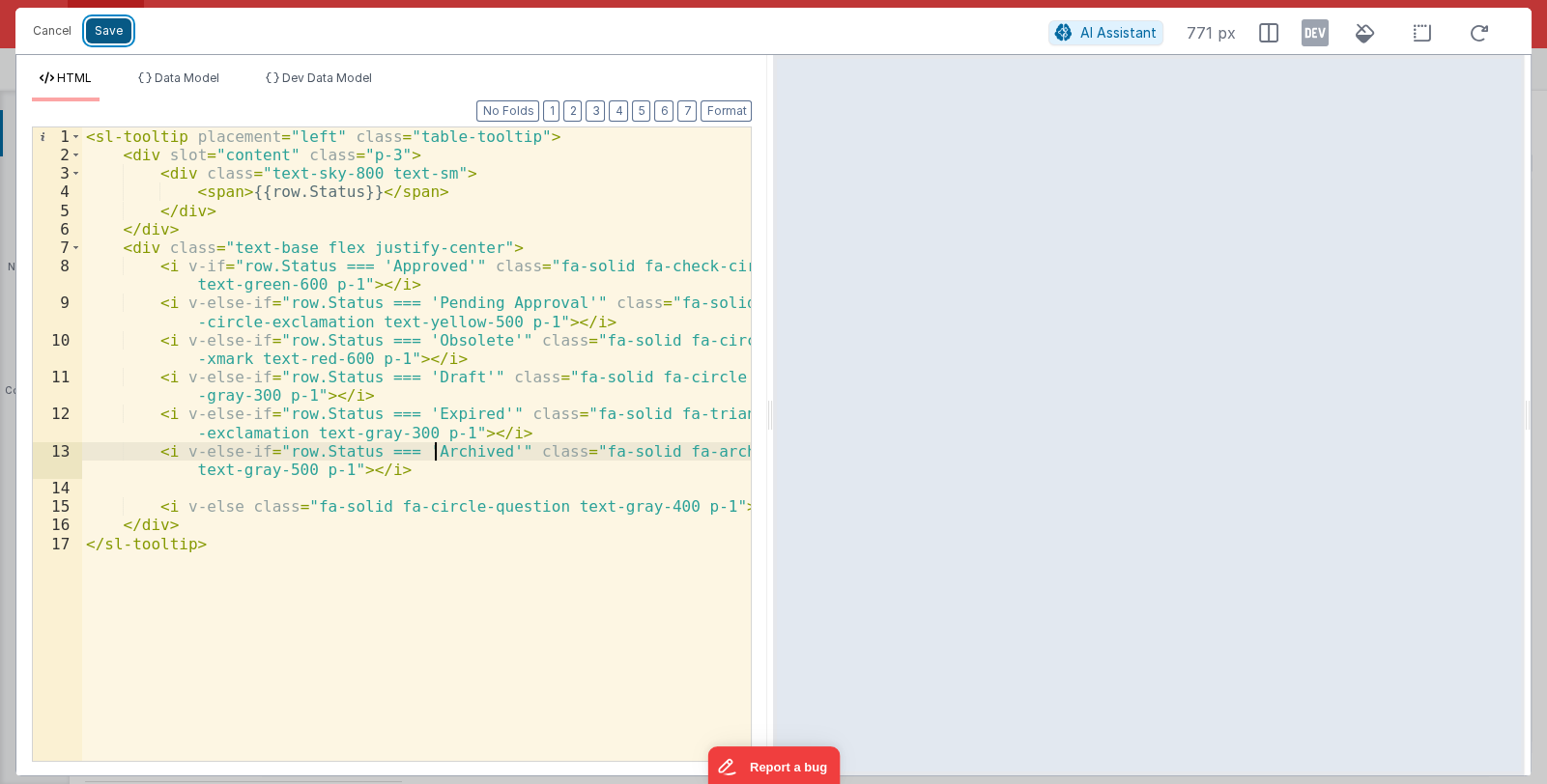
click at [109, 23] on button "Save" at bounding box center [109, 31] width 45 height 26
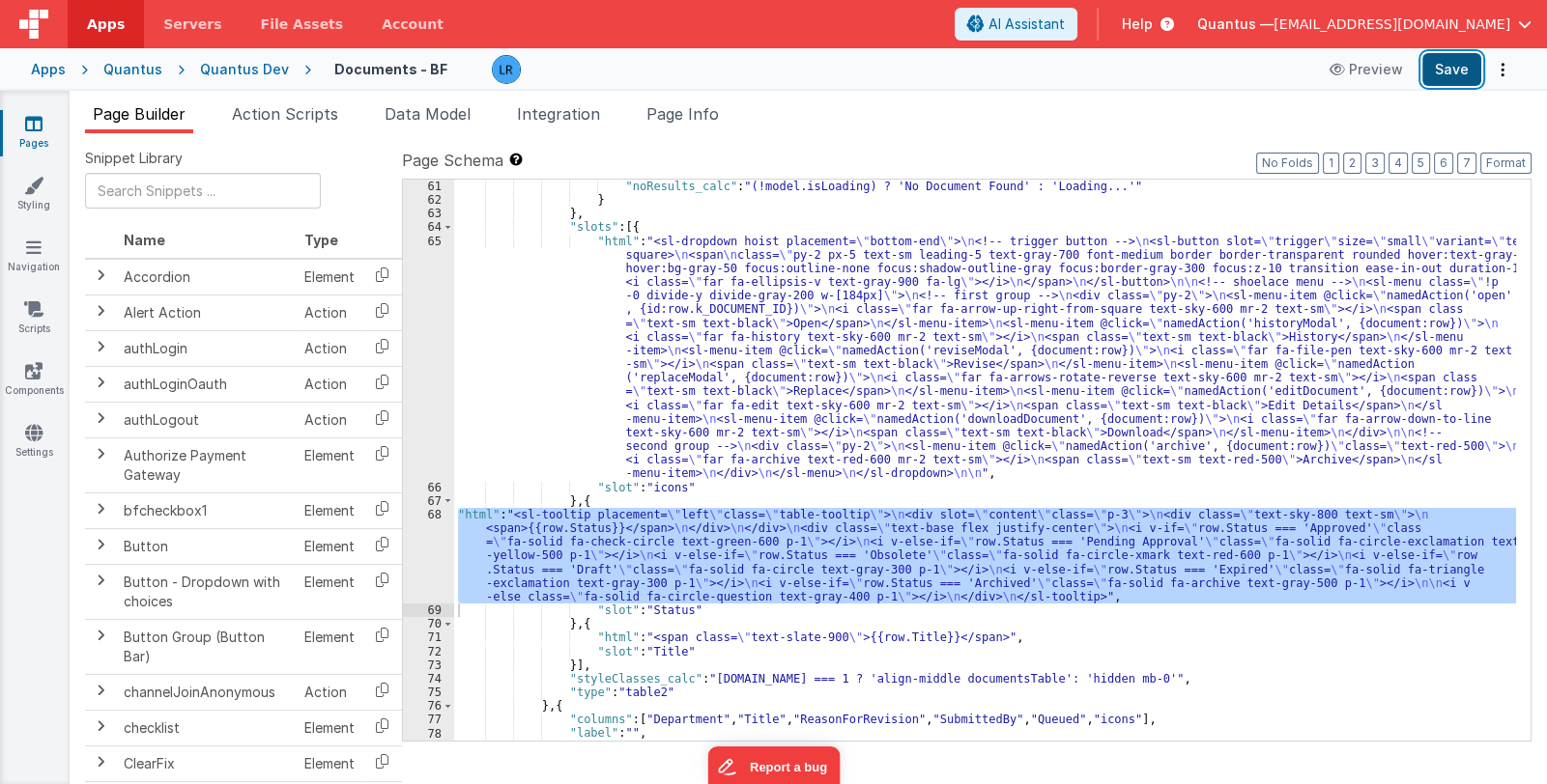
click at [1435, 74] on button "Save" at bounding box center [1452, 69] width 59 height 32
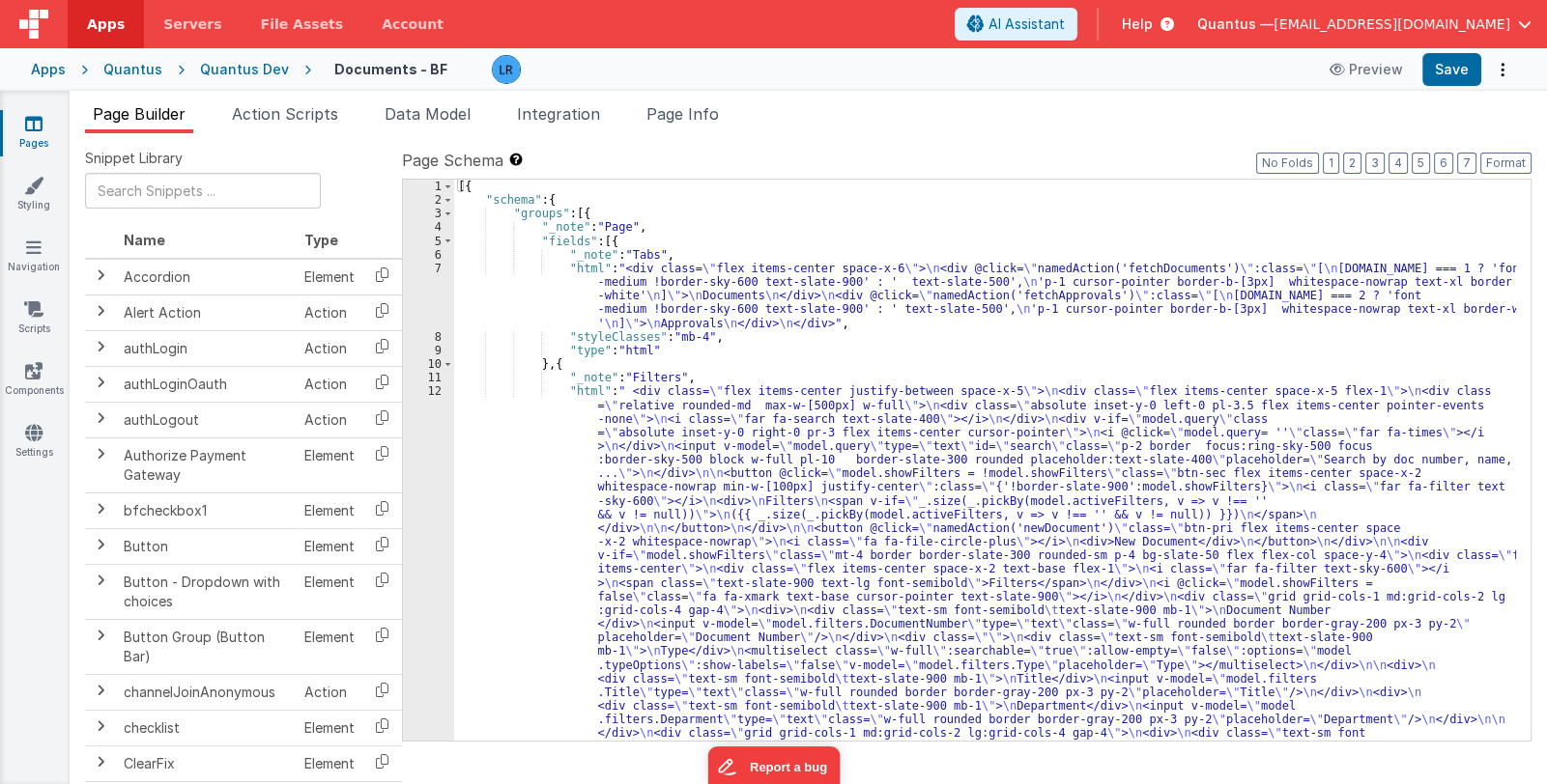
click at [1382, 30] on span "[EMAIL_ADDRESS][DOMAIN_NAME]" at bounding box center [1392, 25] width 237 height 20
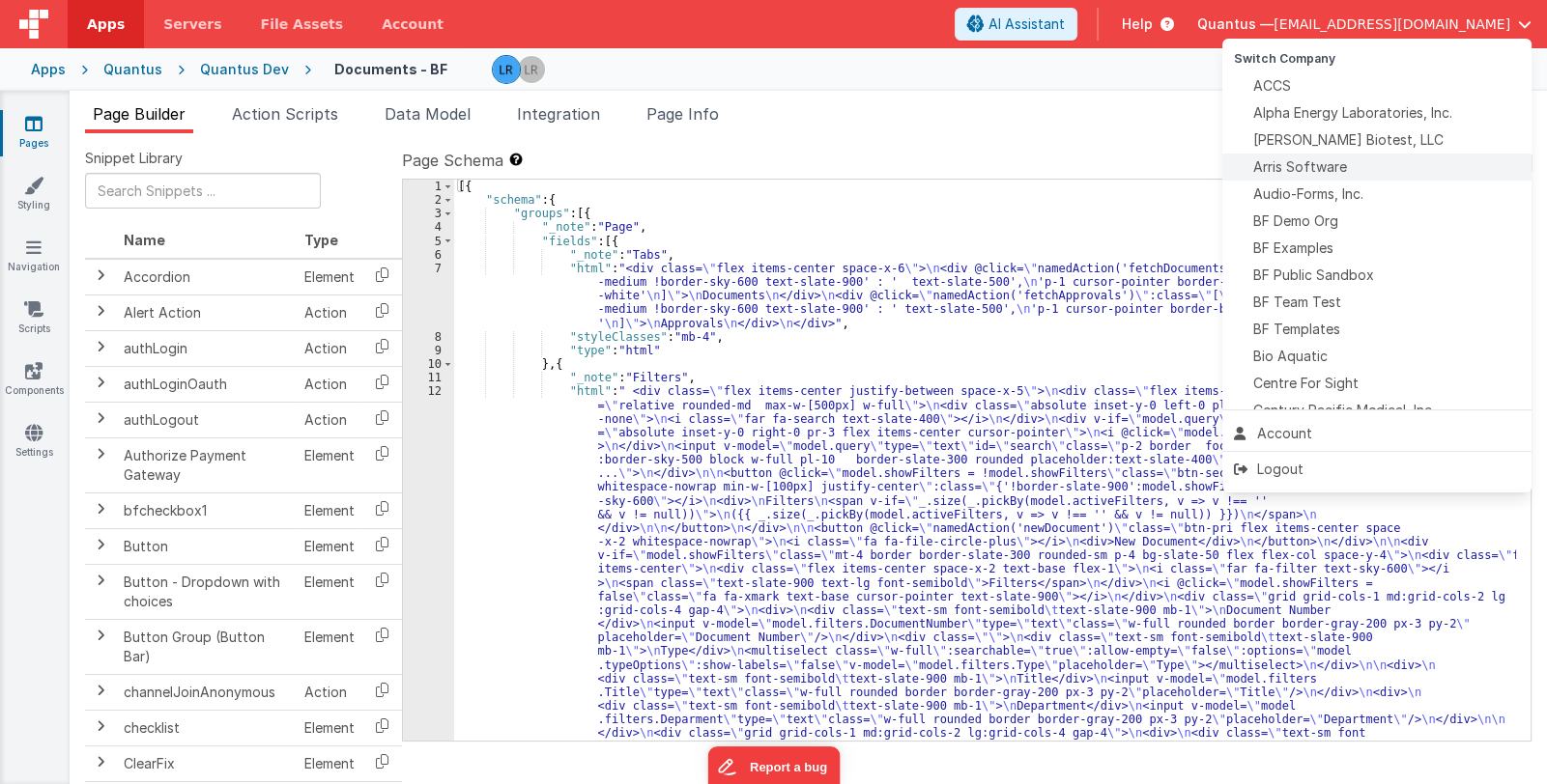
click at [1361, 167] on div "Arris Software" at bounding box center [1377, 167] width 286 height 20
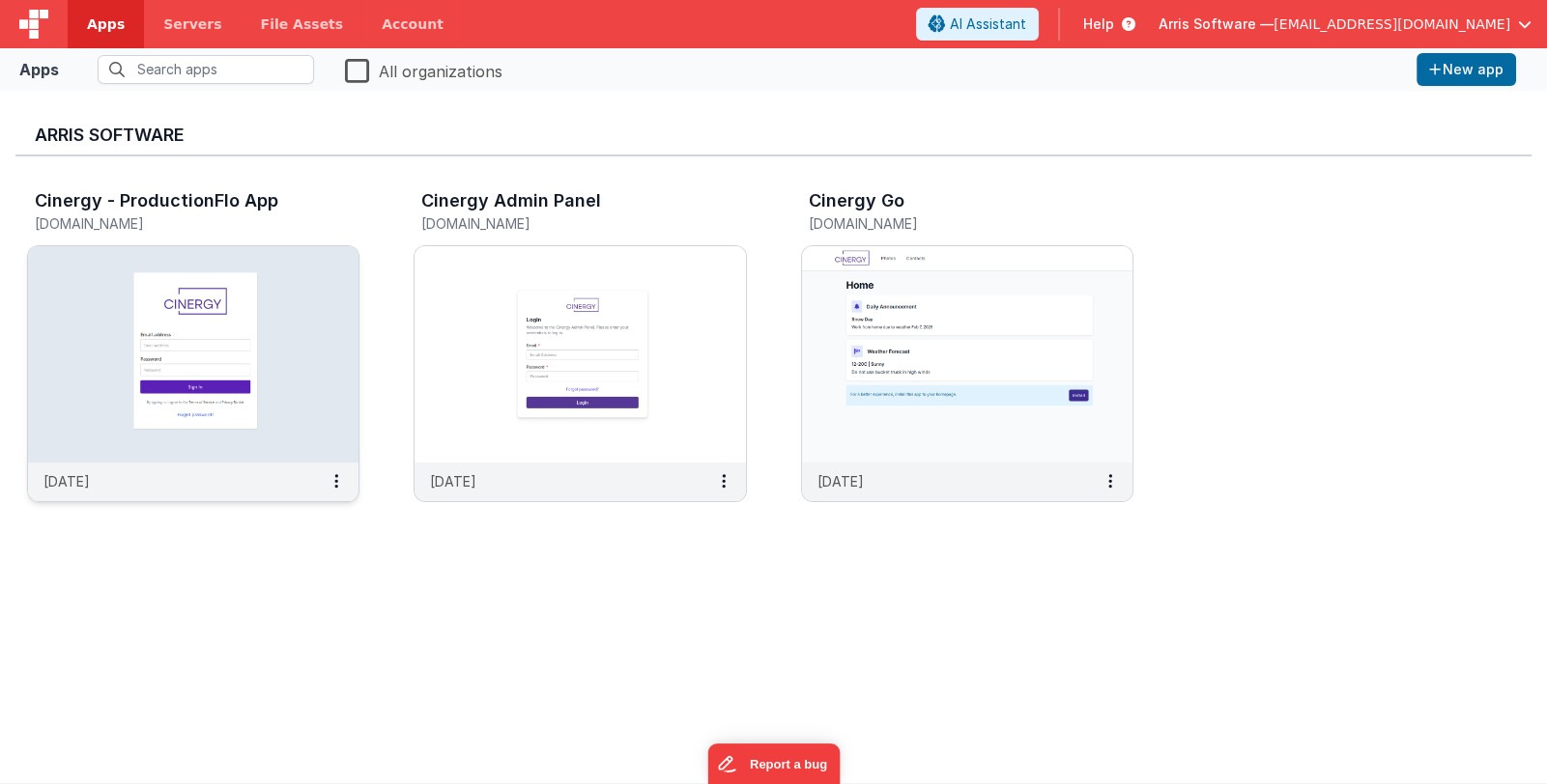
click at [211, 314] on img at bounding box center [194, 355] width 330 height 216
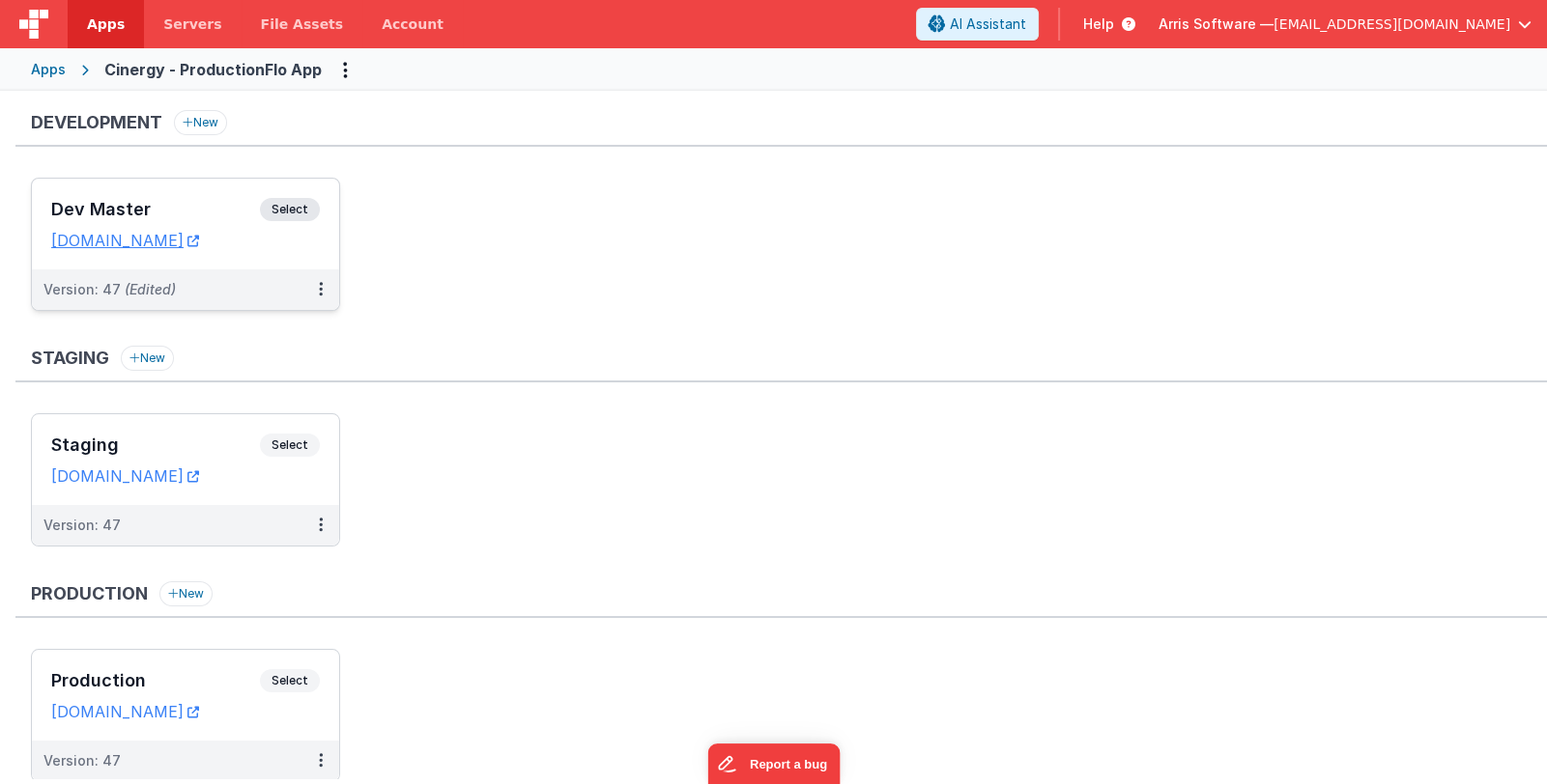
click at [203, 220] on div "Dev Master Select" at bounding box center [185, 214] width 268 height 32
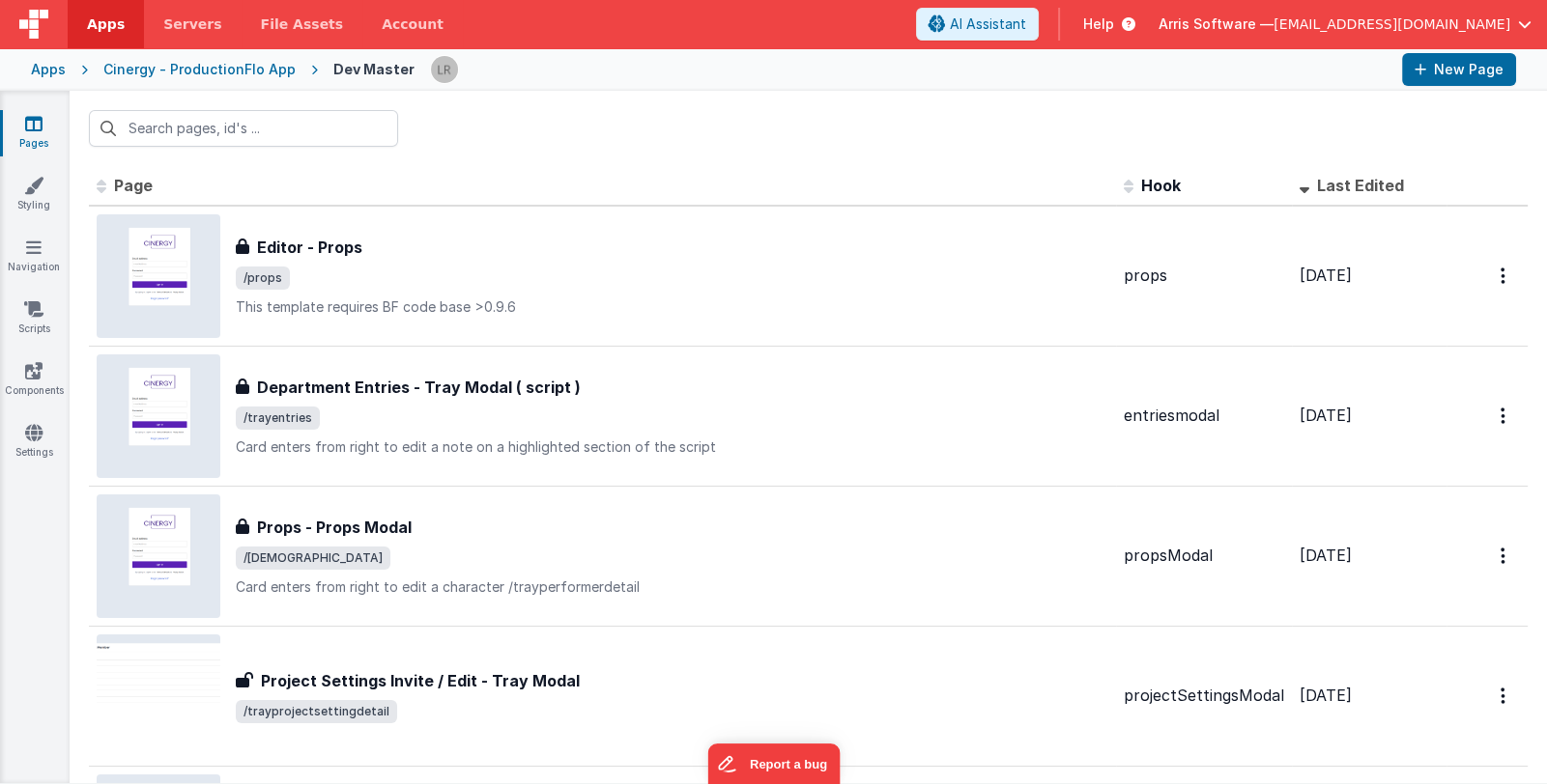
click at [49, 69] on div "Apps" at bounding box center [47, 70] width 34 height 20
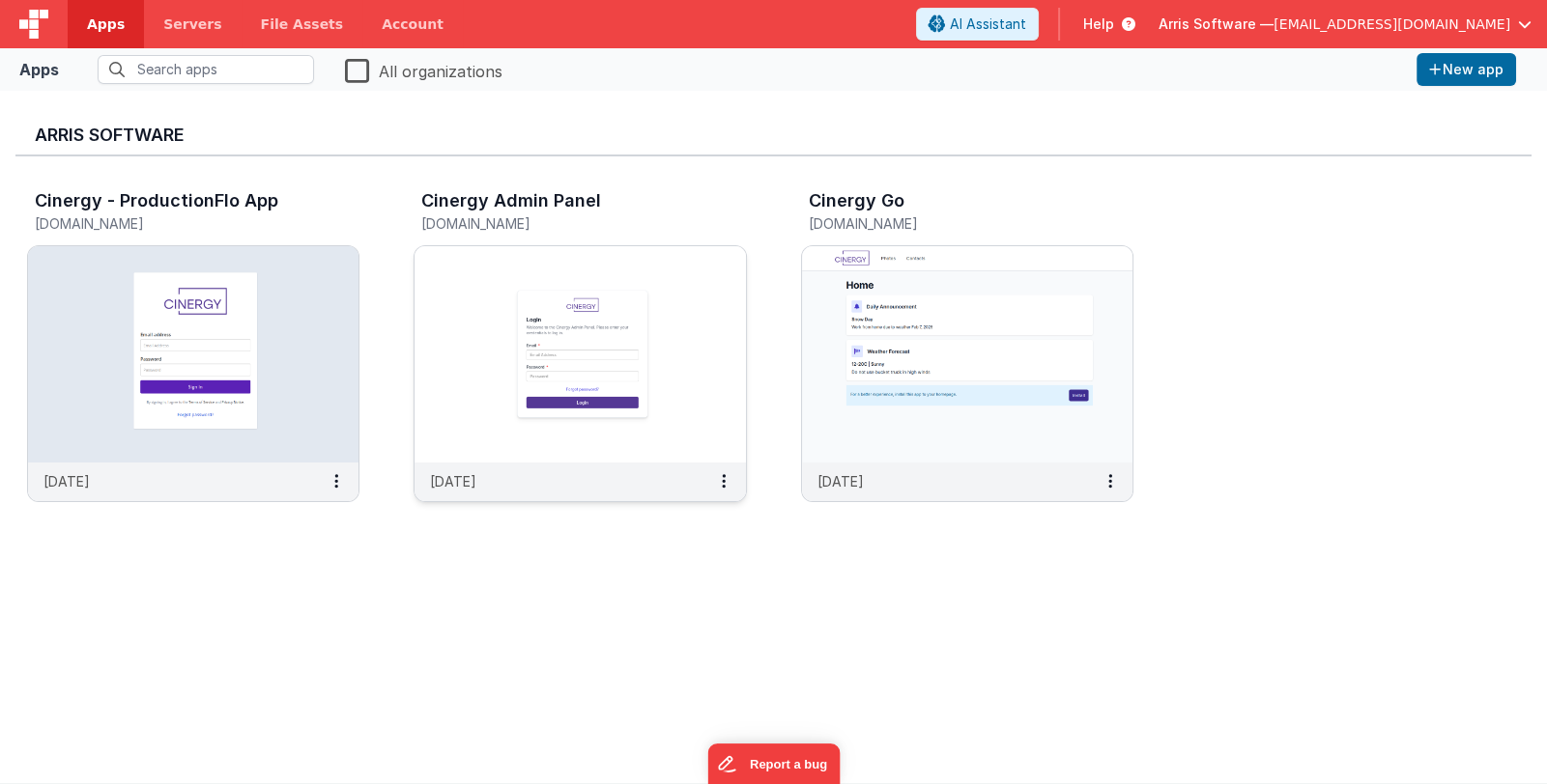
click at [697, 379] on img at bounding box center [580, 355] width 330 height 216
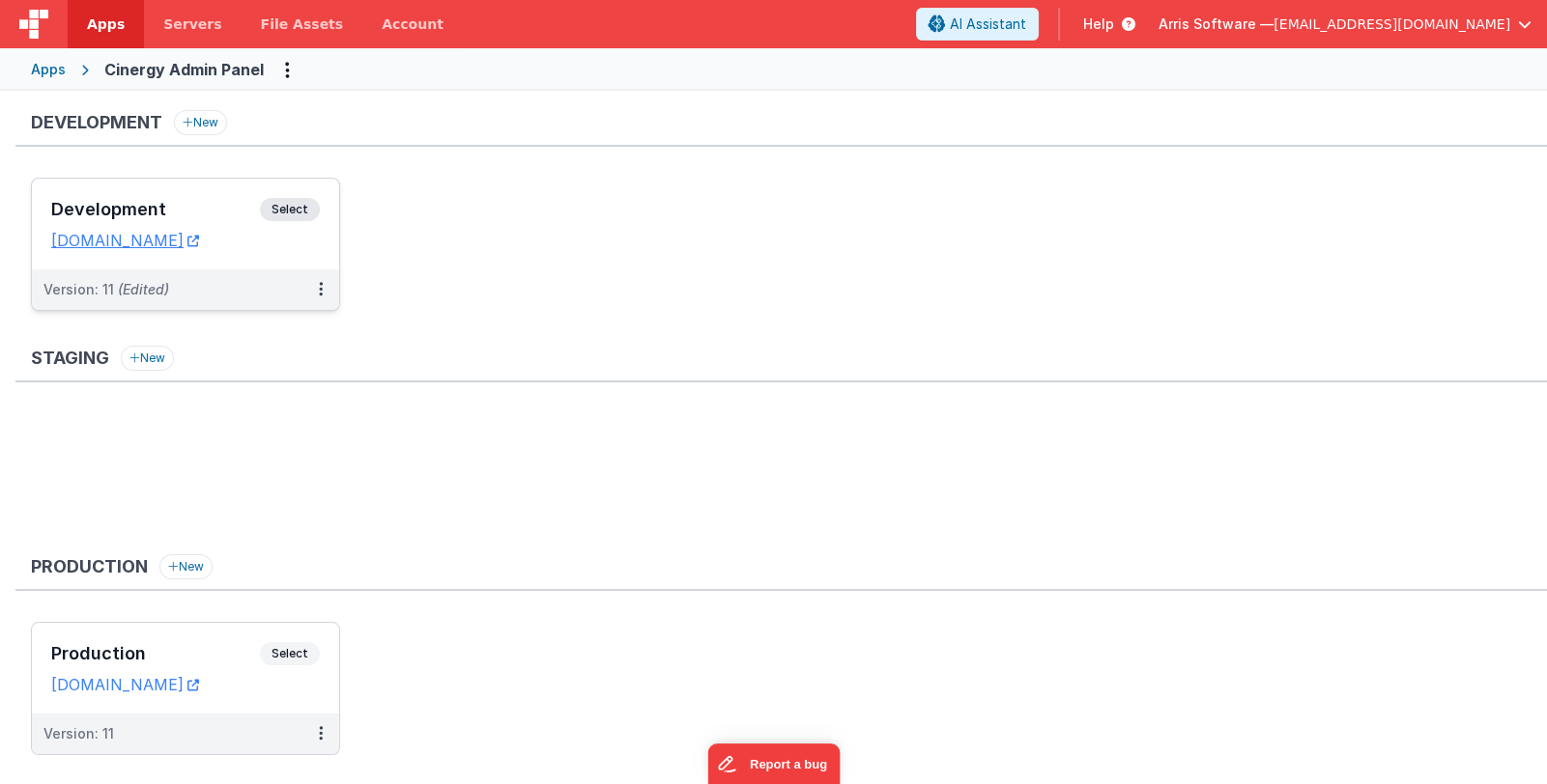
click at [144, 192] on div "Development Select URLs cinergyadmindev.fmbetterforms.com" at bounding box center [185, 224] width 308 height 90
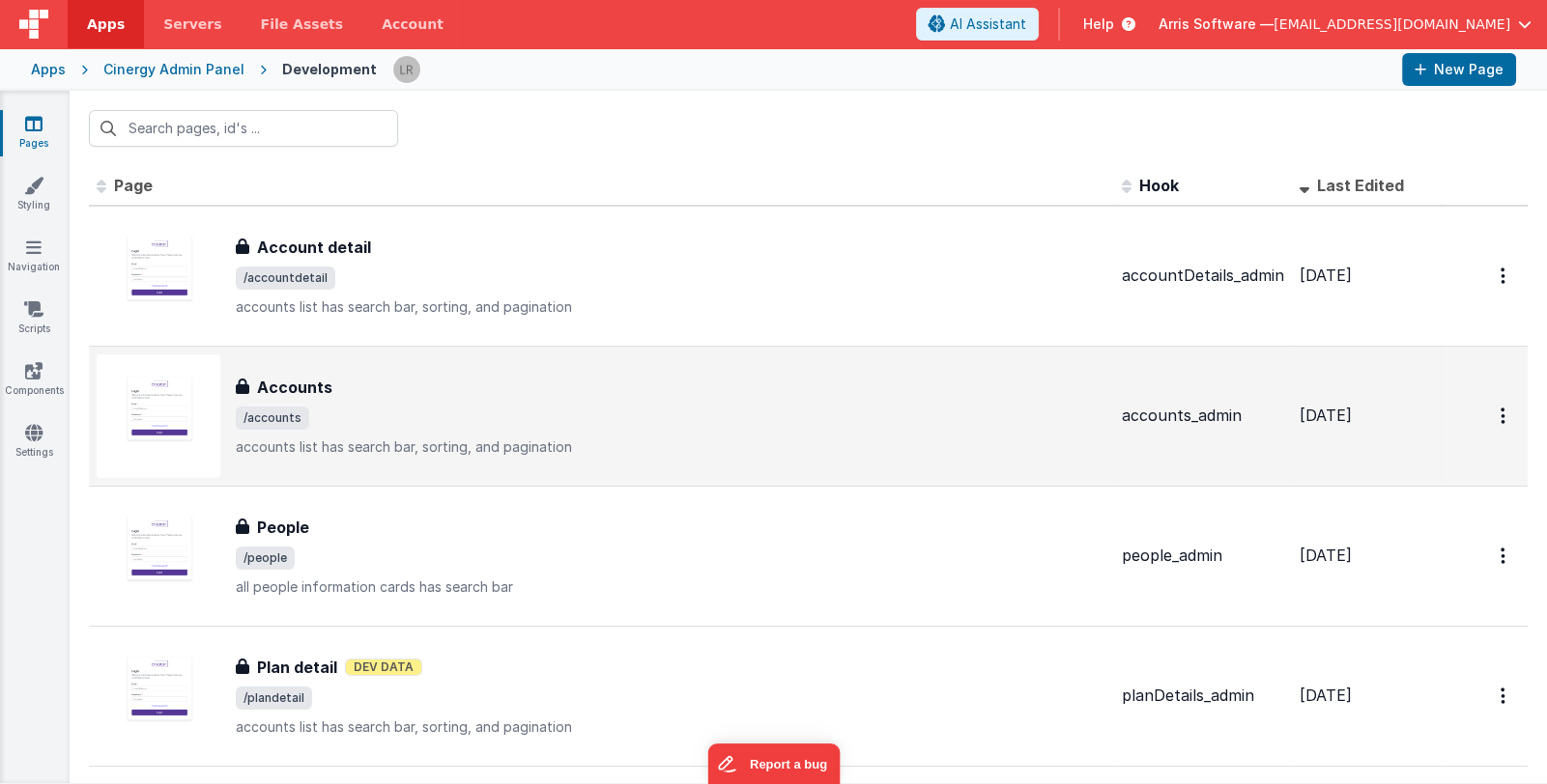
click at [665, 431] on div "Accounts Accounts /accounts accounts listhas search bar, sorting, and paginati…" at bounding box center [671, 416] width 871 height 82
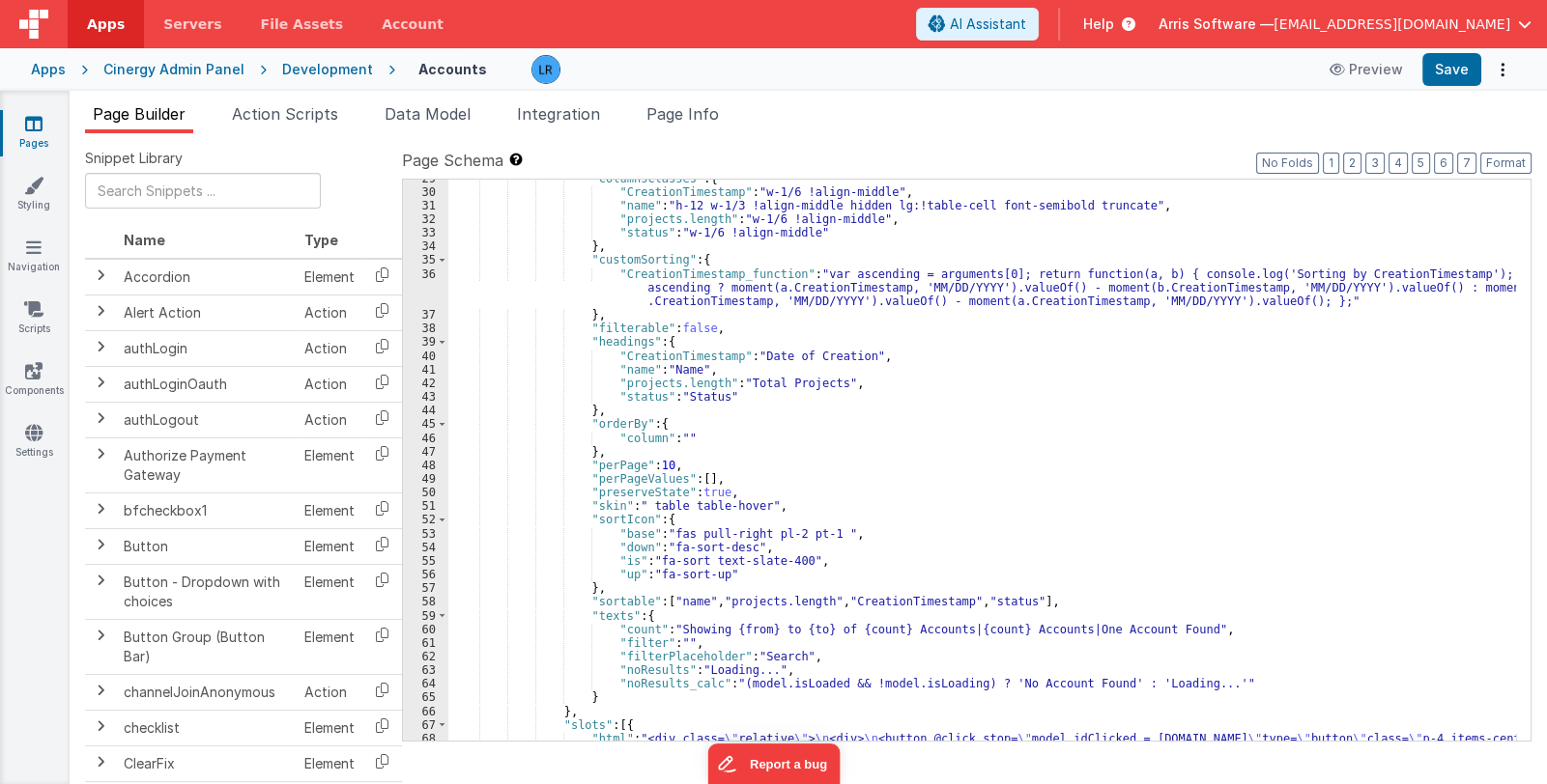
scroll to position [517, 0]
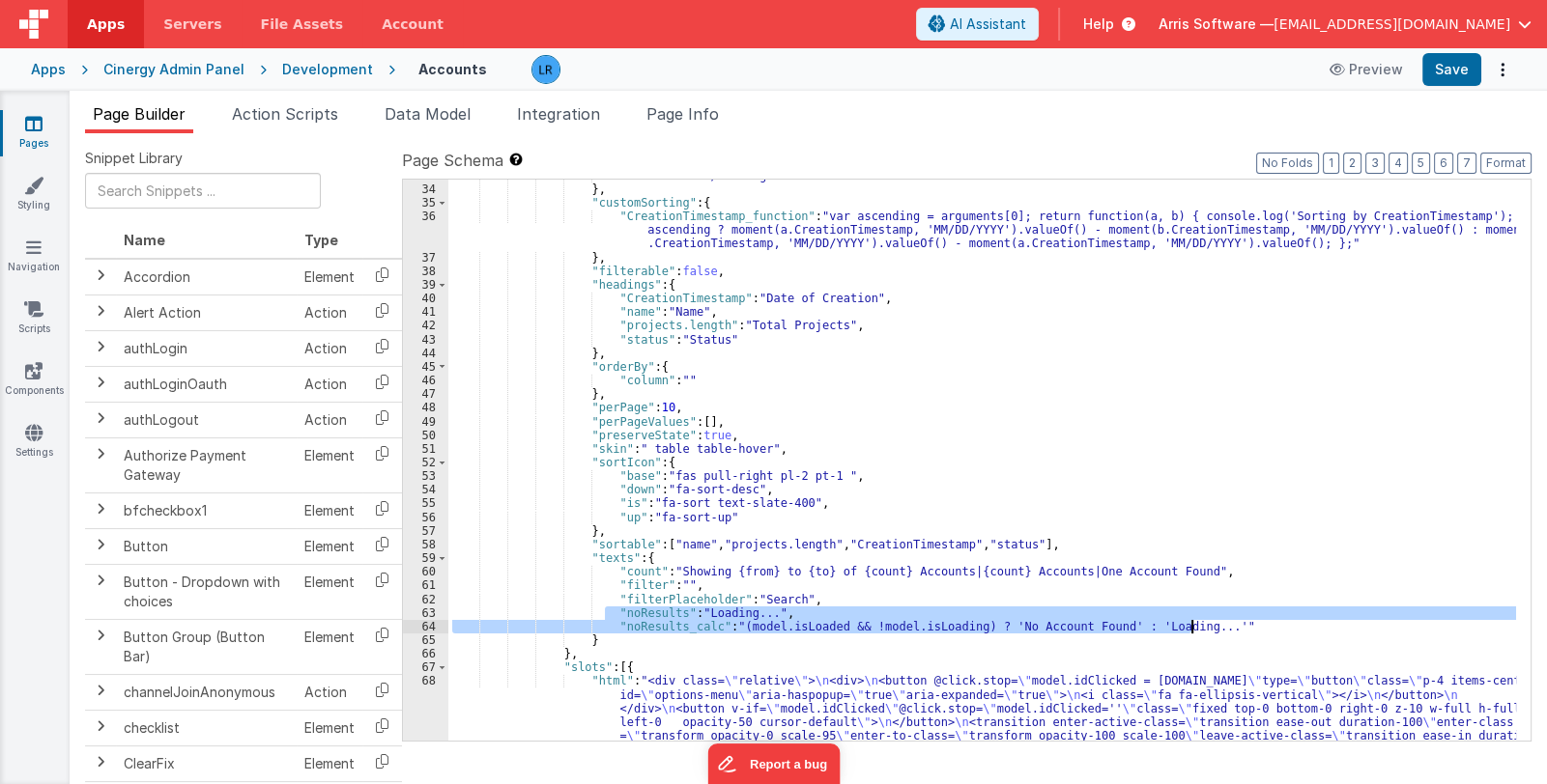
drag, startPoint x: 603, startPoint y: 610, endPoint x: 1193, endPoint y: 627, distance: 590.2
click at [1193, 627] on div ""status" : "w-1/6 !align-middle" } , "customSorting" : { "CreationTimestamp_fun…" at bounding box center [982, 566] width 1067 height 795
